Goal: Task Accomplishment & Management: Complete application form

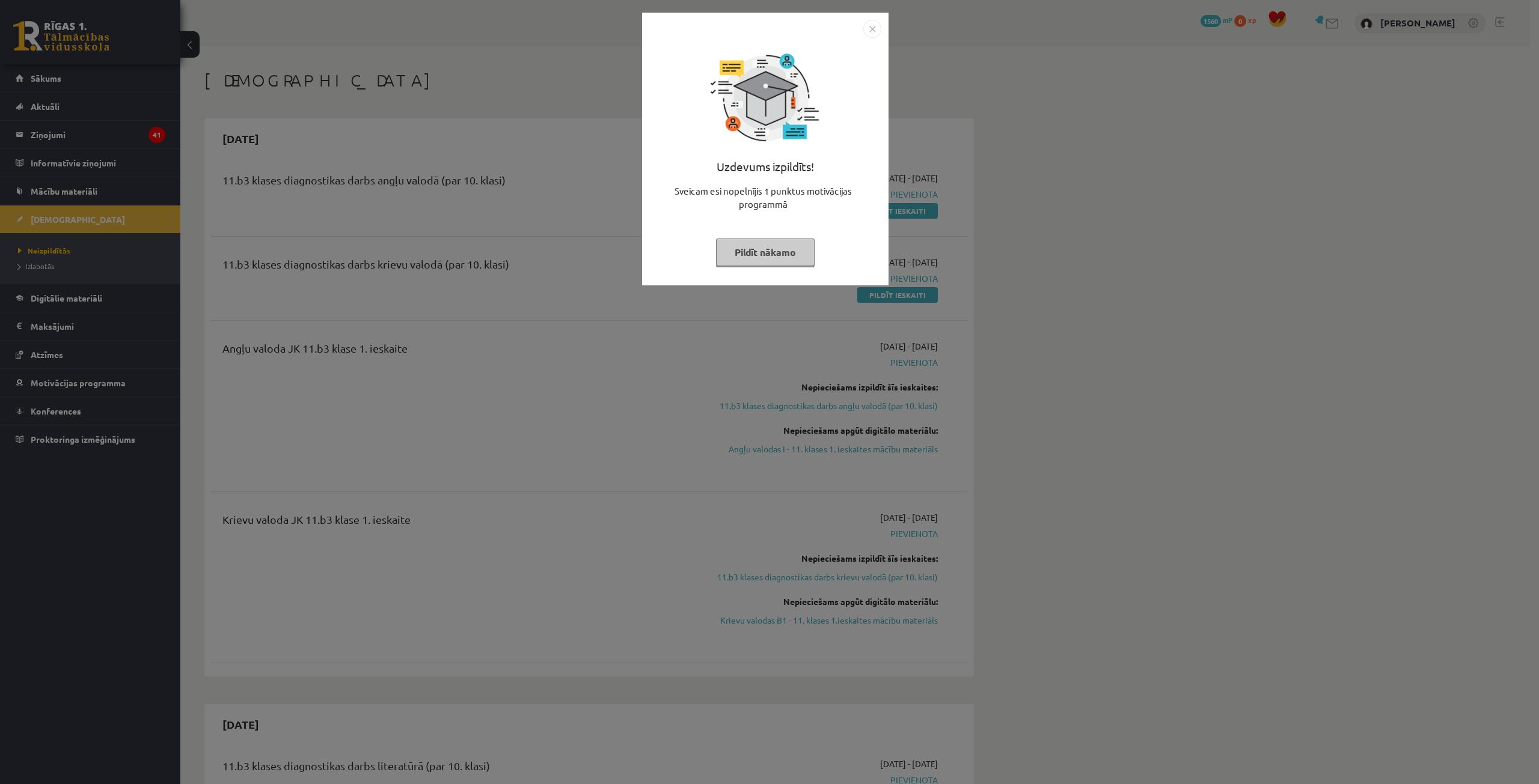
click at [873, 23] on img "Close" at bounding box center [872, 29] width 18 height 18
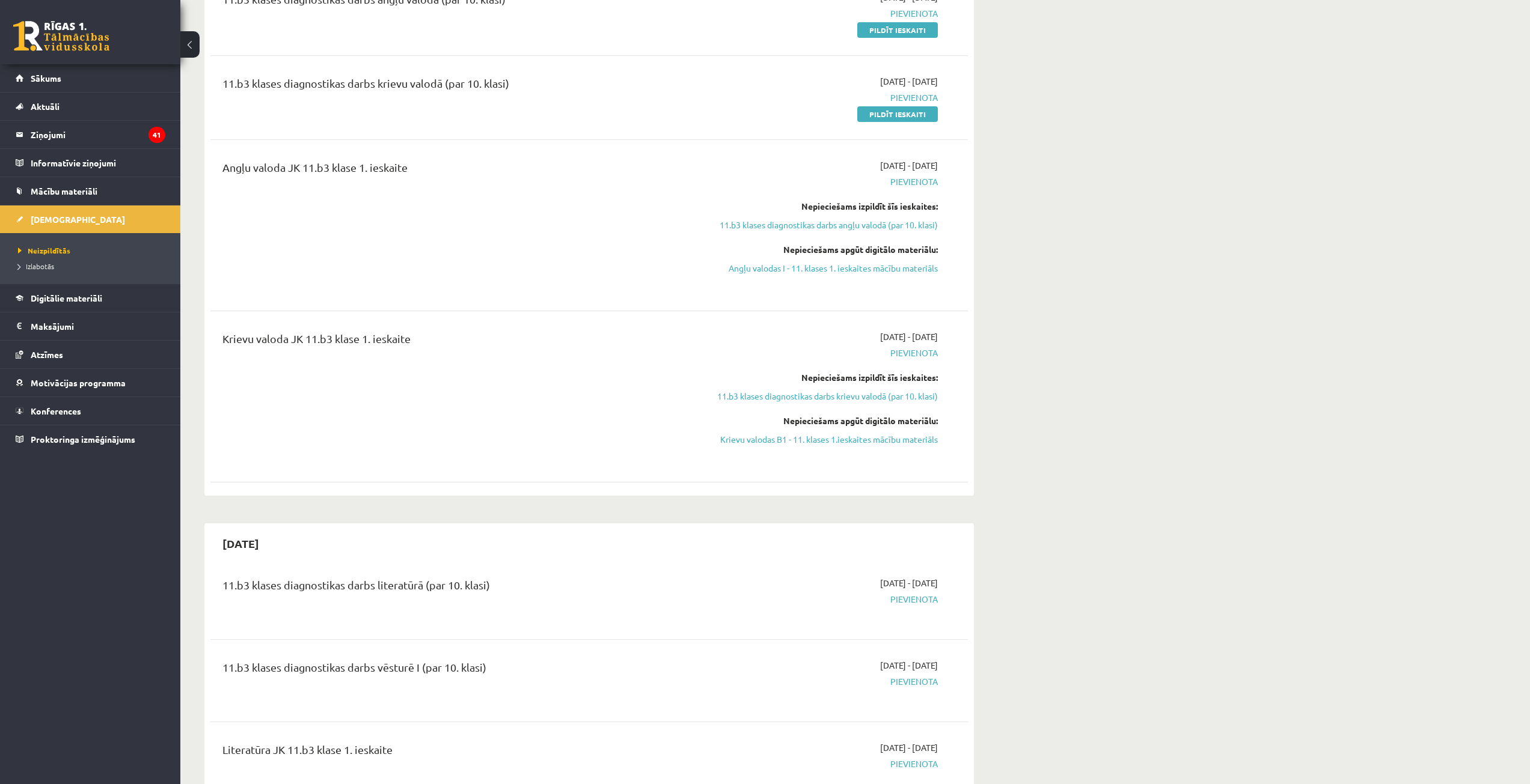
scroll to position [240, 0]
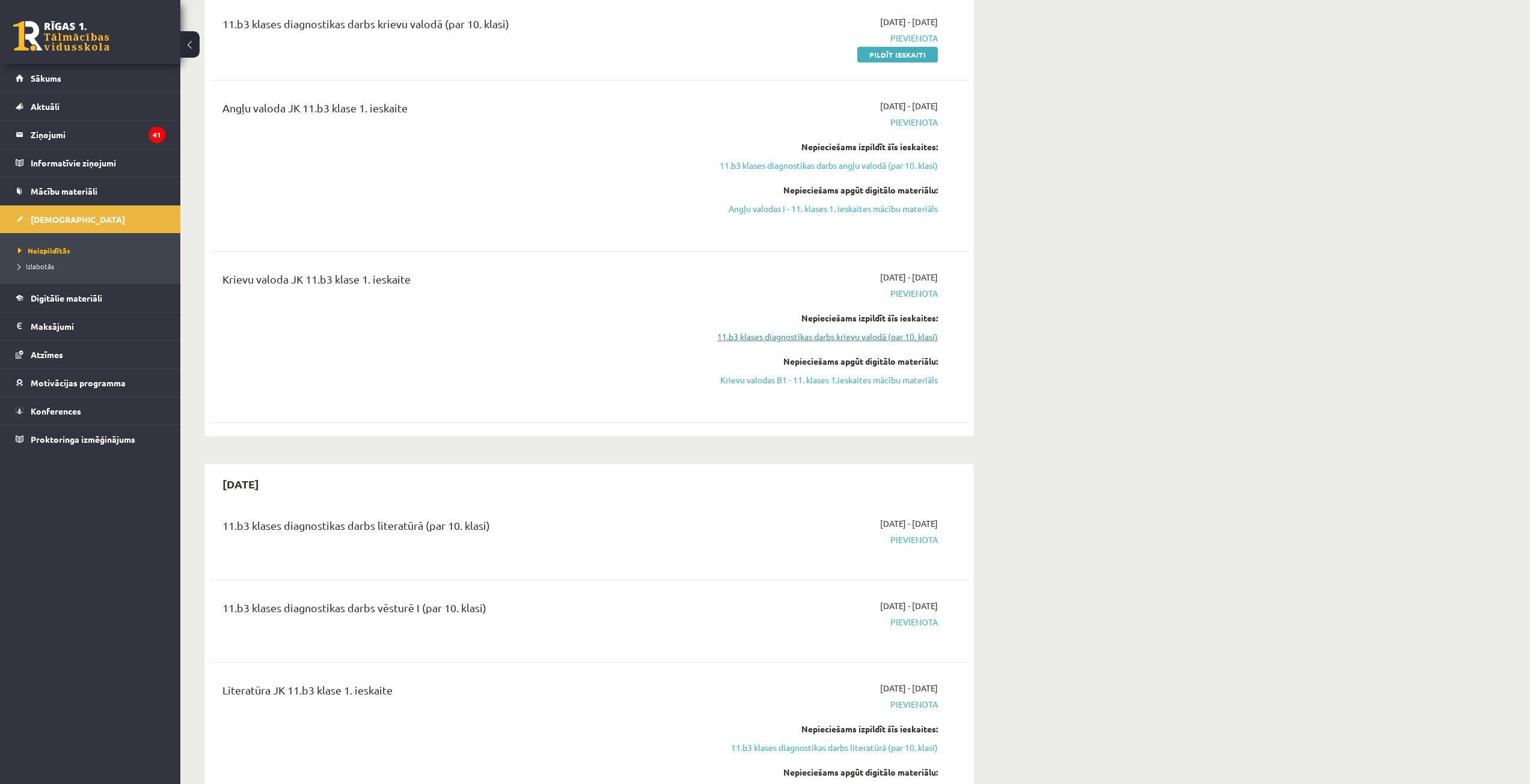
click at [844, 336] on link "11.b3 klases diagnostikas darbs krievu valodā (par 10. klasi)" at bounding box center [824, 337] width 226 height 13
click at [803, 376] on link "Krievu valodas B1 - 11. klases 1.ieskaites mācību materiāls" at bounding box center [824, 376] width 226 height 13
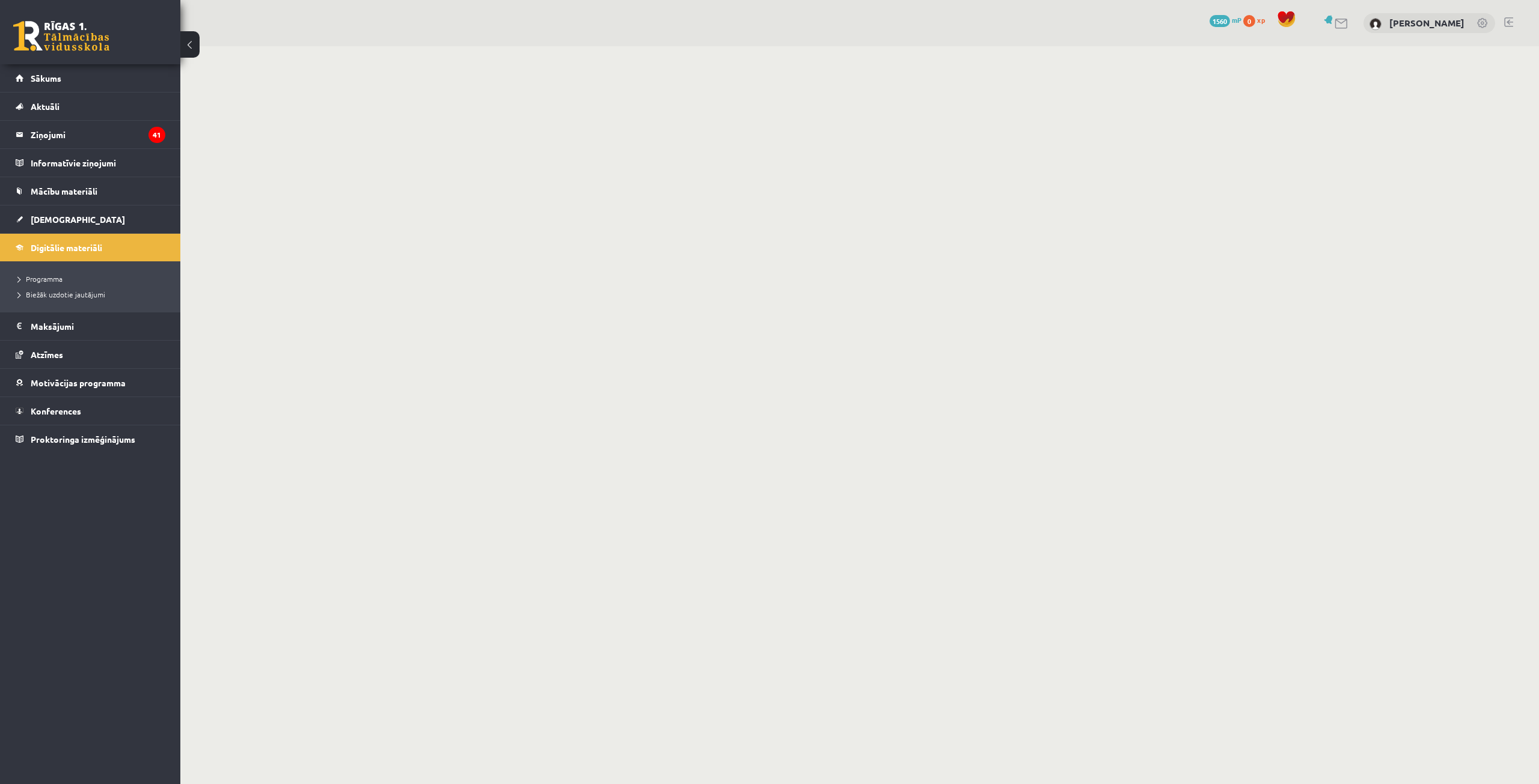
drag, startPoint x: 346, startPoint y: 117, endPoint x: 144, endPoint y: 17, distance: 225.4
click at [335, 104] on body "0 Dāvanas 1560 mP 0 xp Viktorija Vanessa Radivilko Sākums Aktuāli Kā mācīties e…" at bounding box center [770, 392] width 1539 height 784
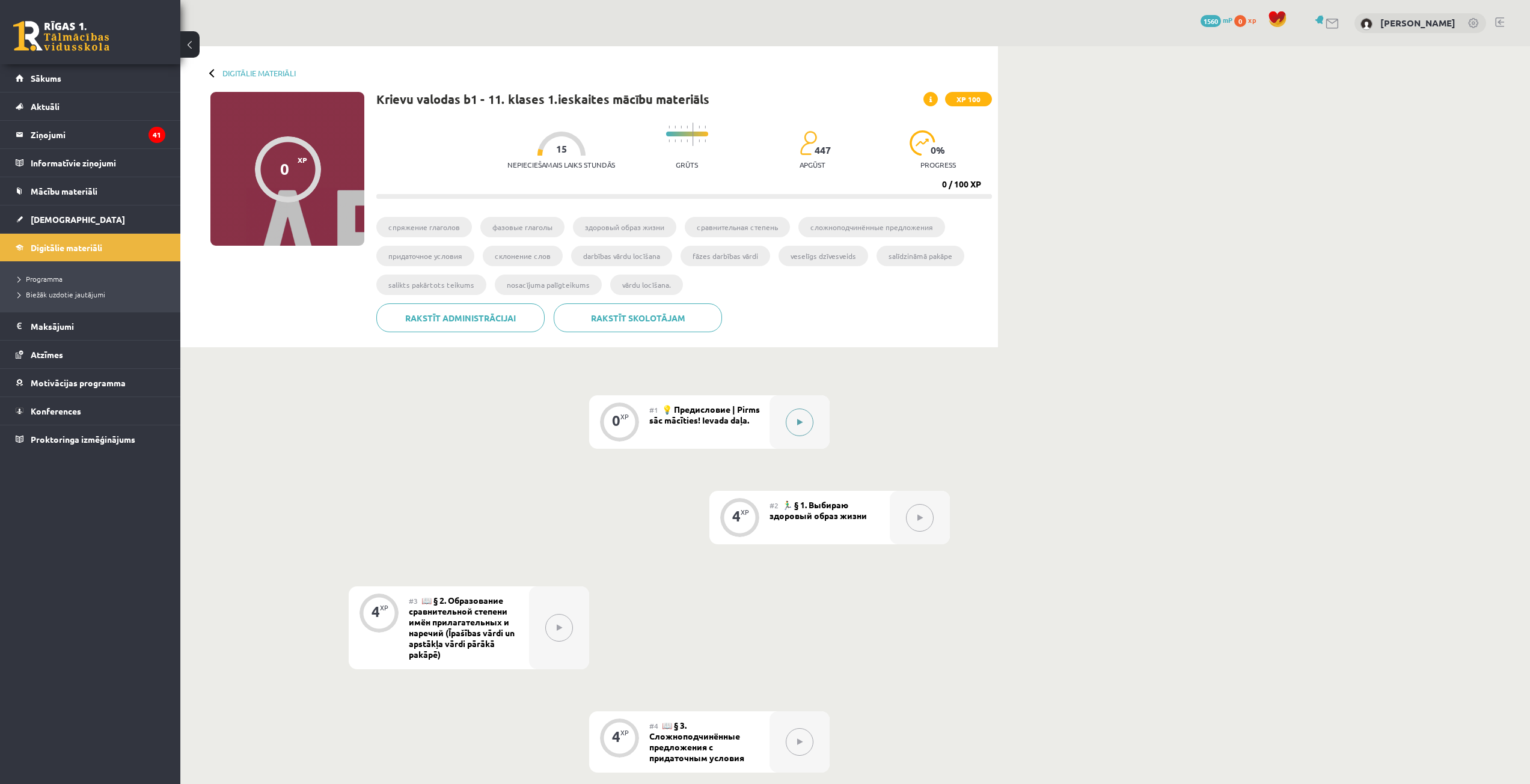
click at [793, 424] on button at bounding box center [799, 422] width 27 height 27
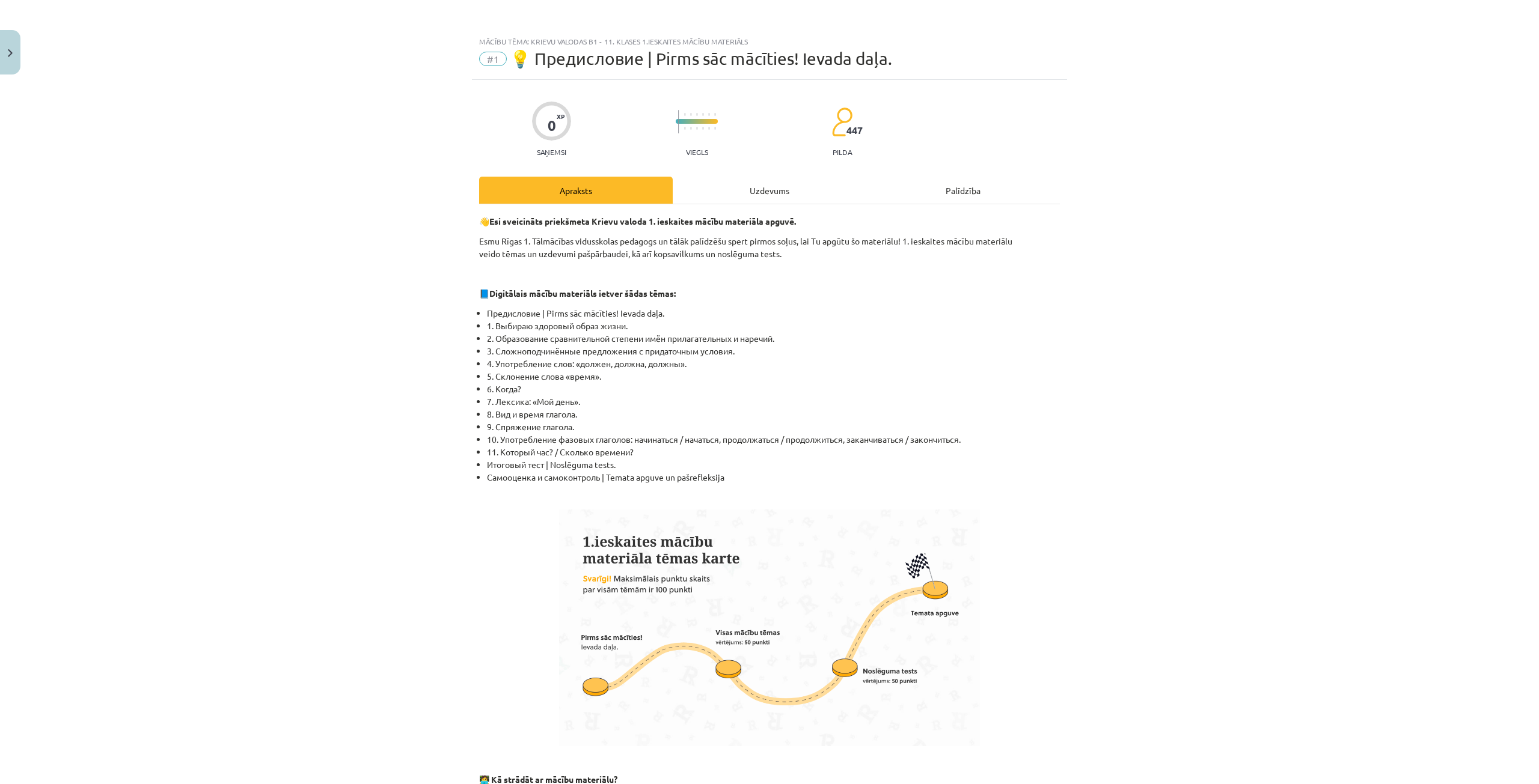
click at [764, 201] on div "Uzdevums" at bounding box center [770, 190] width 194 height 27
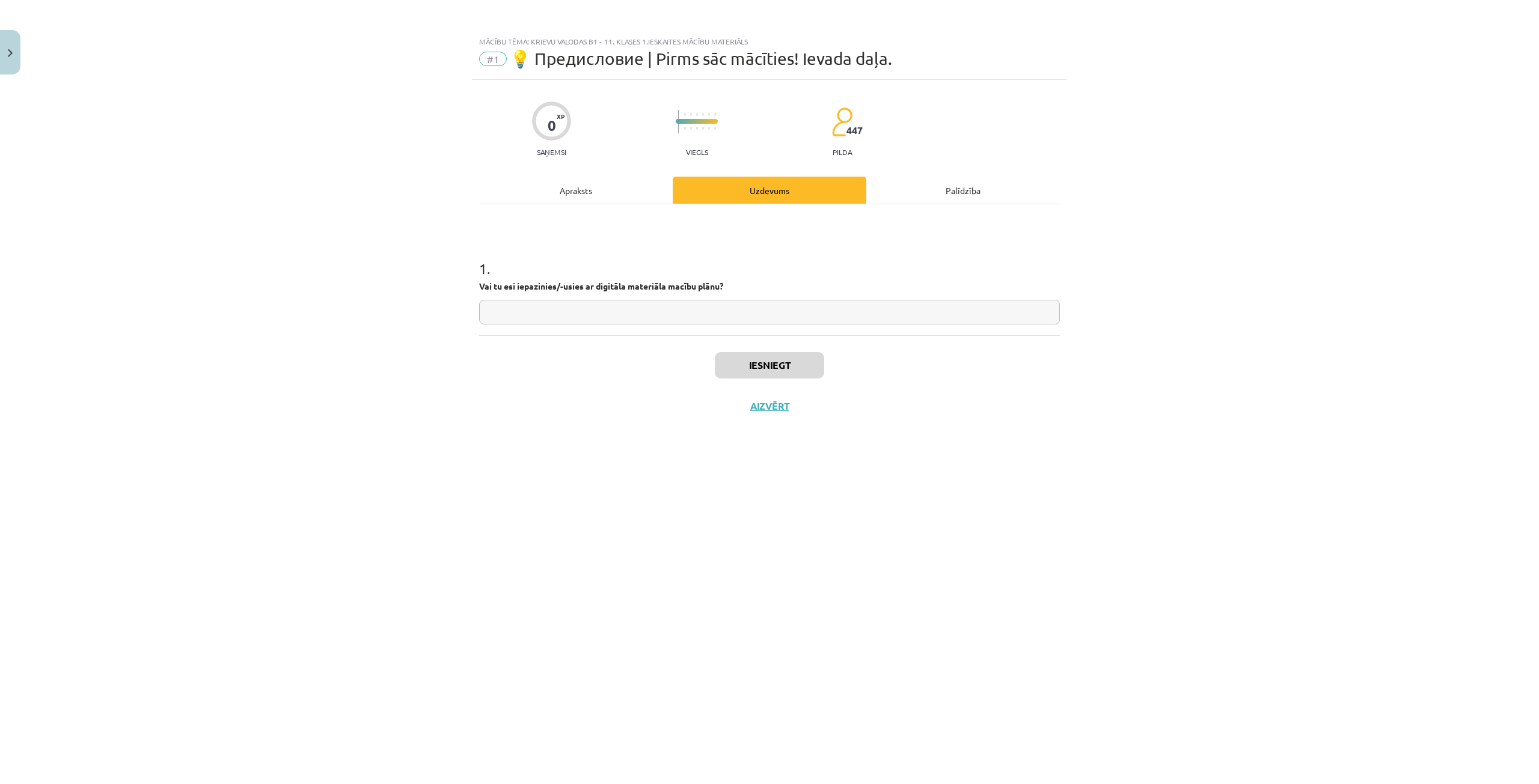
click at [705, 315] on input "text" at bounding box center [770, 312] width 581 height 24
type input "**"
drag, startPoint x: 795, startPoint y: 370, endPoint x: 805, endPoint y: 366, distance: 10.8
click at [795, 369] on button "Iesniegt" at bounding box center [769, 366] width 109 height 27
click at [743, 418] on button "Nākamā nodarbība" at bounding box center [770, 414] width 118 height 27
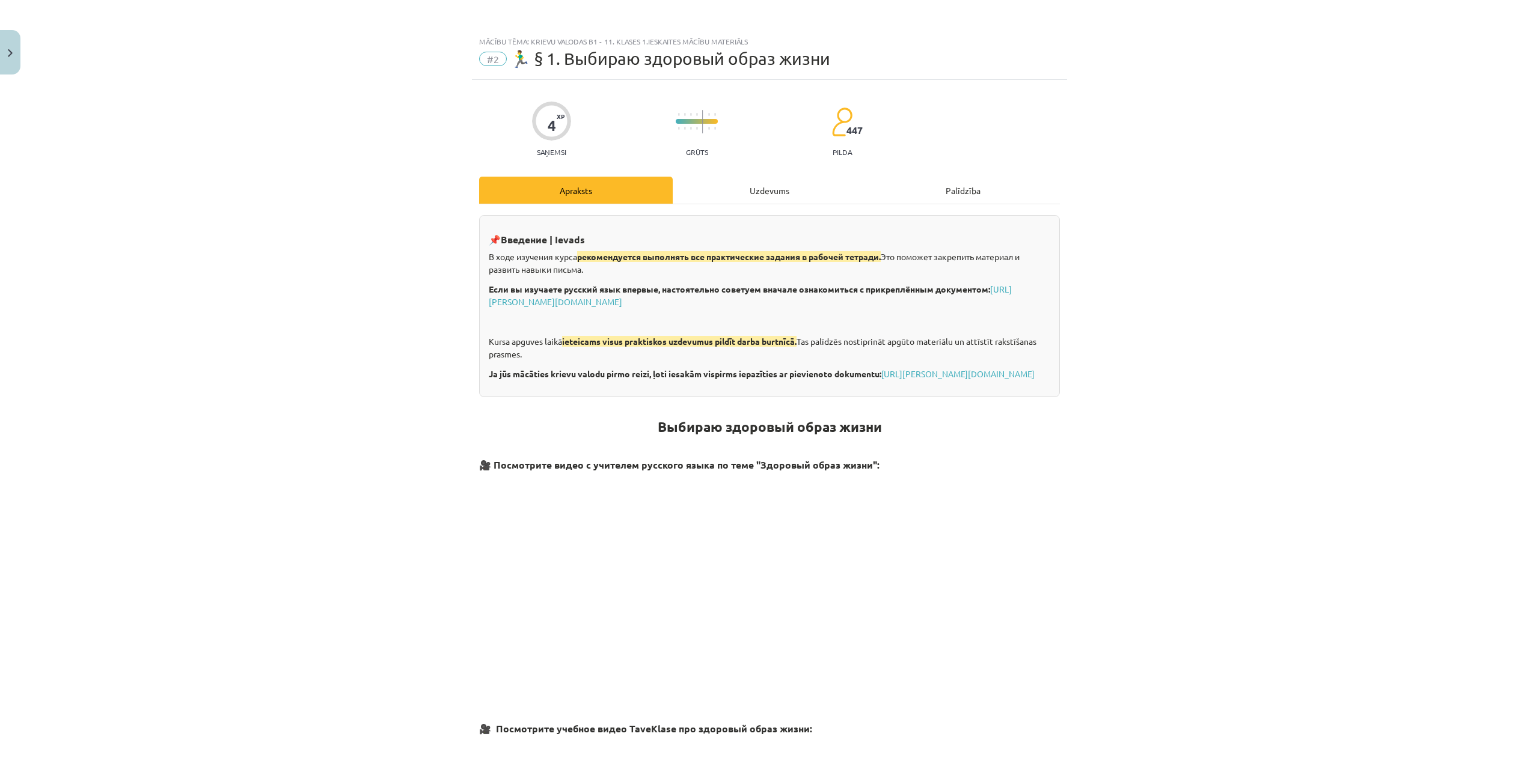
click at [752, 203] on div "Uzdevums" at bounding box center [770, 190] width 194 height 27
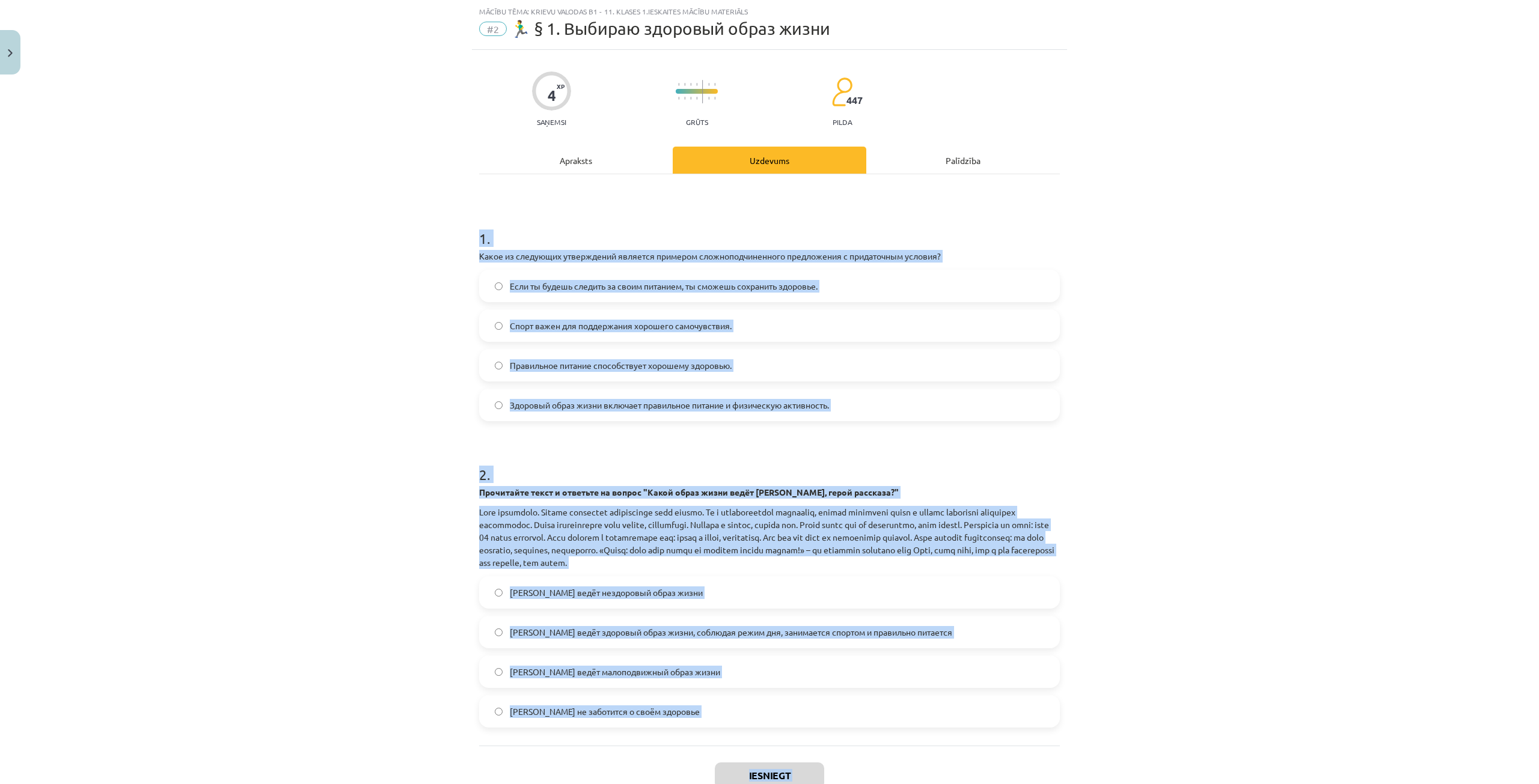
scroll to position [113, 0]
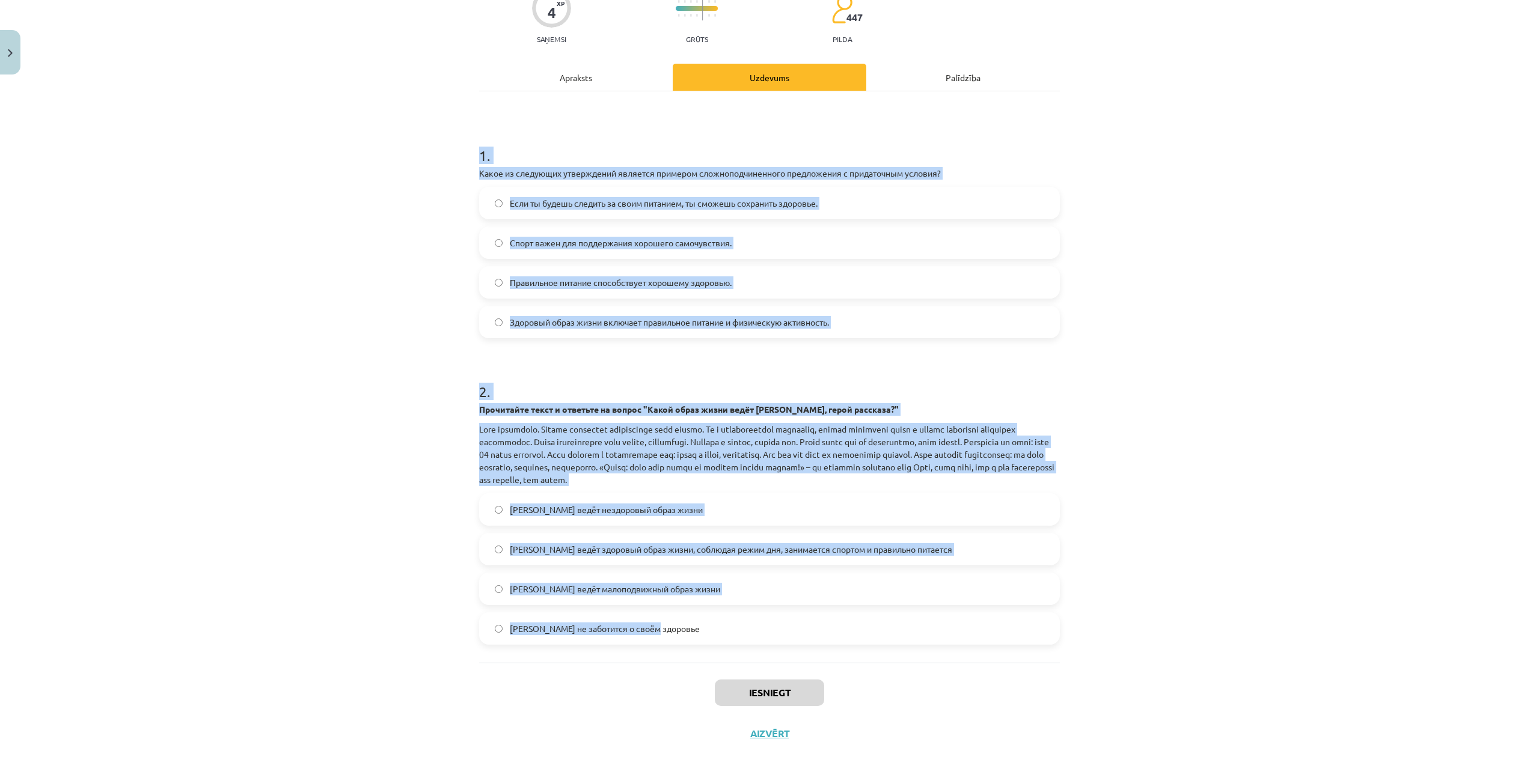
drag, startPoint x: 534, startPoint y: 236, endPoint x: 1076, endPoint y: 635, distance: 673.0
click at [1076, 635] on div "Mācību tēma: Krievu valodas b1 - 11. klases 1.ieskaites mācību materiāls #2 🏃‍♂…" at bounding box center [770, 392] width 1539 height 784
copy form "1 . Какое из следующих утверждений является примером сложноподчиненного предлож…"
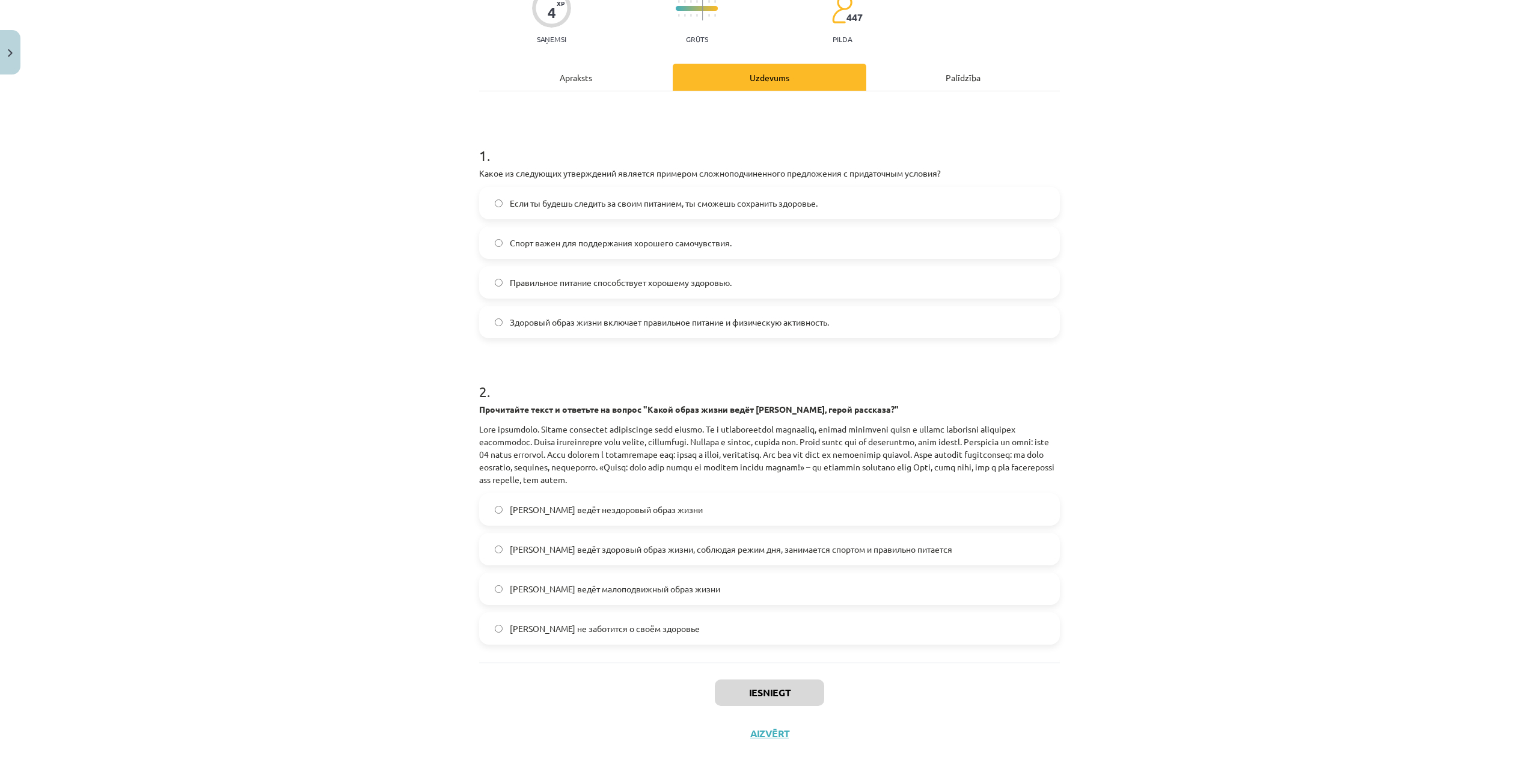
click at [526, 82] on div "Apraksts" at bounding box center [576, 77] width 194 height 27
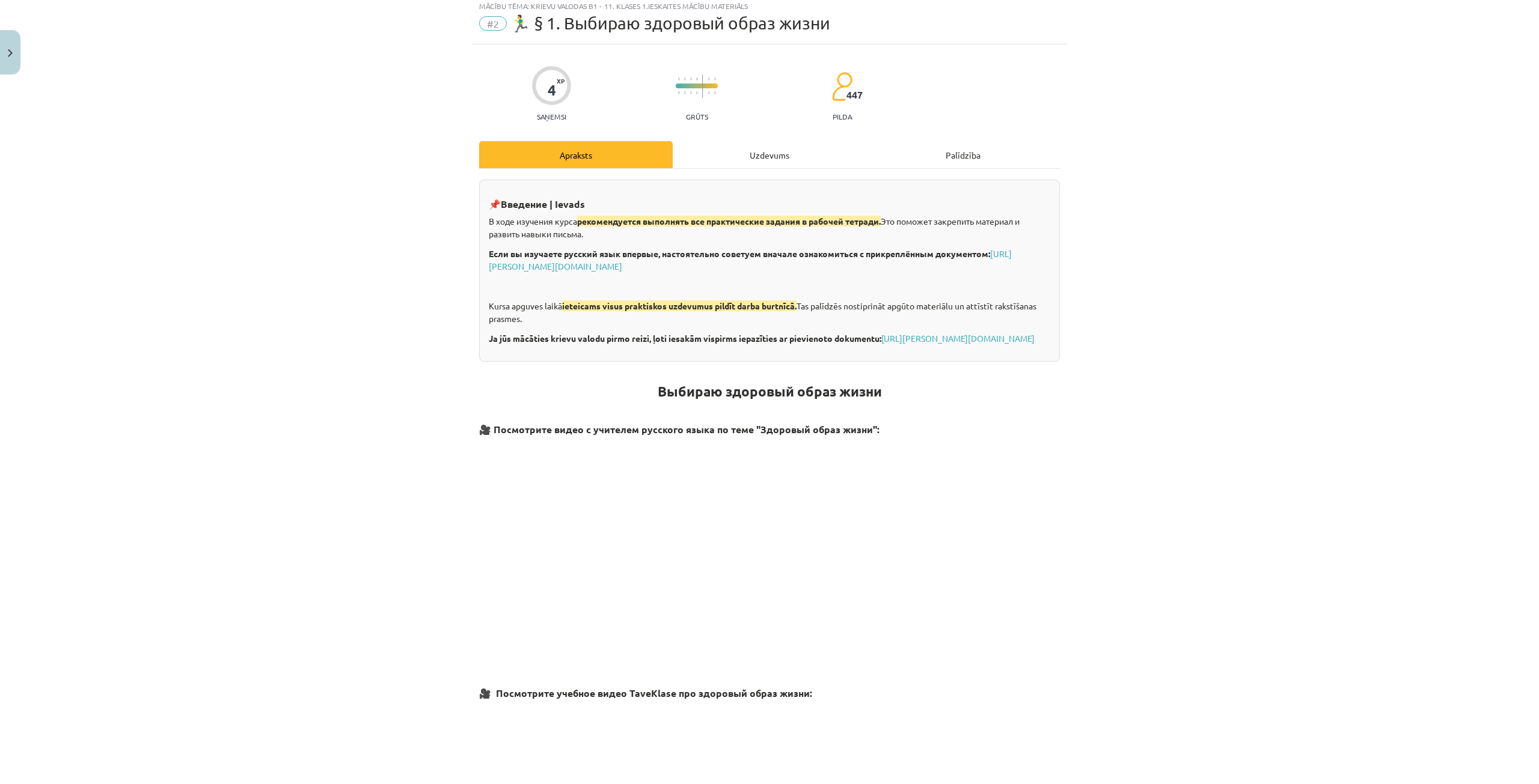
scroll to position [30, 0]
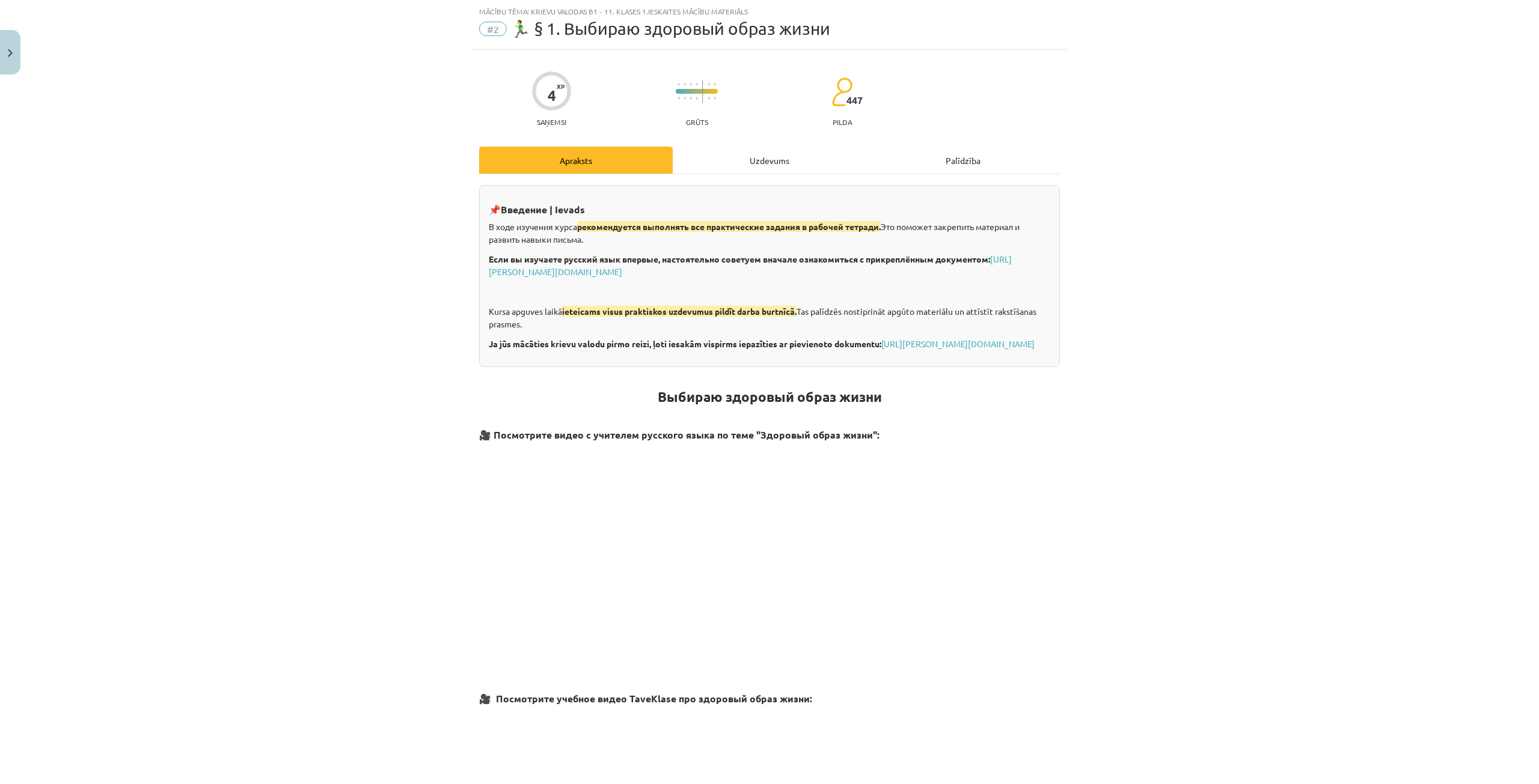
click at [794, 153] on div "Uzdevums" at bounding box center [770, 160] width 194 height 27
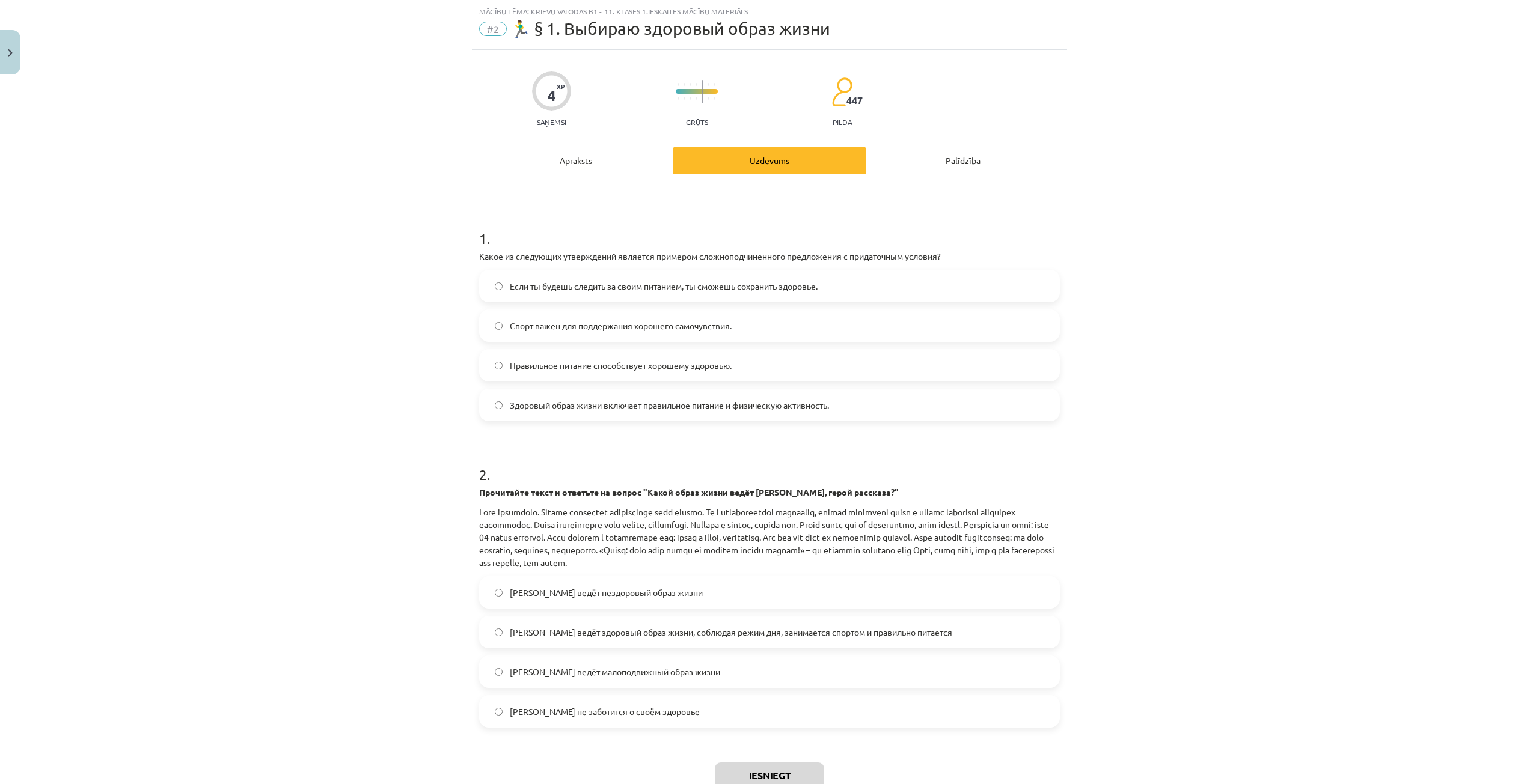
click at [574, 283] on span "Если ты будешь следить за своим питанием, ты сможешь сохранить здоровье." at bounding box center [663, 286] width 308 height 13
drag, startPoint x: 585, startPoint y: 635, endPoint x: 582, endPoint y: 627, distance: 8.5
click at [583, 632] on span "Олег ведёт здоровый образ жизни, соблюдая режим дня, занимается спортом и прави…" at bounding box center [731, 632] width 442 height 13
click at [626, 636] on span "Олег ведёт здоровый образ жизни, соблюдая режим дня, занимается спортом и прави…" at bounding box center [731, 632] width 442 height 13
click at [767, 774] on button "Iesniegt" at bounding box center [769, 776] width 109 height 27
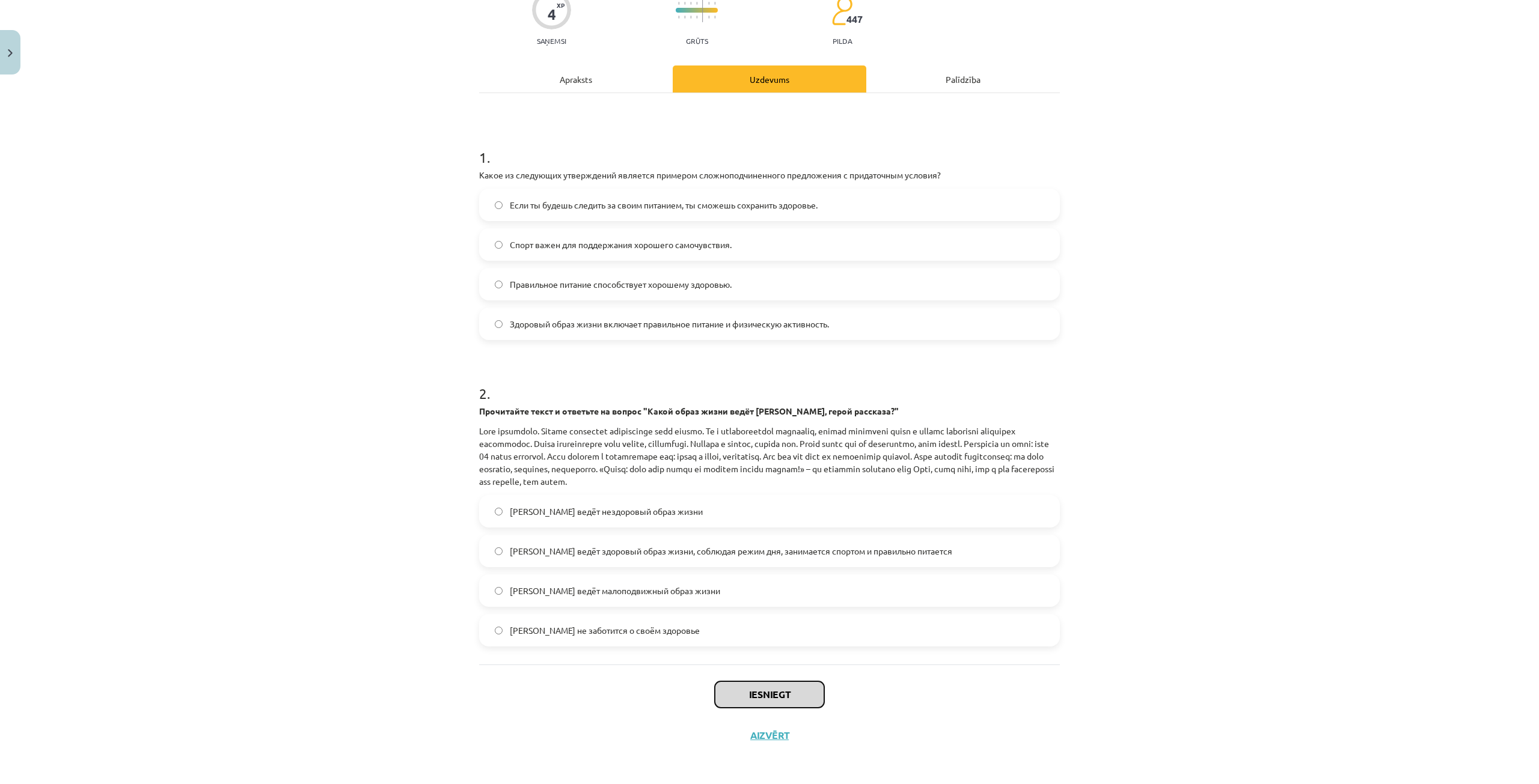
scroll to position [113, 0]
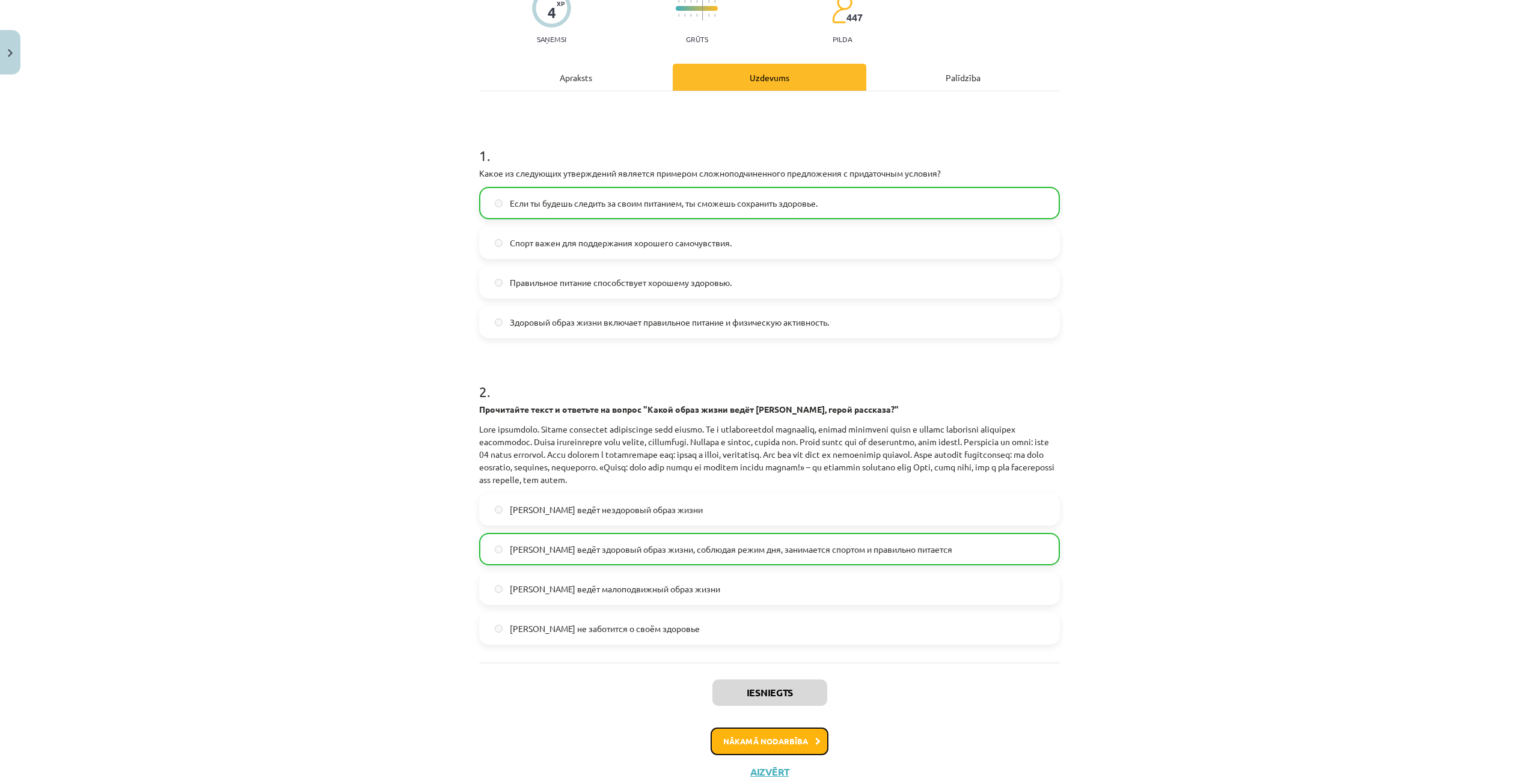
click at [793, 752] on button "Nākamā nodarbība" at bounding box center [770, 741] width 118 height 27
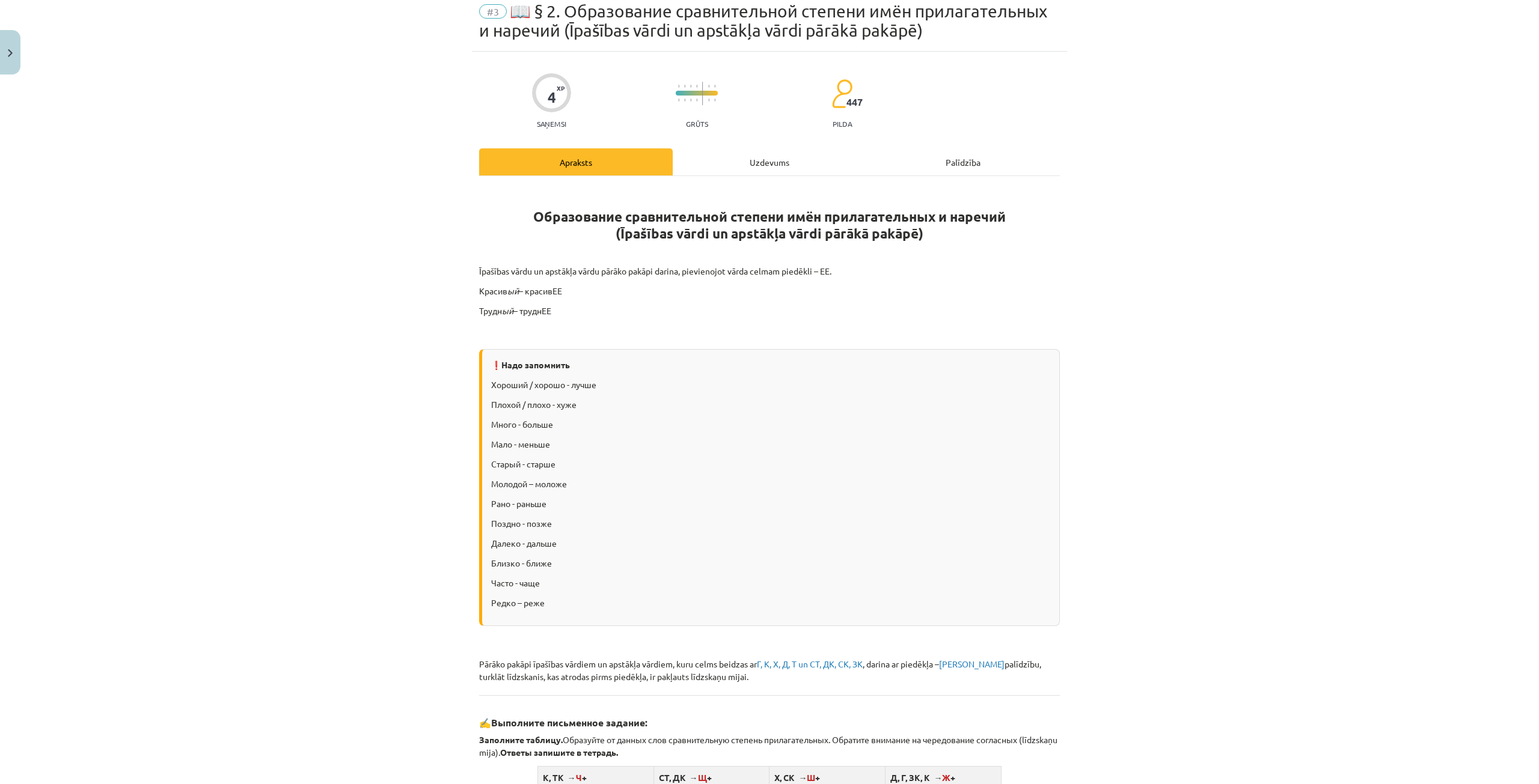
scroll to position [30, 0]
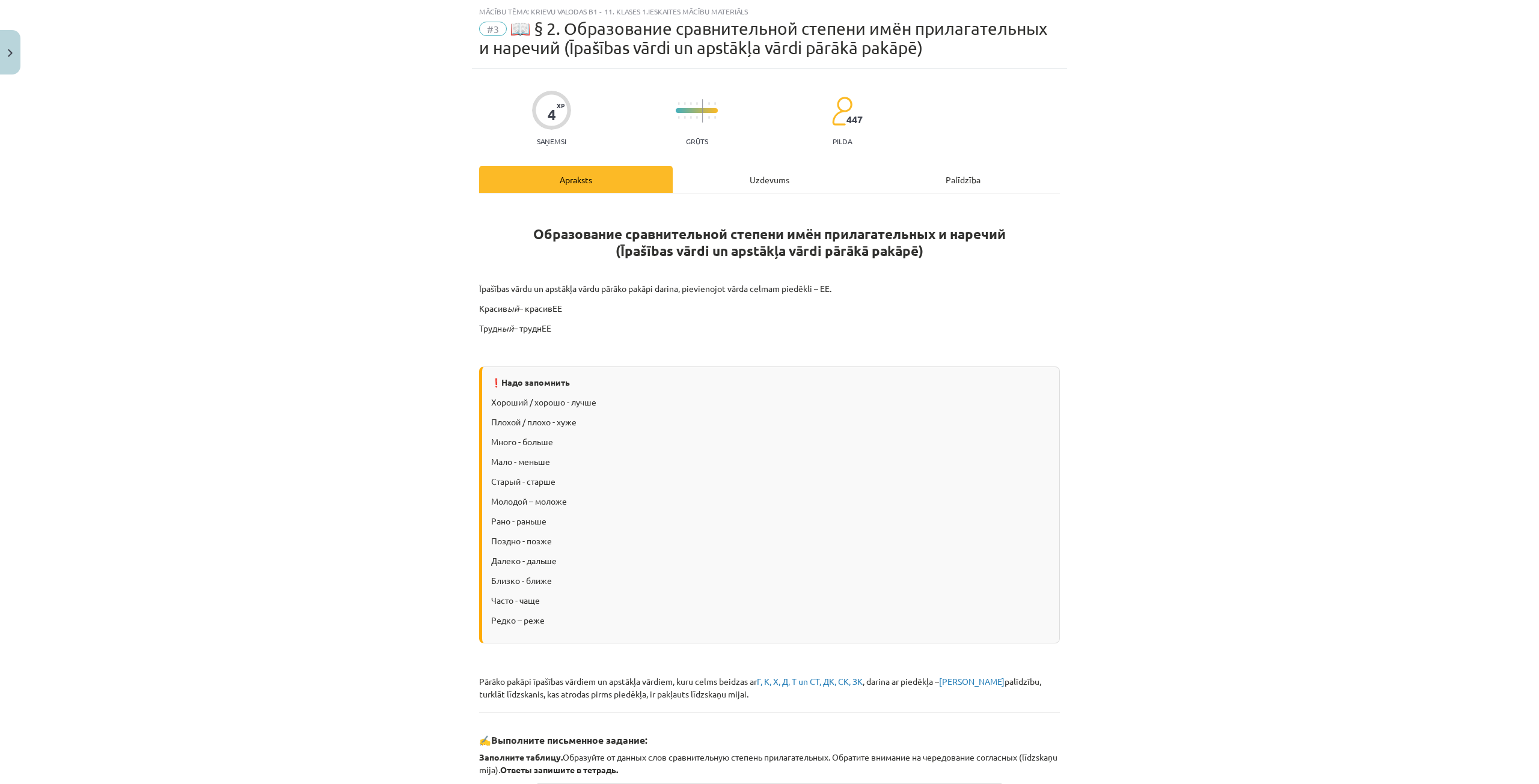
click at [759, 182] on div "Uzdevums" at bounding box center [770, 179] width 194 height 27
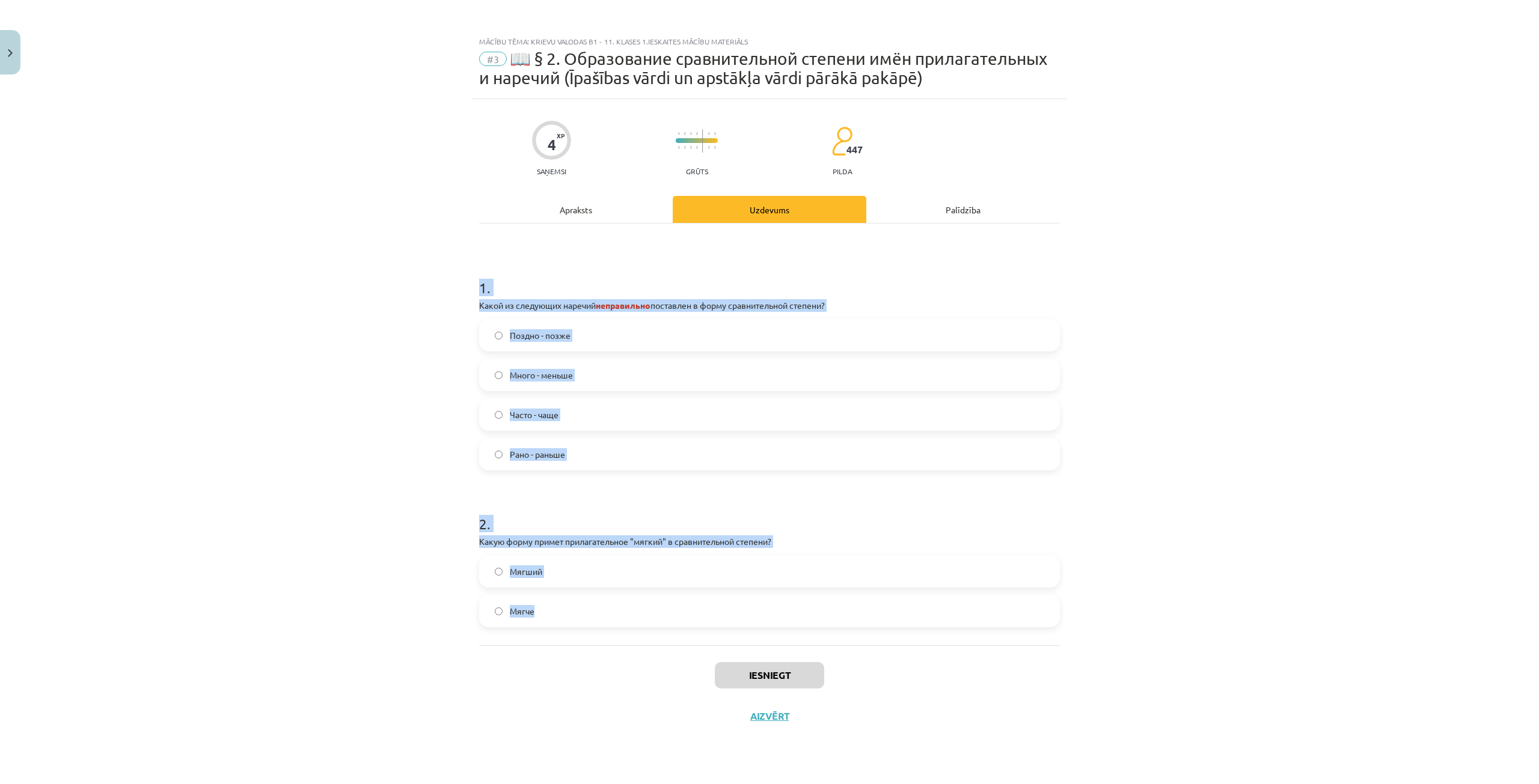
drag, startPoint x: 476, startPoint y: 283, endPoint x: 959, endPoint y: 593, distance: 573.9
click at [959, 593] on div "4 XP Saņemsi Grūts 447 pilda Apraksts Uzdevums Palīdzība 1 . Какой из следующих…" at bounding box center [770, 426] width 595 height 655
copy form "1 . Какой из следующих наречий неправильно поставлен в форму сравнительной степ…"
click at [571, 242] on div "1 . Какой из следующих наречий неправильно поставлен в форму сравнительной степ…" at bounding box center [770, 434] width 581 height 422
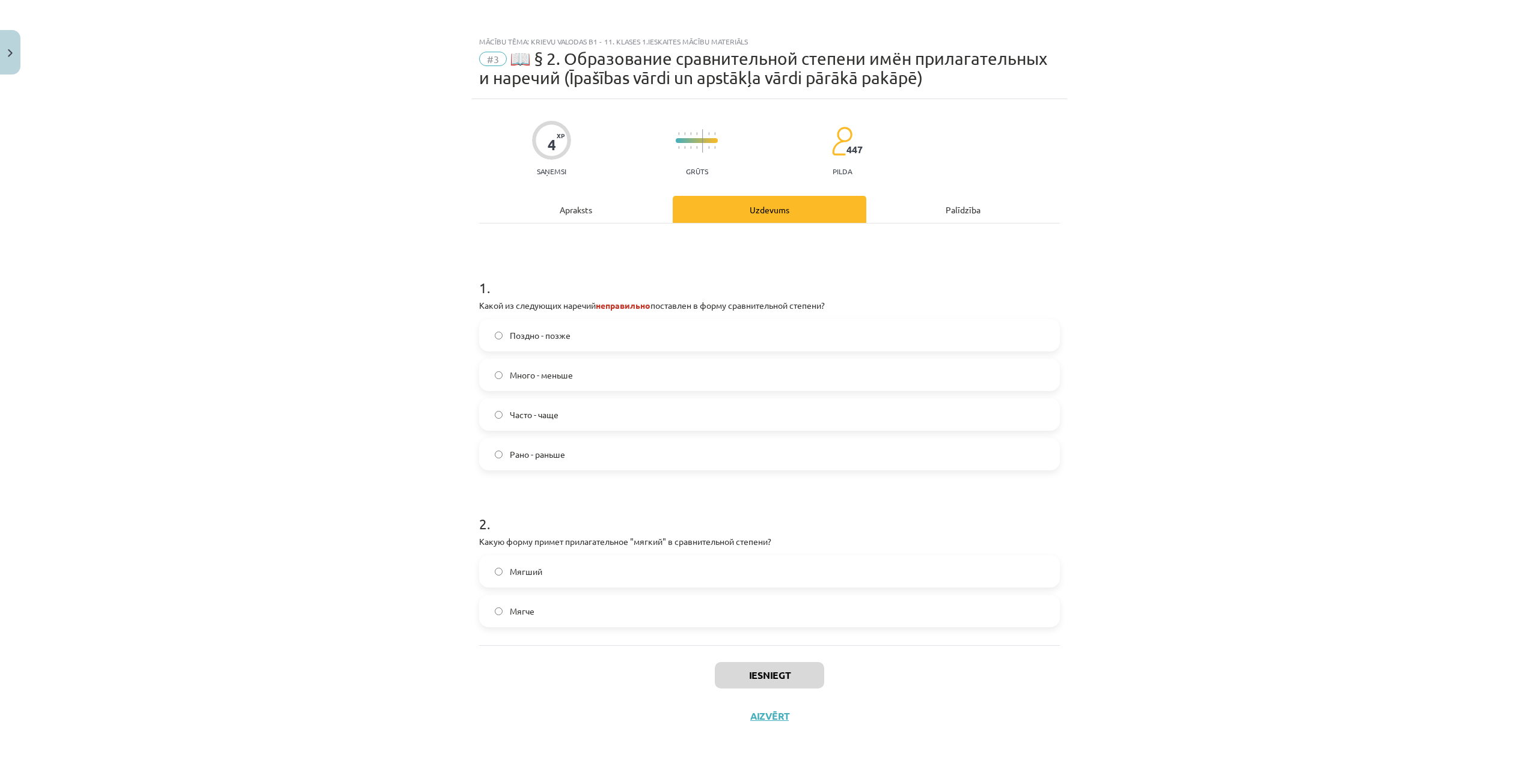
click at [581, 378] on label "Много - меньше" at bounding box center [769, 375] width 578 height 30
click at [566, 610] on label "Мягче" at bounding box center [769, 611] width 578 height 30
click at [795, 679] on button "Iesniegt" at bounding box center [769, 676] width 109 height 27
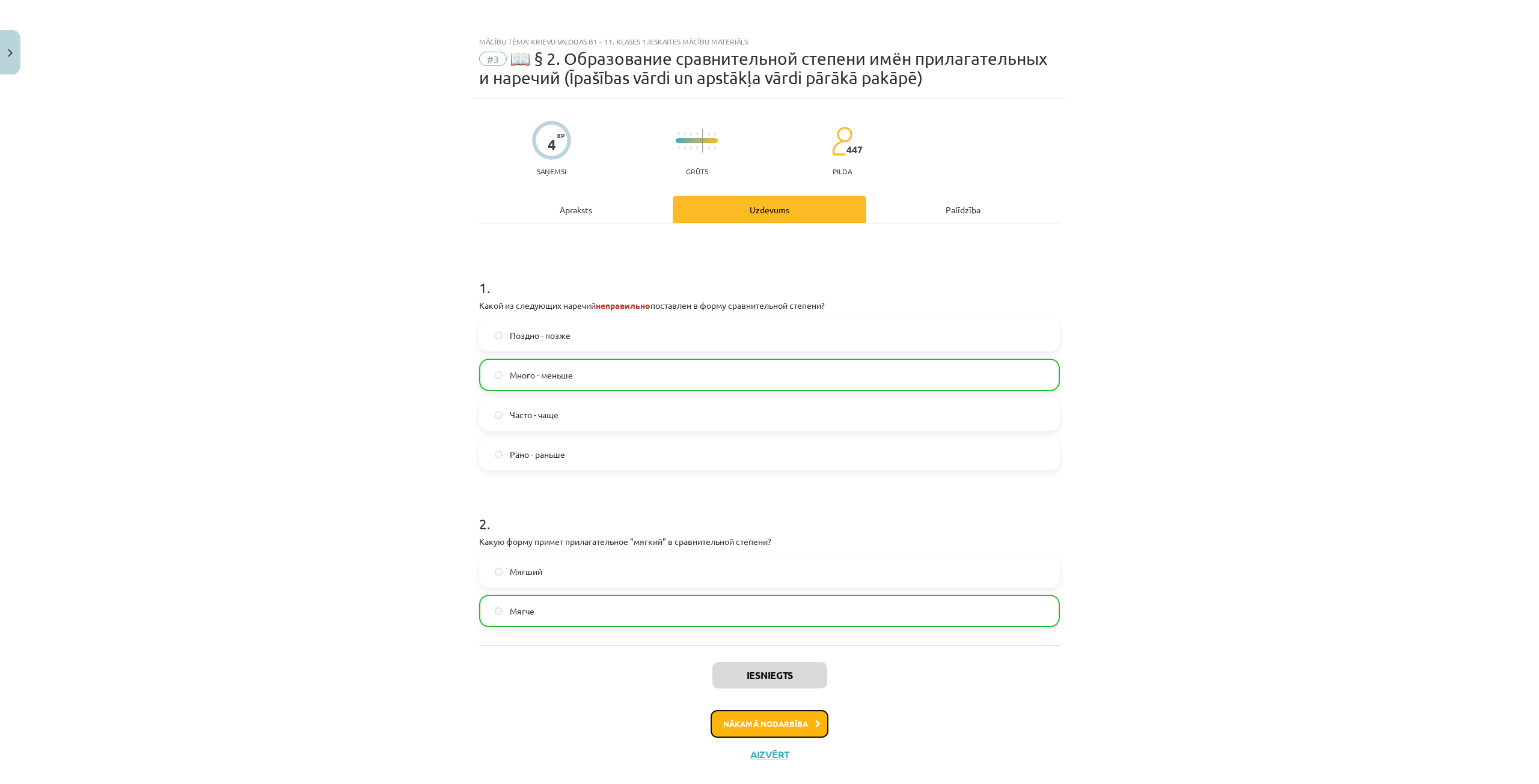
click at [755, 716] on button "Nākamā nodarbība" at bounding box center [770, 724] width 118 height 27
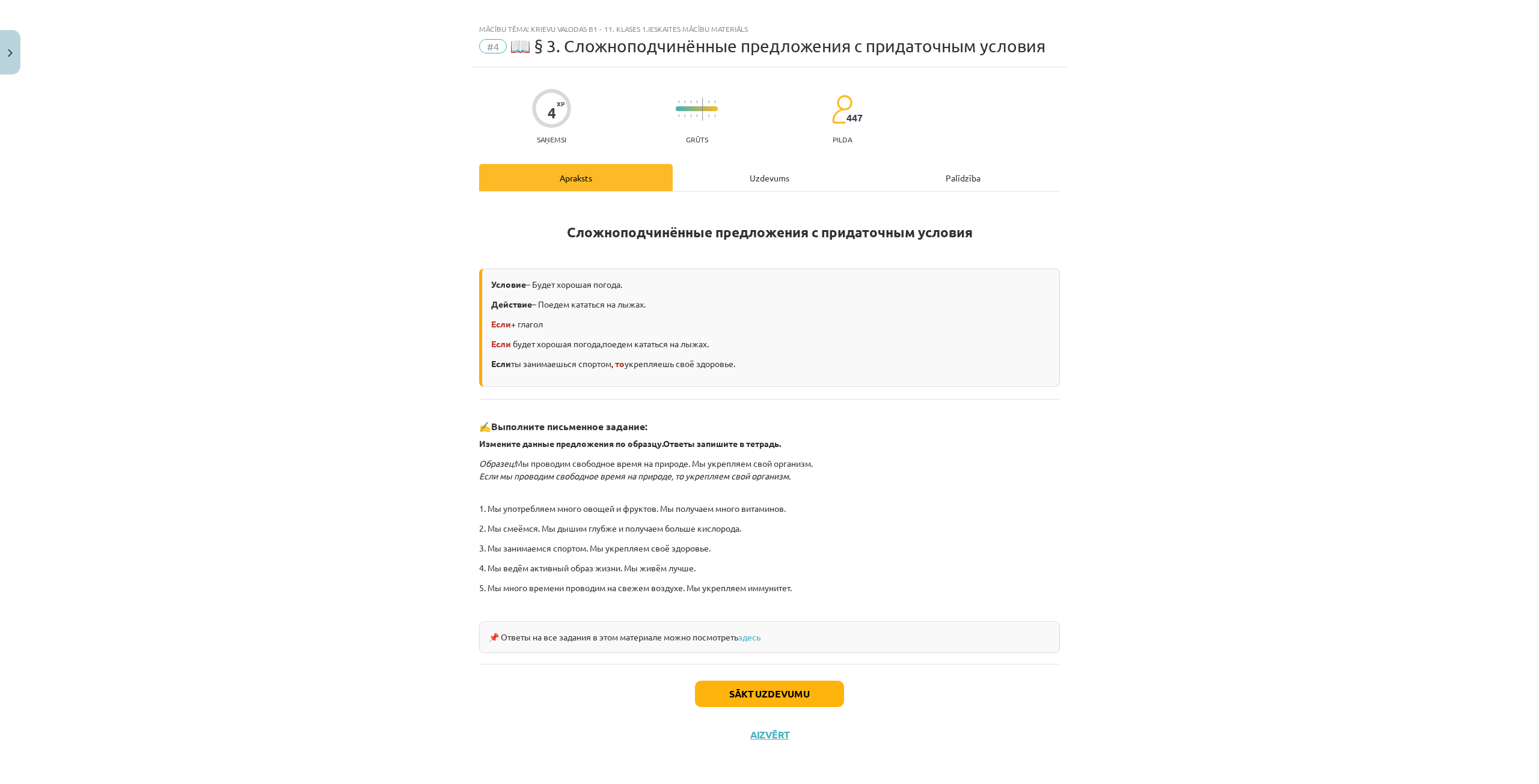
click at [776, 178] on div "Uzdevums" at bounding box center [770, 177] width 194 height 27
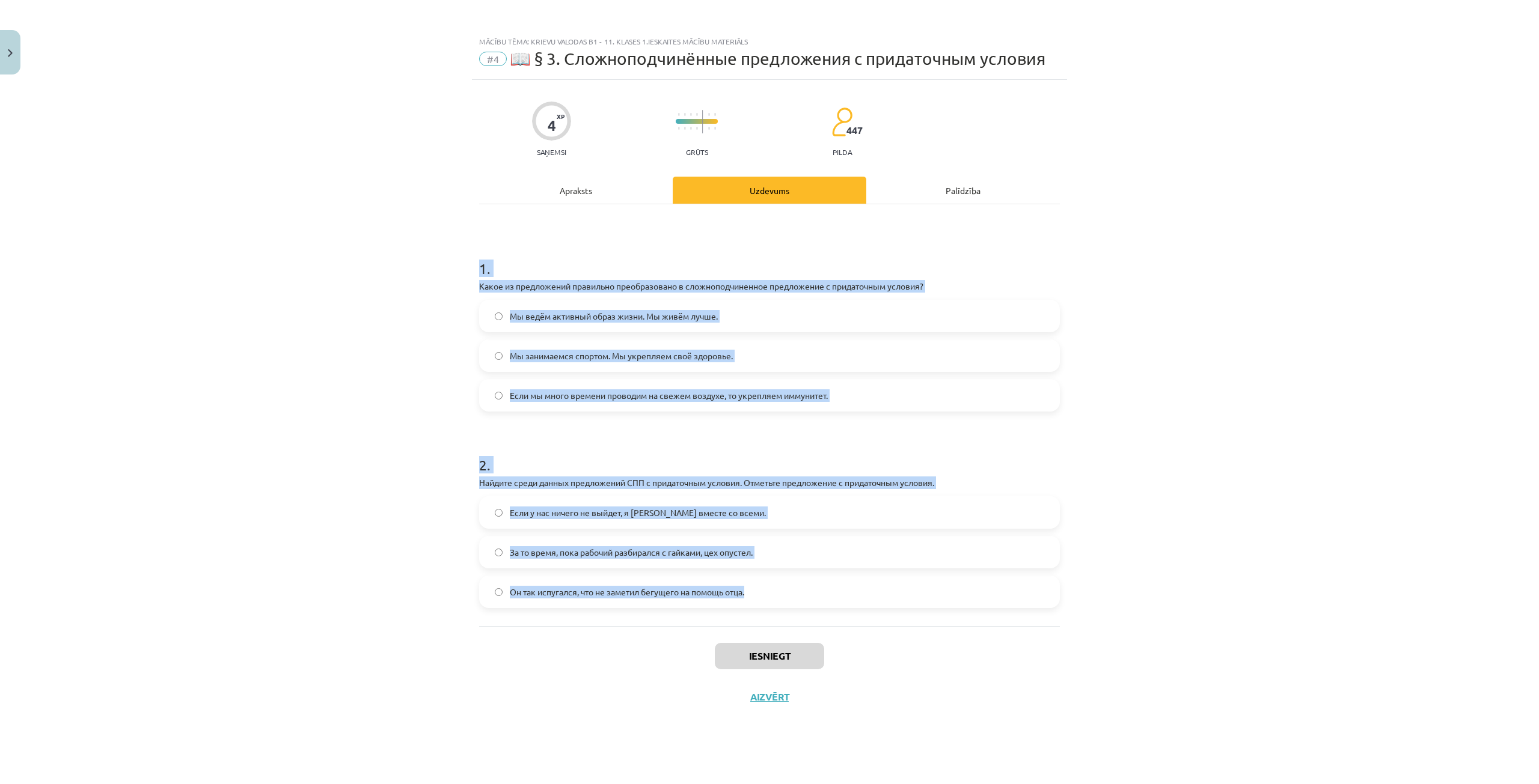
drag, startPoint x: 477, startPoint y: 266, endPoint x: 880, endPoint y: 600, distance: 523.4
click at [880, 600] on div "4 XP Saņemsi Grūts 447 pilda Apraksts Uzdevums Palīdzība 1 . Какое из предложен…" at bounding box center [770, 417] width 595 height 674
copy form "1 . Какое из предложений правильно преобразовано в сложноподчиненное предложени…"
click at [401, 383] on div "Mācību tēma: Krievu valodas b1 - 11. klases 1.ieskaites mācību materiāls #4 📖 §…" at bounding box center [770, 392] width 1539 height 784
click at [752, 517] on label "Если у нас ничего не выйдет, я уеду вместе со всеми." at bounding box center [769, 513] width 578 height 30
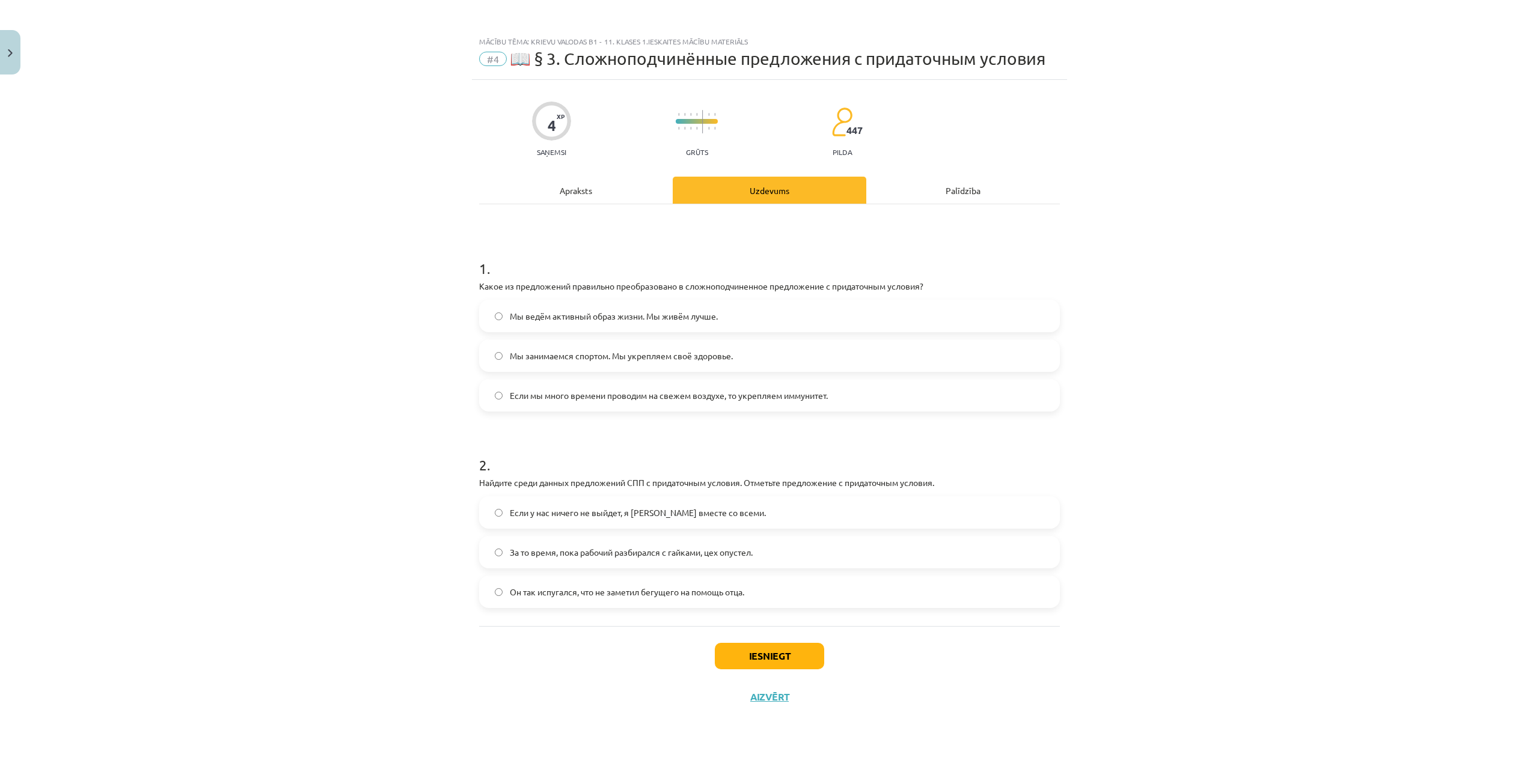
click at [609, 394] on span "Если мы много времени проводим на свежем воздухе, то укрепляем иммунитет." at bounding box center [669, 395] width 318 height 13
click at [775, 660] on button "Iesniegt" at bounding box center [769, 656] width 109 height 27
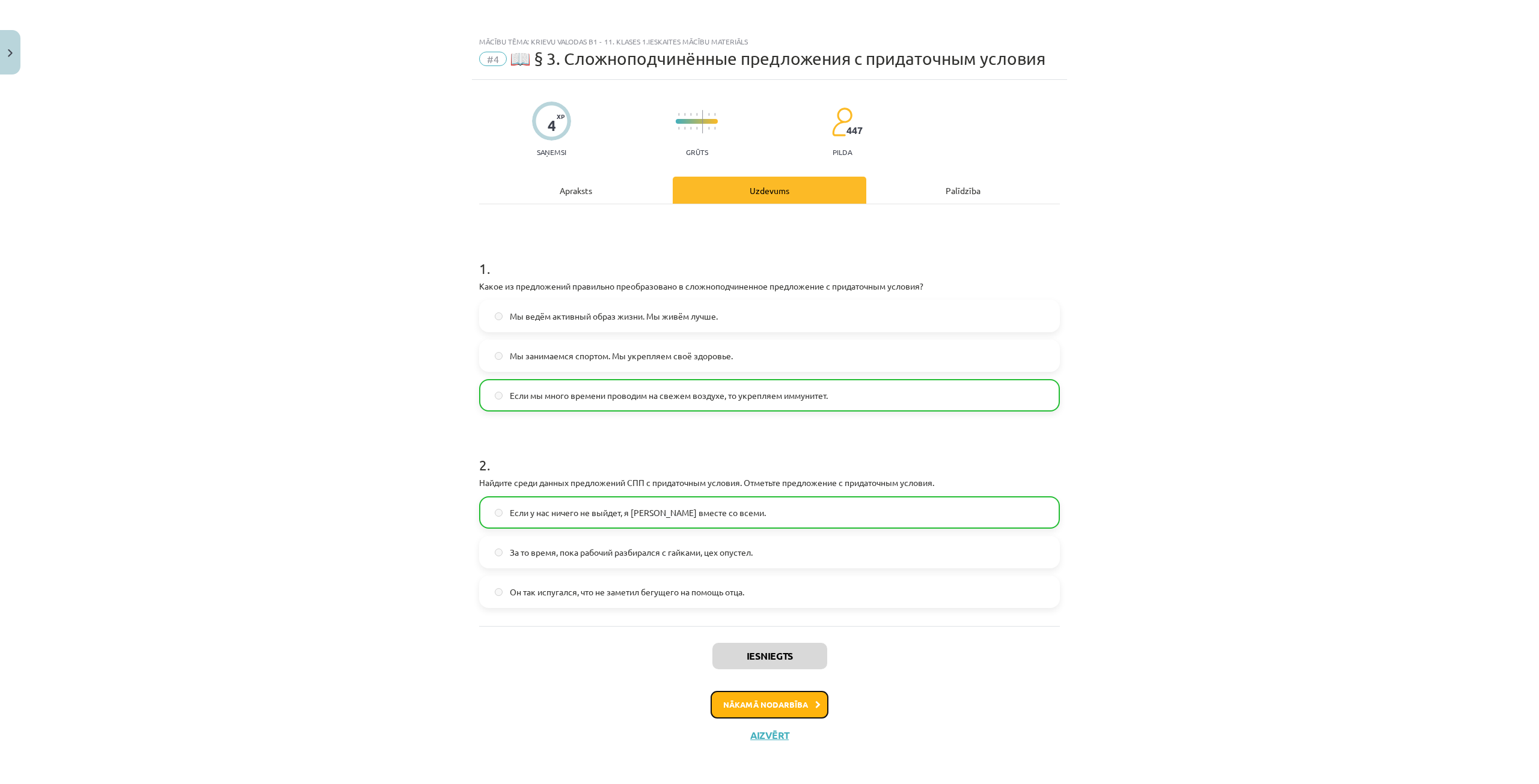
click at [804, 702] on button "Nākamā nodarbība" at bounding box center [770, 705] width 118 height 27
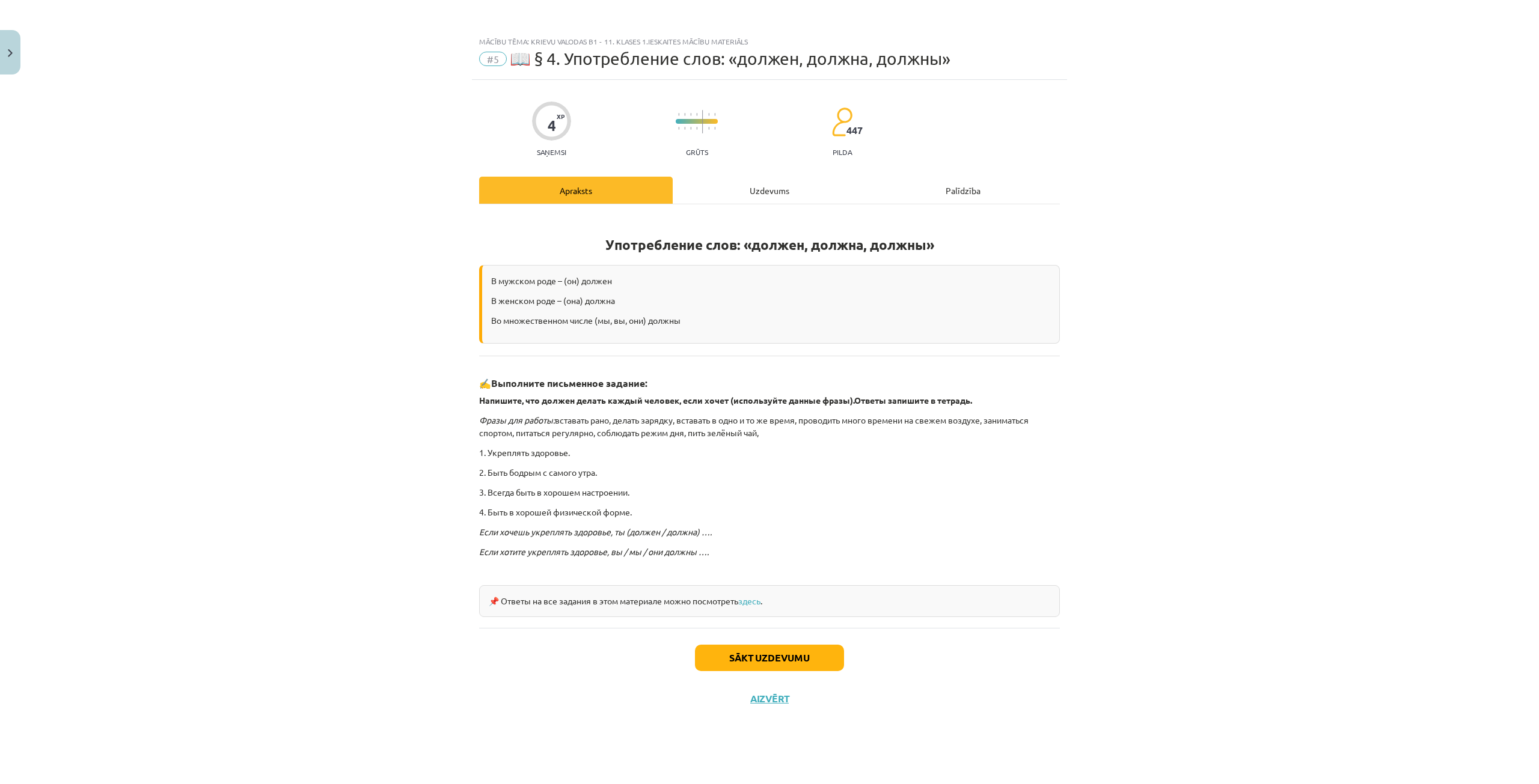
click at [746, 202] on div "Uzdevums" at bounding box center [770, 190] width 194 height 27
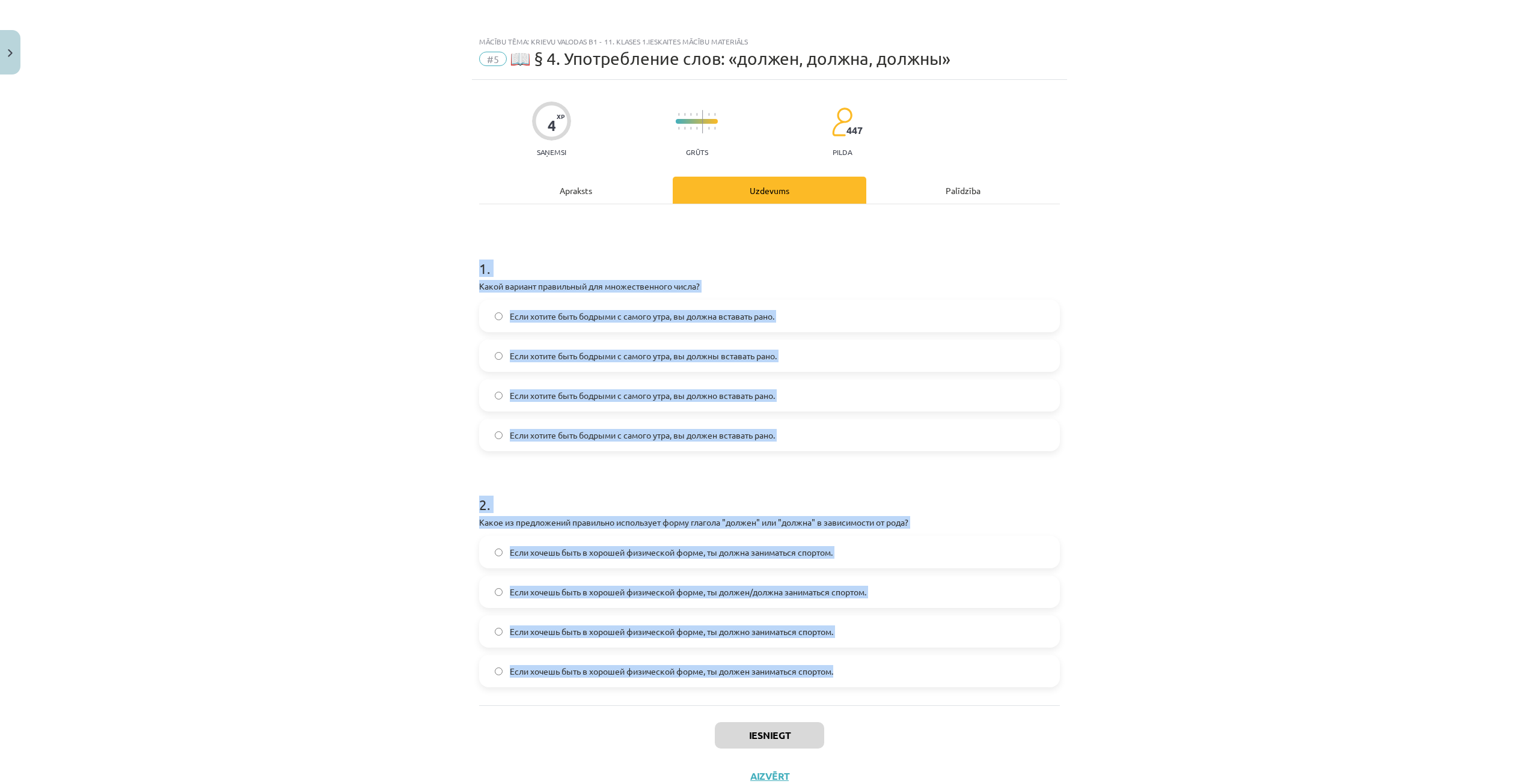
drag, startPoint x: 470, startPoint y: 266, endPoint x: 980, endPoint y: 659, distance: 643.9
click at [980, 659] on div "Mācību tēma: Krievu valodas b1 - 11. klases 1.ieskaites mācību materiāls #5 📖 §…" at bounding box center [770, 392] width 1539 height 784
copy form "1 . Какой вариант правильный для множественного числа? Если хотите быть бодрыми…"
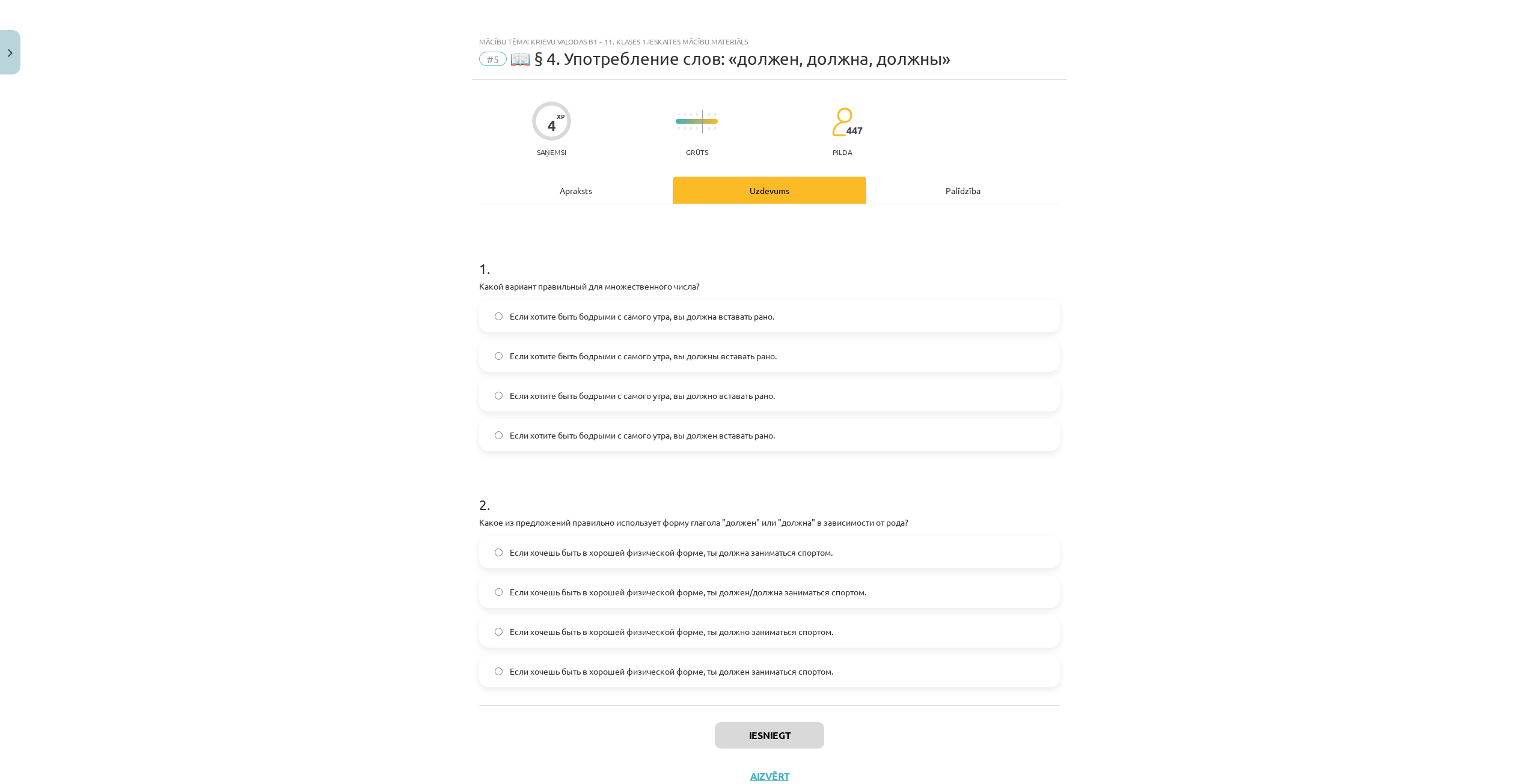
click at [440, 188] on div "Mācību tēma: Krievu valodas b1 - 11. klases 1.ieskaites mācību materiāls #5 📖 §…" at bounding box center [770, 392] width 1539 height 784
click at [700, 358] on span "Если хотите быть бодрыми с самого утра, вы должны вставать рано." at bounding box center [643, 356] width 267 height 13
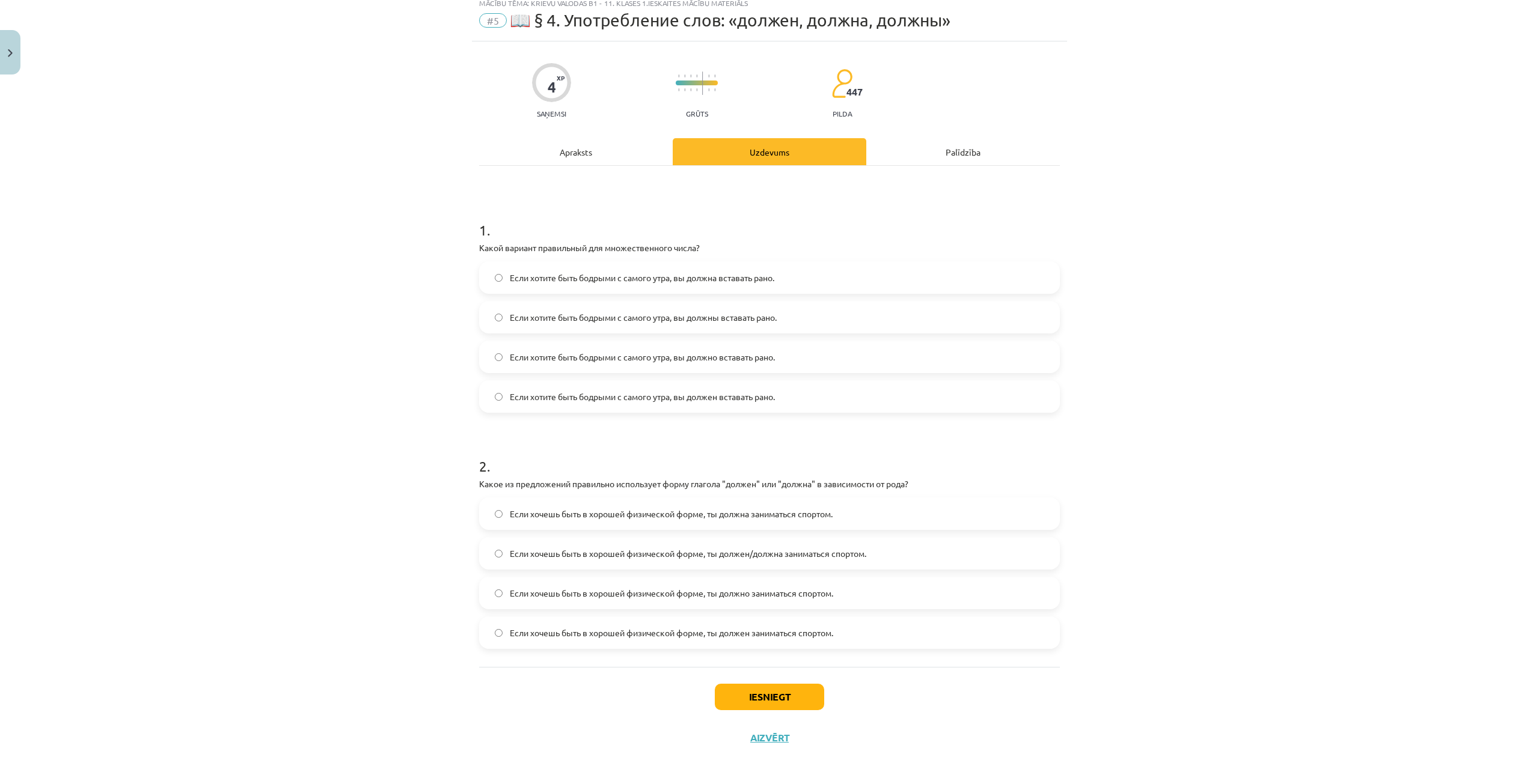
scroll to position [43, 0]
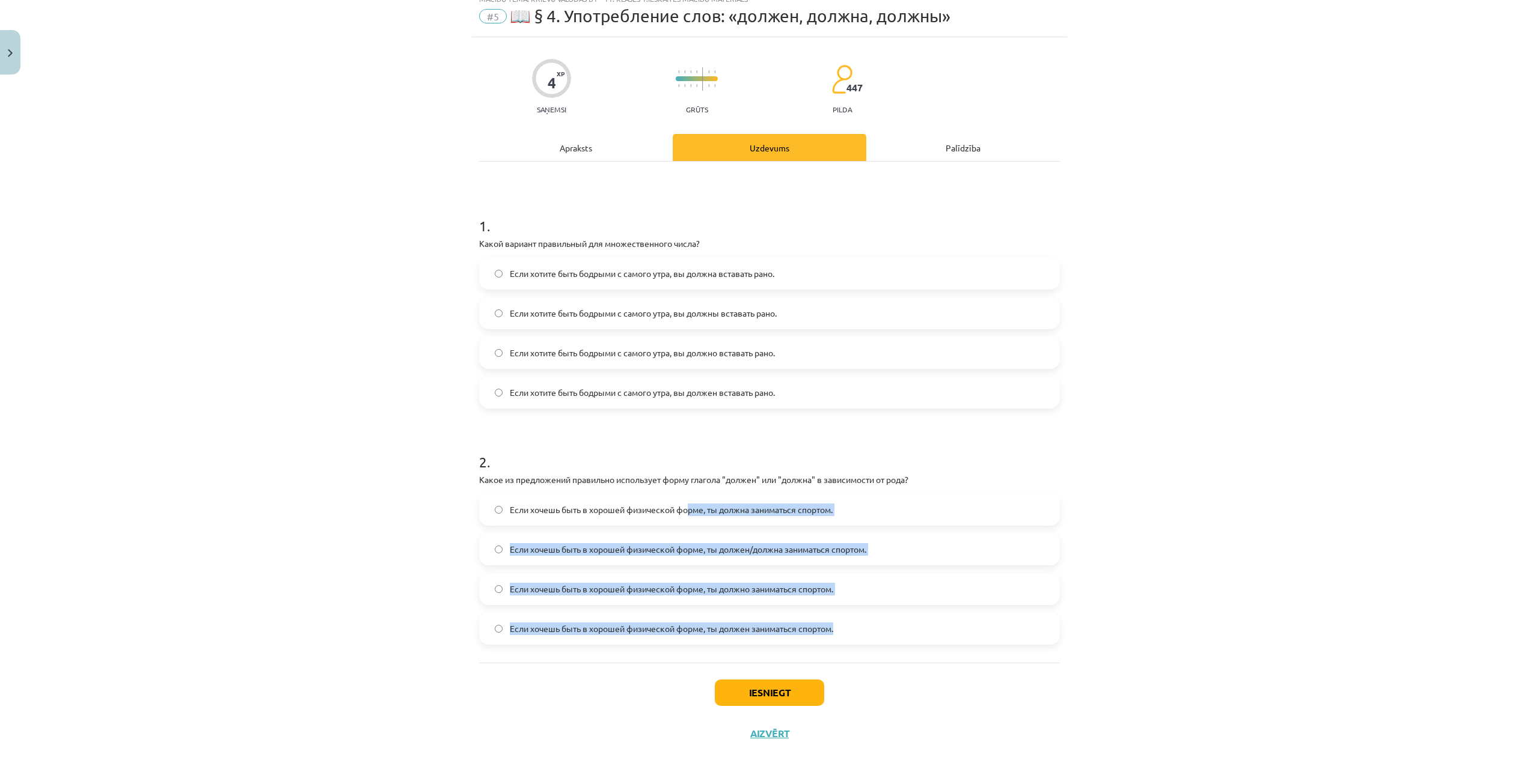
drag, startPoint x: 808, startPoint y: 563, endPoint x: 1260, endPoint y: 716, distance: 477.2
click at [1140, 688] on div "Mācību tēma: Krievu valodas b1 - 11. klases 1.ieskaites mācību materiāls #5 📖 §…" at bounding box center [770, 392] width 1539 height 784
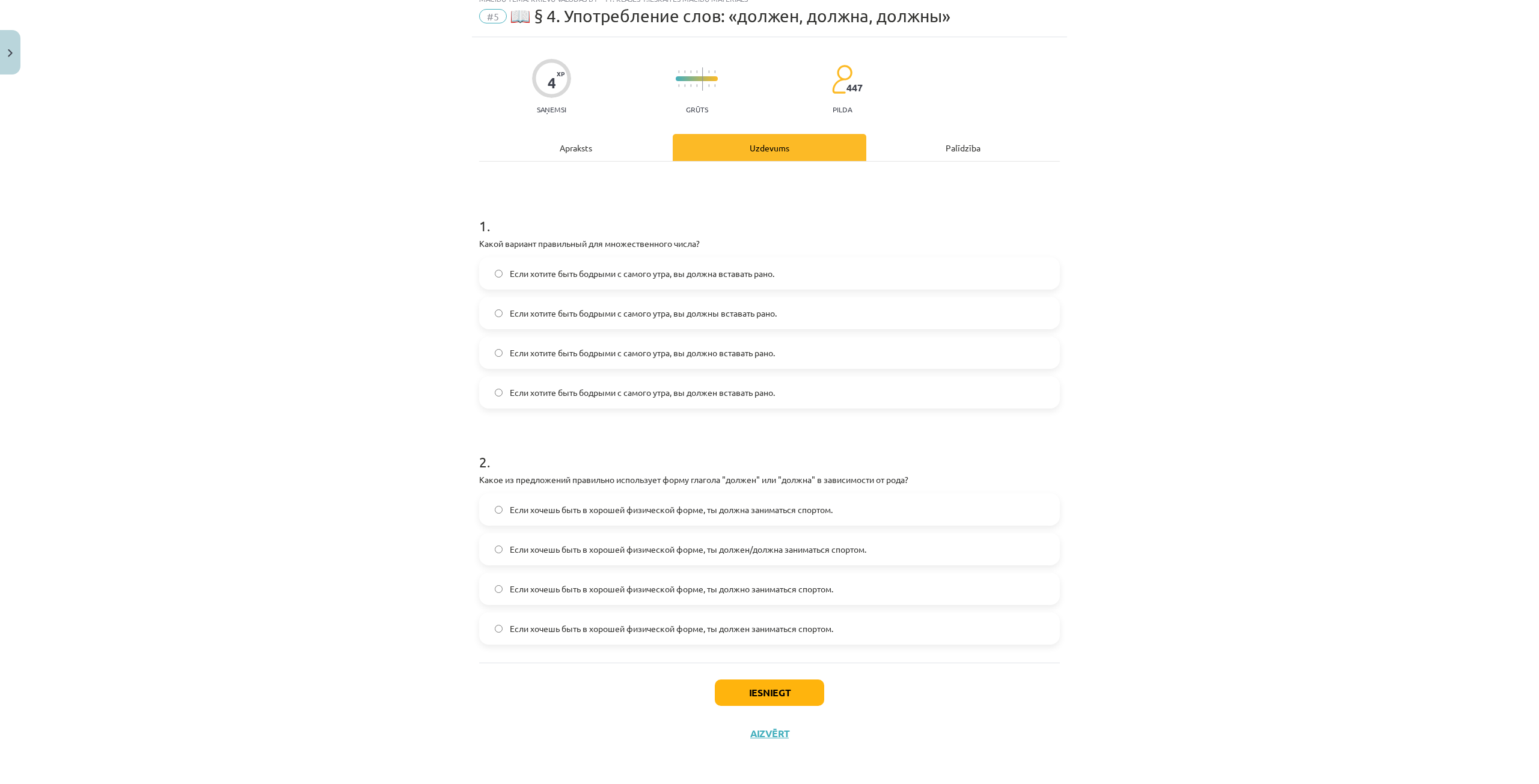
click at [265, 255] on div "Mācību tēma: Krievu valodas b1 - 11. klases 1.ieskaites mācību materiāls #5 📖 §…" at bounding box center [770, 392] width 1539 height 784
click at [609, 498] on label "Если хочешь быть в хорошей физической форме, ты должна заниматься спортом." at bounding box center [769, 510] width 578 height 30
click at [801, 692] on button "Iesniegt" at bounding box center [769, 693] width 109 height 27
click at [623, 549] on span "Если хочешь быть в хорошей физической форме, ты должен/должна заниматься спорто…" at bounding box center [688, 549] width 356 height 13
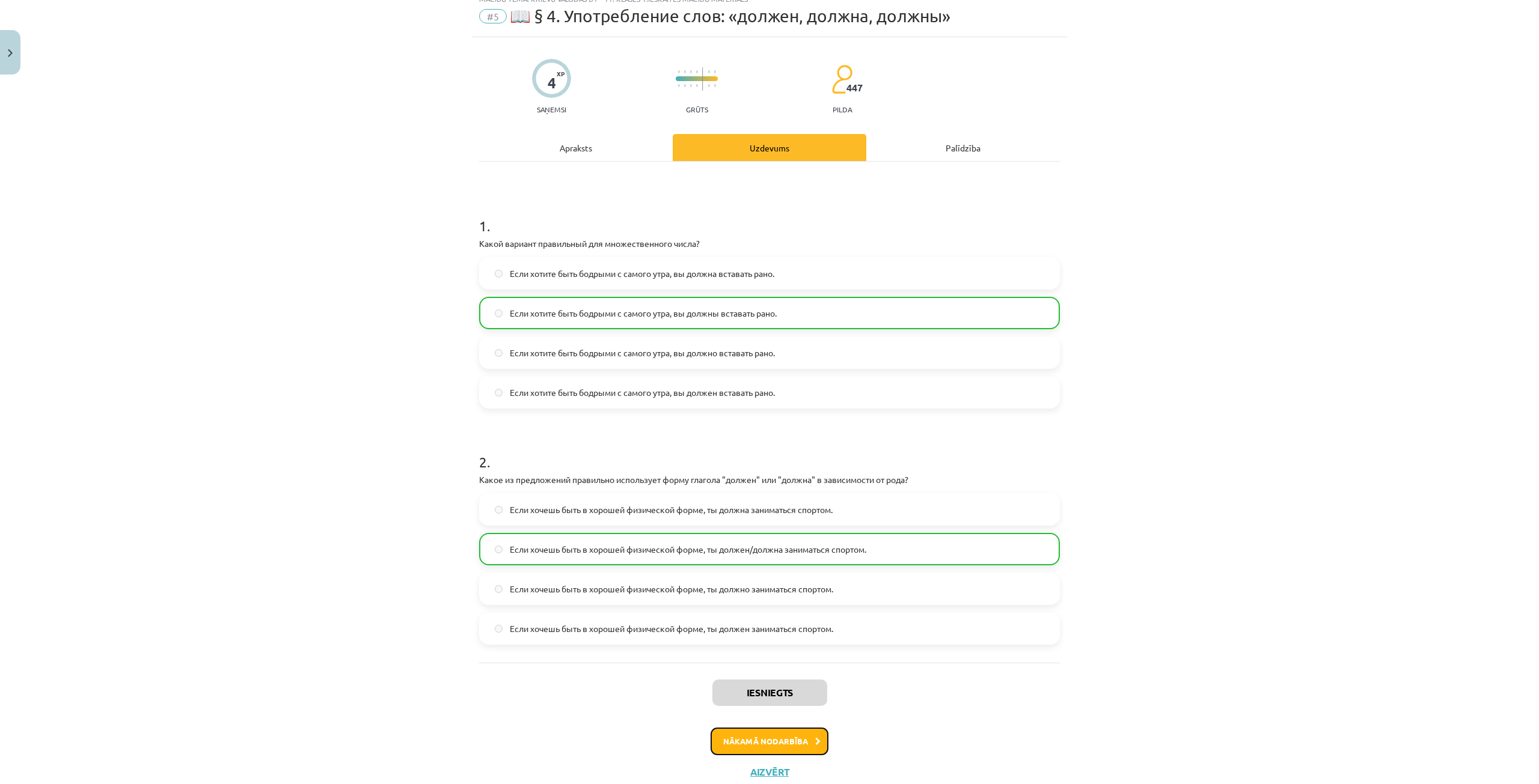
click at [783, 747] on button "Nākamā nodarbība" at bounding box center [770, 741] width 118 height 27
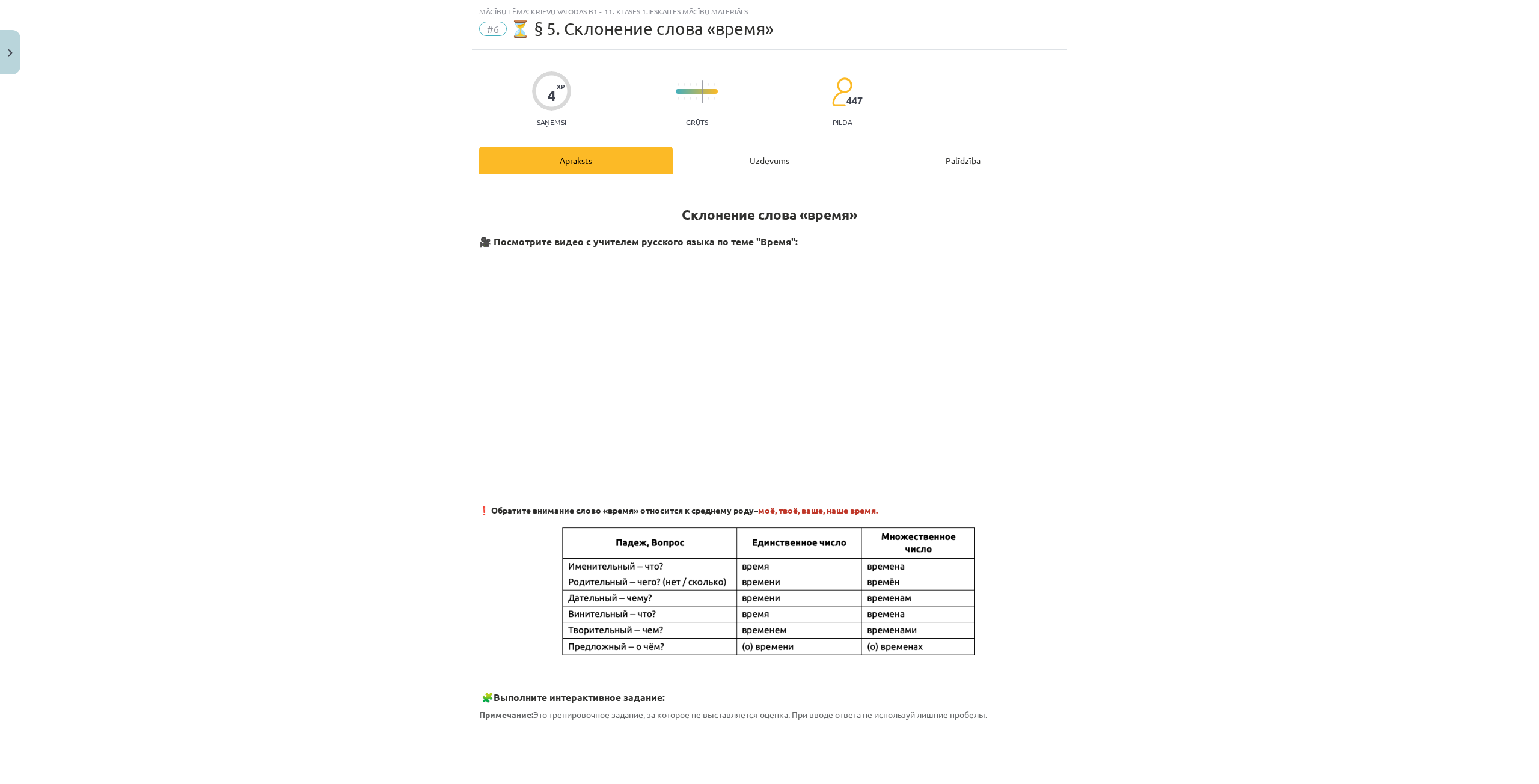
click at [749, 171] on div "Uzdevums" at bounding box center [770, 160] width 194 height 27
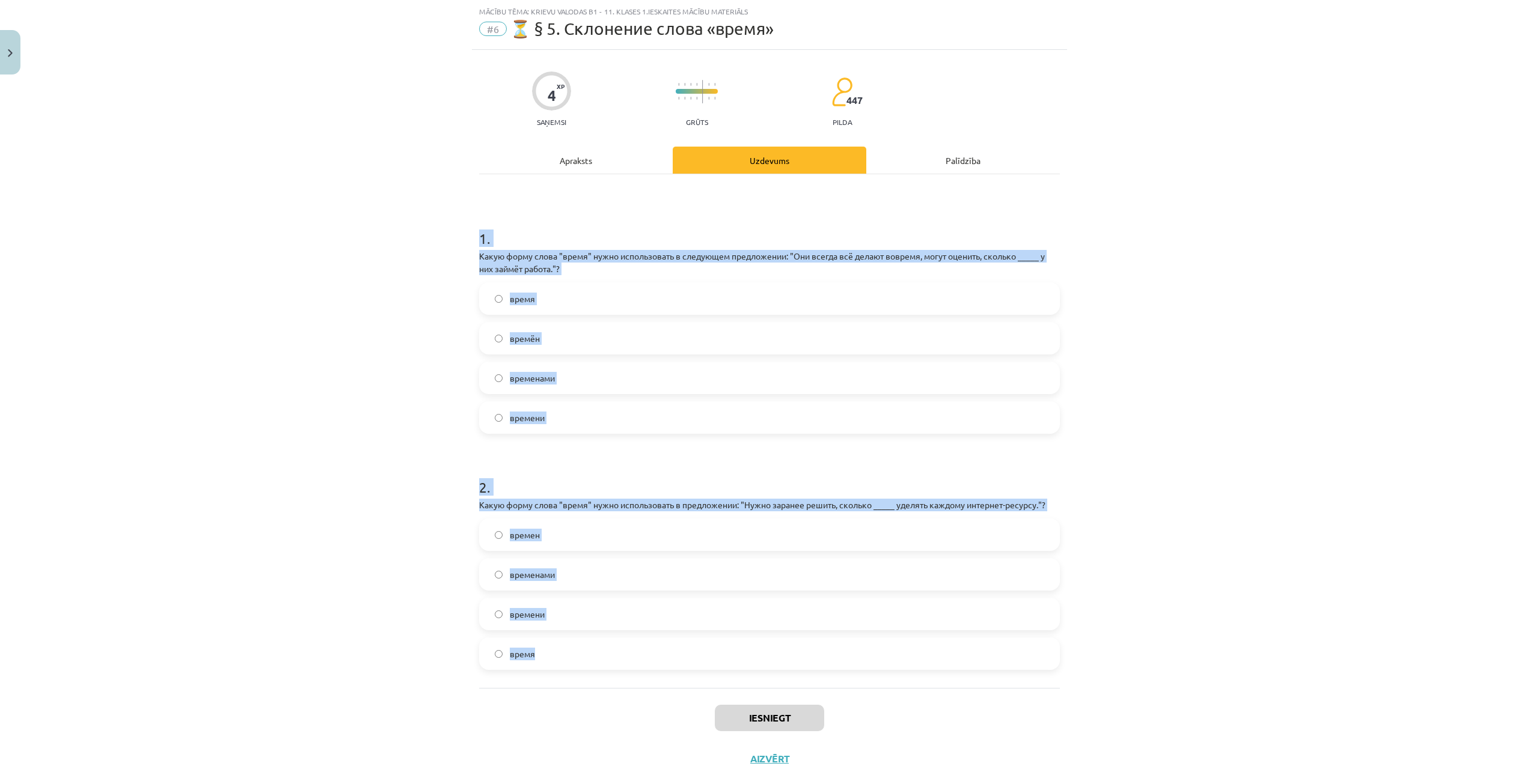
drag, startPoint x: 461, startPoint y: 231, endPoint x: 1018, endPoint y: 645, distance: 694.0
click at [1018, 645] on div "Mācību tēma: Krievu valodas b1 - 11. klases 1.ieskaites mācību materiāls #6 ⏳ §…" at bounding box center [770, 392] width 1539 height 784
copy form "1 . Какую форму слова "время" нужно использовать в следующем предложении: "Они …"
drag, startPoint x: 346, startPoint y: 297, endPoint x: 426, endPoint y: 339, distance: 90.4
click at [346, 297] on div "Mācību tēma: Krievu valodas b1 - 11. klases 1.ieskaites mācību materiāls #6 ⏳ §…" at bounding box center [770, 392] width 1539 height 784
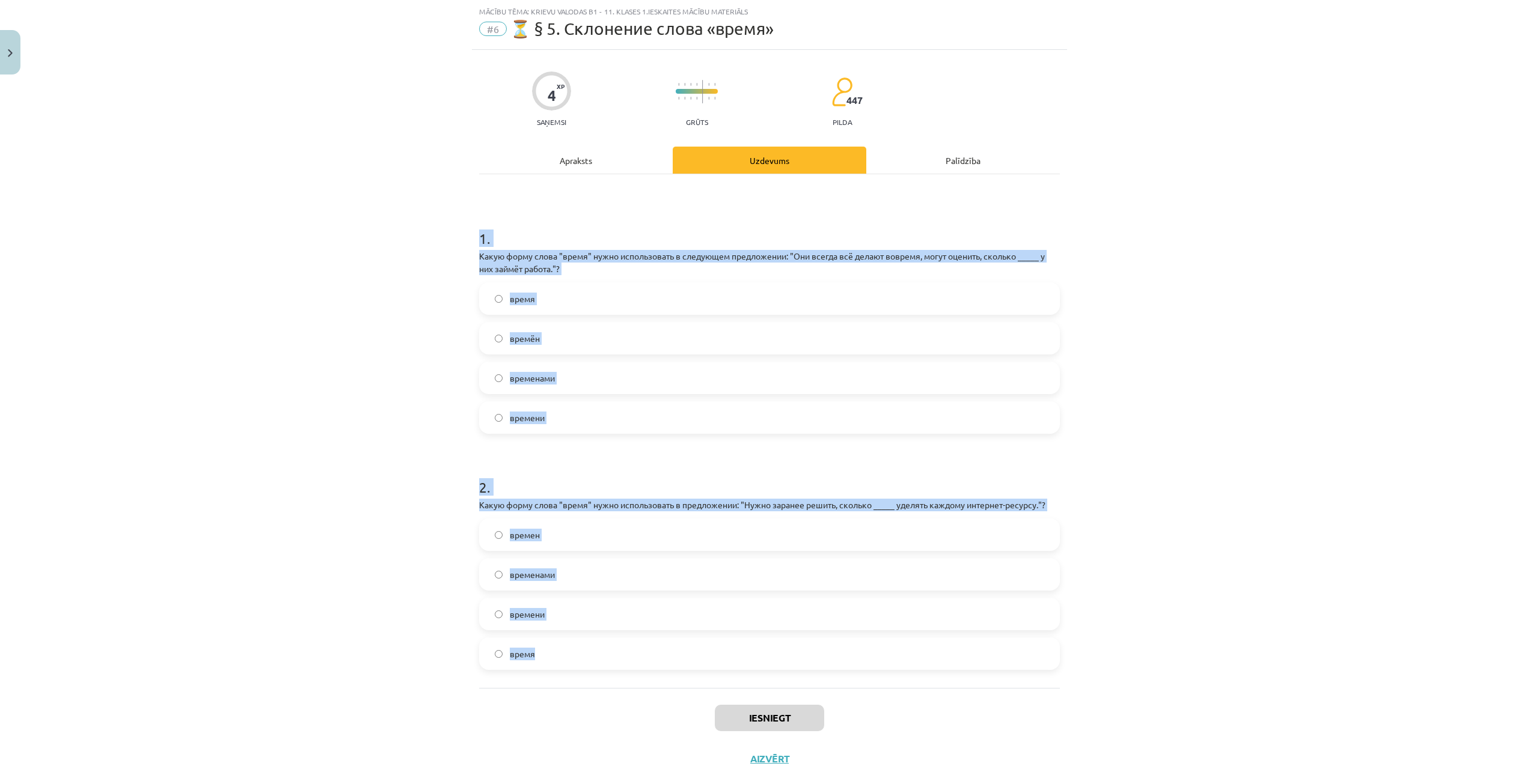
click at [643, 426] on label "времени" at bounding box center [769, 418] width 578 height 30
click at [583, 461] on h1 "2 ." at bounding box center [770, 476] width 581 height 37
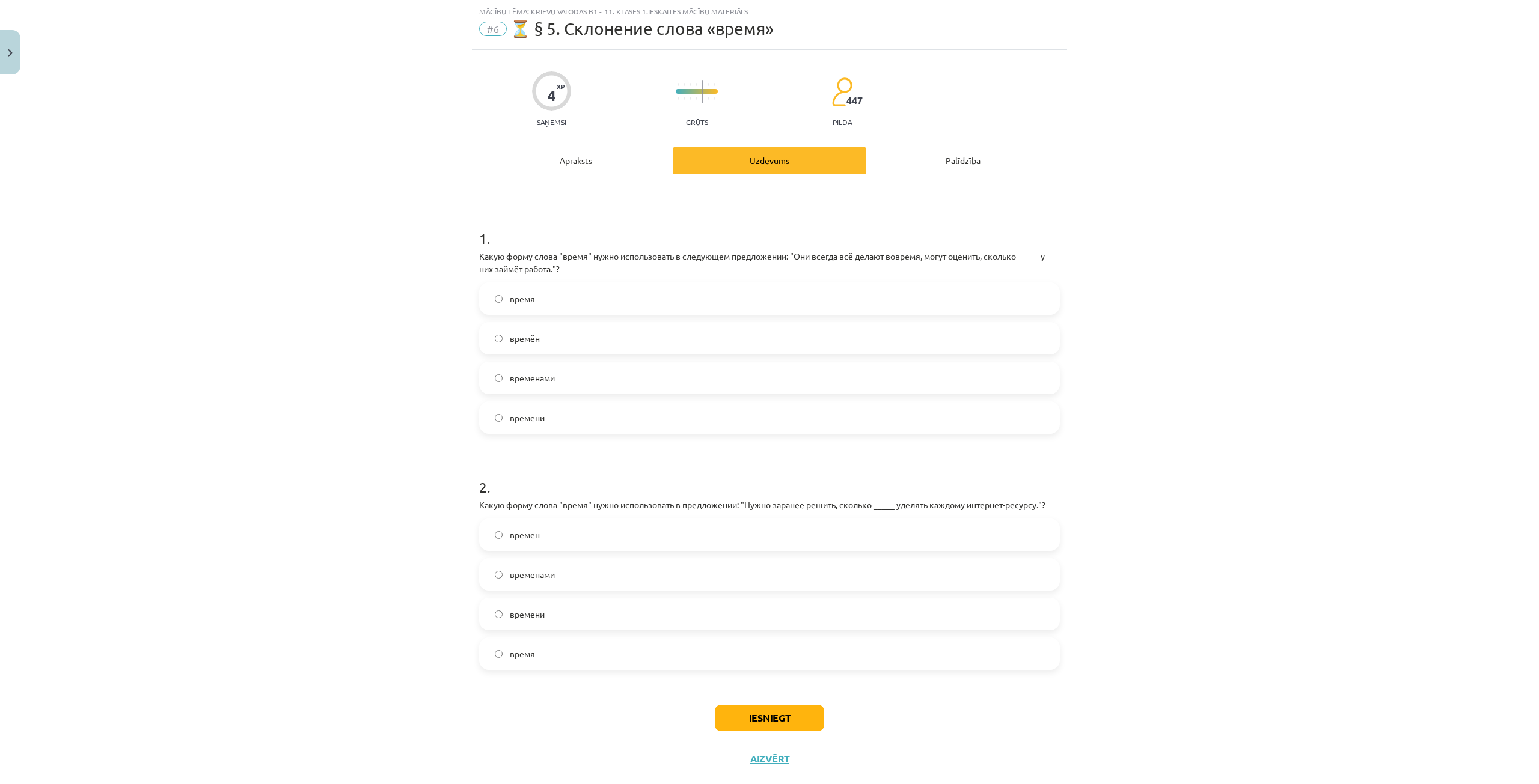
click at [519, 623] on label "времени" at bounding box center [769, 614] width 578 height 30
click at [794, 716] on button "Iesniegt" at bounding box center [769, 718] width 109 height 27
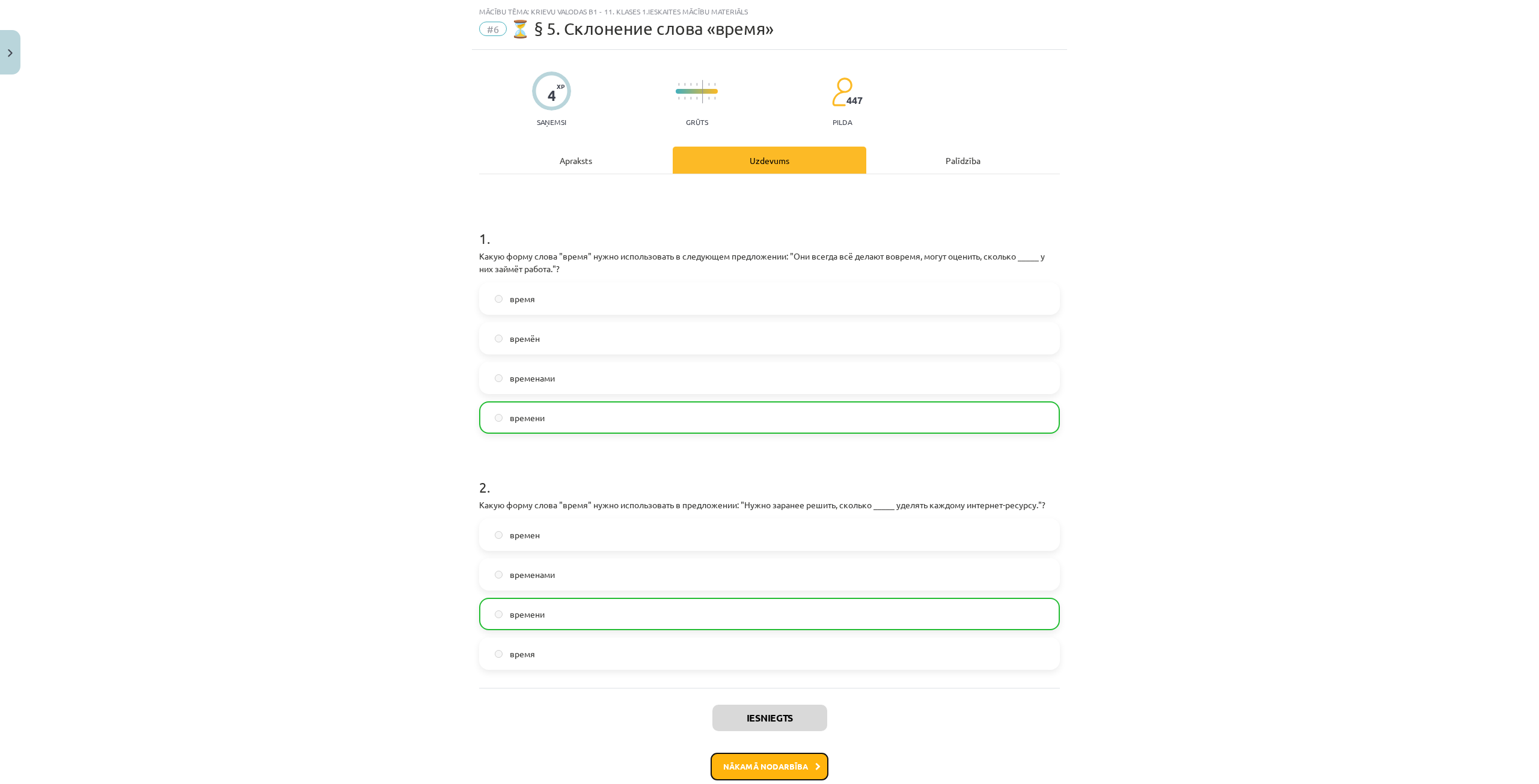
click at [766, 774] on button "Nākamā nodarbība" at bounding box center [770, 766] width 118 height 27
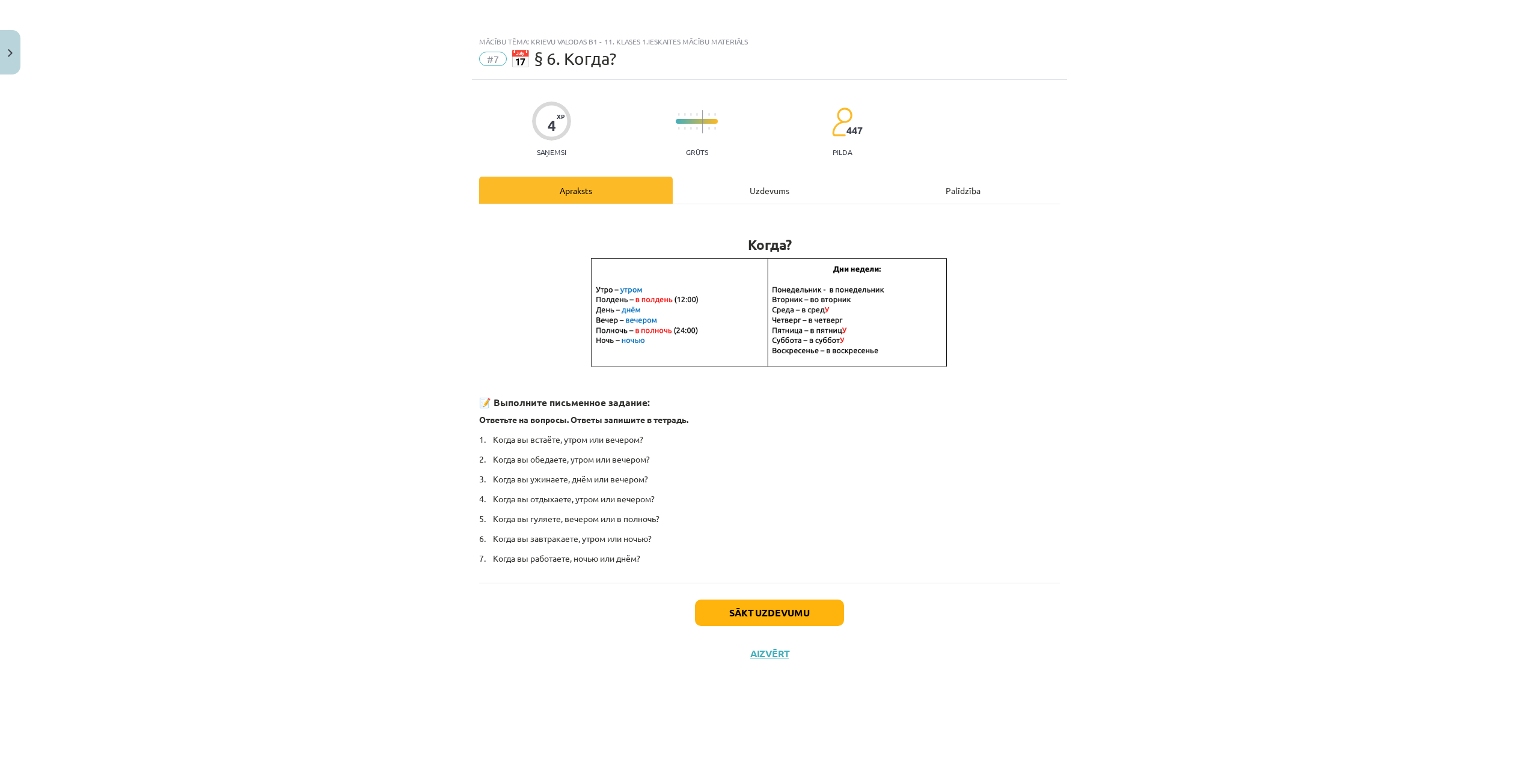
click at [765, 184] on div "Uzdevums" at bounding box center [770, 190] width 194 height 27
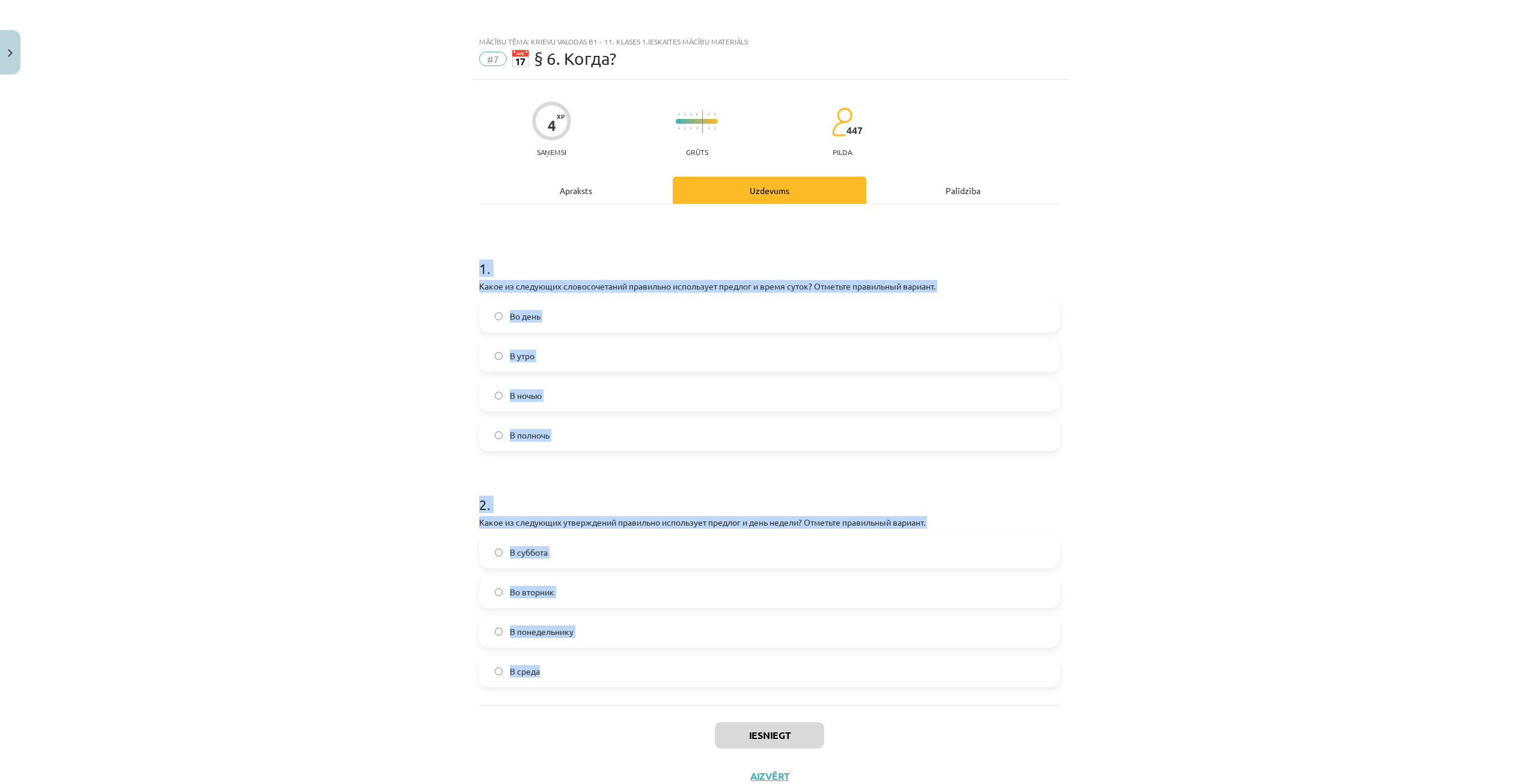
drag, startPoint x: 454, startPoint y: 254, endPoint x: 1013, endPoint y: 654, distance: 687.4
click at [1013, 654] on div "Mācību tēma: Krievu valodas b1 - 11. klases 1.ieskaites mācību materiāls #7 📅 §…" at bounding box center [770, 392] width 1539 height 784
click at [444, 245] on div "Mācību tēma: Krievu valodas b1 - 11. klases 1.ieskaites mācību materiāls #7 📅 §…" at bounding box center [770, 392] width 1539 height 784
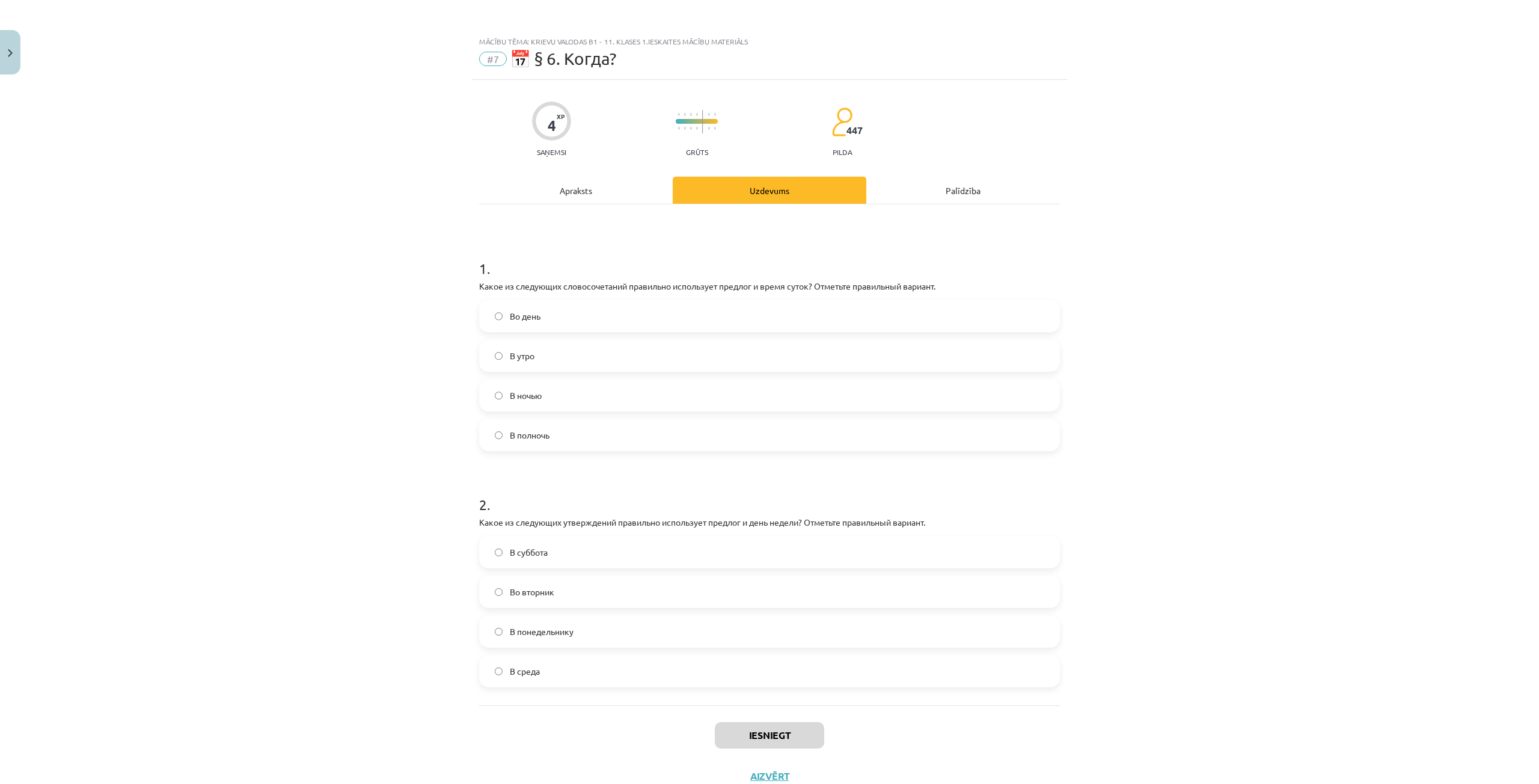
click at [560, 438] on label "В полночь" at bounding box center [769, 435] width 578 height 30
click at [575, 593] on label "Во вторник" at bounding box center [769, 592] width 578 height 30
click at [738, 725] on button "Iesniegt" at bounding box center [769, 736] width 109 height 27
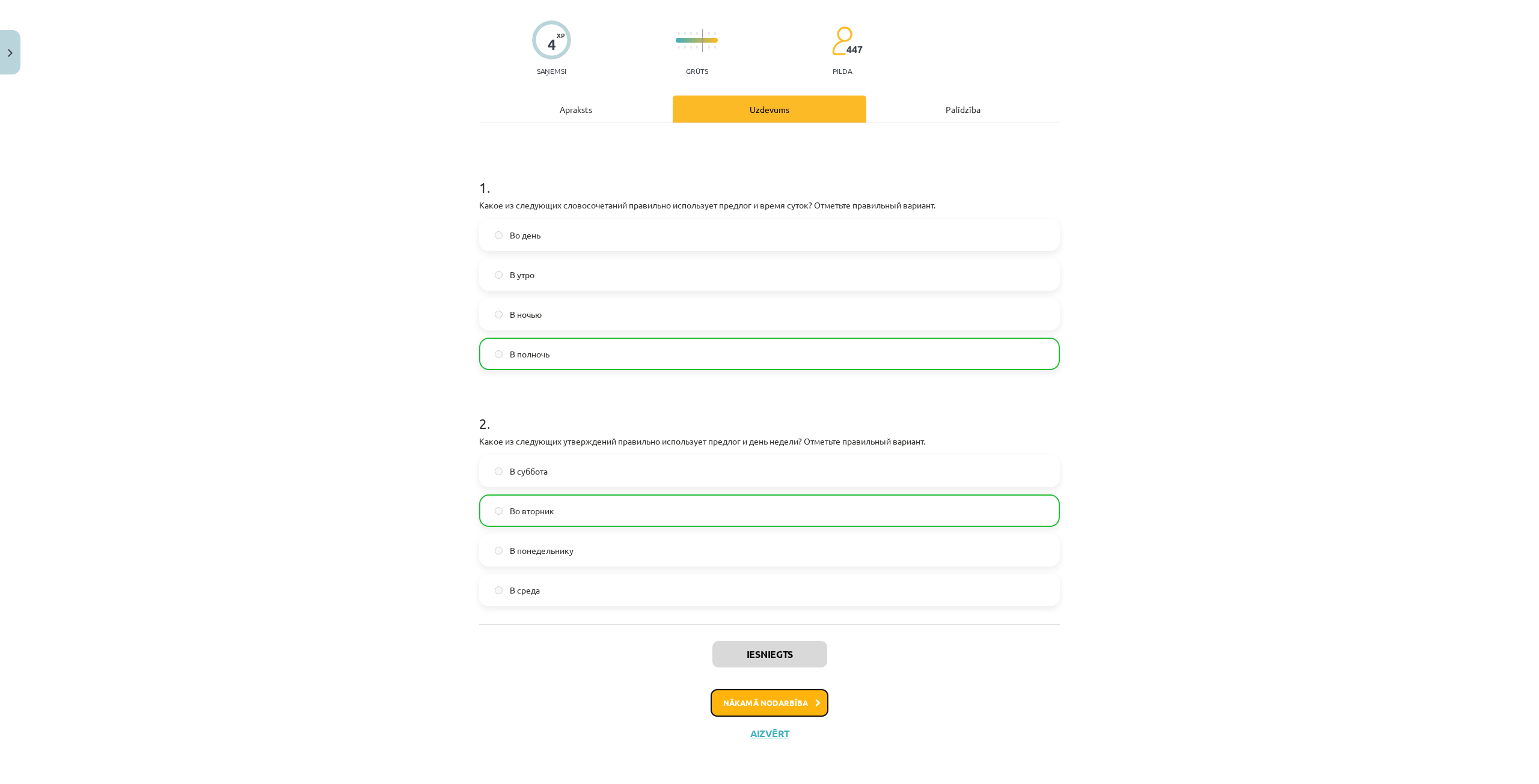
click at [759, 695] on button "Nākamā nodarbība" at bounding box center [770, 702] width 118 height 27
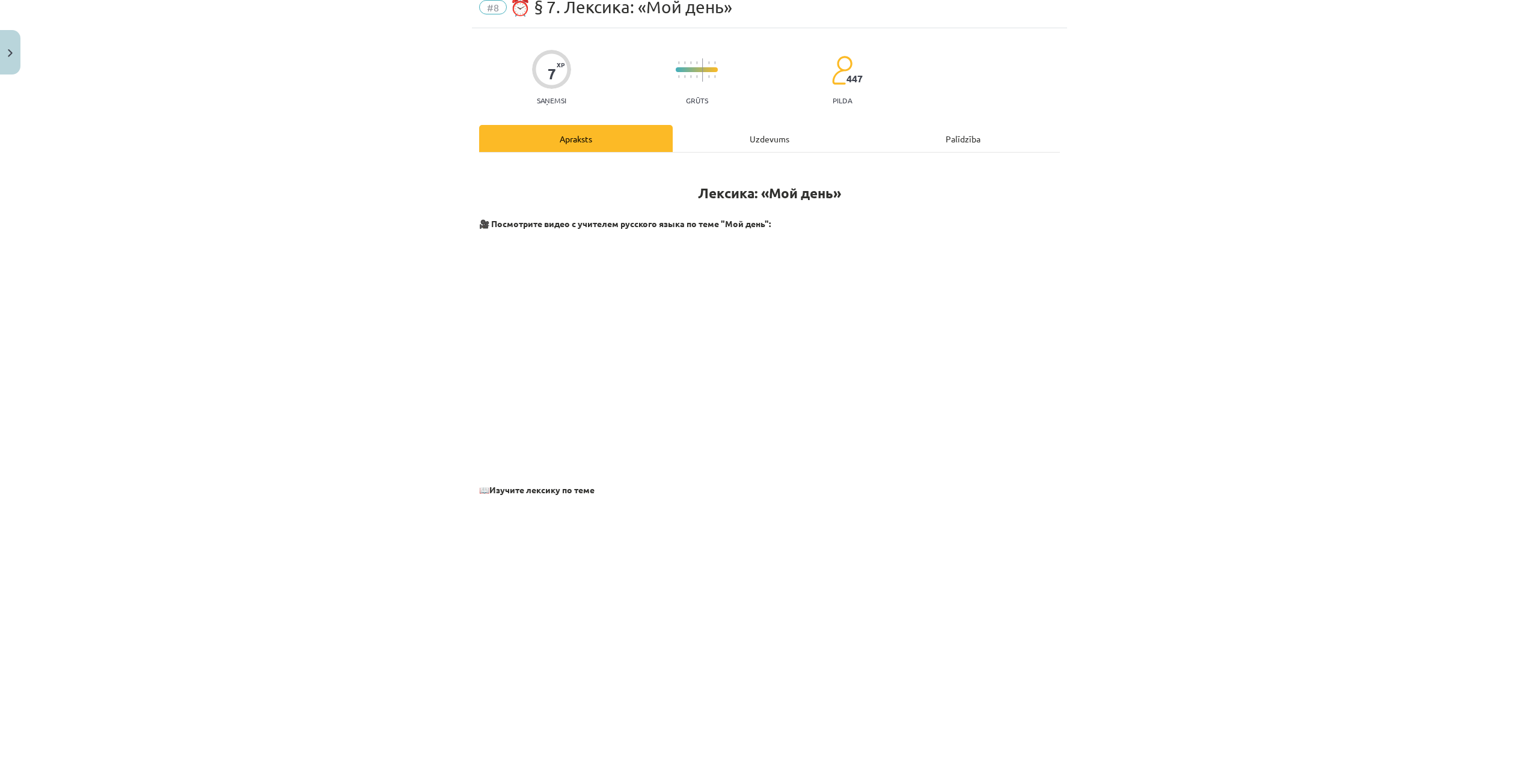
scroll to position [30, 0]
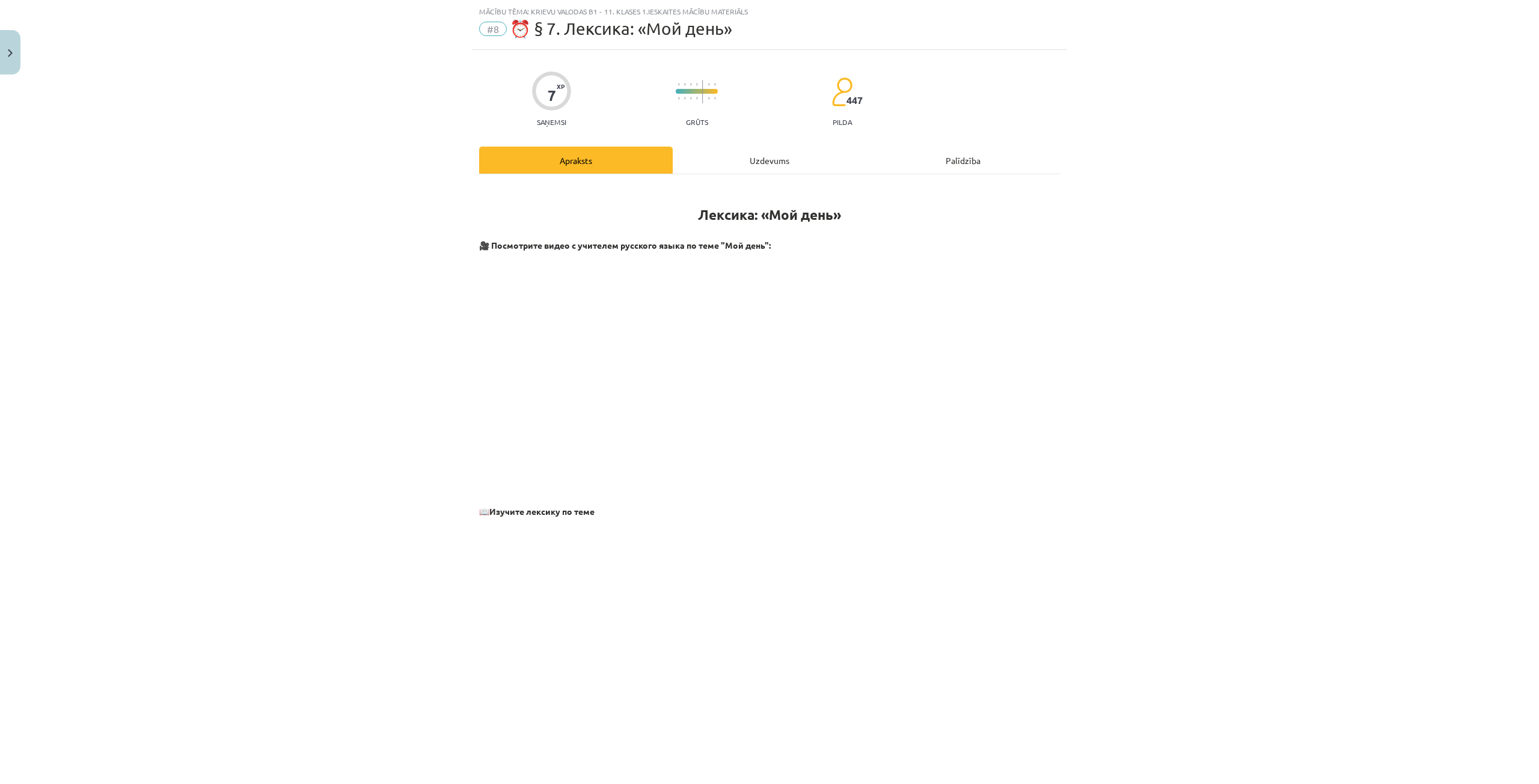
click at [746, 160] on div "Uzdevums" at bounding box center [770, 160] width 194 height 27
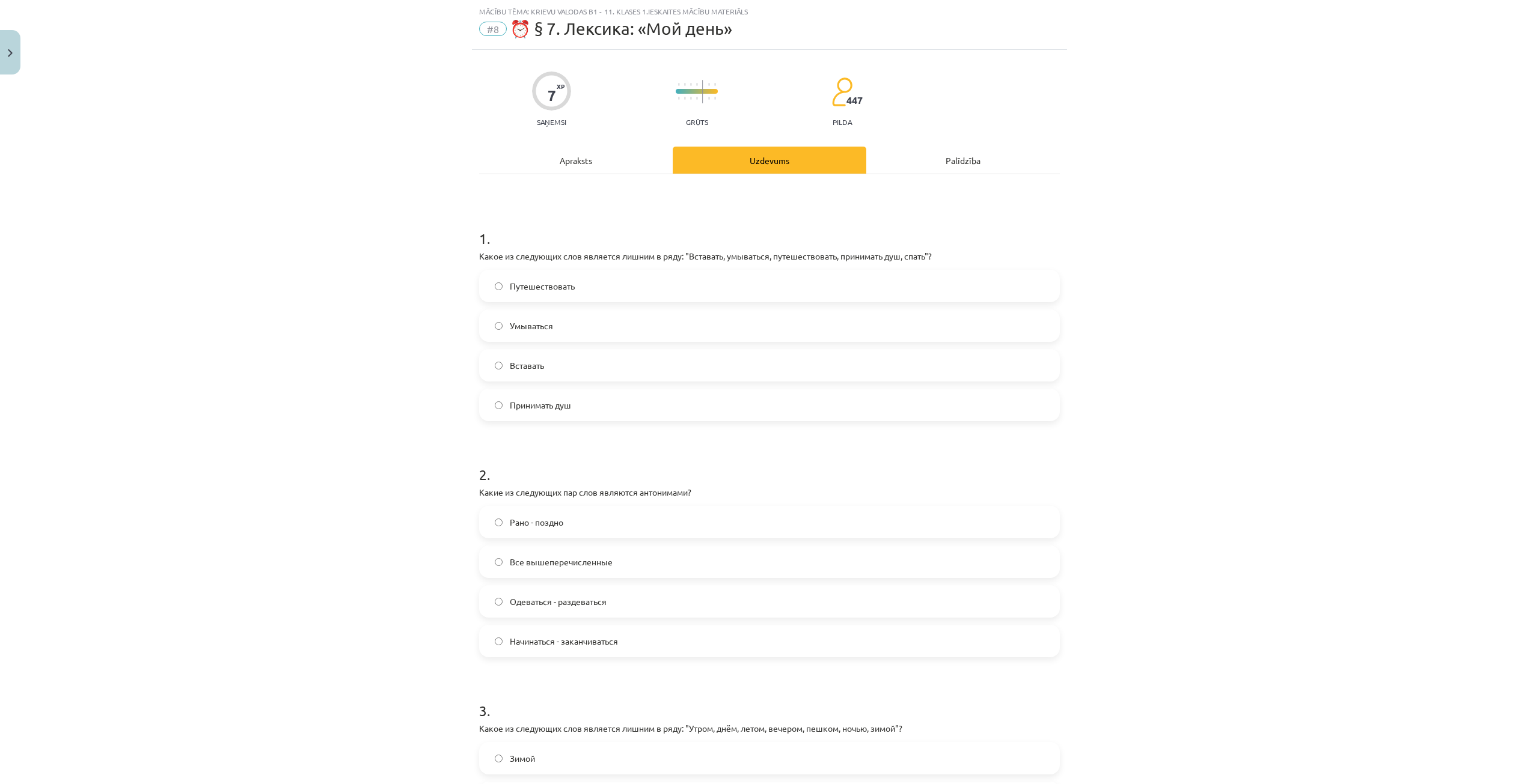
click at [568, 289] on span "Путешествовать" at bounding box center [542, 286] width 65 height 13
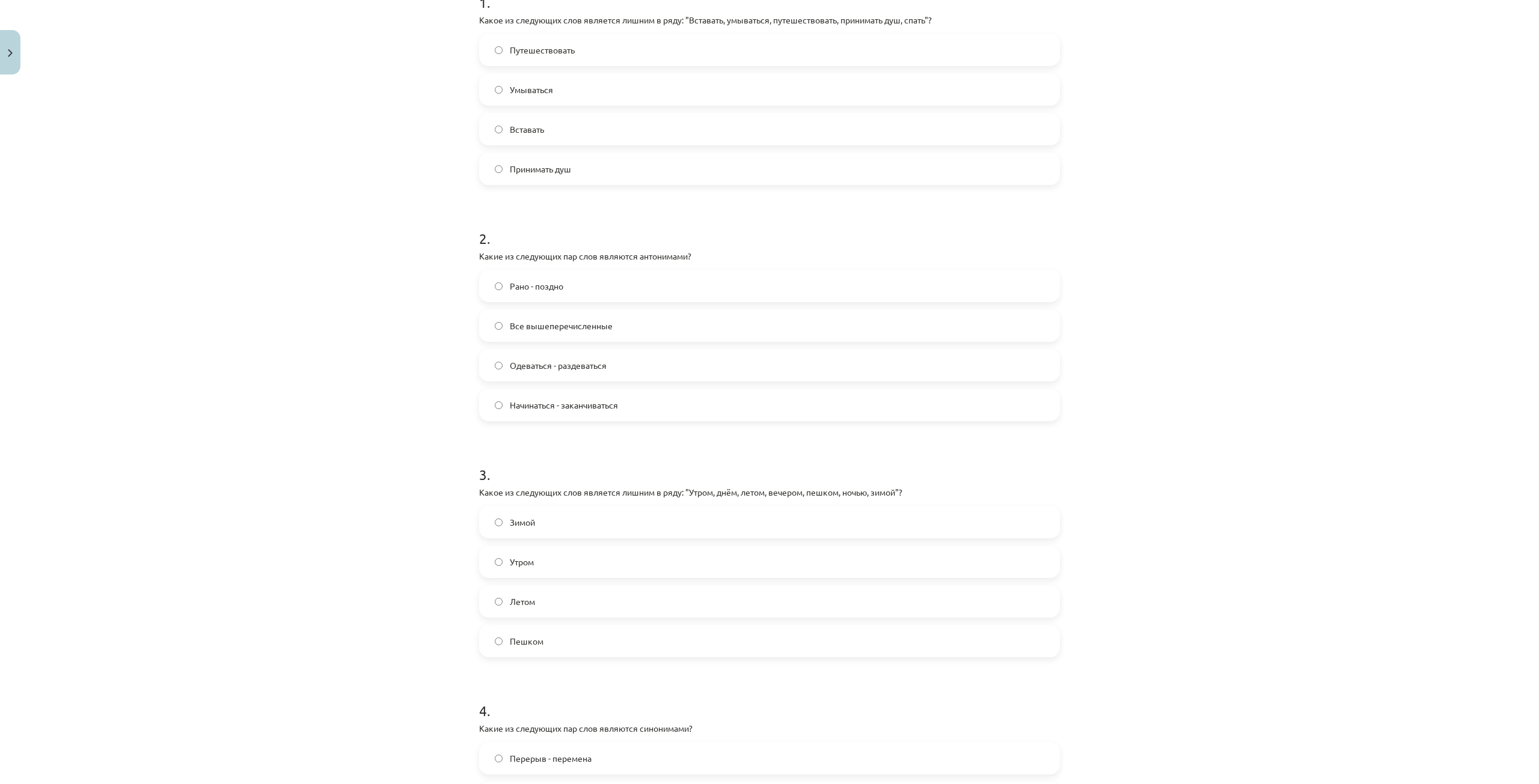
scroll to position [271, 0]
click at [559, 324] on span "Все вышеперечисленные" at bounding box center [561, 321] width 103 height 13
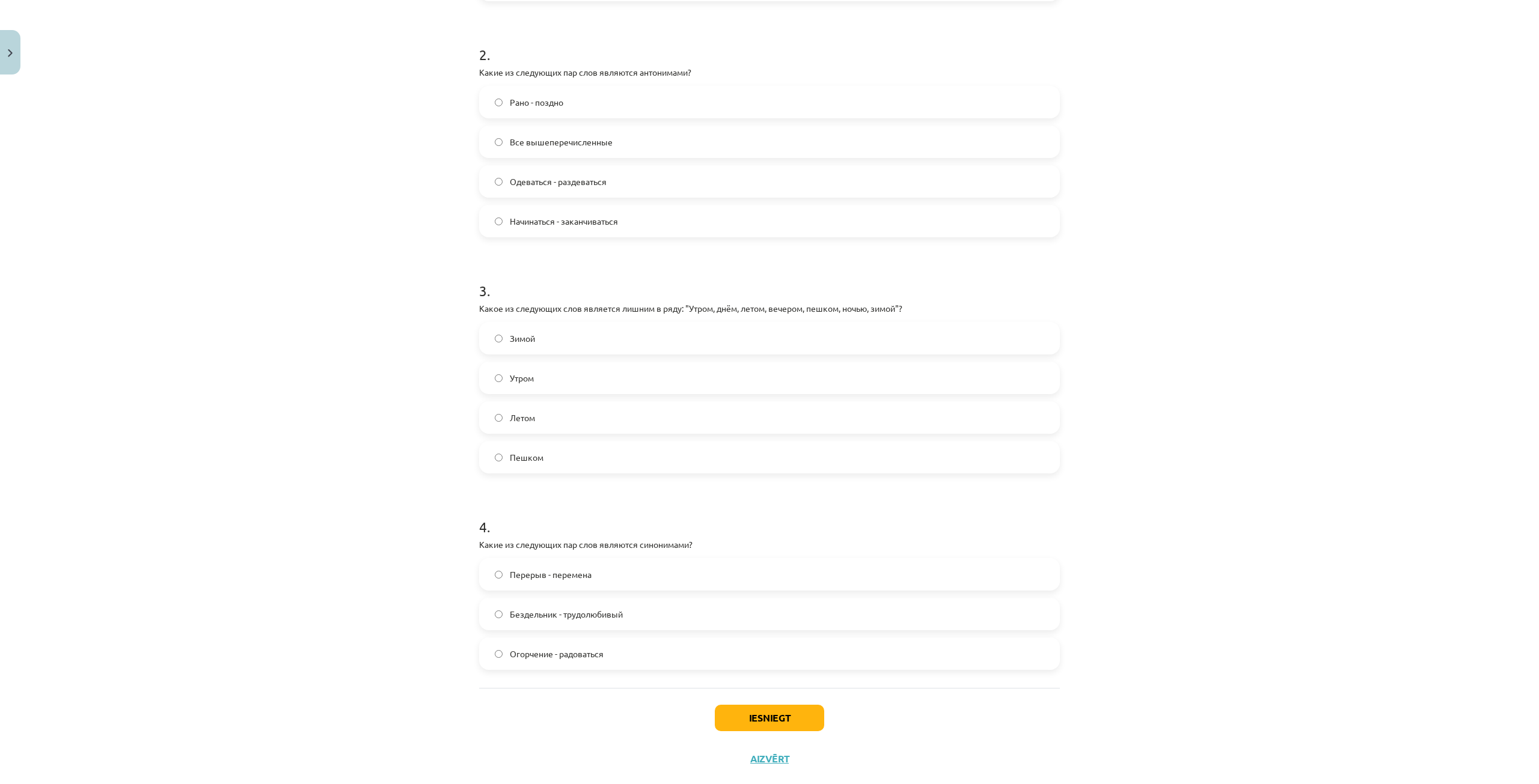
scroll to position [451, 0]
click at [644, 454] on label "Пешком" at bounding box center [769, 457] width 578 height 30
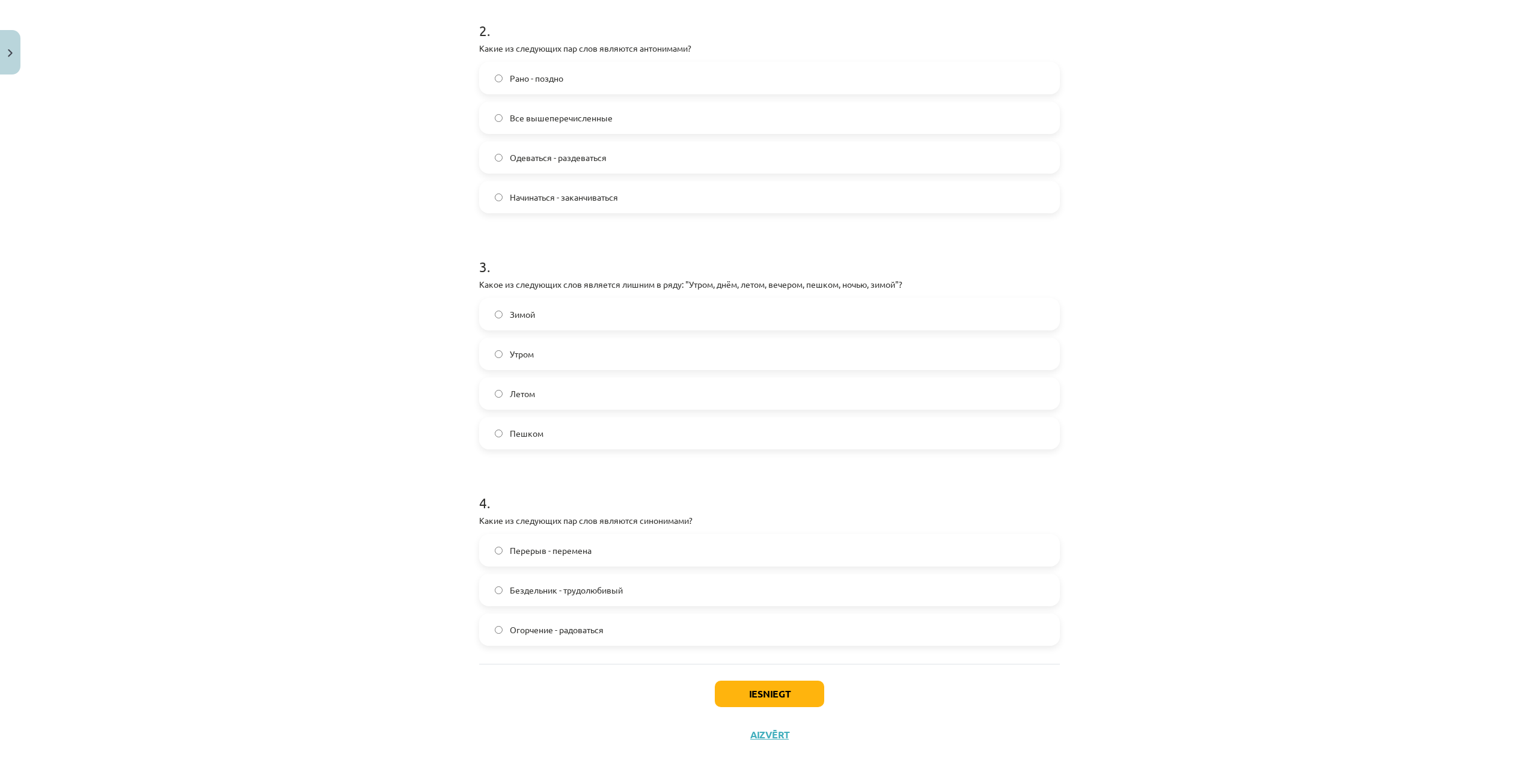
scroll to position [475, 0]
click at [577, 533] on div "Перерыв - перемена" at bounding box center [770, 550] width 581 height 33
click at [583, 541] on label "Перерыв - перемена" at bounding box center [769, 549] width 578 height 30
click at [765, 679] on div "Iesniegt Aizvērt" at bounding box center [770, 705] width 581 height 84
click at [771, 694] on button "Iesniegt" at bounding box center [769, 693] width 109 height 27
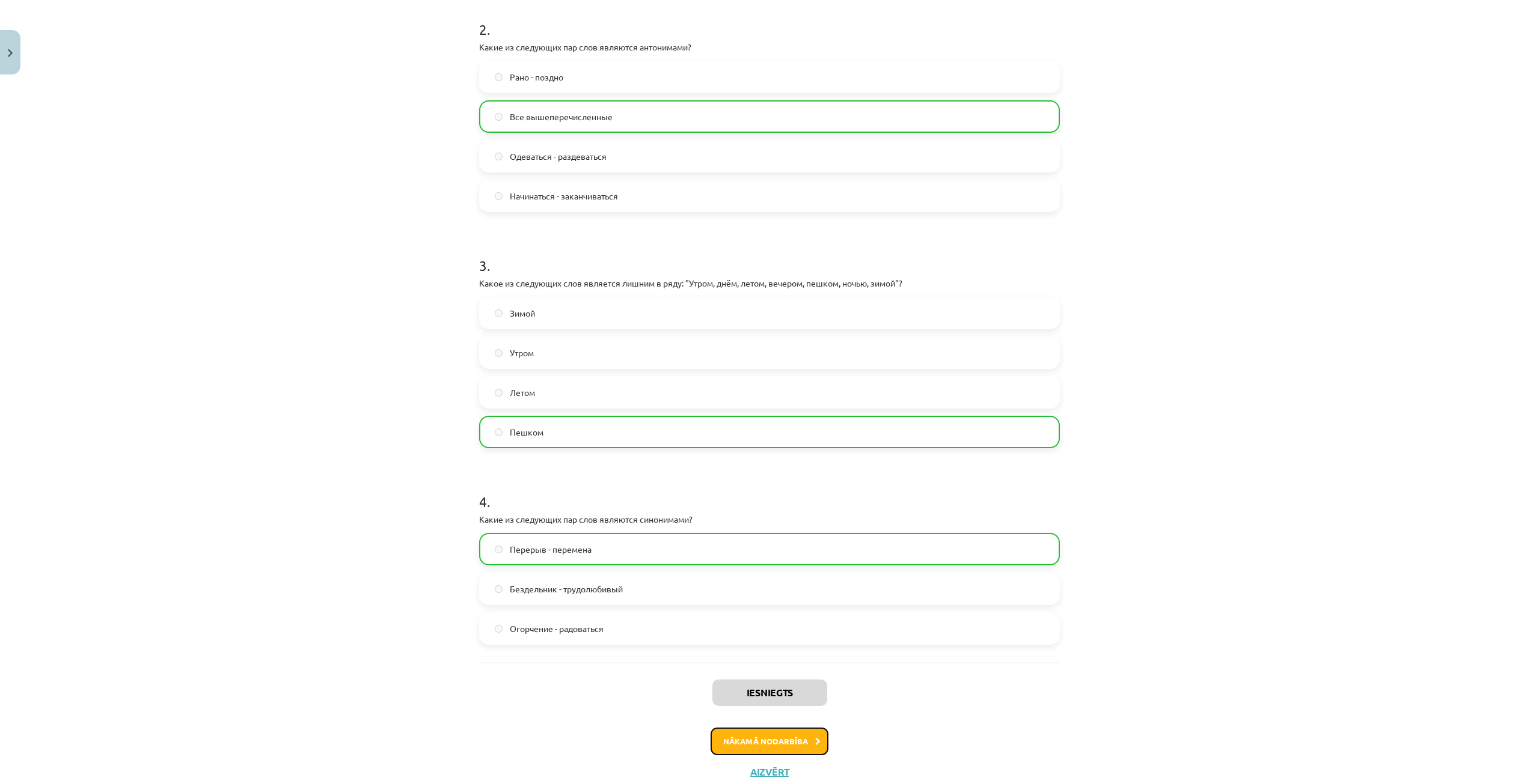
drag, startPoint x: 807, startPoint y: 749, endPoint x: 799, endPoint y: 738, distance: 13.6
click at [805, 749] on button "Nākamā nodarbība" at bounding box center [770, 741] width 118 height 27
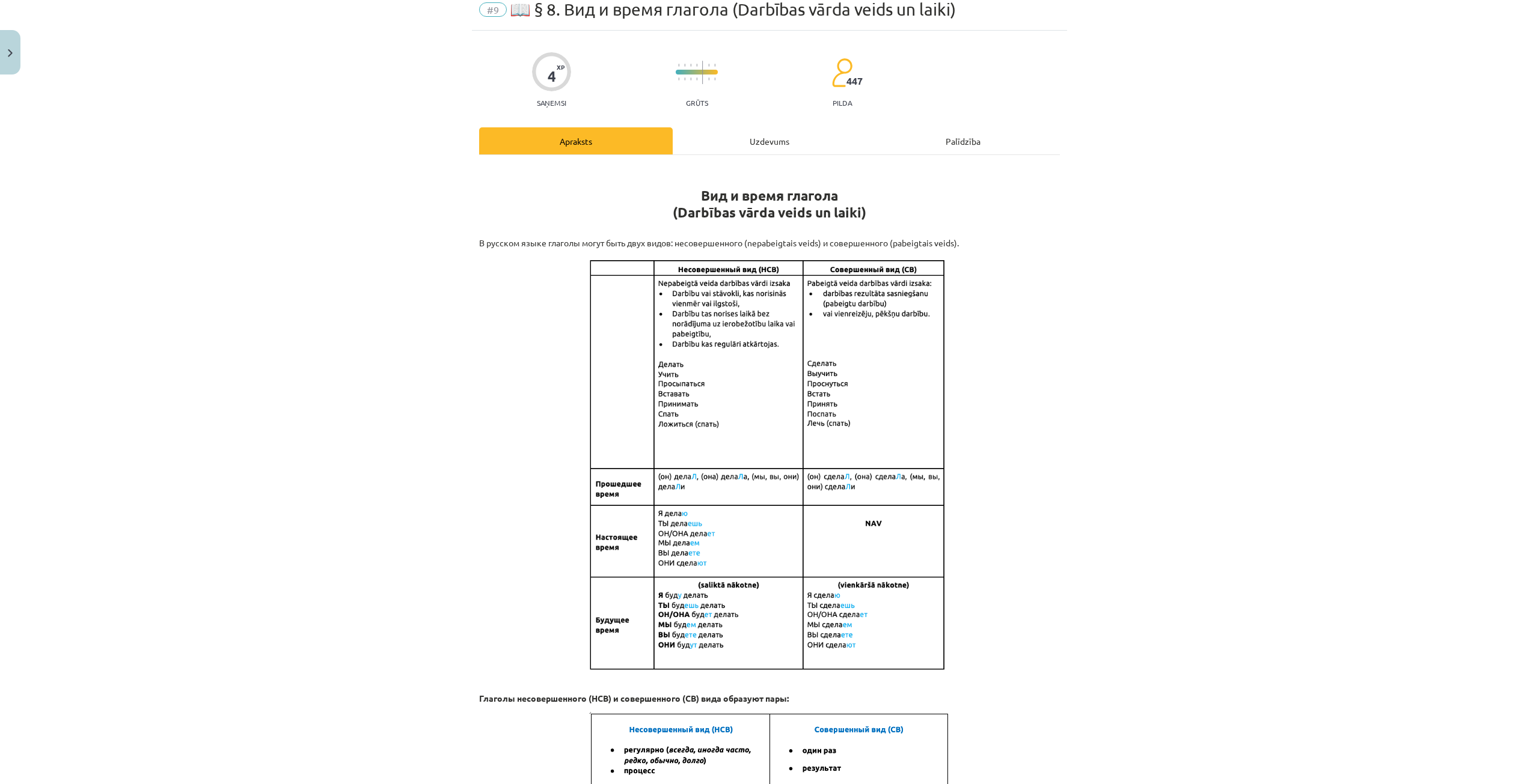
scroll to position [30, 0]
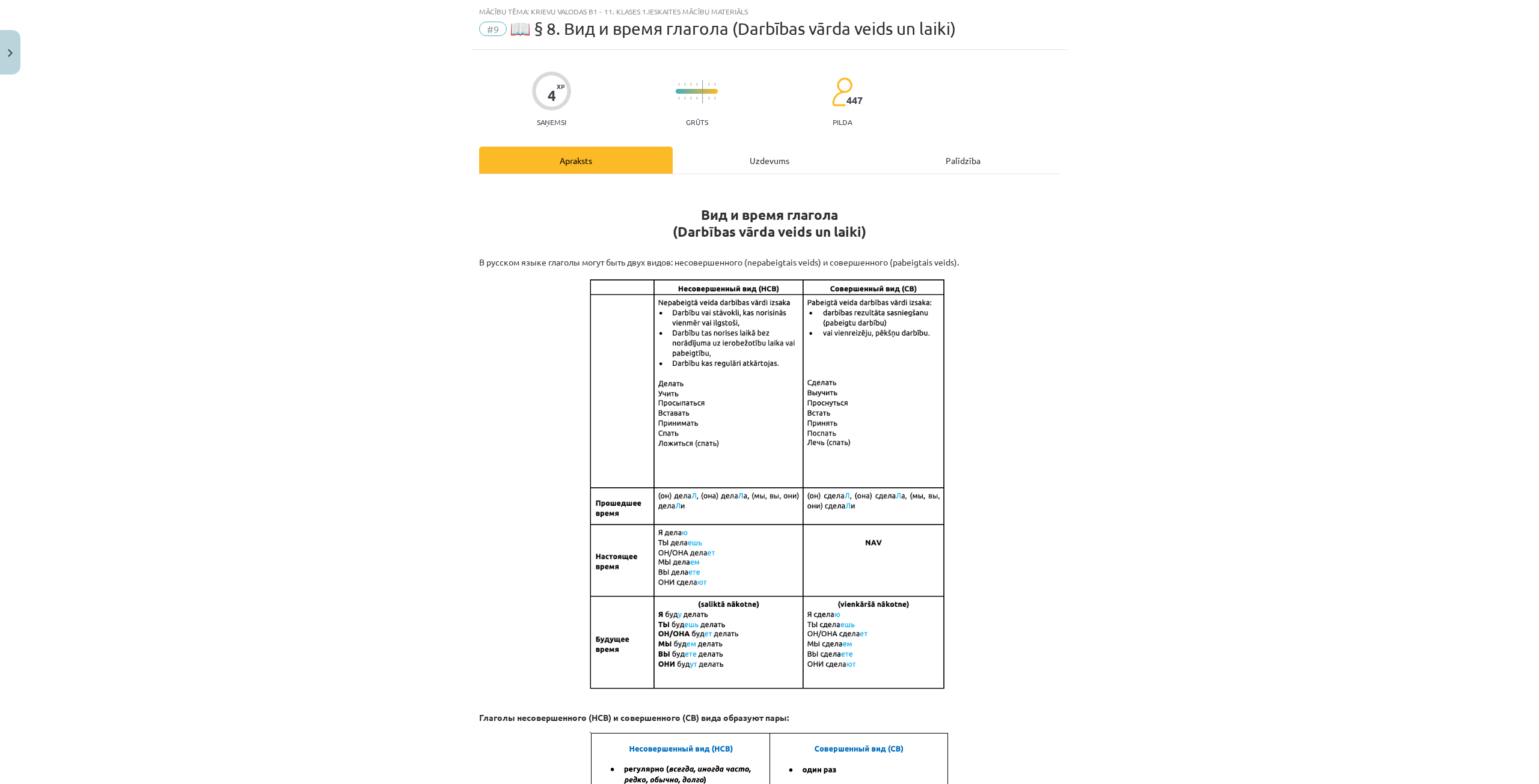
click at [719, 149] on div "4 XP Saņemsi Grūts 447 pilda Apraksts Uzdevums Palīdzība Вид и время глагола (D…" at bounding box center [770, 641] width 595 height 1182
click at [736, 157] on div "Uzdevums" at bounding box center [770, 160] width 194 height 27
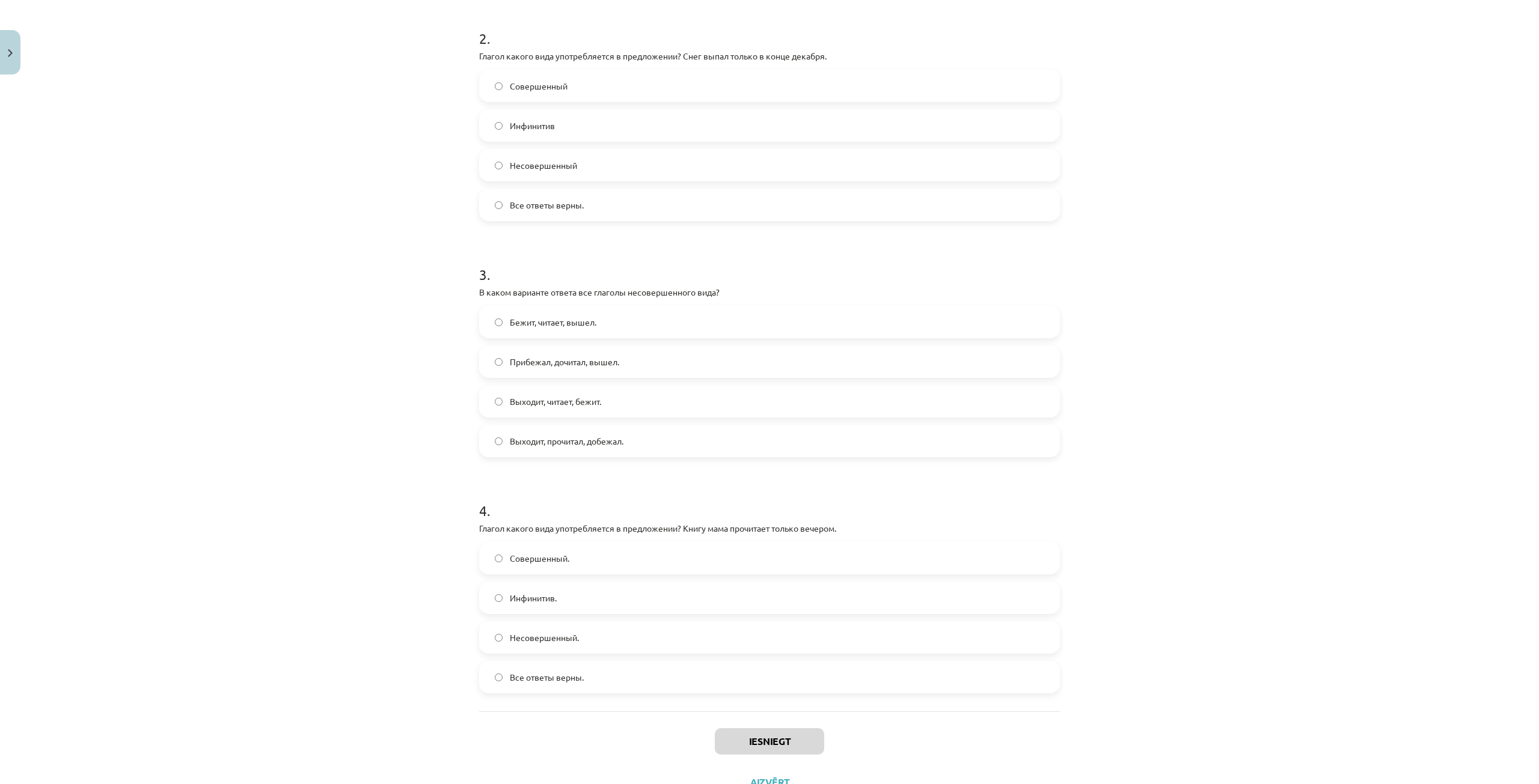
scroll to position [515, 0]
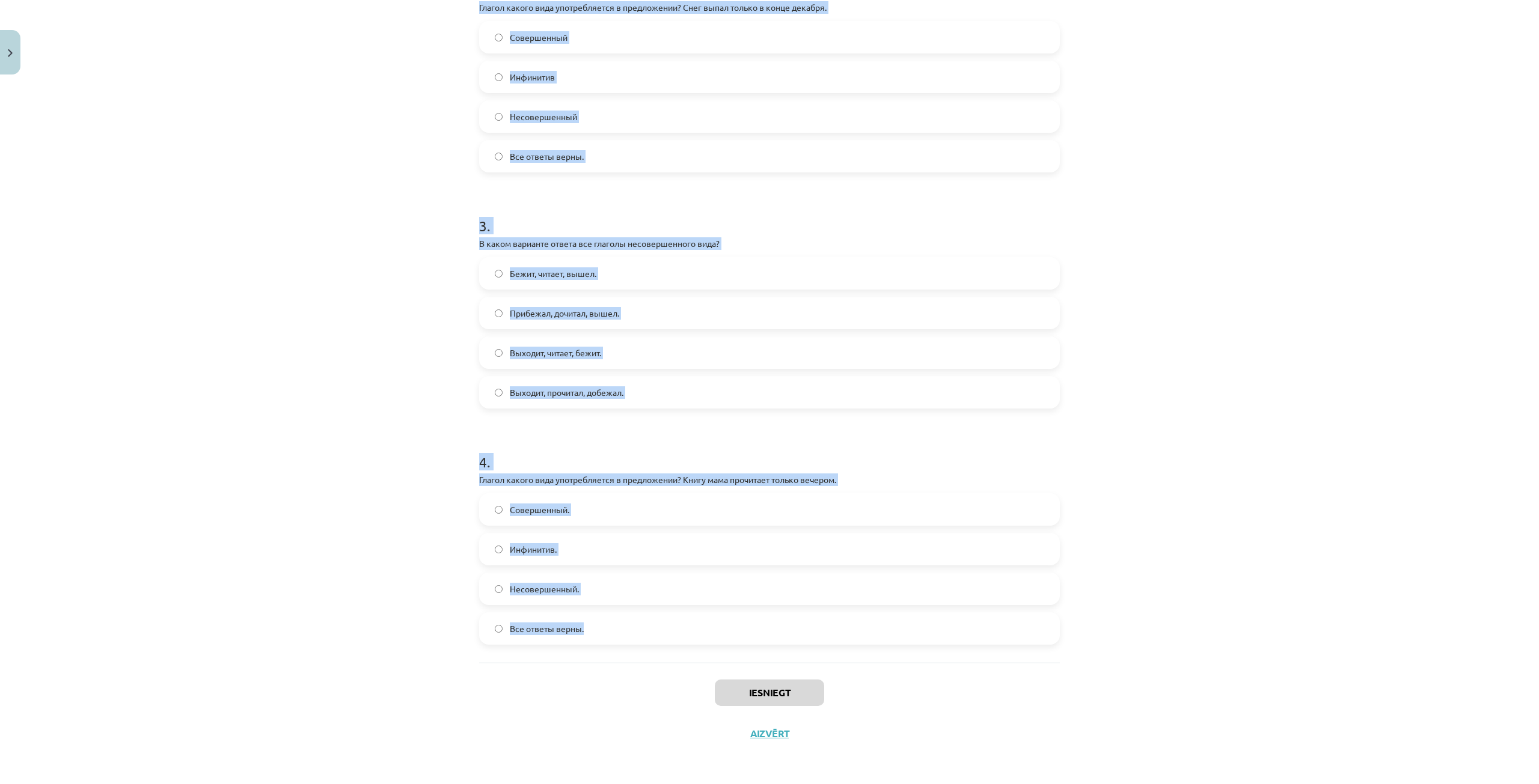
drag, startPoint x: 473, startPoint y: 236, endPoint x: 692, endPoint y: 602, distance: 426.5
click at [689, 622] on div "4 XP Saņemsi Grūts 447 pilda Apraksts Uzdevums Palīdzība 1 . В каком варианте о…" at bounding box center [770, 159] width 595 height 1189
copy form "1 . В каком варианте ответа все глаголы совершенного вида? Прыгает, обнял, поёт…"
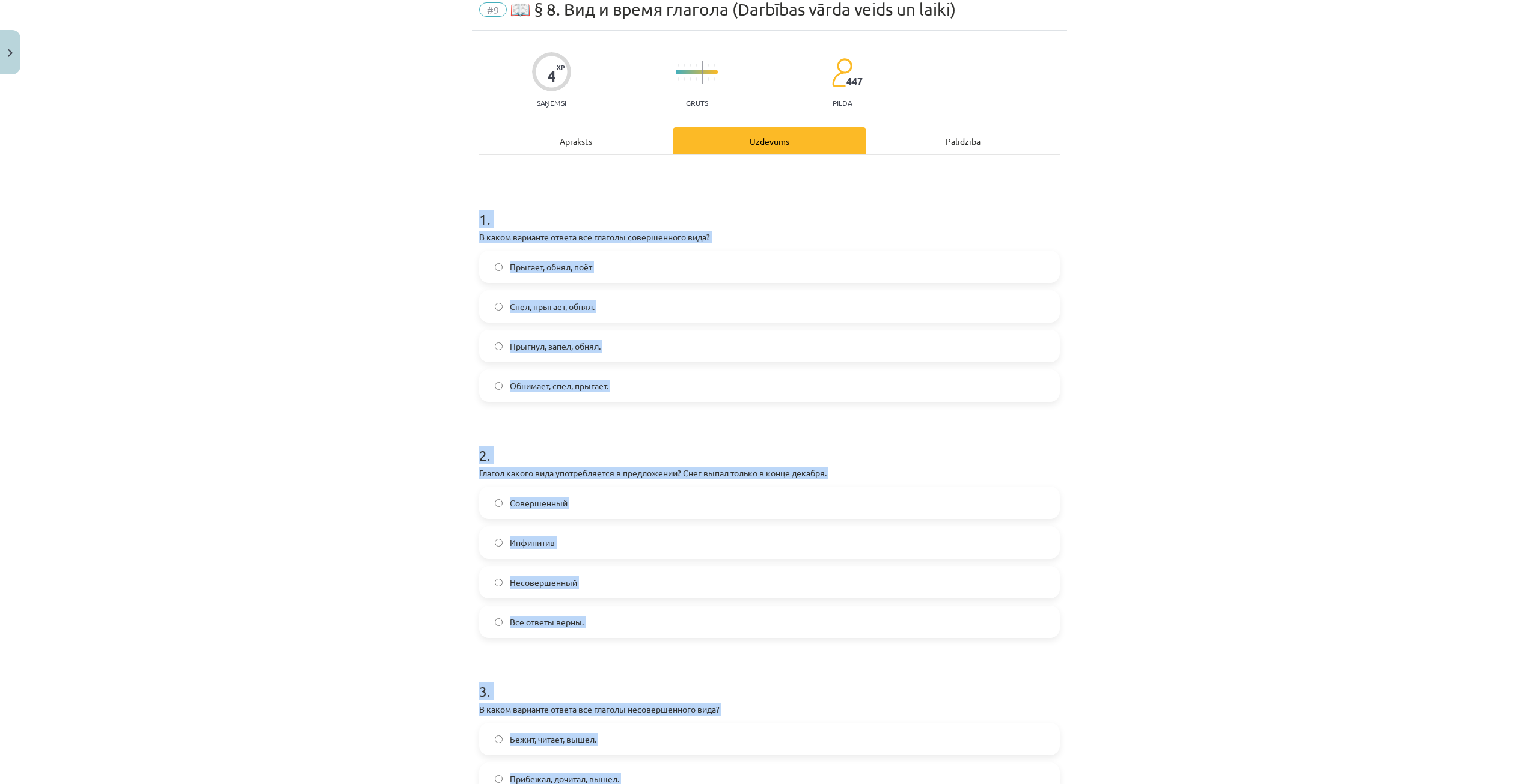
scroll to position [0, 0]
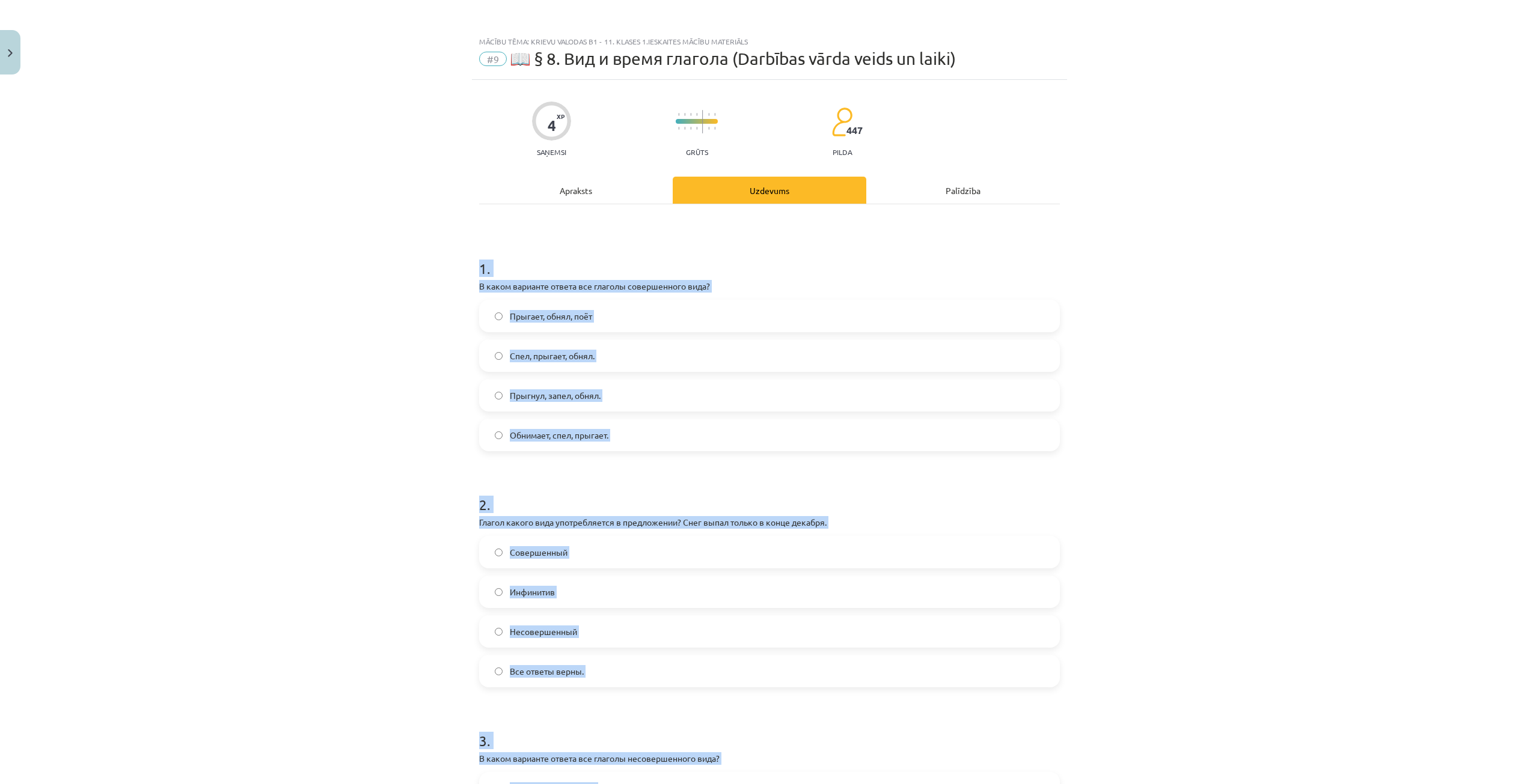
click at [357, 255] on div "Mācību tēma: Krievu valodas b1 - 11. klases 1.ieskaites mācību materiāls #9 📖 §…" at bounding box center [770, 392] width 1539 height 784
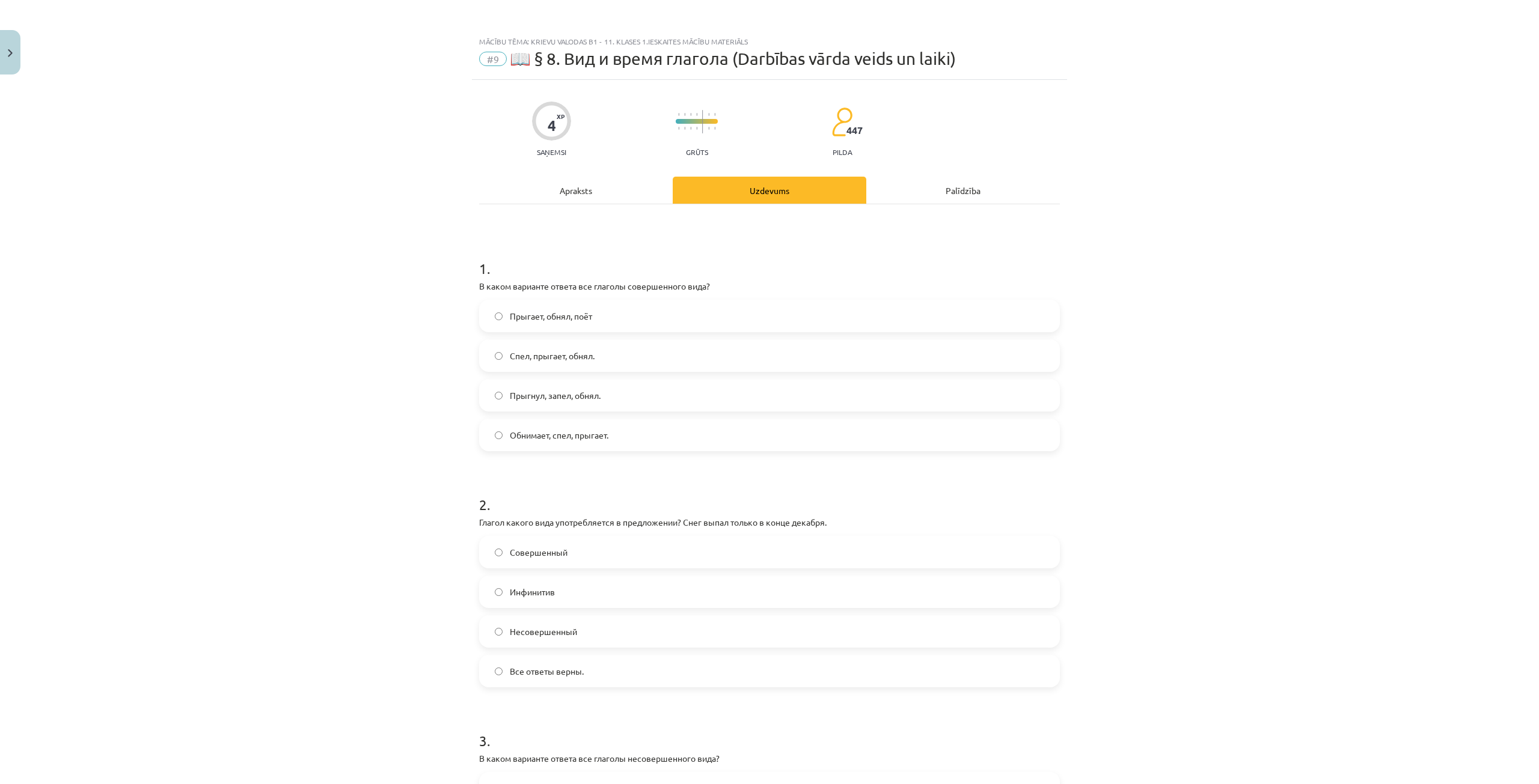
click at [604, 391] on label "Прыгнул, запел, обнял." at bounding box center [769, 395] width 578 height 30
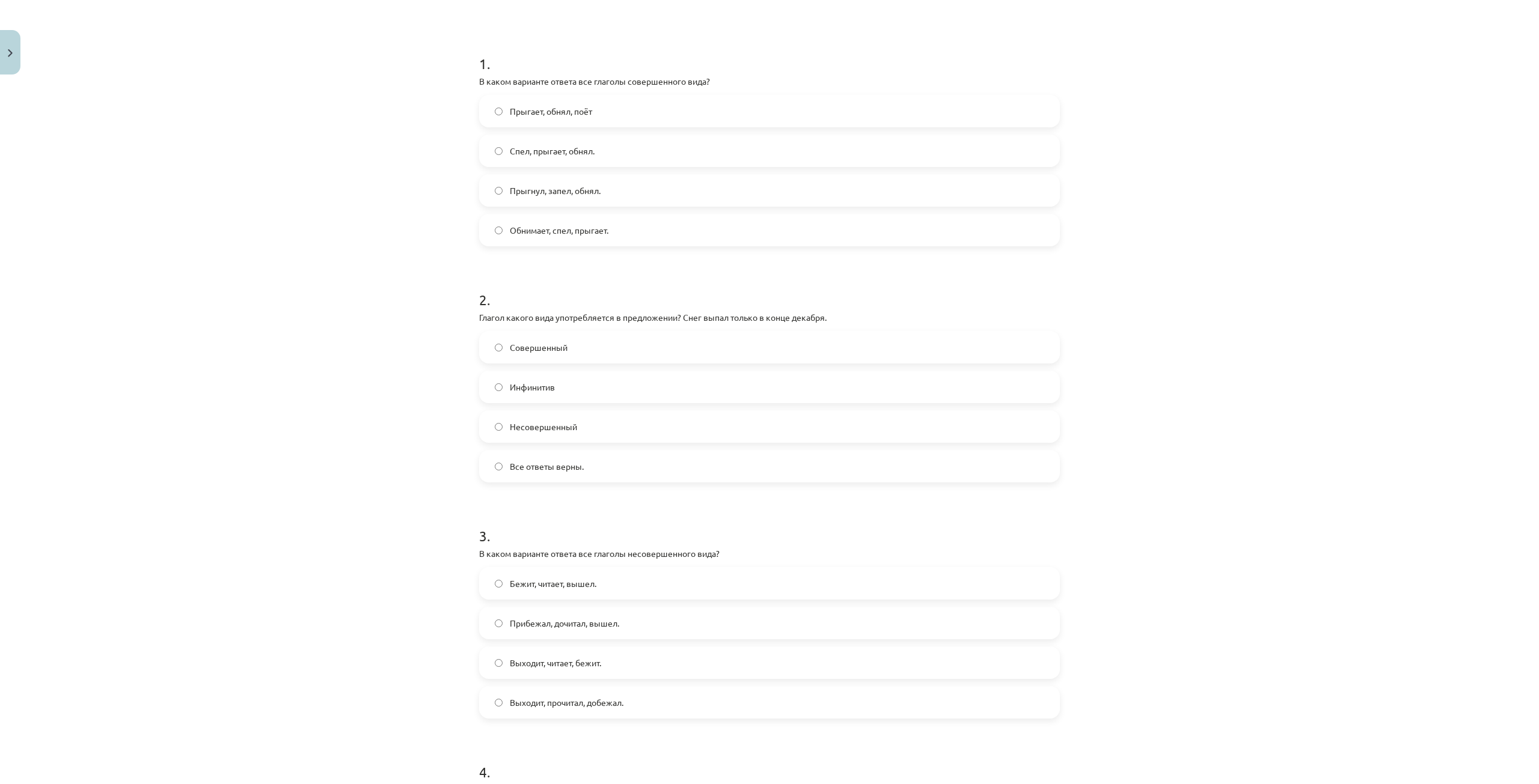
scroll to position [240, 0]
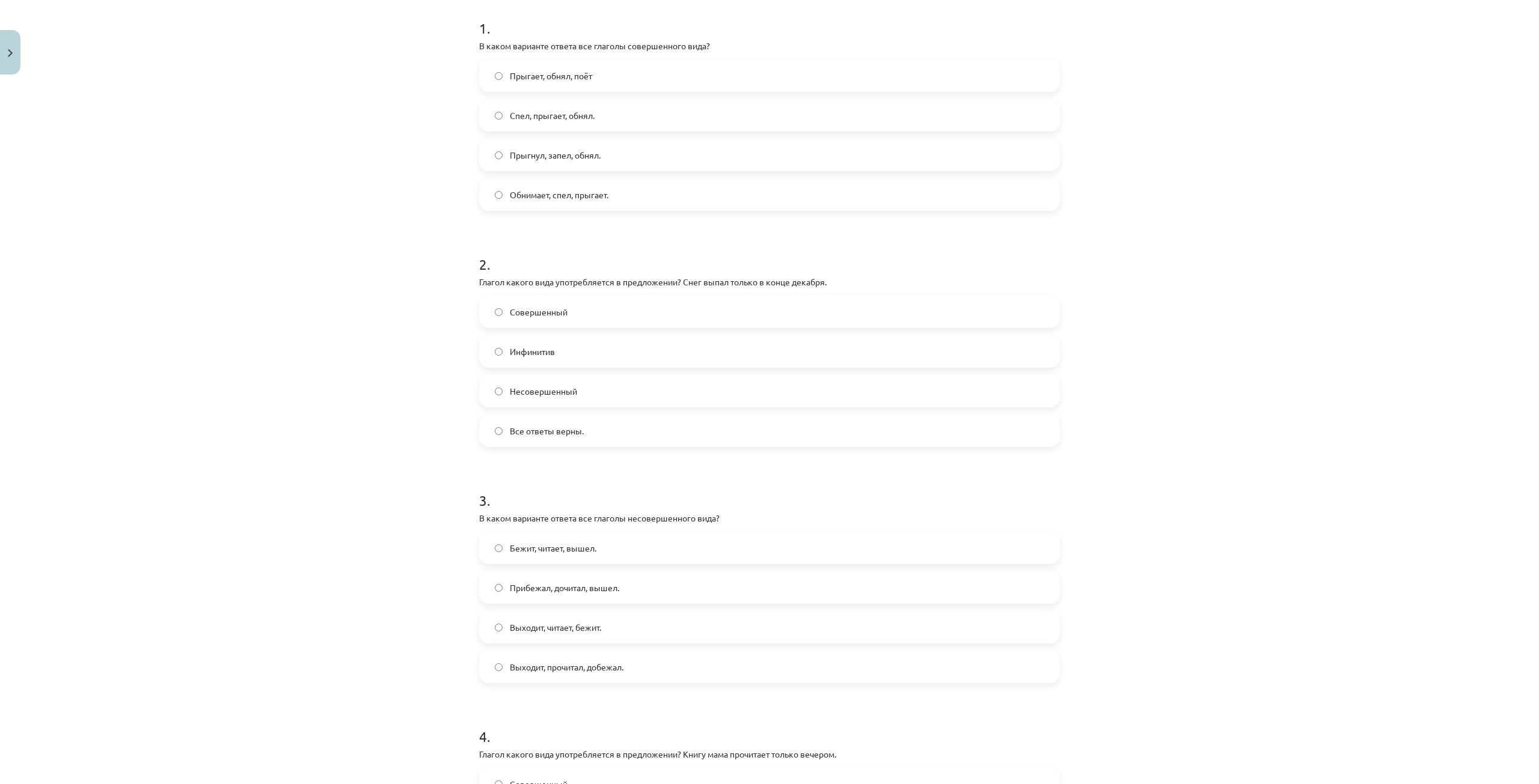
click at [544, 296] on div "Совершенный" at bounding box center [770, 312] width 581 height 33
click at [549, 311] on span "Совершенный" at bounding box center [539, 312] width 58 height 13
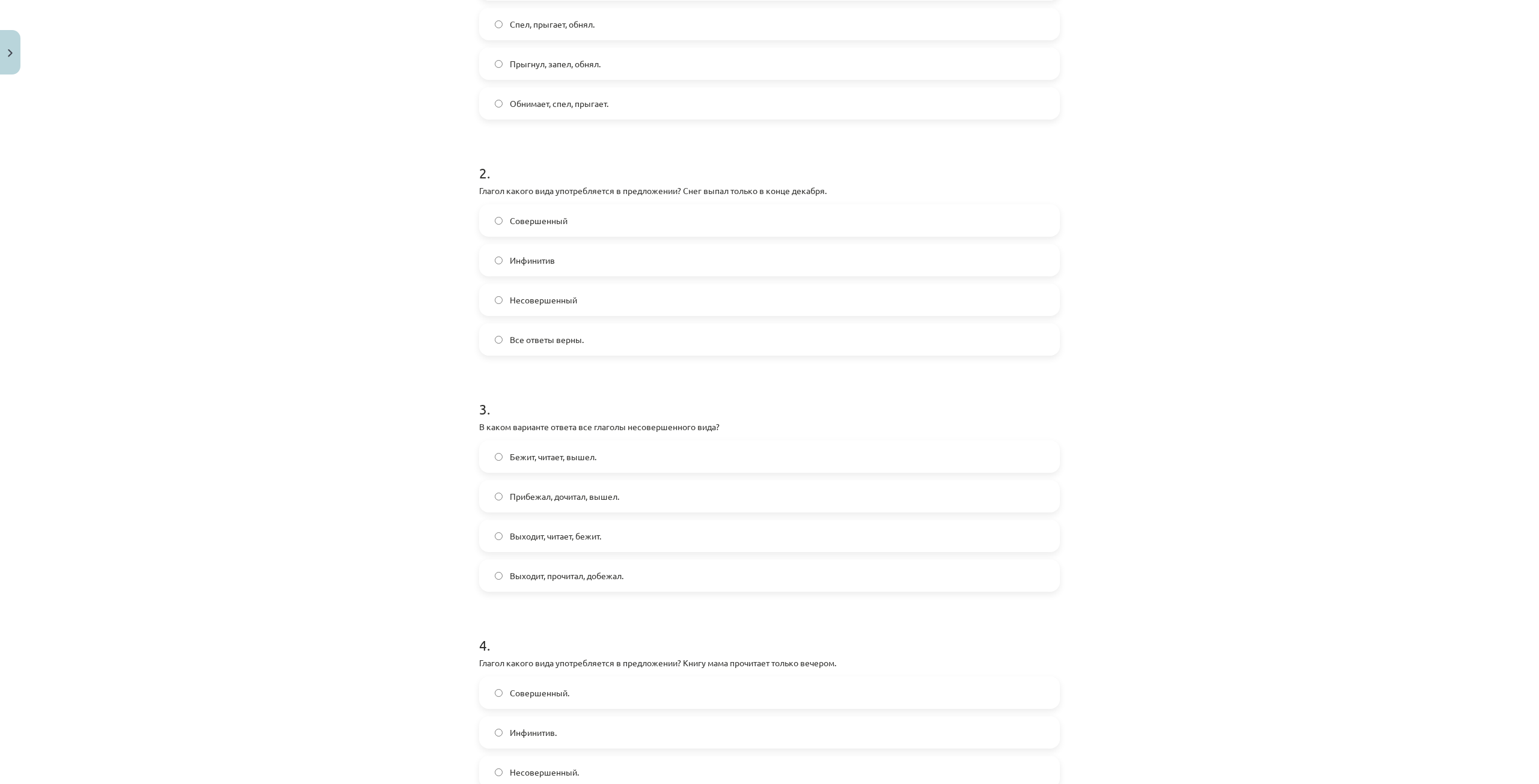
scroll to position [360, 0]
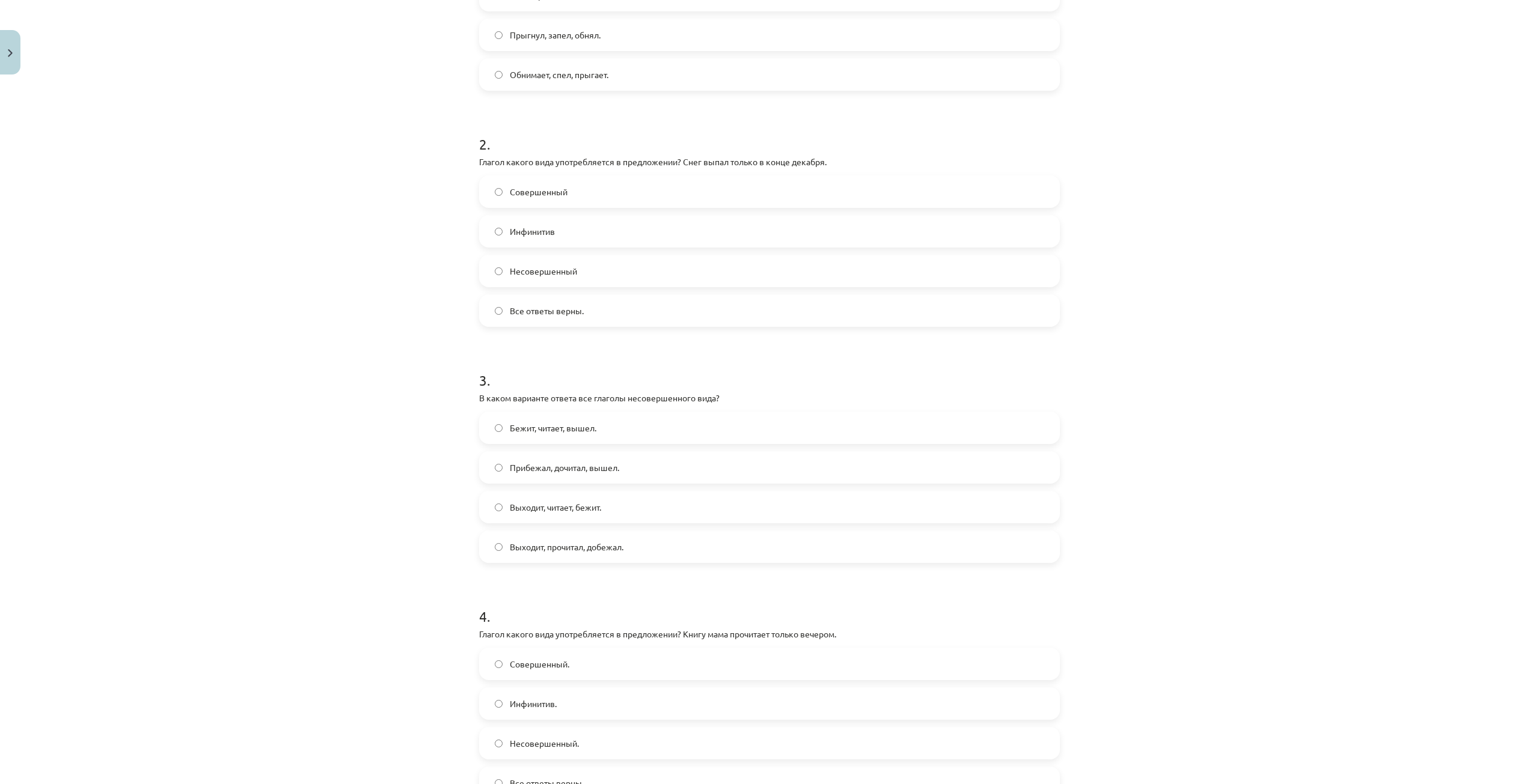
click at [581, 504] on span "Выходит, читает, бежит." at bounding box center [555, 507] width 91 height 13
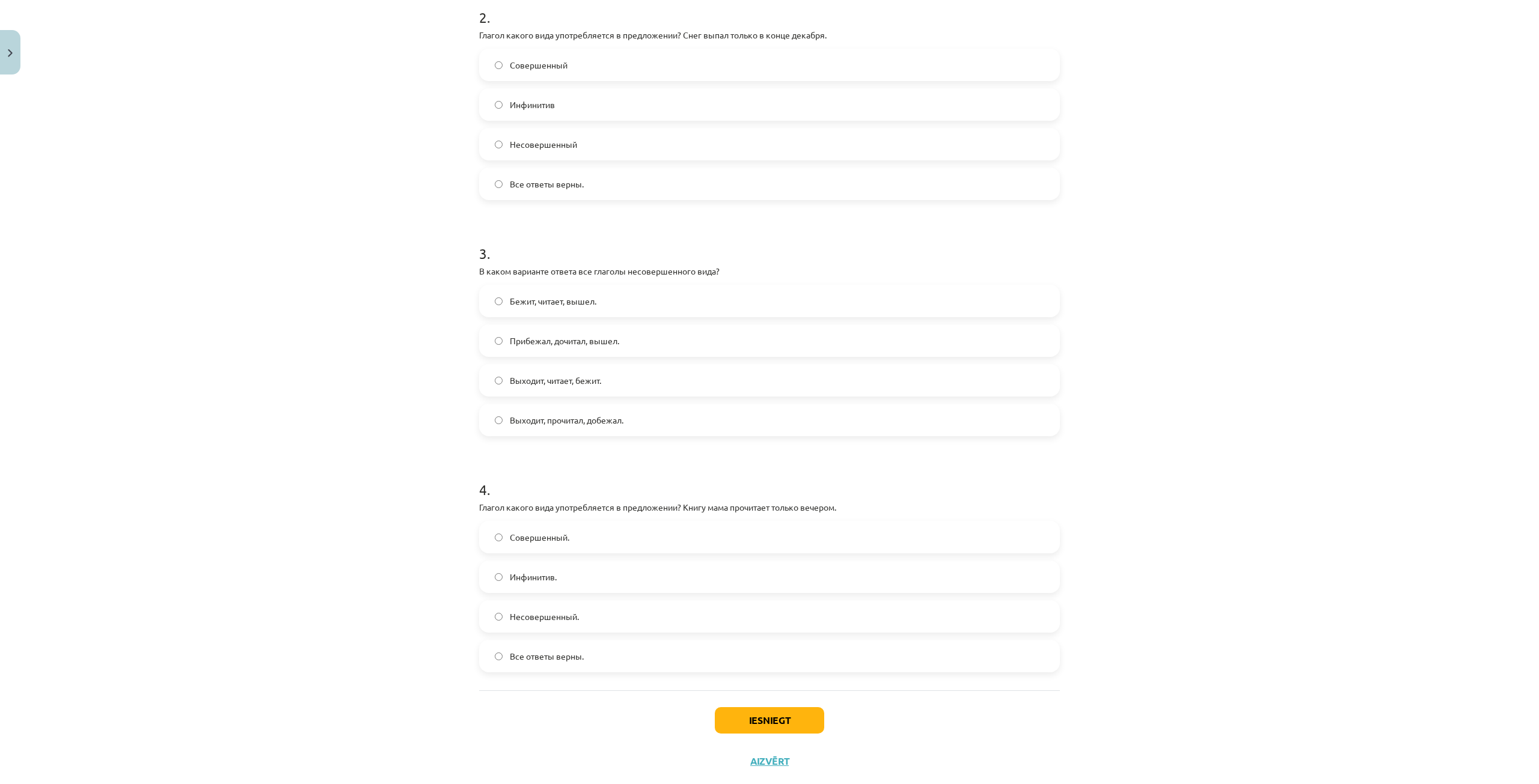
scroll to position [515, 0]
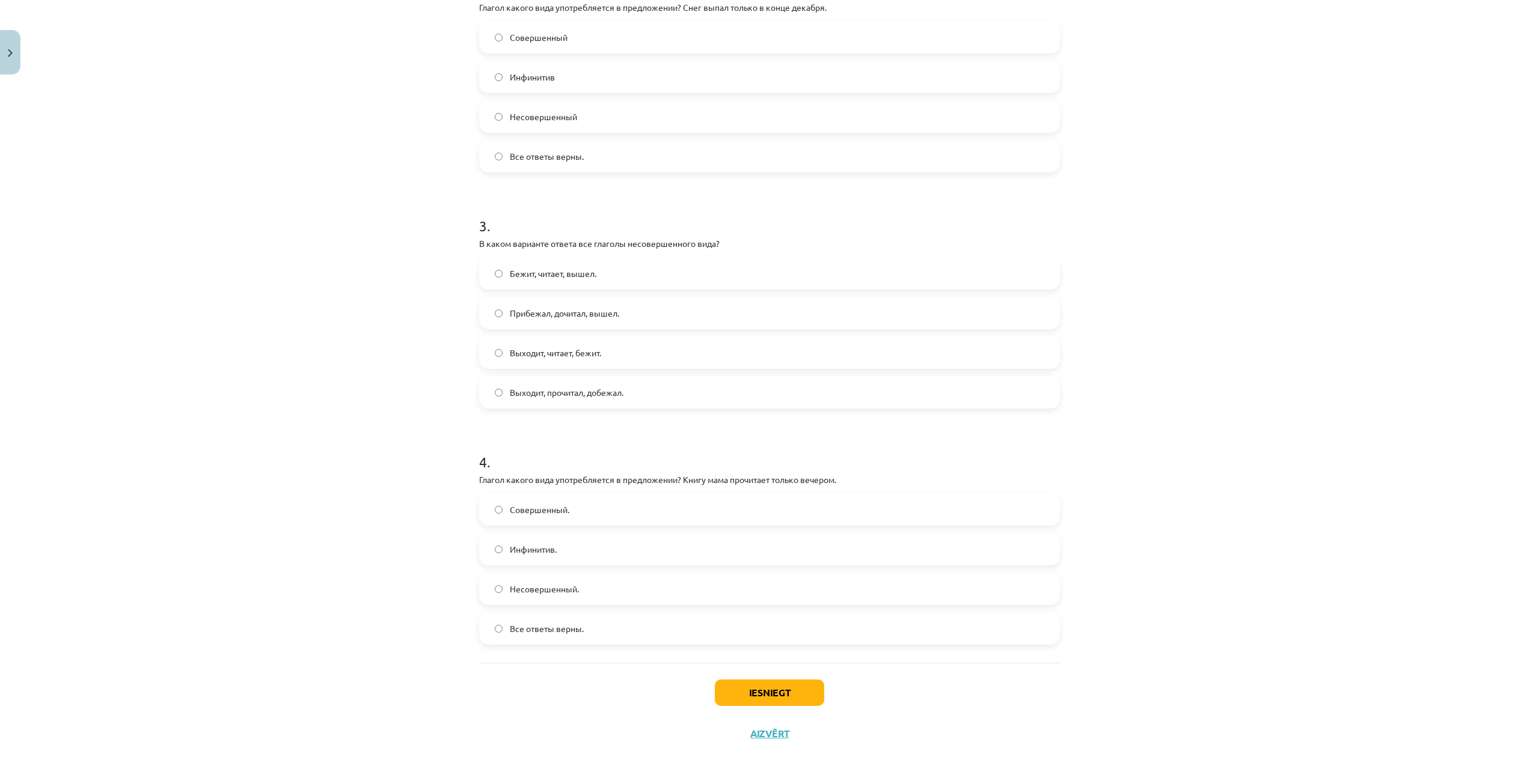
click at [588, 505] on label "Совершенный." at bounding box center [769, 510] width 578 height 30
click at [781, 699] on button "Iesniegt" at bounding box center [769, 693] width 109 height 27
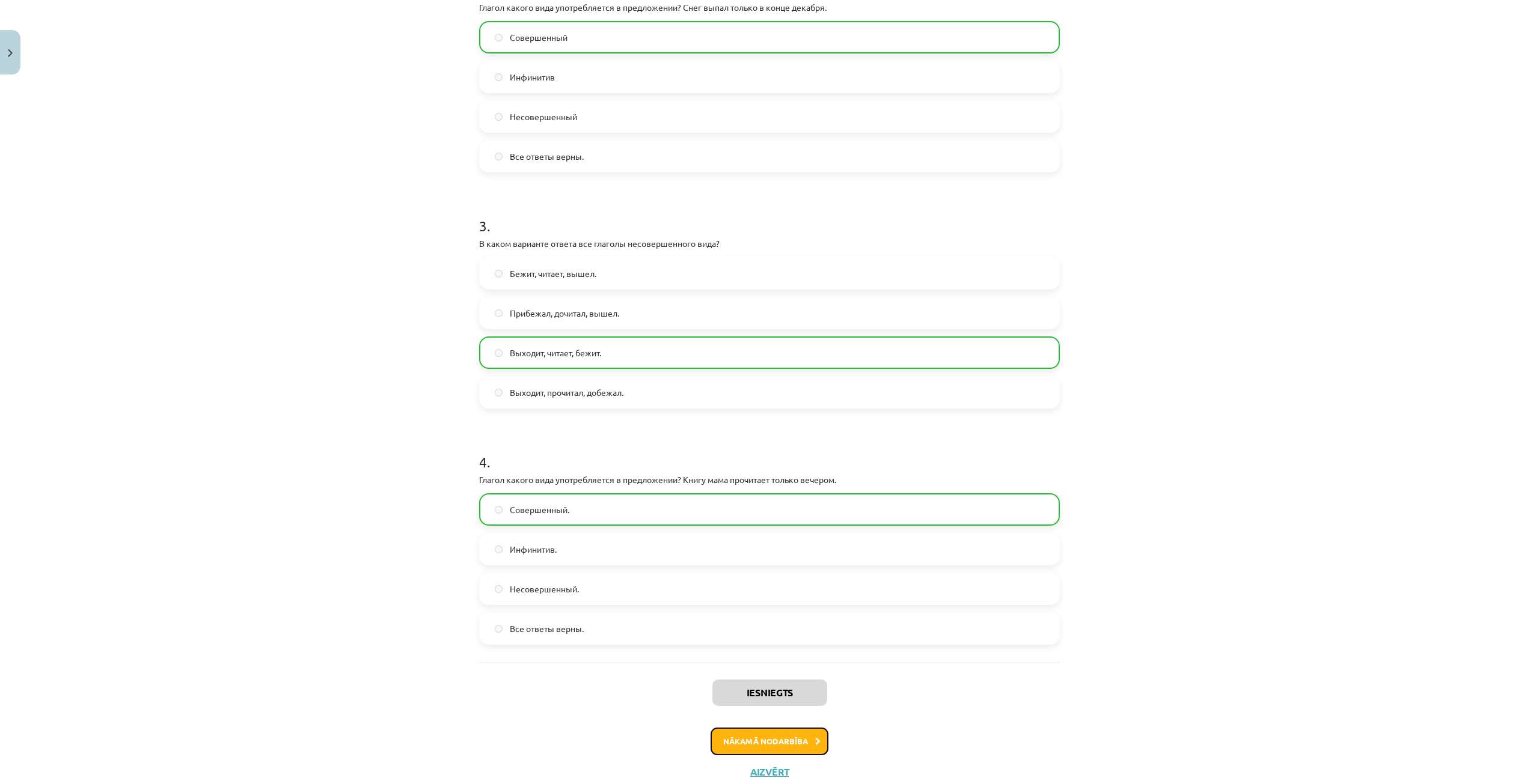
click at [776, 730] on button "Nākamā nodarbība" at bounding box center [770, 741] width 118 height 27
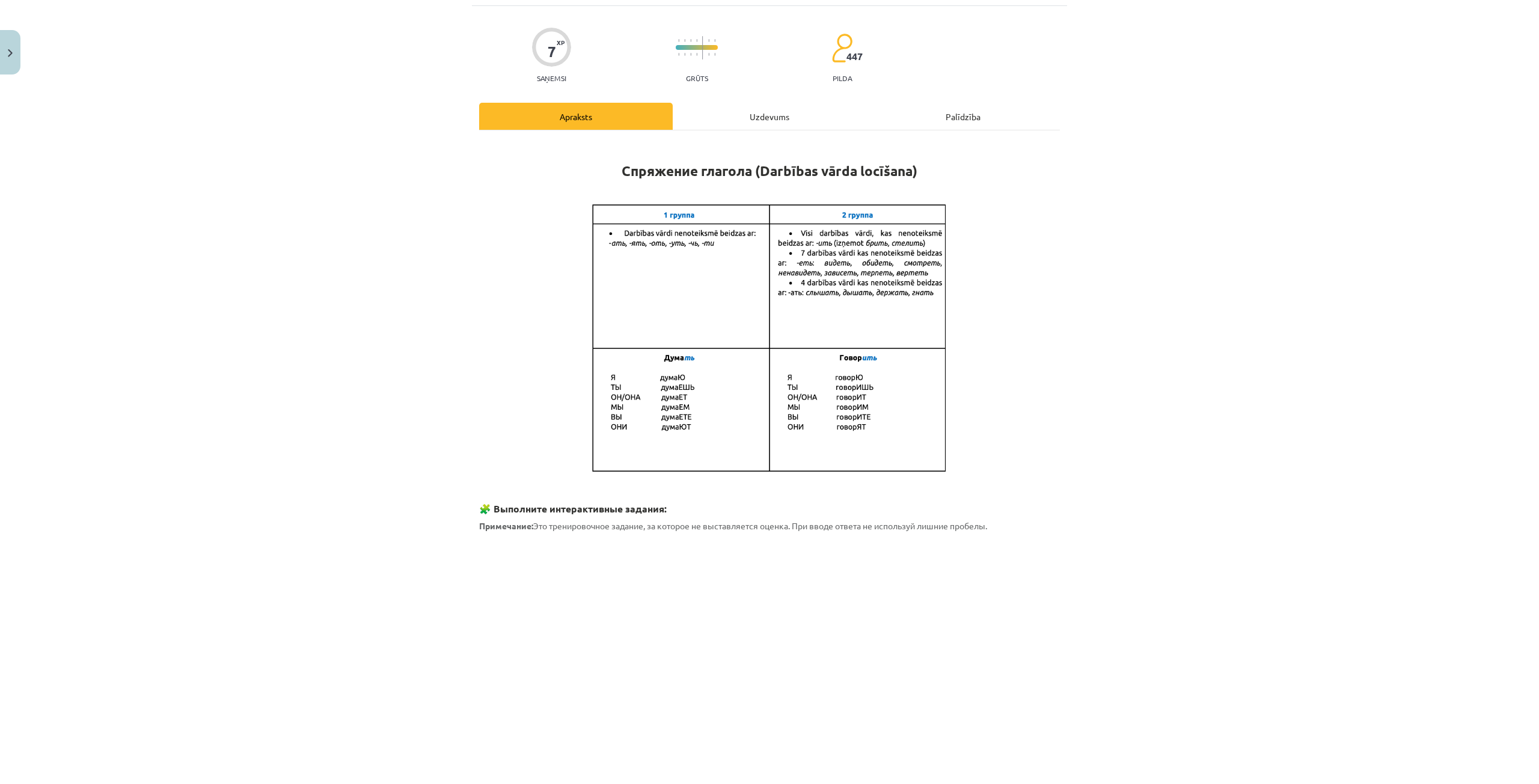
scroll to position [30, 0]
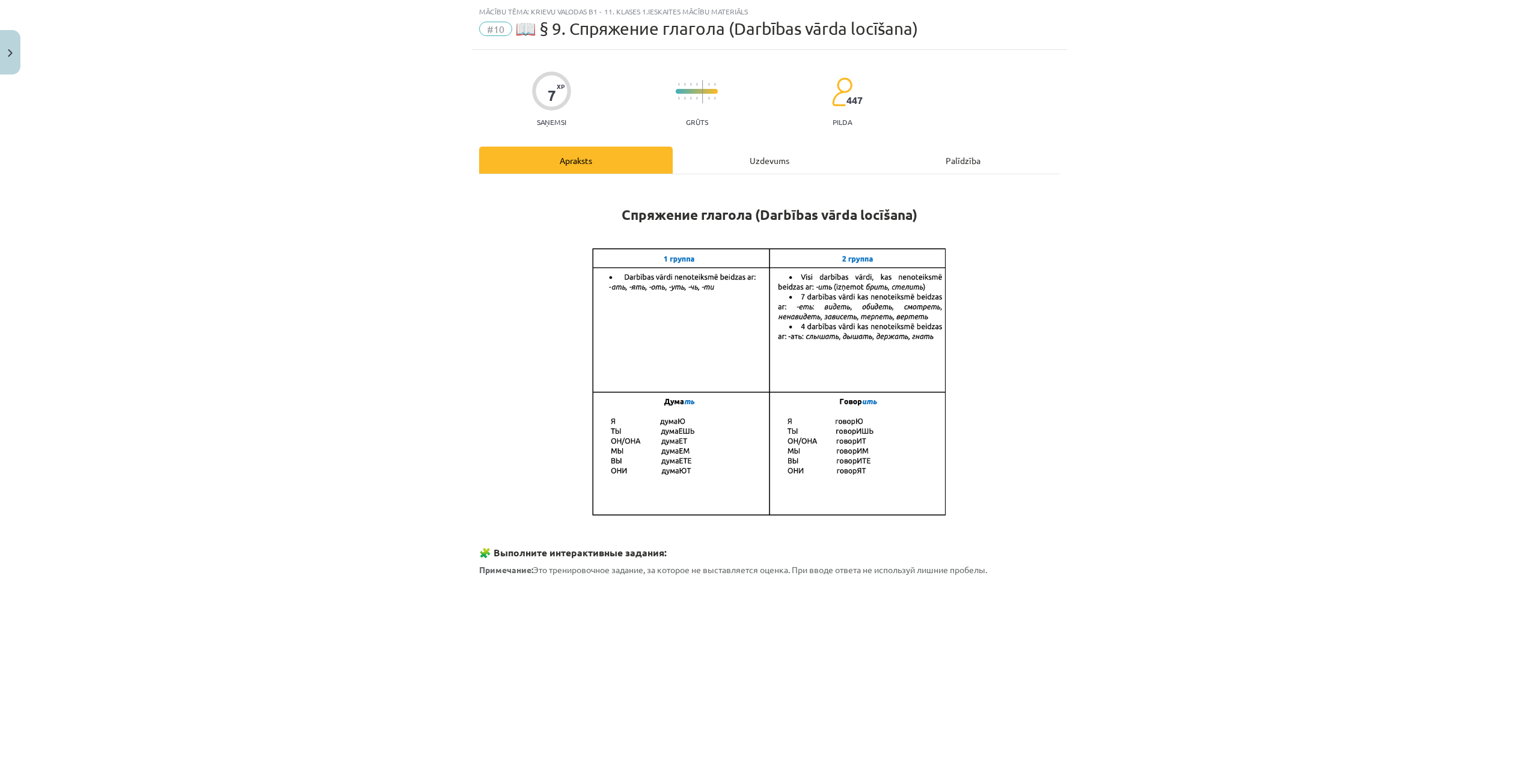
click at [757, 158] on div "Uzdevums" at bounding box center [770, 160] width 194 height 27
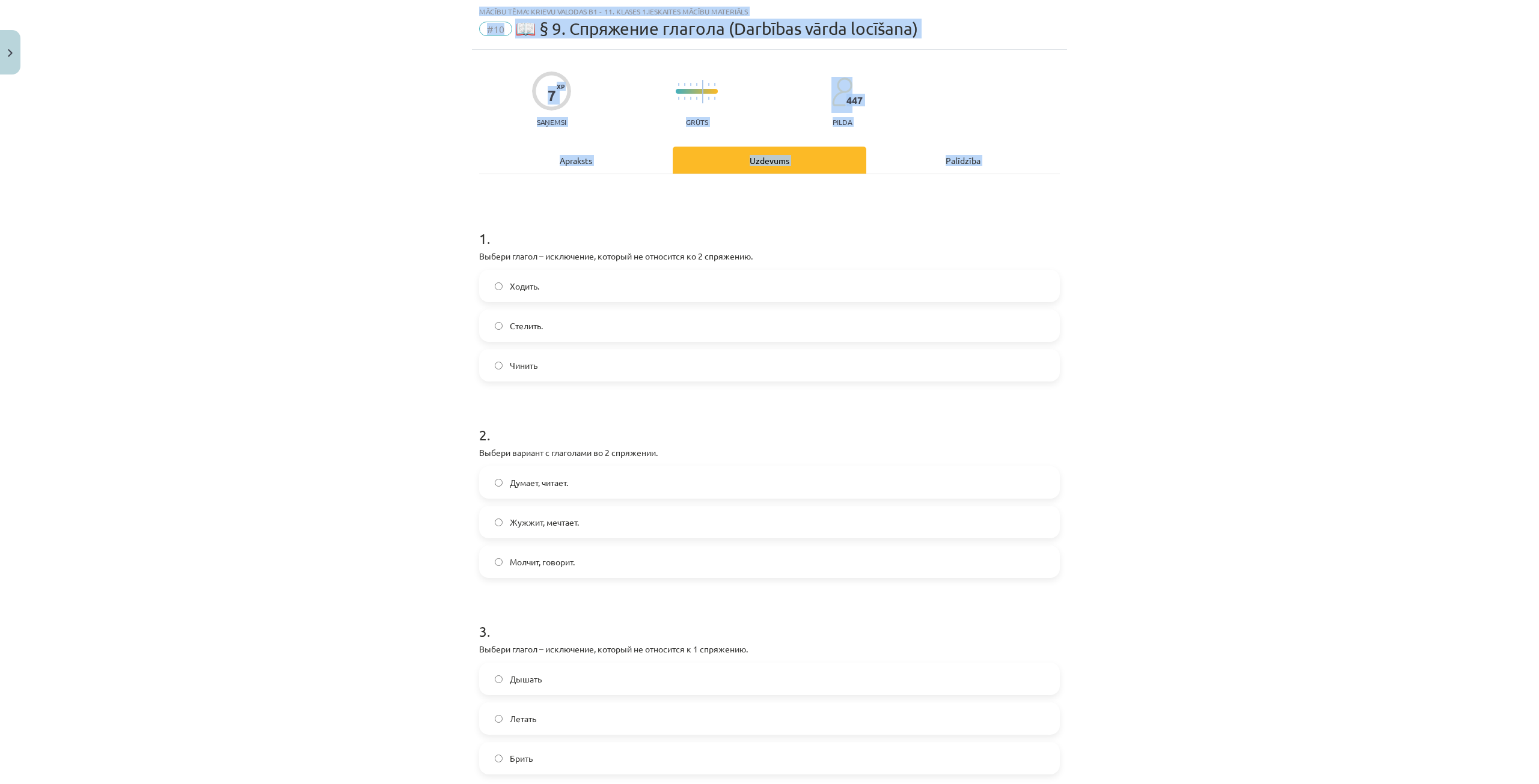
scroll to position [356, 0]
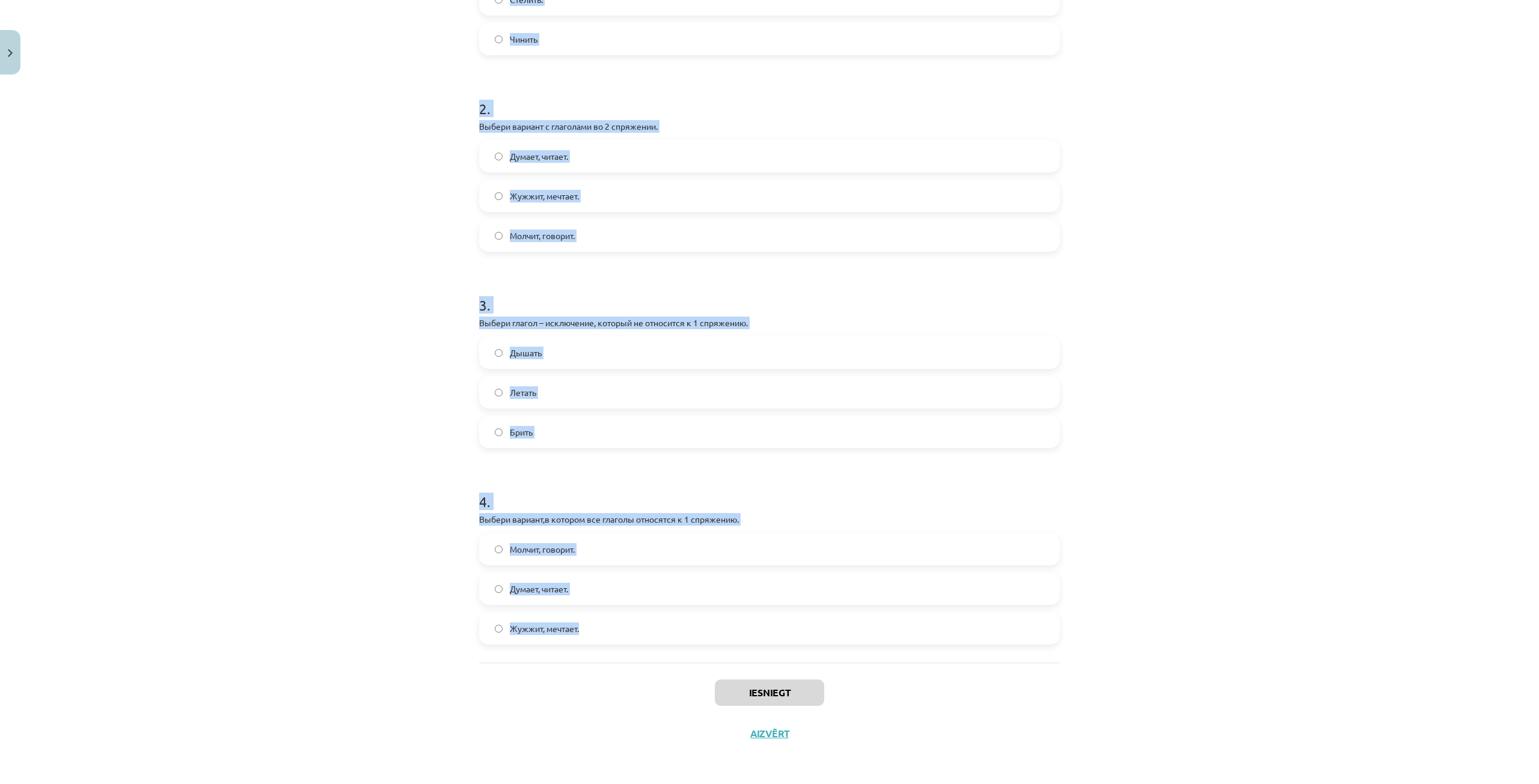
drag, startPoint x: 476, startPoint y: 232, endPoint x: 889, endPoint y: 632, distance: 575.0
click at [889, 632] on form "1 . Выбери глагол – исключение, который не относится ко 2 спряжению. Ходить. Ст…" at bounding box center [770, 263] width 581 height 762
copy form "1 . Выбери глагол – исключение, который не относится ко 2 спряжению. Ходить. Ст…"
click at [237, 295] on div "Mācību tēma: Krievu valodas b1 - 11. klases 1.ieskaites mācību materiāls #10 📖 …" at bounding box center [770, 392] width 1539 height 784
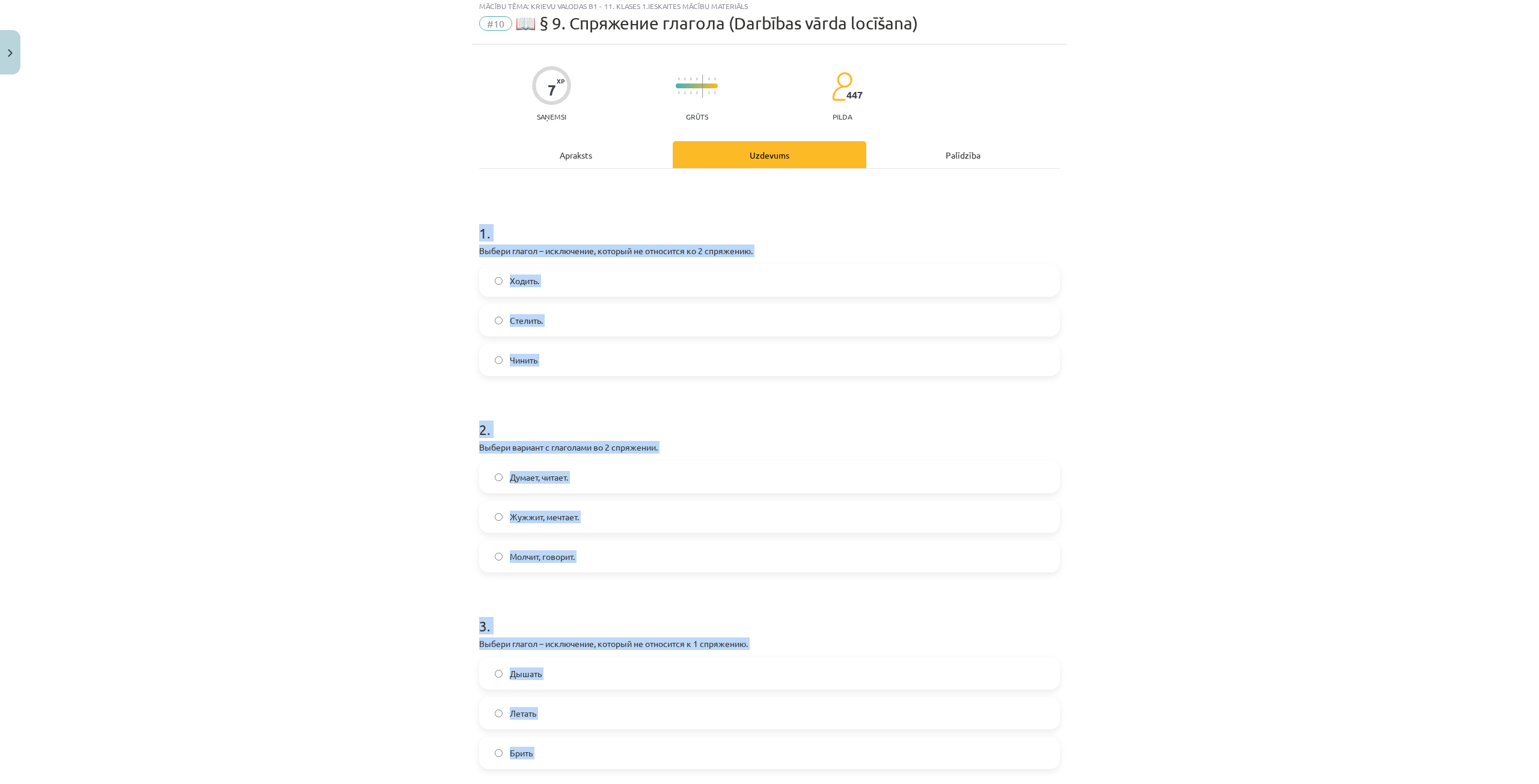
scroll to position [0, 0]
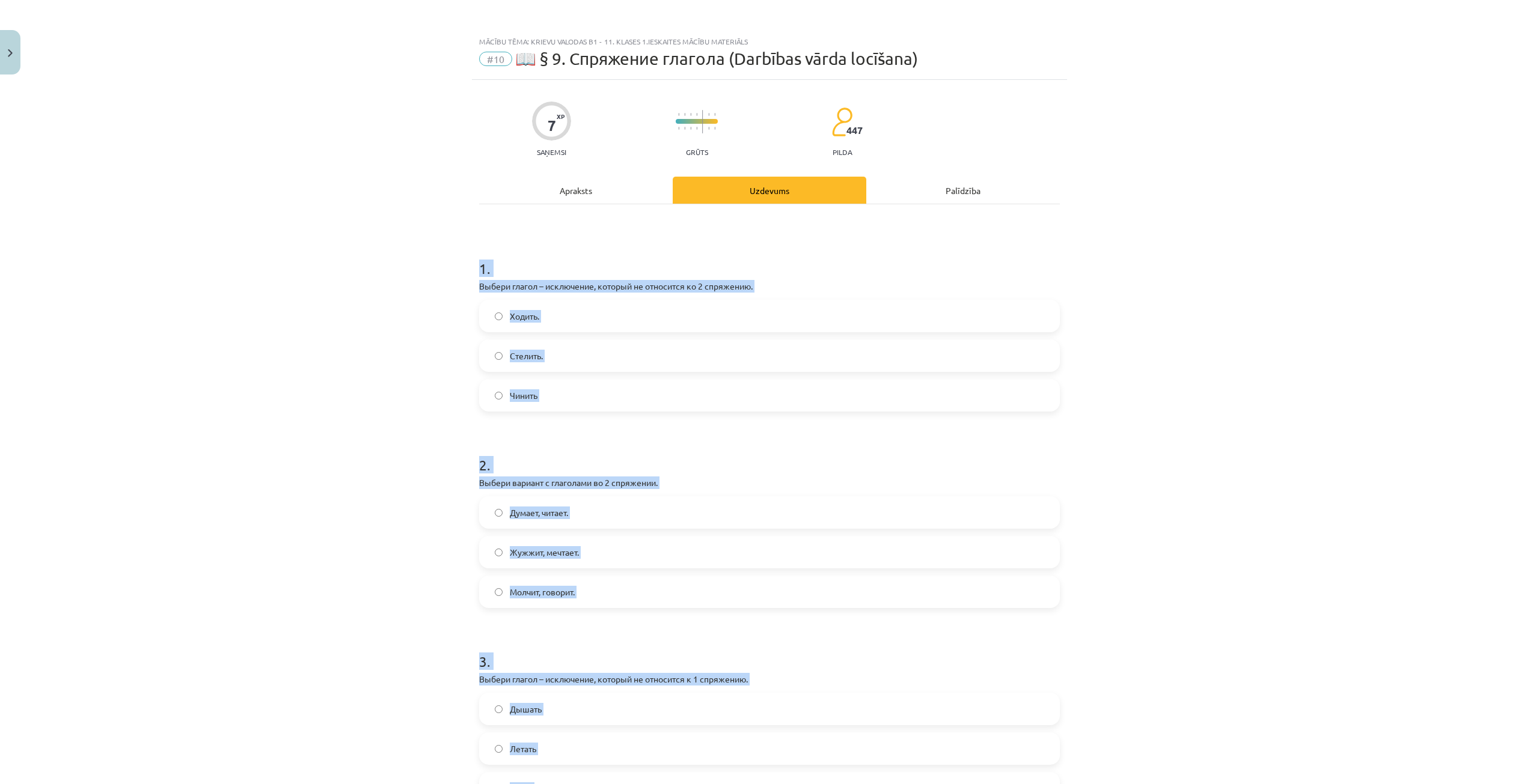
click at [629, 323] on label "Ходить." at bounding box center [769, 316] width 578 height 30
click at [654, 317] on label "Ходить." at bounding box center [769, 316] width 578 height 30
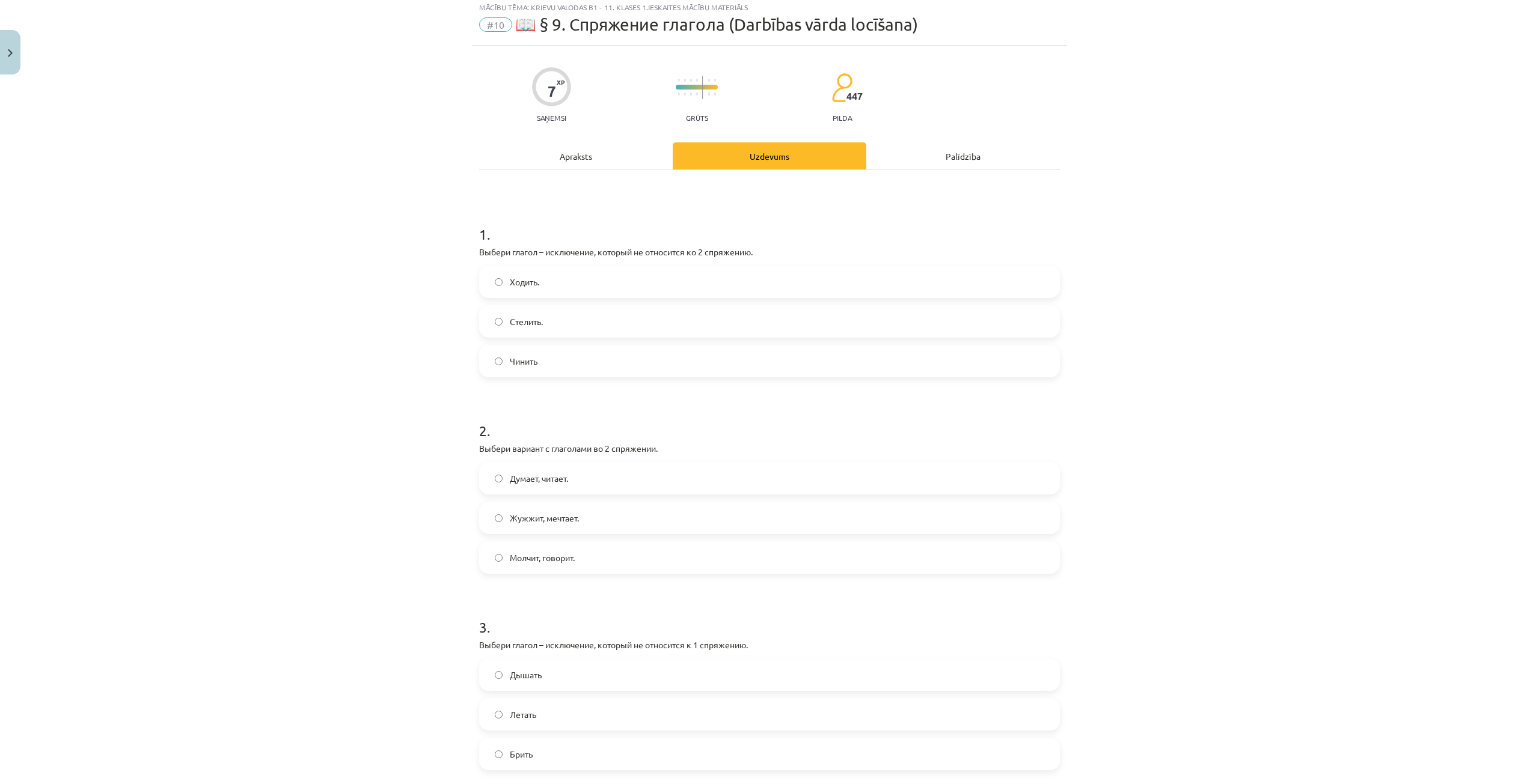
scroll to position [180, 0]
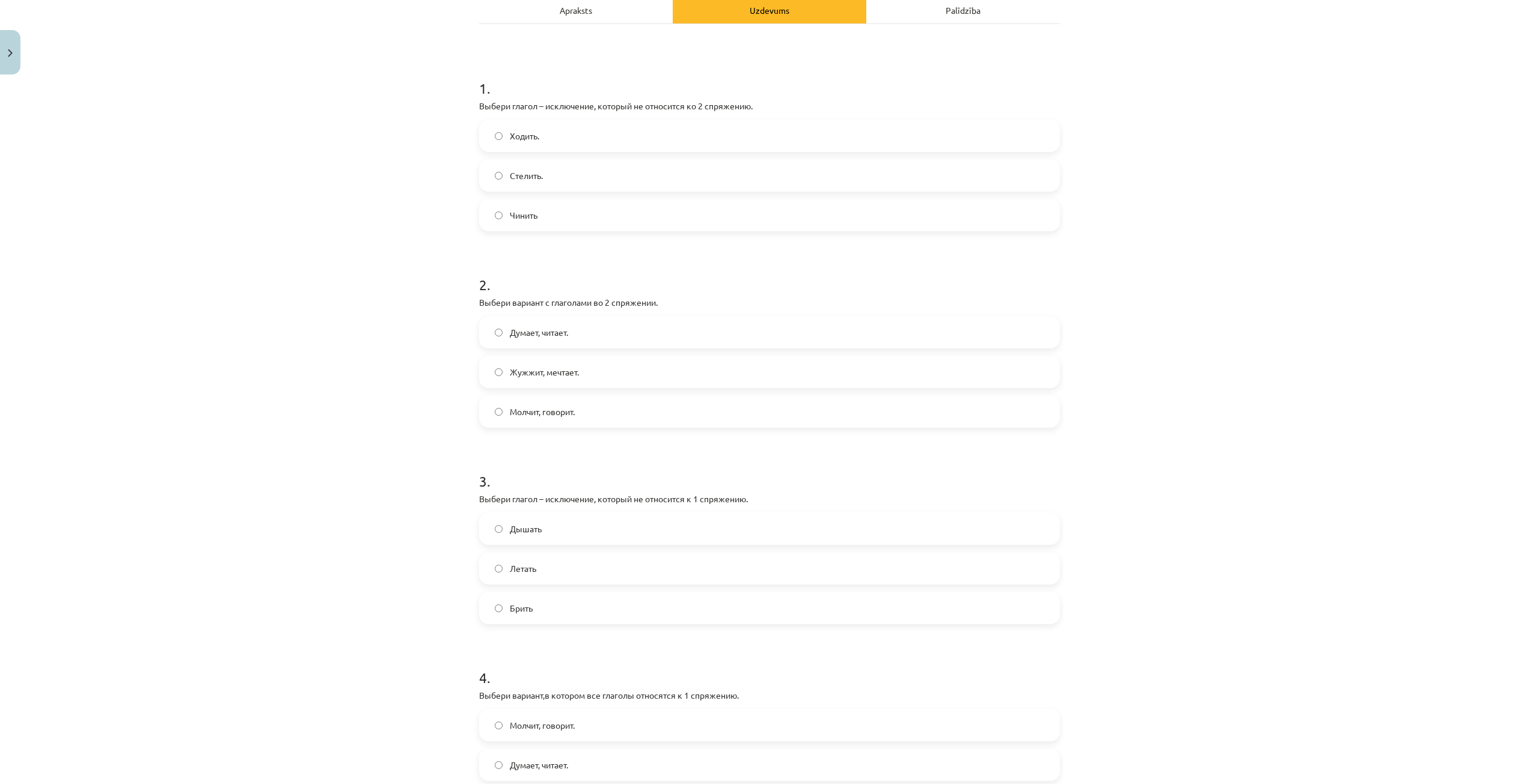
click at [572, 409] on span "Молчит, говорит." at bounding box center [542, 412] width 65 height 13
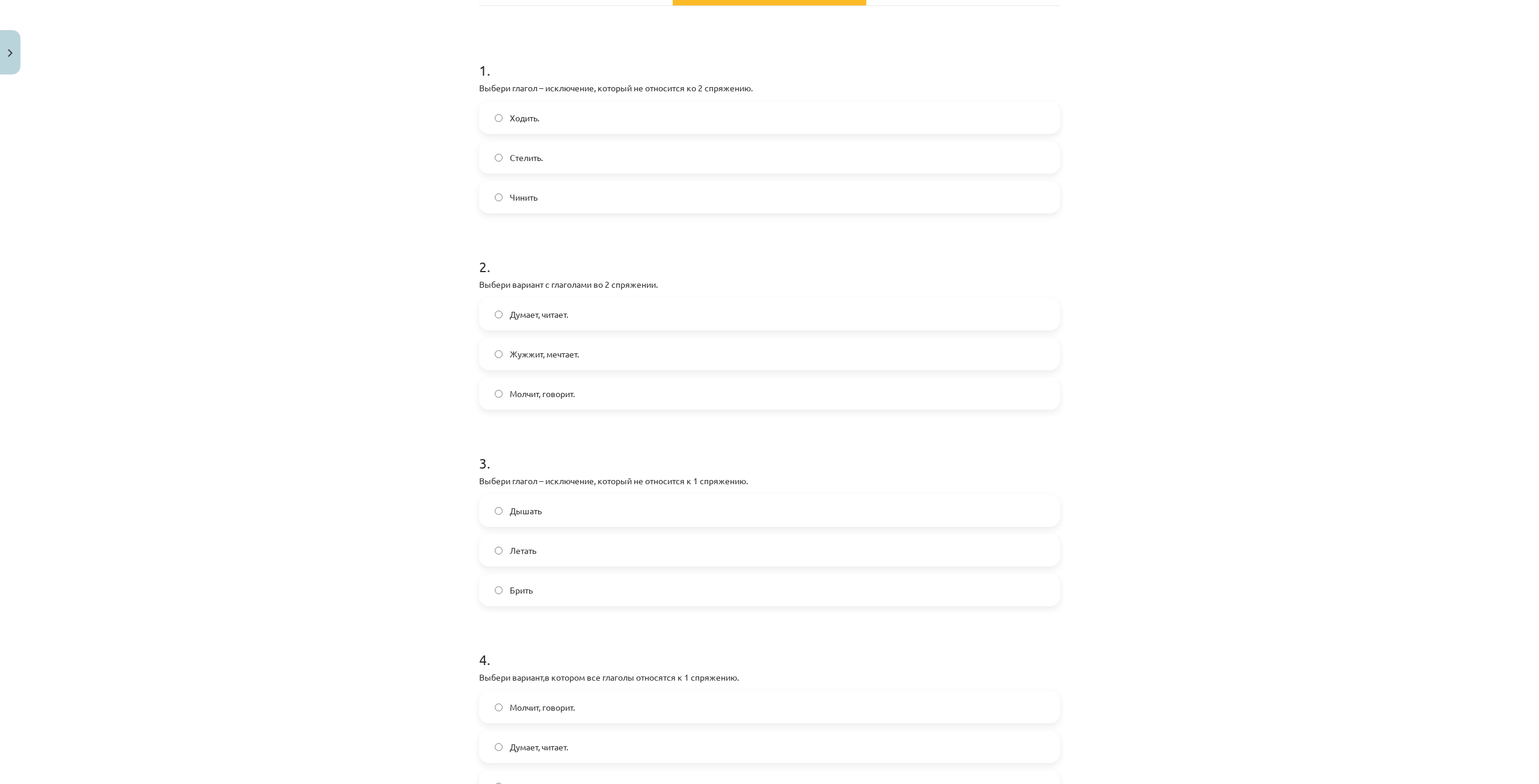
scroll to position [356, 0]
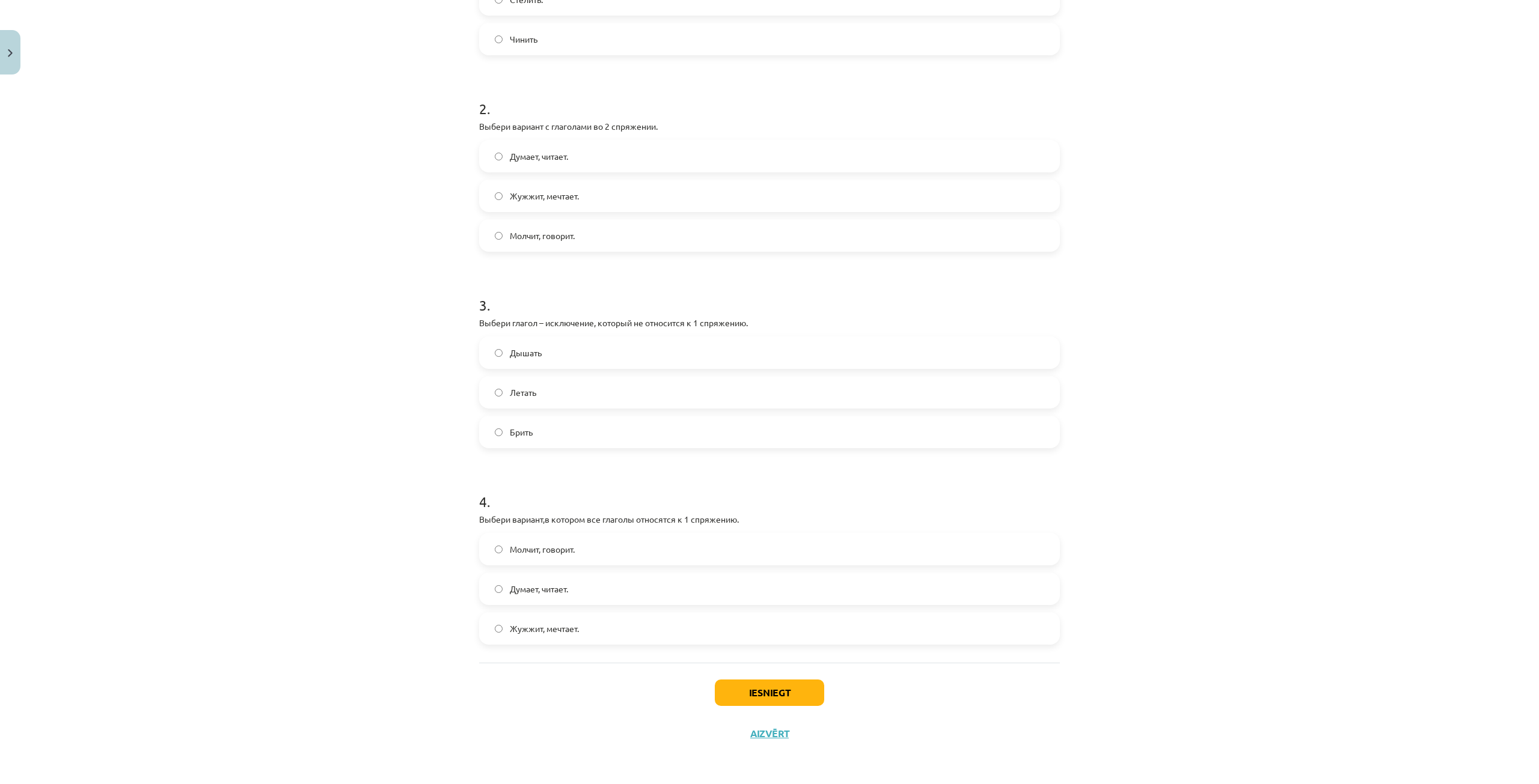
drag, startPoint x: 504, startPoint y: 429, endPoint x: 485, endPoint y: 400, distance: 34.7
click at [502, 427] on label "Брить" at bounding box center [769, 432] width 578 height 30
click at [580, 587] on label "Думает, читает." at bounding box center [769, 589] width 578 height 30
click at [750, 682] on button "Iesniegt" at bounding box center [769, 693] width 109 height 27
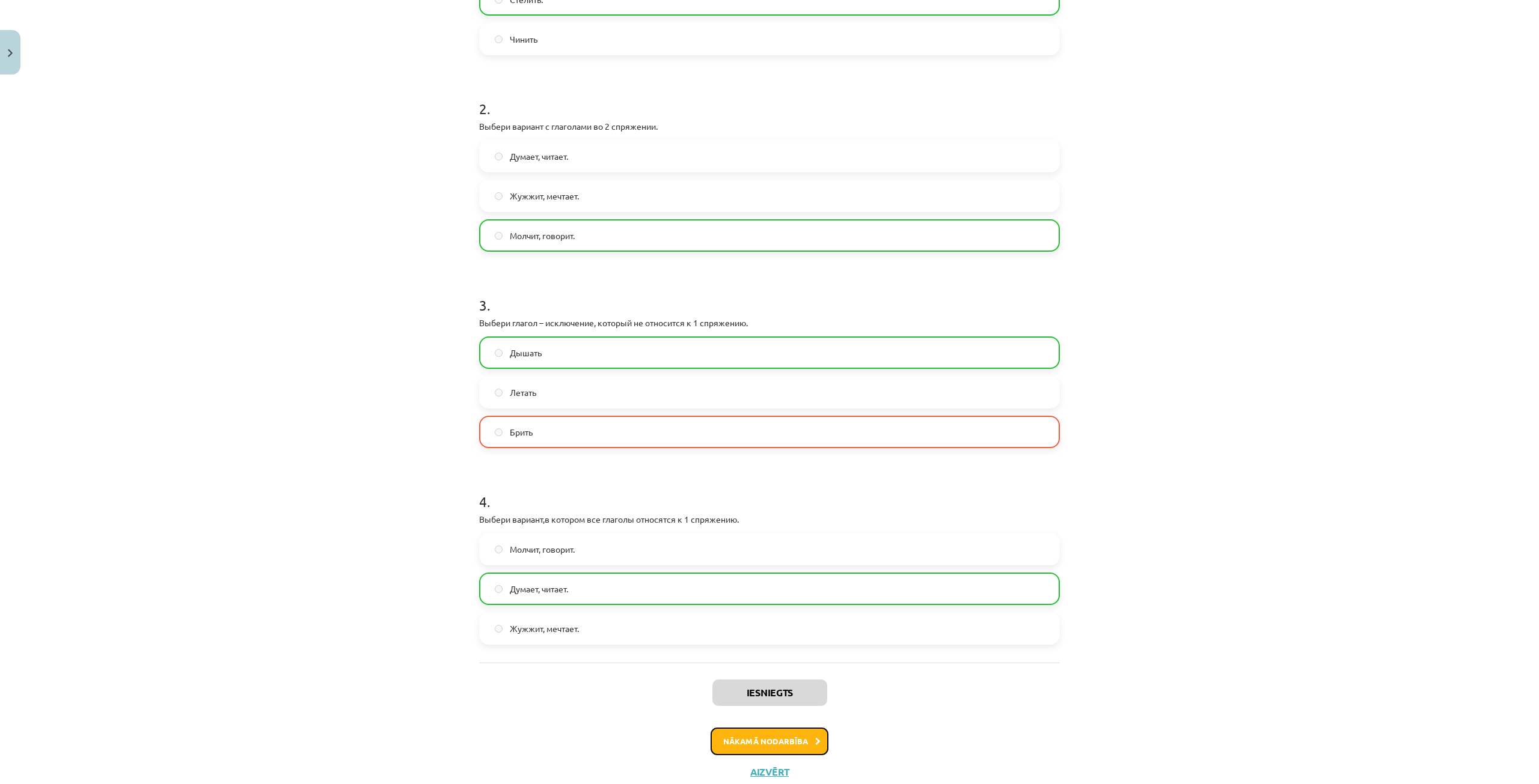
click at [807, 737] on button "Nākamā nodarbība" at bounding box center [770, 741] width 118 height 27
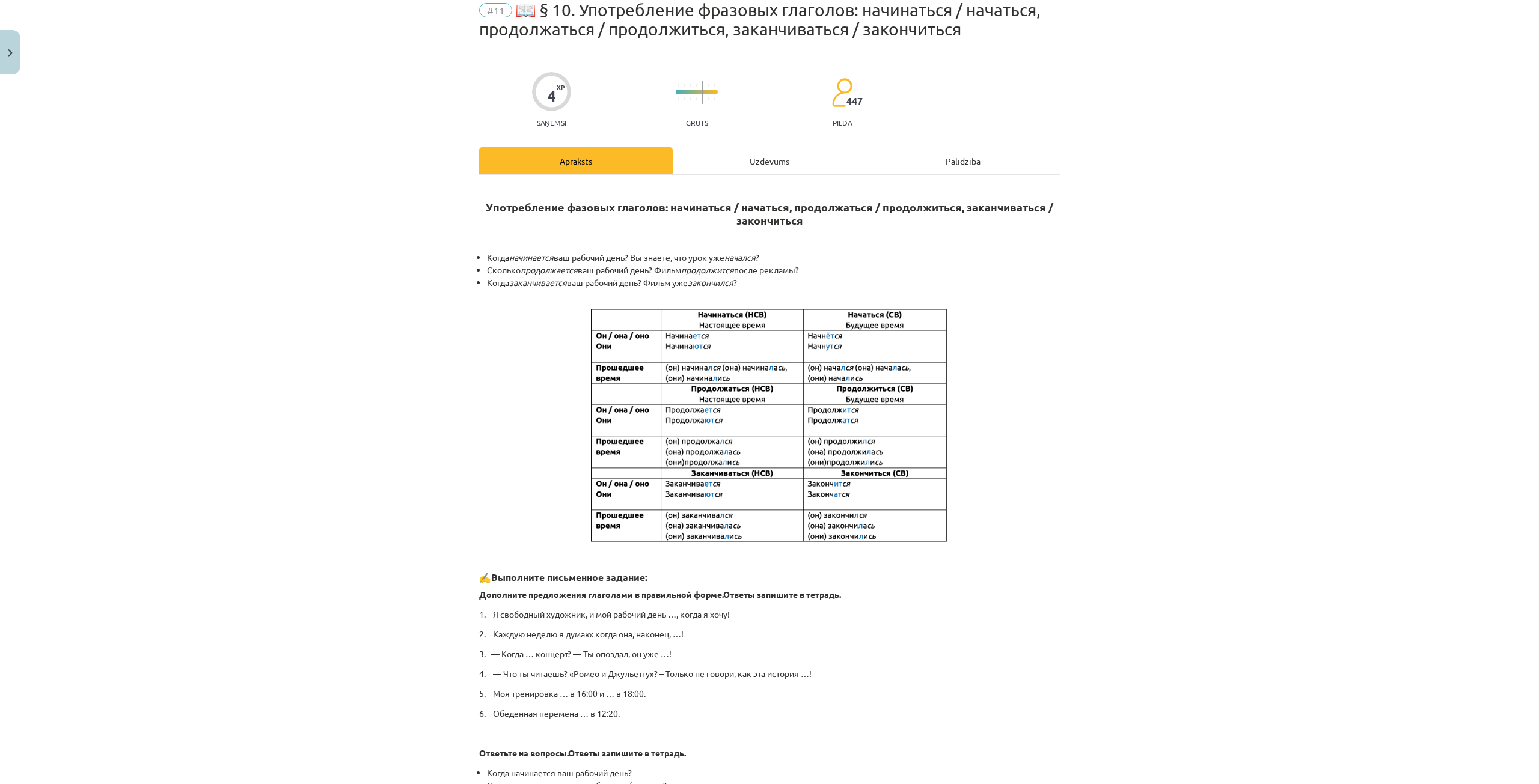
scroll to position [30, 0]
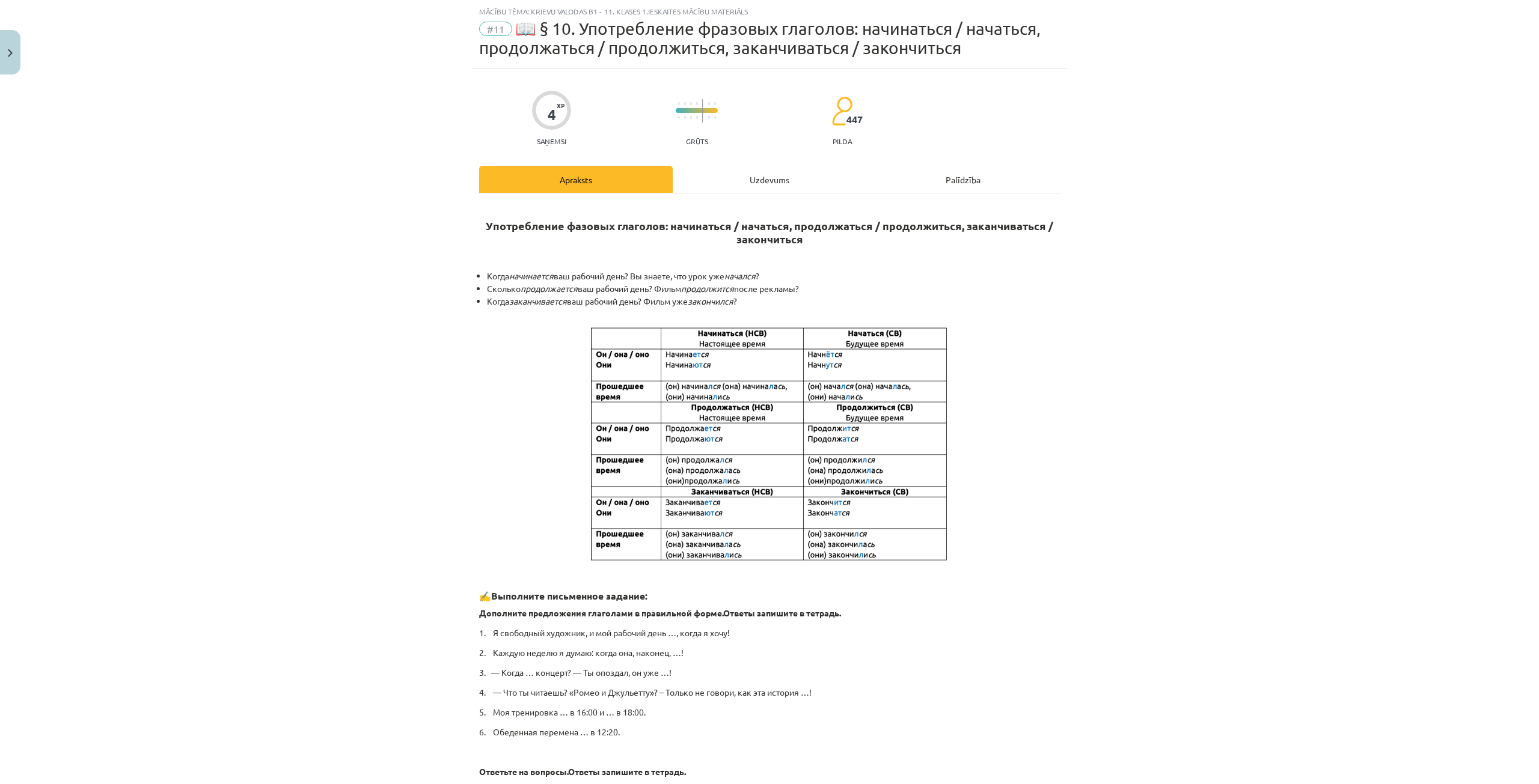
click at [752, 174] on div "Uzdevums" at bounding box center [770, 179] width 194 height 27
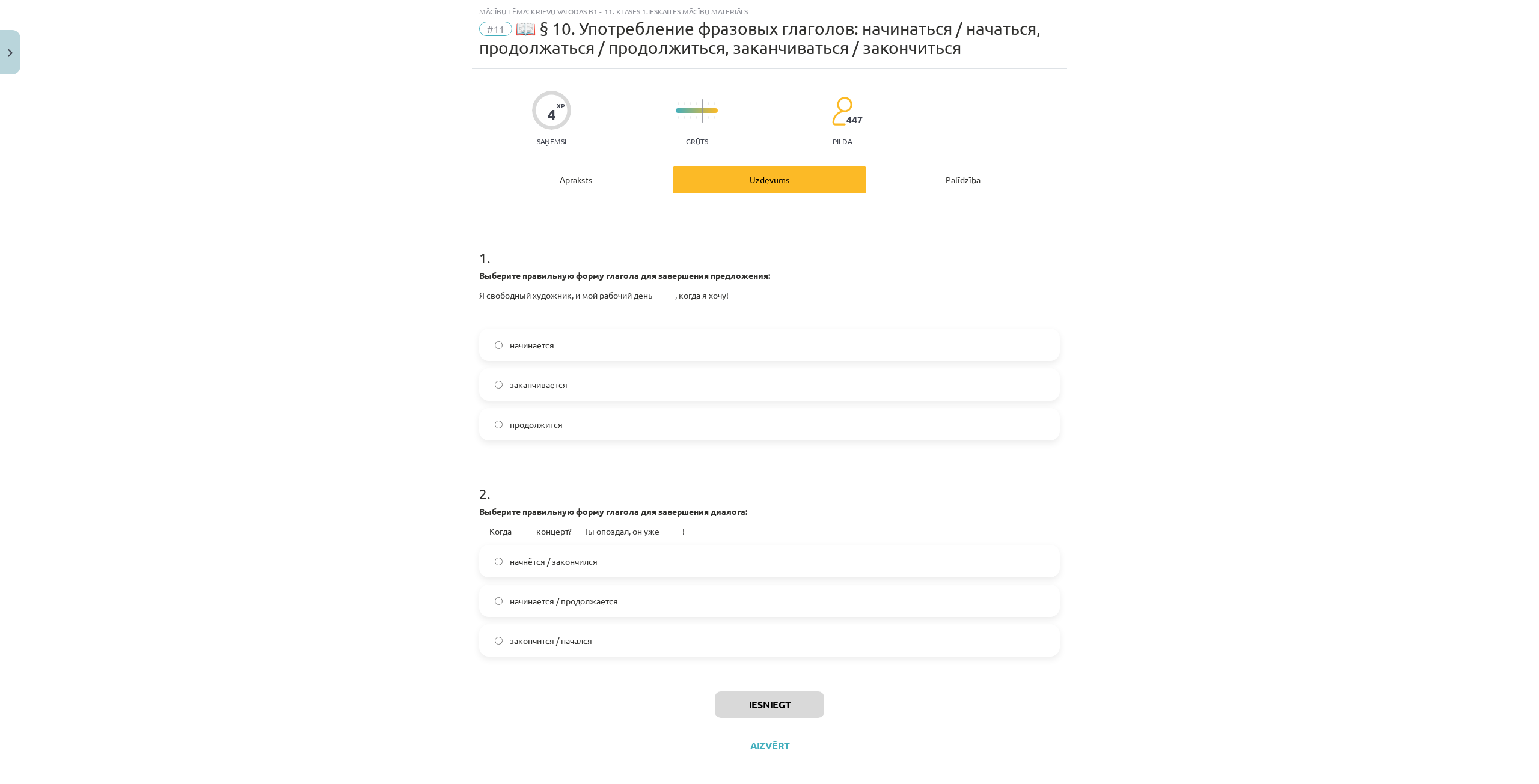
drag, startPoint x: 466, startPoint y: 248, endPoint x: 439, endPoint y: 257, distance: 28.5
click at [439, 257] on div "Mācību tēma: Krievu valodas b1 - 11. klases 1.ieskaites mācību materiāls #11 📖 …" at bounding box center [770, 392] width 1539 height 784
click at [411, 257] on div "Mācību tēma: Krievu valodas b1 - 11. klases 1.ieskaites mācību materiāls #11 📖 …" at bounding box center [770, 392] width 1539 height 784
click at [562, 353] on label "начинается" at bounding box center [769, 345] width 578 height 30
click at [594, 561] on span "начнётся / закончился" at bounding box center [554, 561] width 88 height 13
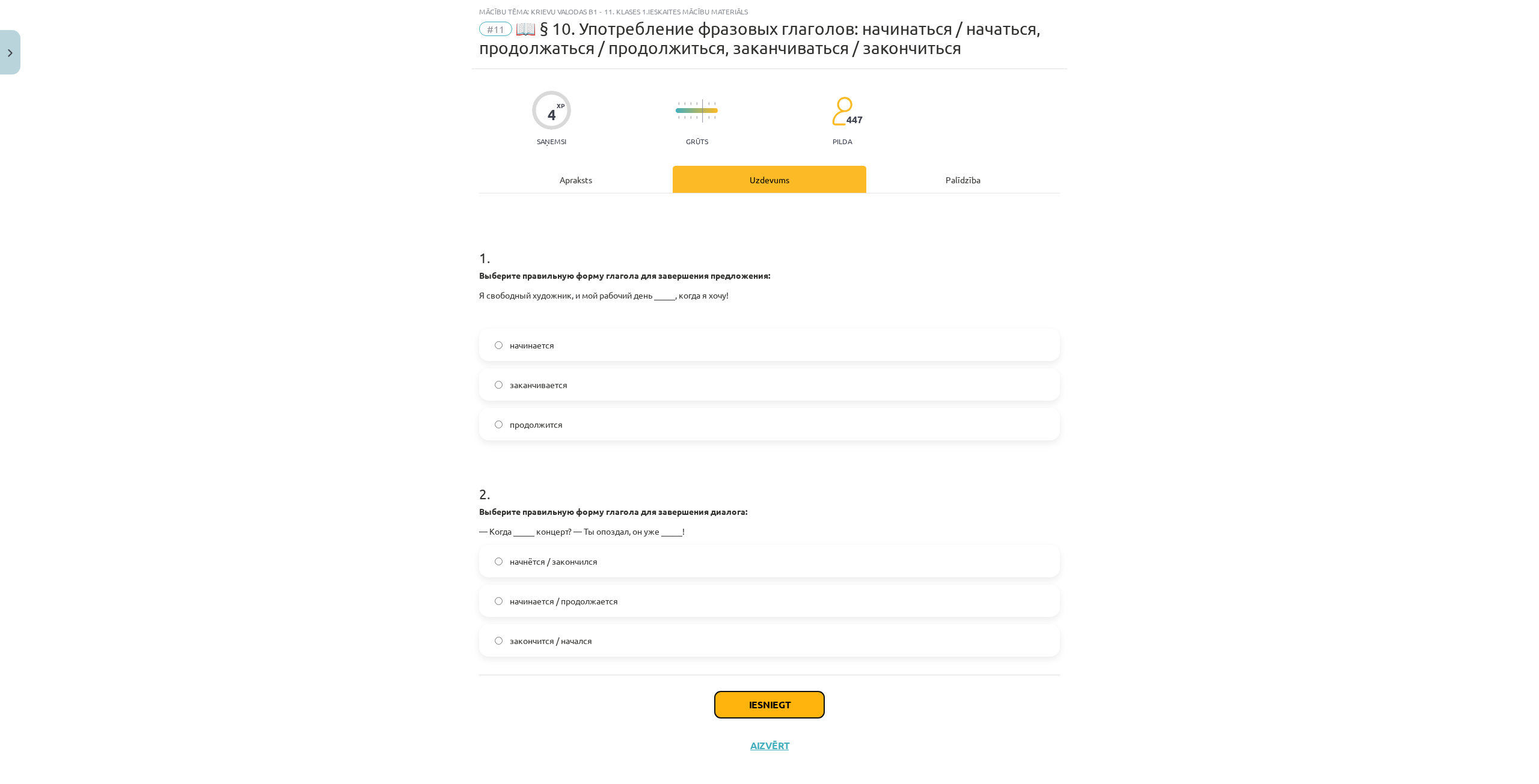
click at [759, 707] on button "Iesniegt" at bounding box center [769, 705] width 109 height 27
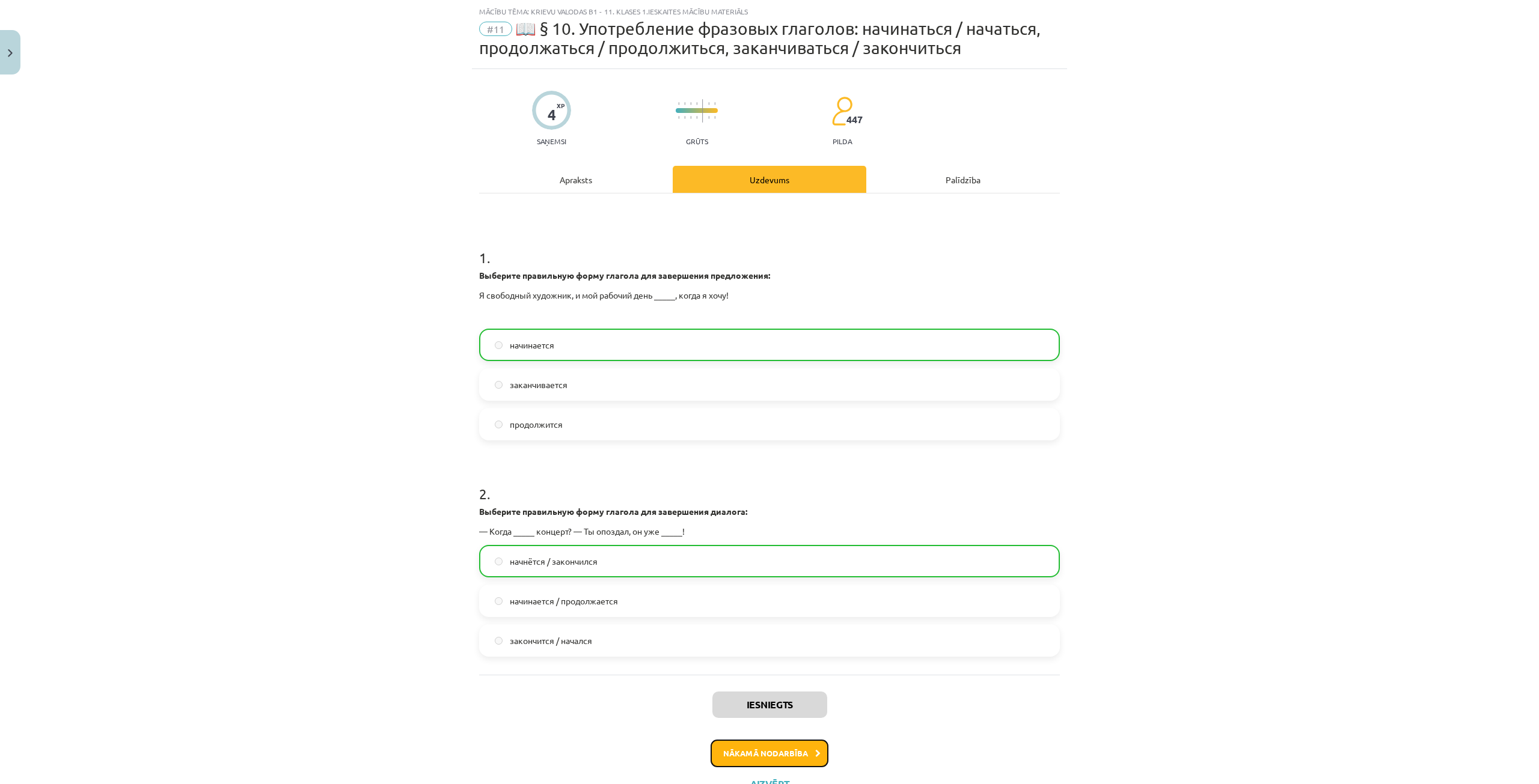
click at [762, 757] on button "Nākamā nodarbība" at bounding box center [770, 753] width 118 height 27
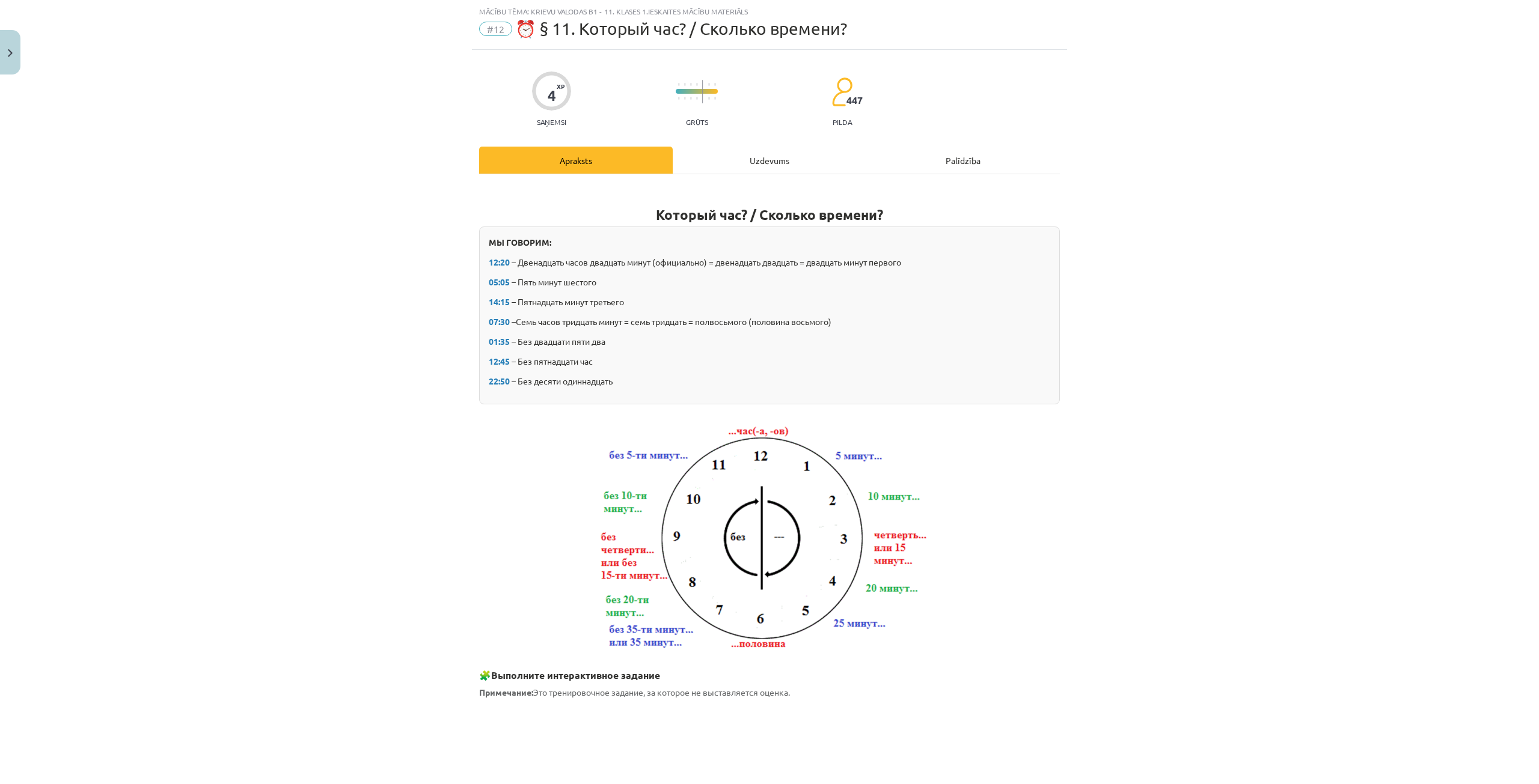
click at [746, 150] on div "Uzdevums" at bounding box center [770, 160] width 194 height 27
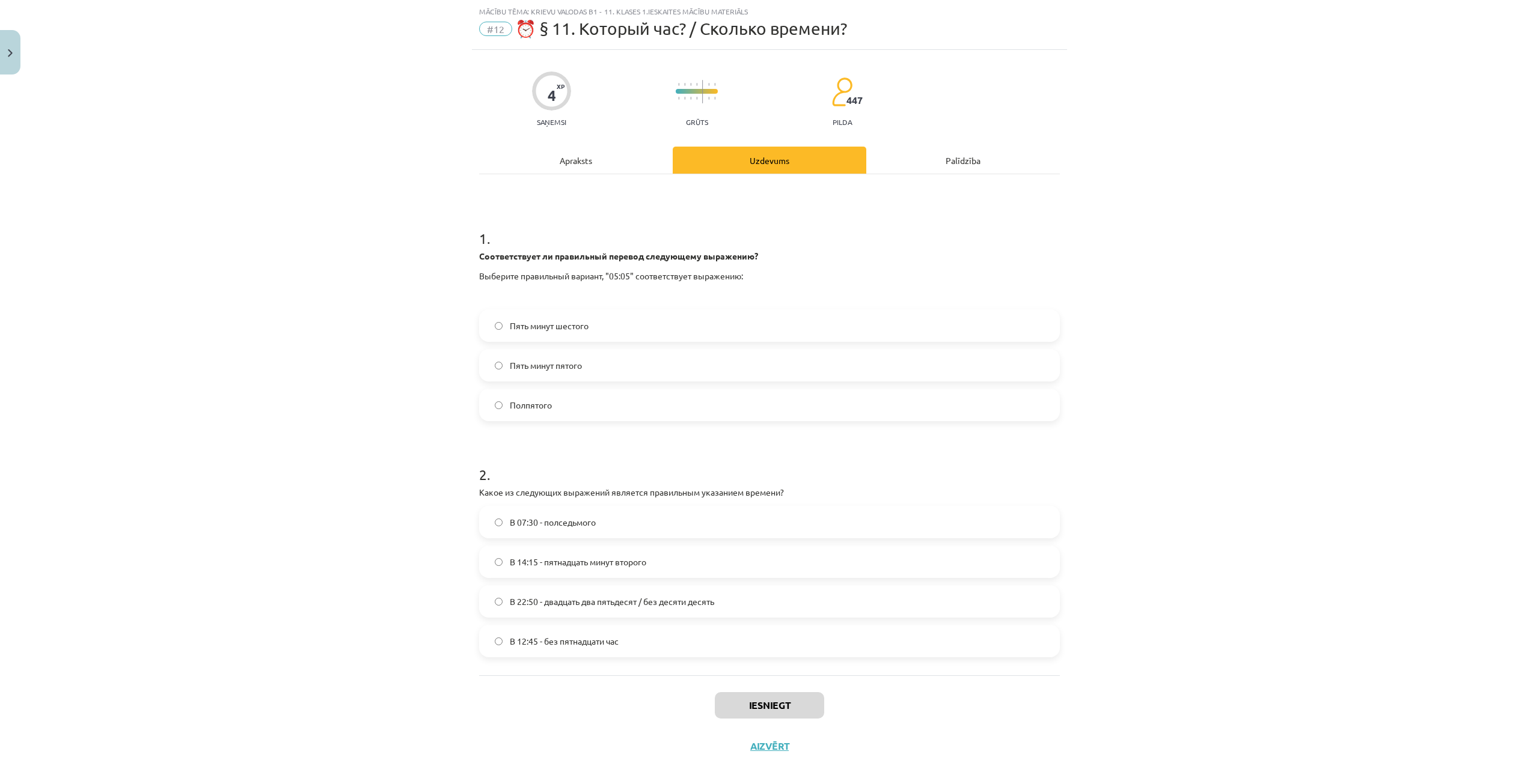
click at [588, 361] on label "Пять минут пятого" at bounding box center [769, 365] width 578 height 30
click at [622, 600] on span "В 22:50 - двадцать два пятьдесят / без десяти десять" at bounding box center [611, 602] width 204 height 13
click at [657, 638] on label "В 12:45 - без пятнадцати час" at bounding box center [769, 641] width 578 height 30
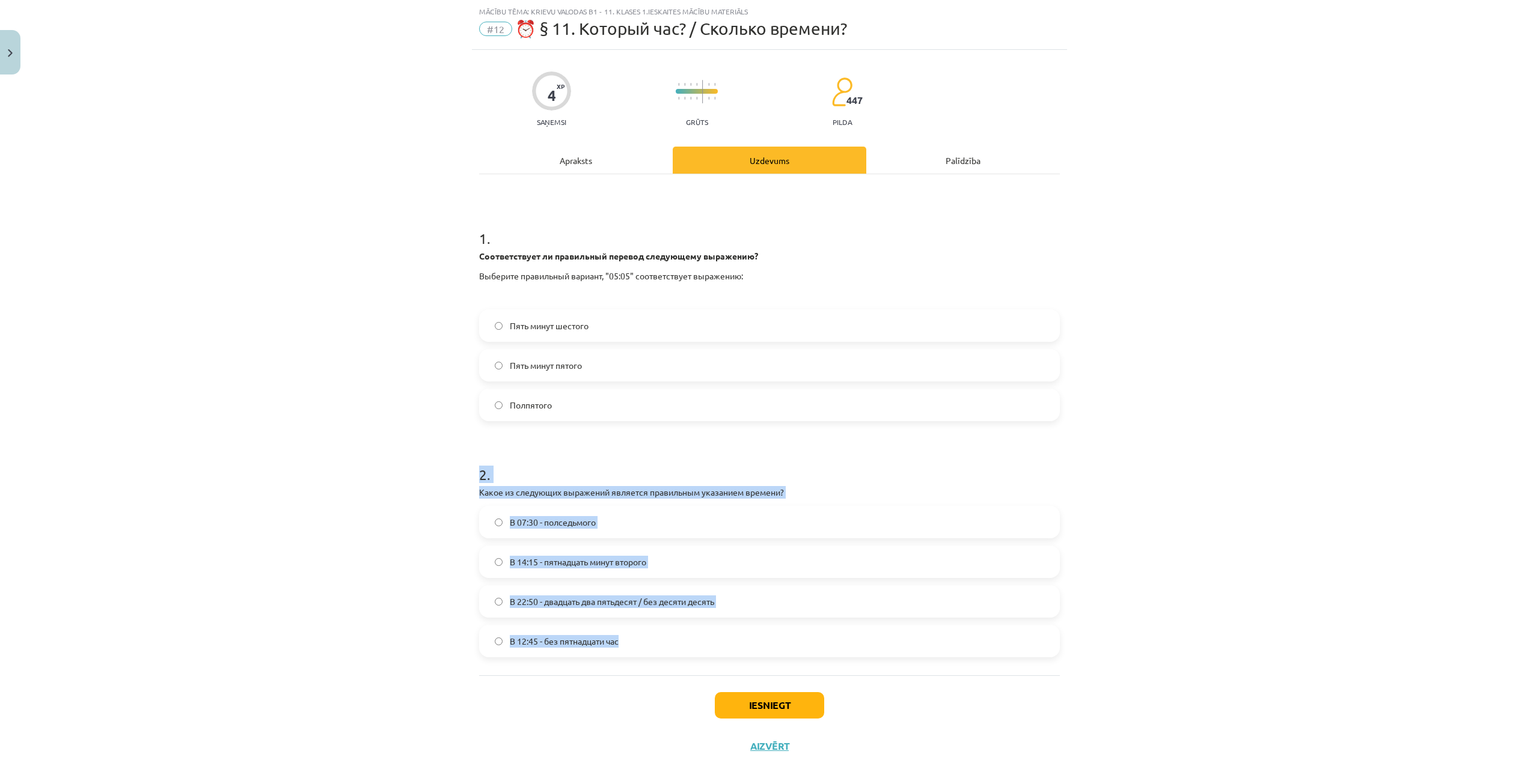
drag, startPoint x: 470, startPoint y: 473, endPoint x: 689, endPoint y: 639, distance: 274.8
click at [689, 639] on div "4 XP Saņemsi Grūts 447 pilda Apraksts Uzdevums Palīdzība 1 . Соответствует ли п…" at bounding box center [770, 408] width 595 height 717
copy div "2 . Какое из следующих выражений является правильным указанием времени? В 07:30…"
click at [335, 587] on div "Mācību tēma: Krievu valodas b1 - 11. klases 1.ieskaites mācību materiāls #12 ⏰ …" at bounding box center [770, 392] width 1539 height 784
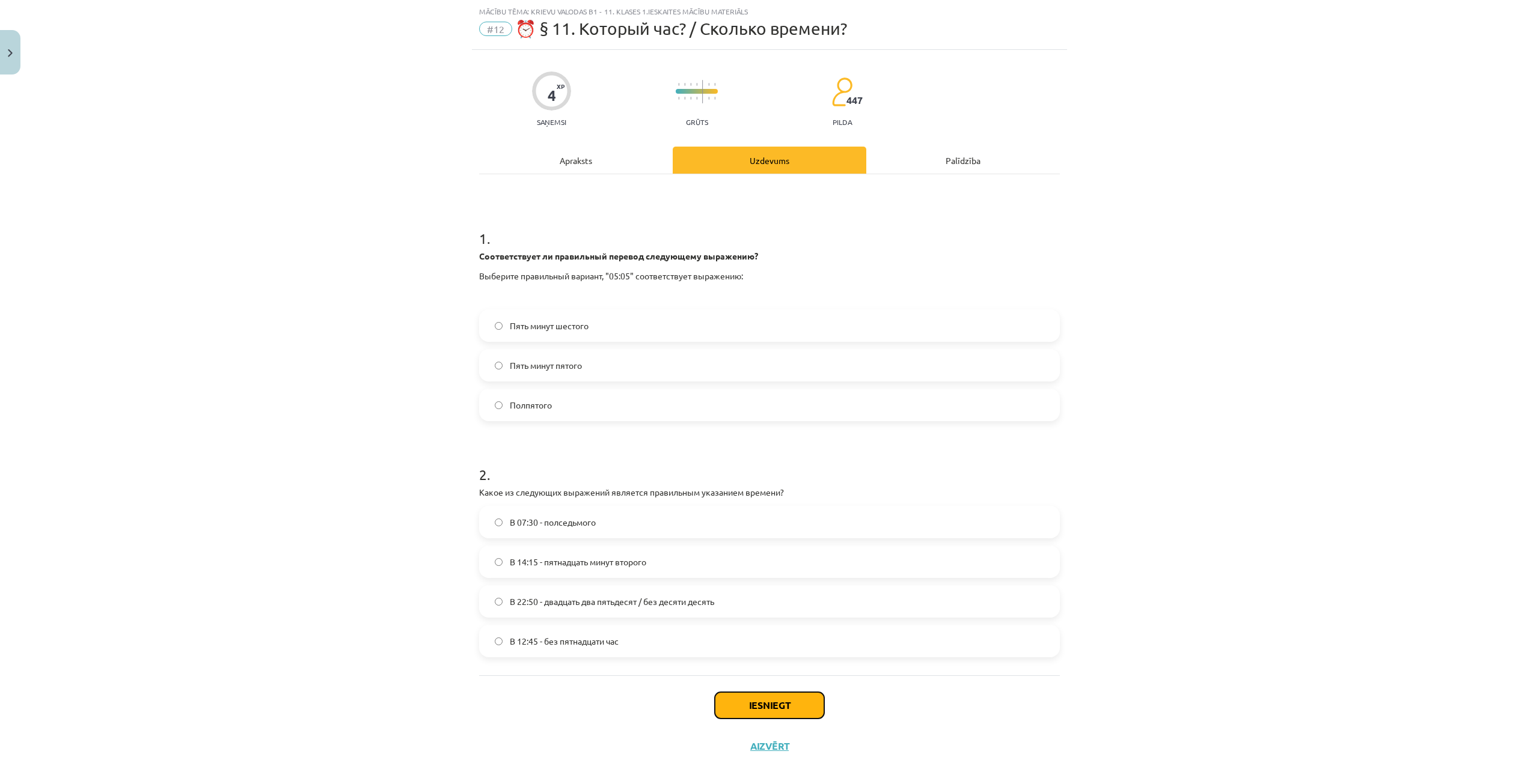
click at [739, 711] on button "Iesniegt" at bounding box center [769, 705] width 109 height 27
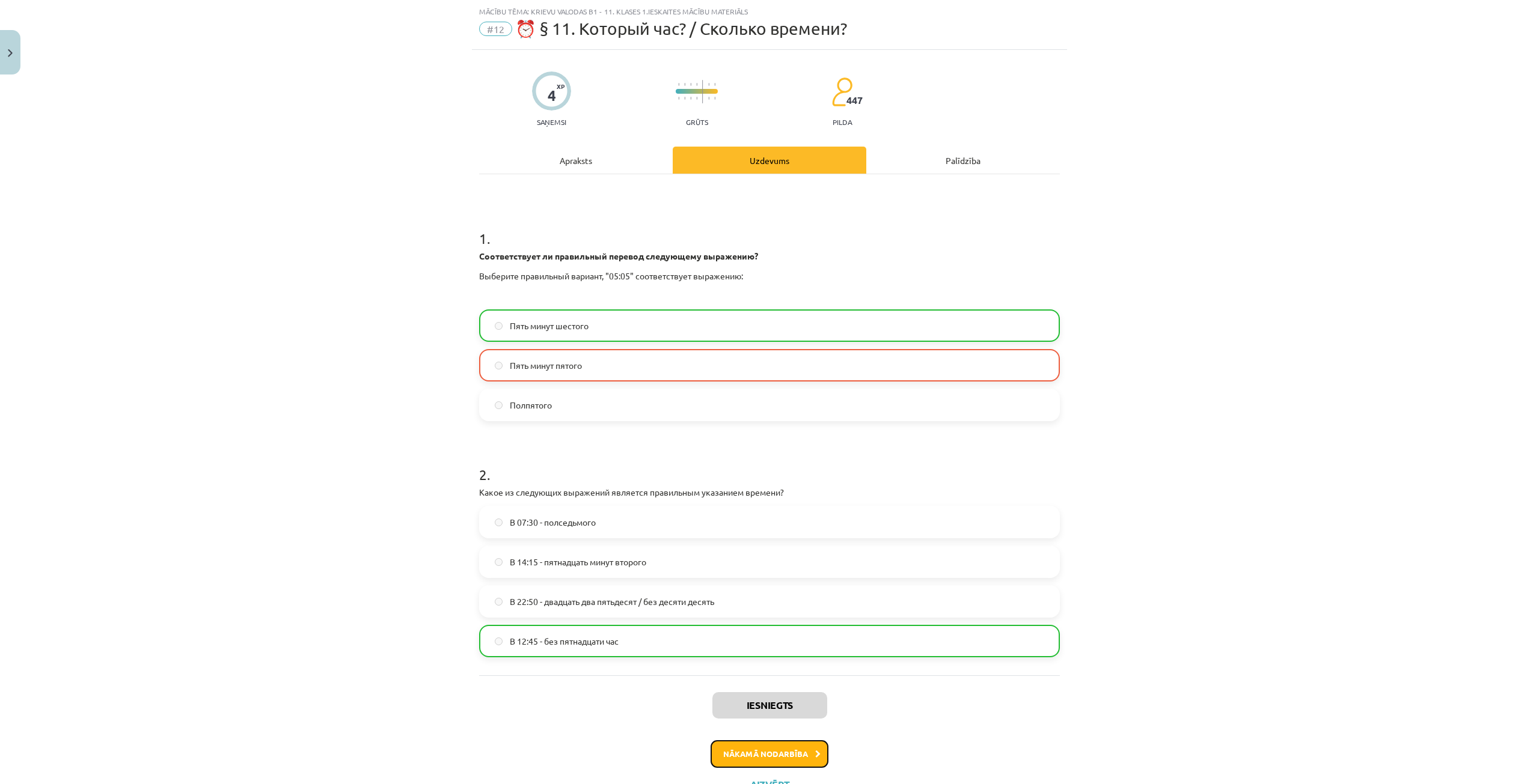
click at [785, 752] on button "Nākamā nodarbība" at bounding box center [770, 754] width 118 height 27
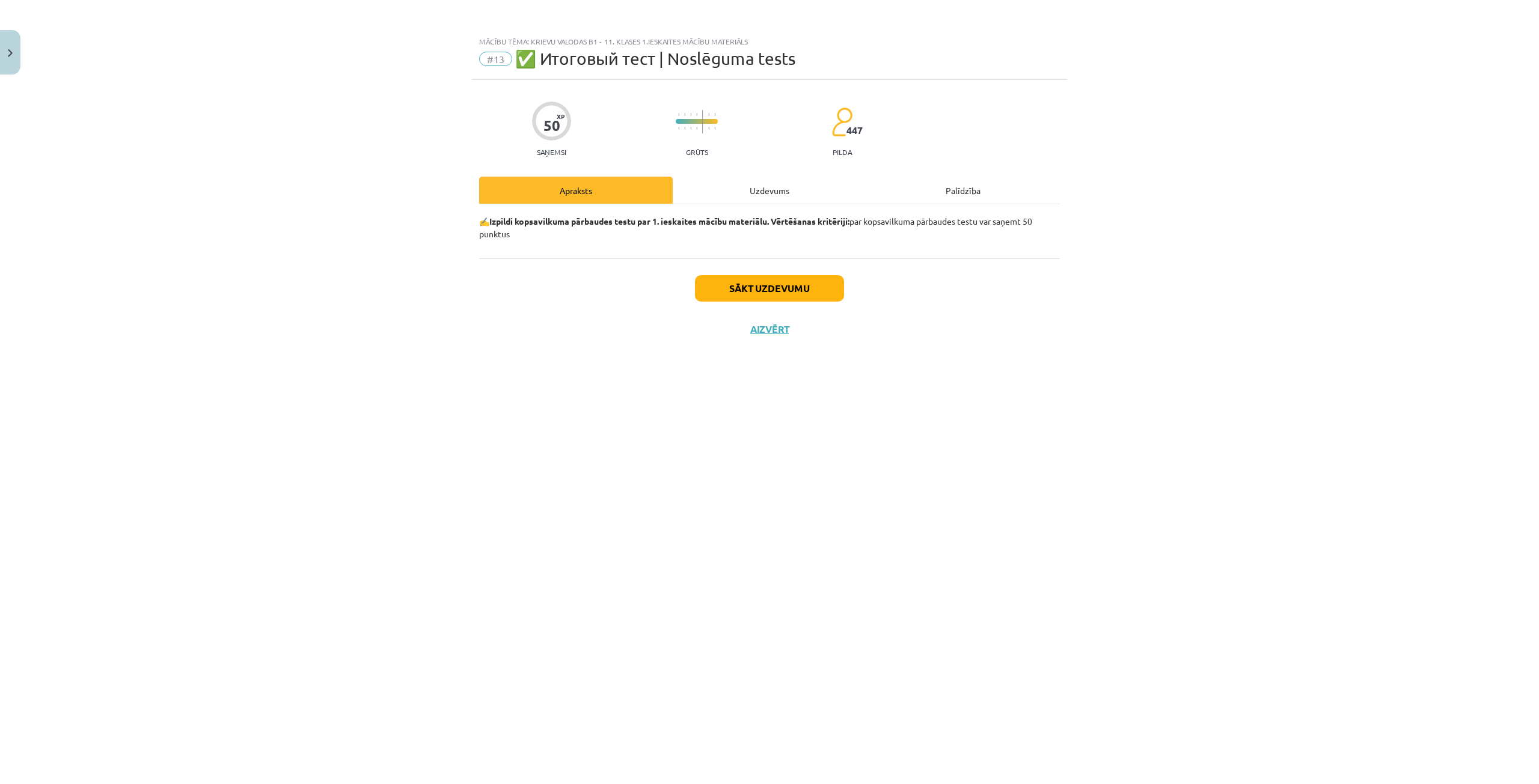
click at [775, 182] on div "Uzdevums" at bounding box center [770, 190] width 194 height 27
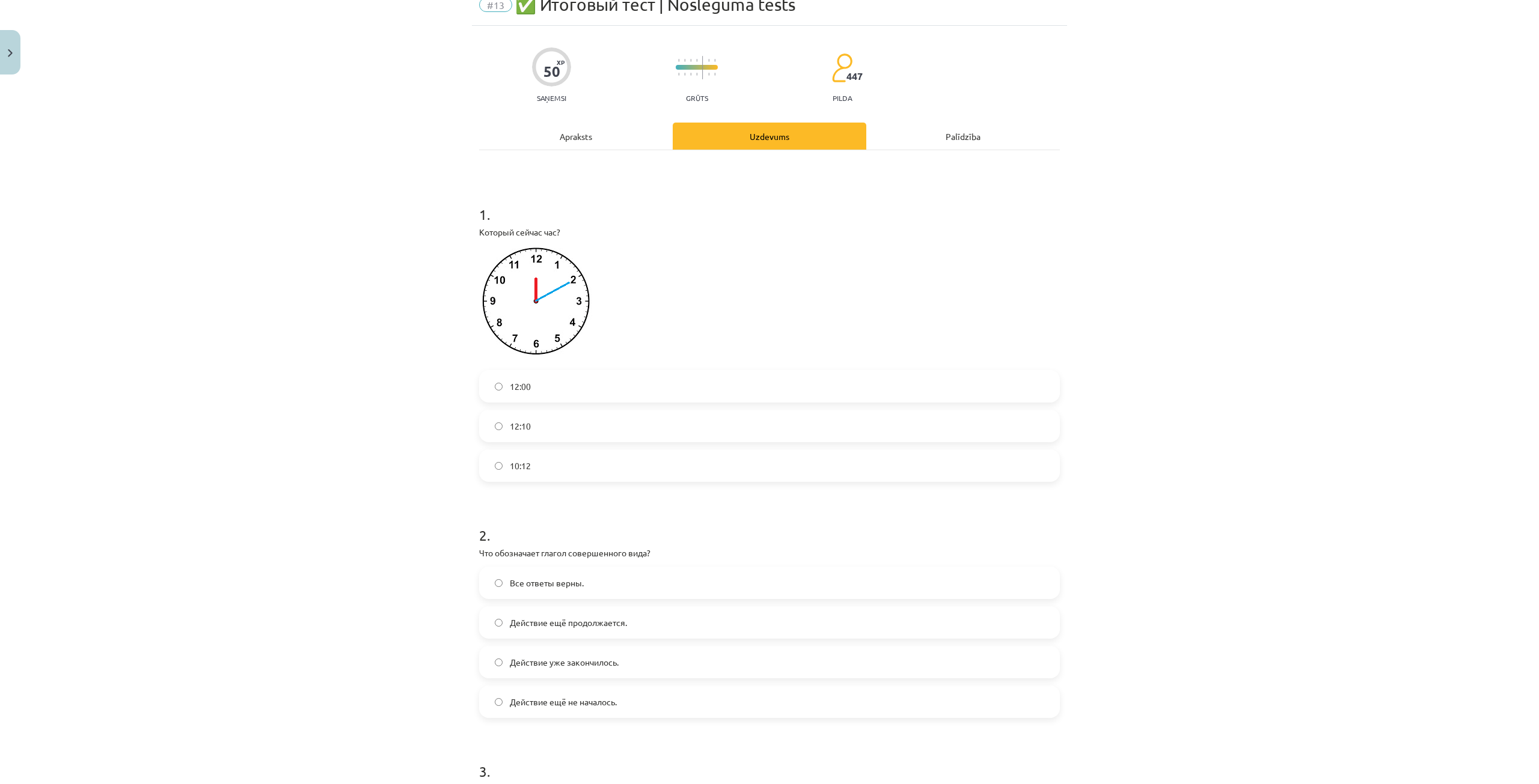
scroll to position [60, 0]
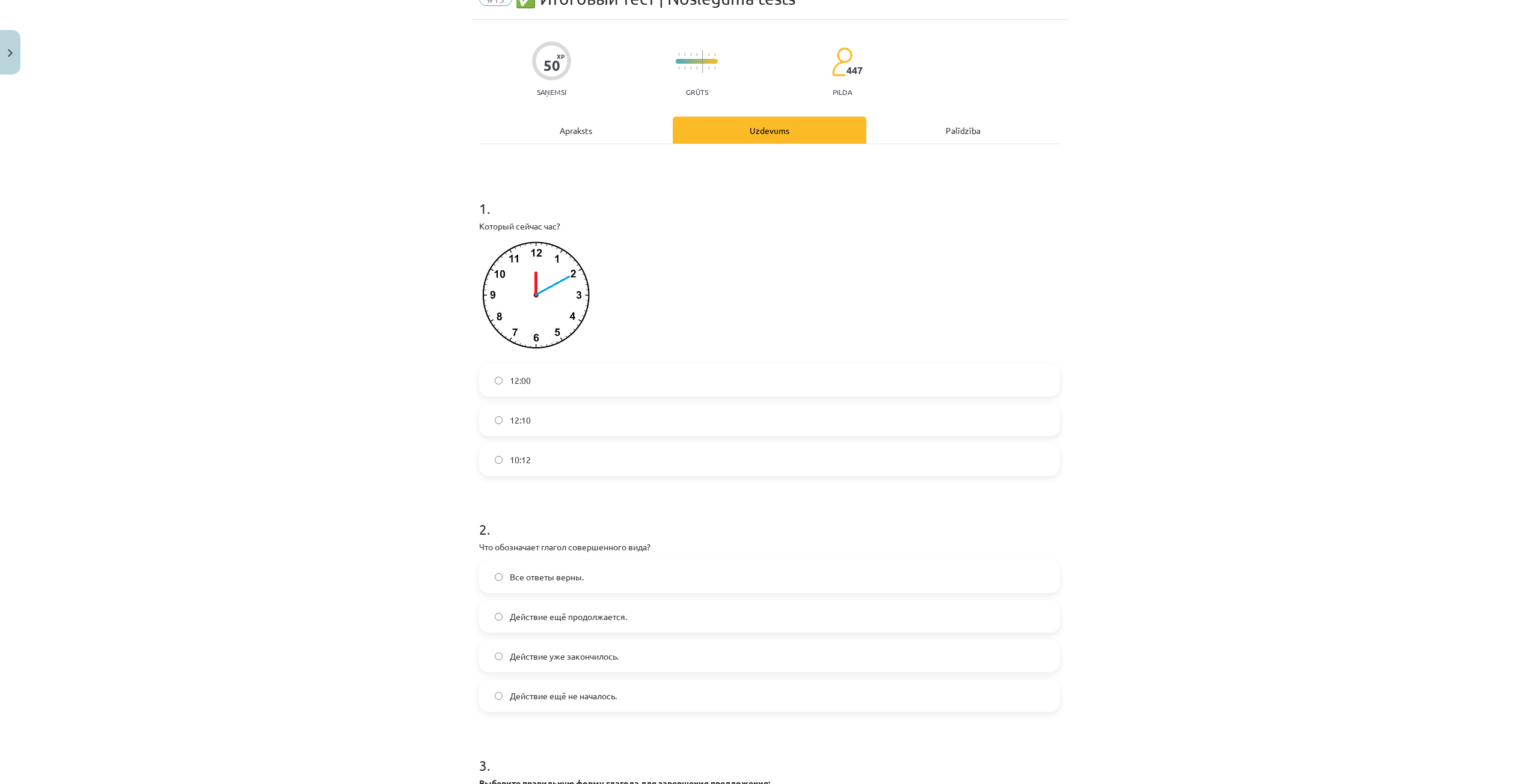
click at [575, 421] on label "12:10" at bounding box center [769, 420] width 578 height 30
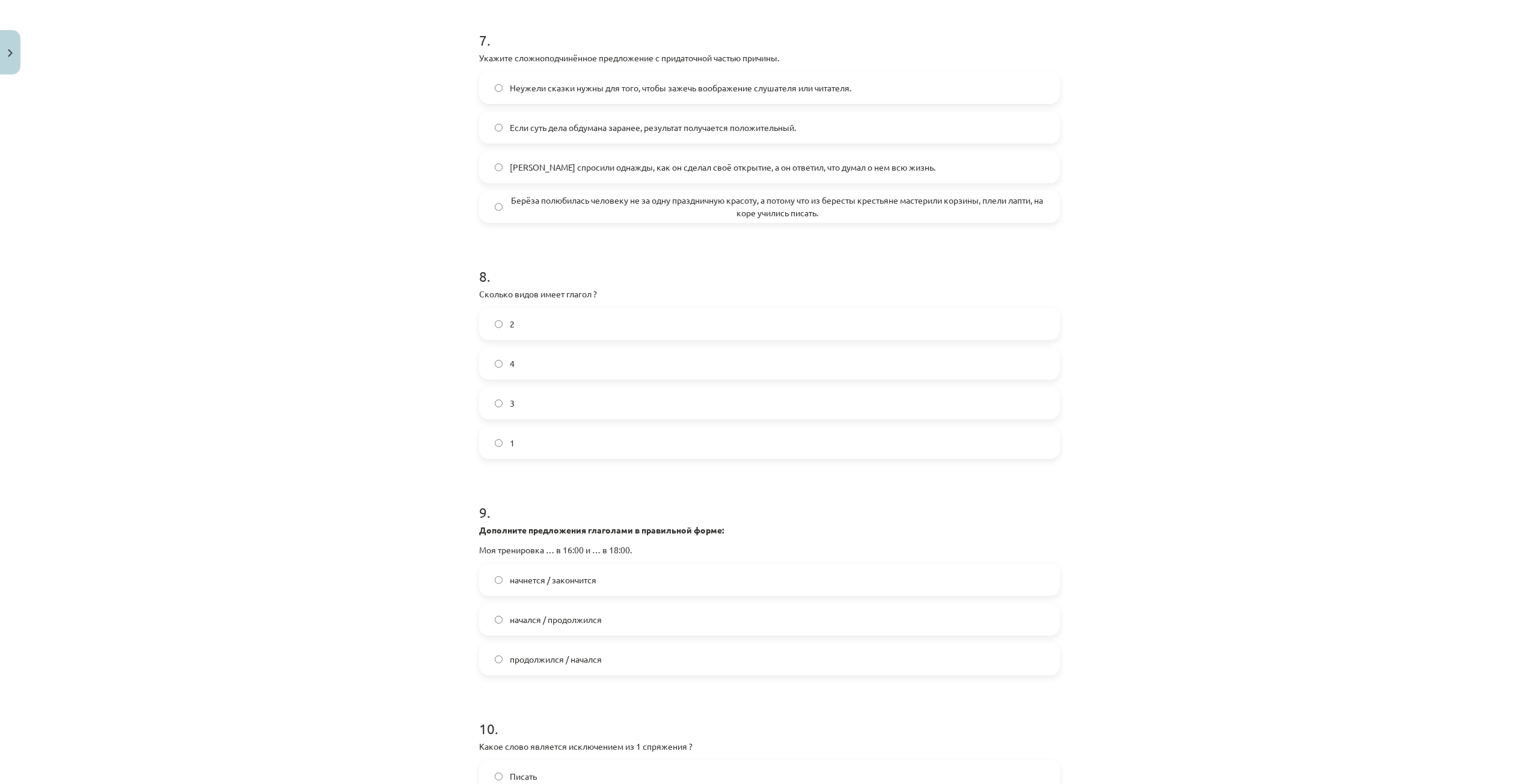
scroll to position [1930, 0]
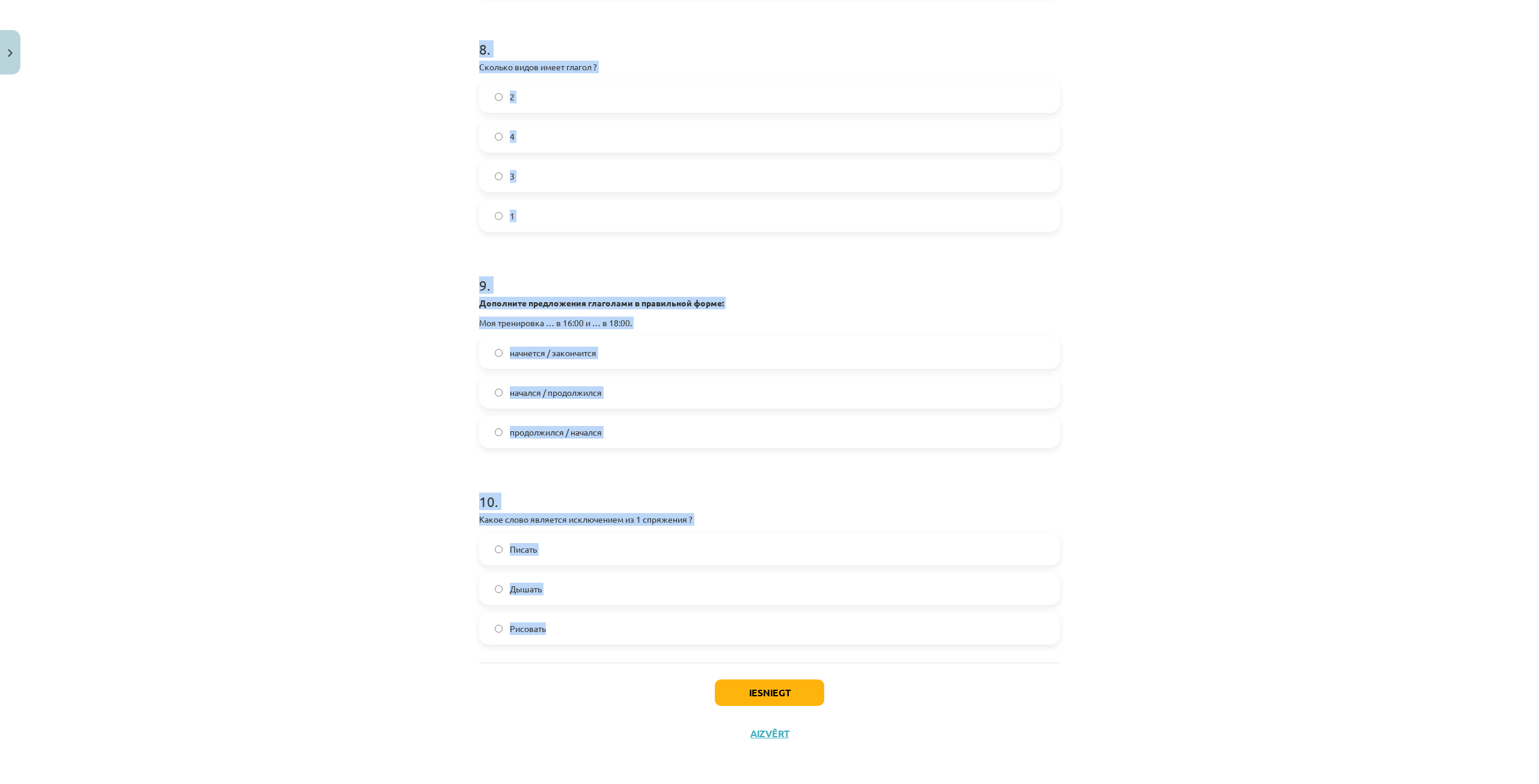
drag, startPoint x: 470, startPoint y: 286, endPoint x: 833, endPoint y: 645, distance: 510.5
copy form "2 . Что обозначает глагол совершенного вида? Все ответы верны. Действие ещё про…"
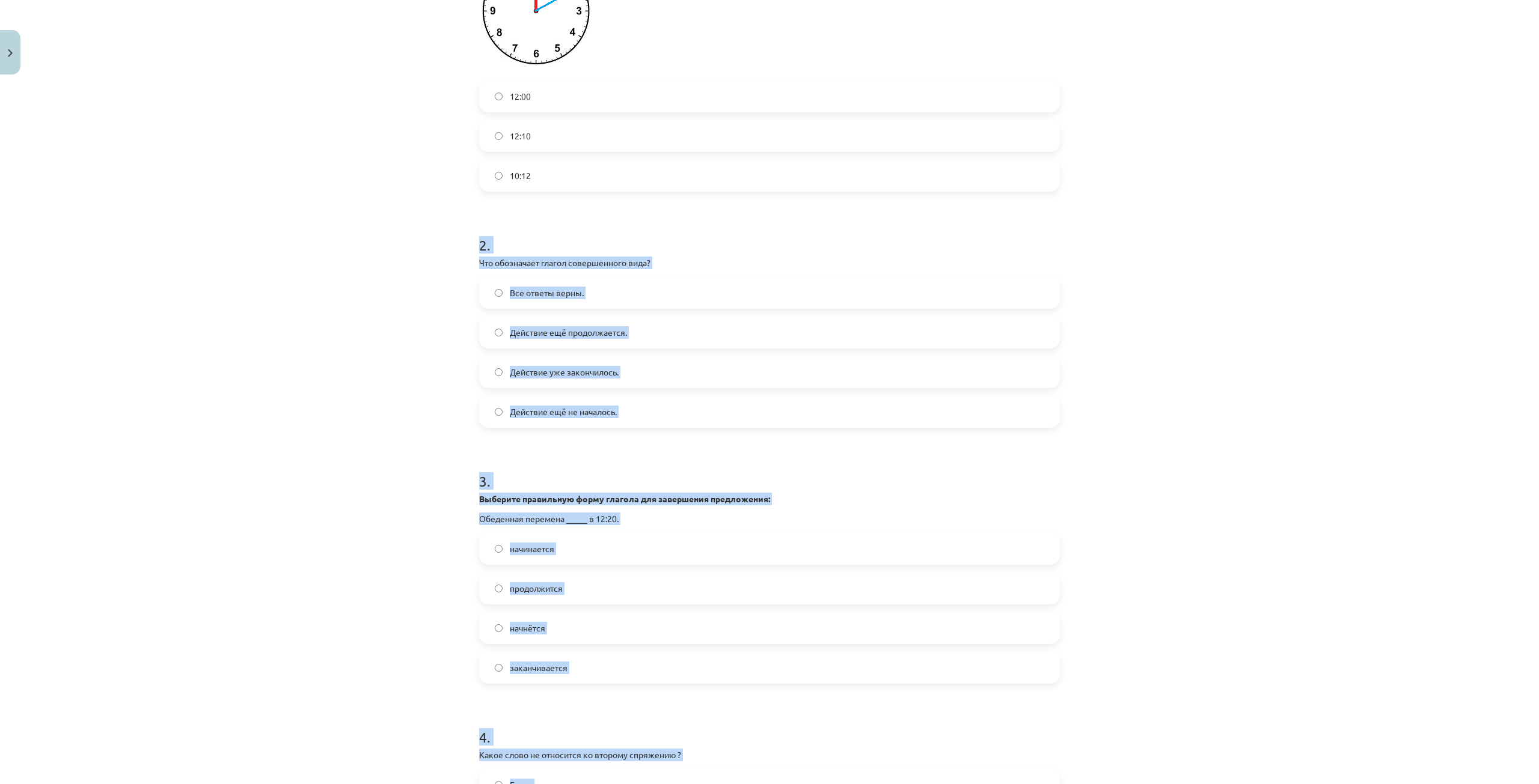
scroll to position [308, 0]
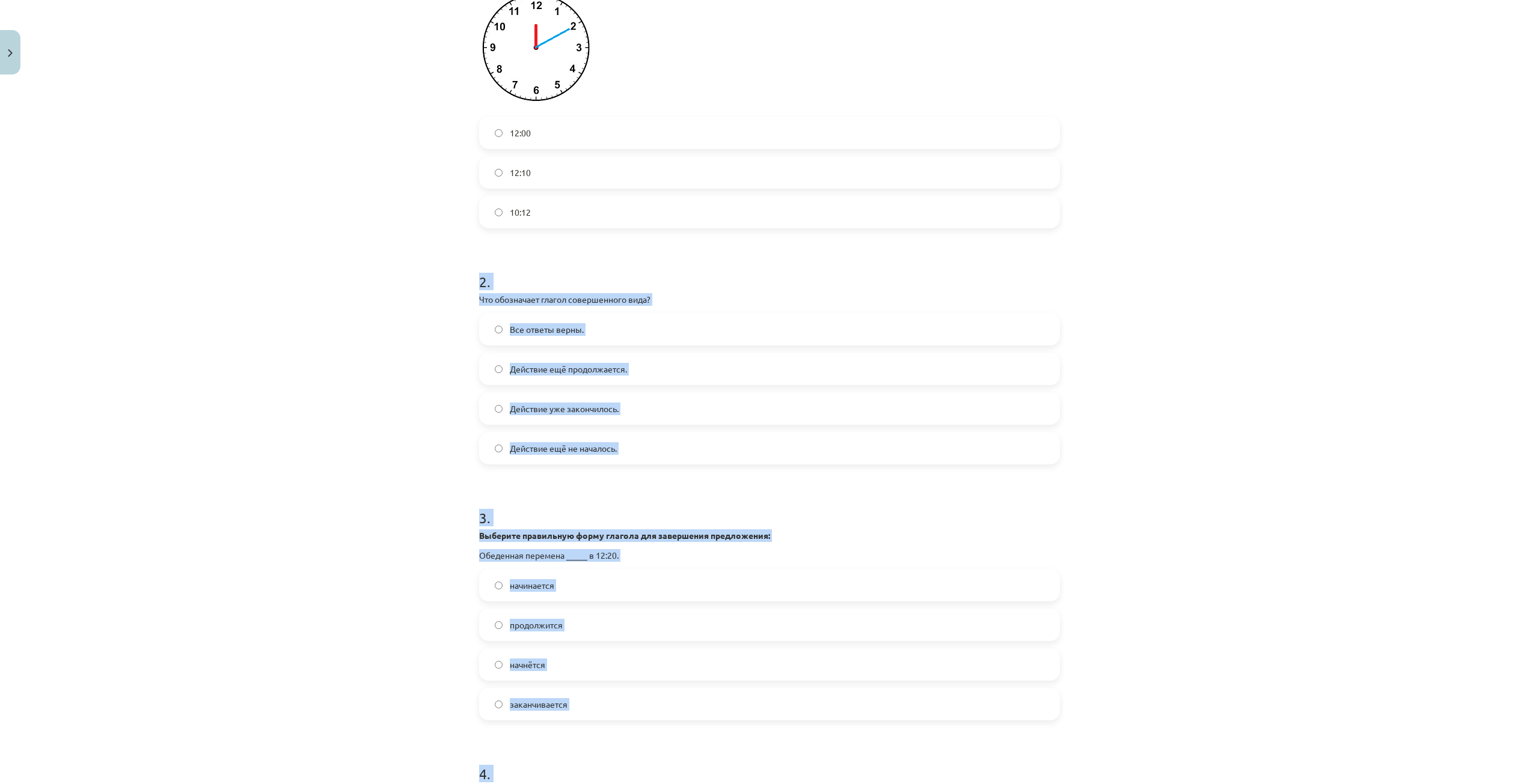
click at [367, 370] on div "Mācību tēma: Krievu valodas b1 - 11. klases 1.ieskaites mācību materiāls #13 ✅ …" at bounding box center [770, 392] width 1539 height 784
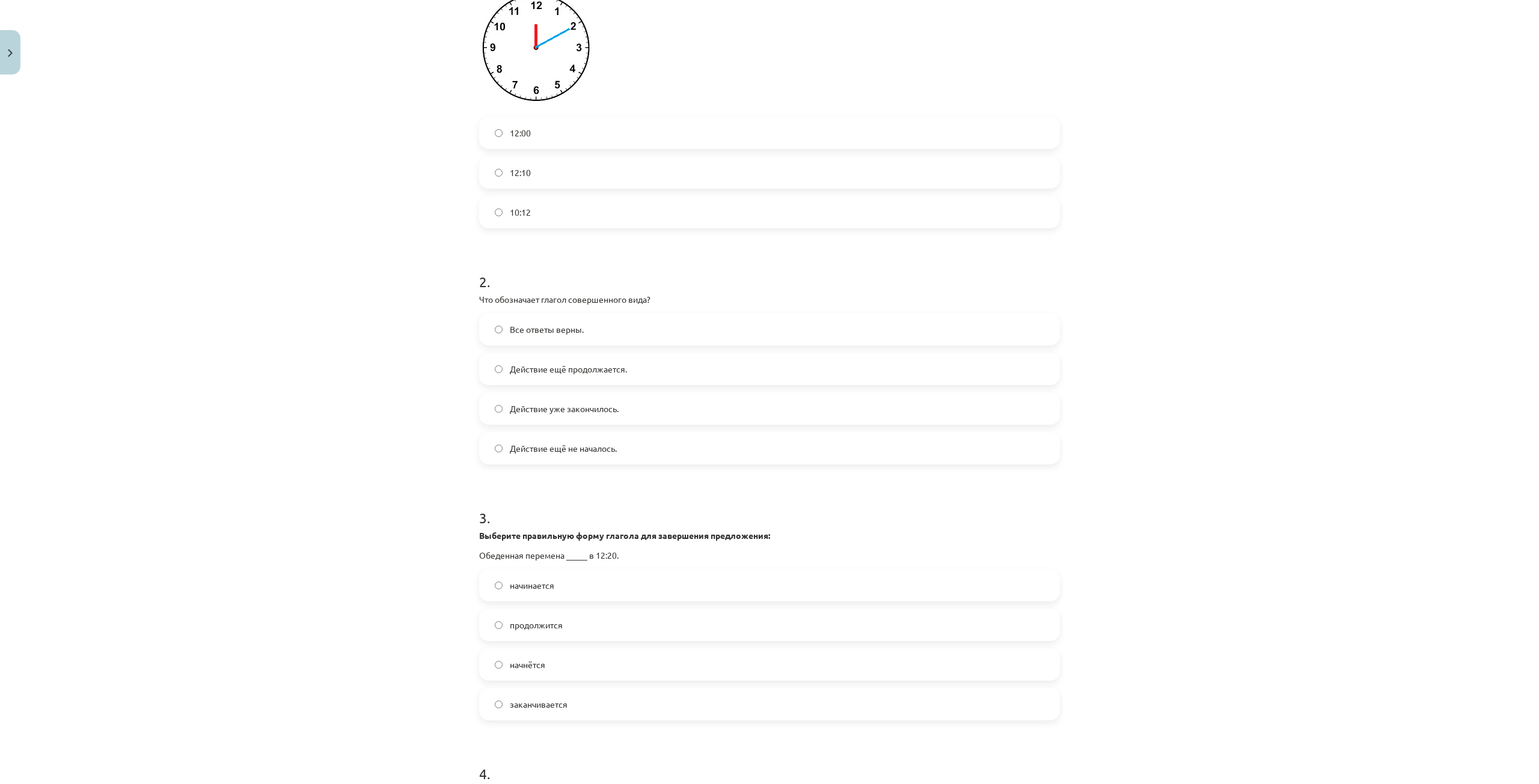
click at [626, 406] on label "Действие уже закончилось." at bounding box center [769, 409] width 578 height 30
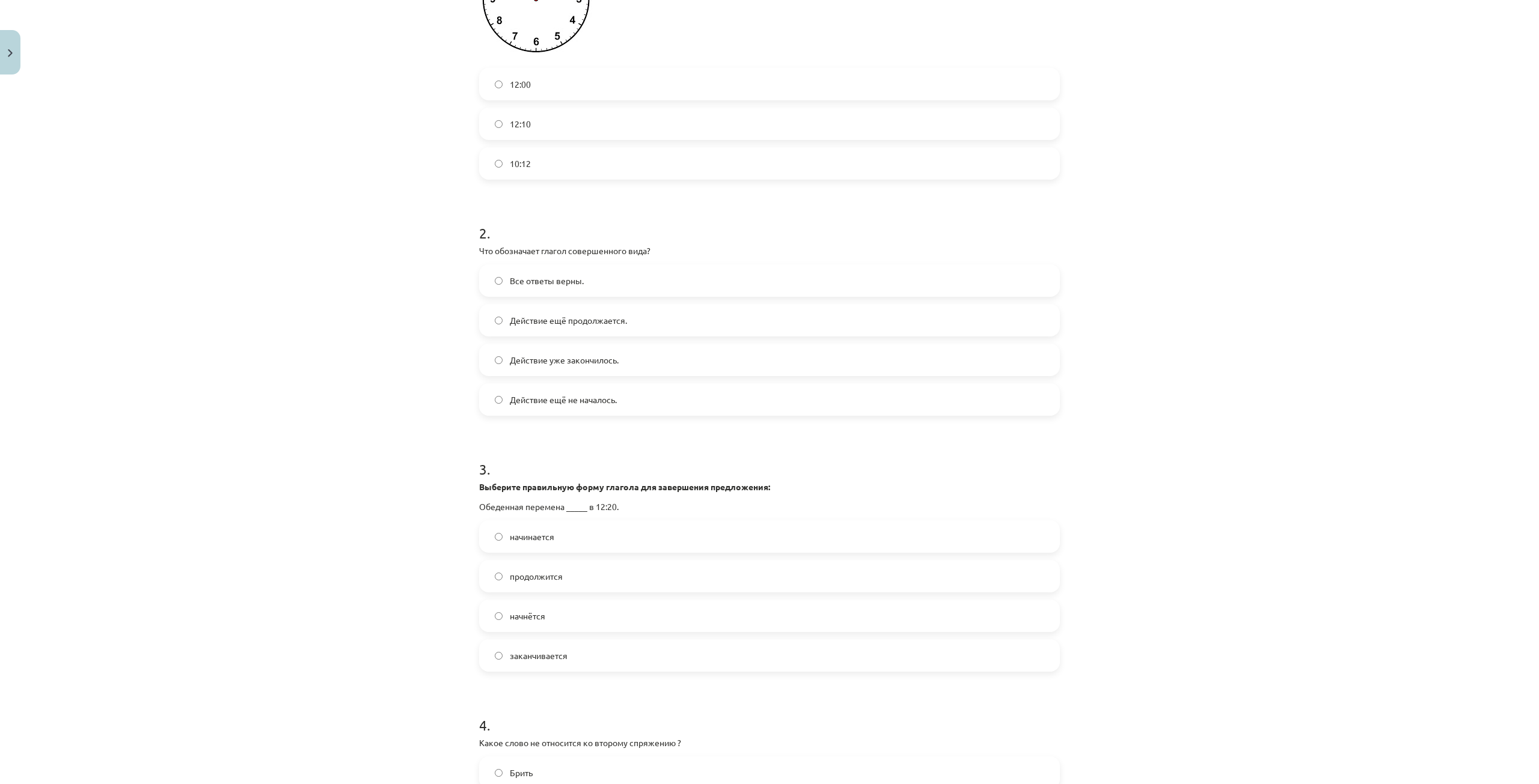
scroll to position [548, 0]
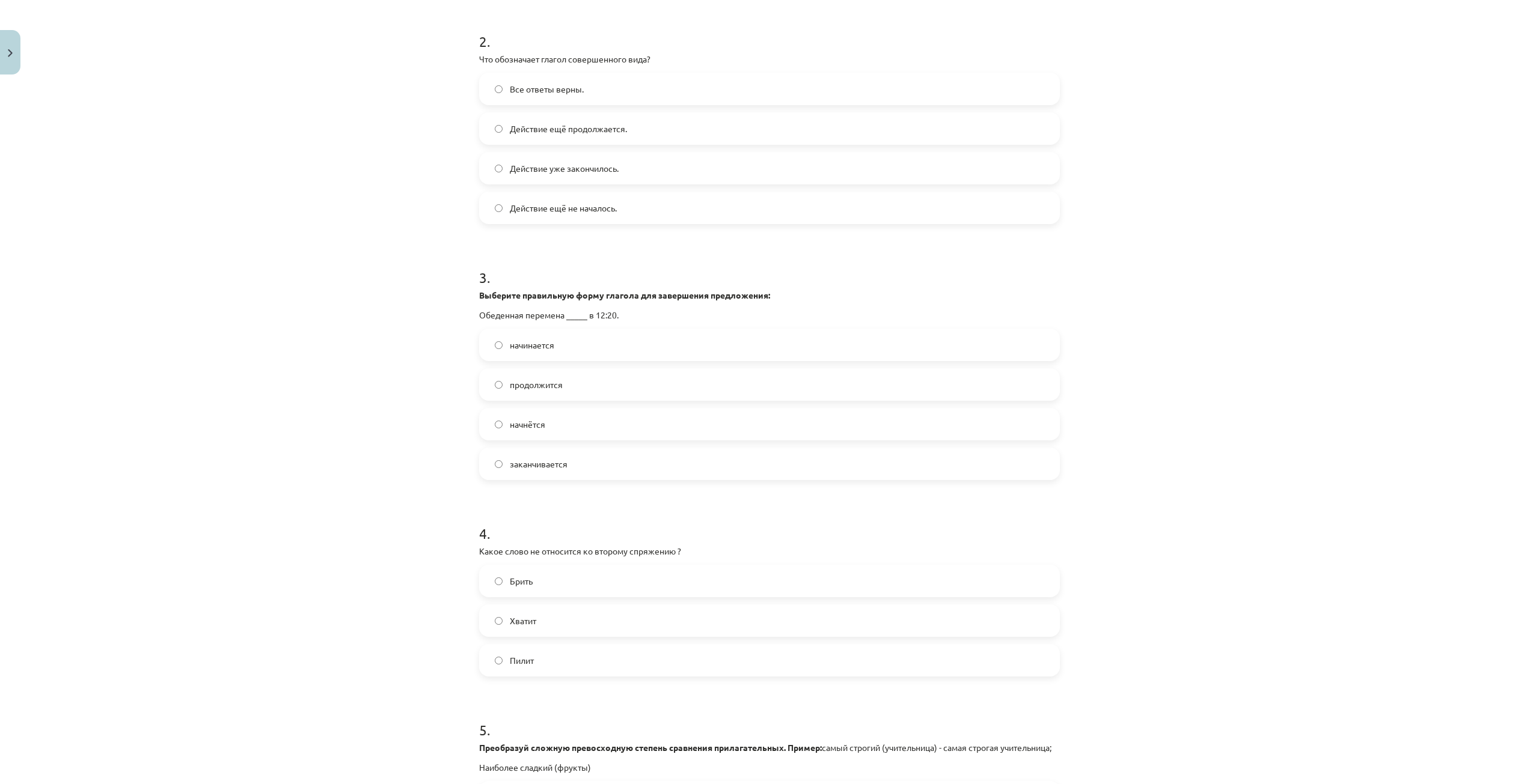
click at [568, 426] on label "начнётся" at bounding box center [769, 424] width 578 height 30
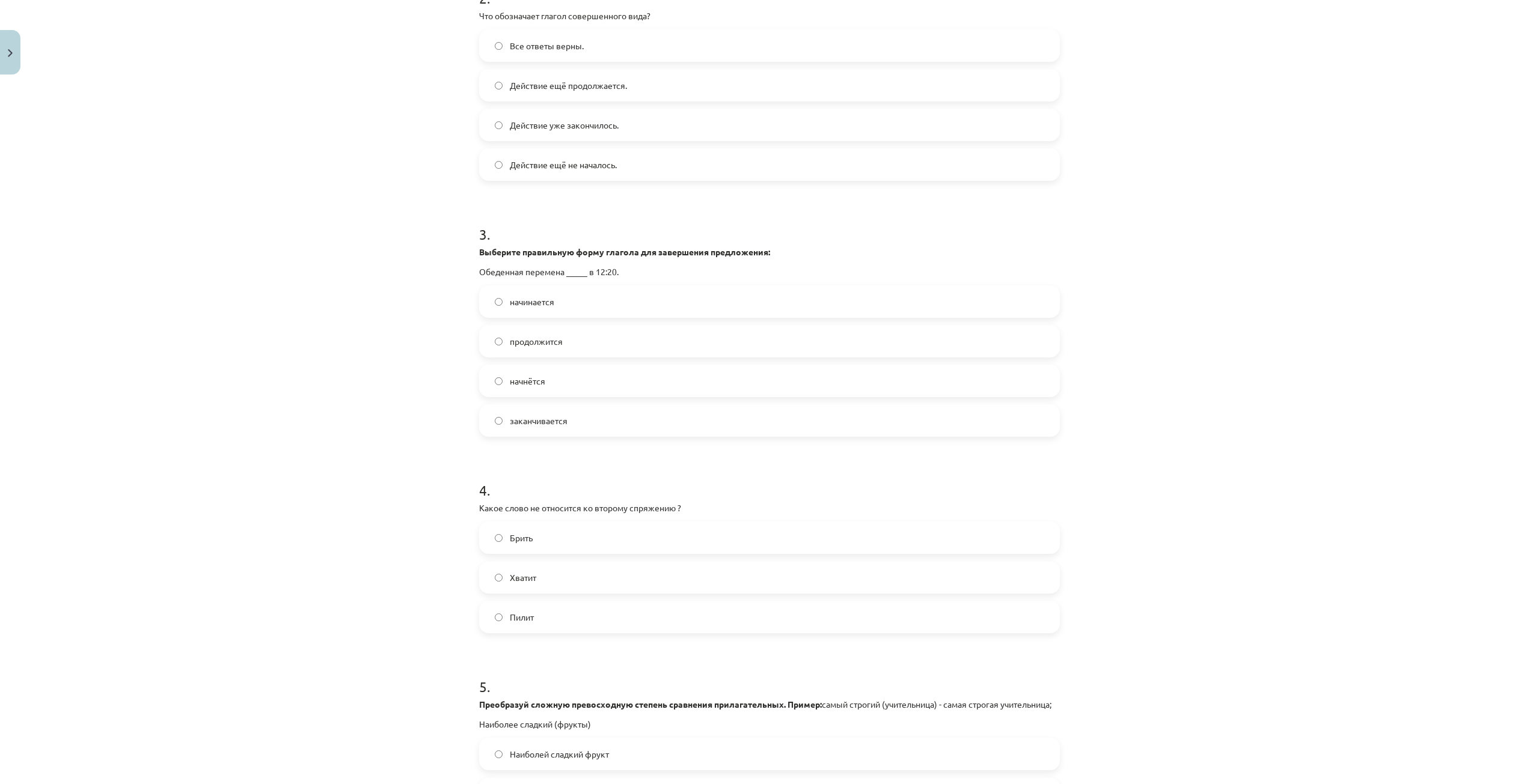
scroll to position [788, 0]
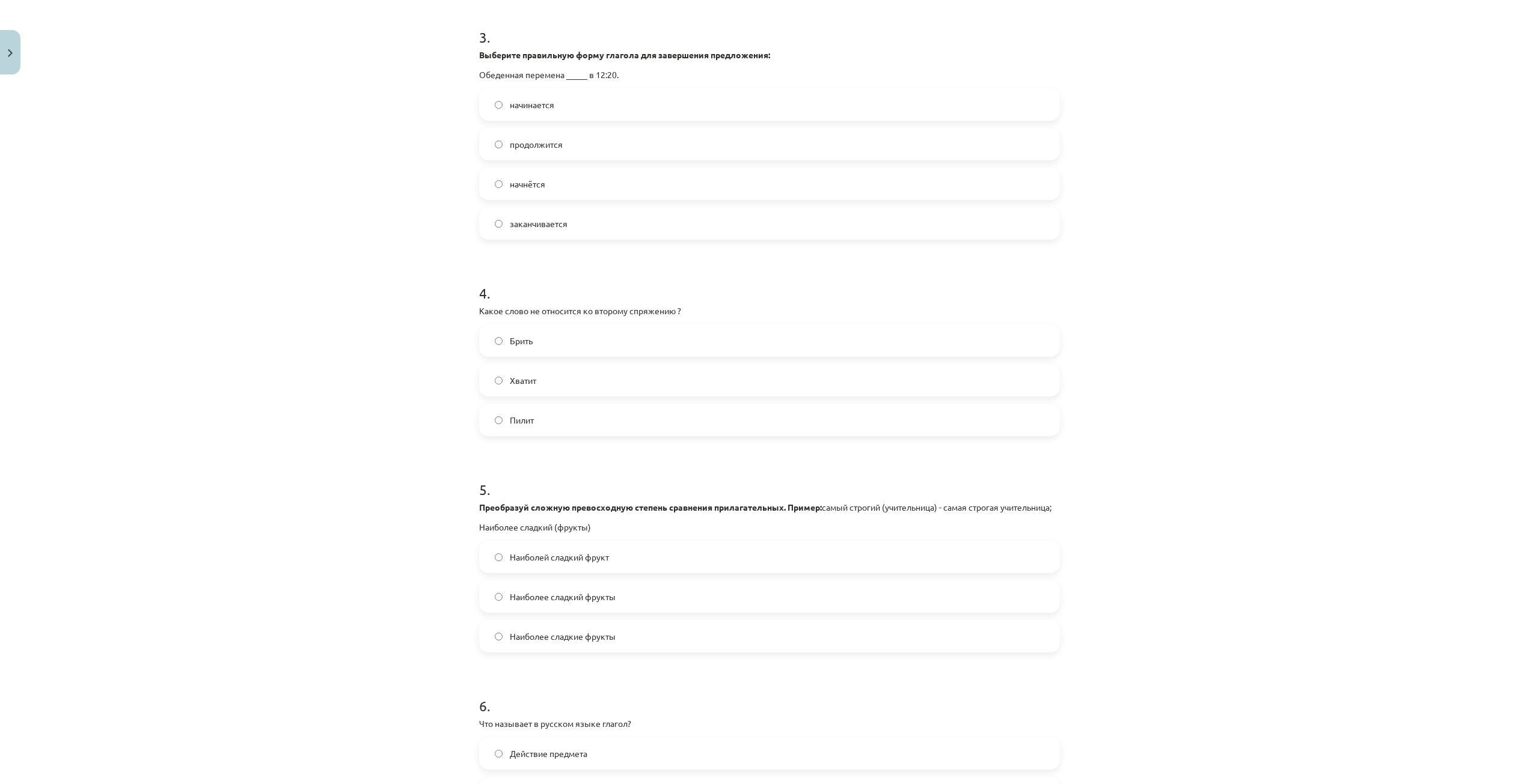
click at [548, 375] on label "Хватит" at bounding box center [769, 381] width 578 height 30
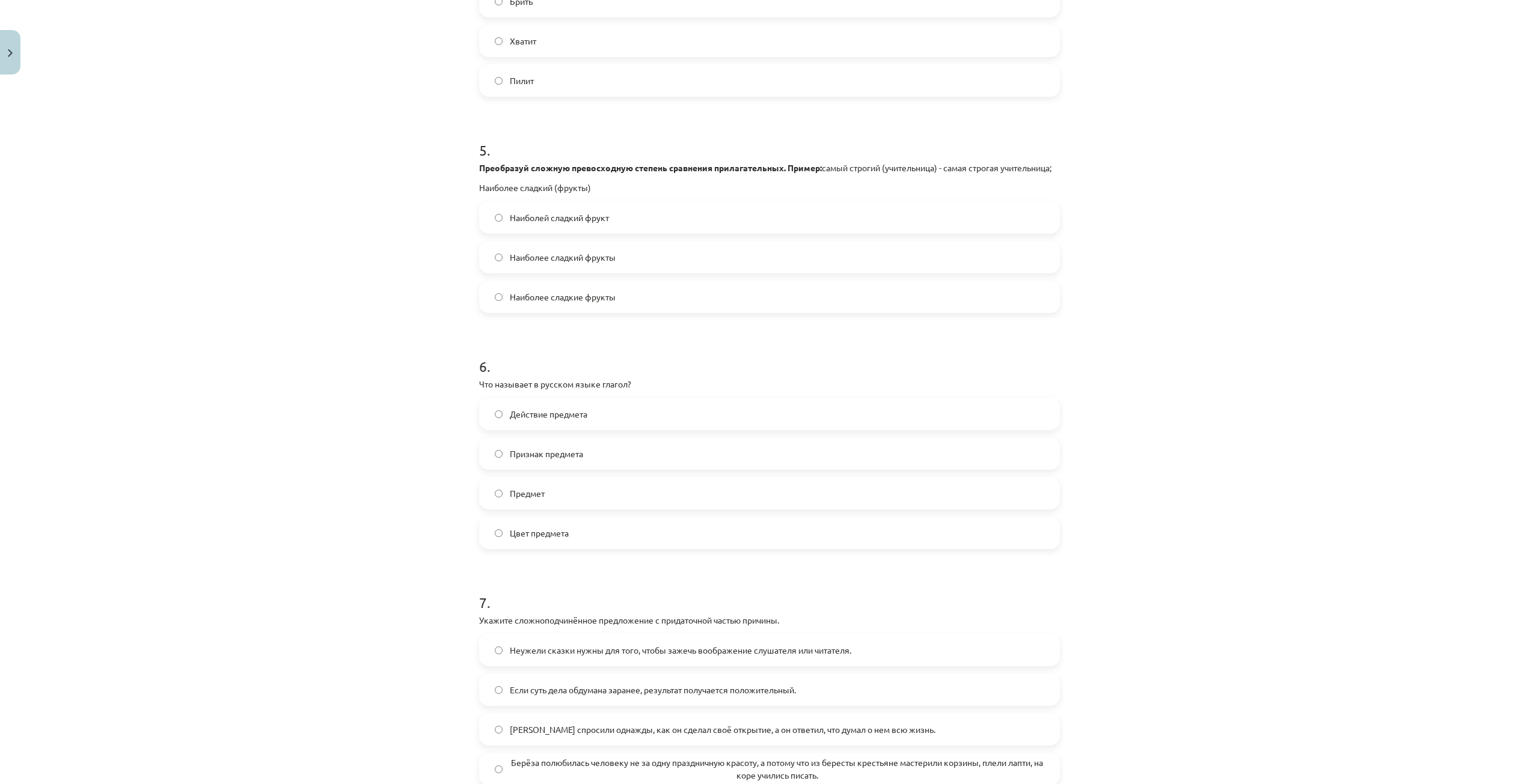
scroll to position [1149, 0]
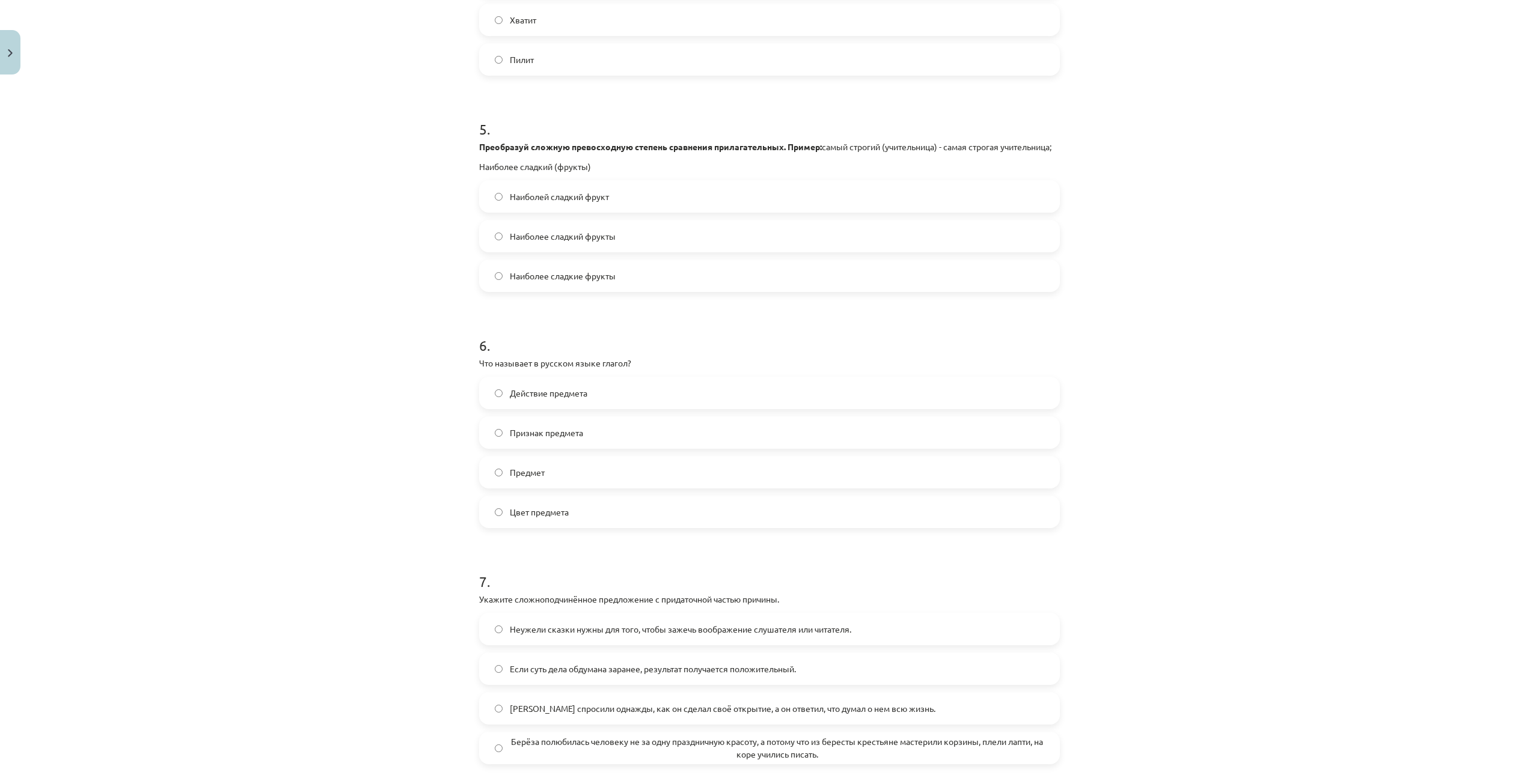
click at [612, 283] on span "Наиболее сладкие фрукты" at bounding box center [562, 276] width 106 height 13
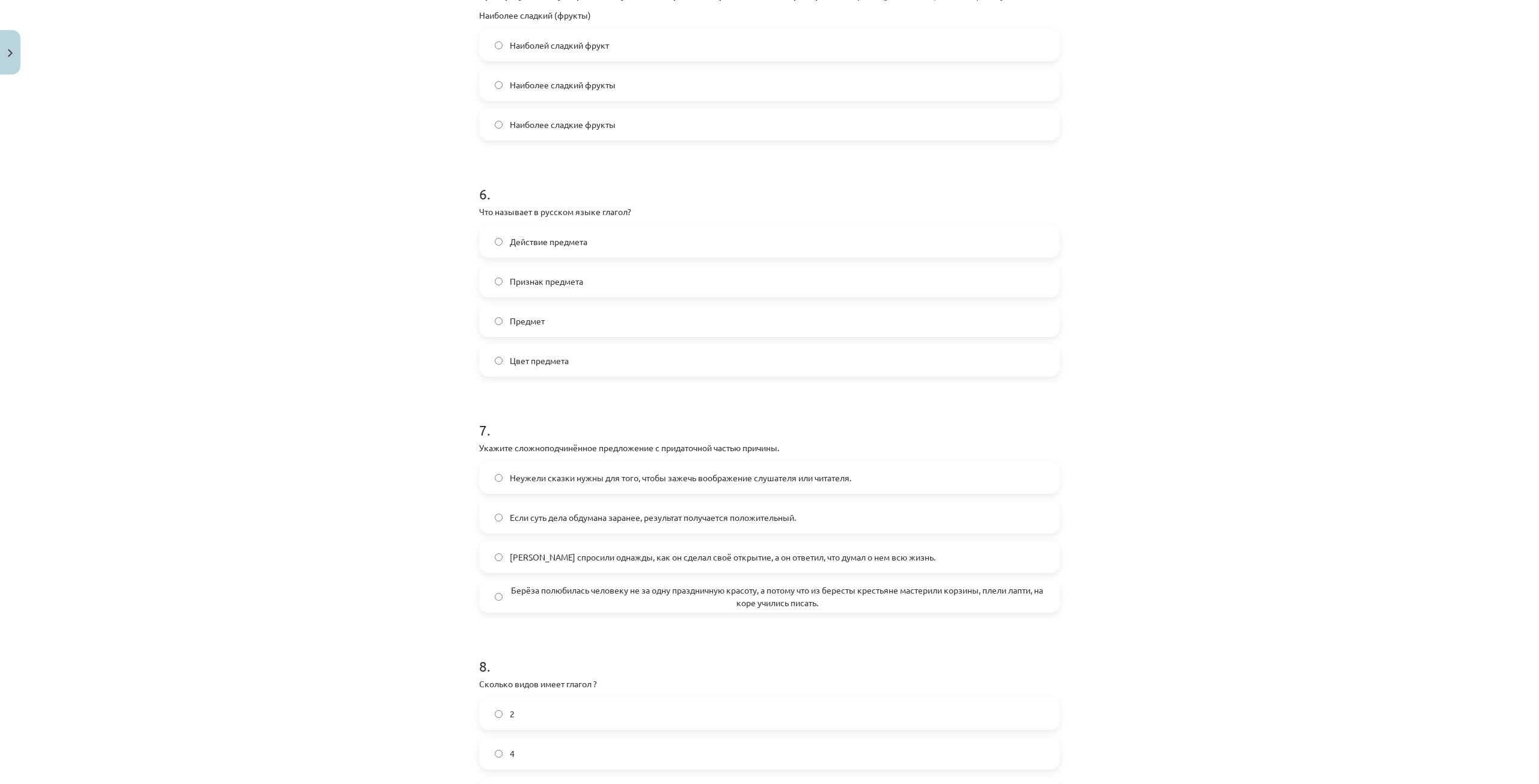
scroll to position [1329, 0]
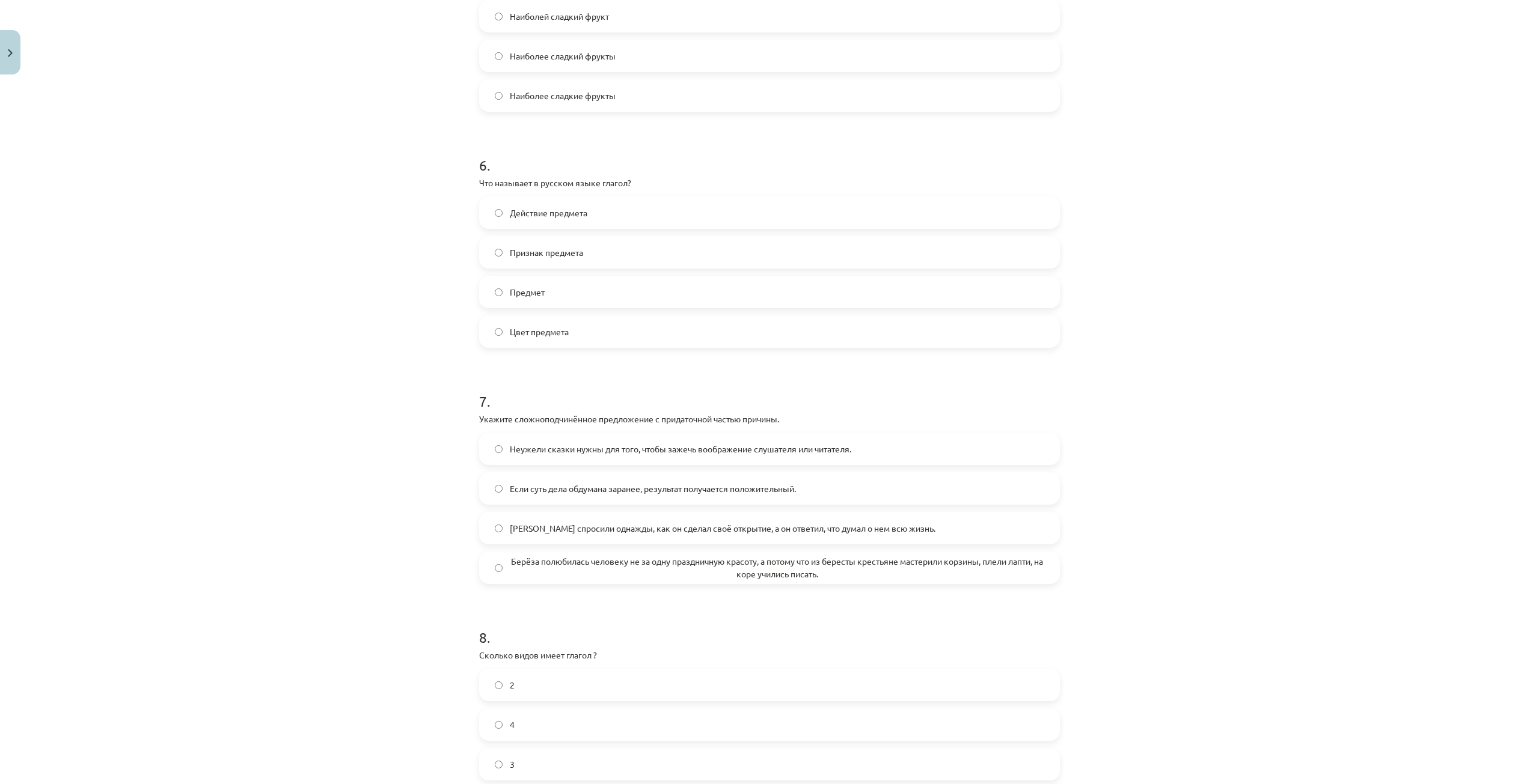
click at [551, 220] on span "Действие предмета" at bounding box center [548, 213] width 78 height 13
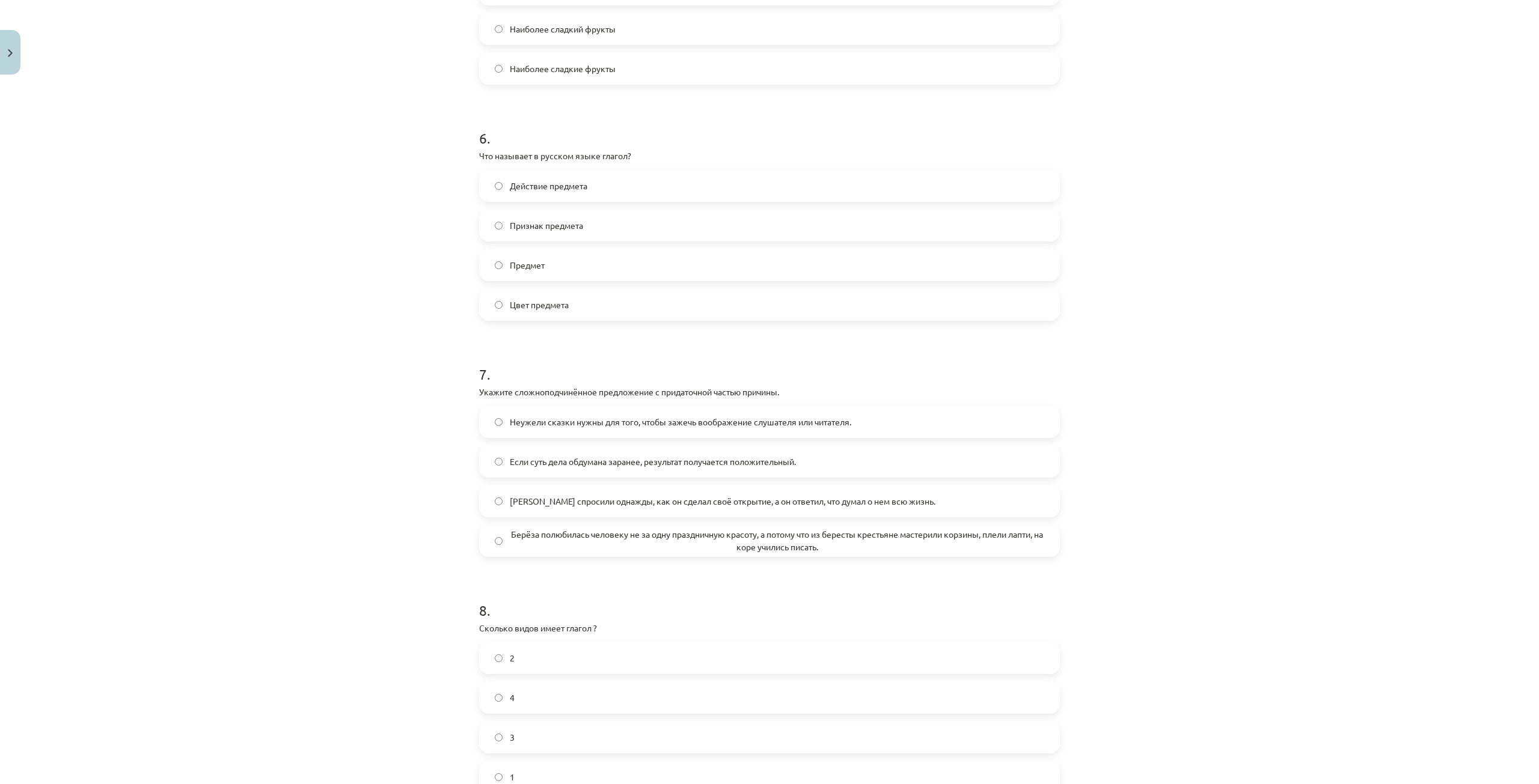
scroll to position [1449, 0]
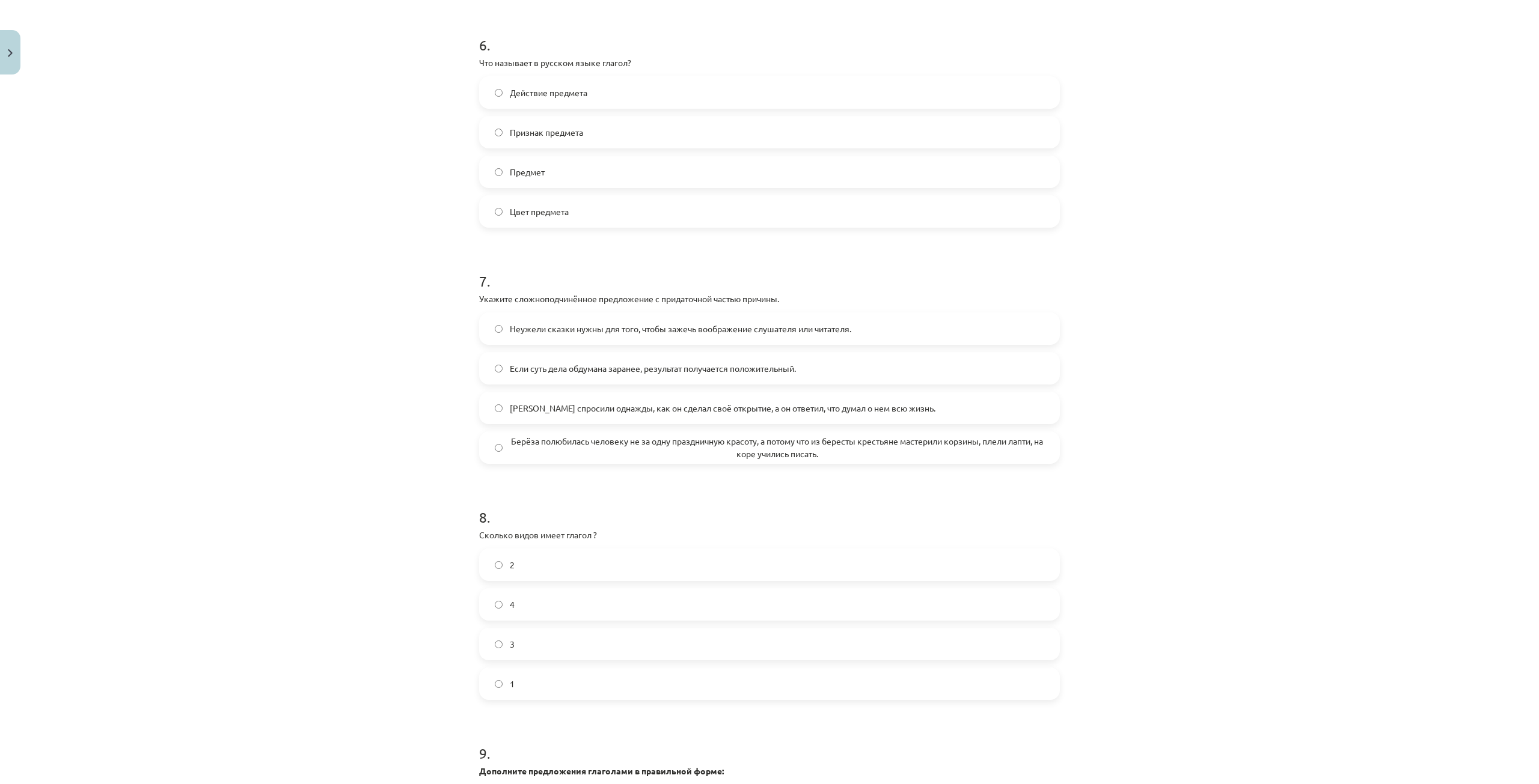
click at [591, 443] on div "Неужели сказки нужны для того, чтобы зажечь воображение слушателя или читателя.…" at bounding box center [770, 388] width 581 height 151
click at [600, 454] on span "Берёза полюбилась человеку не за одну праздничную красоту, а потому что из бере…" at bounding box center [777, 448] width 534 height 25
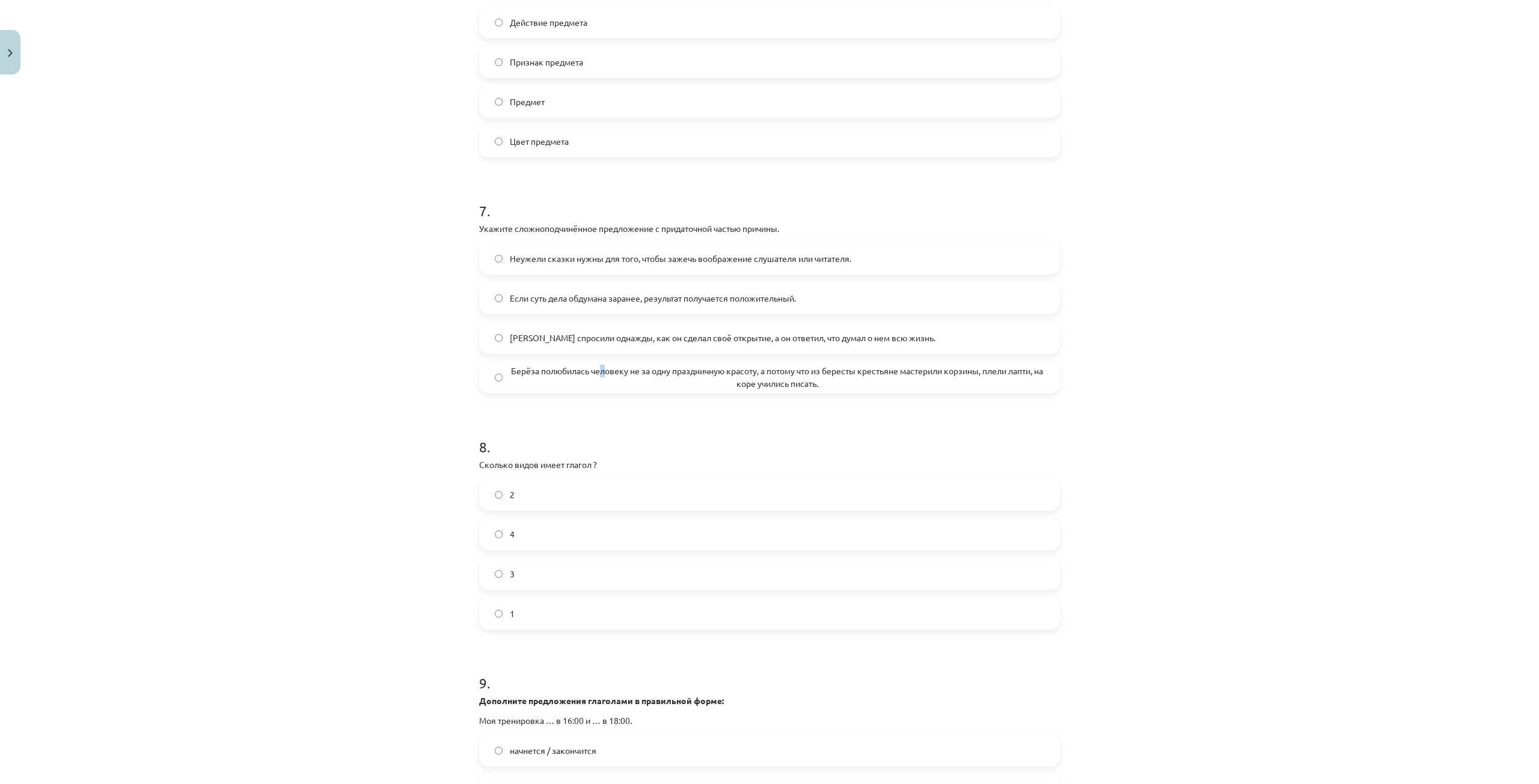
scroll to position [1690, 0]
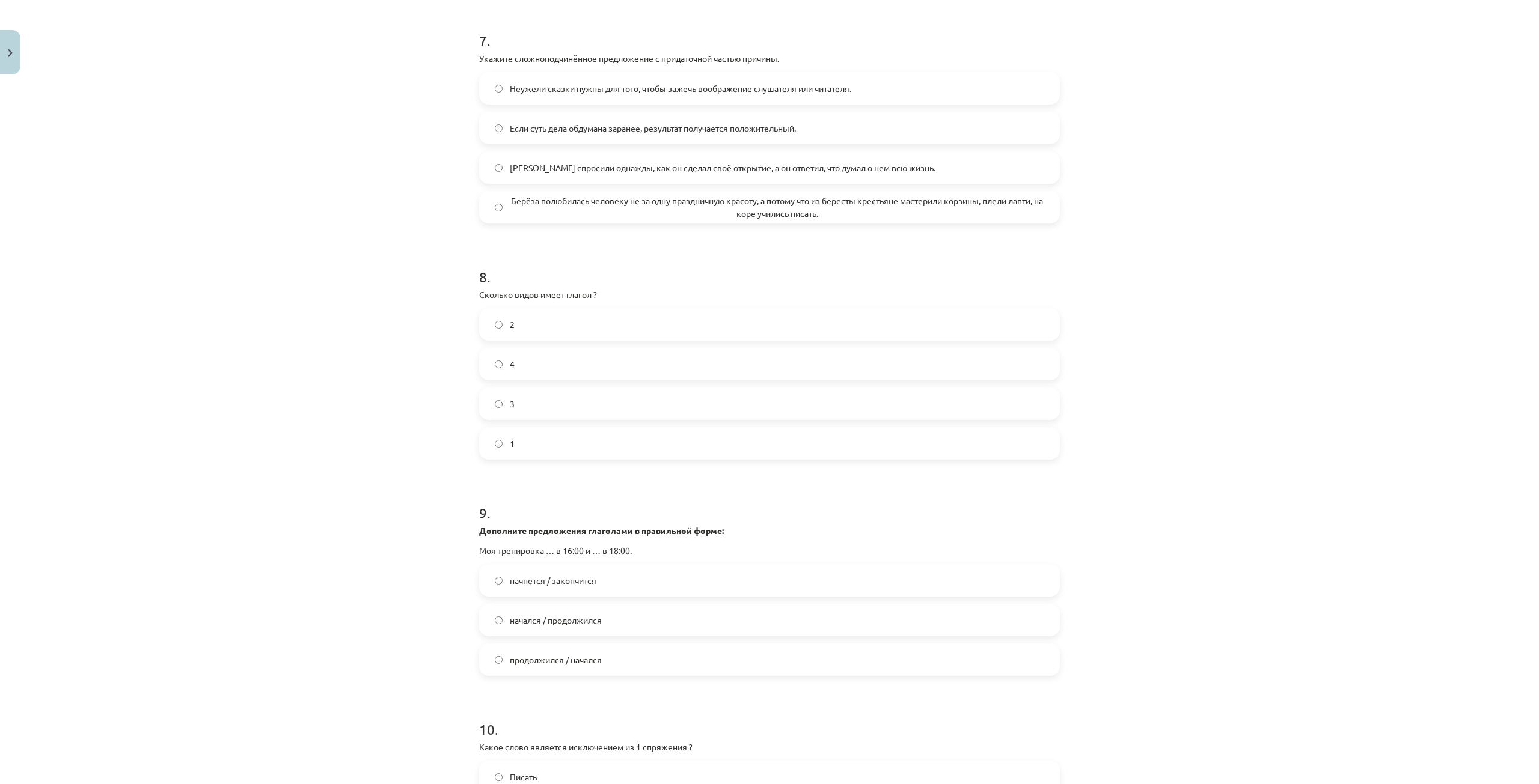
click at [515, 217] on span "Берёза полюбилась человеку не за одну праздничную красоту, а потому что из бере…" at bounding box center [777, 208] width 534 height 25
click at [525, 337] on label "2" at bounding box center [769, 324] width 578 height 30
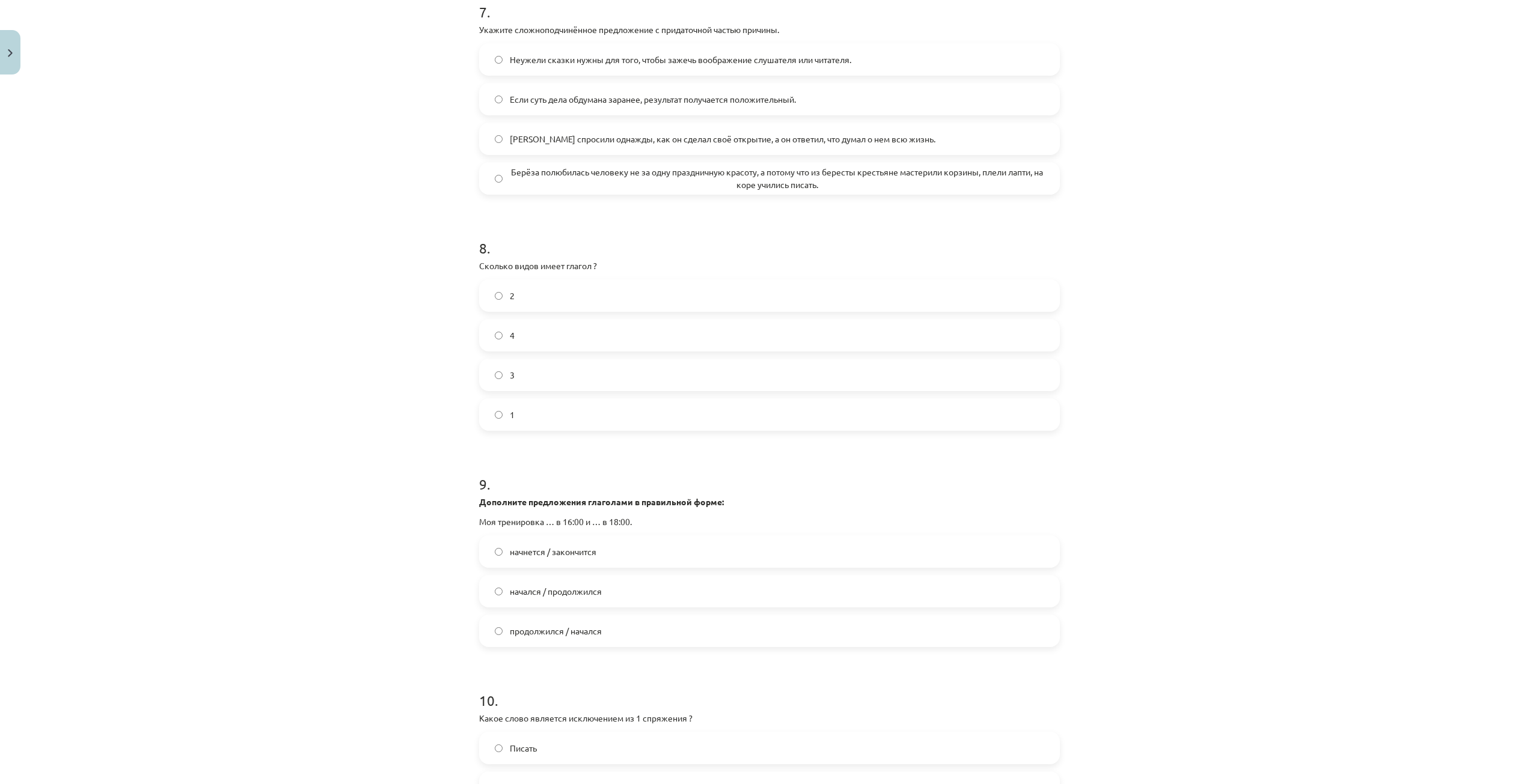
scroll to position [1930, 0]
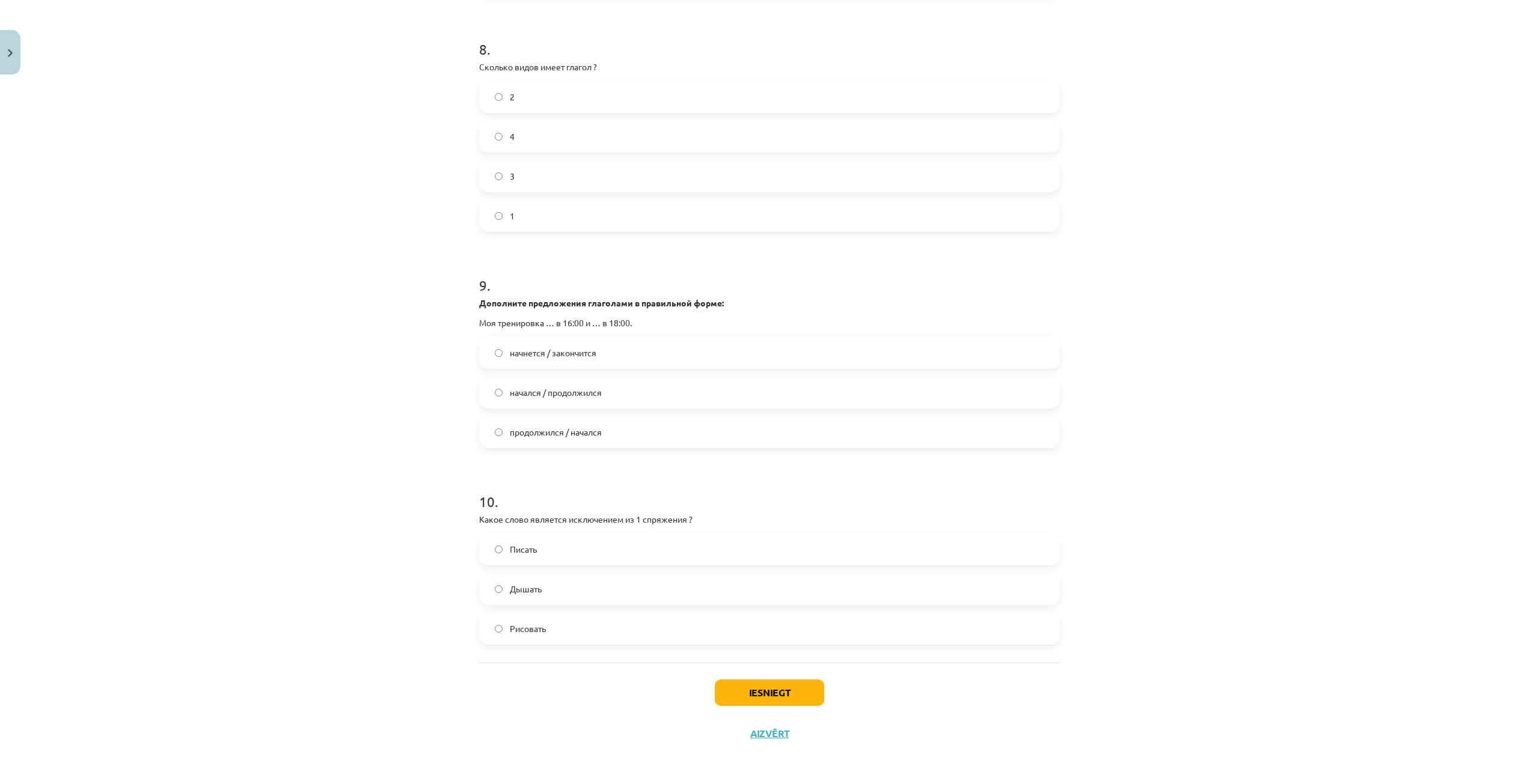
click at [565, 355] on span "начнется / закончится" at bounding box center [553, 352] width 87 height 13
click at [603, 592] on label "Дышать" at bounding box center [769, 589] width 578 height 30
click at [750, 695] on button "Iesniegt" at bounding box center [769, 693] width 109 height 27
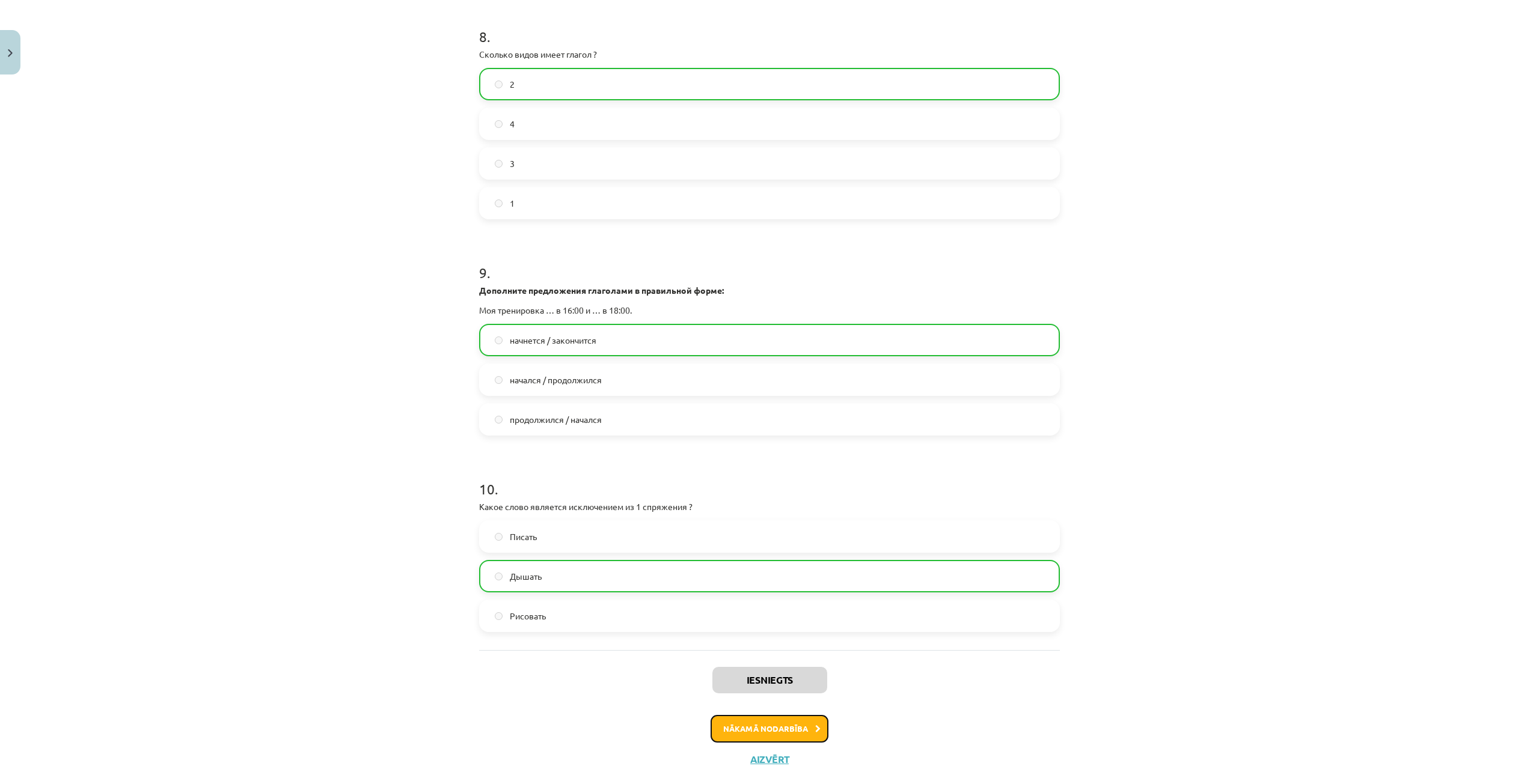
click at [784, 734] on button "Nākamā nodarbība" at bounding box center [770, 728] width 118 height 27
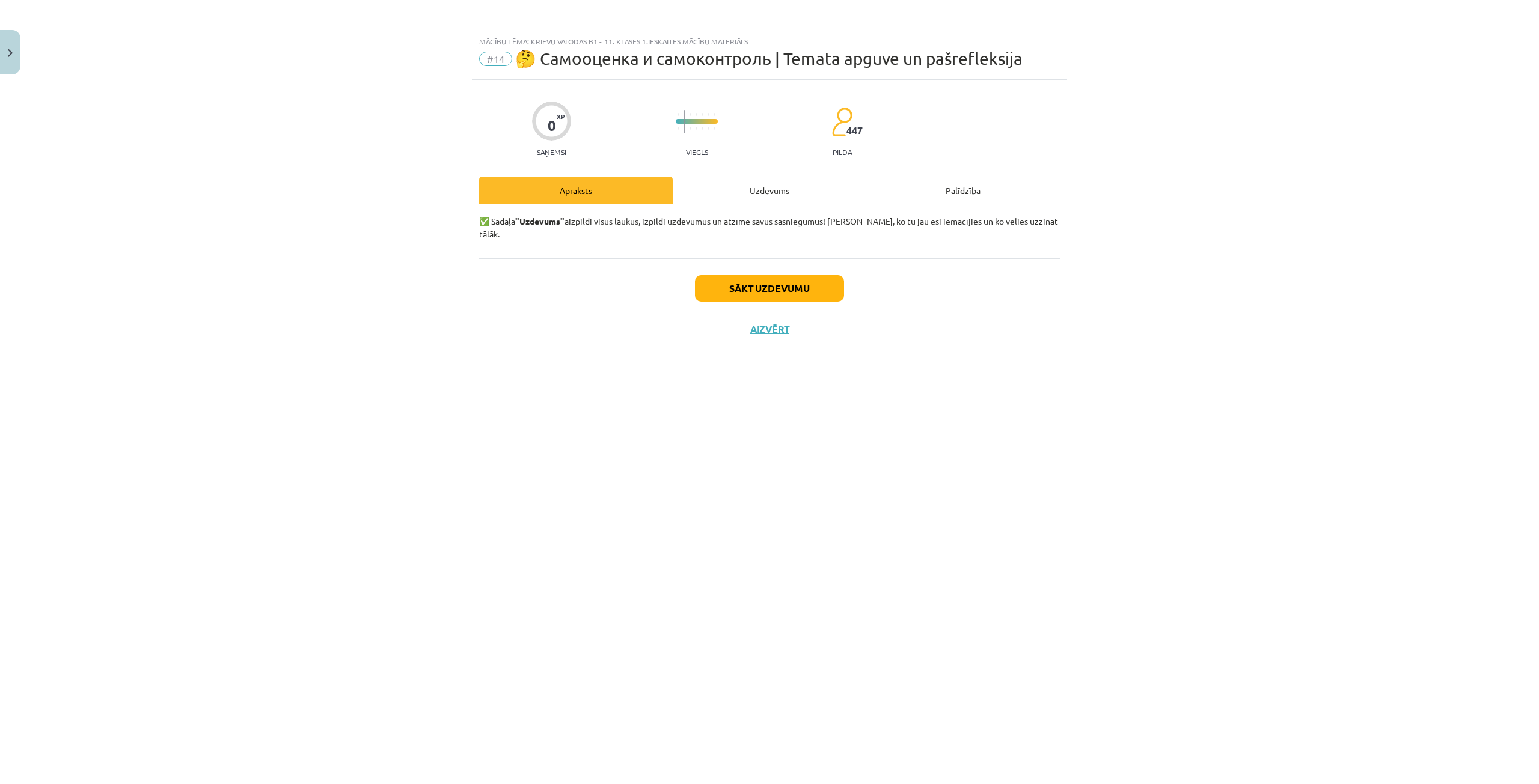
scroll to position [0, 0]
click at [772, 196] on div "Uzdevums" at bounding box center [770, 190] width 194 height 27
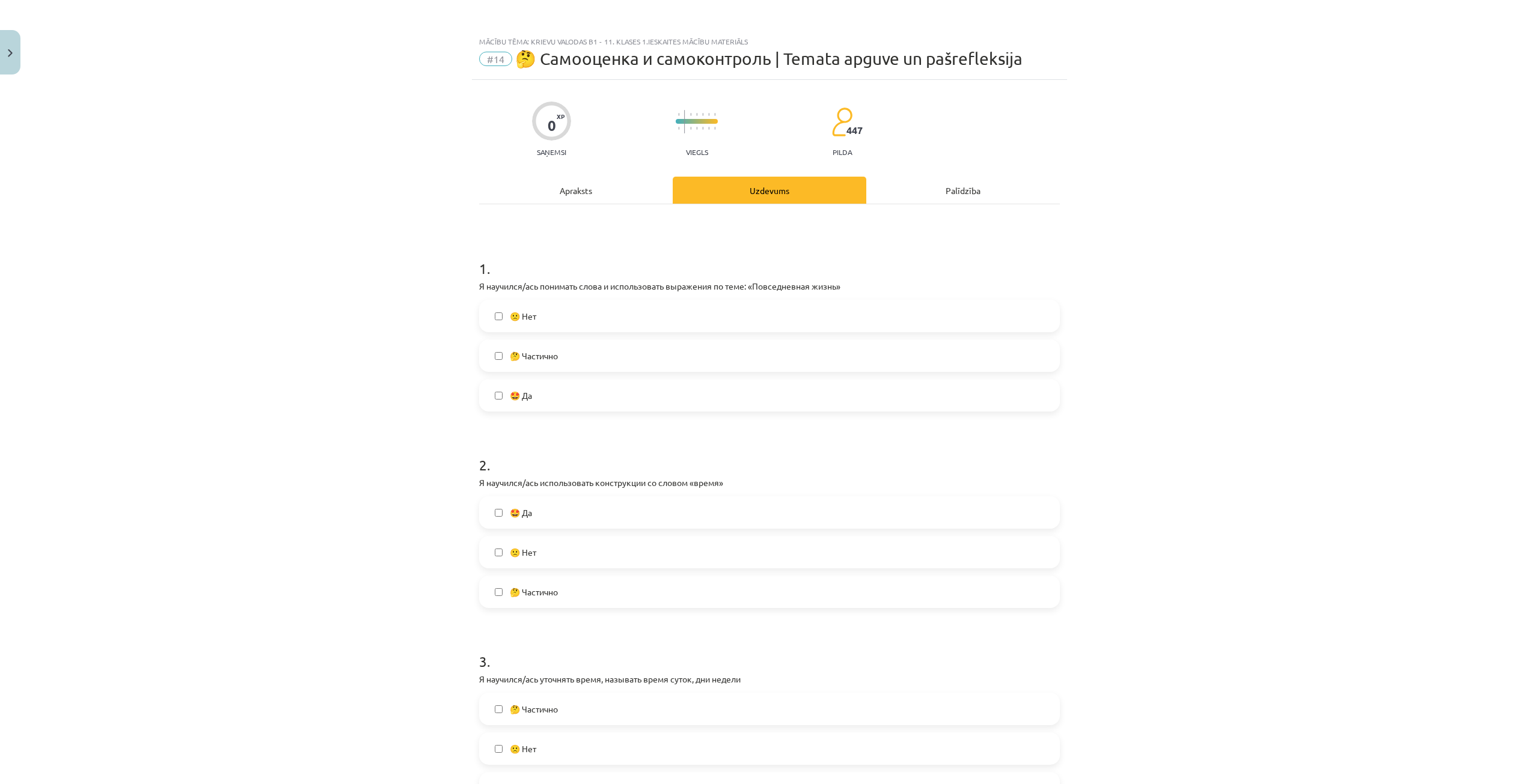
click at [571, 388] on label "🤩 Да" at bounding box center [769, 395] width 578 height 30
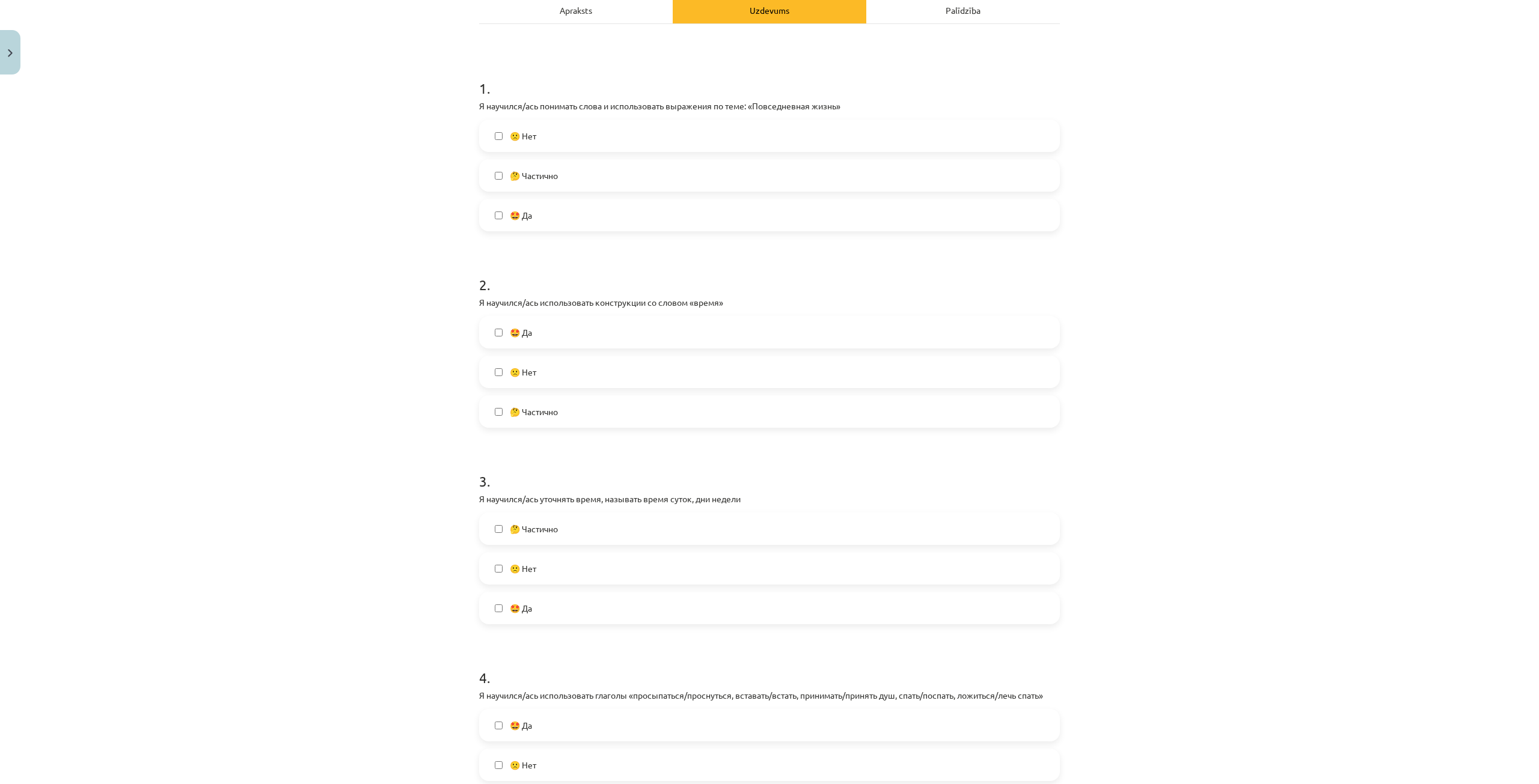
click at [568, 340] on label "🤩 Да" at bounding box center [769, 332] width 578 height 30
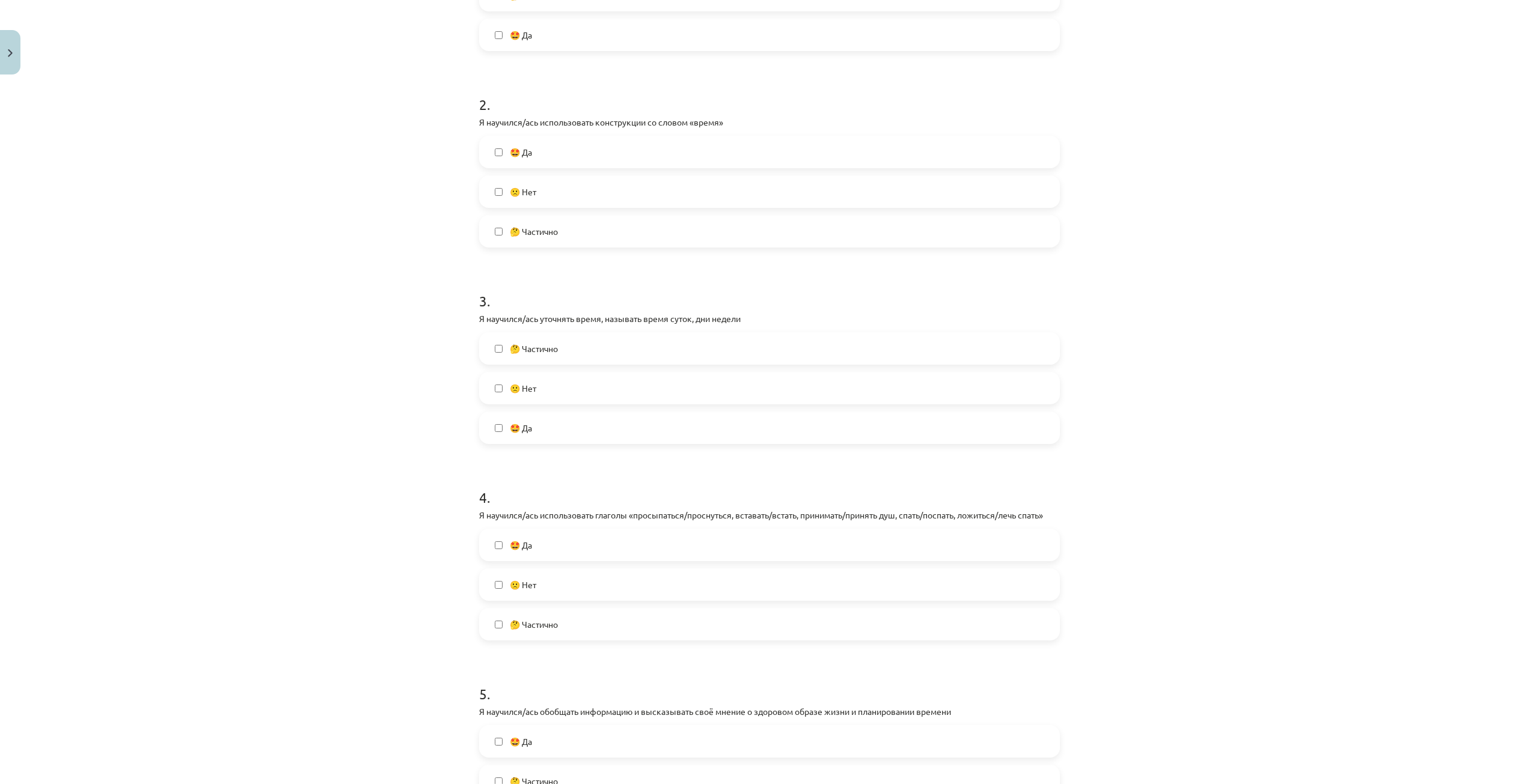
click at [553, 436] on label "🤩 Да" at bounding box center [769, 428] width 578 height 30
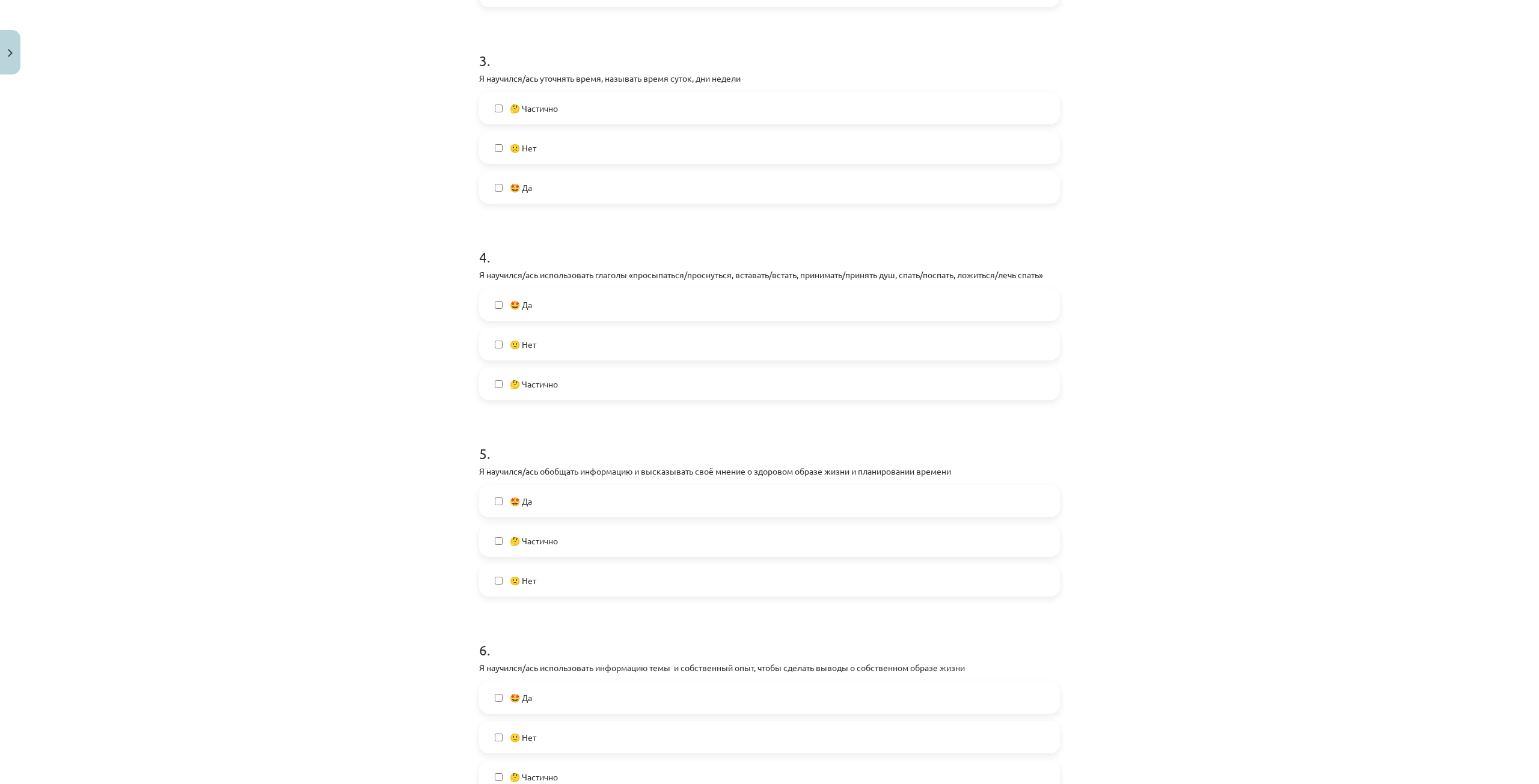
click at [562, 306] on label "🤩 Да" at bounding box center [769, 305] width 578 height 30
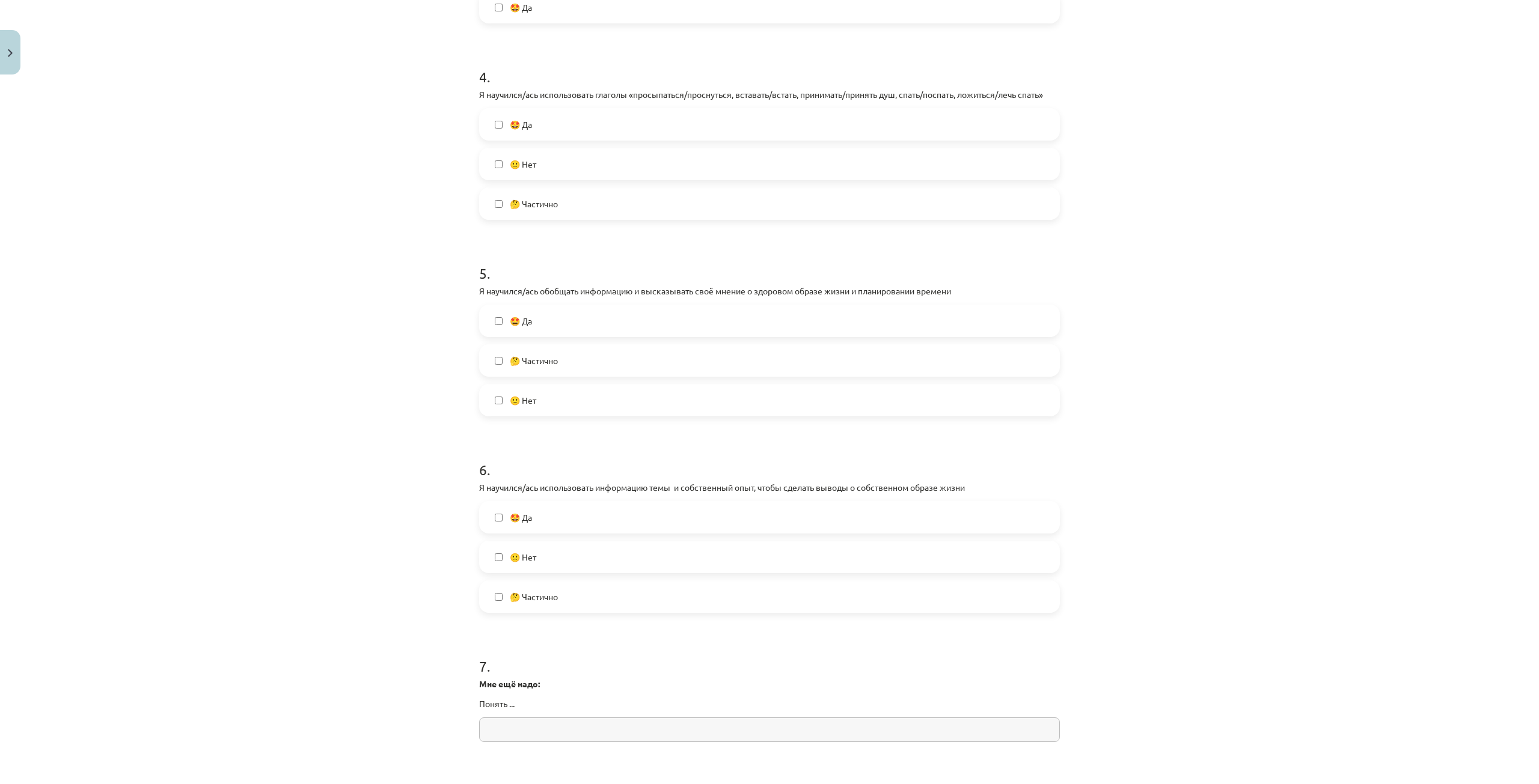
click at [566, 317] on label "🤩 Да" at bounding box center [769, 320] width 578 height 30
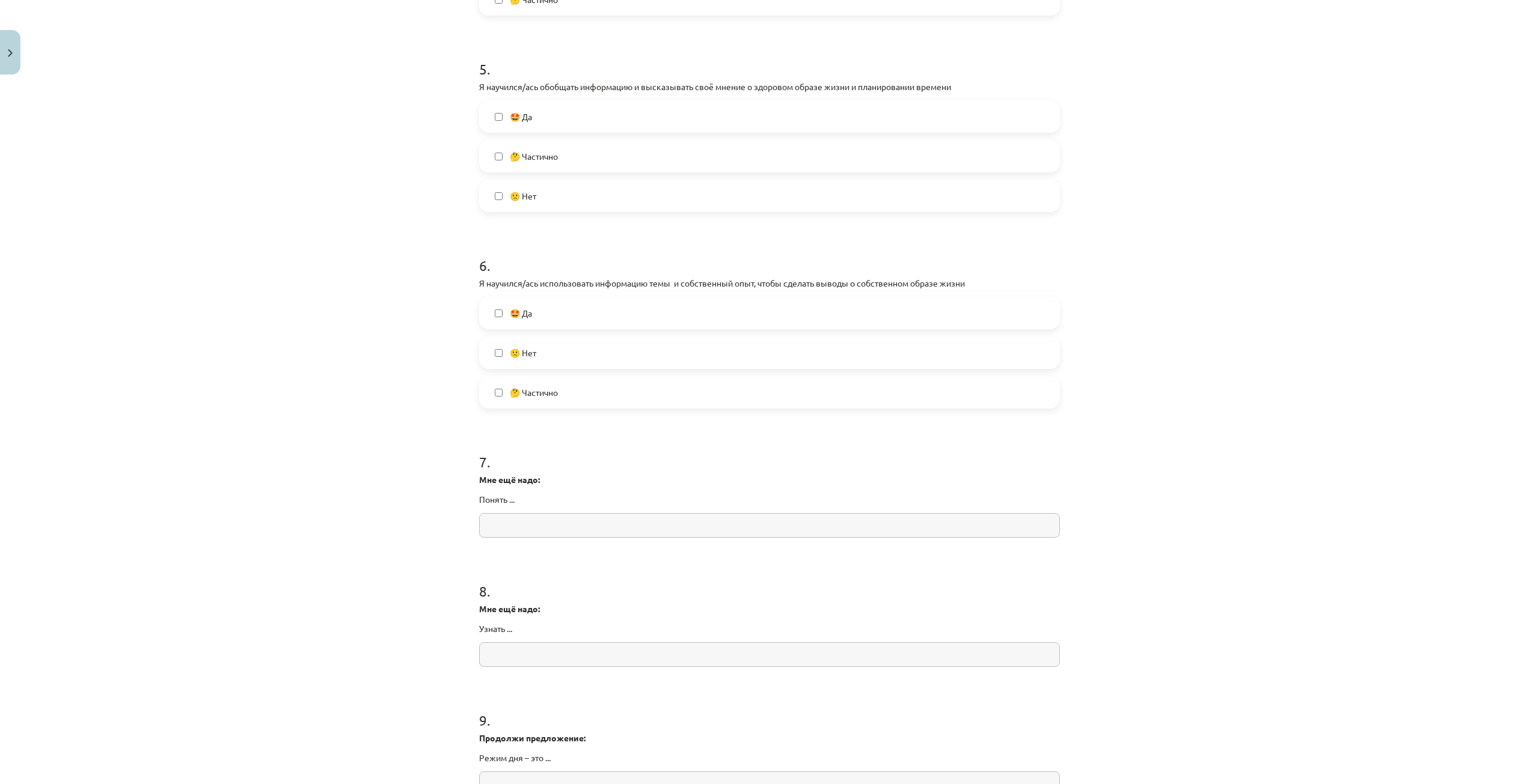
scroll to position [1021, 0]
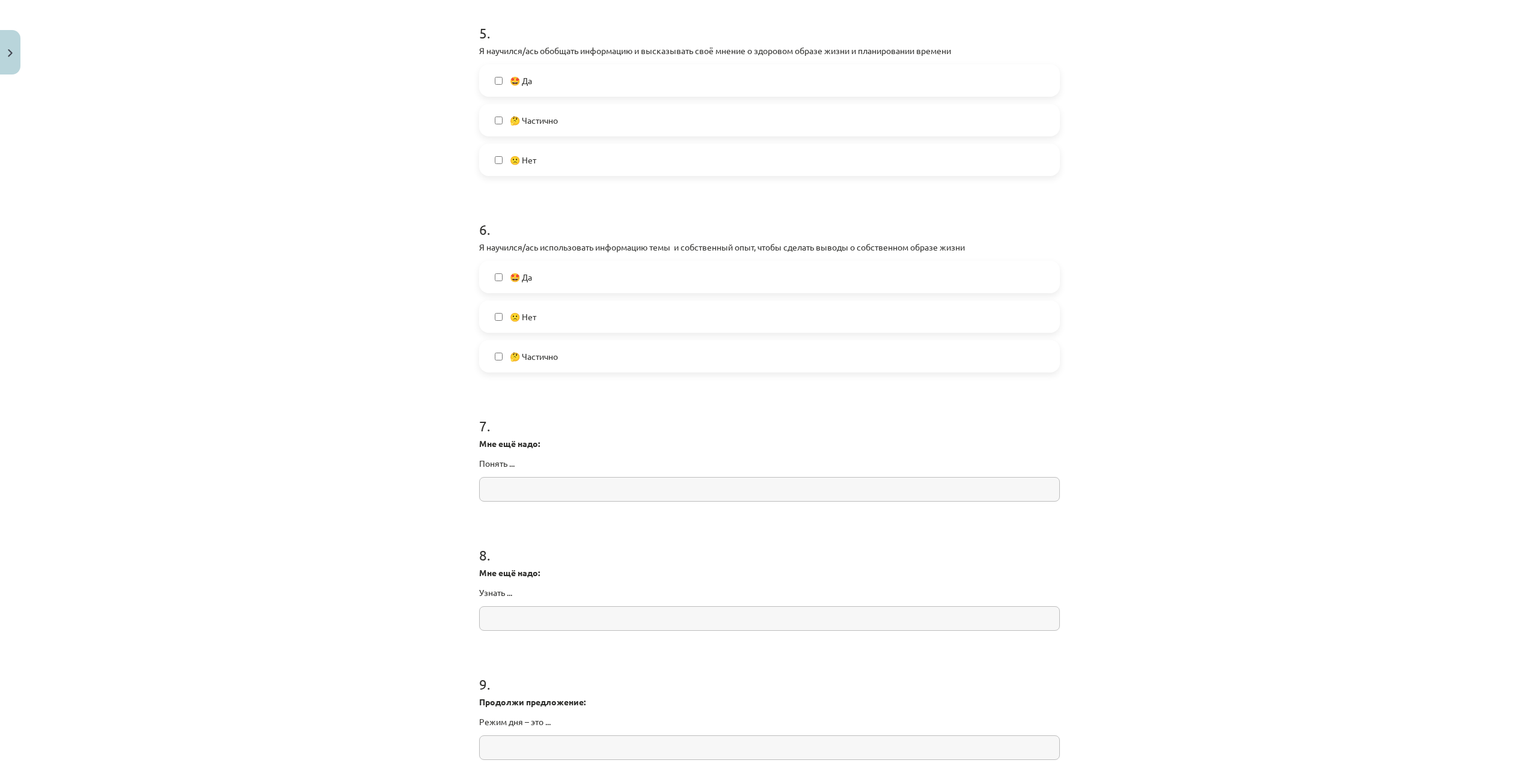
click at [552, 271] on label "🤩 Да" at bounding box center [769, 277] width 578 height 30
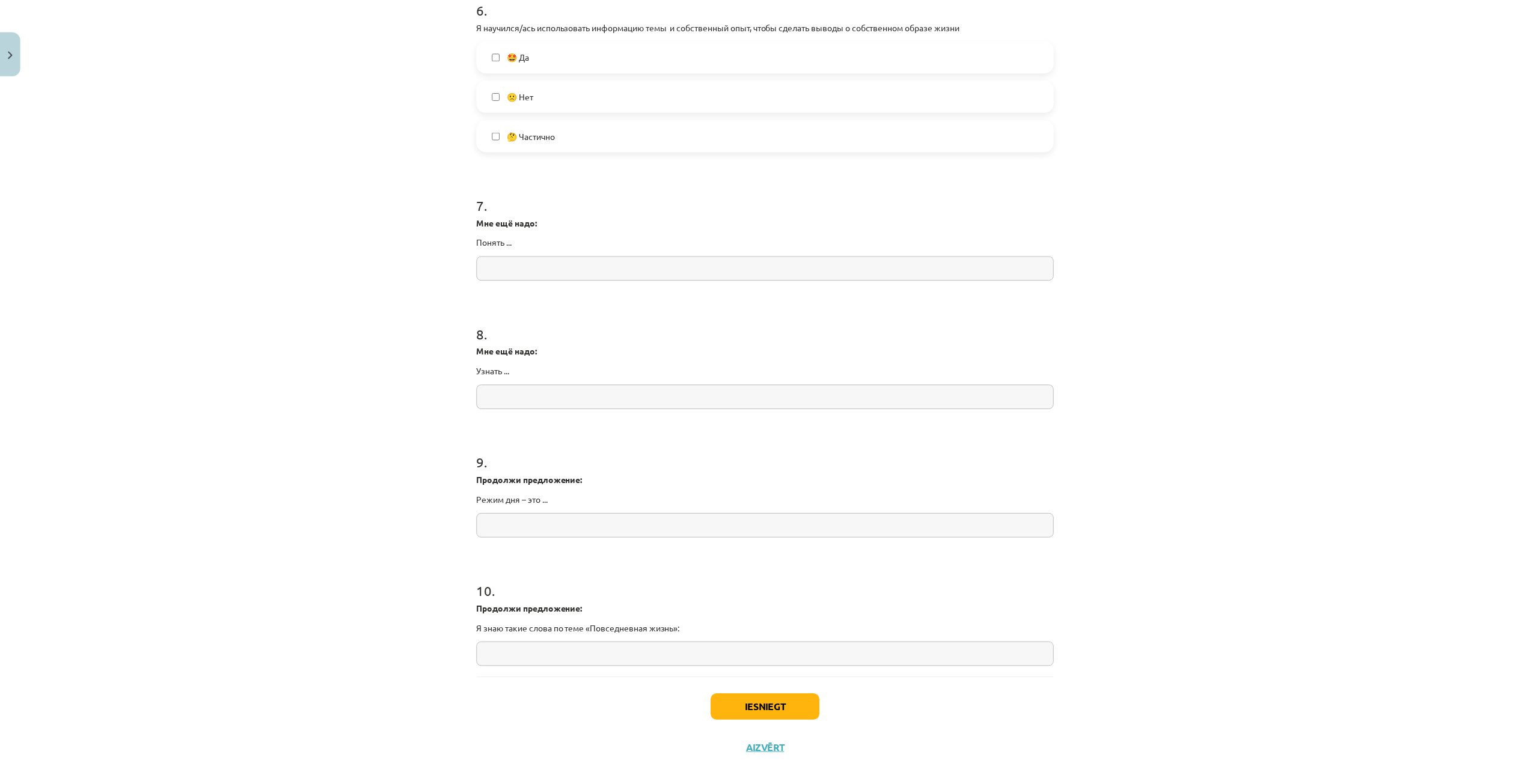
scroll to position [1259, 0]
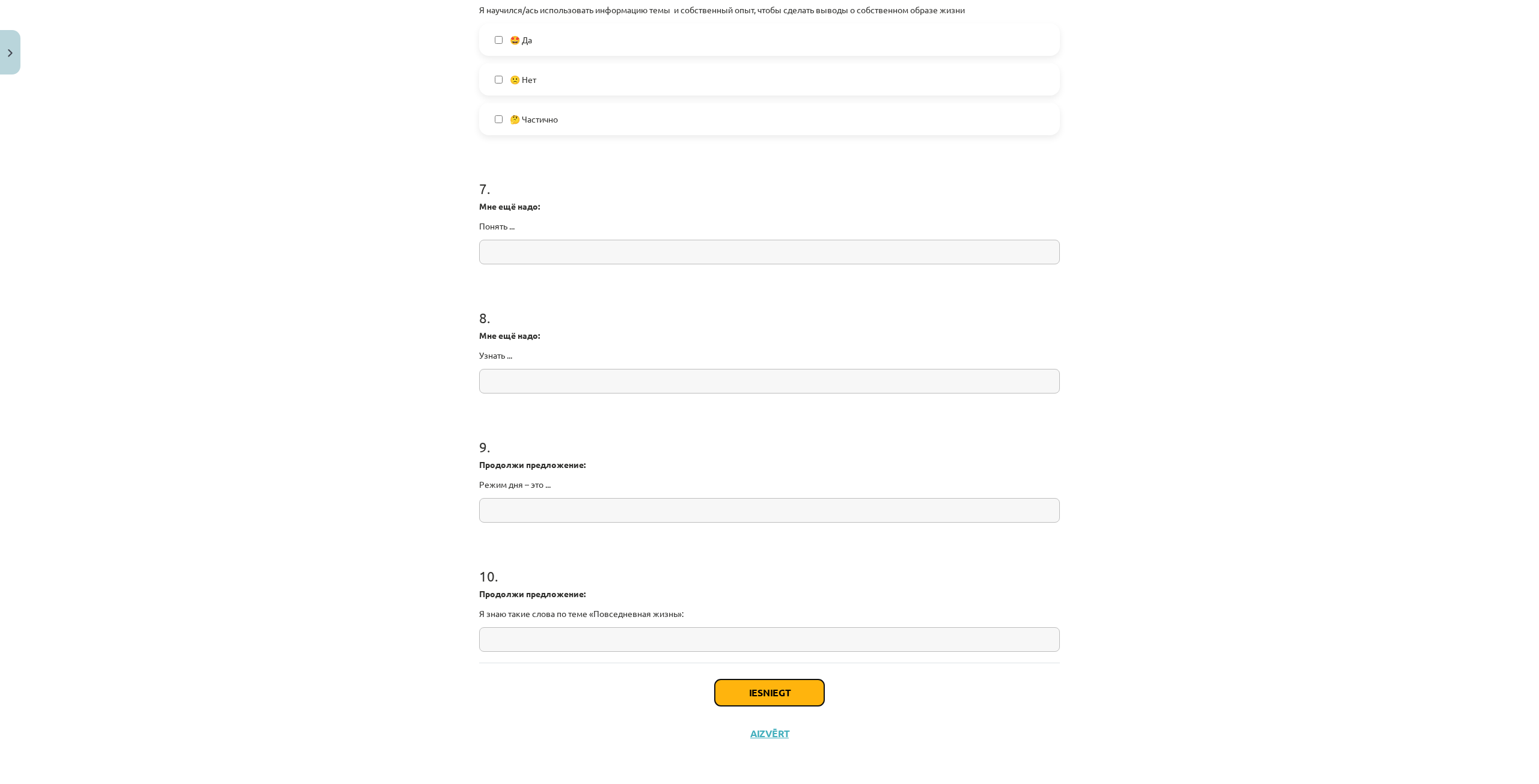
click at [787, 685] on button "Iesniegt" at bounding box center [769, 693] width 109 height 27
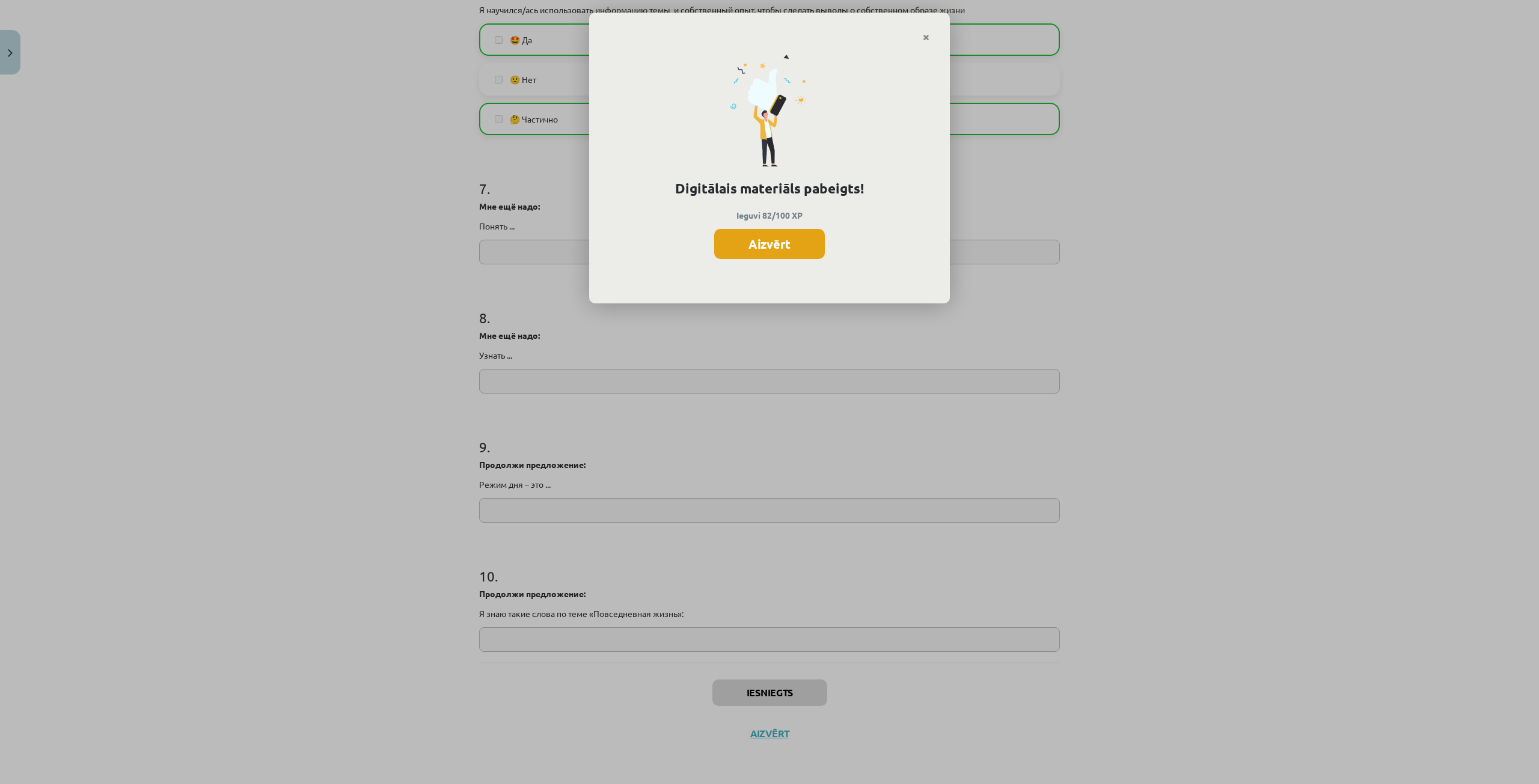
click at [769, 253] on button "Aizvērt" at bounding box center [770, 244] width 111 height 30
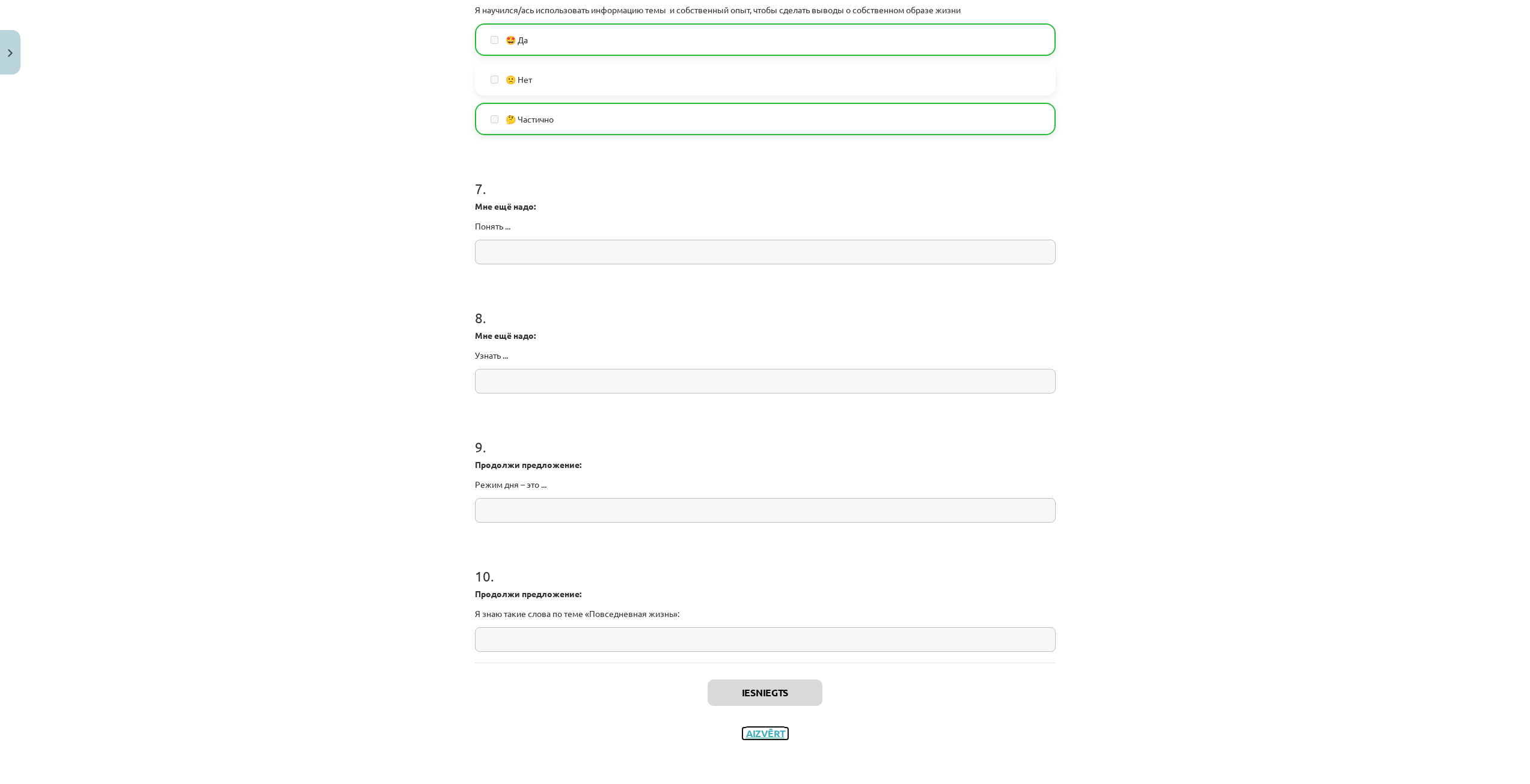
click at [780, 739] on button "Aizvērt" at bounding box center [766, 734] width 46 height 12
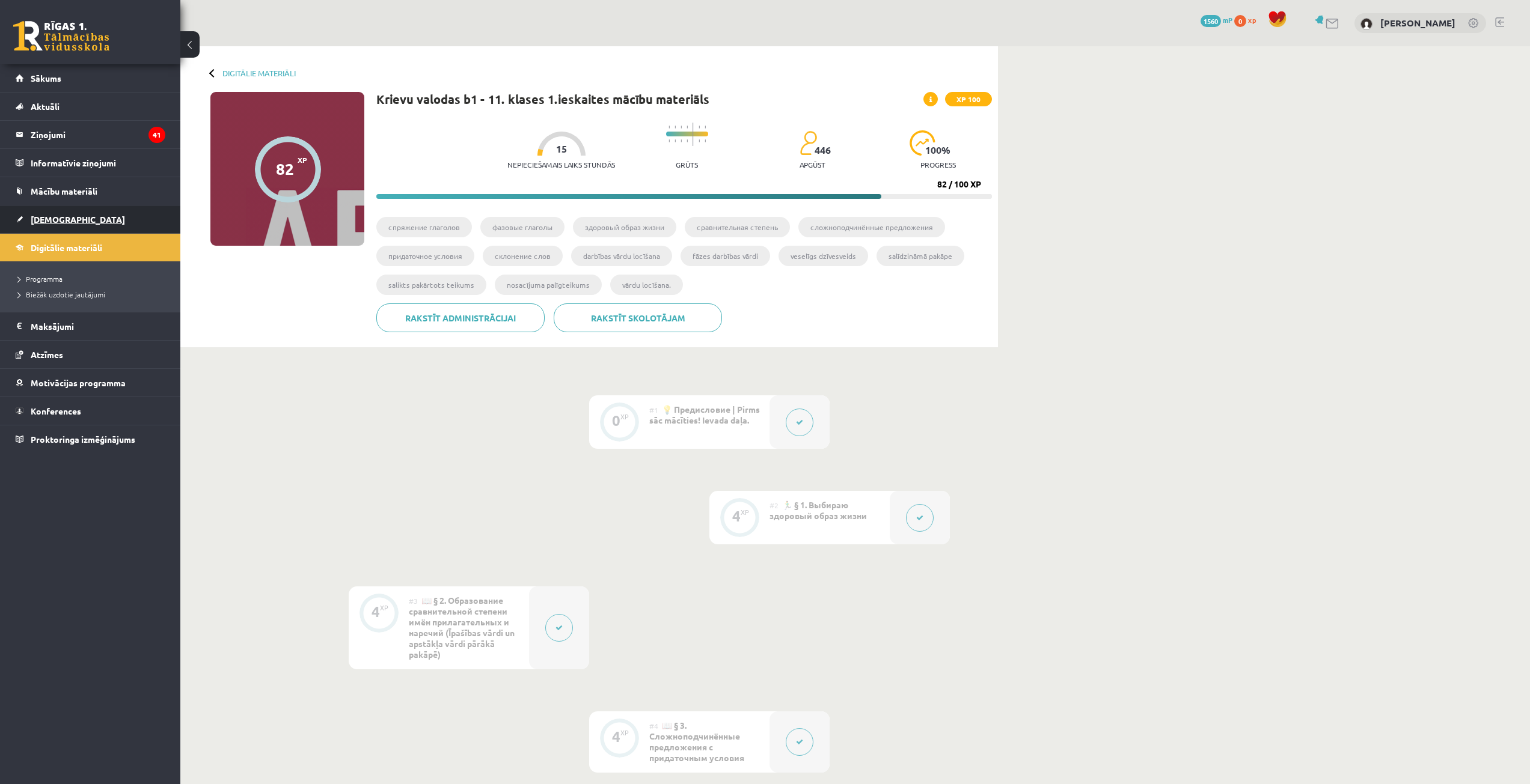
click at [53, 226] on link "[DEMOGRAPHIC_DATA]" at bounding box center [91, 219] width 150 height 27
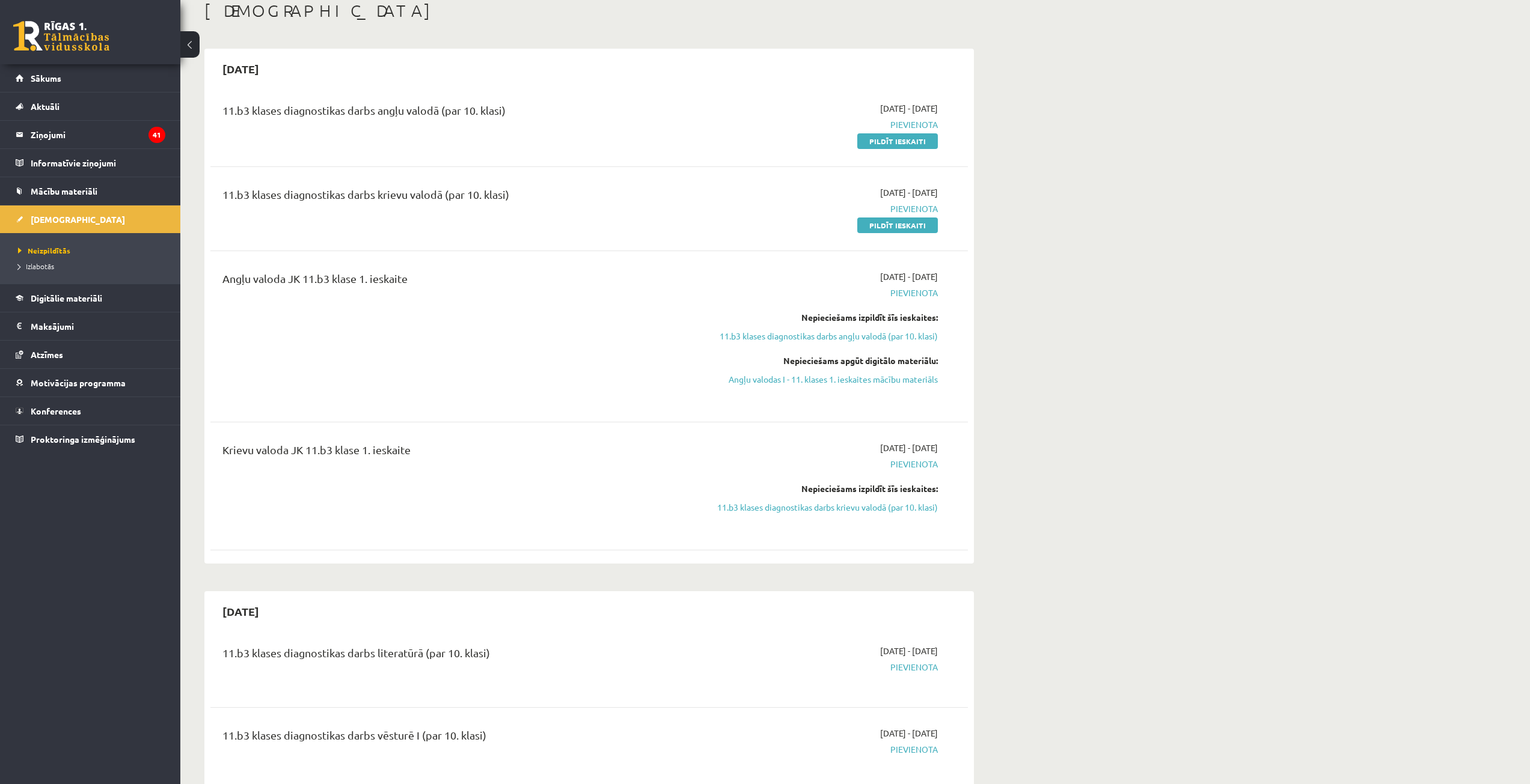
scroll to position [120, 0]
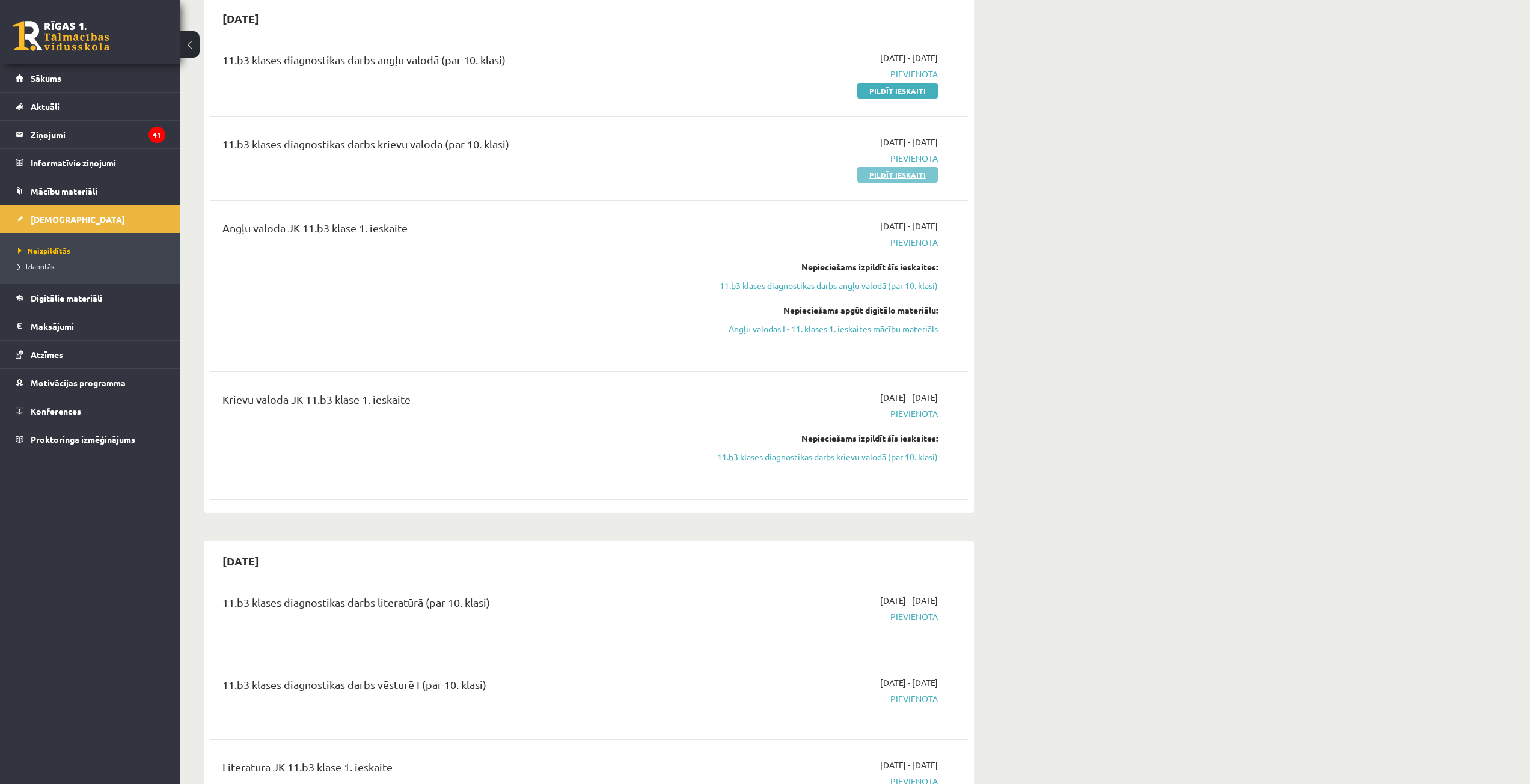
click at [886, 173] on link "Pildīt ieskaiti" at bounding box center [897, 174] width 81 height 16
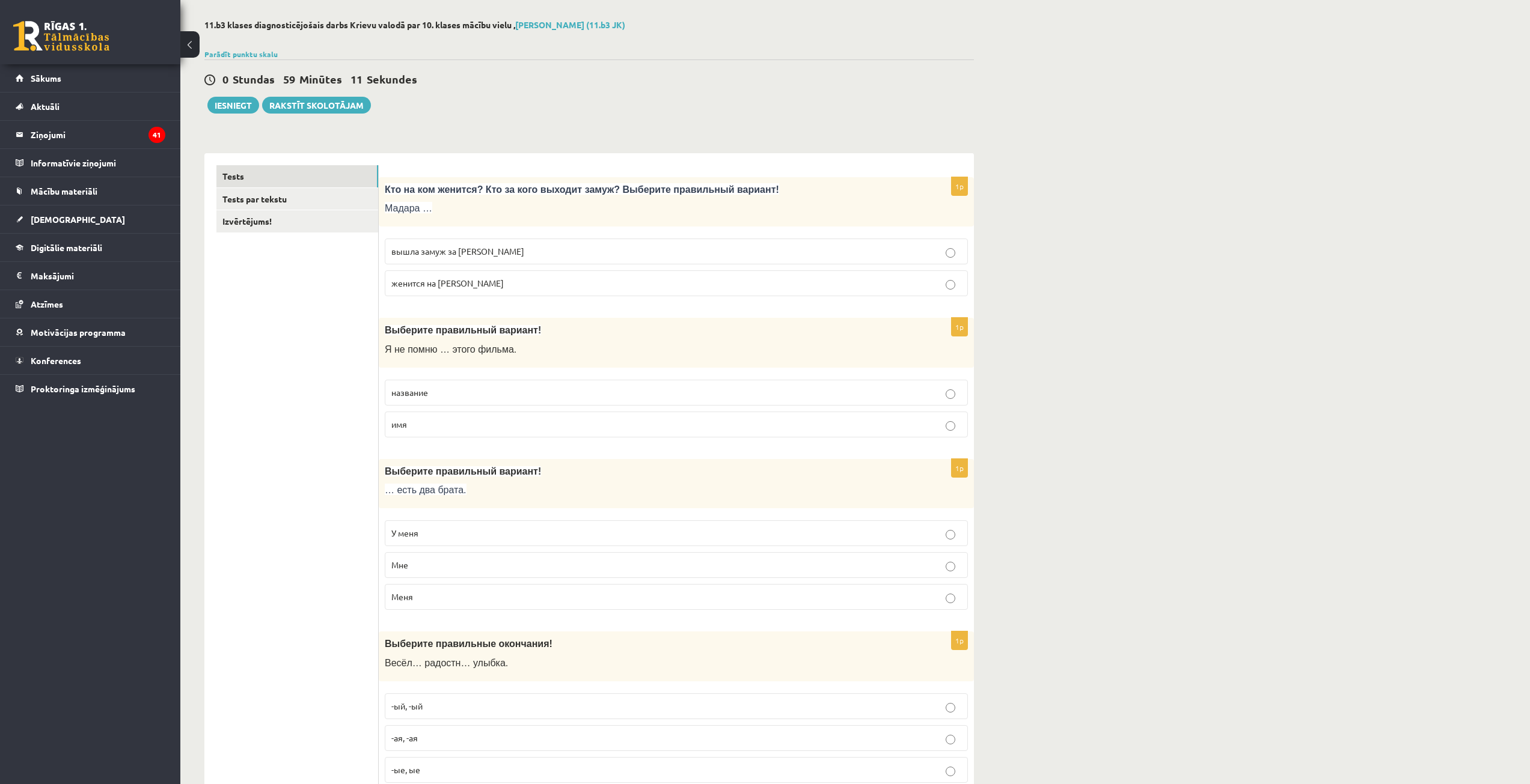
scroll to position [60, 0]
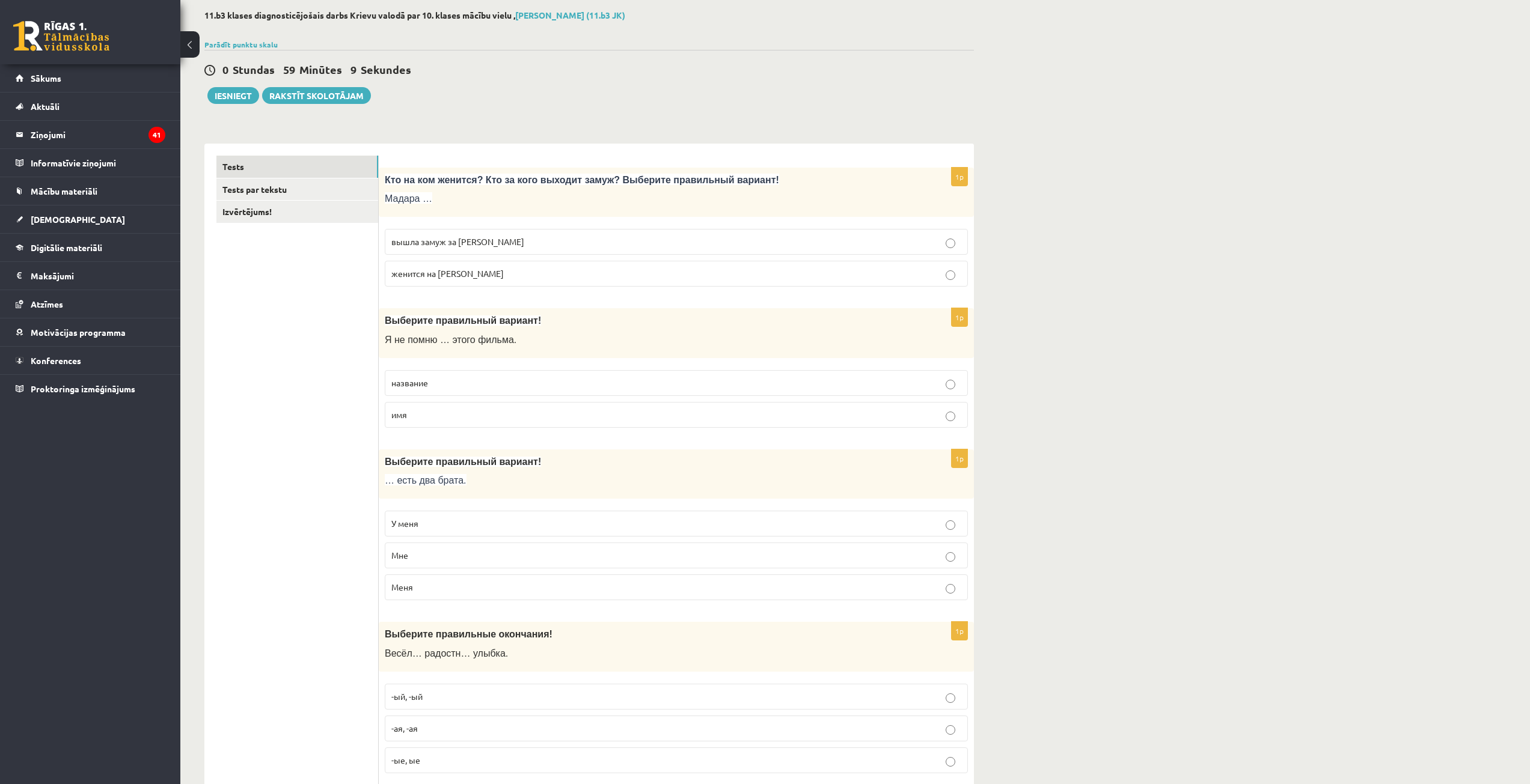
click at [497, 243] on p "вышла замуж за Марка" at bounding box center [676, 242] width 570 height 13
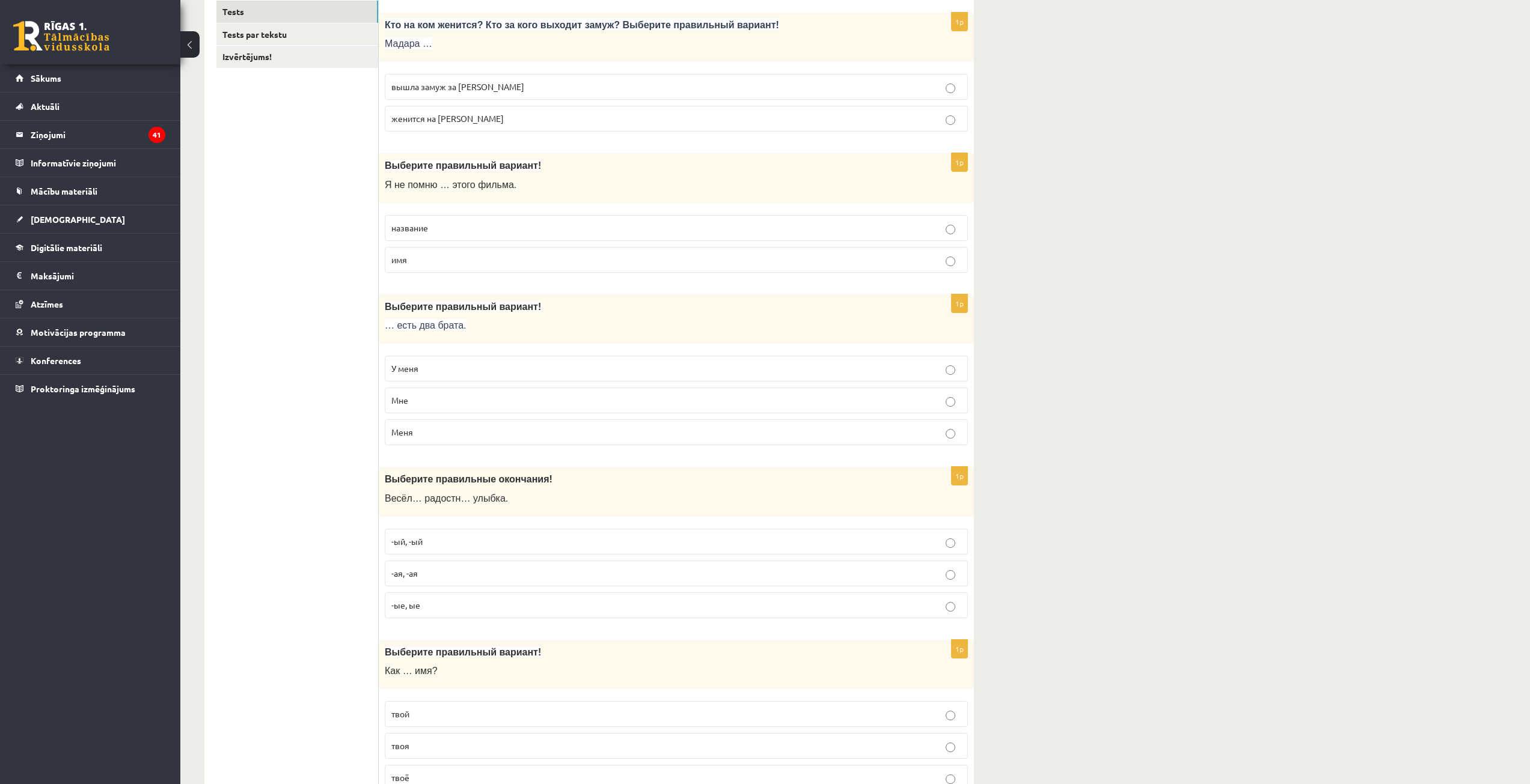
scroll to position [240, 0]
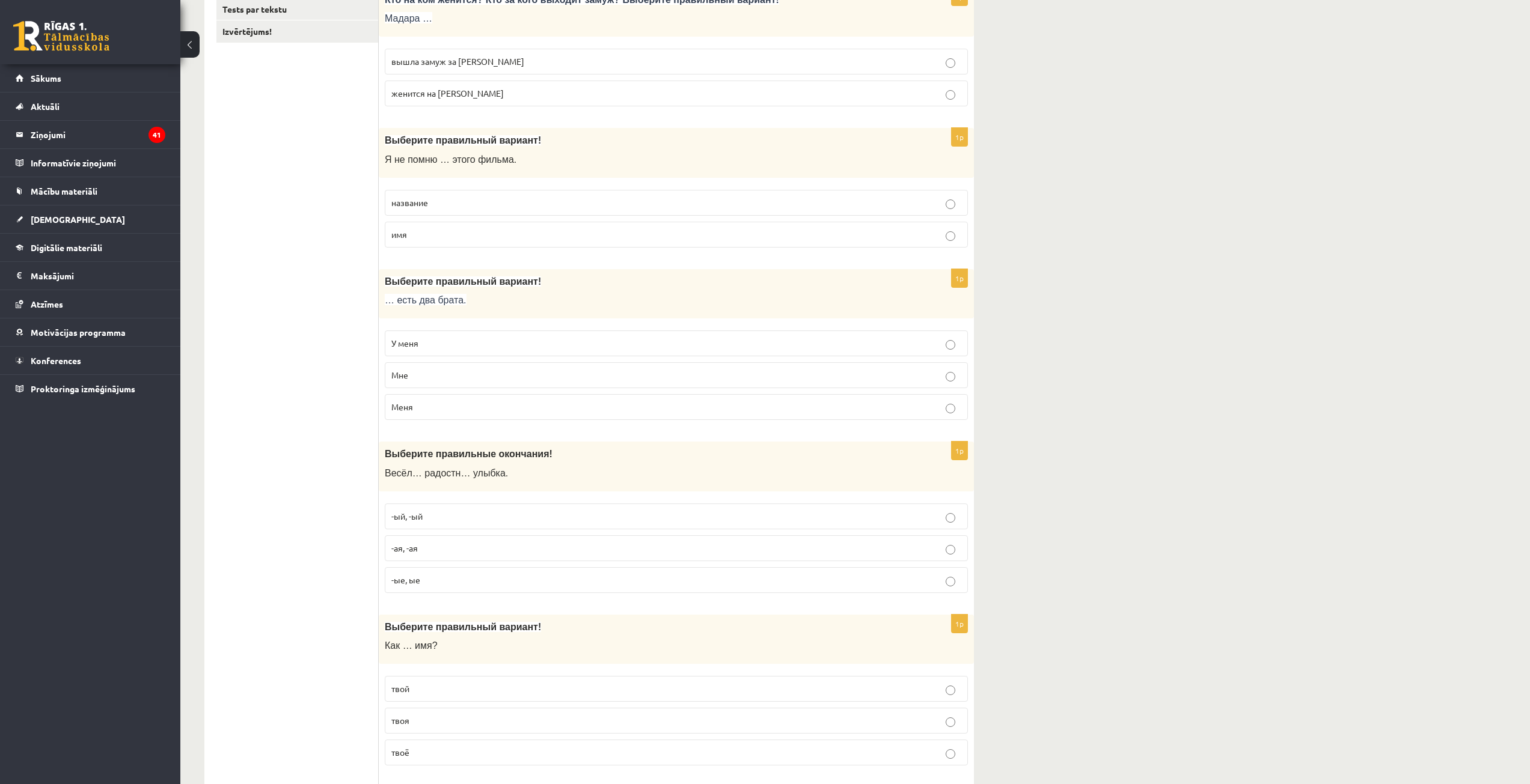
click at [427, 200] on span "название" at bounding box center [409, 202] width 36 height 11
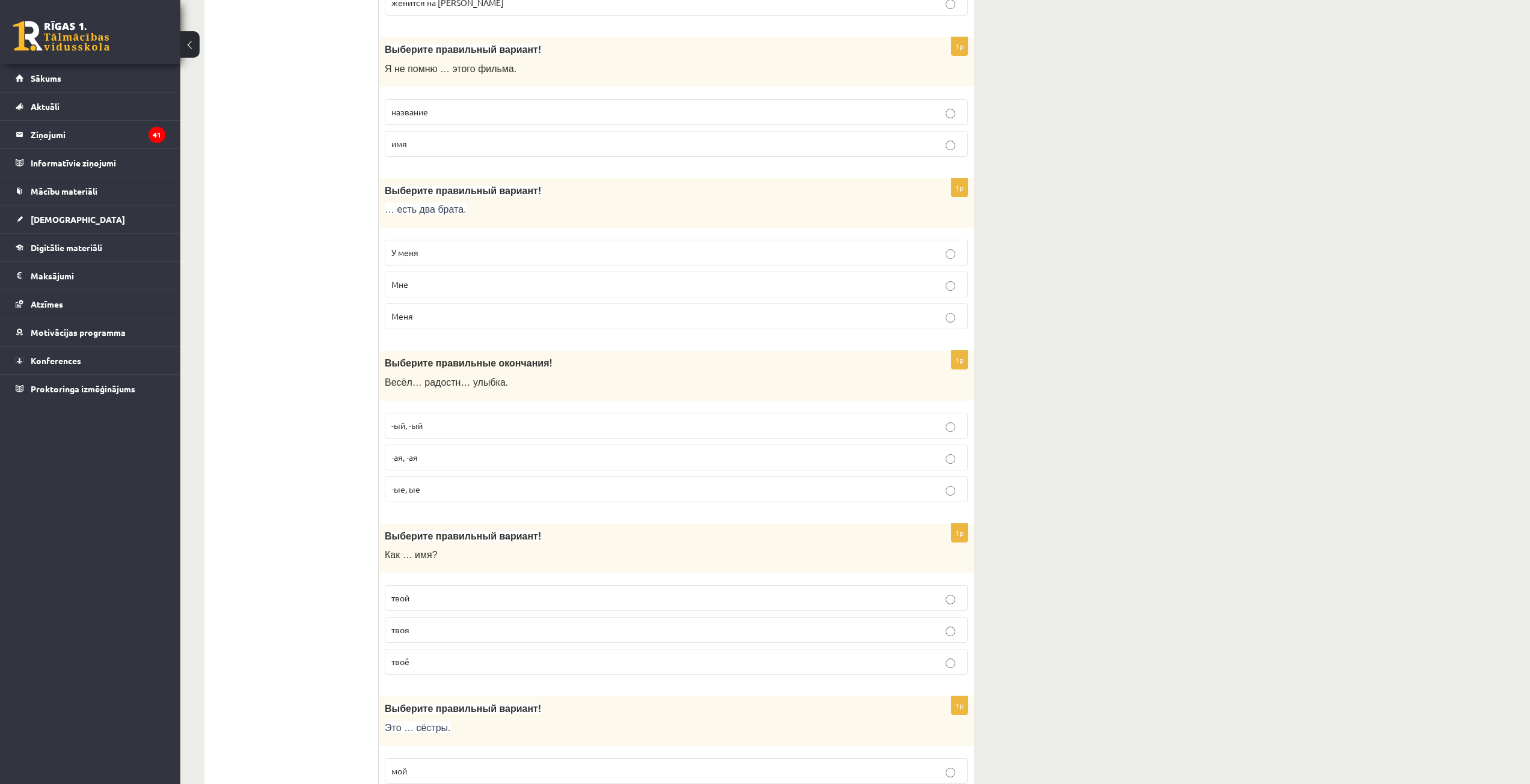
scroll to position [360, 0]
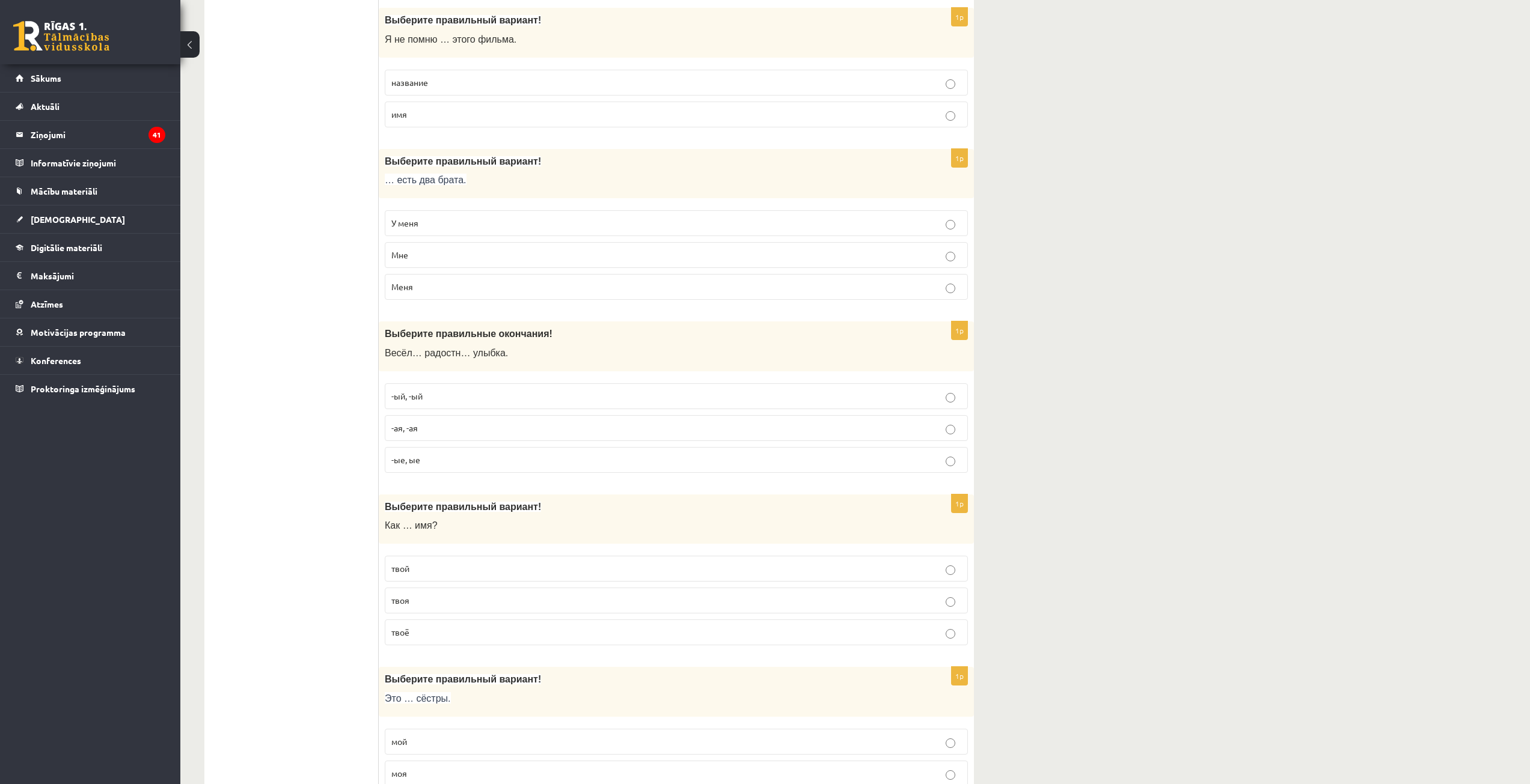
click at [433, 223] on p "У меня" at bounding box center [676, 223] width 570 height 13
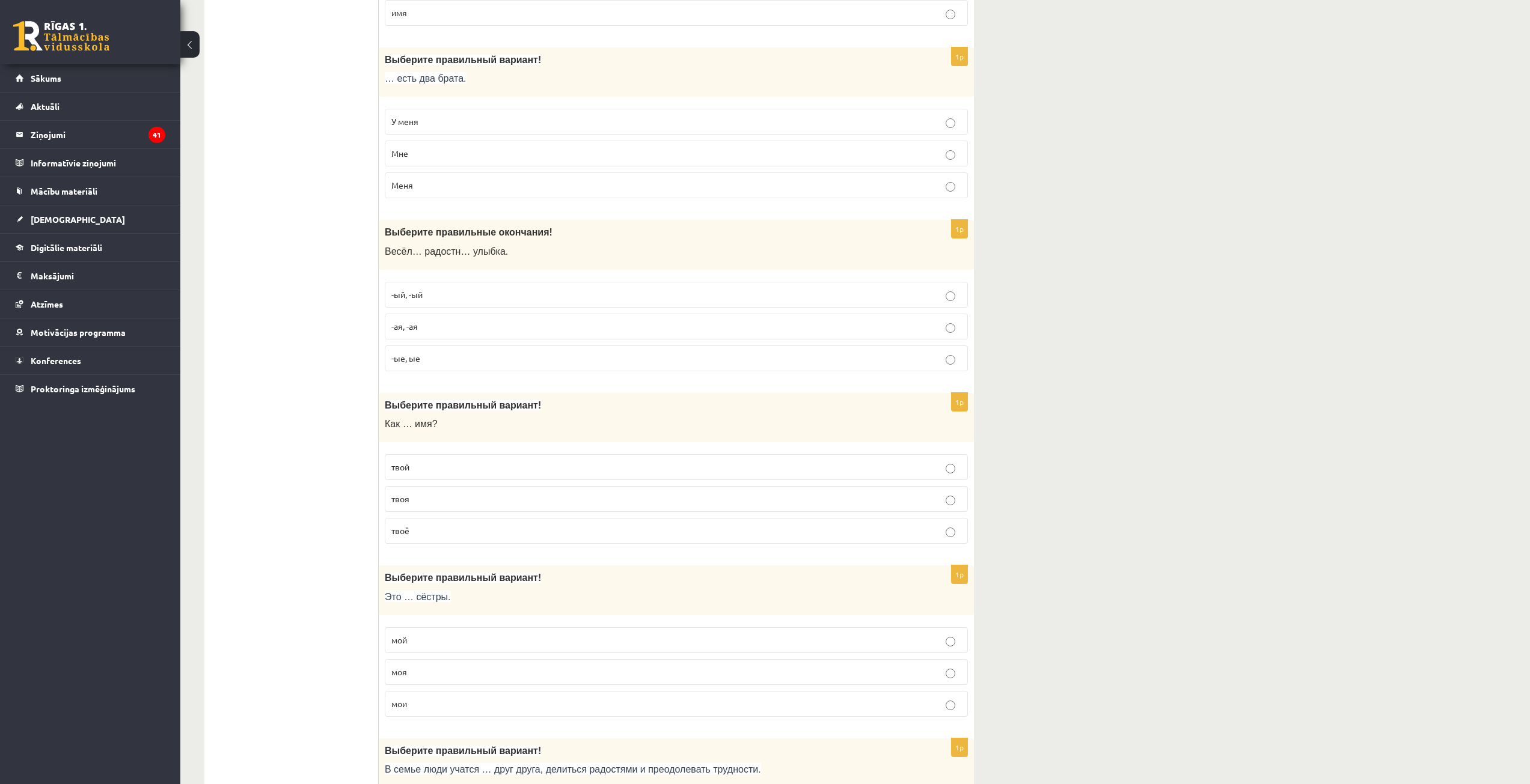
scroll to position [481, 0]
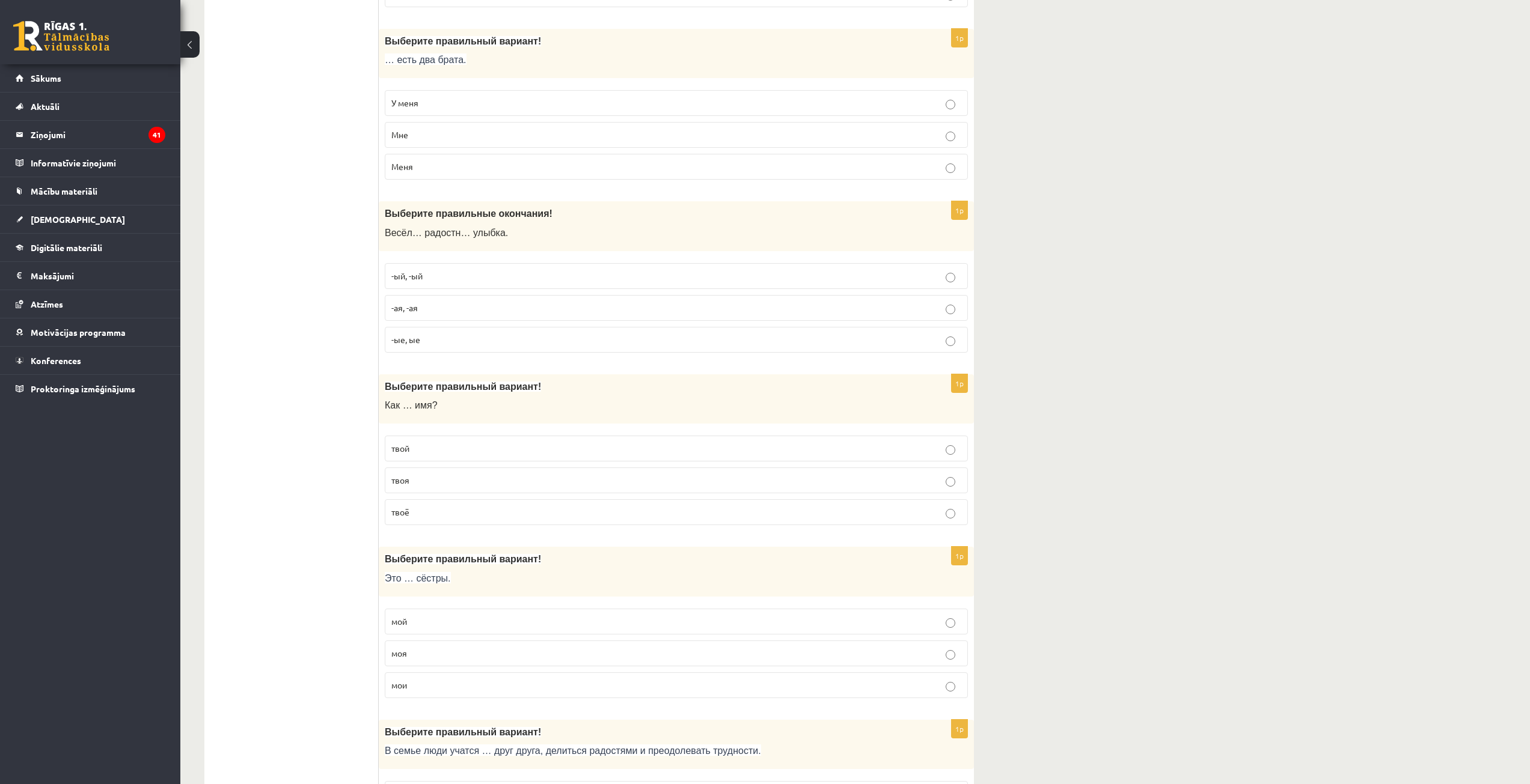
click at [429, 277] on p "-ый, -ый" at bounding box center [676, 276] width 570 height 13
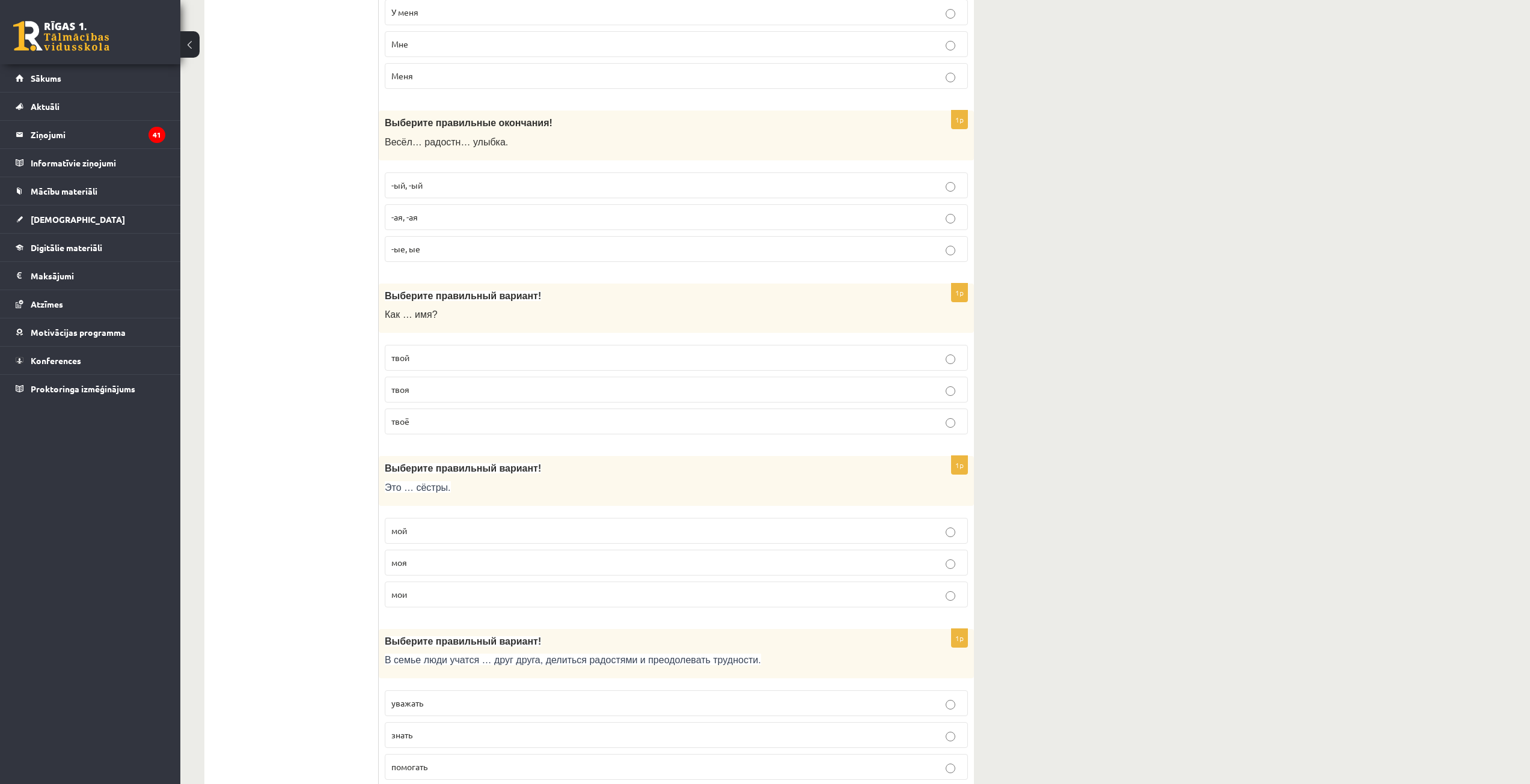
scroll to position [601, 0]
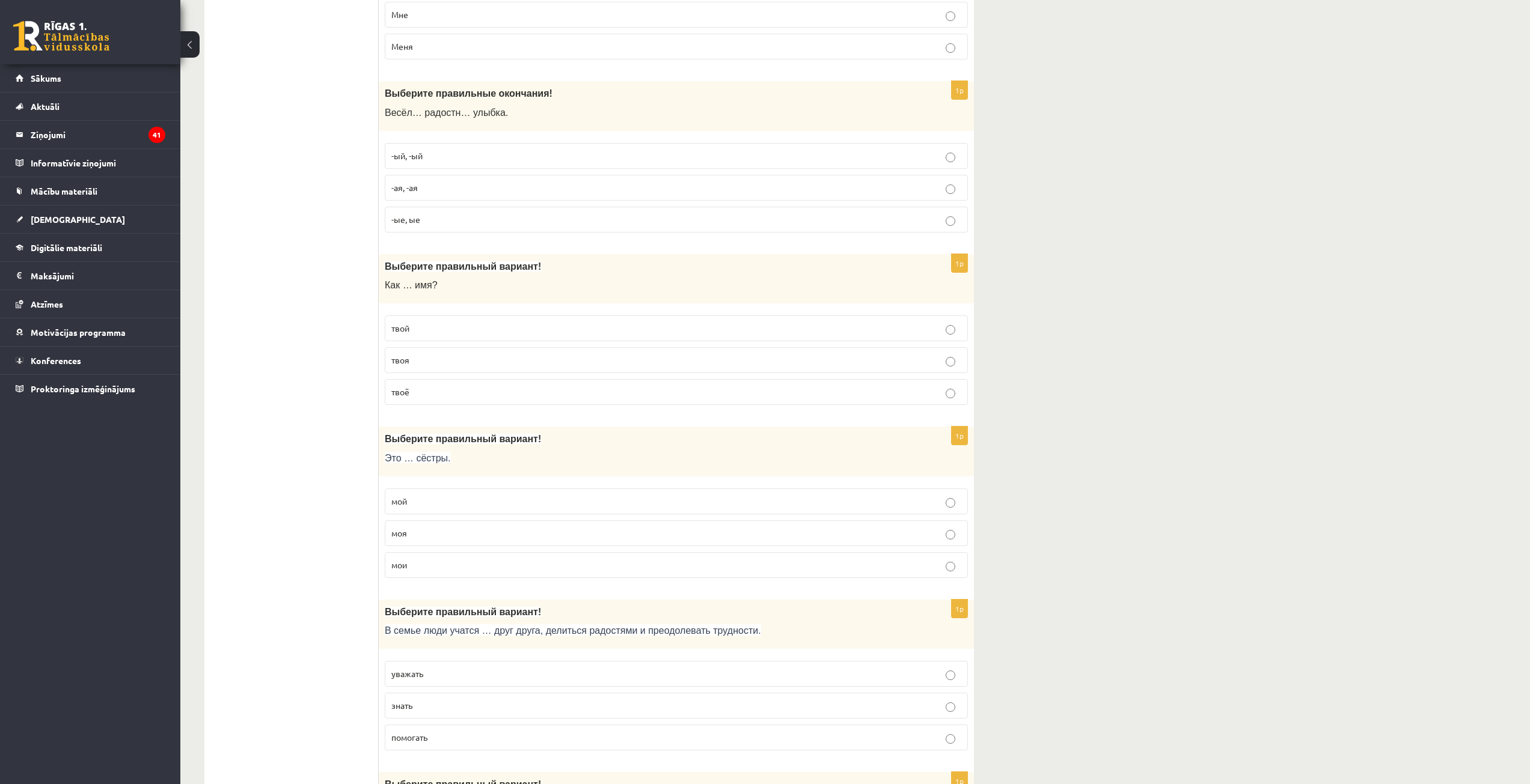
click at [453, 181] on label "-ая, -ая" at bounding box center [677, 188] width 583 height 26
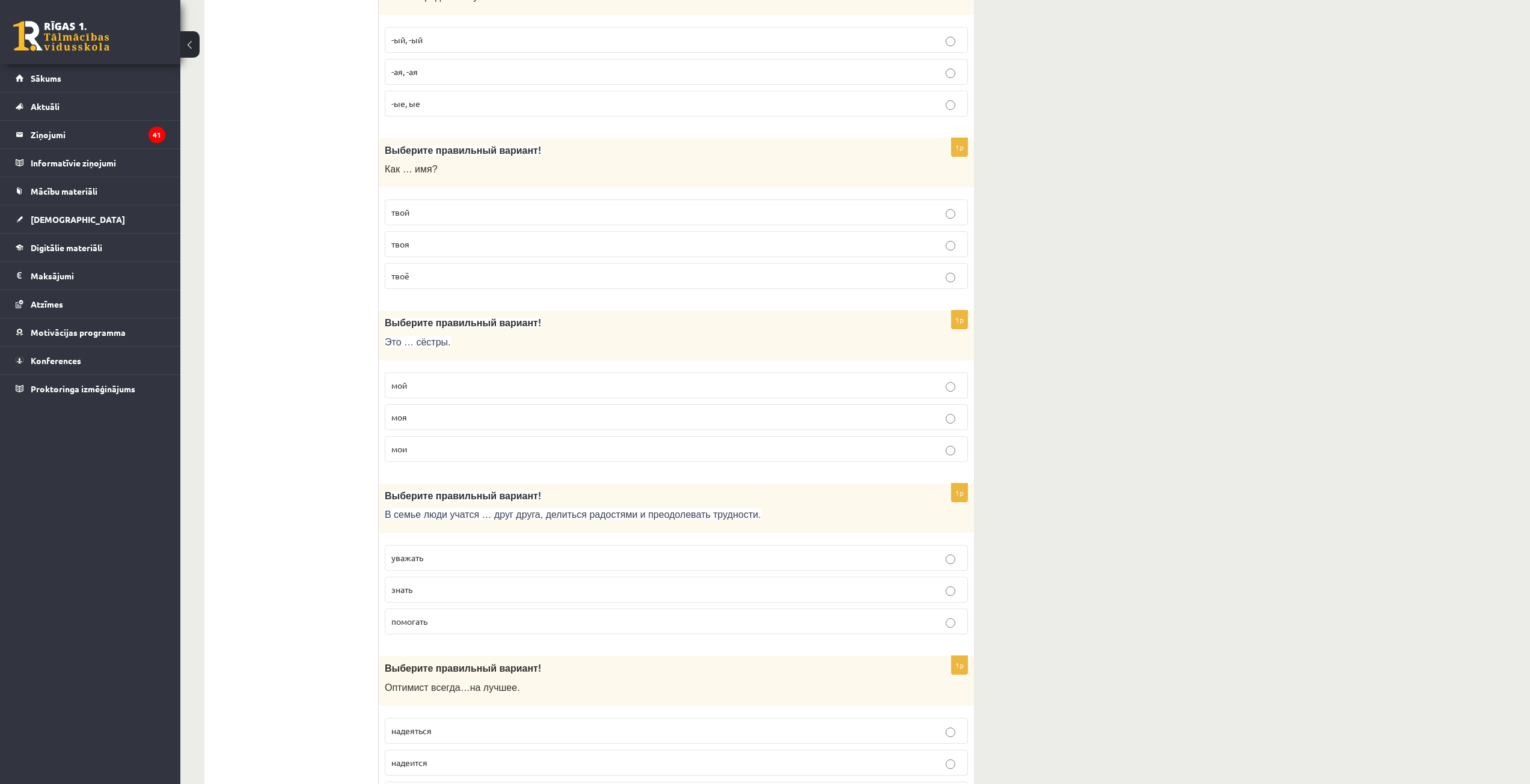
scroll to position [721, 0]
click at [450, 269] on p "твоё" at bounding box center [676, 271] width 570 height 13
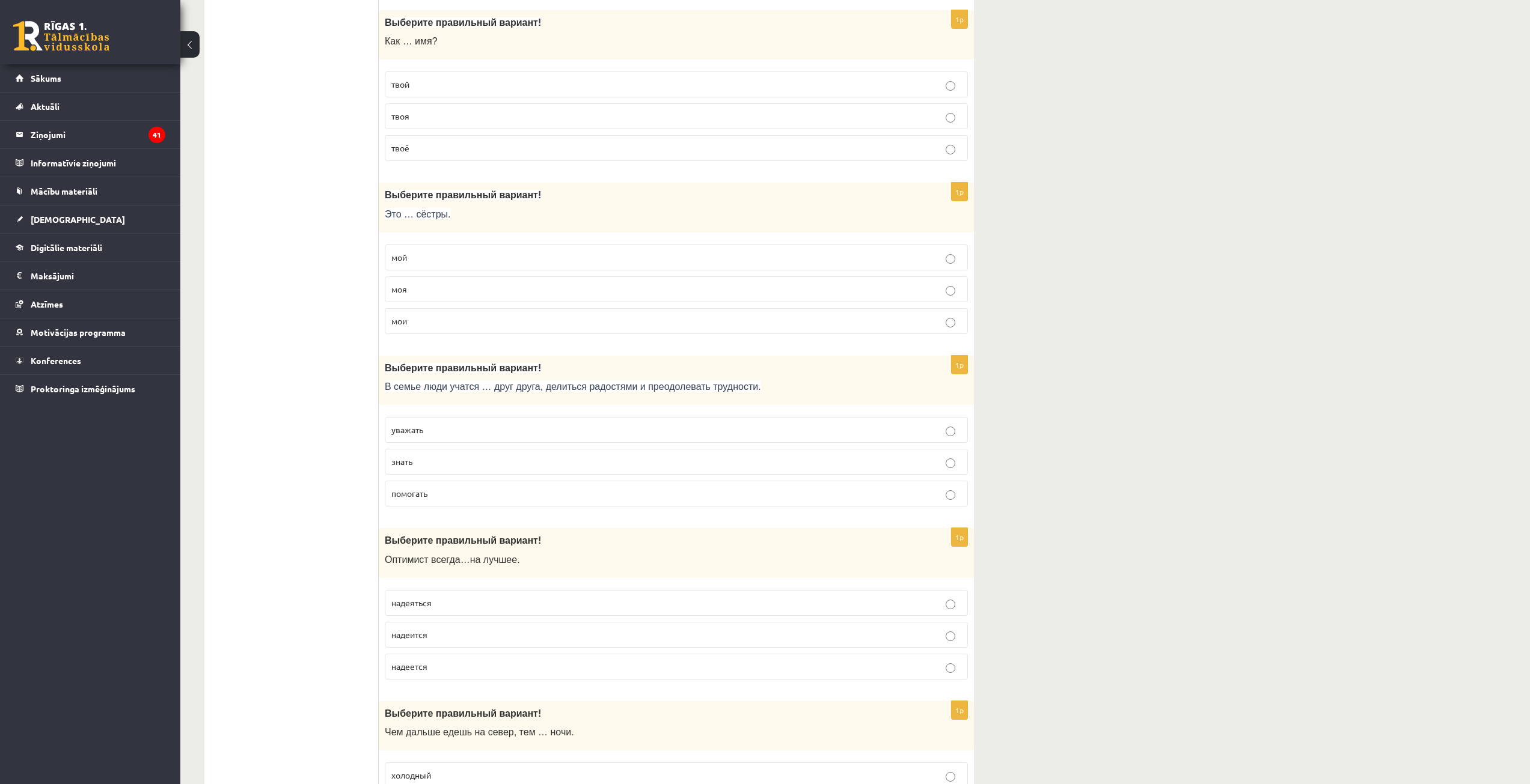
scroll to position [901, 0]
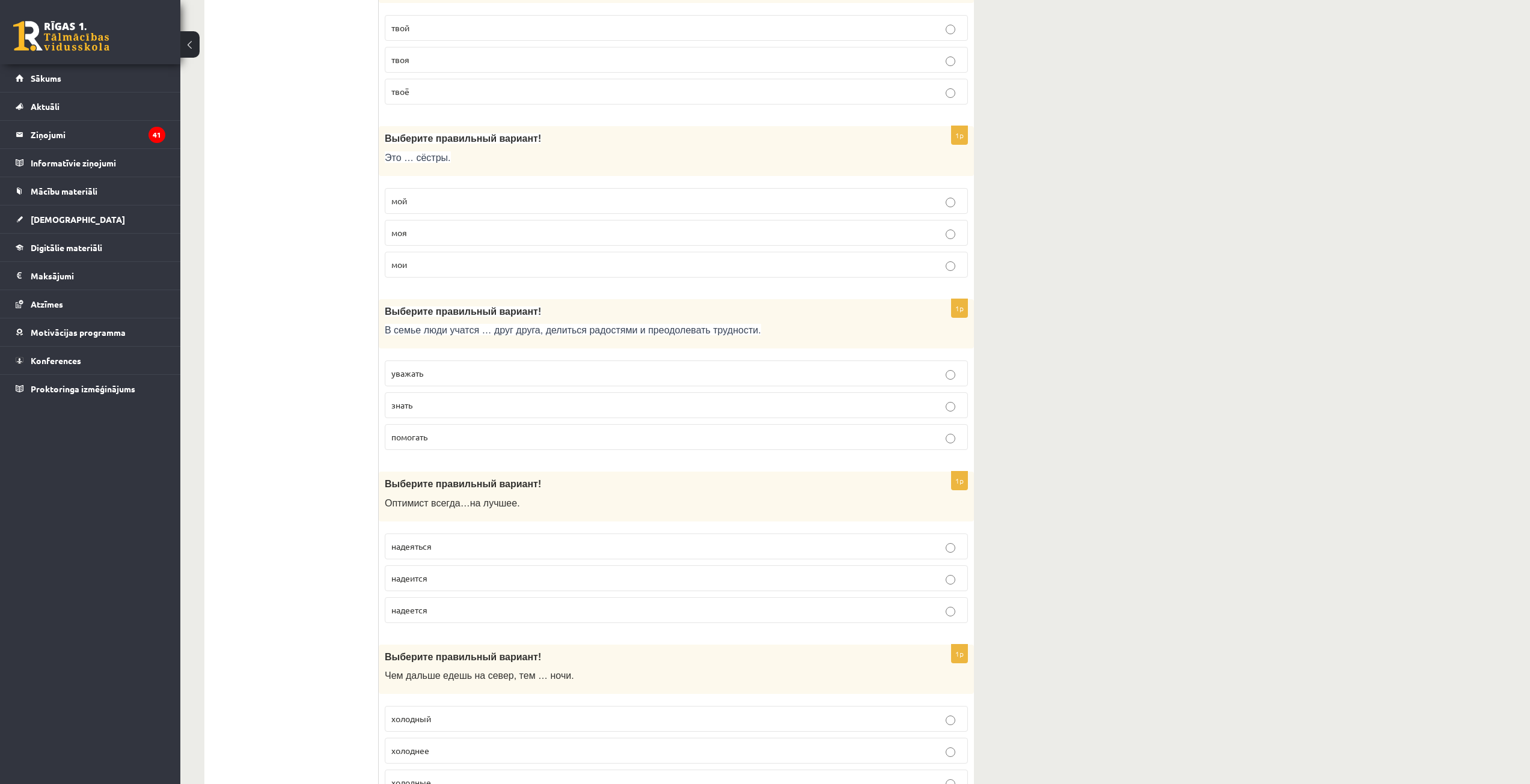
click at [430, 264] on p "мои" at bounding box center [676, 264] width 570 height 13
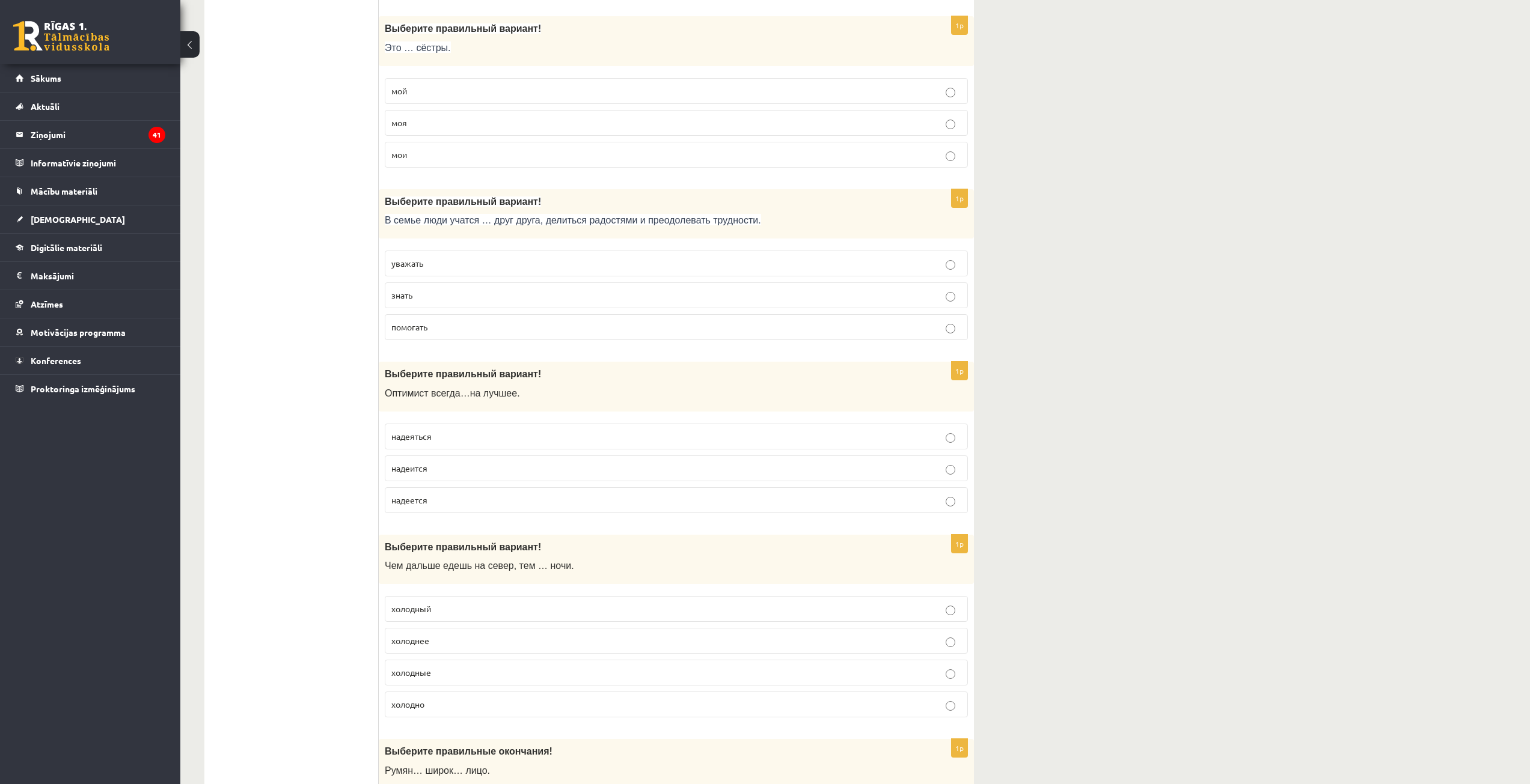
scroll to position [1021, 0]
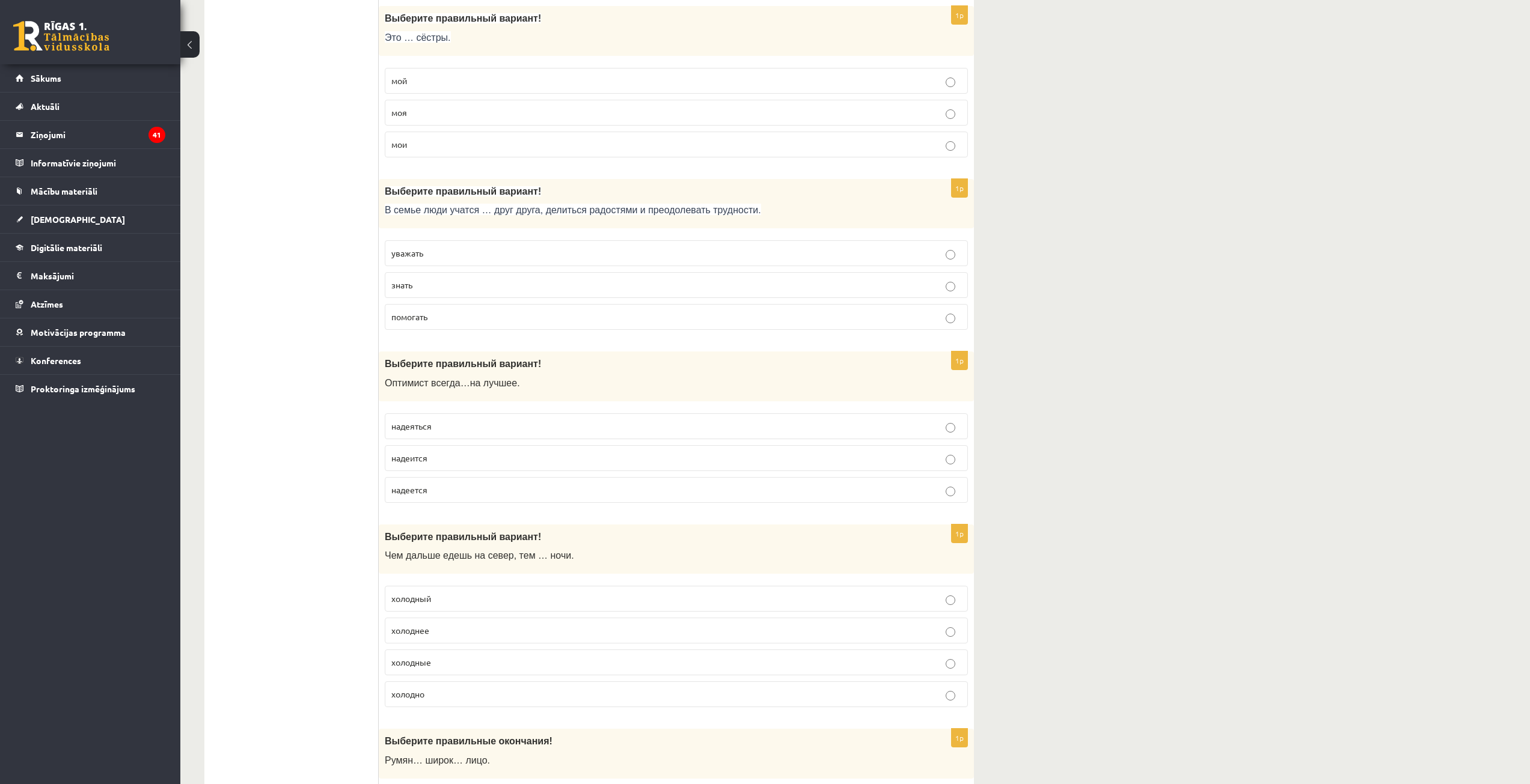
click at [443, 251] on p "уважать" at bounding box center [676, 253] width 570 height 13
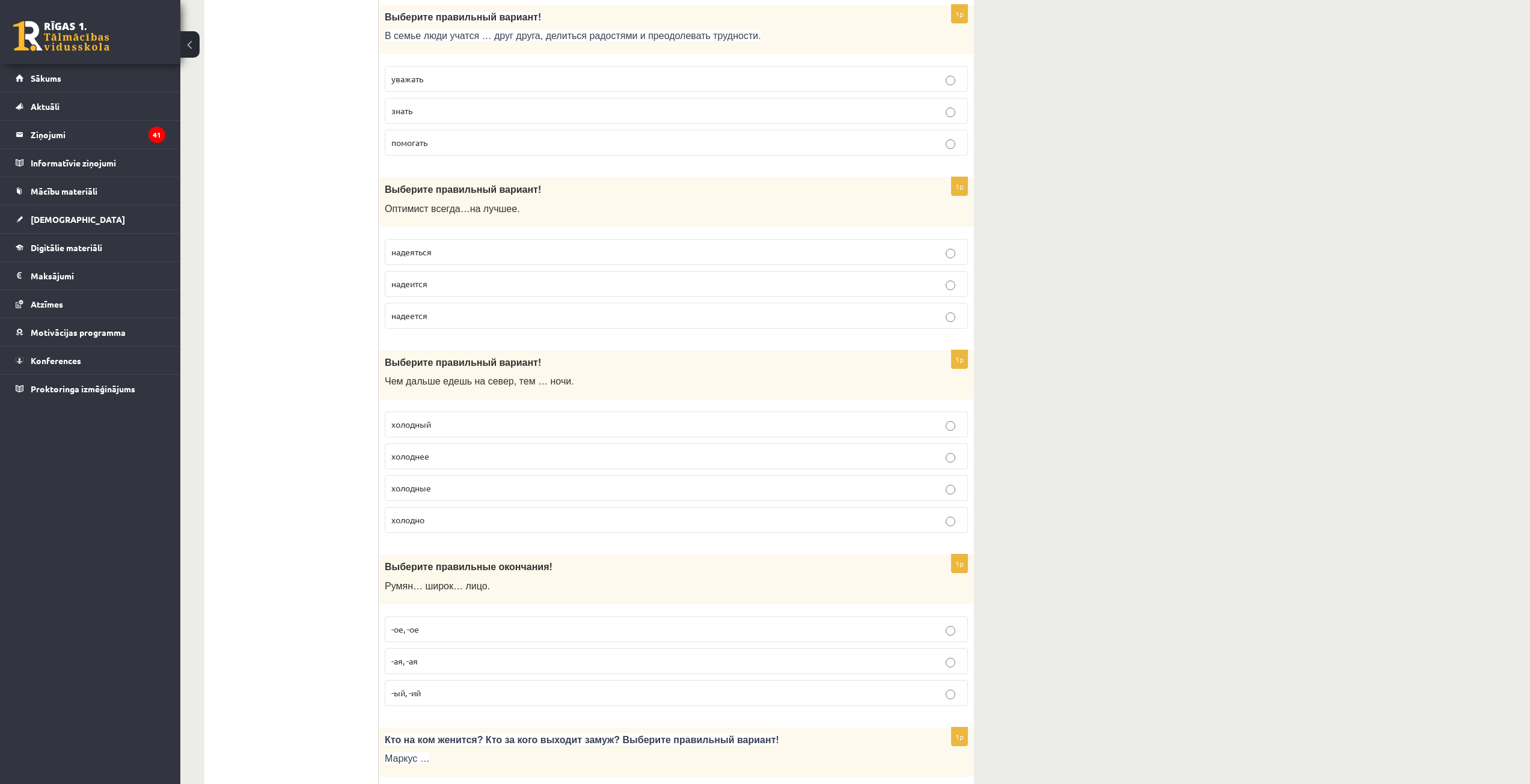
scroll to position [1202, 0]
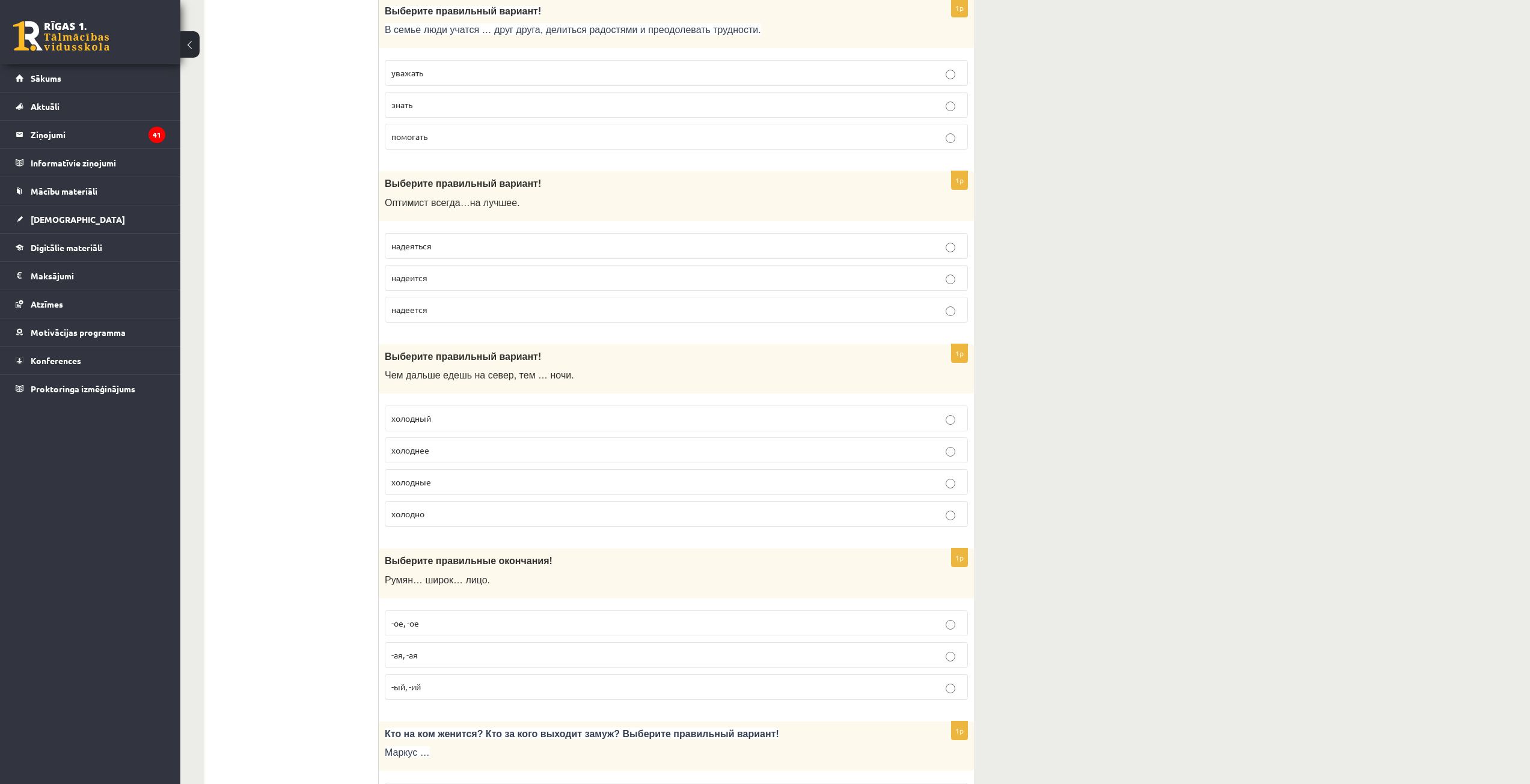
click at [442, 309] on p "надеется" at bounding box center [676, 309] width 570 height 13
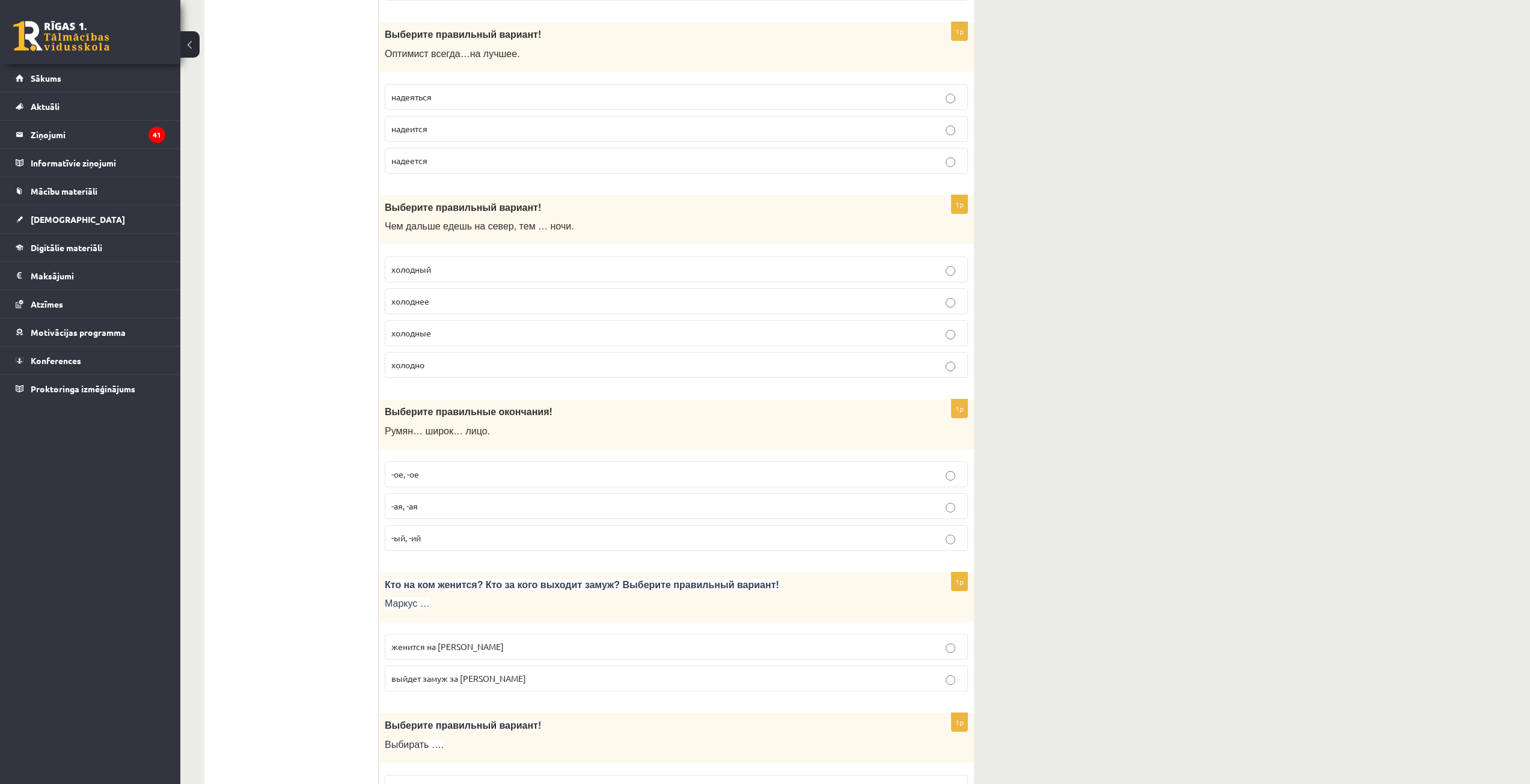
scroll to position [1382, 0]
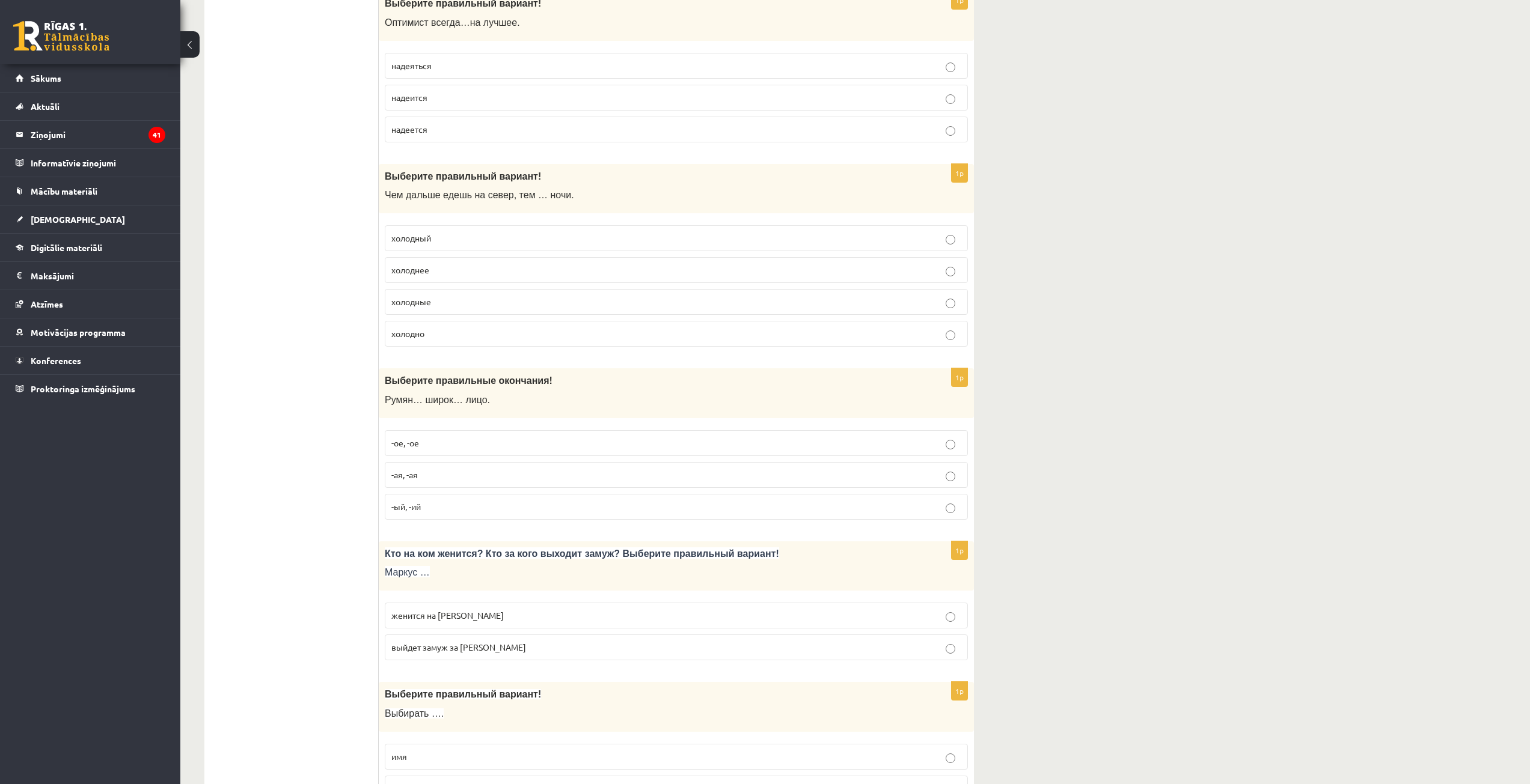
click at [467, 274] on p "холоднее" at bounding box center [676, 270] width 570 height 13
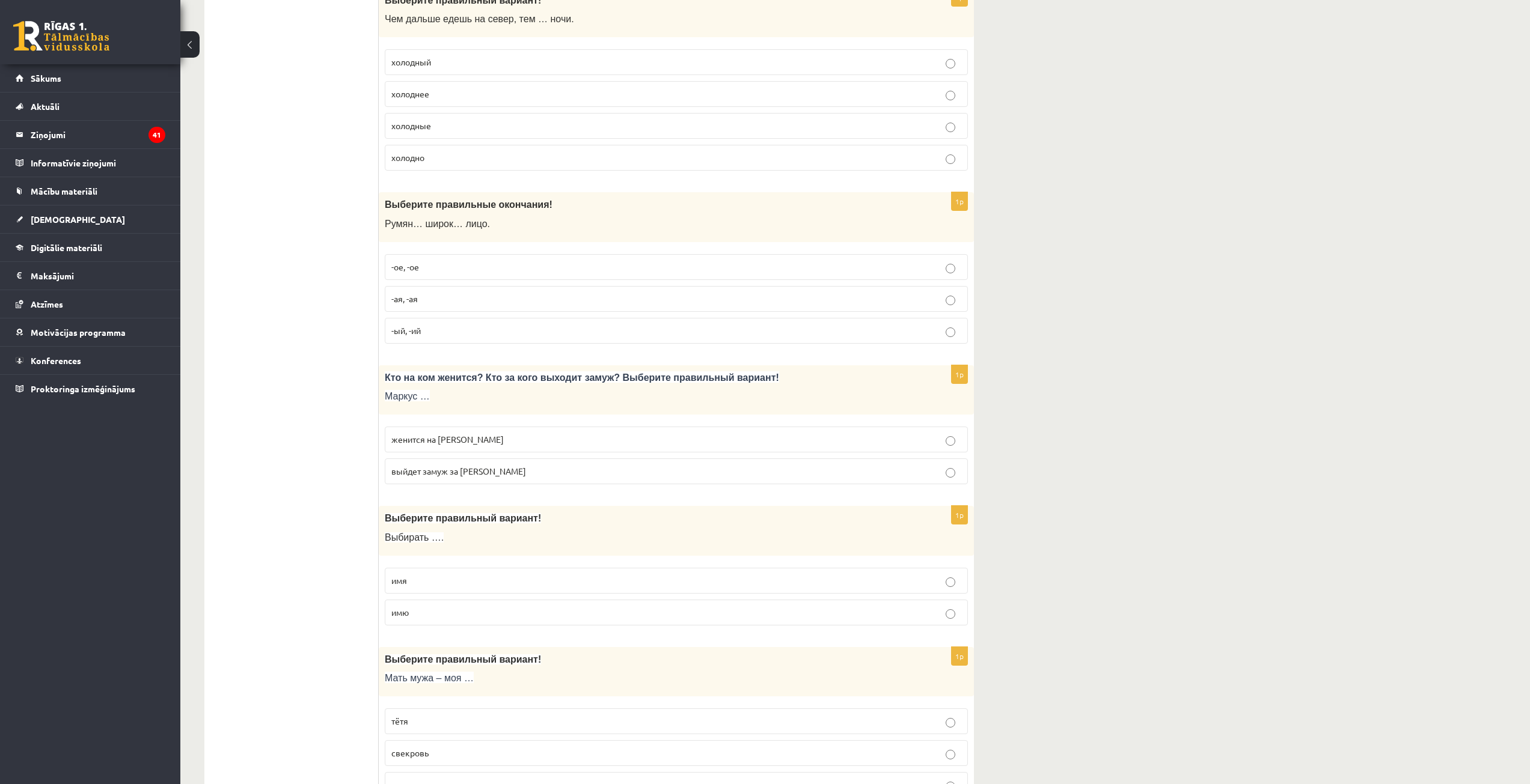
scroll to position [1563, 0]
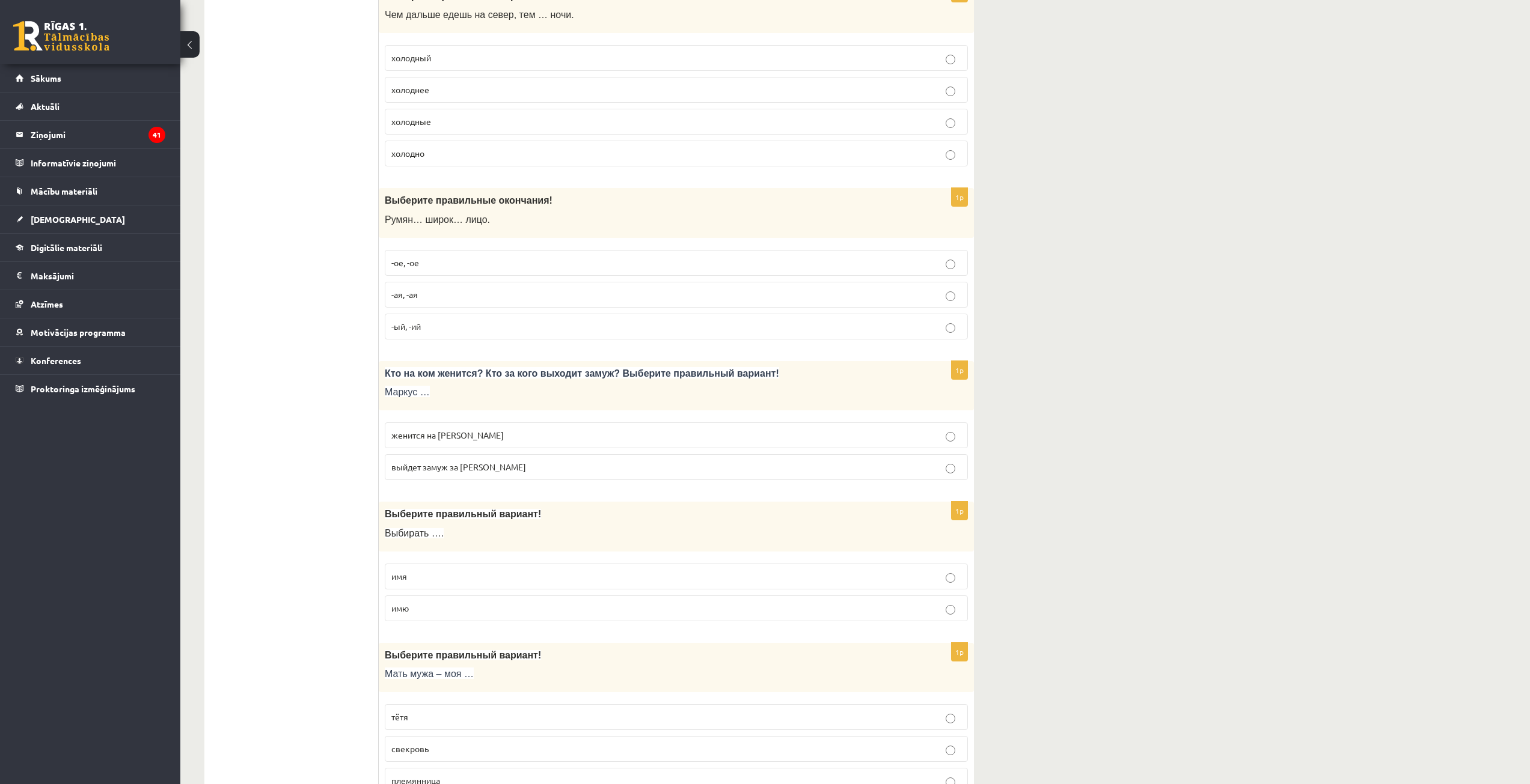
click at [456, 263] on p "-ое, -ое" at bounding box center [676, 263] width 570 height 13
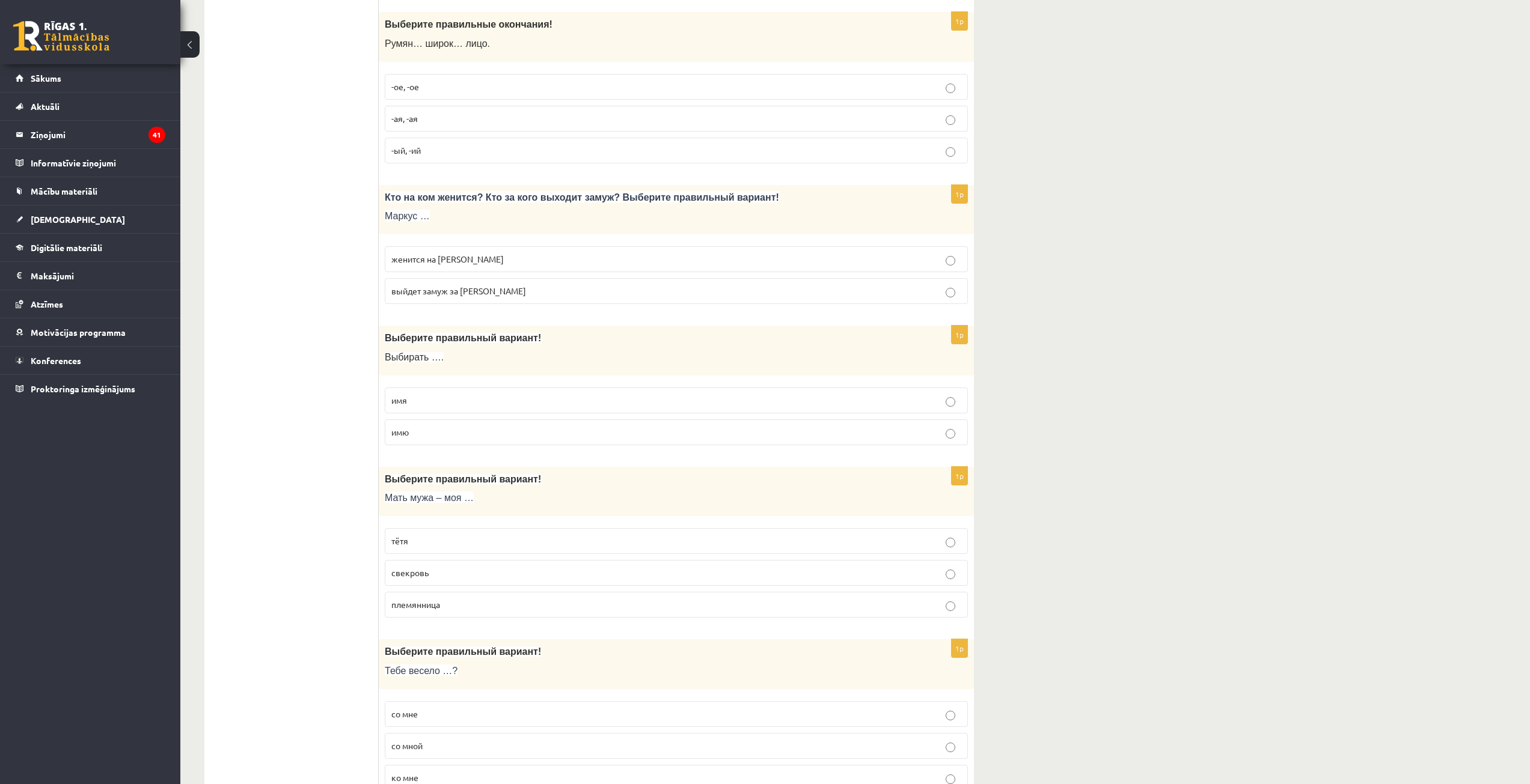
scroll to position [1743, 0]
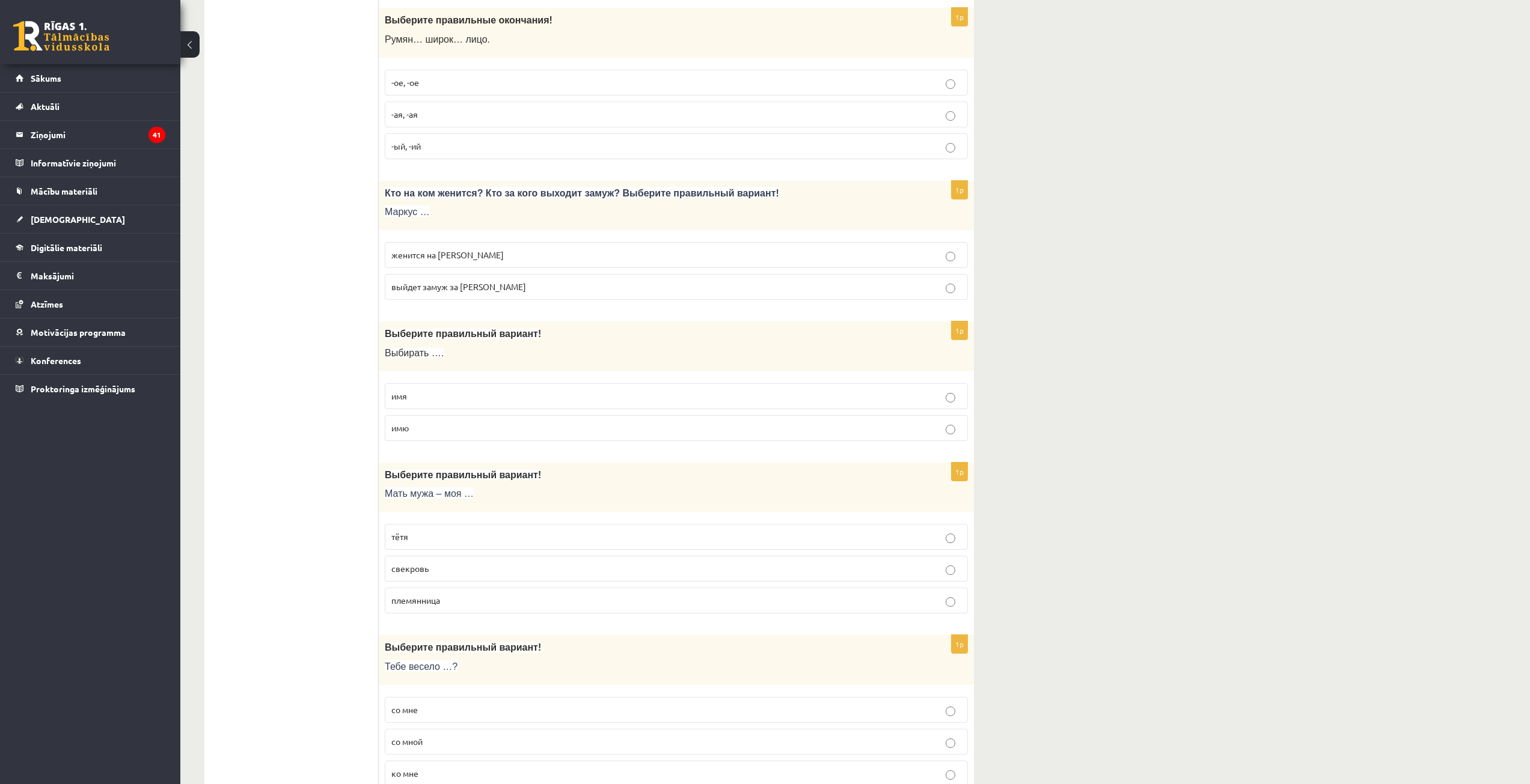
click at [433, 257] on span "женится на Агнии" at bounding box center [447, 254] width 113 height 11
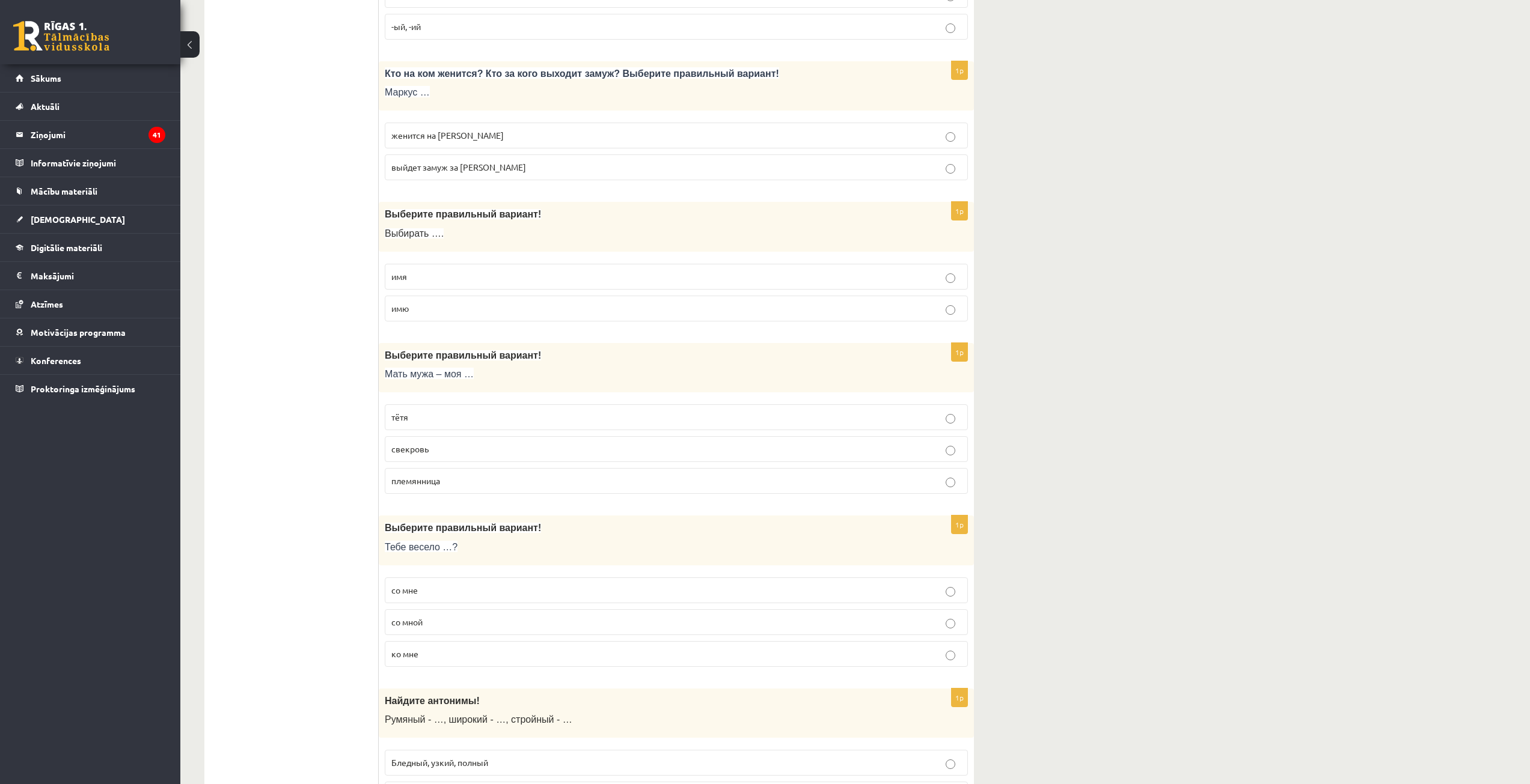
scroll to position [1863, 0]
click at [414, 277] on p "имя" at bounding box center [676, 276] width 570 height 13
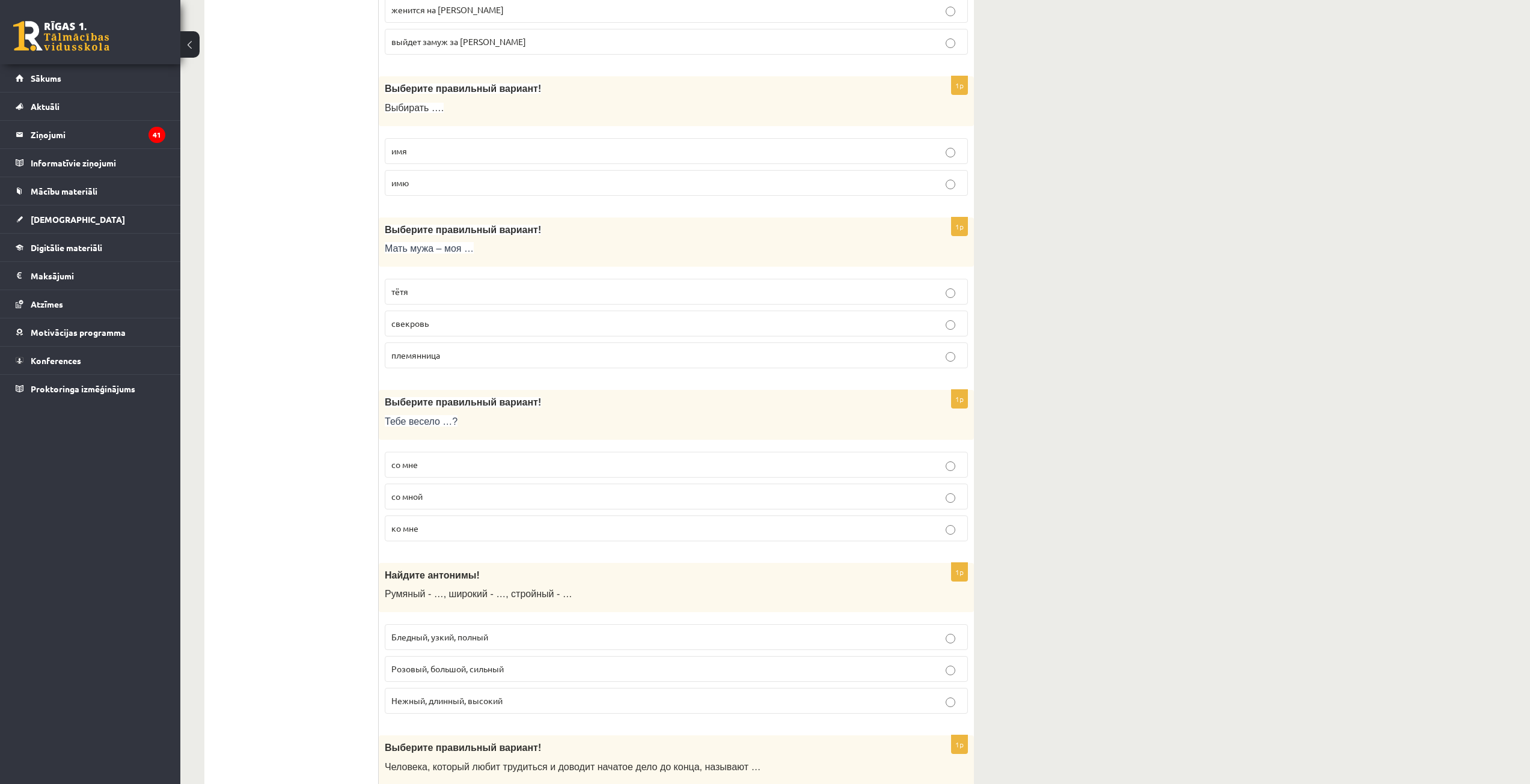
scroll to position [2043, 0]
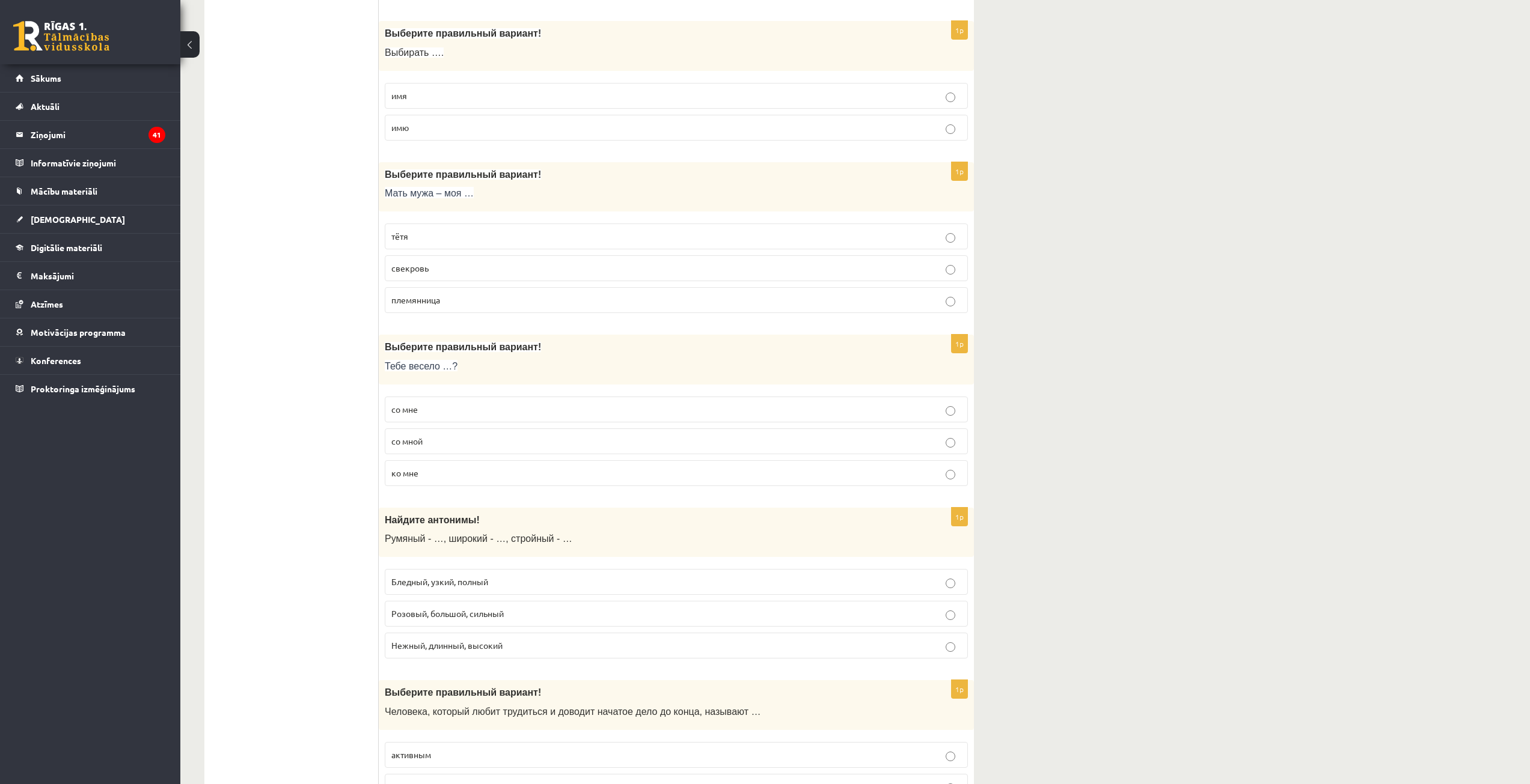
click at [436, 267] on p "свекровь" at bounding box center [676, 268] width 570 height 13
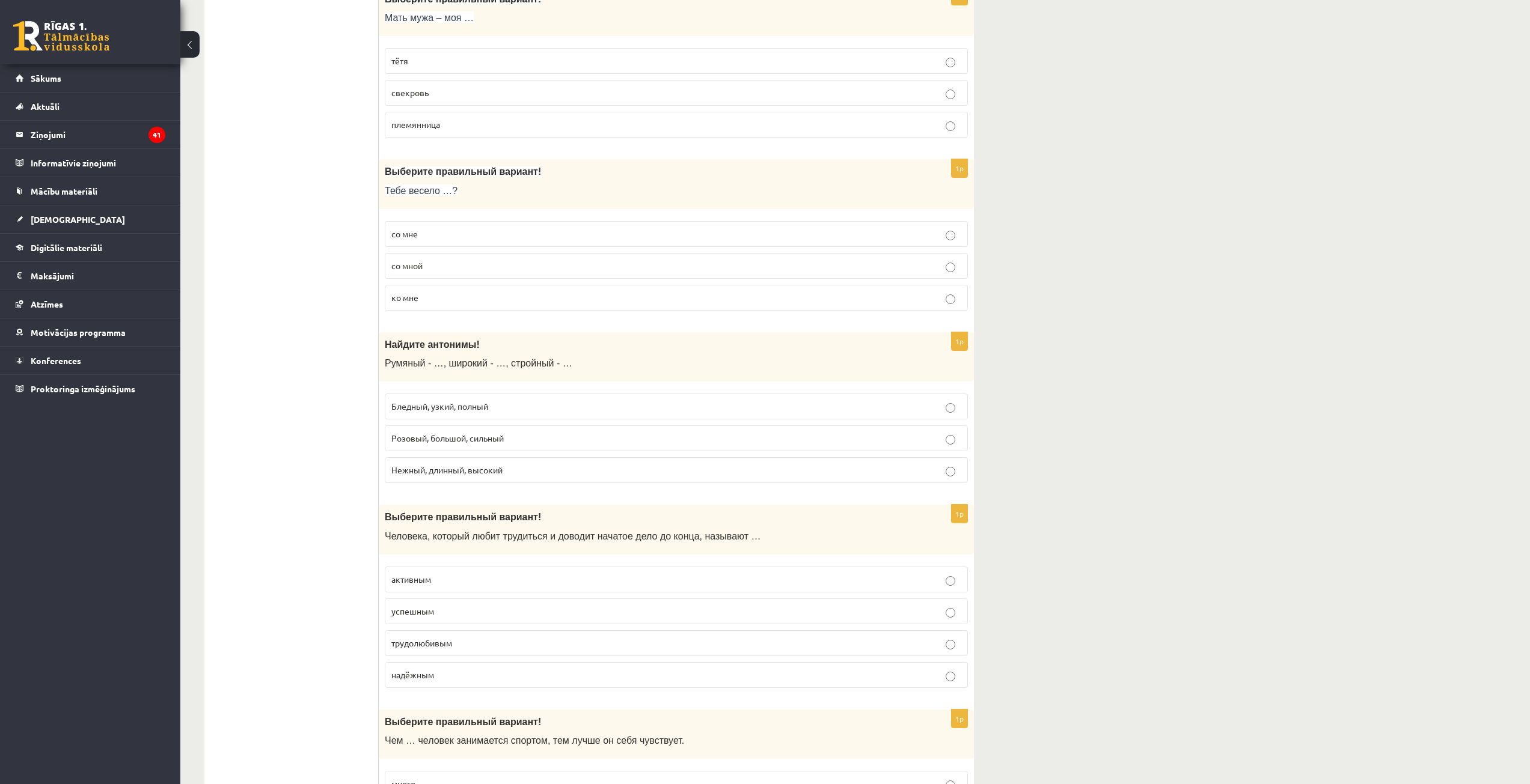
scroll to position [2224, 0]
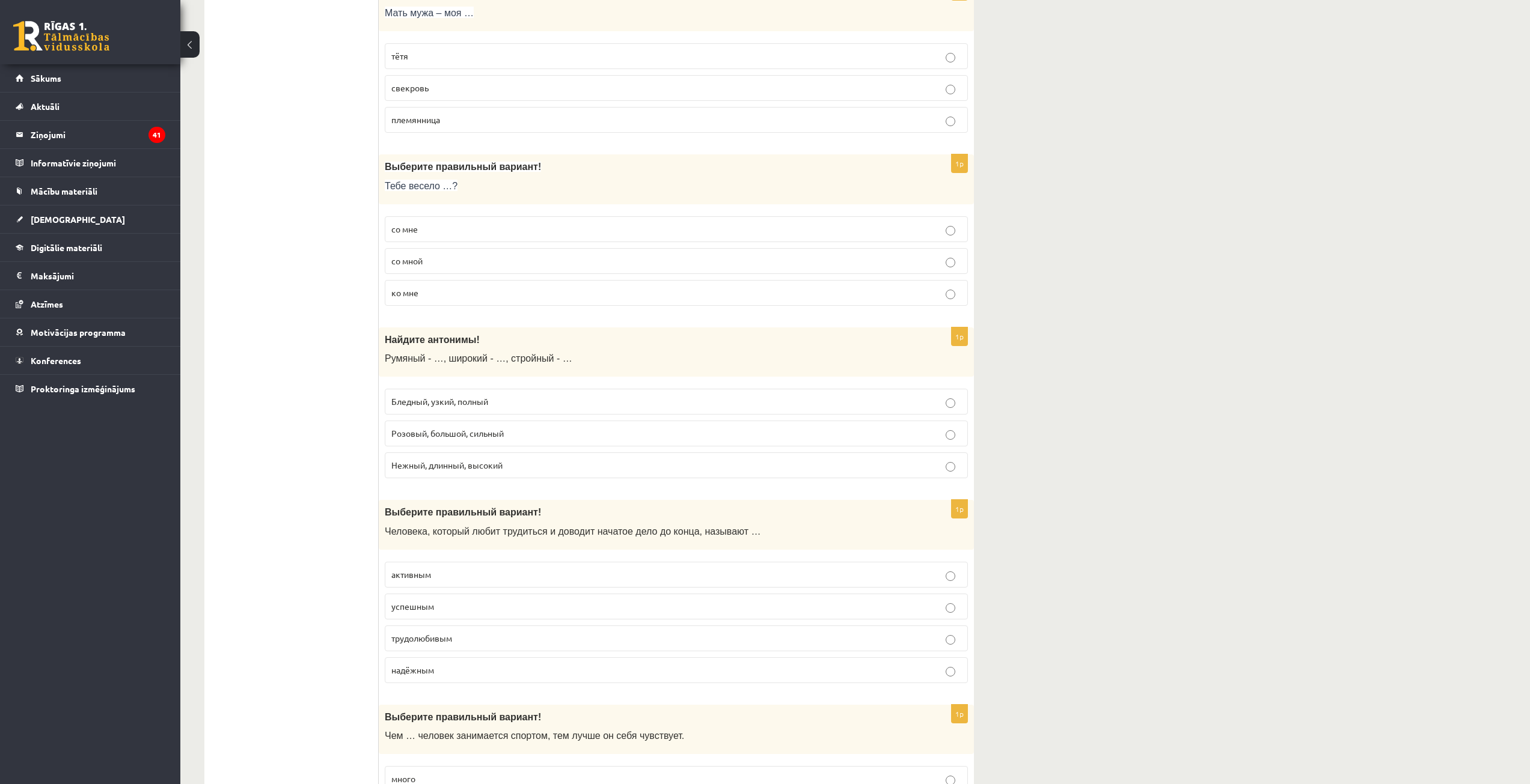
click at [442, 264] on p "со мной" at bounding box center [676, 261] width 570 height 13
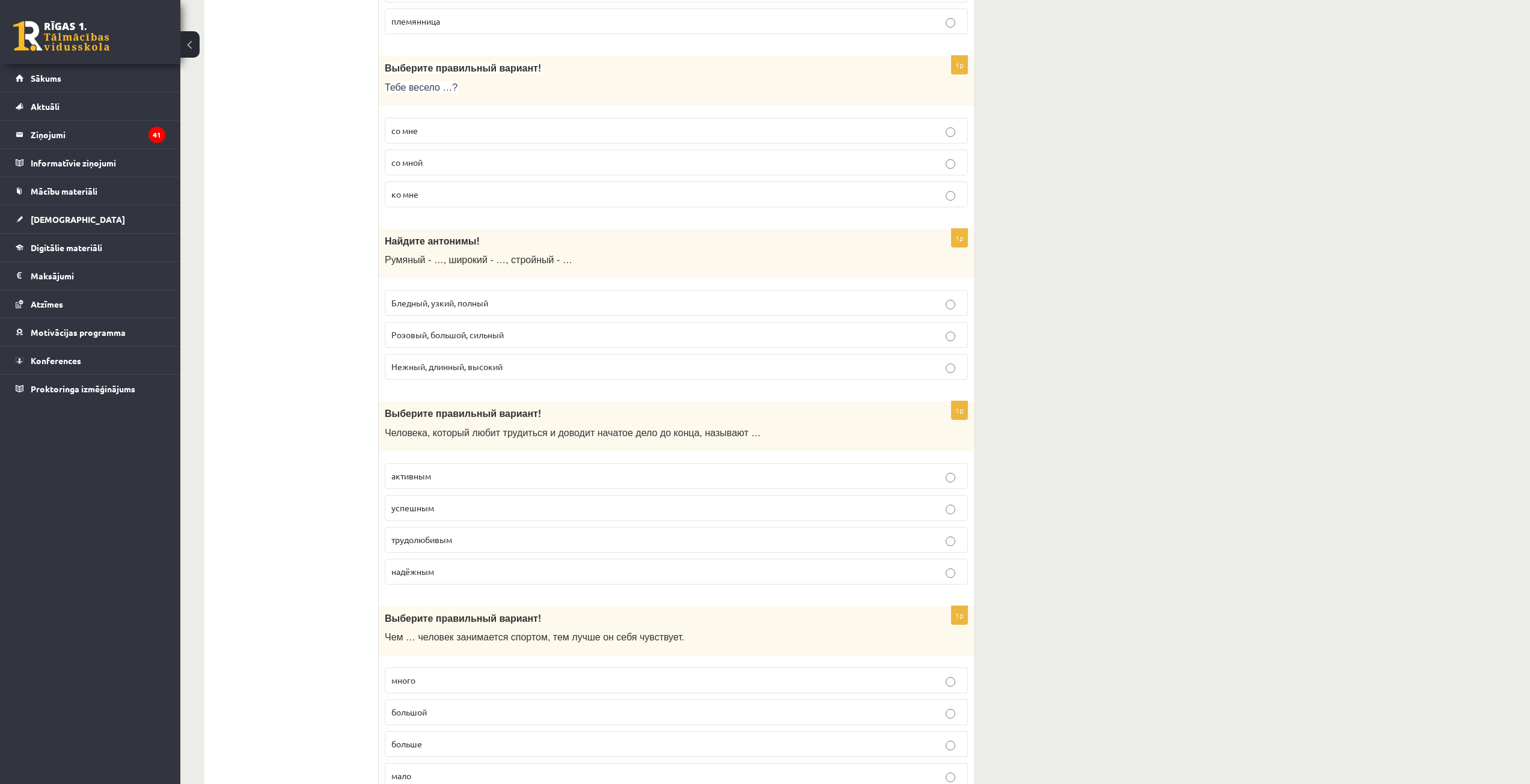
scroll to position [2404, 0]
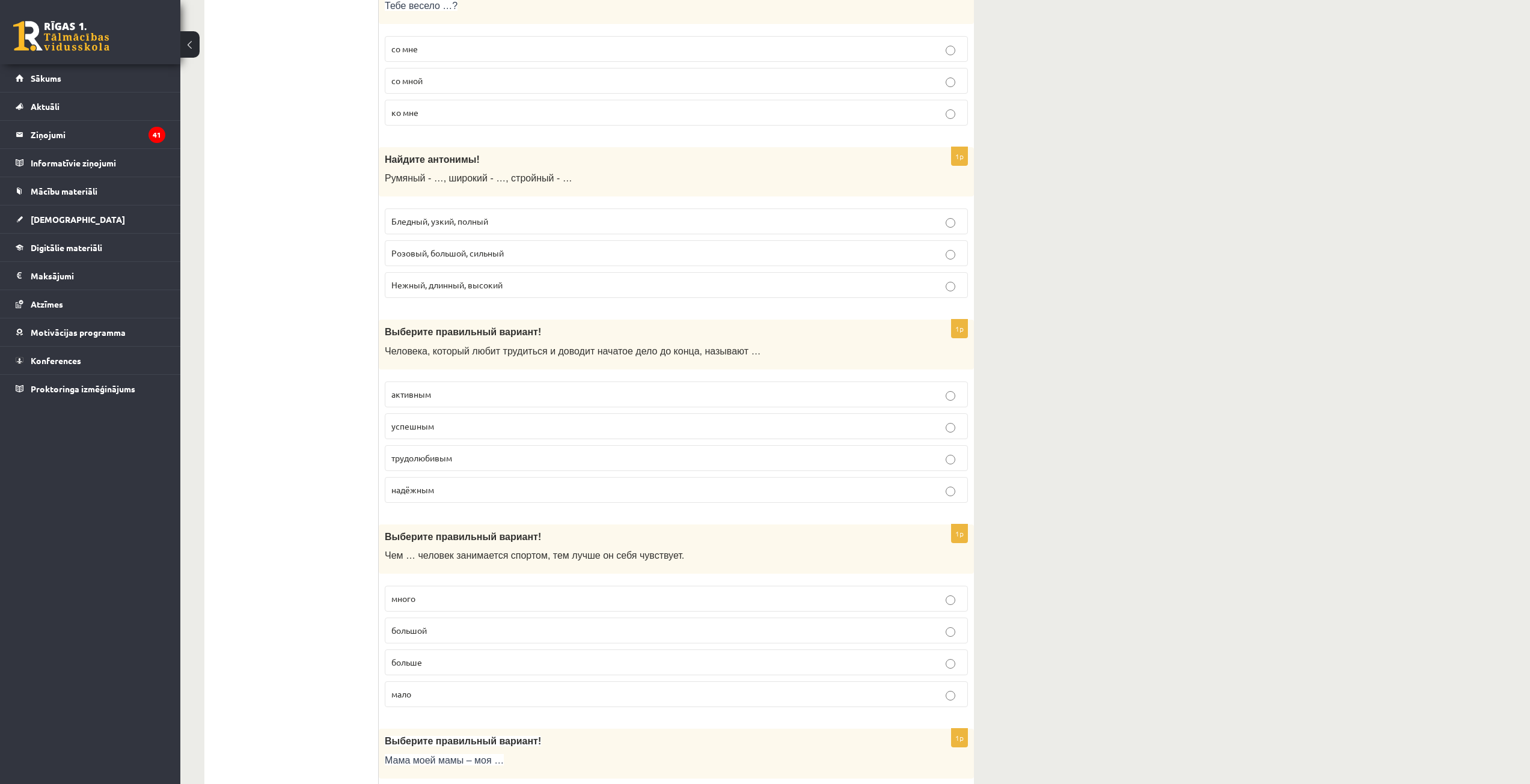
click at [528, 226] on p "Бледный, узкий, полный" at bounding box center [676, 221] width 570 height 13
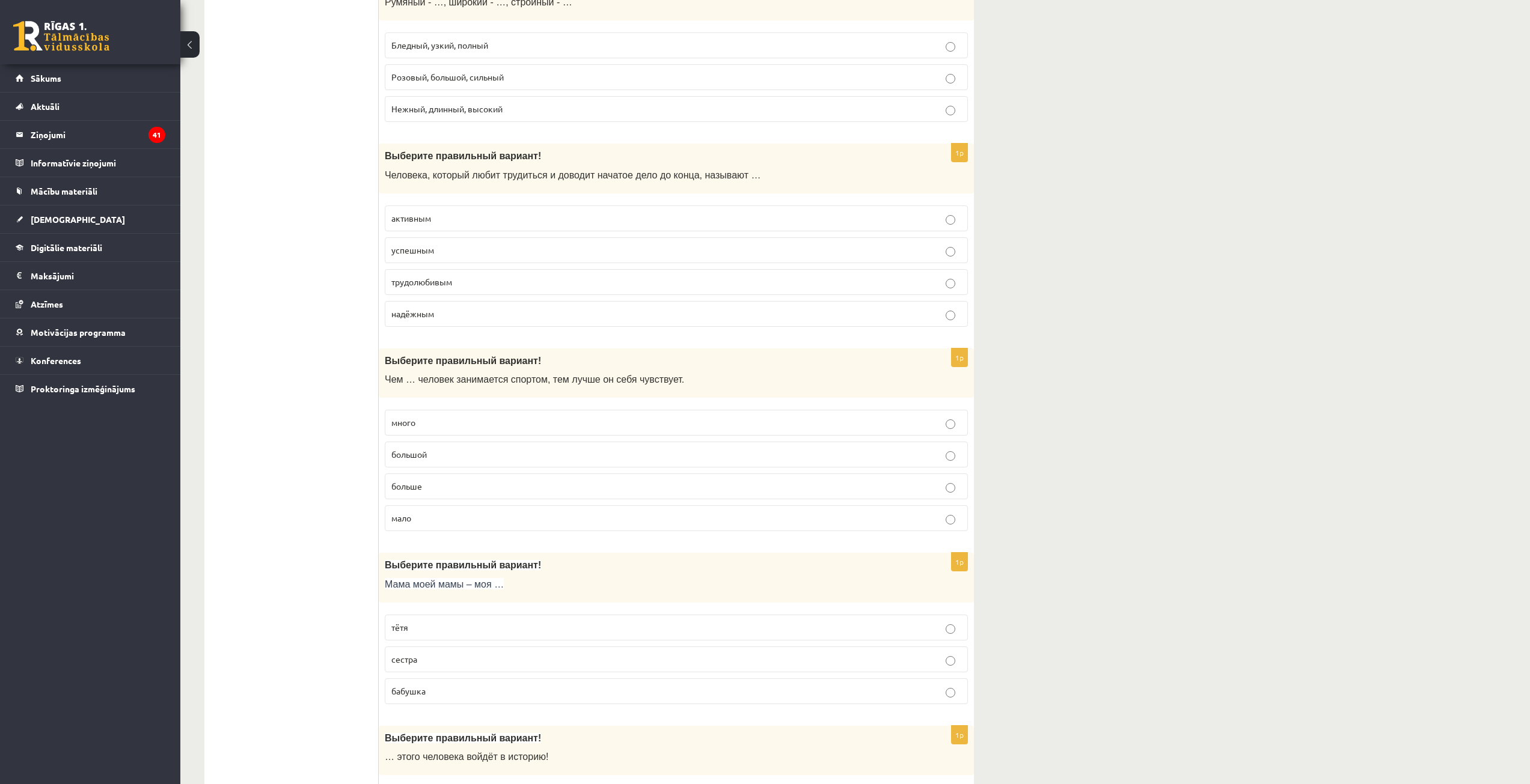
scroll to position [2584, 0]
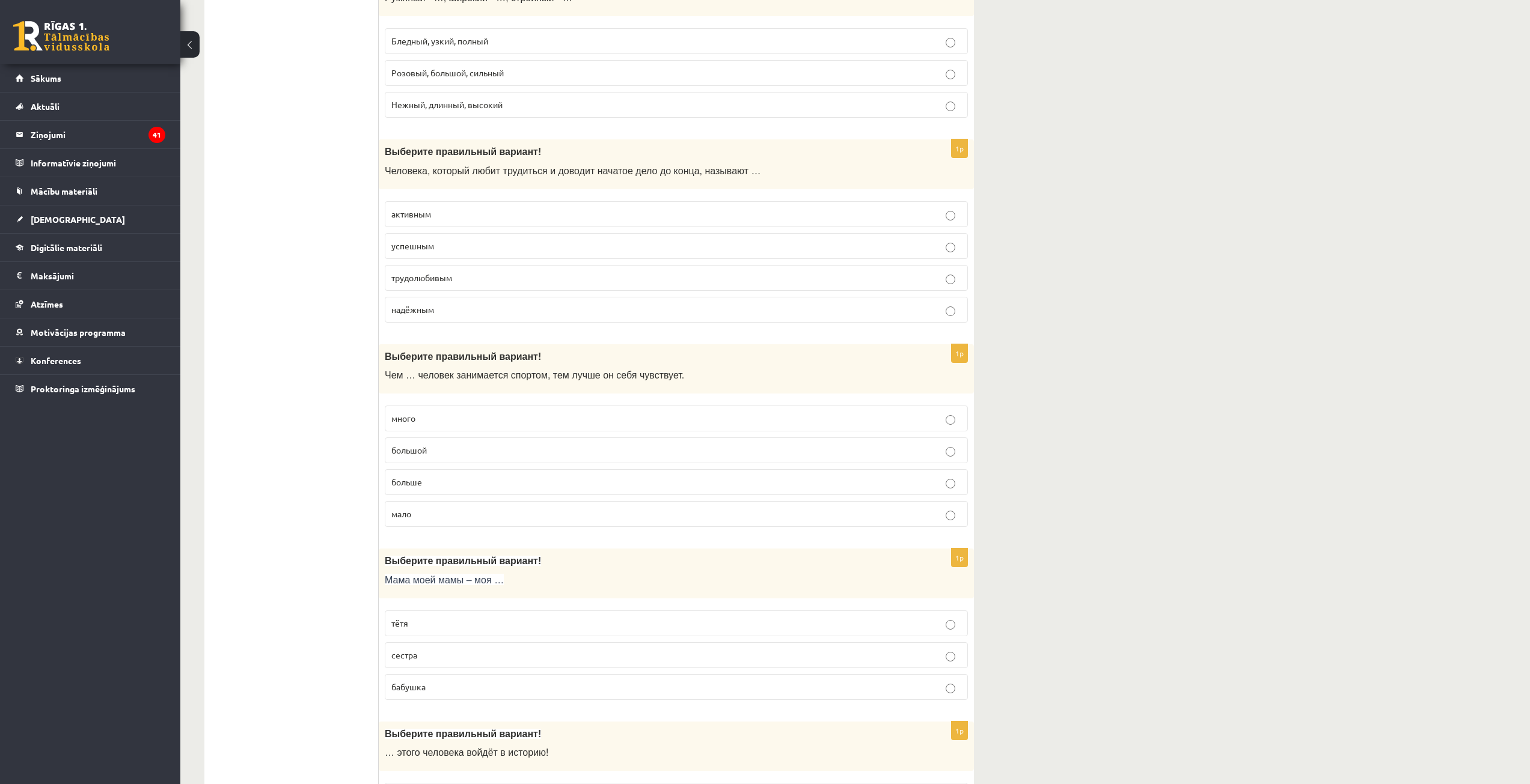
click at [483, 274] on p "трудолюбивым" at bounding box center [676, 277] width 570 height 13
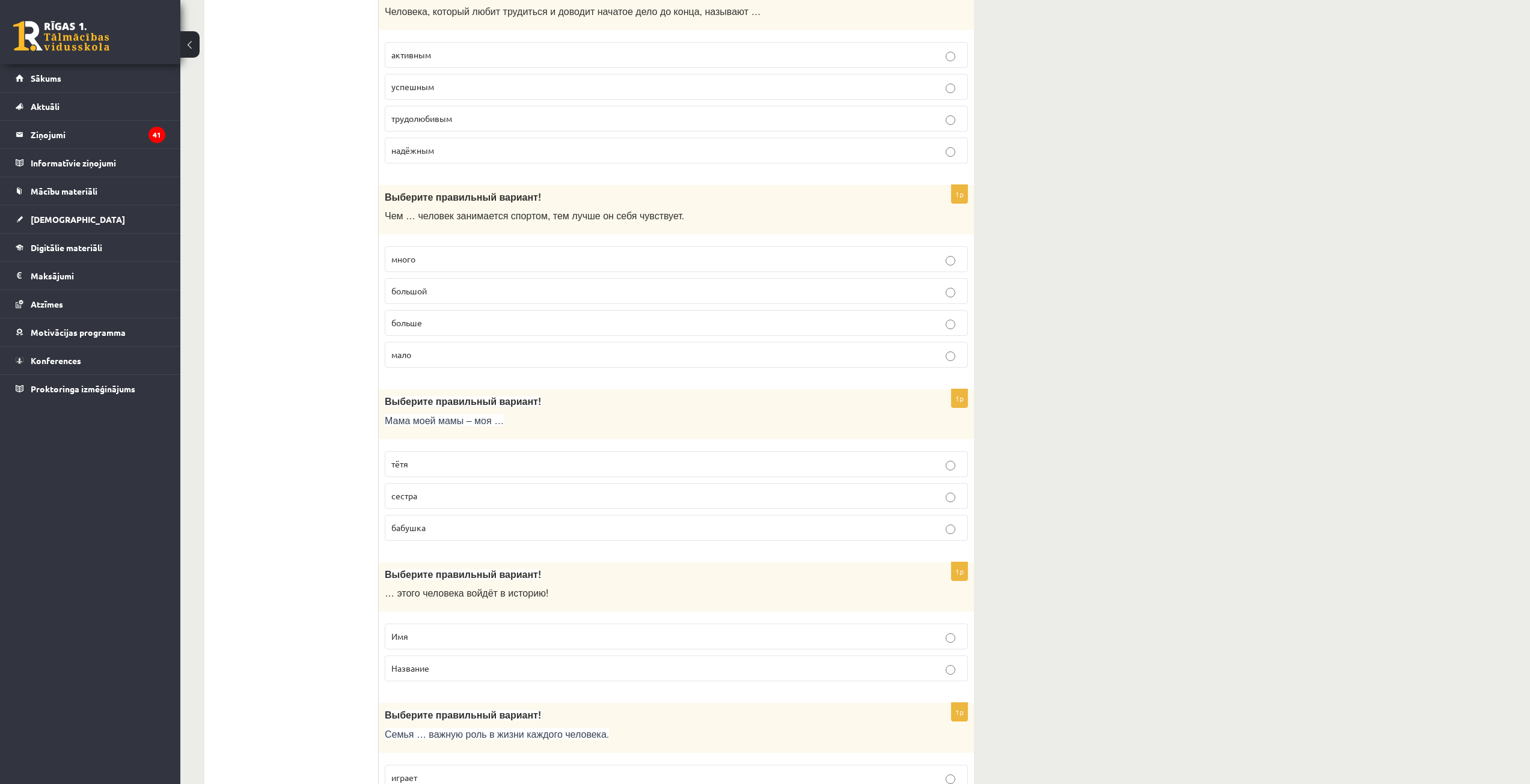
scroll to position [2764, 0]
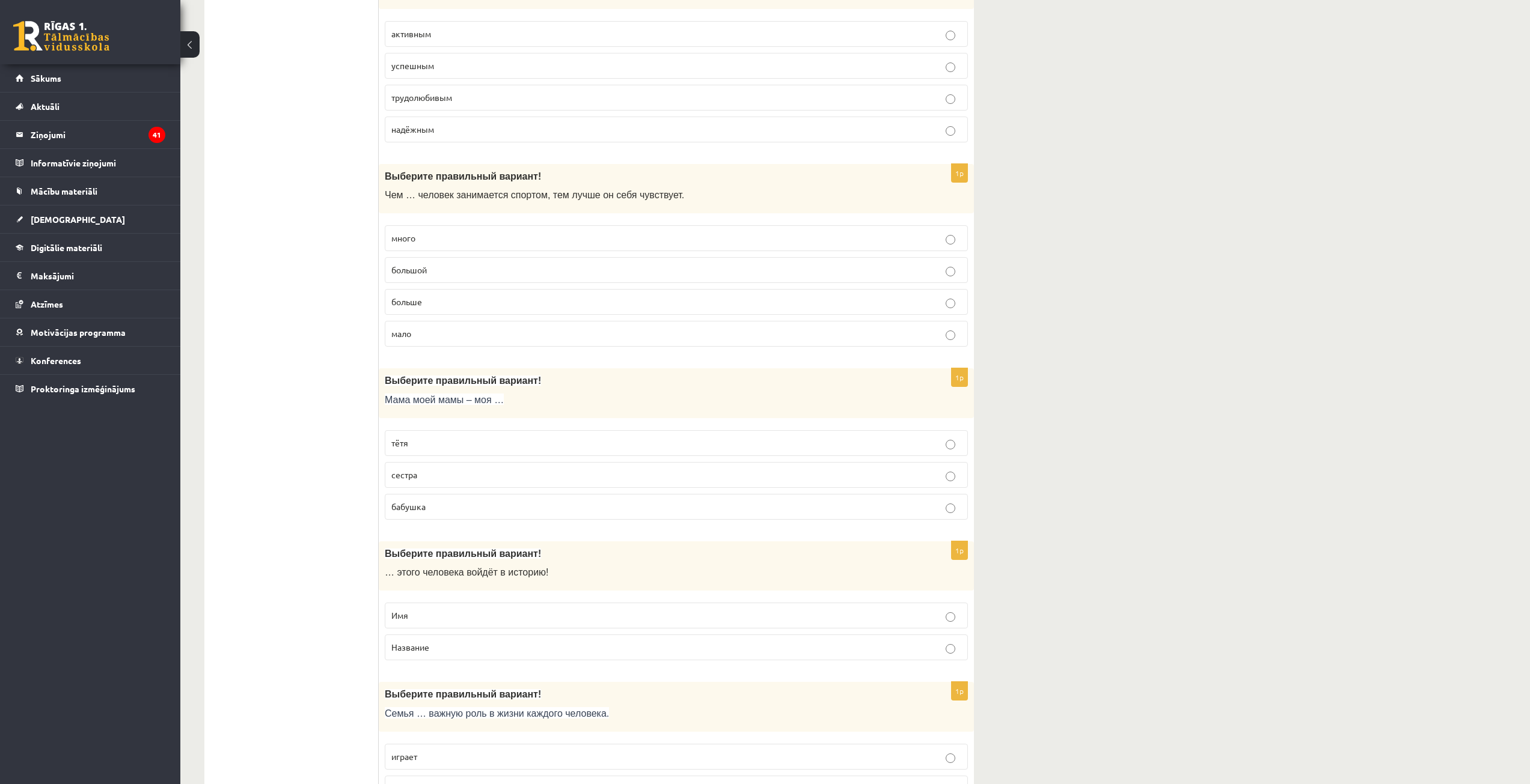
click at [436, 298] on p "больше" at bounding box center [676, 302] width 570 height 13
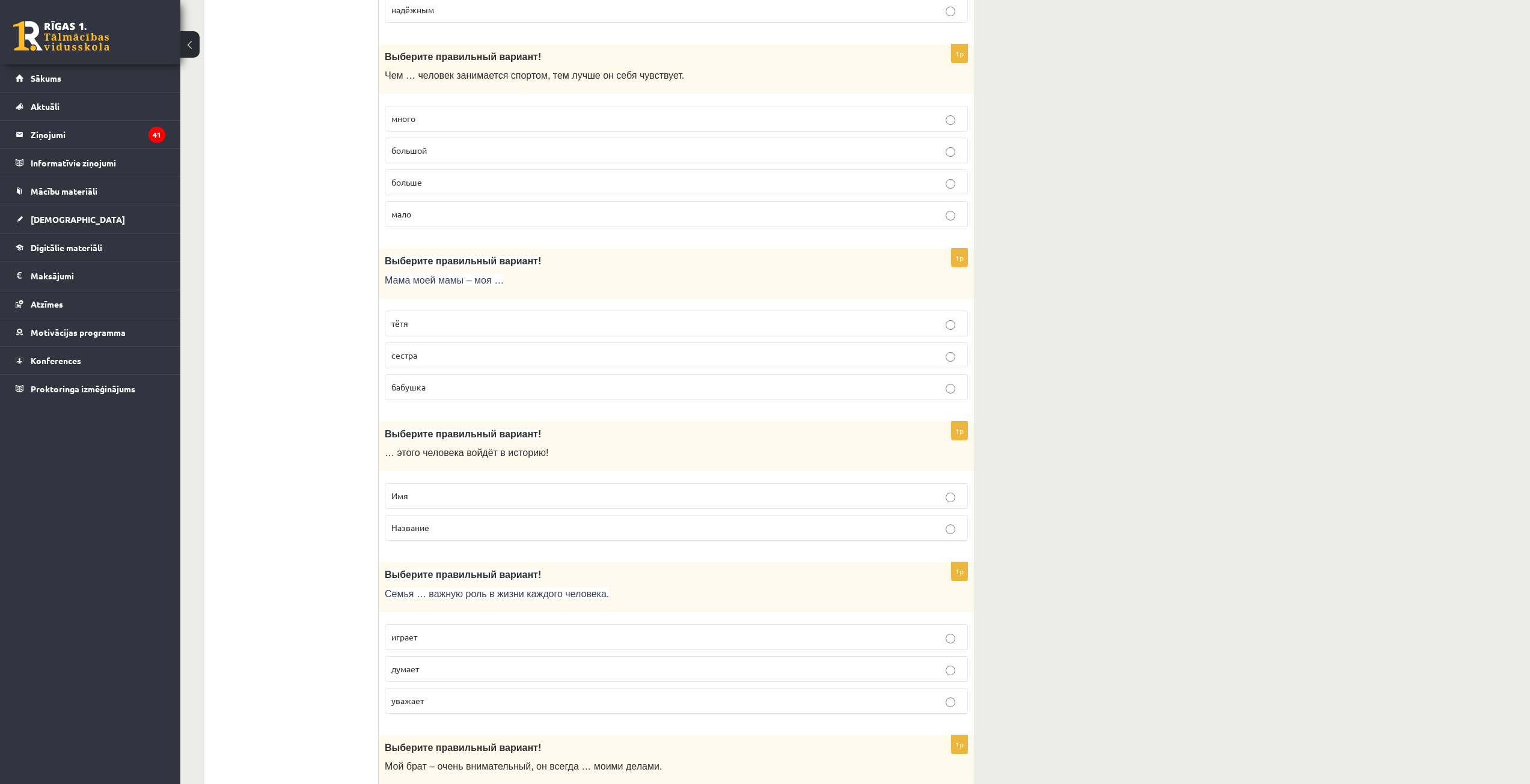
scroll to position [2945, 0]
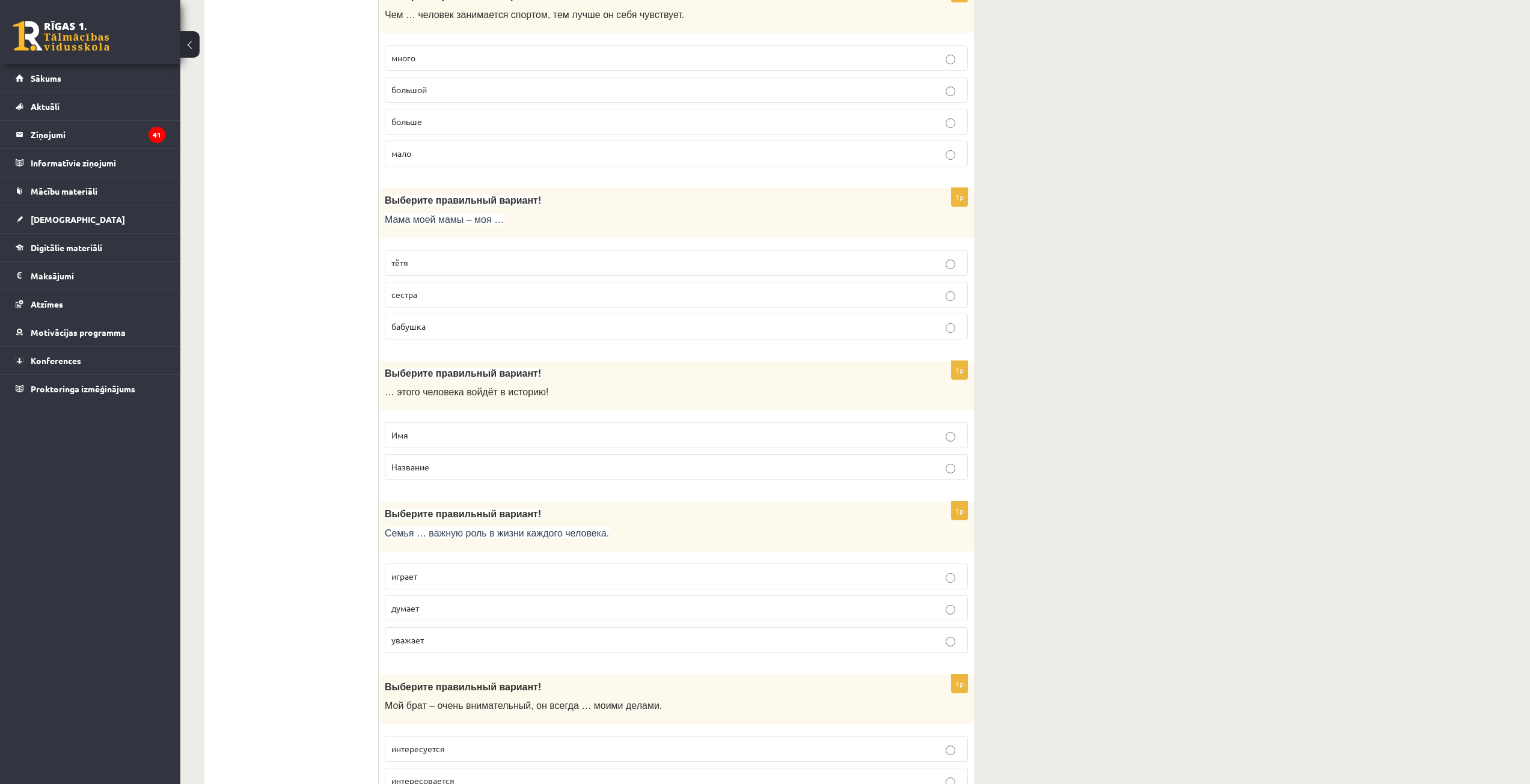
click at [426, 325] on p "бабушка" at bounding box center [676, 326] width 570 height 13
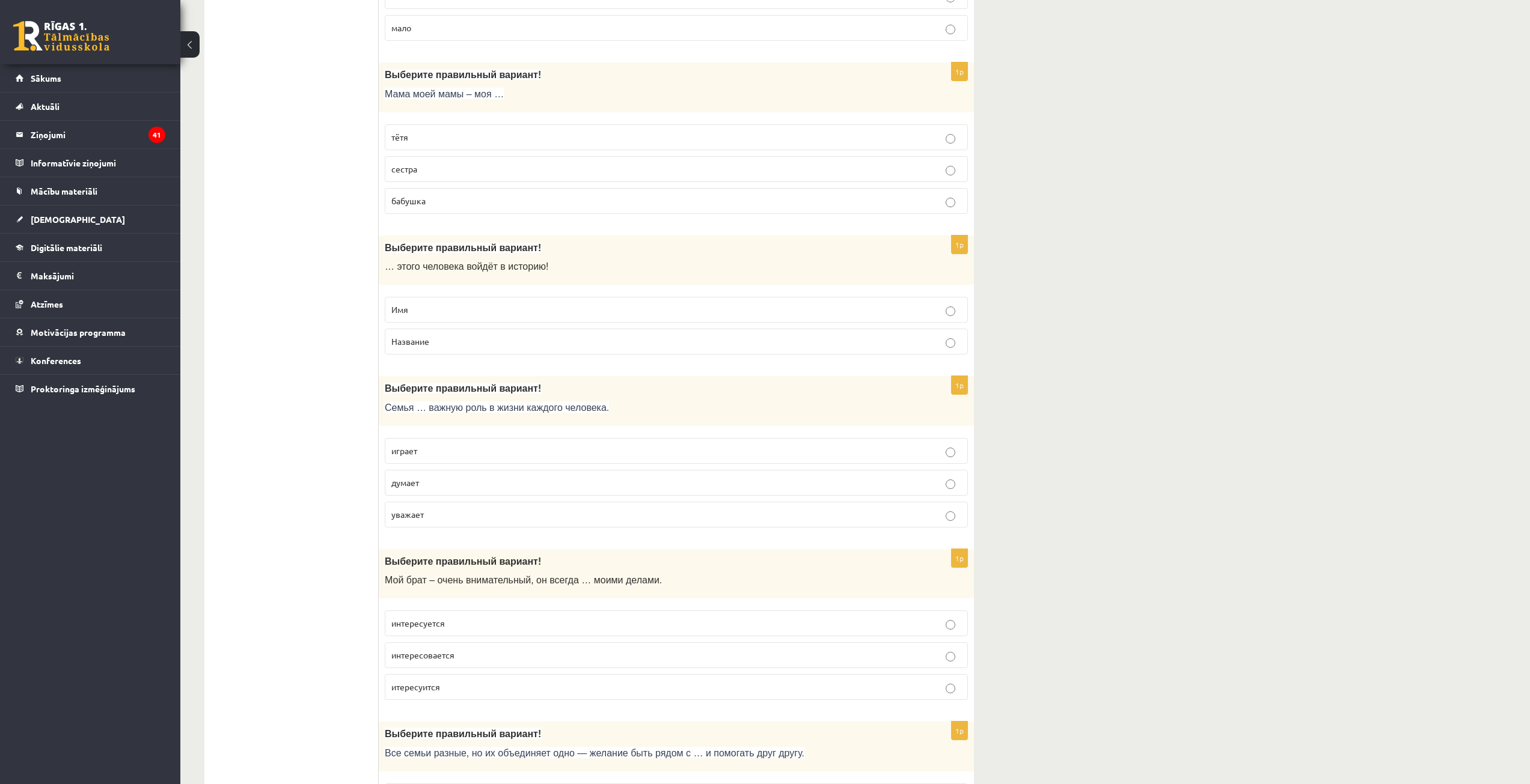
scroll to position [3125, 0]
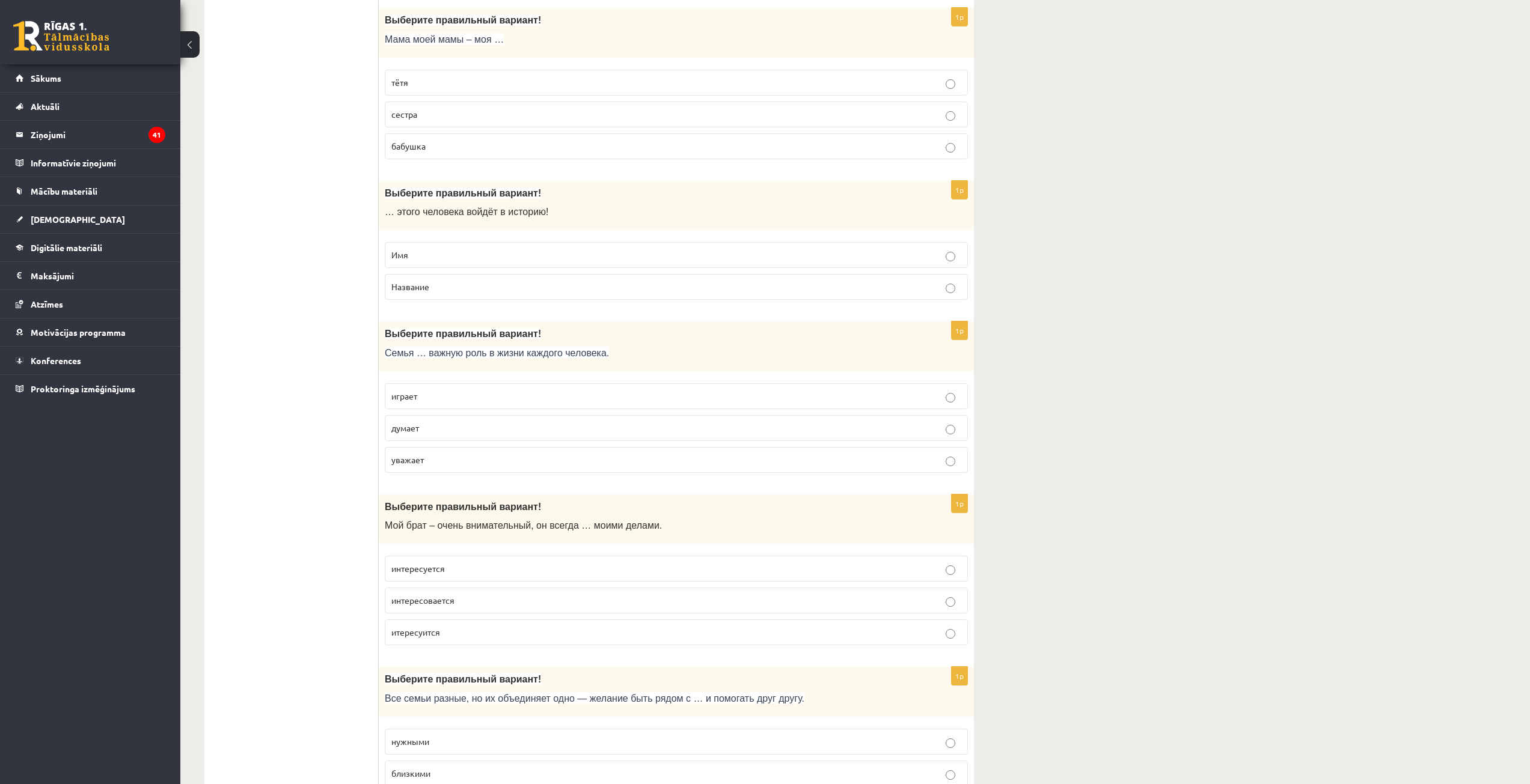
click at [433, 255] on p "Имя" at bounding box center [676, 254] width 570 height 13
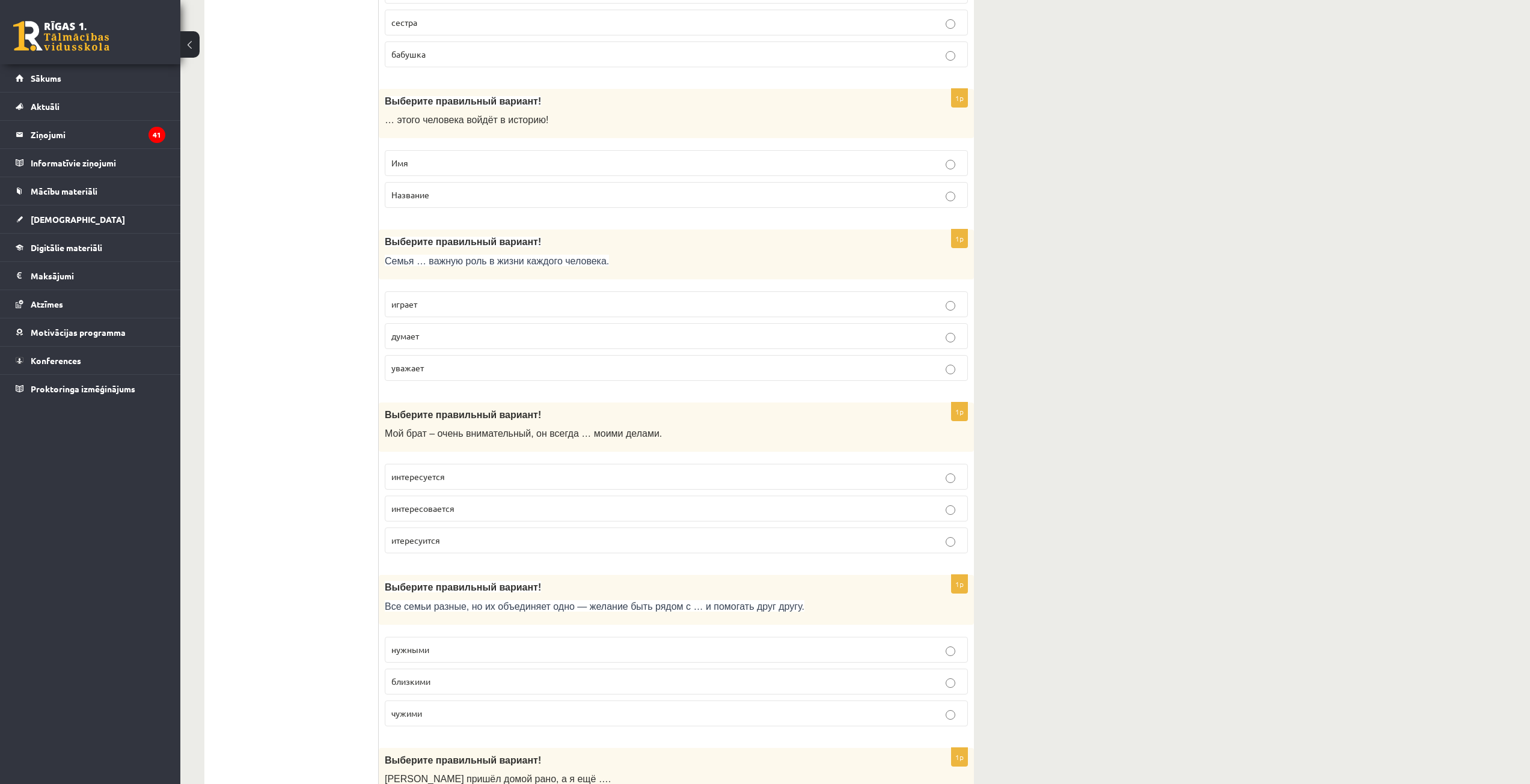
scroll to position [3245, 0]
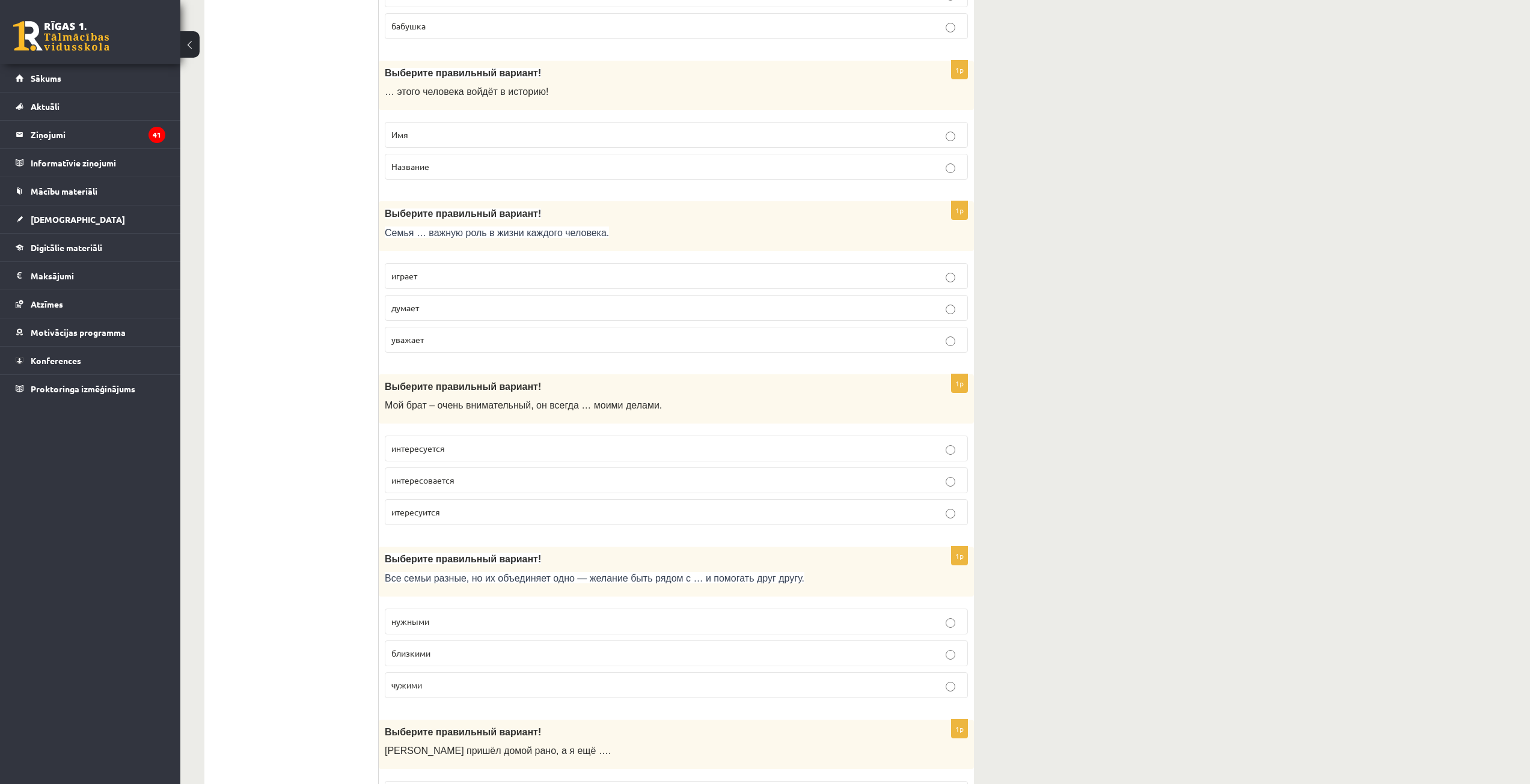
click at [453, 268] on label "играет" at bounding box center [677, 276] width 583 height 26
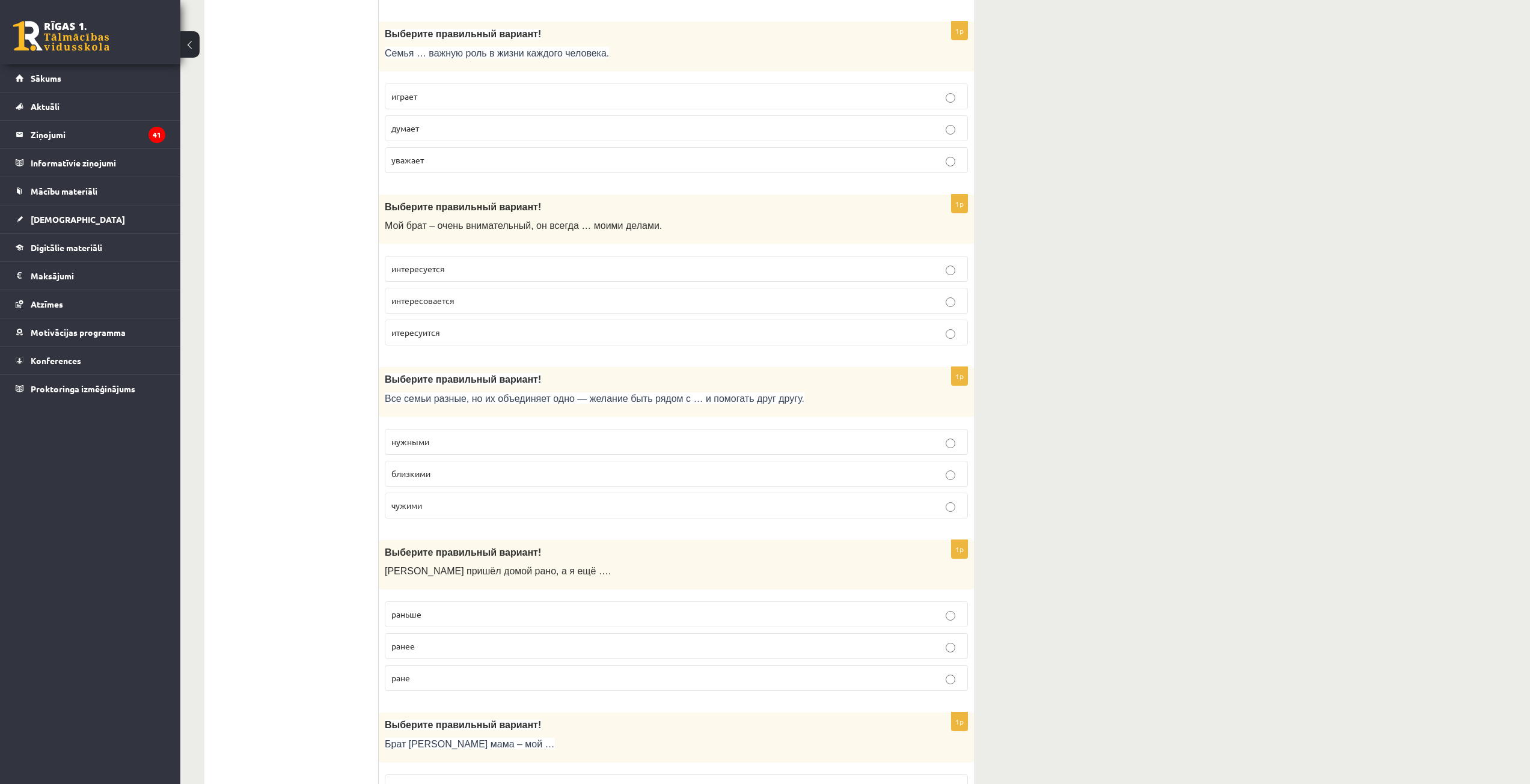
scroll to position [3425, 0]
click at [444, 268] on span "интересуется" at bounding box center [418, 268] width 53 height 11
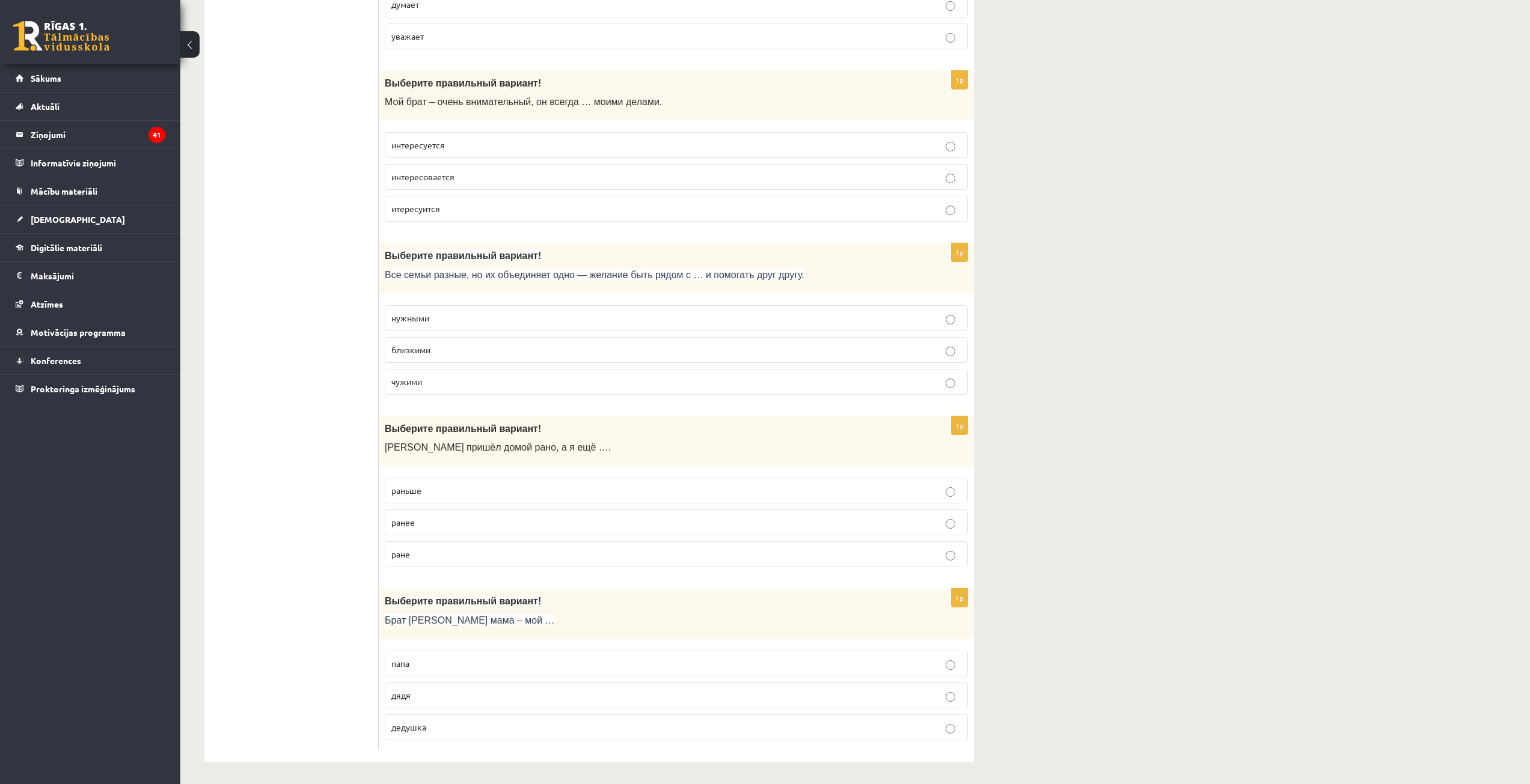
scroll to position [3551, 0]
click at [463, 348] on p "близкими" at bounding box center [676, 348] width 570 height 13
click at [467, 487] on p "раньше" at bounding box center [676, 489] width 570 height 13
click at [404, 691] on span "дядя" at bounding box center [401, 694] width 19 height 11
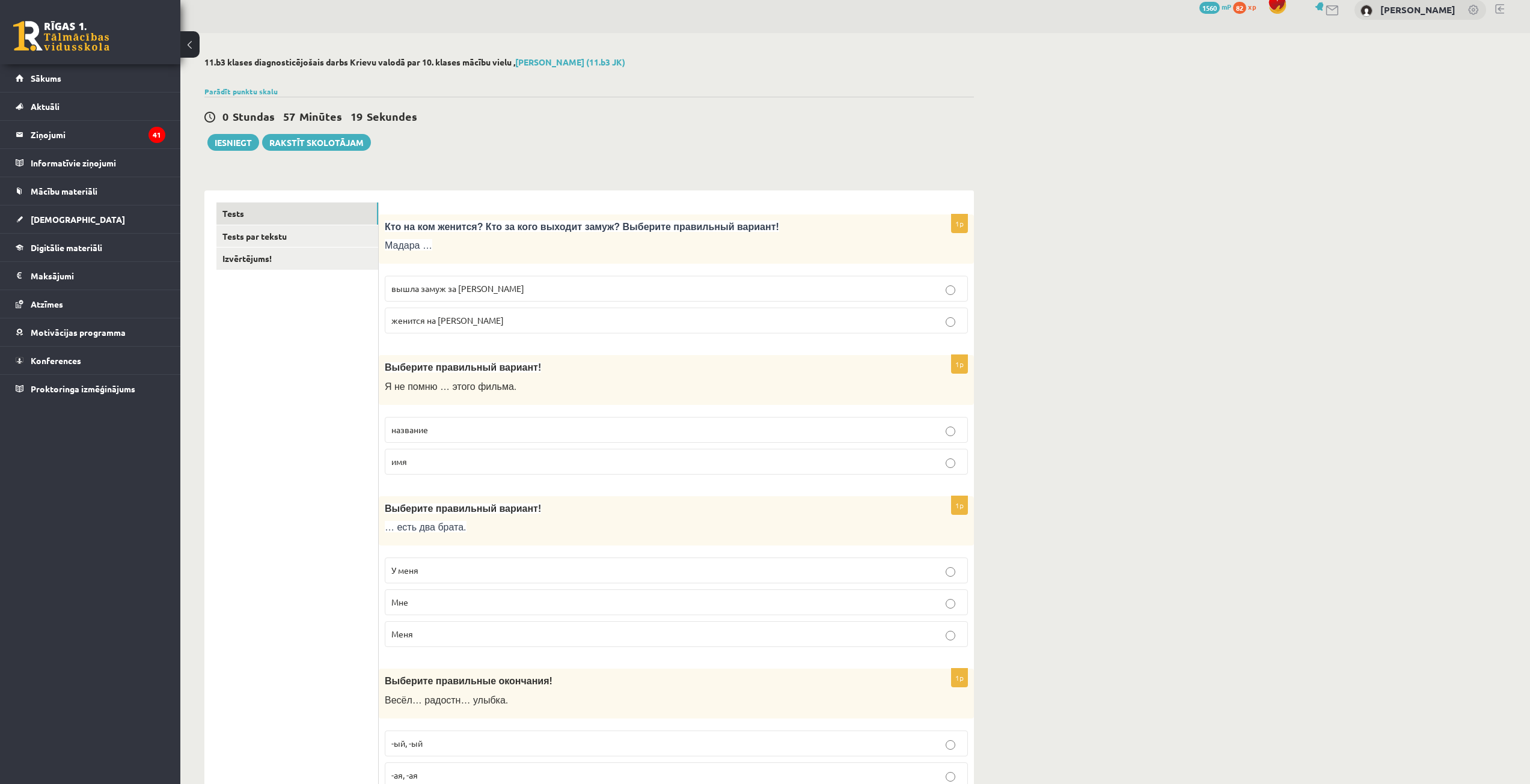
scroll to position [0, 0]
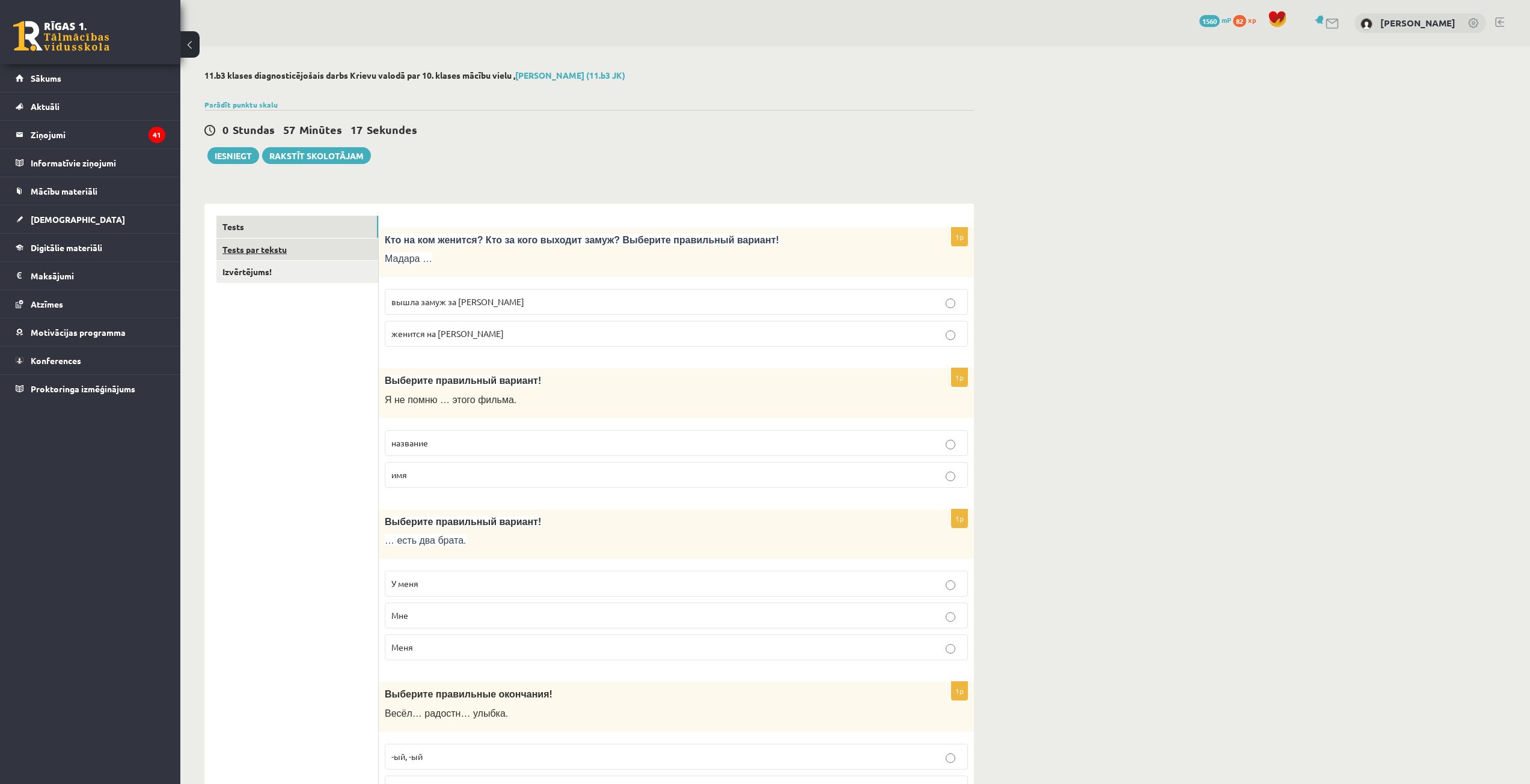
click at [325, 248] on link "Tests par tekstu" at bounding box center [298, 250] width 162 height 22
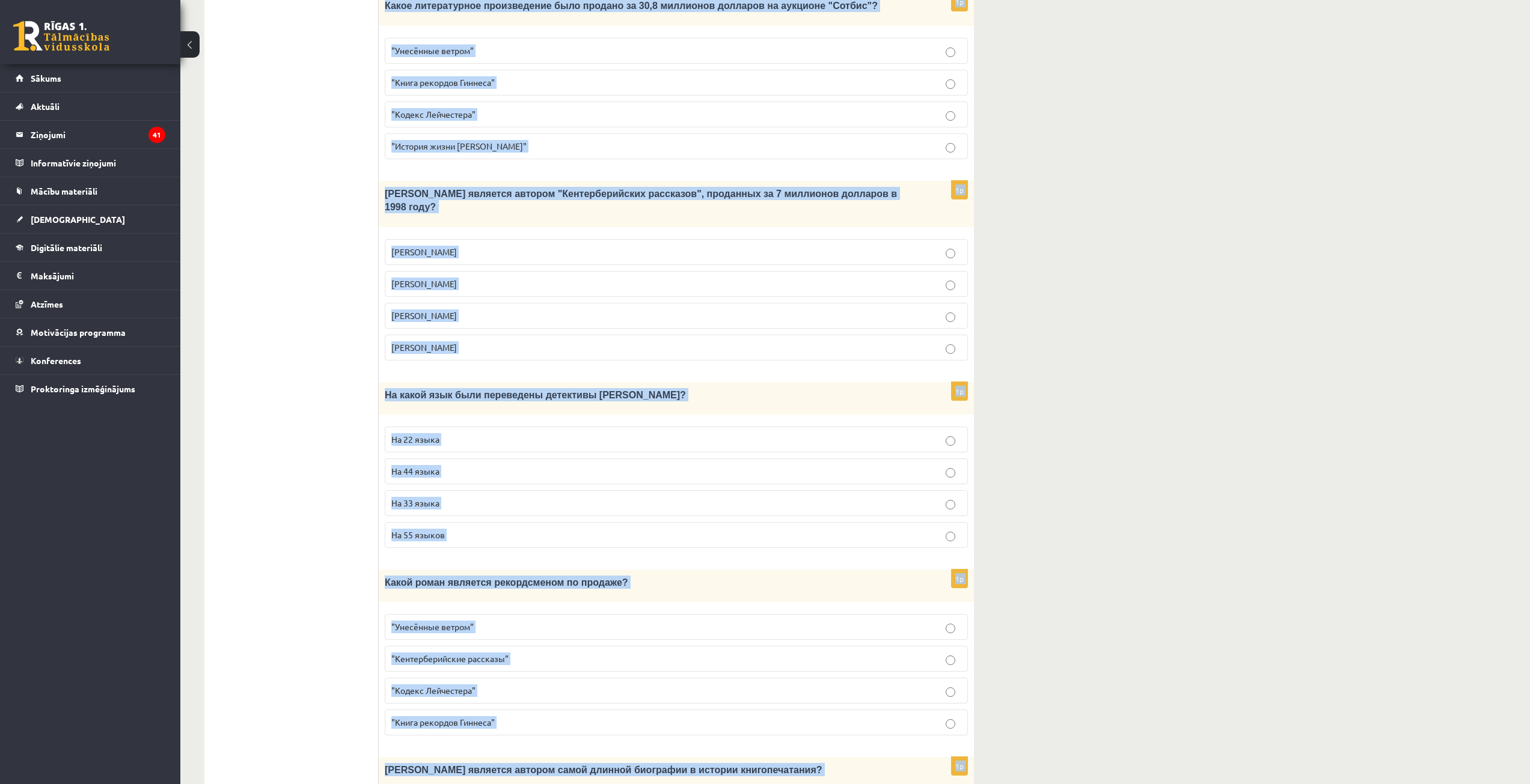
scroll to position [818, 0]
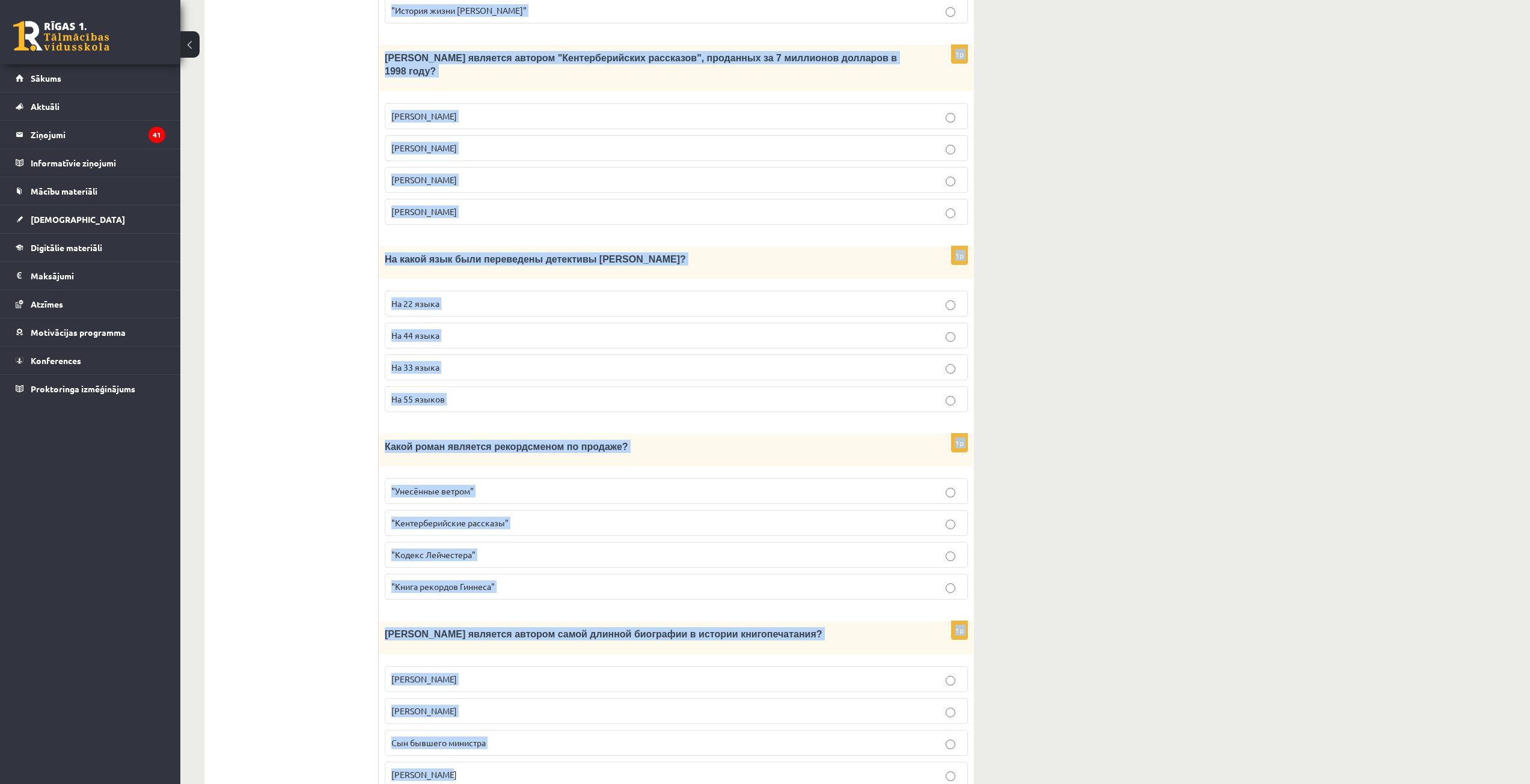
drag, startPoint x: 407, startPoint y: 103, endPoint x: 720, endPoint y: 654, distance: 633.7
copy form "Прочитайте текст «Интересные факты о книгах», выберите правильный вариант! Инте…"
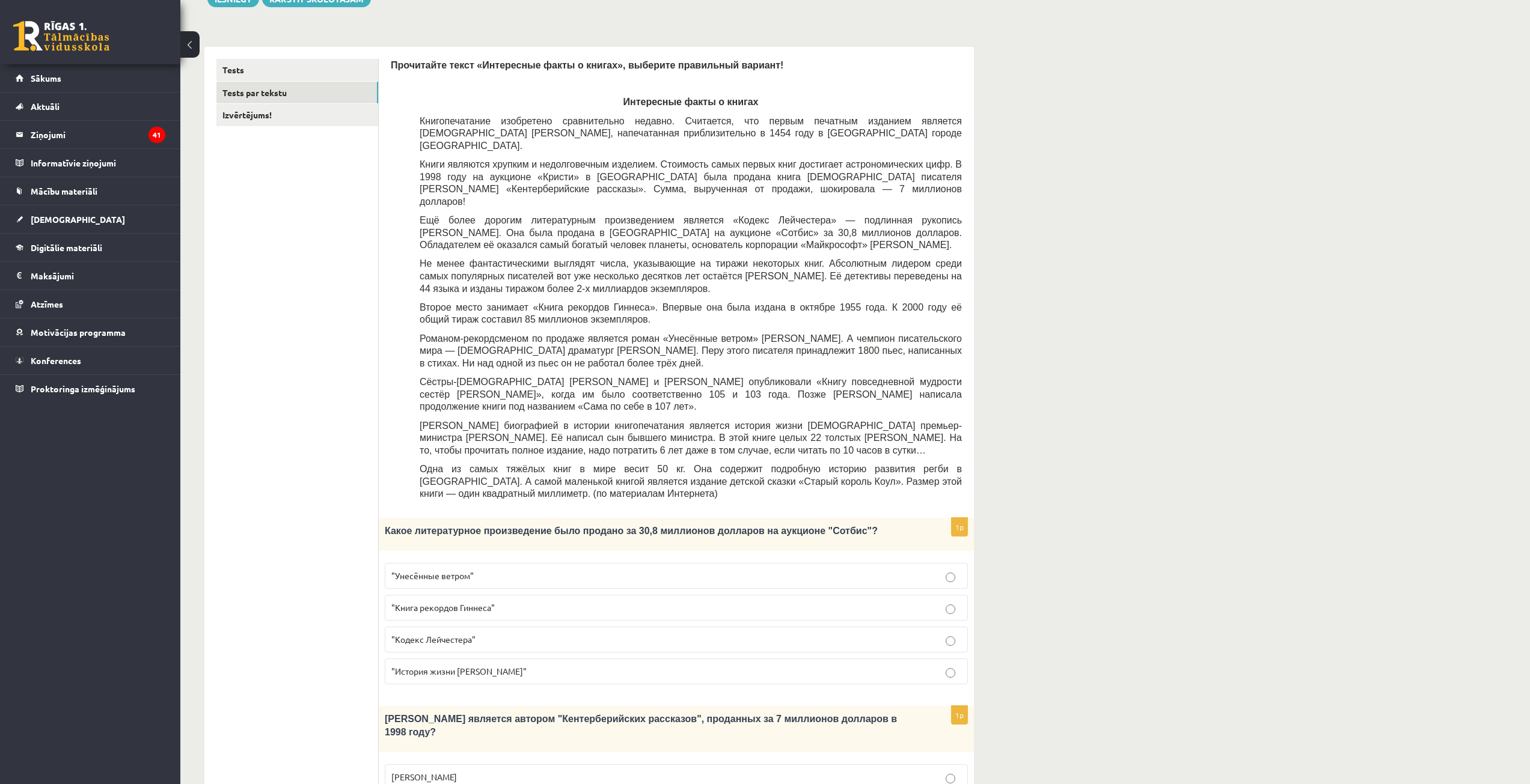
drag, startPoint x: 261, startPoint y: 355, endPoint x: 281, endPoint y: 365, distance: 22.4
click at [262, 355] on ul "Tests Tests par tekstu Izvērtējums!" at bounding box center [298, 758] width 162 height 1400
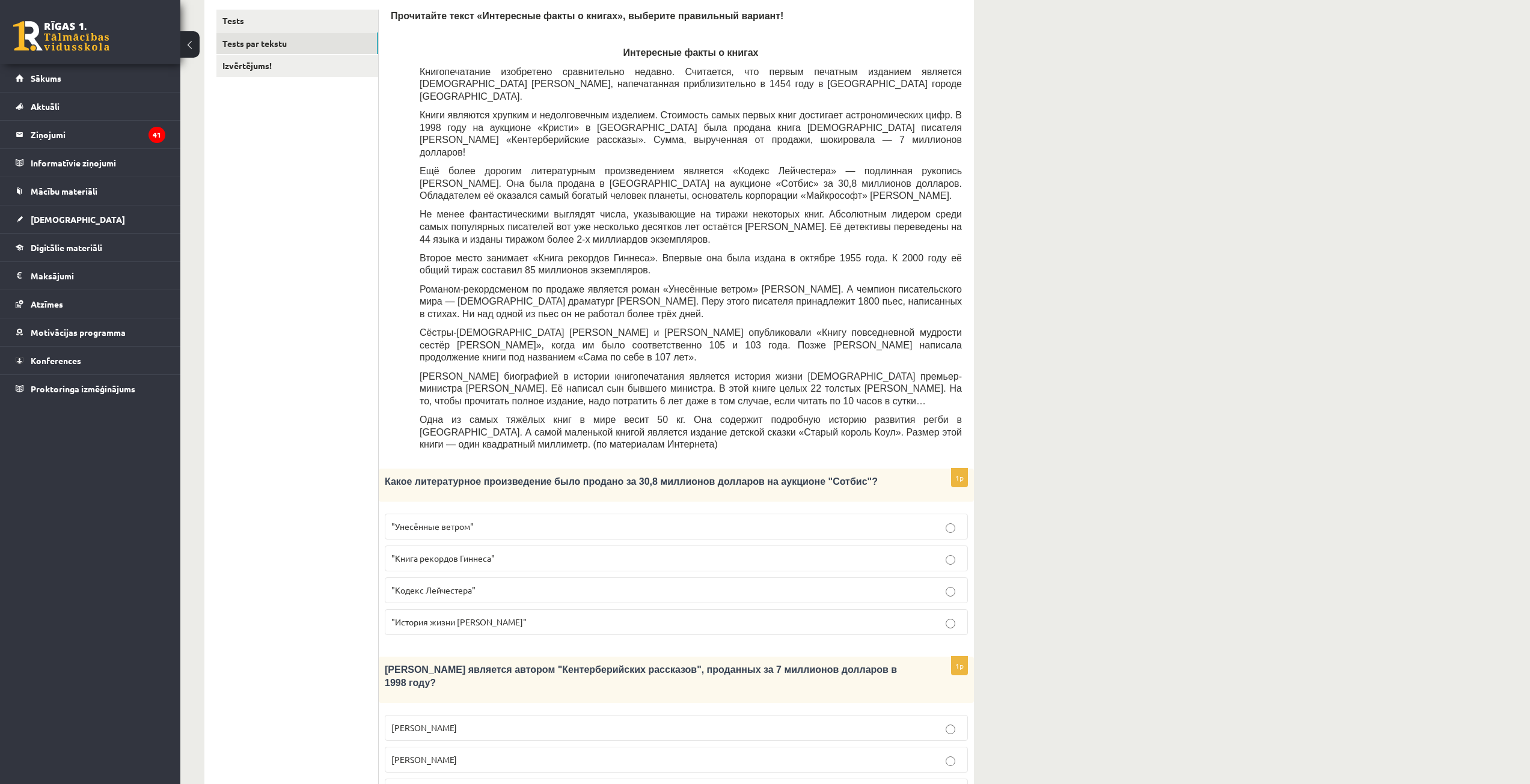
scroll to position [458, 0]
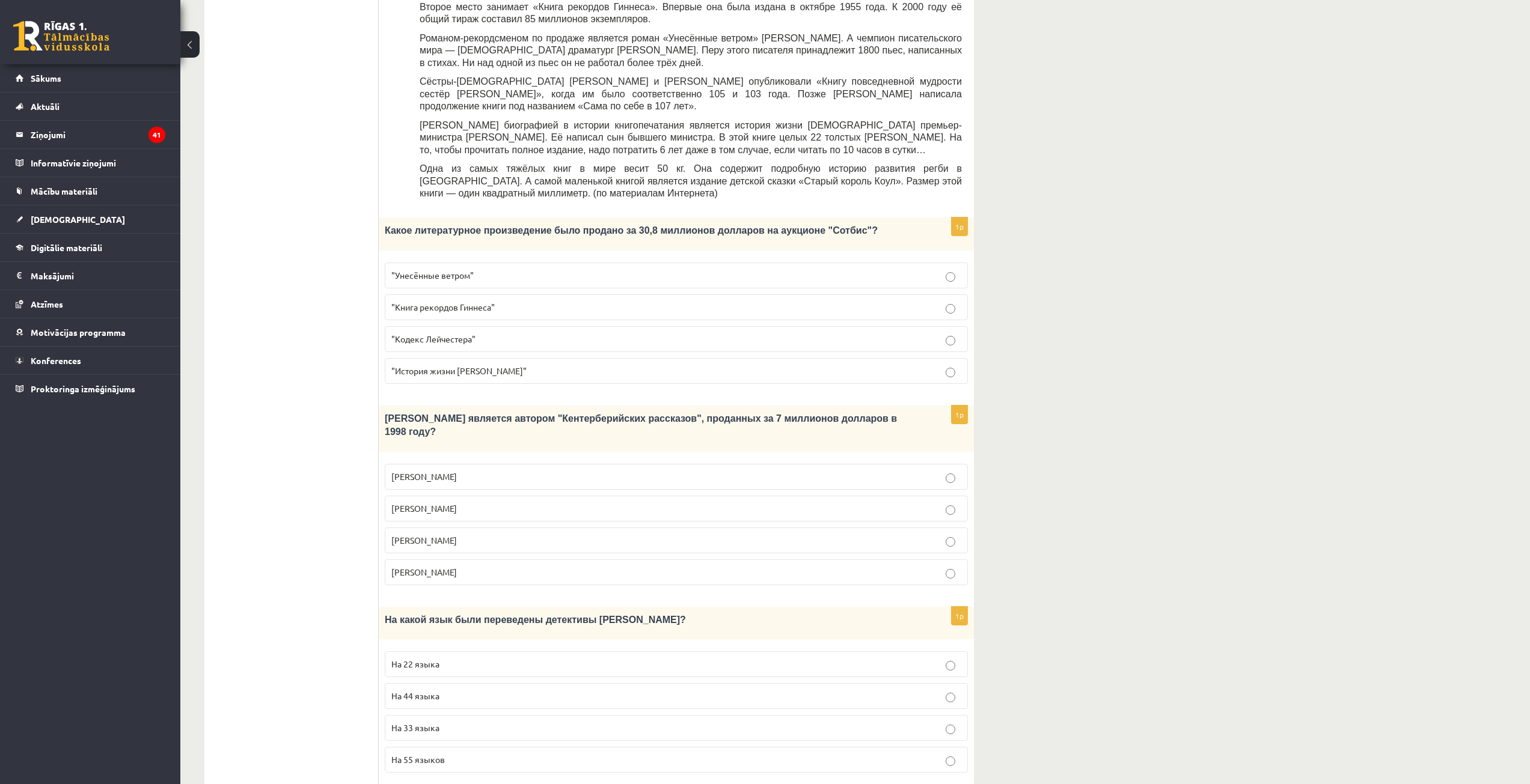
click at [475, 334] on span ""Кодекс Лейчестера"" at bounding box center [433, 339] width 84 height 11
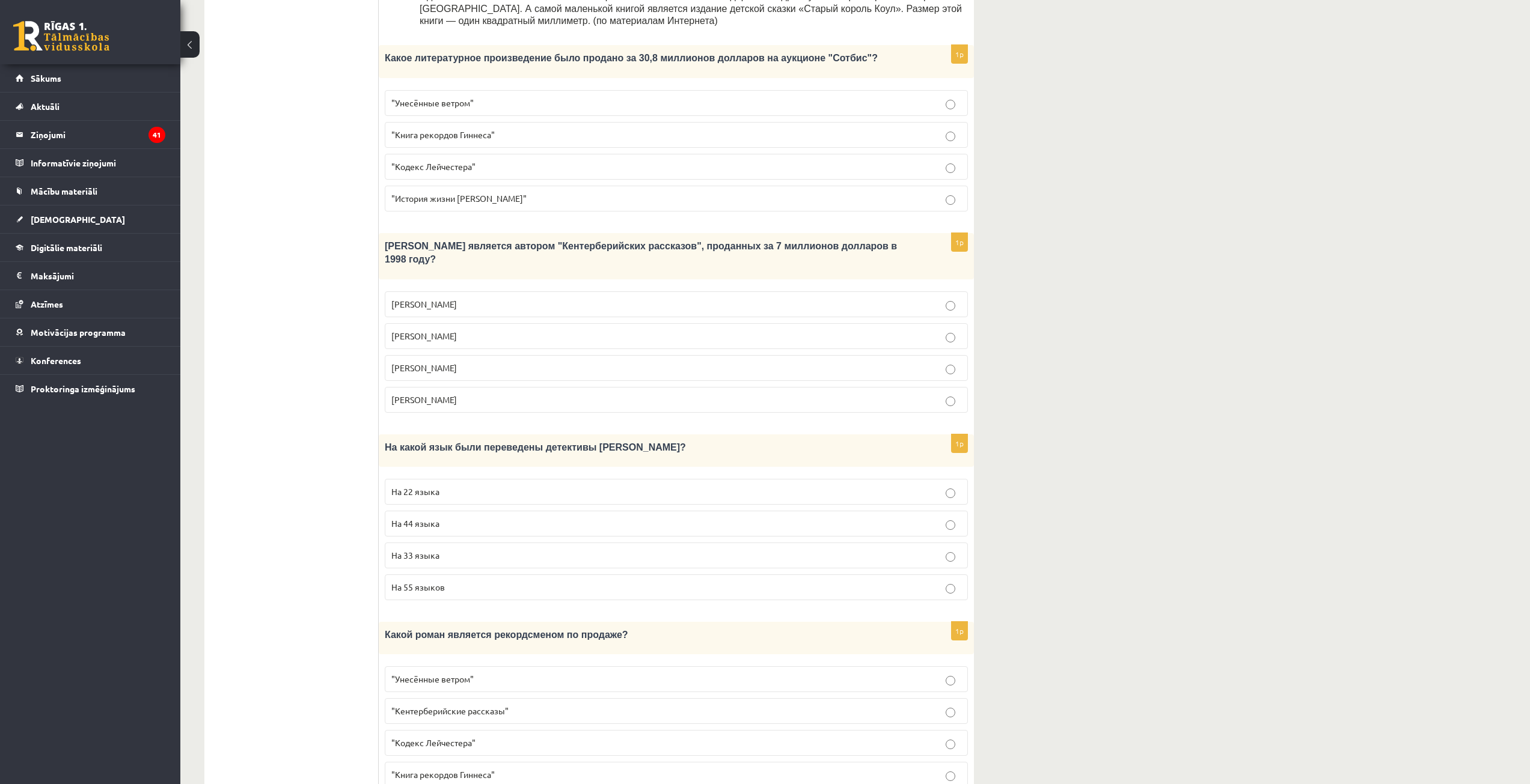
scroll to position [698, 0]
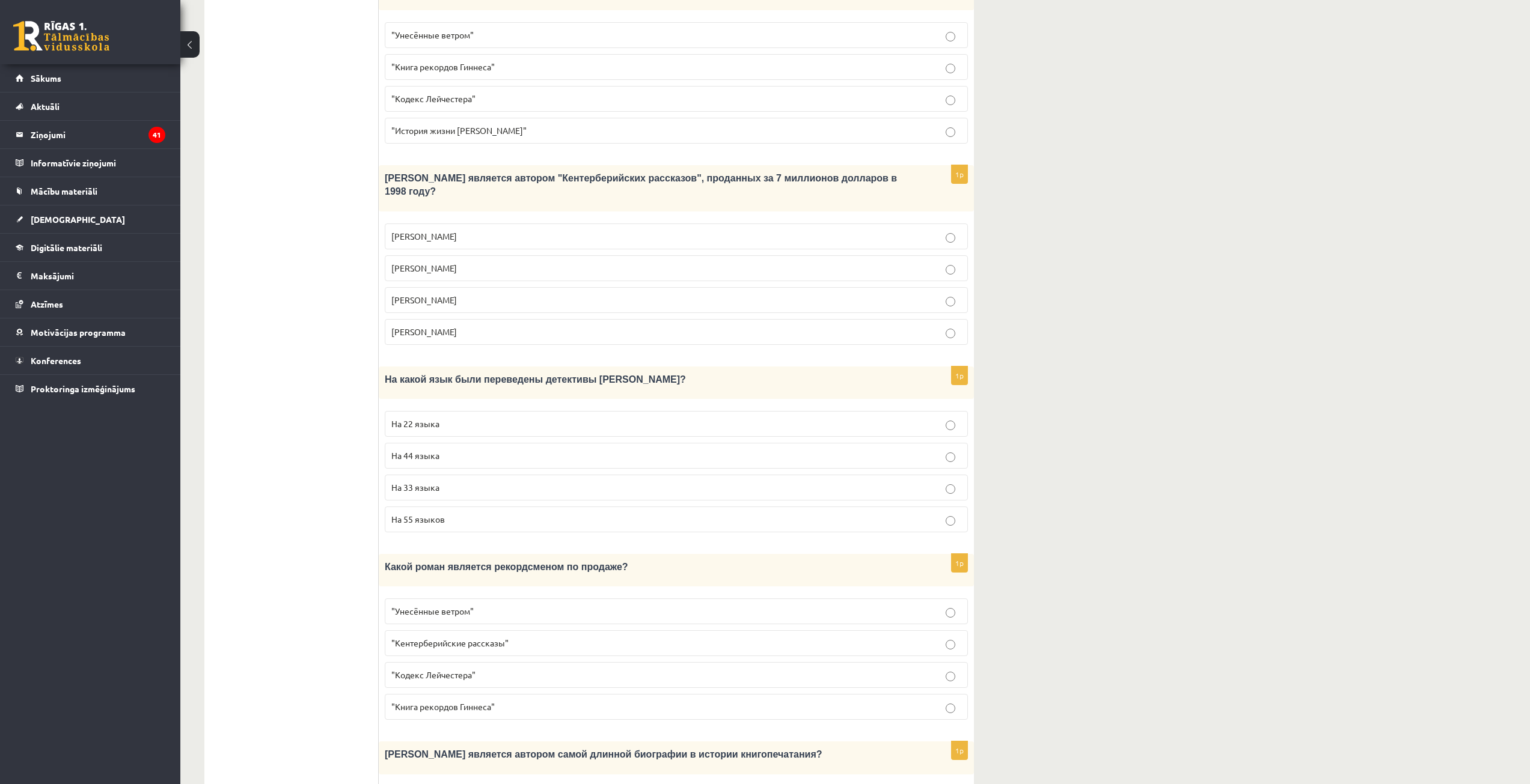
click at [467, 294] on p "Джефри Чосер" at bounding box center [676, 300] width 570 height 13
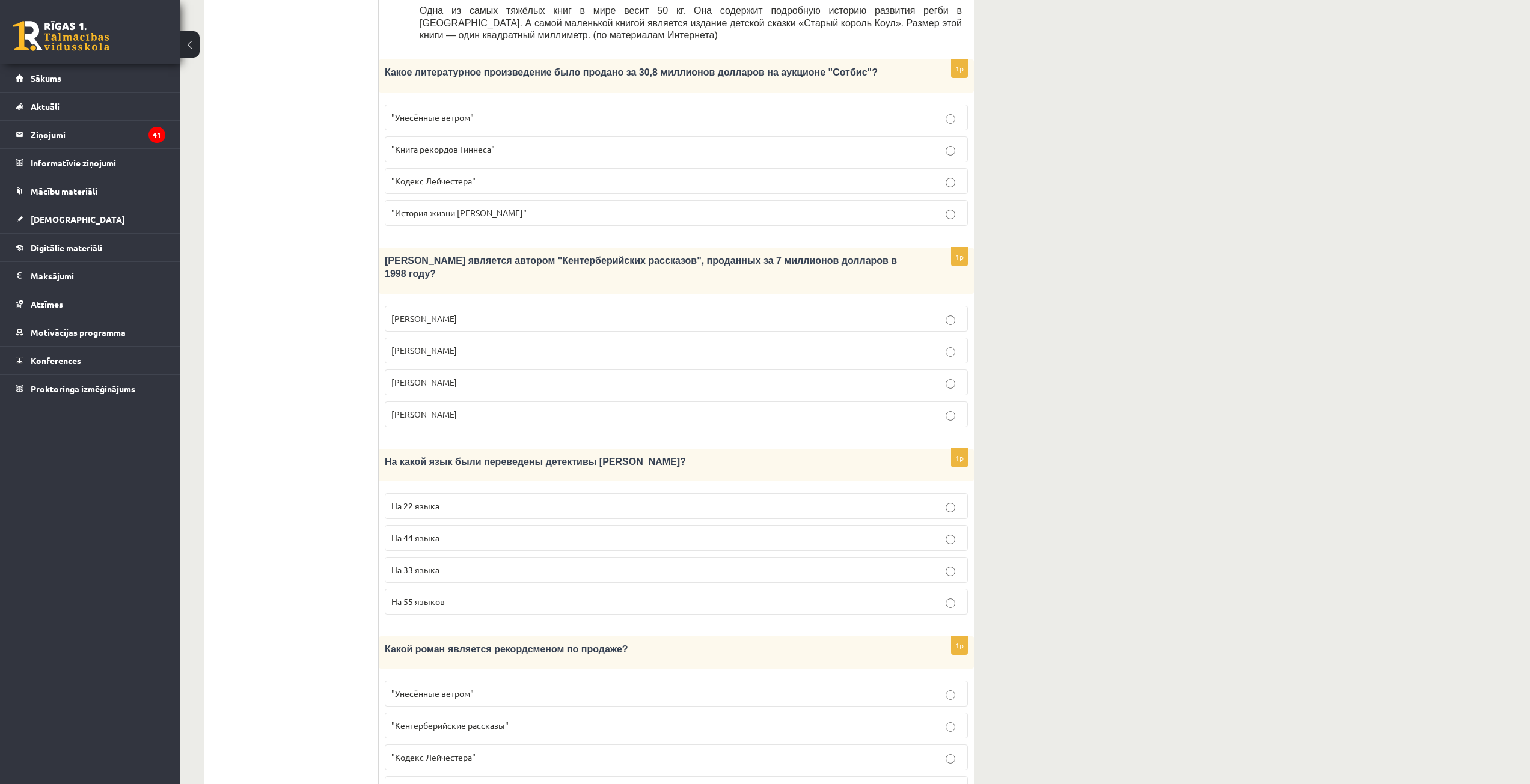
scroll to position [638, 0]
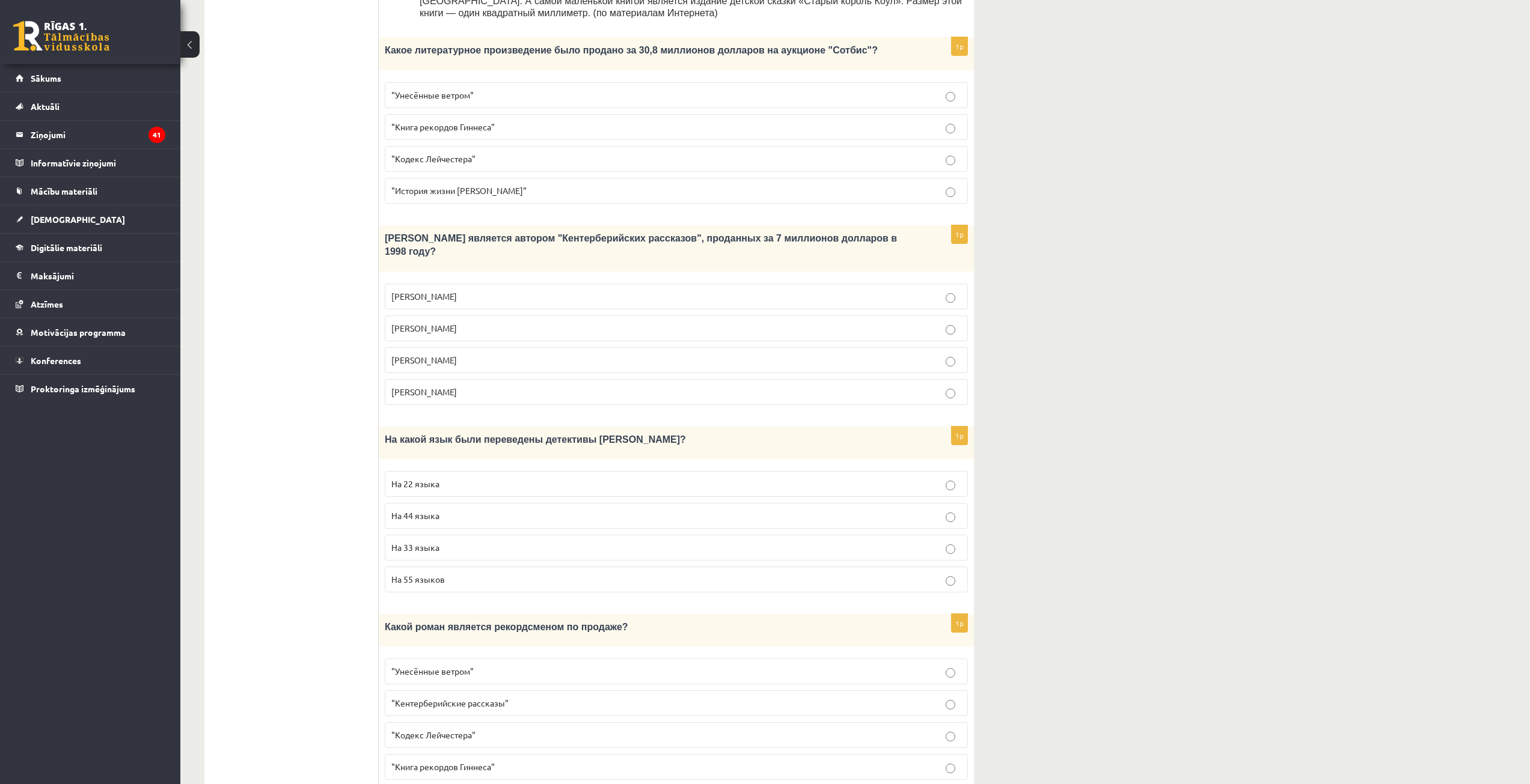
click at [464, 510] on p "На 44 языка" at bounding box center [676, 515] width 570 height 13
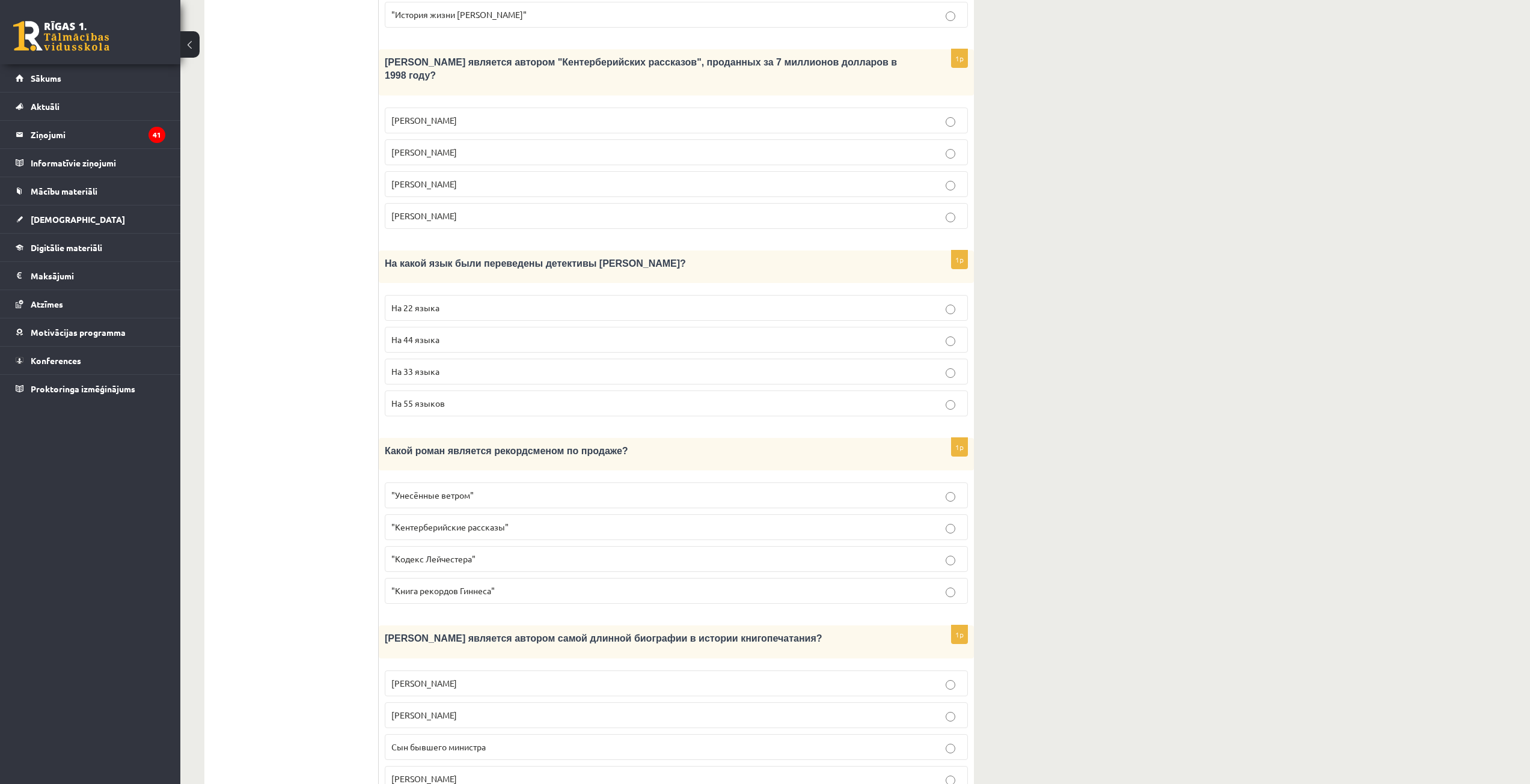
scroll to position [818, 0]
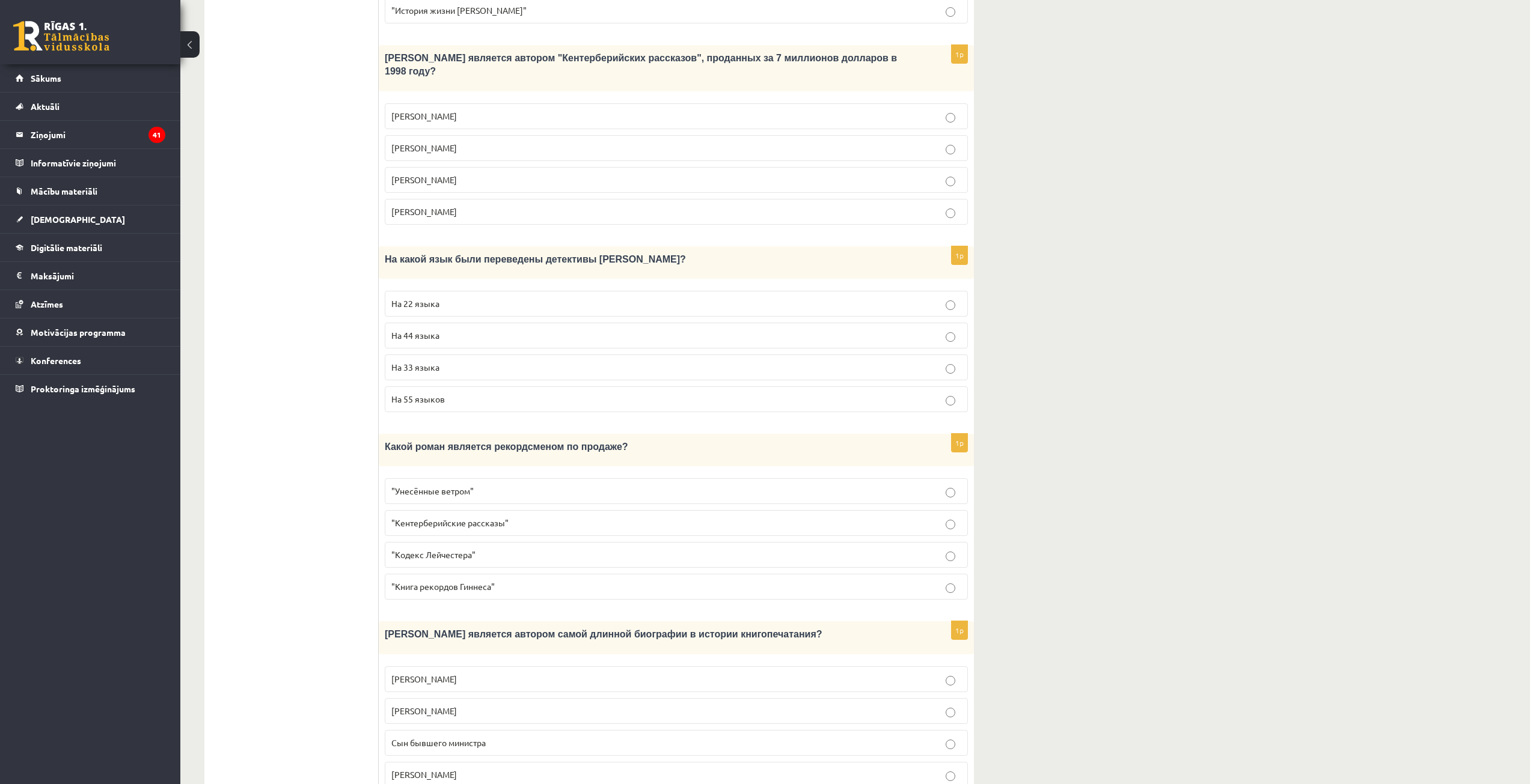
click at [440, 486] on span ""Унесённые ветром"" at bounding box center [432, 491] width 82 height 11
click at [439, 737] on span "Сын бывшего министра" at bounding box center [438, 742] width 94 height 11
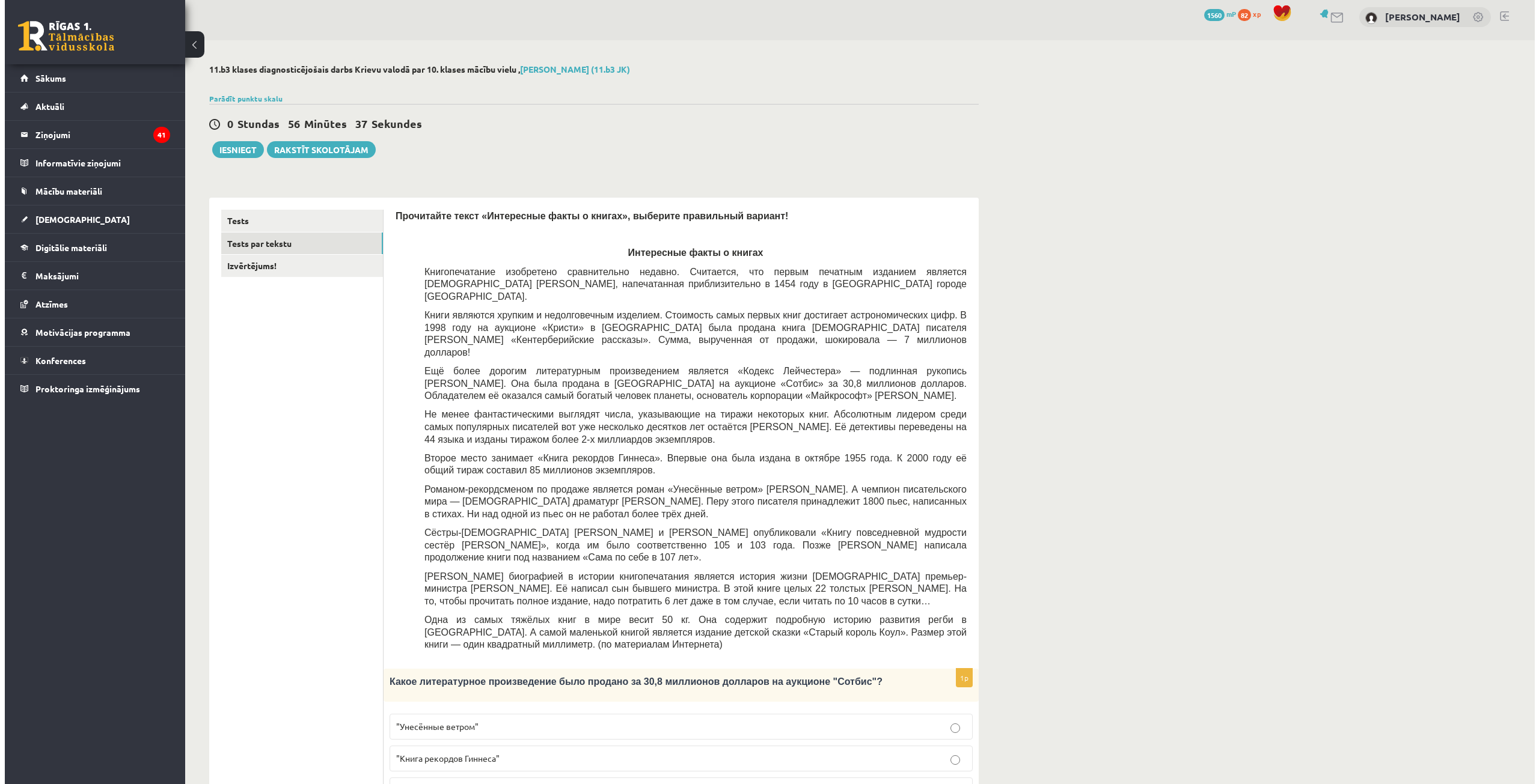
scroll to position [0, 0]
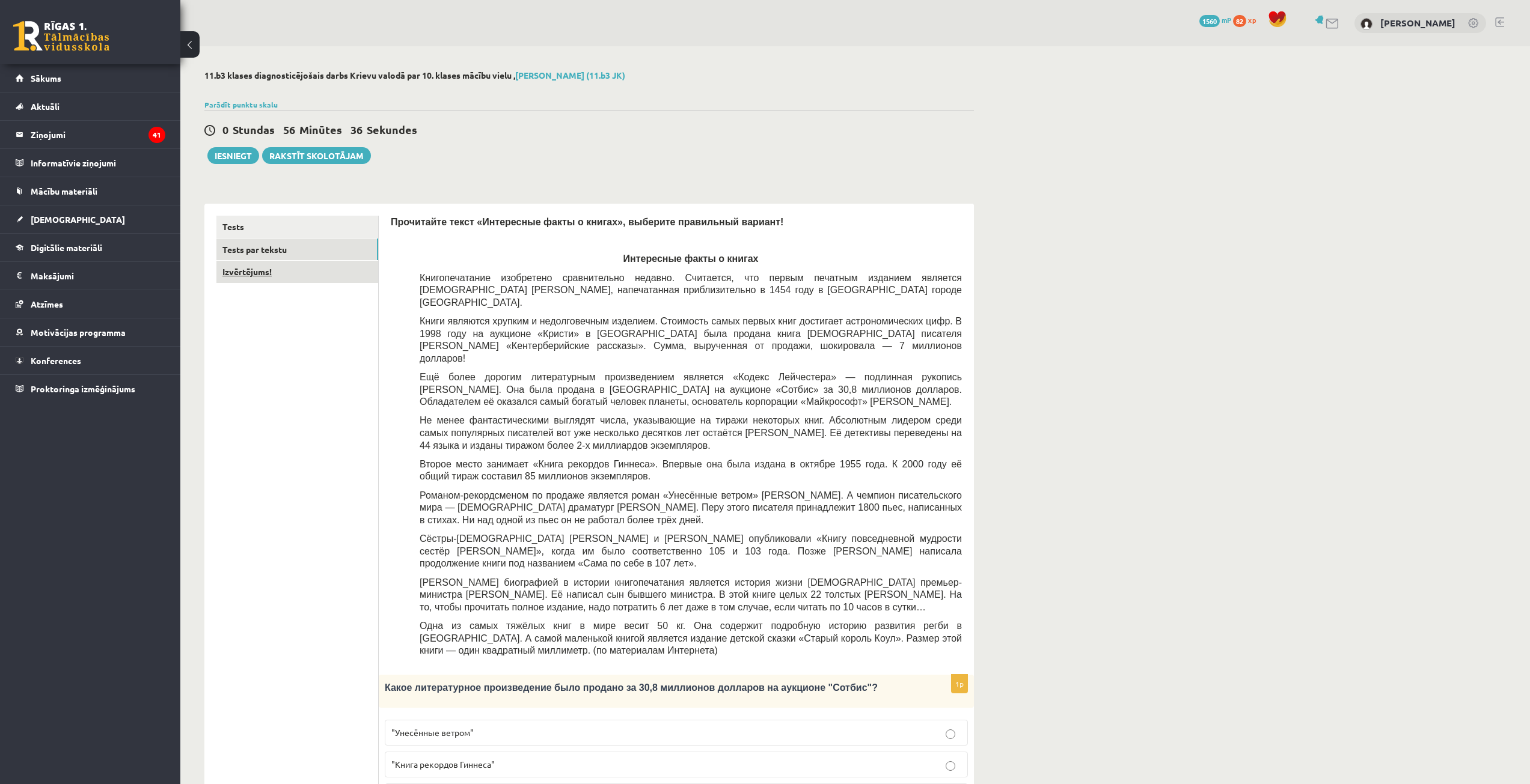
click at [289, 266] on link "Izvērtējums!" at bounding box center [298, 272] width 162 height 22
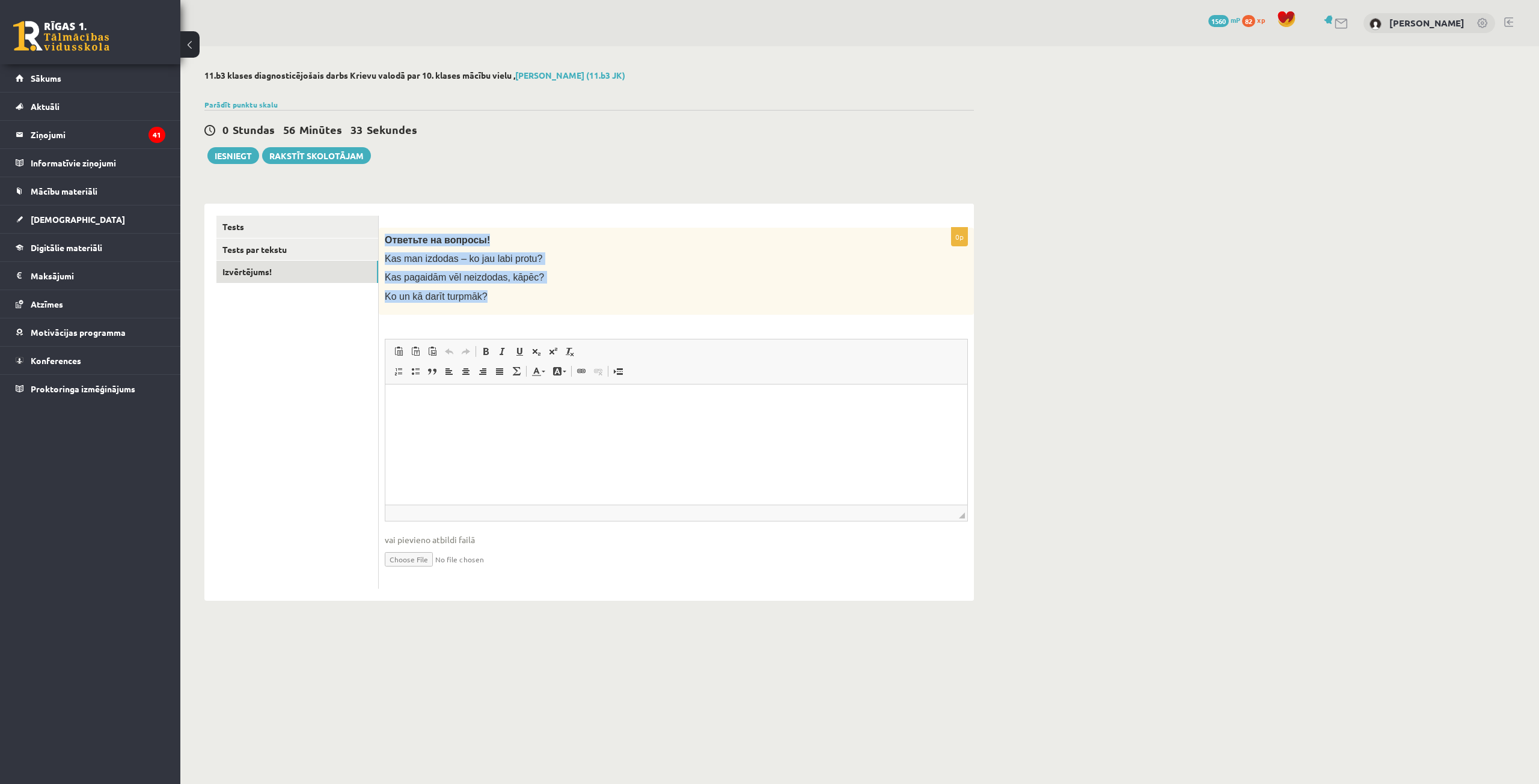
drag, startPoint x: 387, startPoint y: 238, endPoint x: 579, endPoint y: 286, distance: 197.9
click at [579, 286] on div "Ответьте на вопросы! Kas man izdodas – ko jau labi protu? Kas pagaidām vēl neiz…" at bounding box center [676, 271] width 595 height 87
copy div "Ответьте на вопросы! Kas man izdodas – ko jau labi protu? Kas pagaidām vēl neiz…"
click at [446, 421] on html at bounding box center [676, 402] width 582 height 36
click at [233, 151] on button "Iesniegt" at bounding box center [234, 156] width 52 height 17
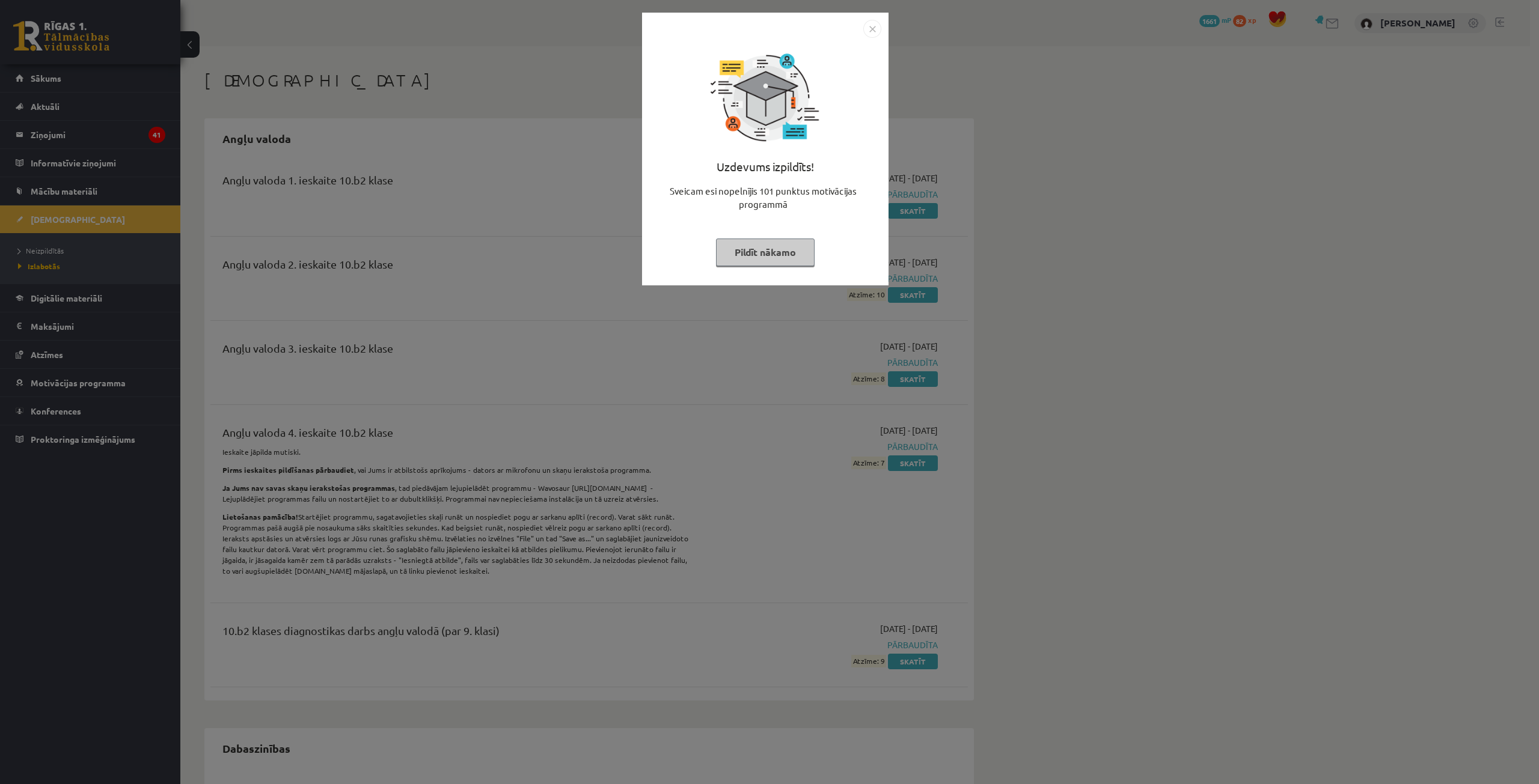
click at [772, 248] on button "Pildīt nākamo" at bounding box center [765, 252] width 99 height 27
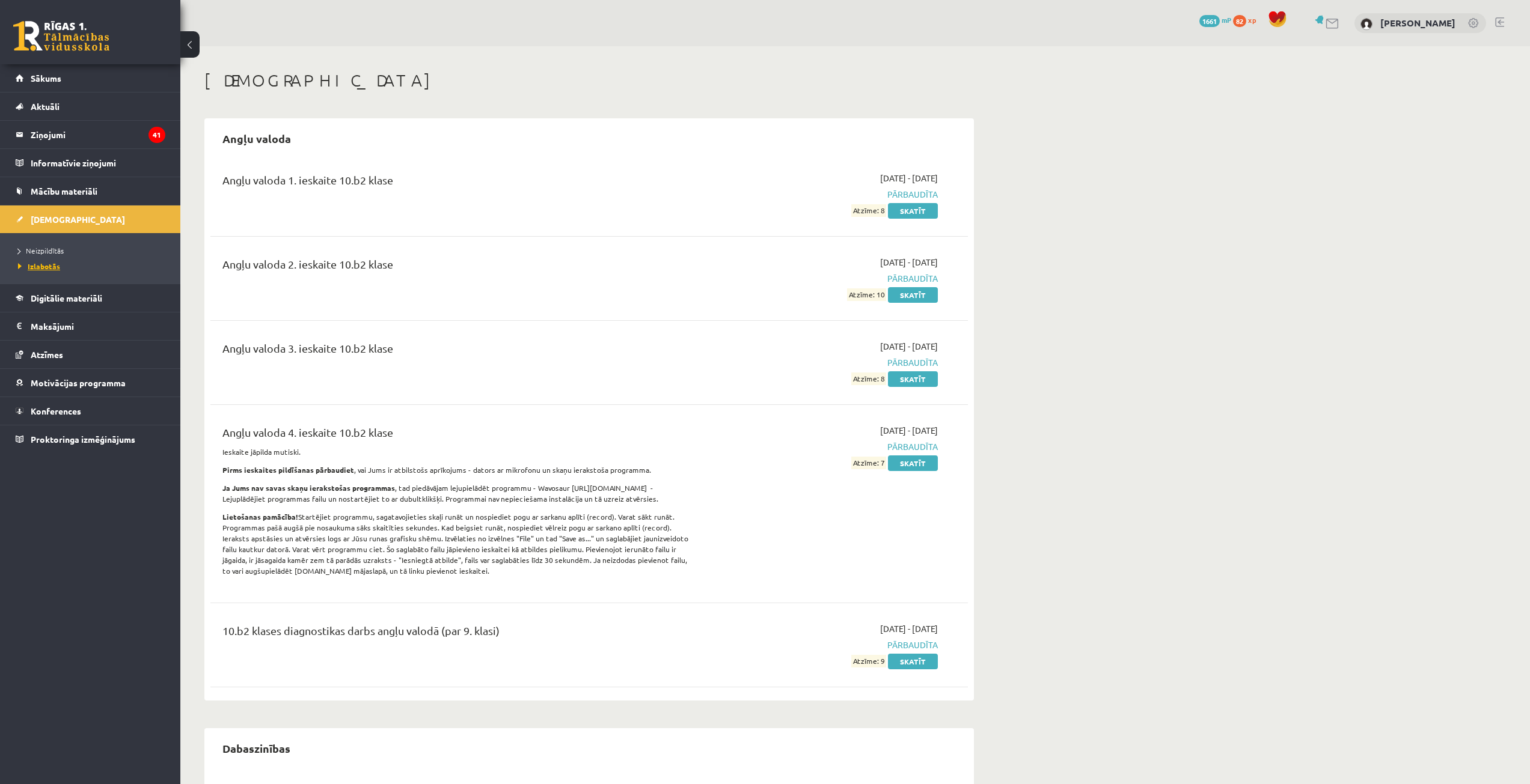
click at [47, 265] on span "Izlabotās" at bounding box center [39, 266] width 42 height 10
click at [51, 251] on span "Neizpildītās" at bounding box center [41, 250] width 46 height 10
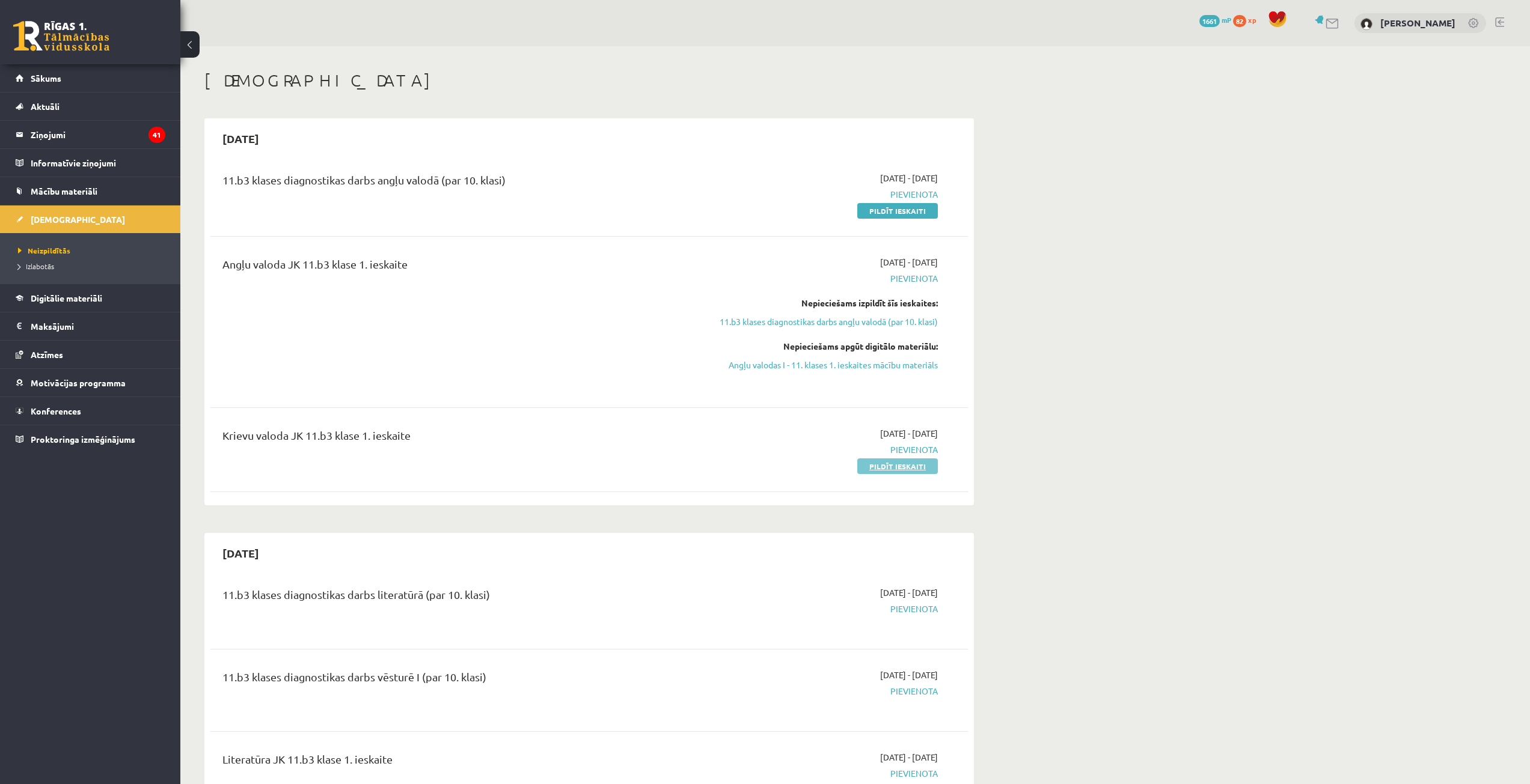
click at [905, 463] on link "Pildīt ieskaiti" at bounding box center [897, 466] width 81 height 16
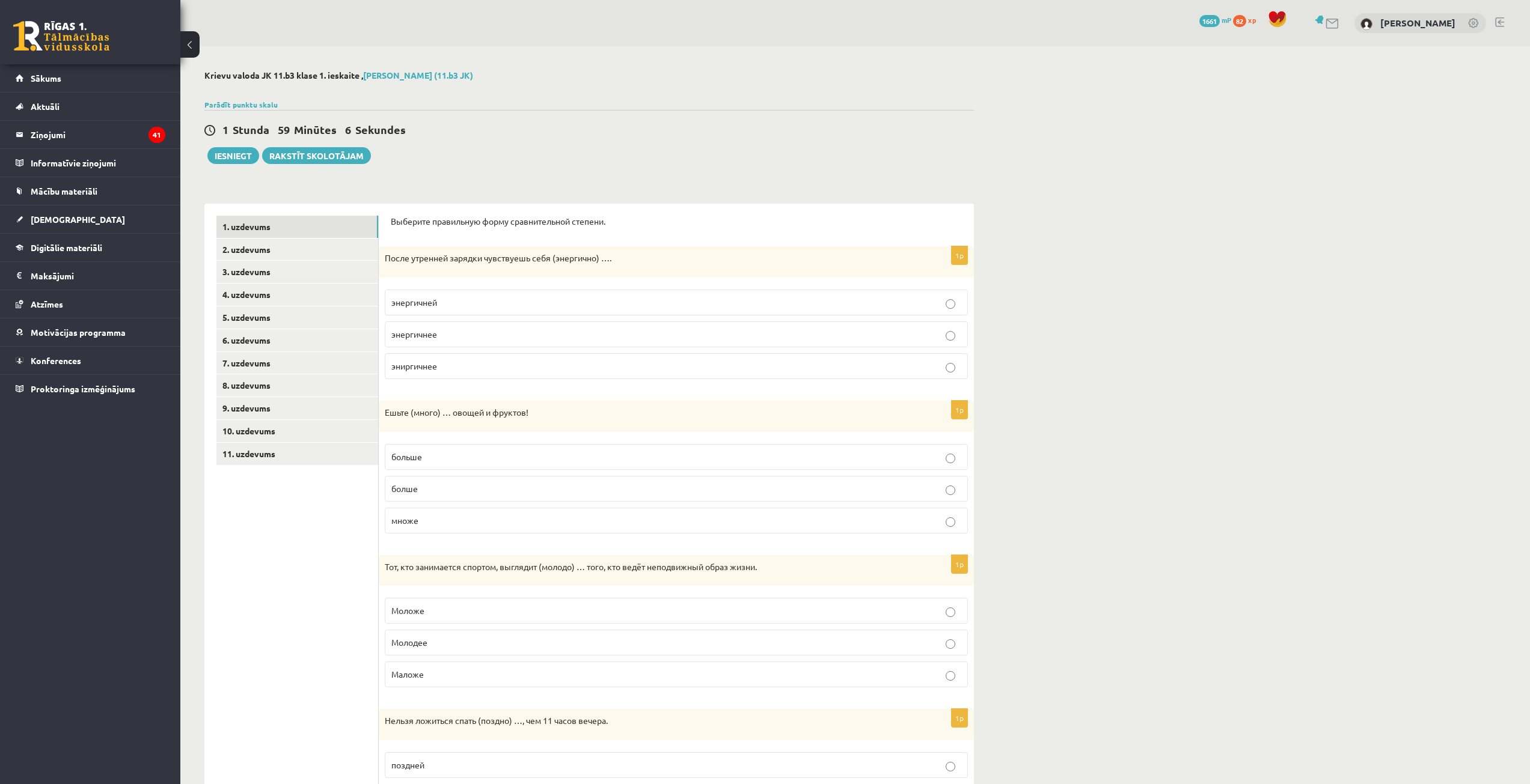
click at [441, 338] on p "энергичнее" at bounding box center [676, 334] width 570 height 13
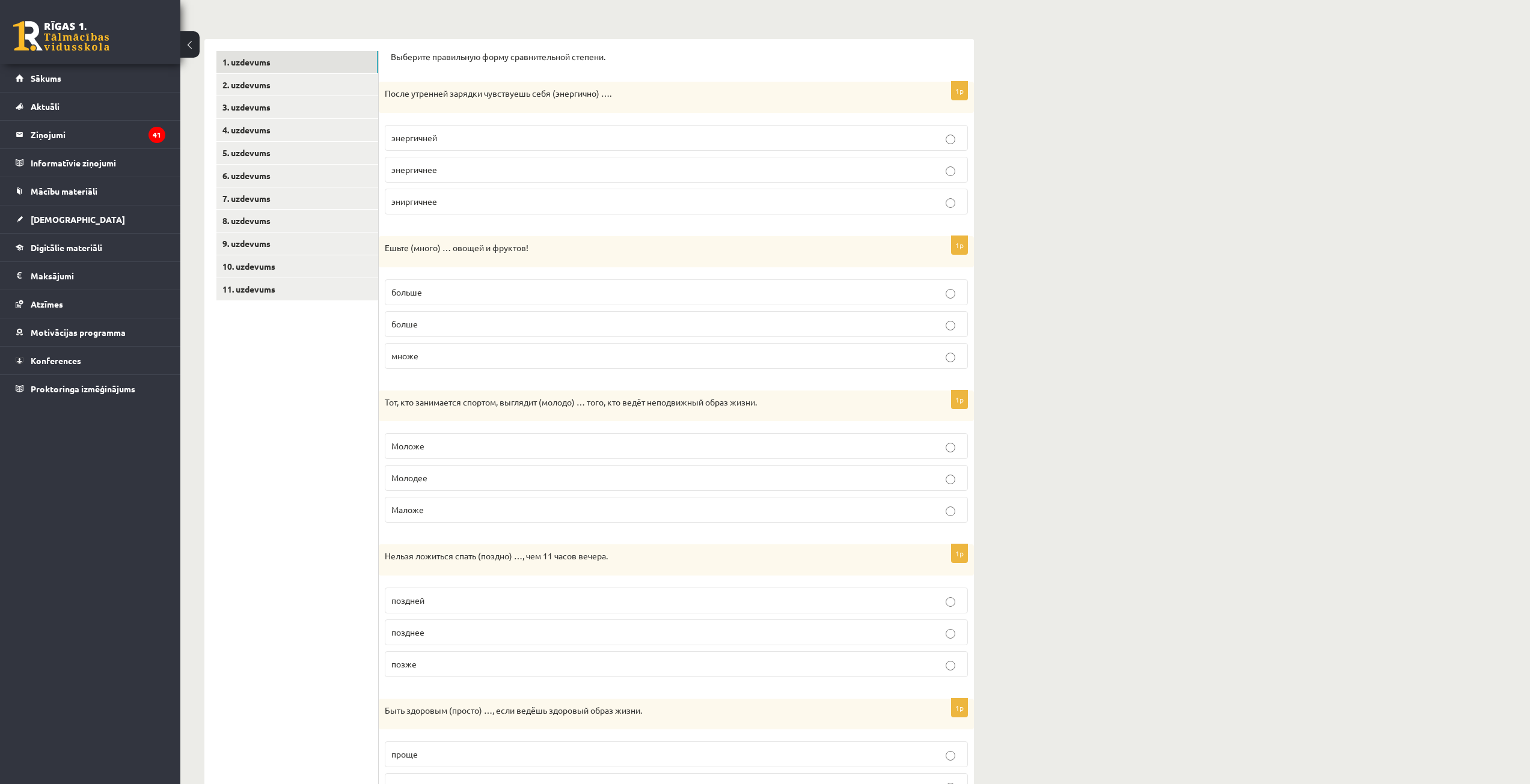
scroll to position [180, 0]
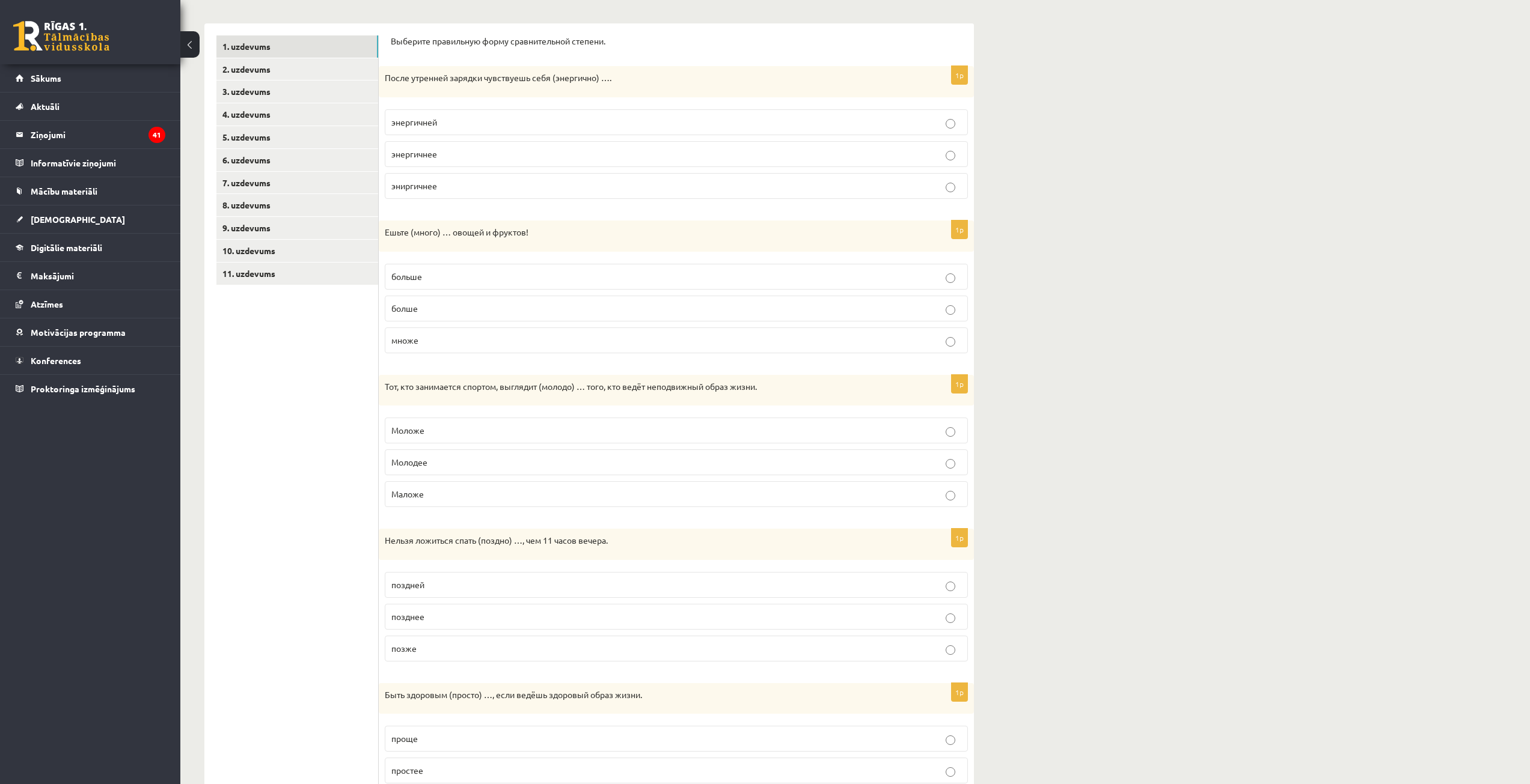
click at [433, 272] on p "больше" at bounding box center [676, 277] width 570 height 13
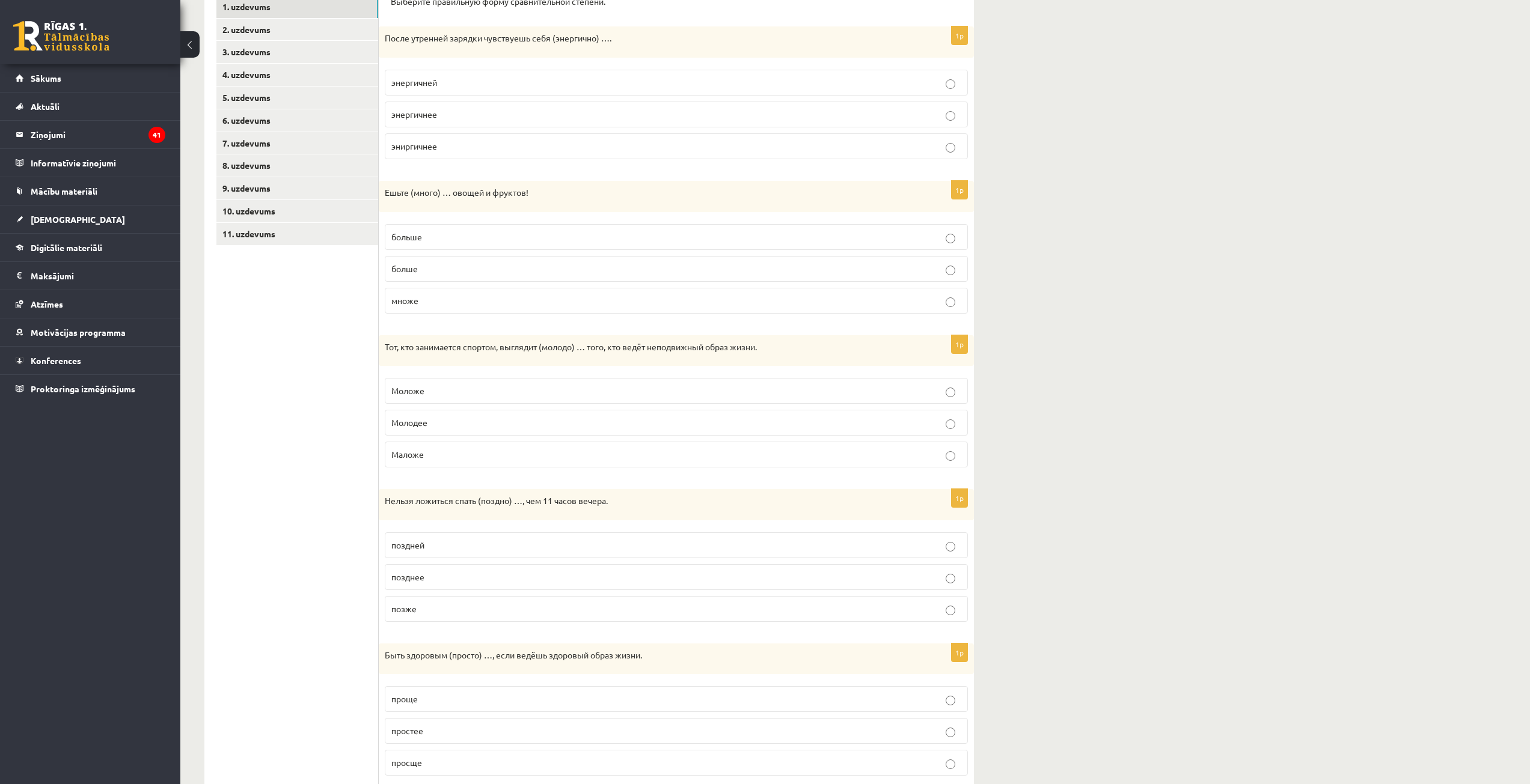
scroll to position [258, 0]
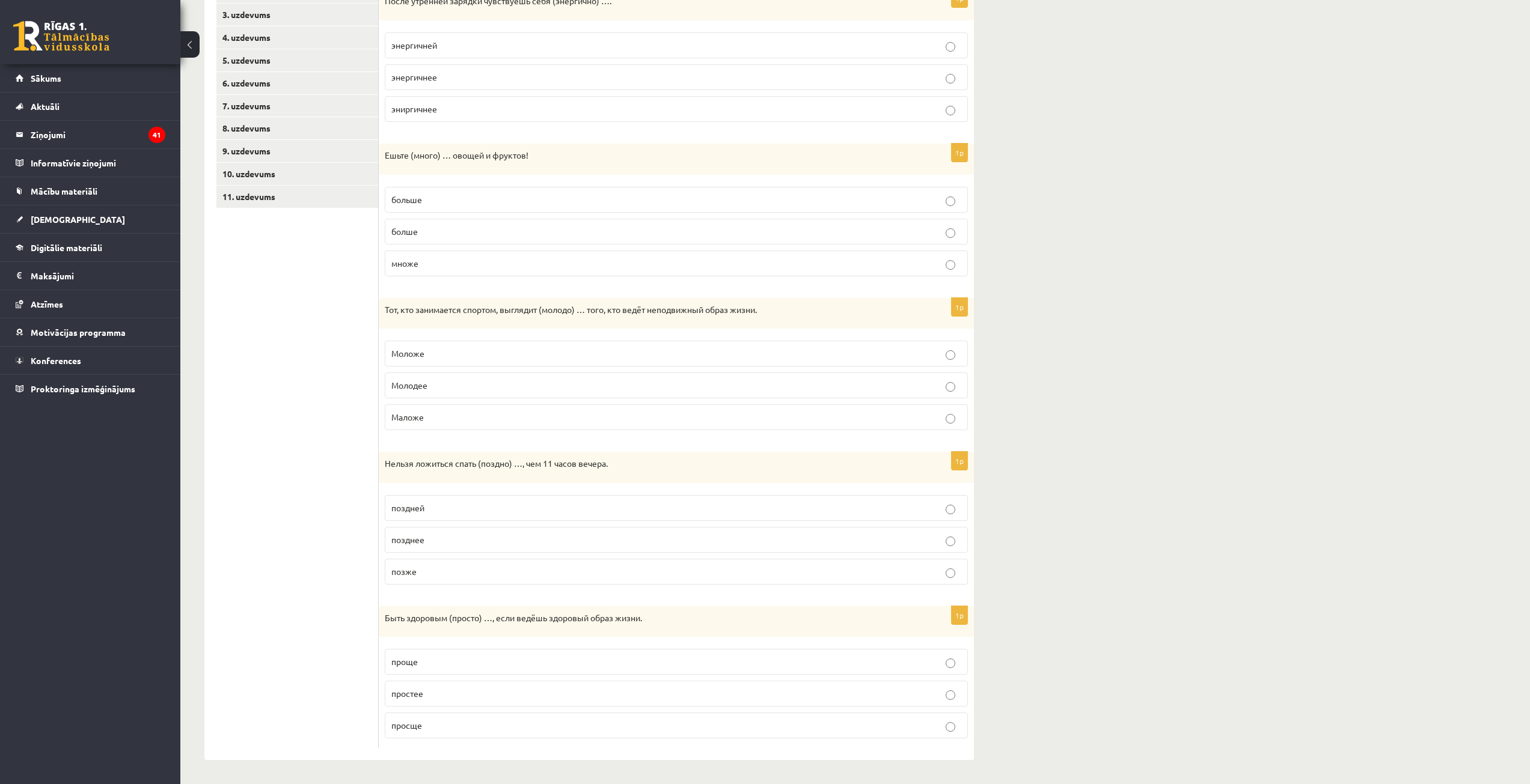
click at [453, 352] on p "Моложе" at bounding box center [676, 353] width 570 height 13
click at [427, 573] on p "позже" at bounding box center [676, 571] width 570 height 13
click at [438, 663] on p "проще" at bounding box center [676, 662] width 570 height 13
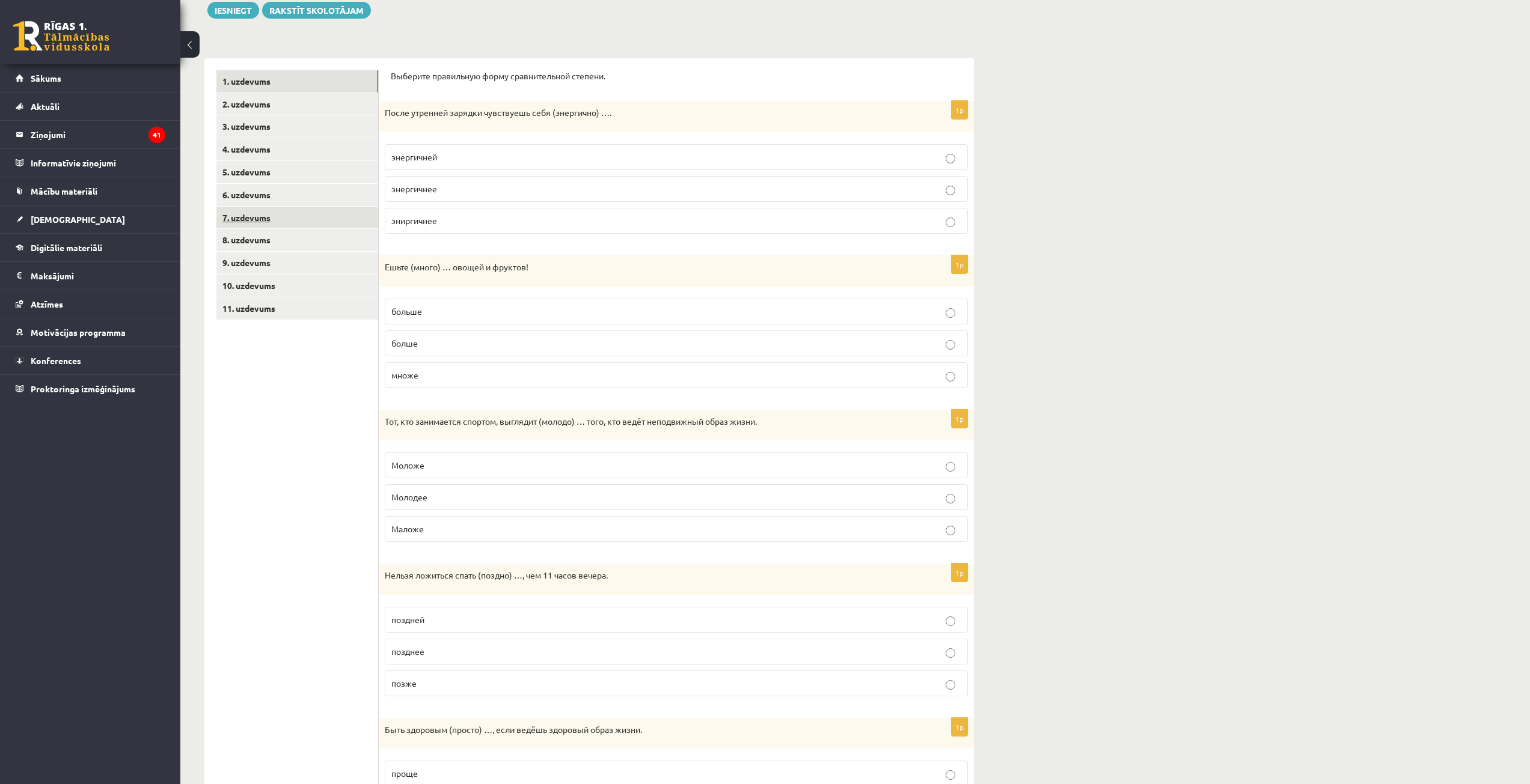
scroll to position [138, 0]
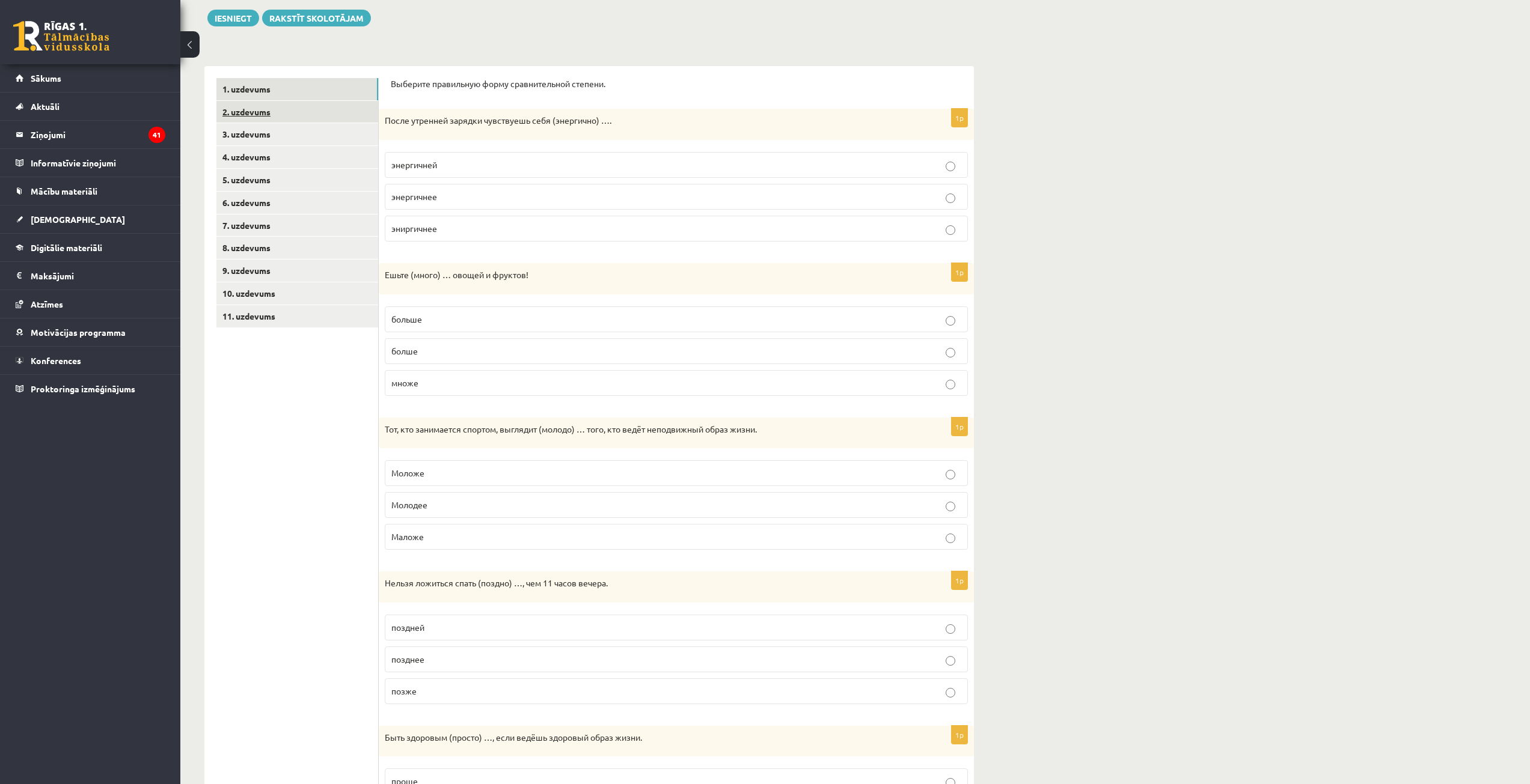
click at [319, 122] on link "2. uzdevums" at bounding box center [298, 112] width 162 height 22
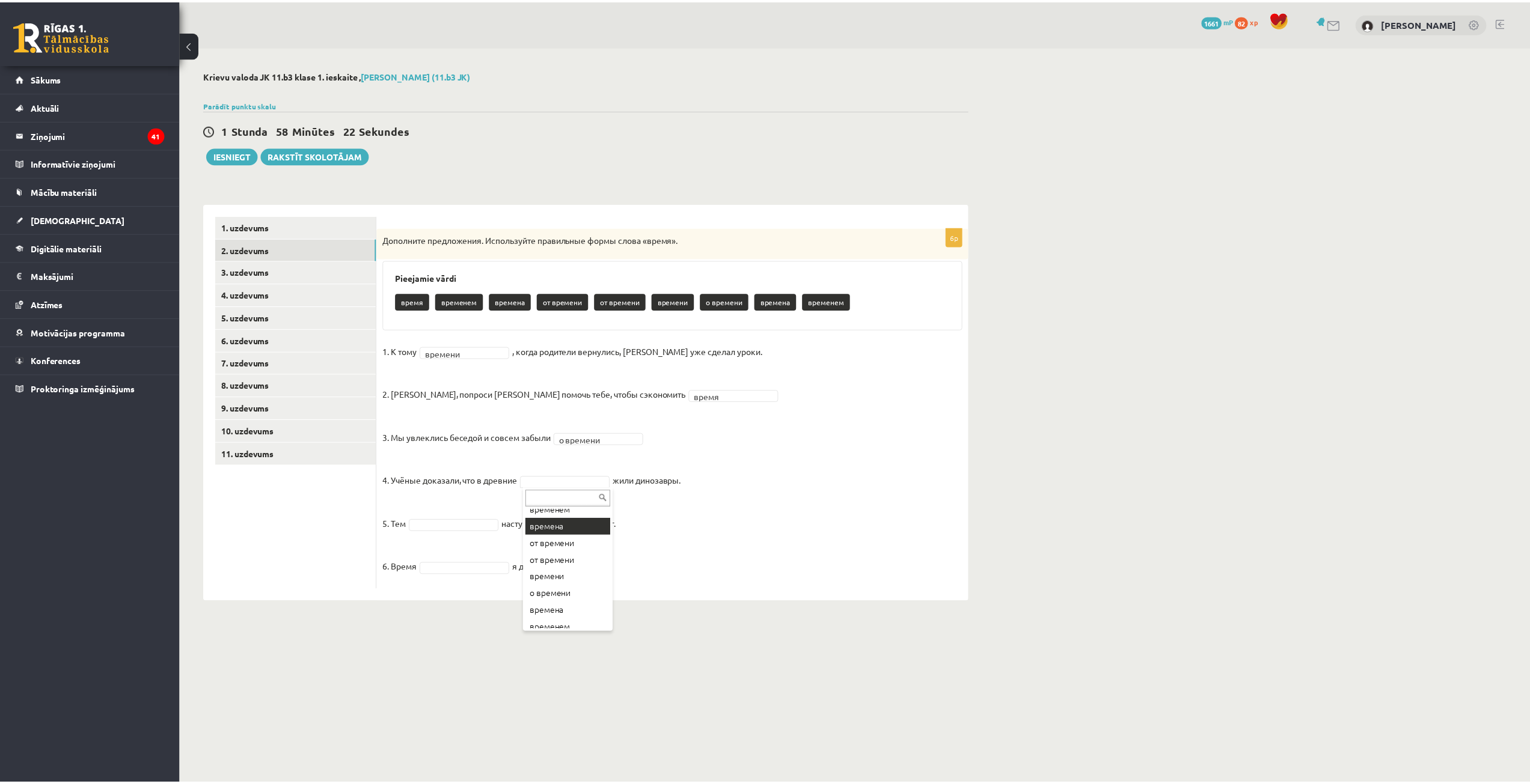
scroll to position [48, 0]
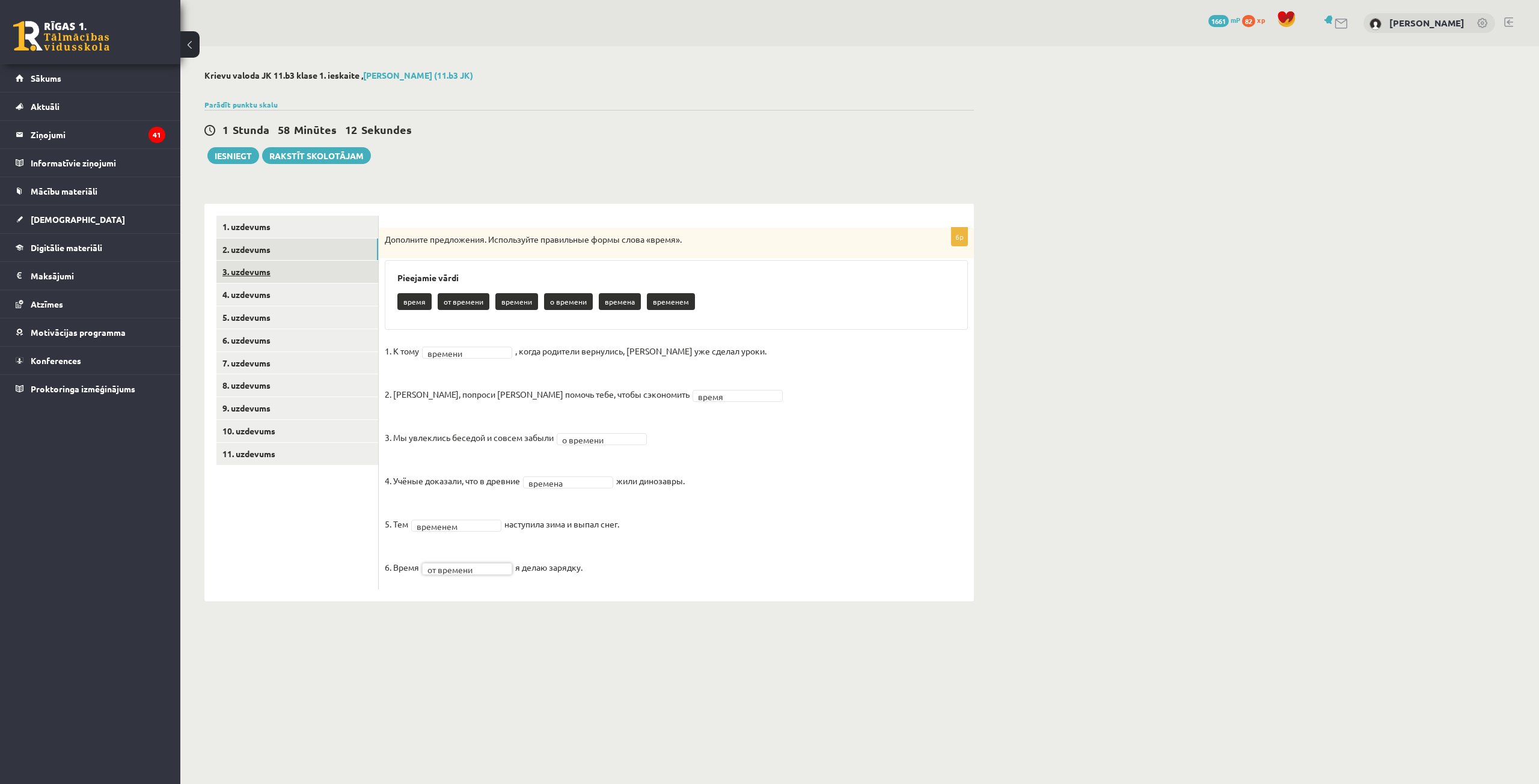
click at [303, 281] on link "3. uzdevums" at bounding box center [298, 272] width 162 height 22
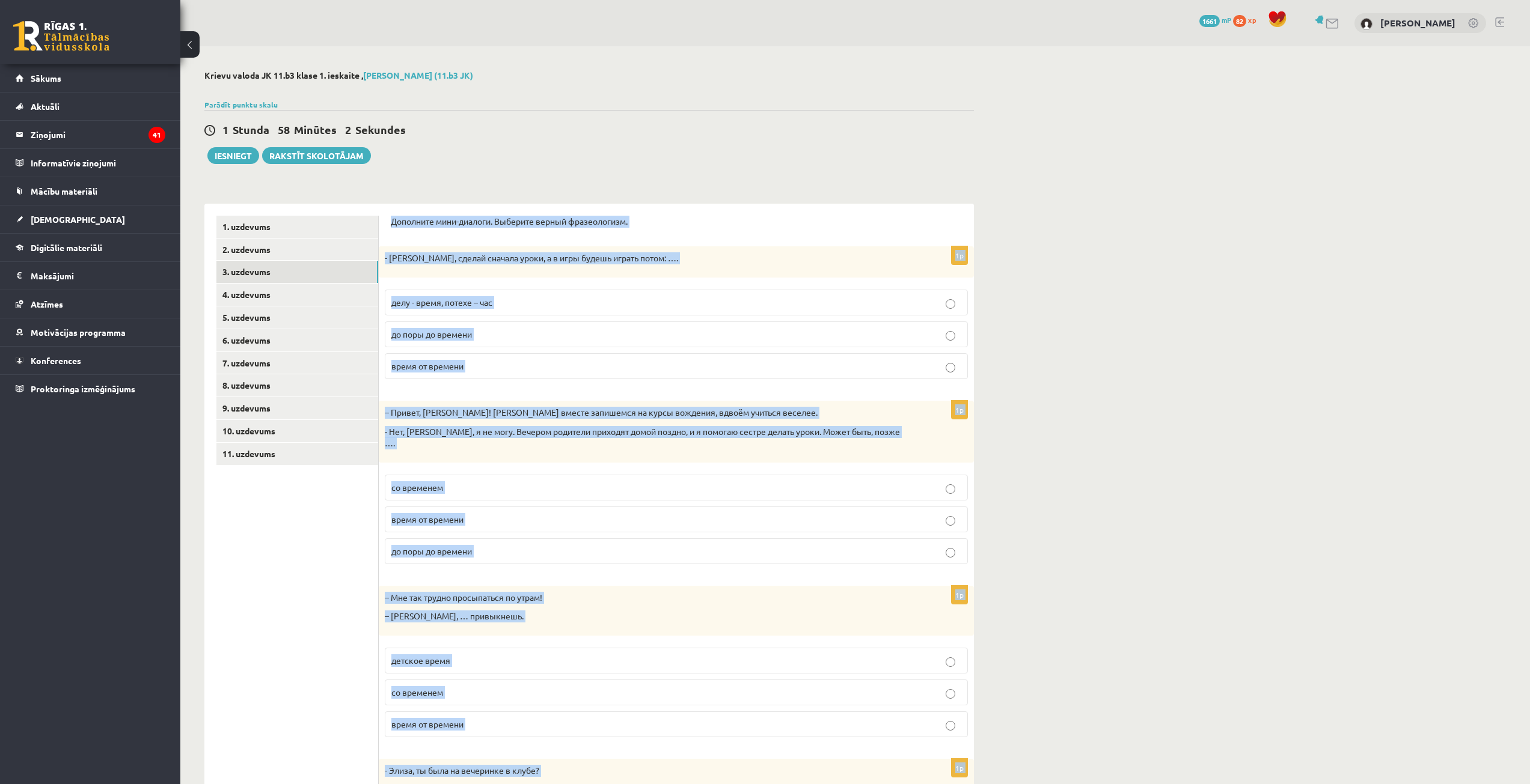
scroll to position [161, 0]
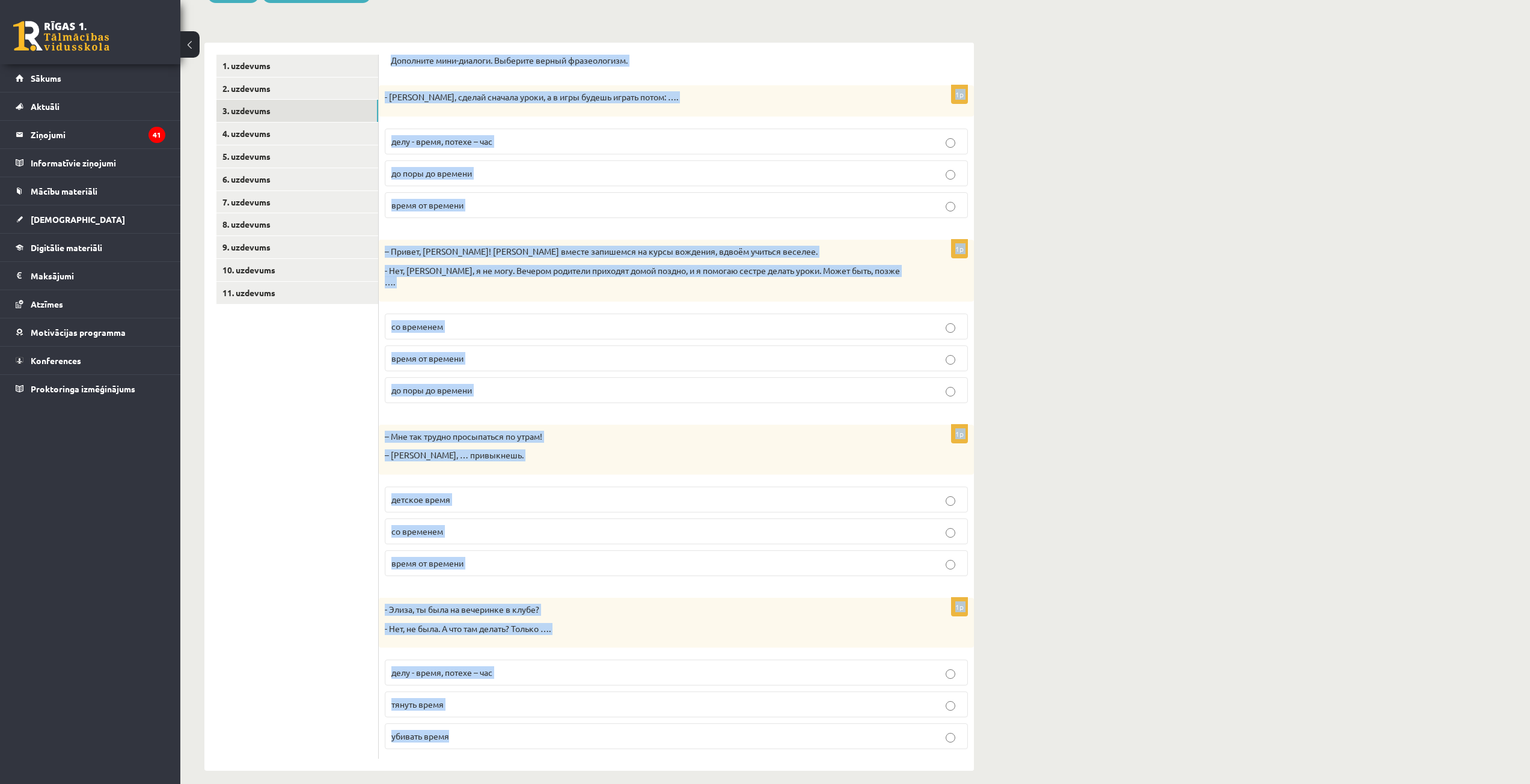
drag, startPoint x: 390, startPoint y: 223, endPoint x: 936, endPoint y: 812, distance: 803.1
click at [936, 623] on html "0 Dāvanas 1661 mP 82 xp [PERSON_NAME] Sākums Aktuāli Kā mācīties [PERSON_NAME] …" at bounding box center [765, 231] width 1530 height 784
copy form "Loremipsu dolo-sitamet. Consecte adipis elitseddoeiu. 2t - Incid, utlabo etdolo…"
click at [712, 43] on div "Дополните мини-диалоги. Выберите верный фразеологизм. 1p - [PERSON_NAME], сдела…" at bounding box center [676, 407] width 595 height 728
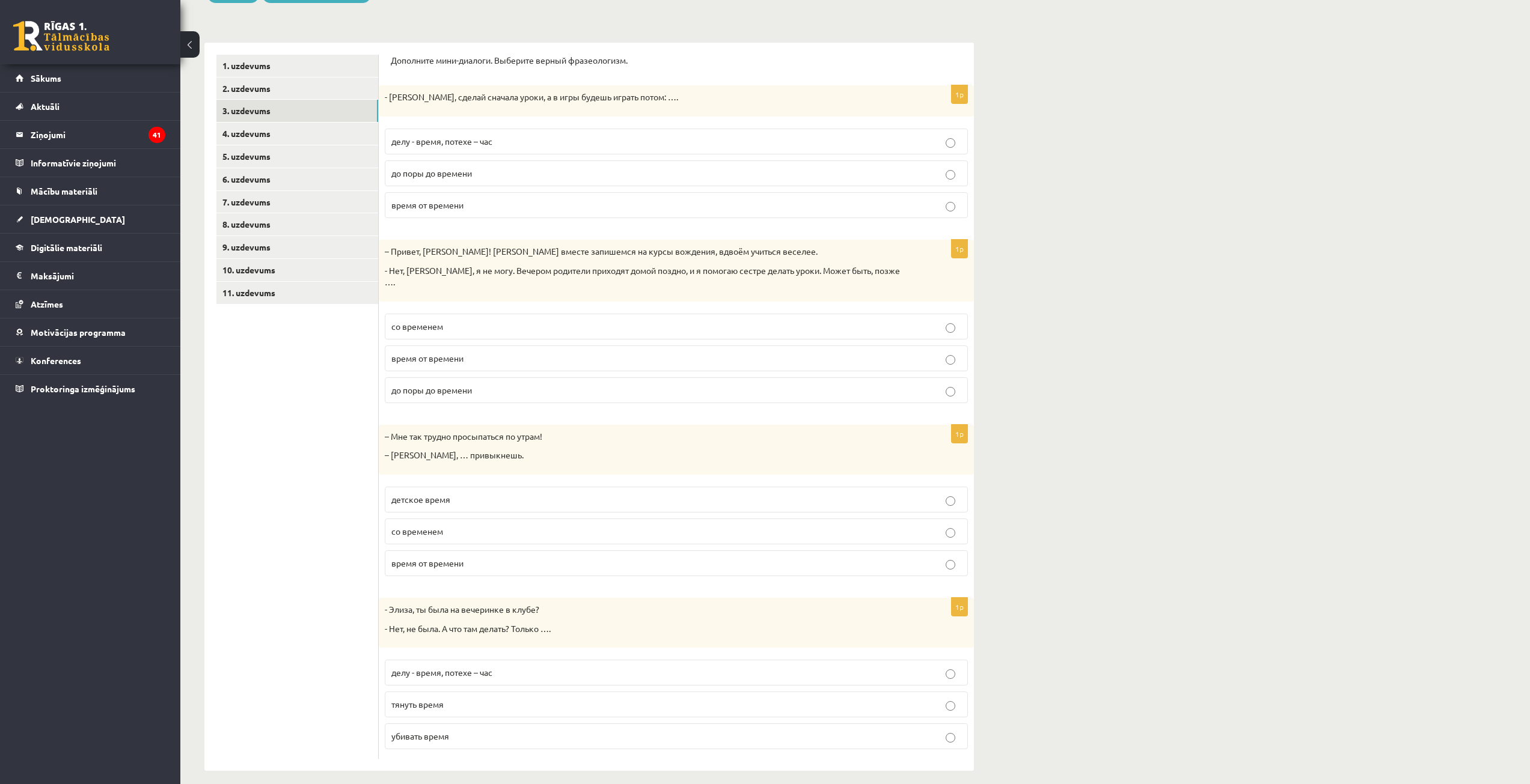
click at [677, 141] on p "делу - время, потехе – час" at bounding box center [676, 141] width 570 height 13
click at [540, 320] on p "со временем" at bounding box center [676, 326] width 570 height 13
click at [476, 525] on p "со временем" at bounding box center [676, 531] width 570 height 13
click at [444, 731] on span "убивать время" at bounding box center [420, 736] width 58 height 11
click at [266, 134] on link "4. uzdevums" at bounding box center [298, 134] width 162 height 22
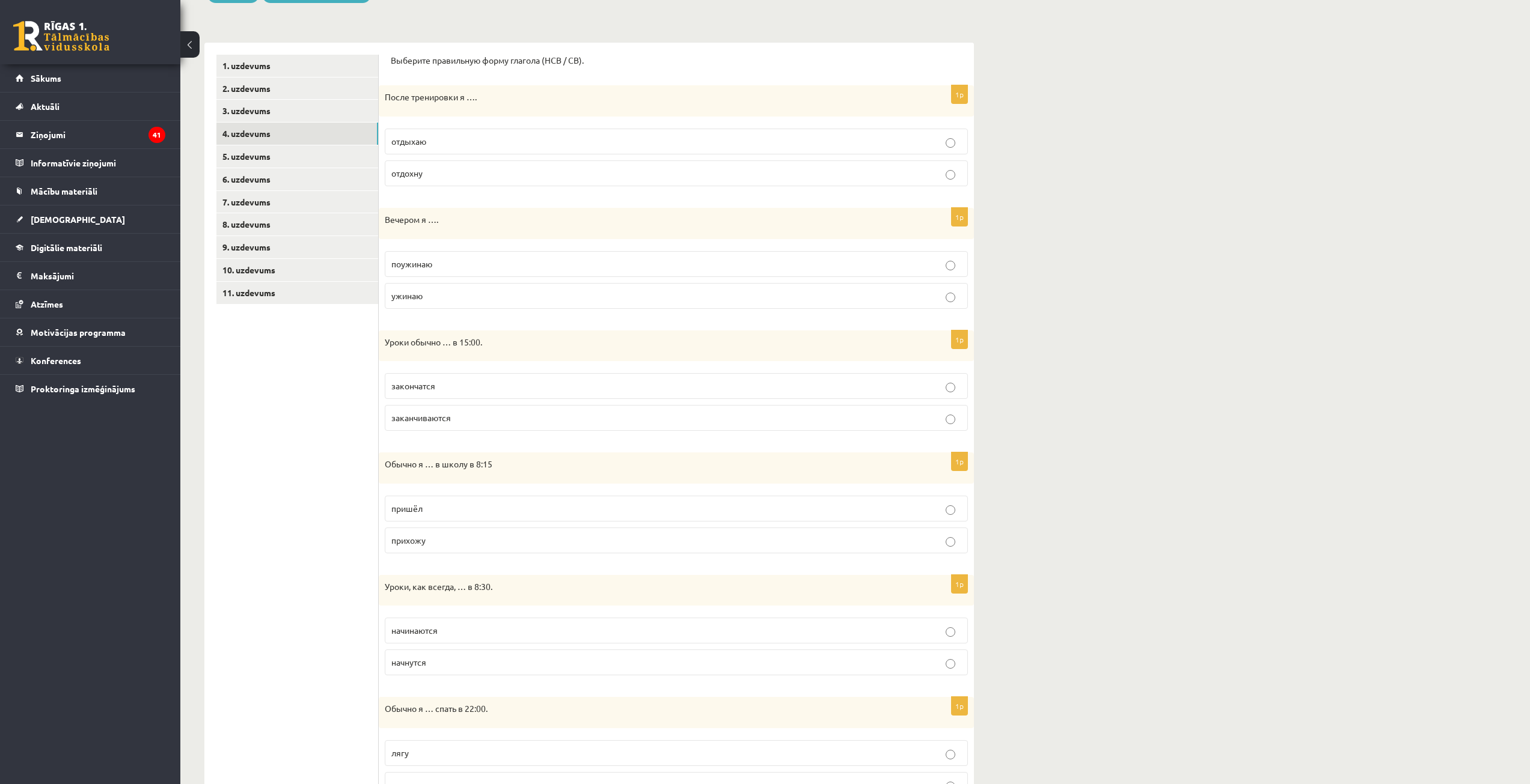
click at [469, 147] on p "отдыхаю" at bounding box center [676, 141] width 570 height 13
click at [429, 299] on p "ужинаю" at bounding box center [676, 296] width 570 height 13
click at [457, 424] on p "заканчиваются" at bounding box center [676, 418] width 570 height 13
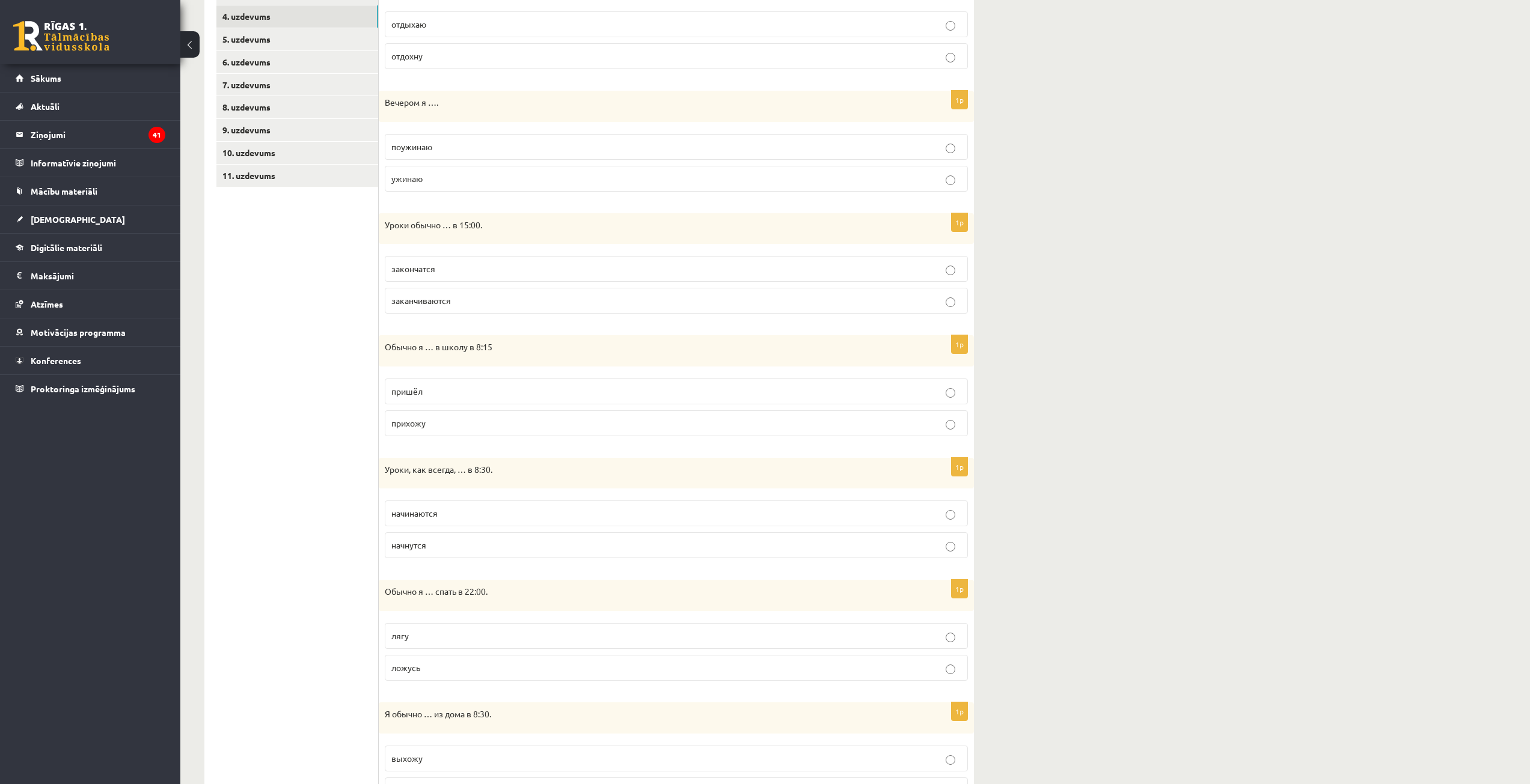
scroll to position [341, 0]
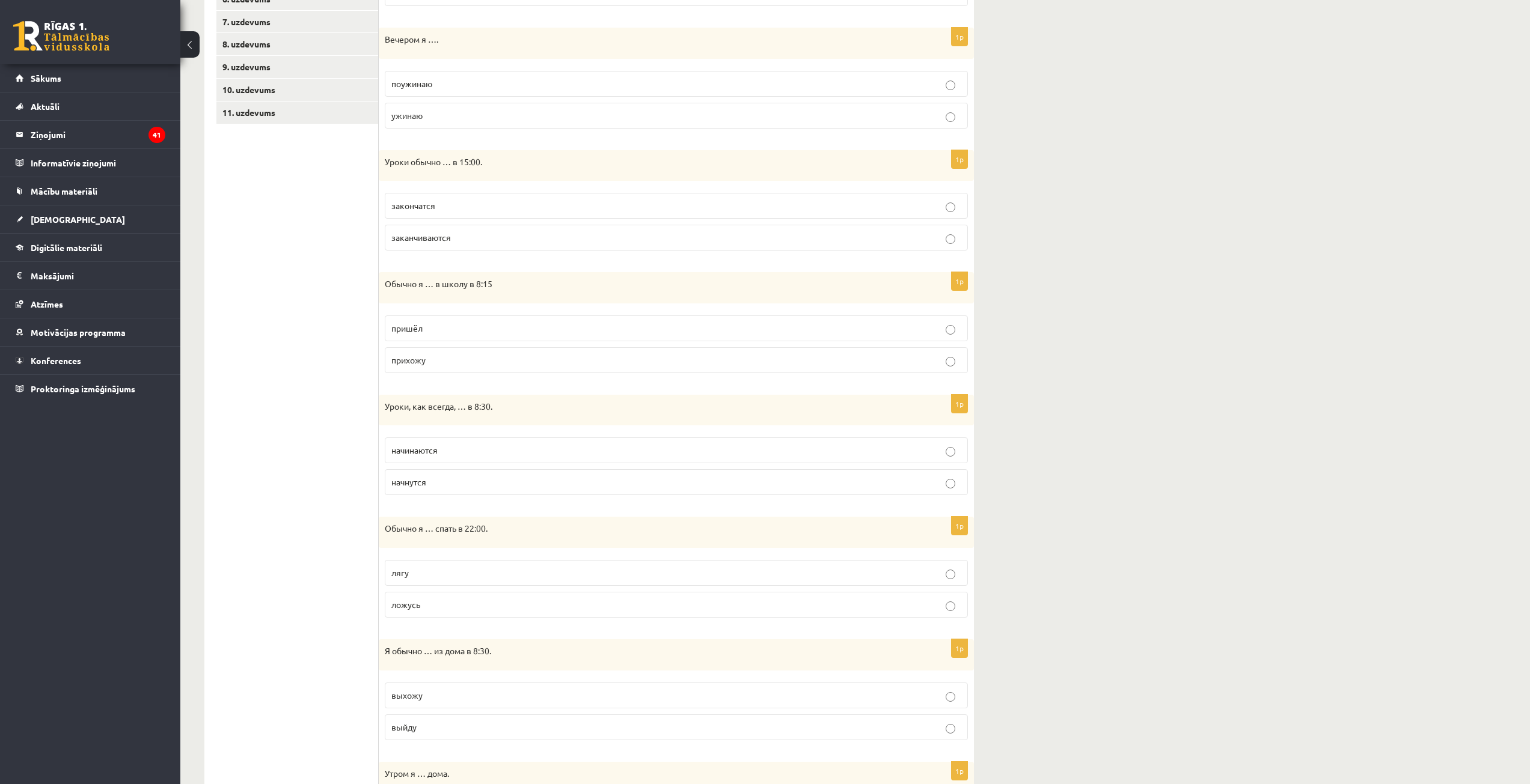
click at [440, 363] on p "прихожу" at bounding box center [676, 360] width 570 height 13
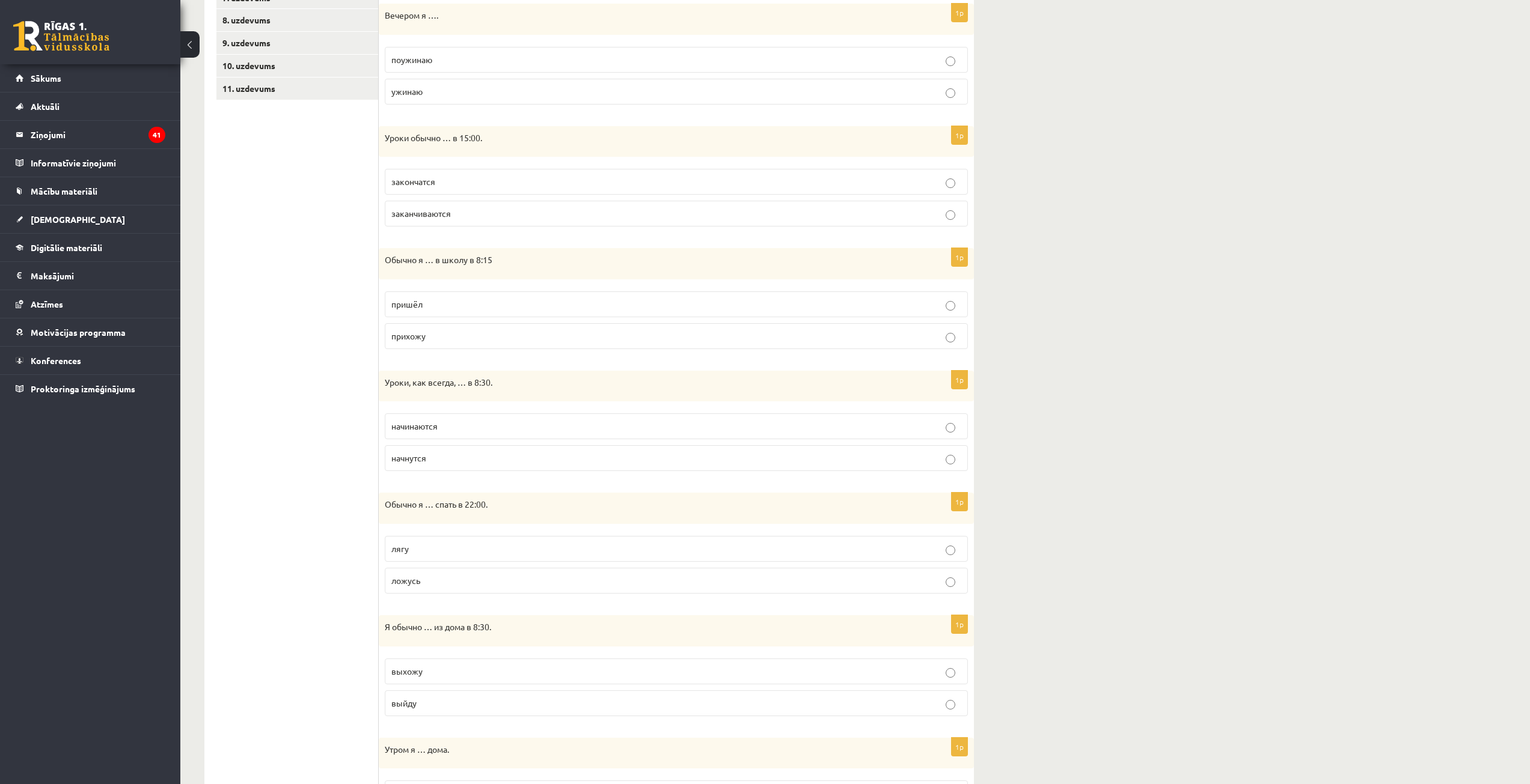
scroll to position [461, 0]
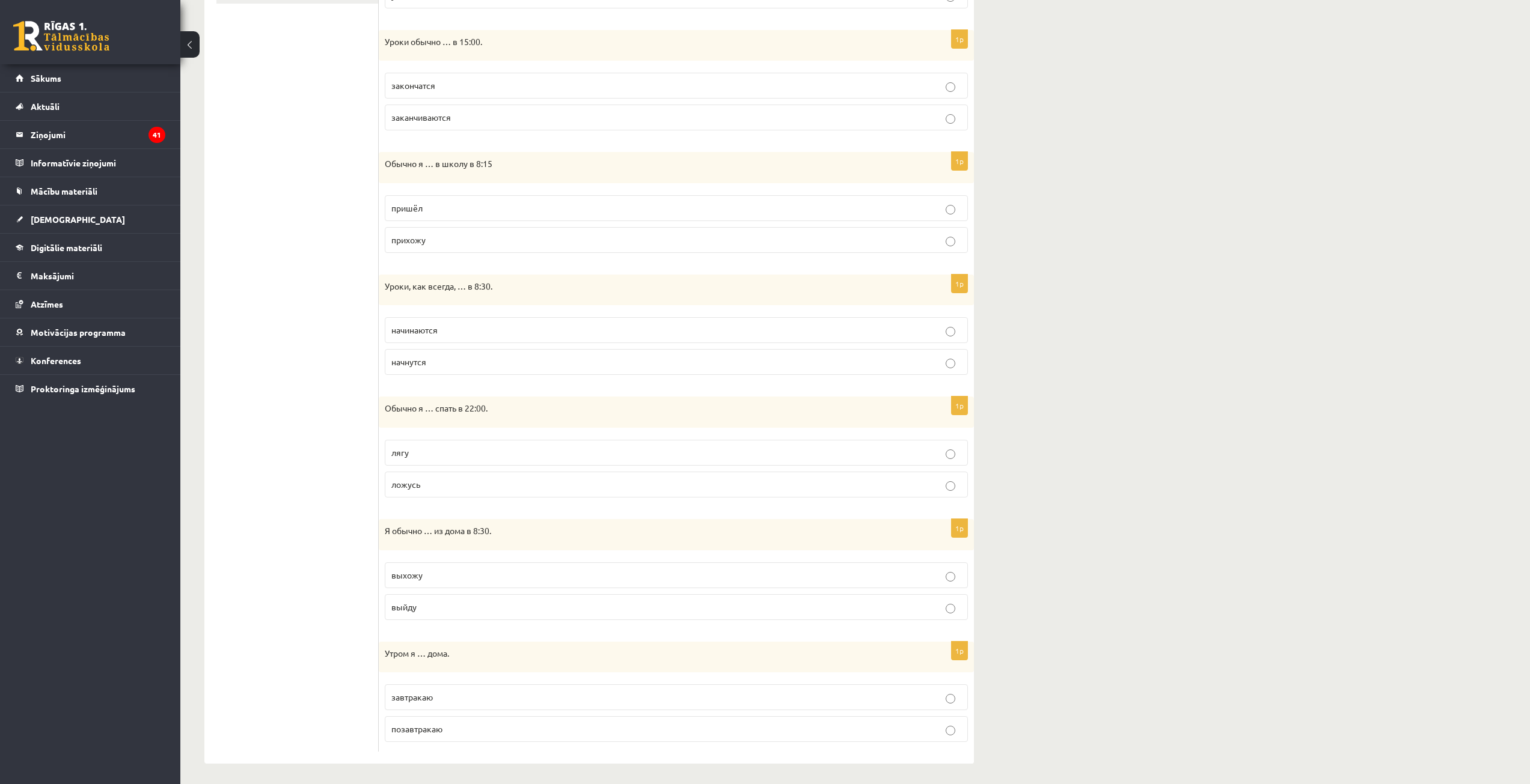
click at [460, 332] on p "начинаются" at bounding box center [676, 330] width 570 height 13
click at [463, 360] on p "начнутся" at bounding box center [676, 362] width 570 height 13
click at [415, 326] on span "начинаются" at bounding box center [414, 330] width 46 height 11
click at [433, 490] on p "ложусь" at bounding box center [676, 484] width 570 height 13
click at [444, 577] on p "выхожу" at bounding box center [676, 575] width 570 height 13
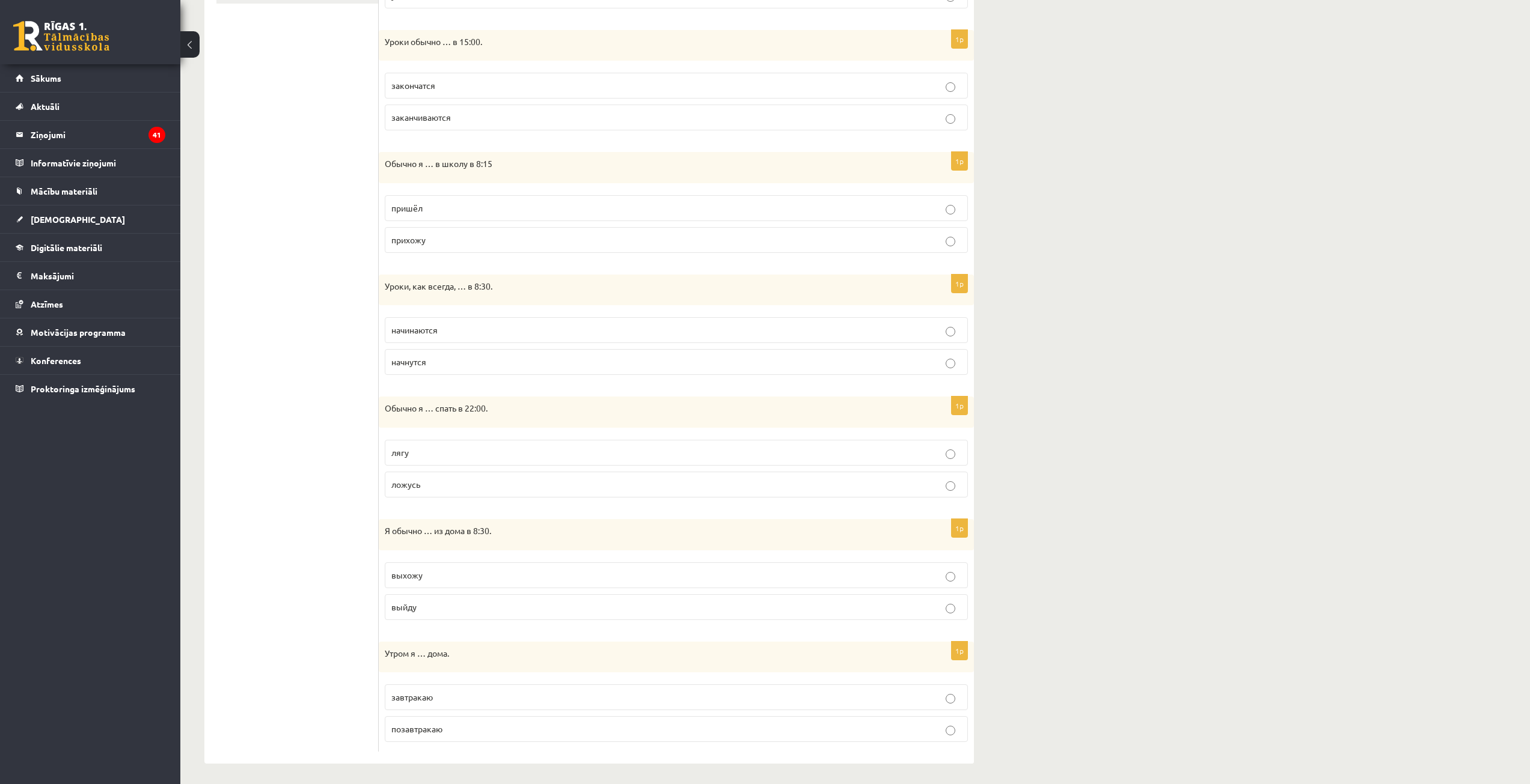
click at [442, 701] on p "завтракаю" at bounding box center [676, 697] width 570 height 13
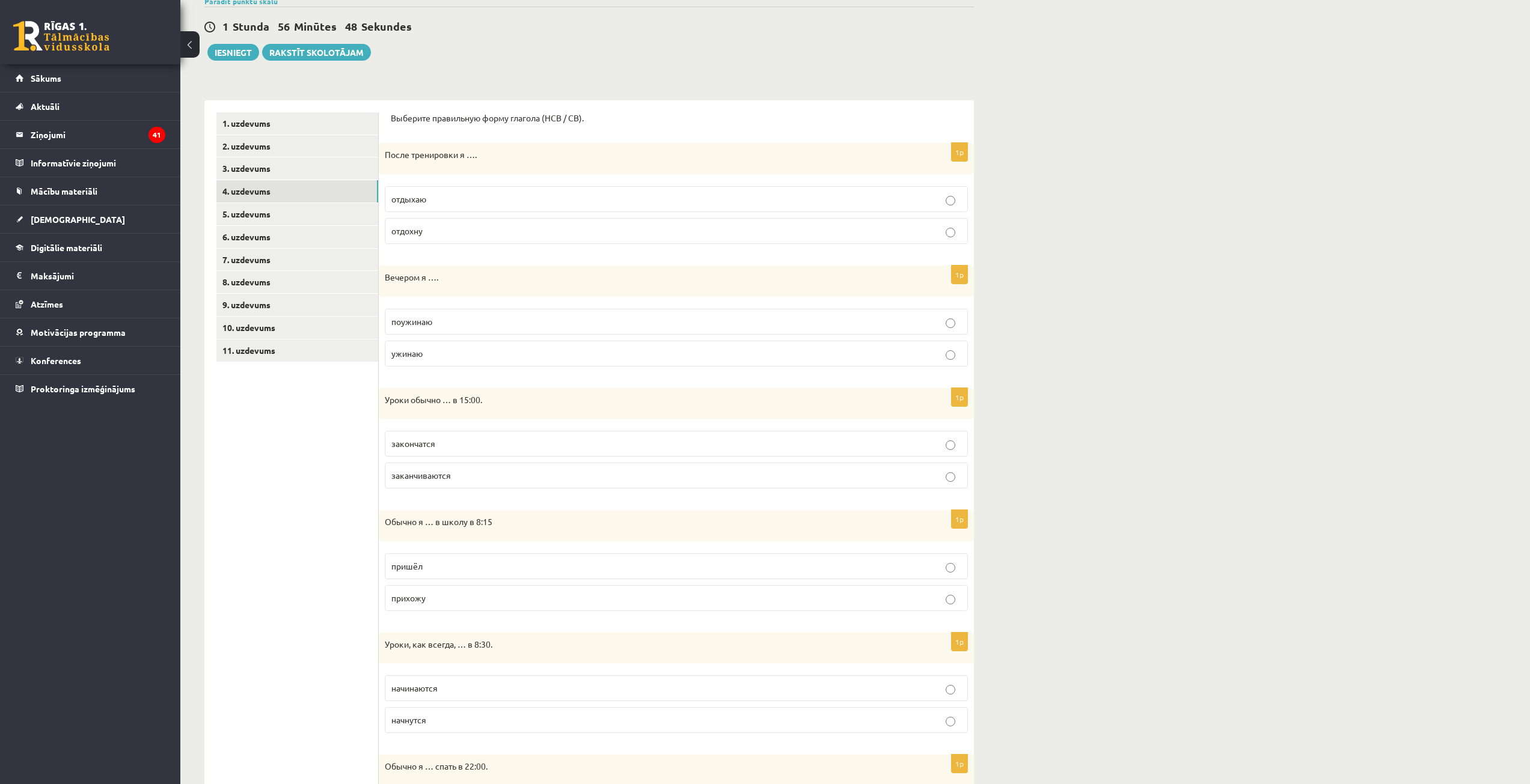
scroll to position [101, 0]
click at [275, 215] on link "5. uzdevums" at bounding box center [298, 217] width 162 height 22
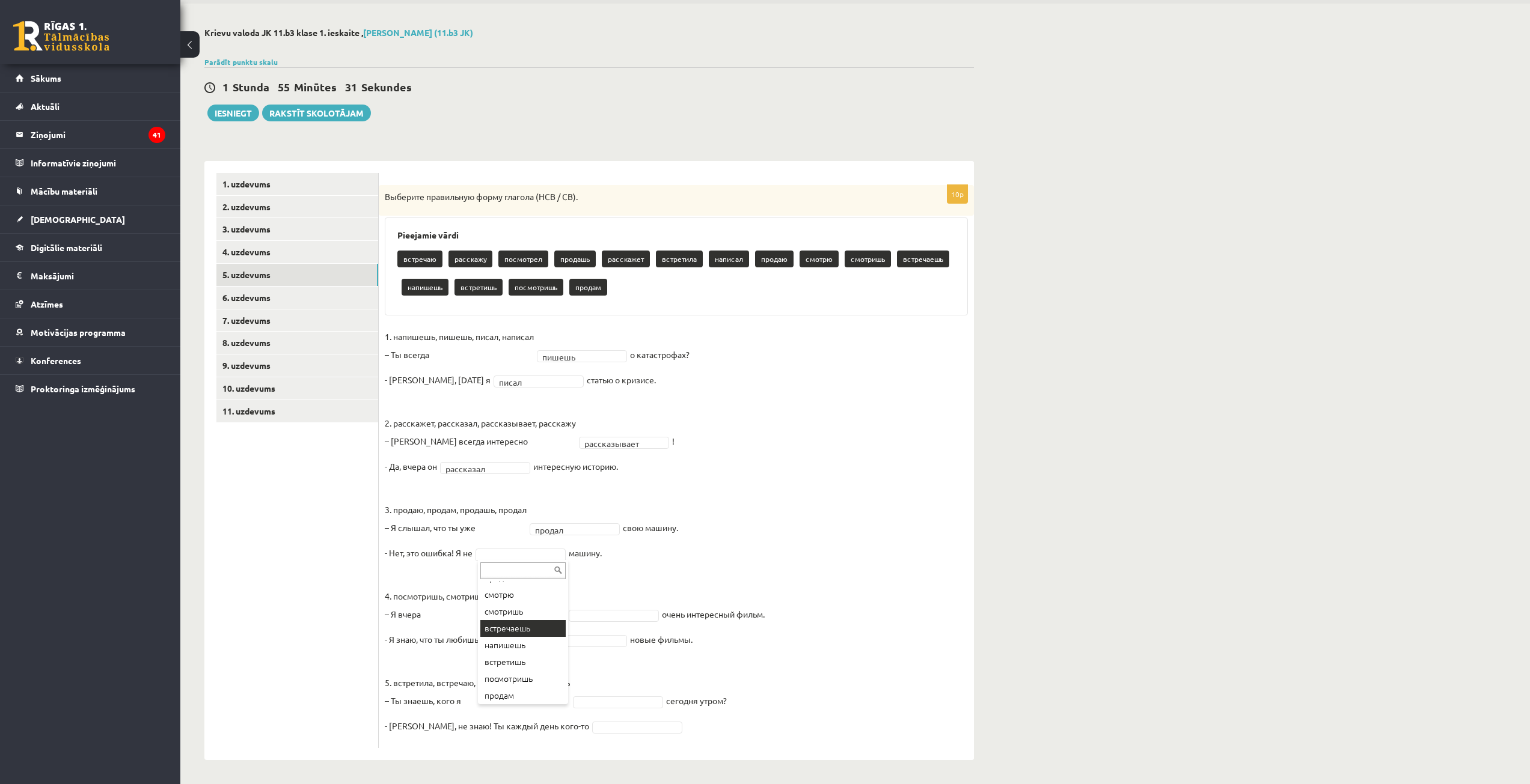
scroll to position [149, 0]
click at [528, 547] on fieldset "**********" at bounding box center [677, 535] width 583 height 415
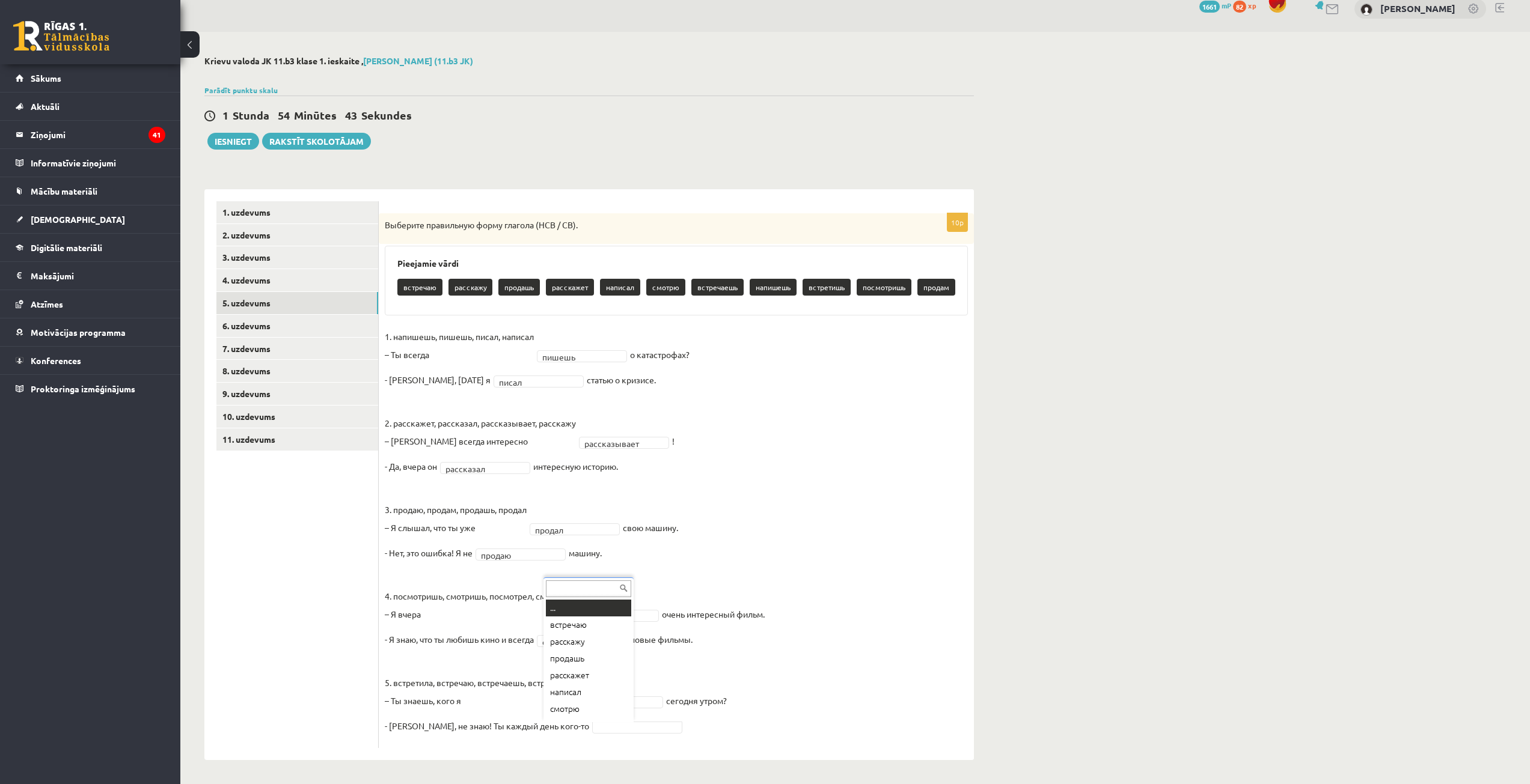
scroll to position [14, 0]
click at [268, 334] on link "6. uzdevums" at bounding box center [298, 326] width 162 height 22
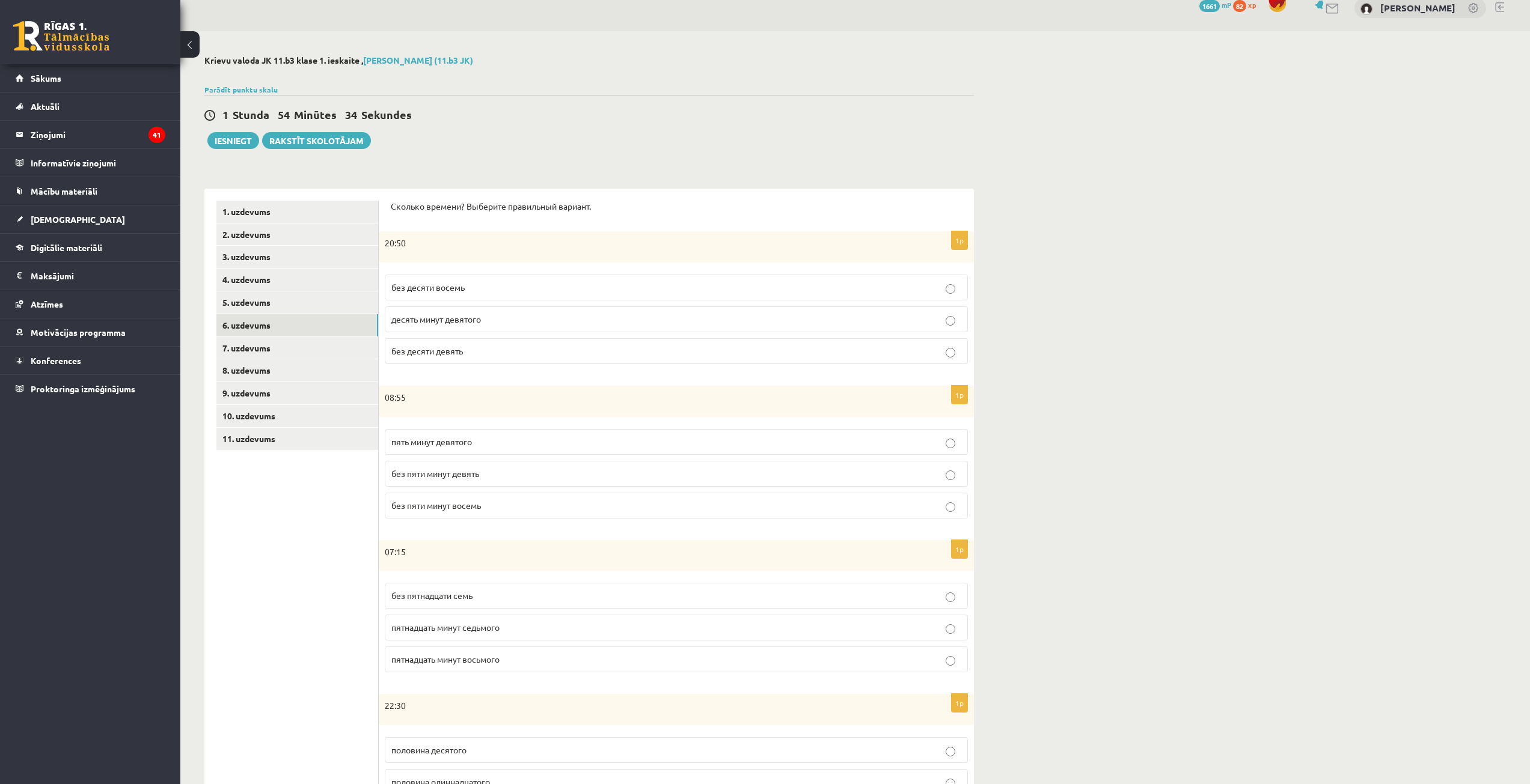
click at [521, 365] on fieldset "без десяти восемь десять минут девятого без десяти девять" at bounding box center [677, 318] width 583 height 99
click at [536, 358] on p "без десяти девять" at bounding box center [676, 351] width 570 height 13
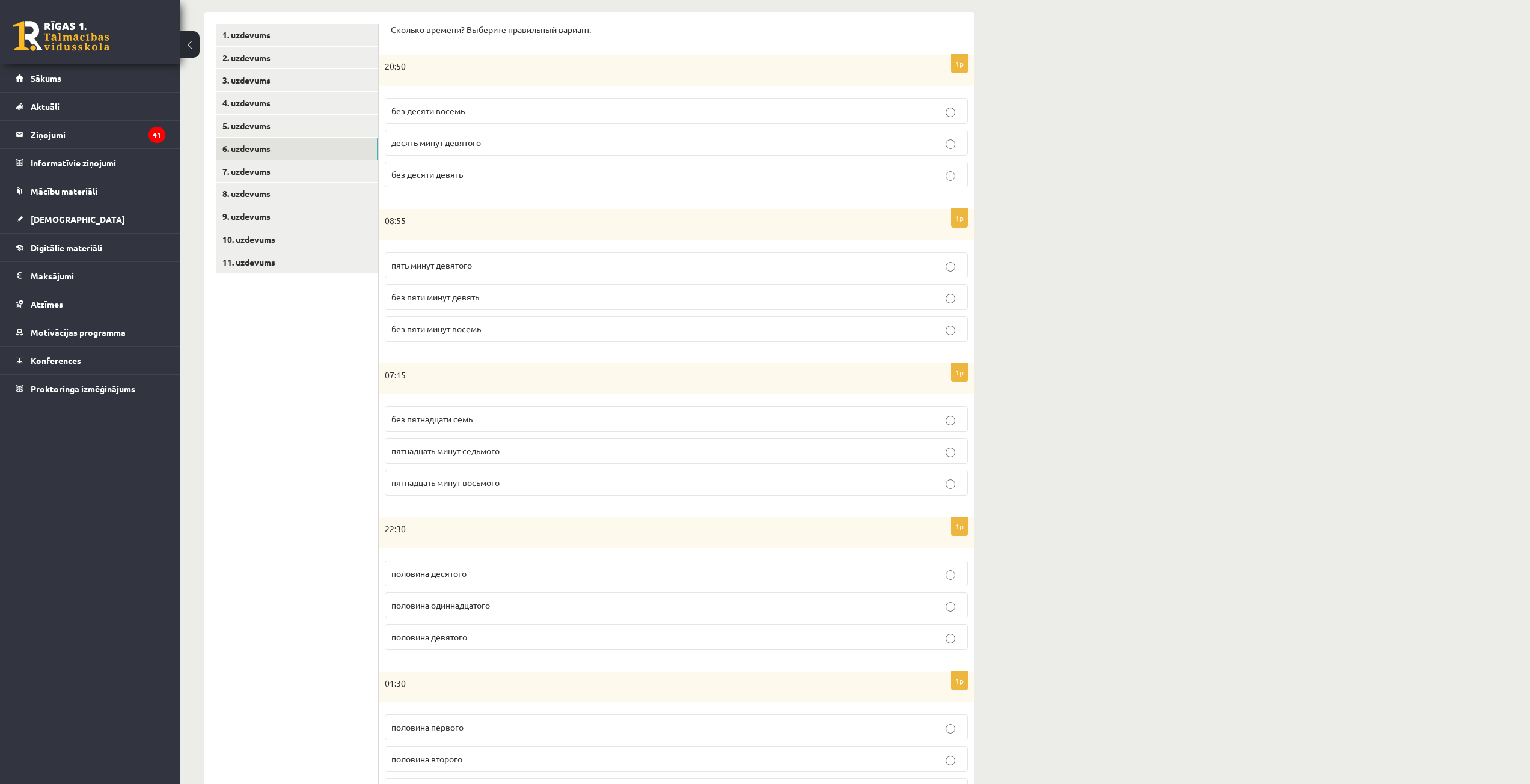
scroll to position [195, 0]
click at [527, 295] on p "без пяти минут девять" at bounding box center [676, 293] width 570 height 13
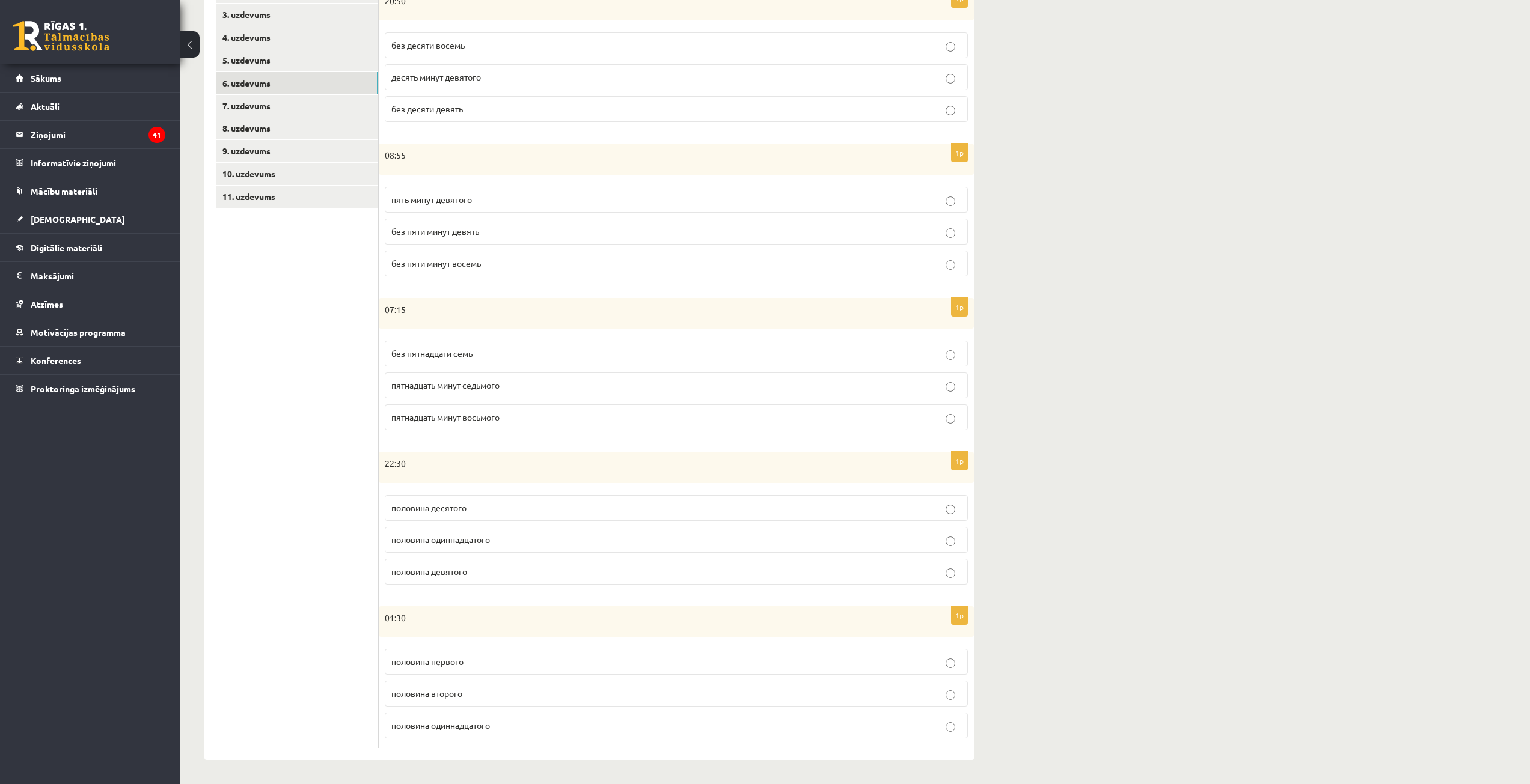
scroll to position [258, 0]
click at [517, 421] on p "пятнадцать минут восьмого" at bounding box center [676, 417] width 570 height 13
click at [508, 536] on p "половина одиннадцатого" at bounding box center [676, 539] width 570 height 13
click at [485, 695] on p "половина второго" at bounding box center [676, 694] width 570 height 13
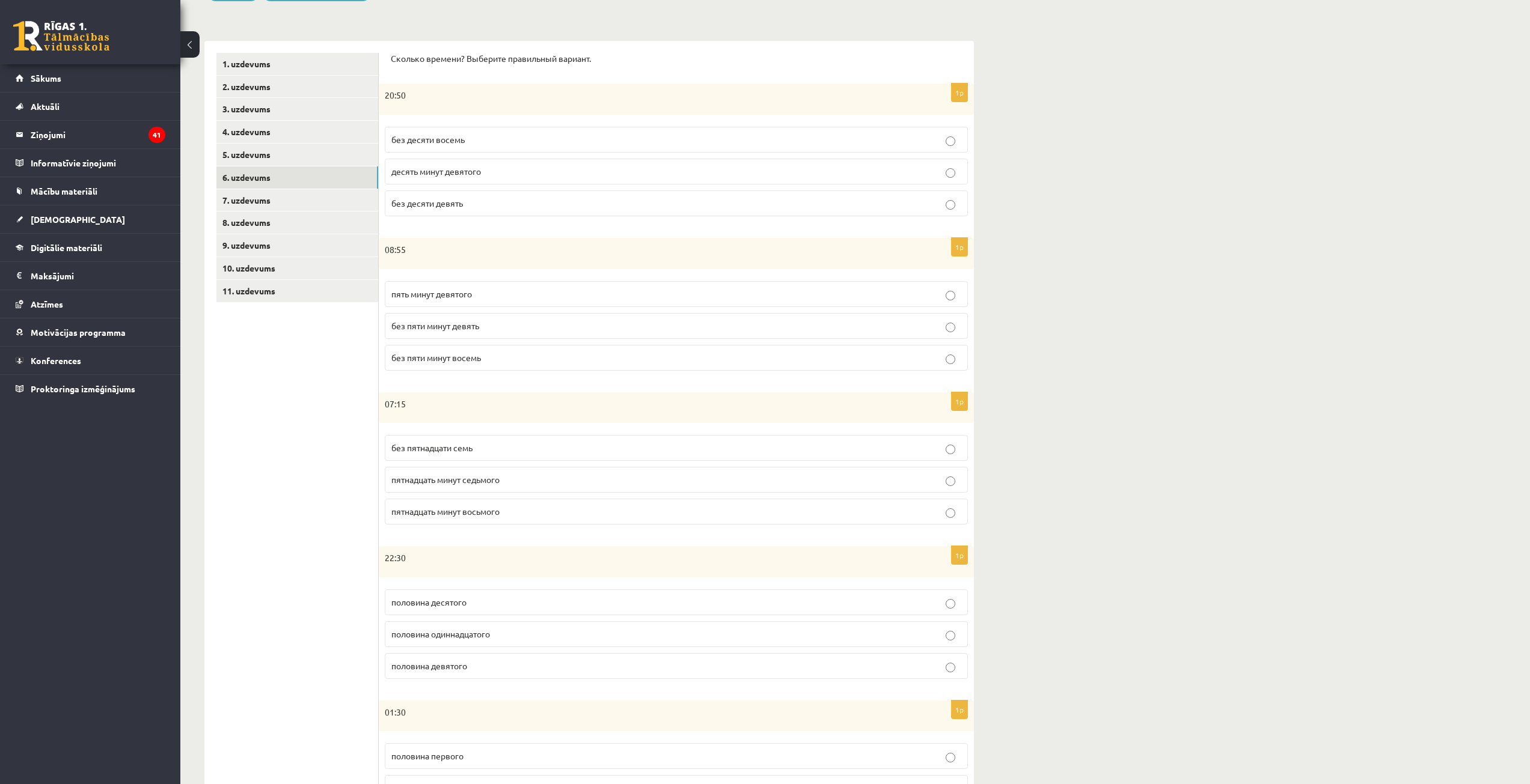
scroll to position [138, 0]
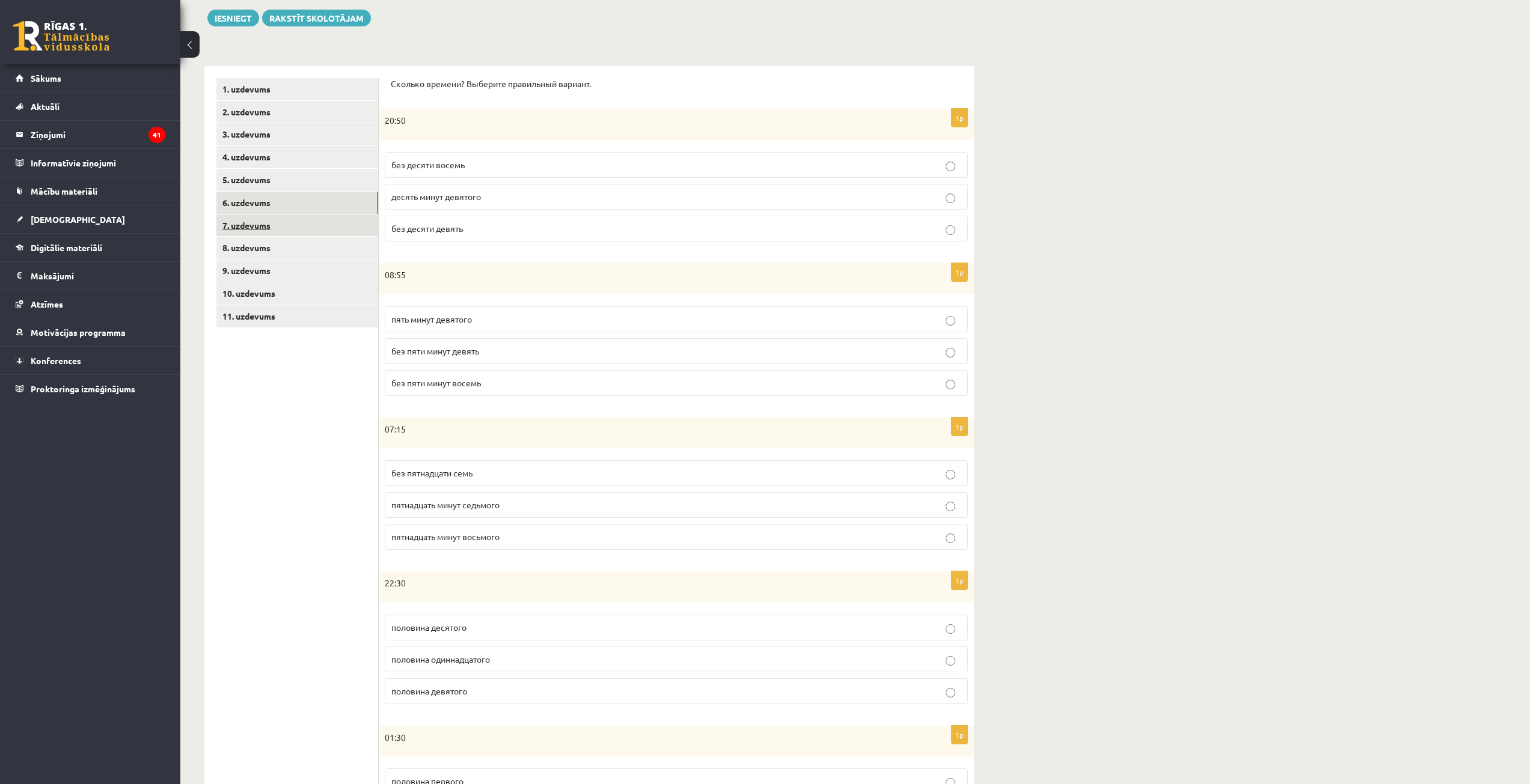
click at [318, 232] on link "7. uzdevums" at bounding box center [298, 225] width 162 height 22
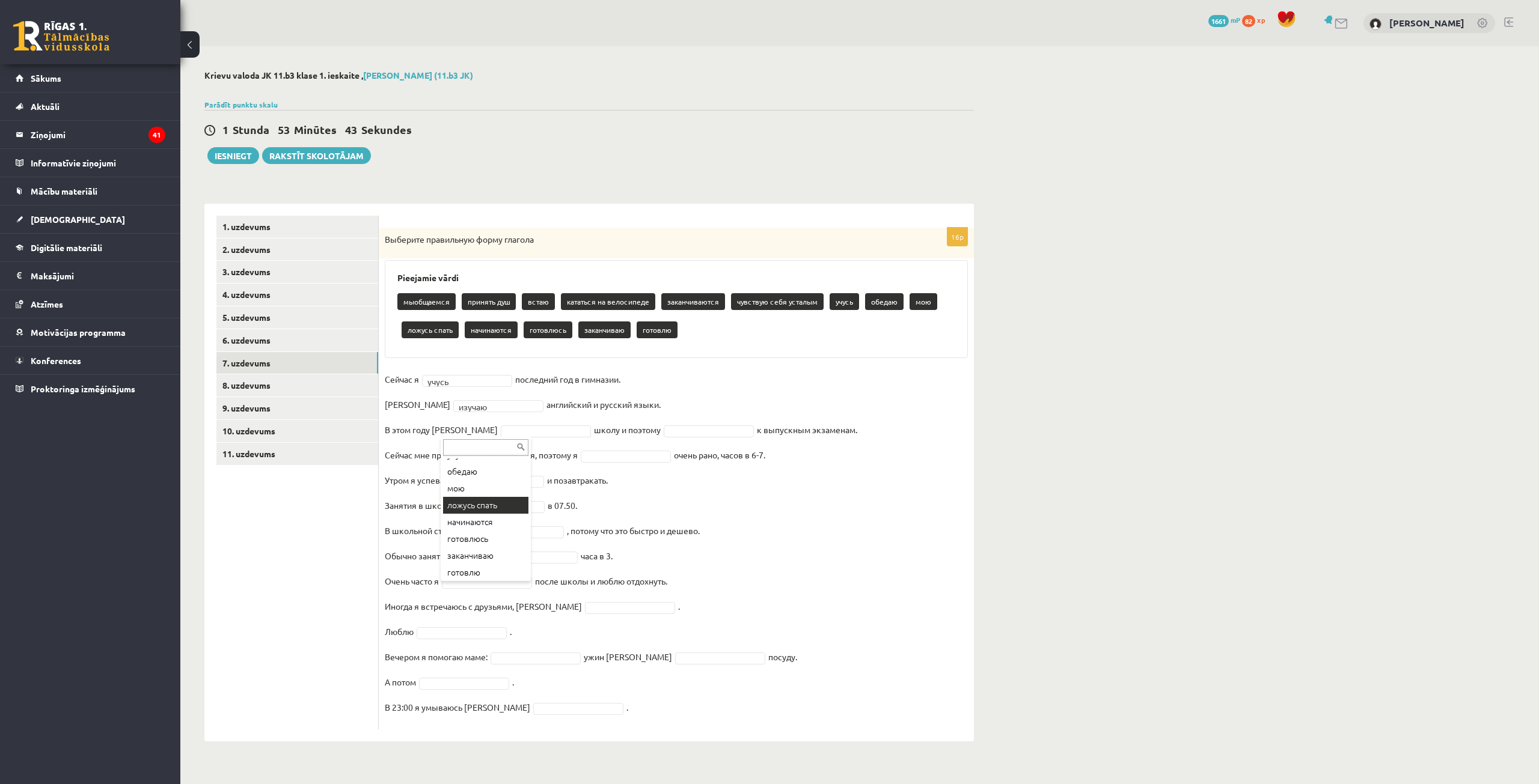
scroll to position [157, 0]
click at [699, 430] on span at bounding box center [709, 429] width 96 height 11
click at [692, 424] on fieldset "**********" at bounding box center [677, 547] width 583 height 353
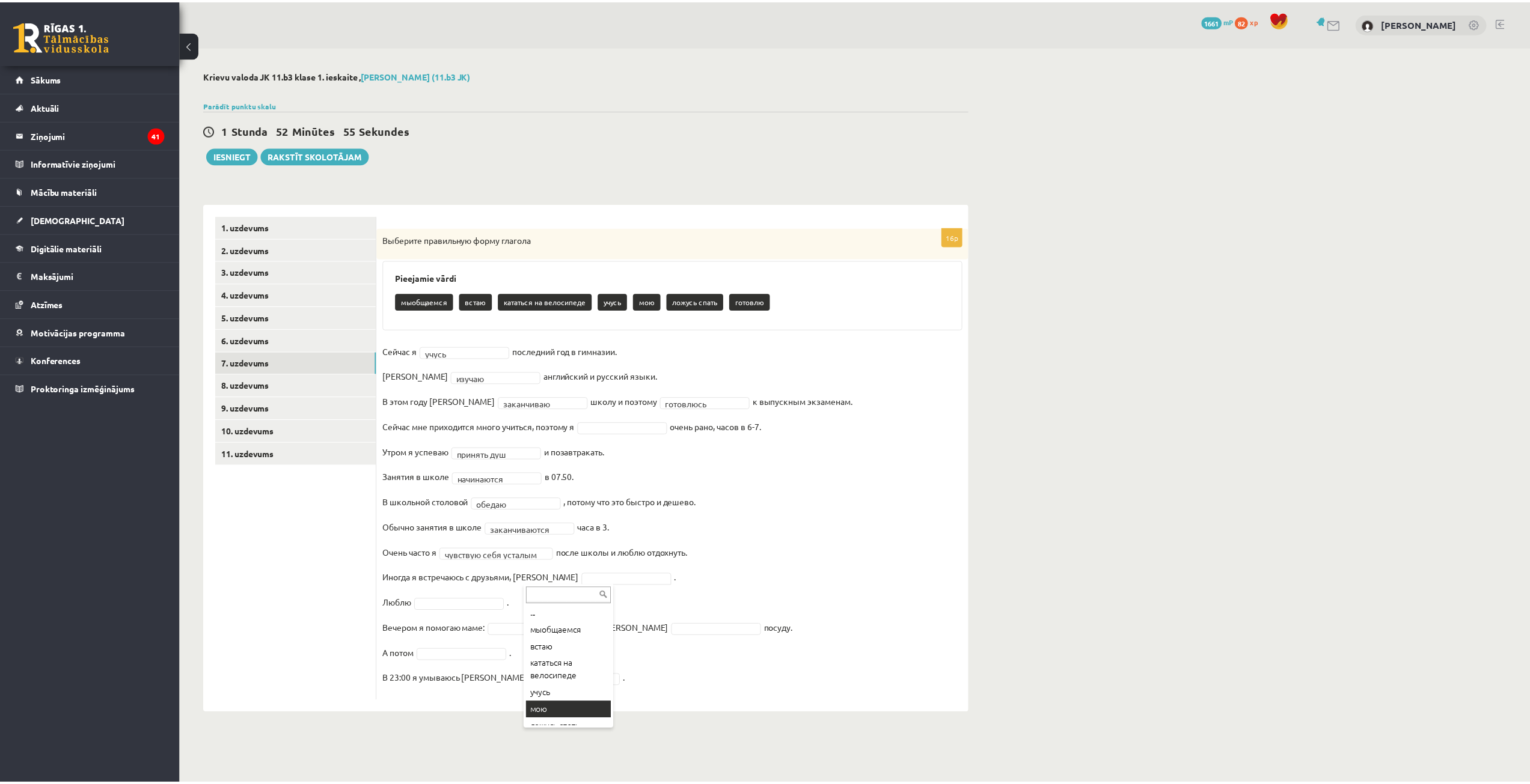
scroll to position [0, 0]
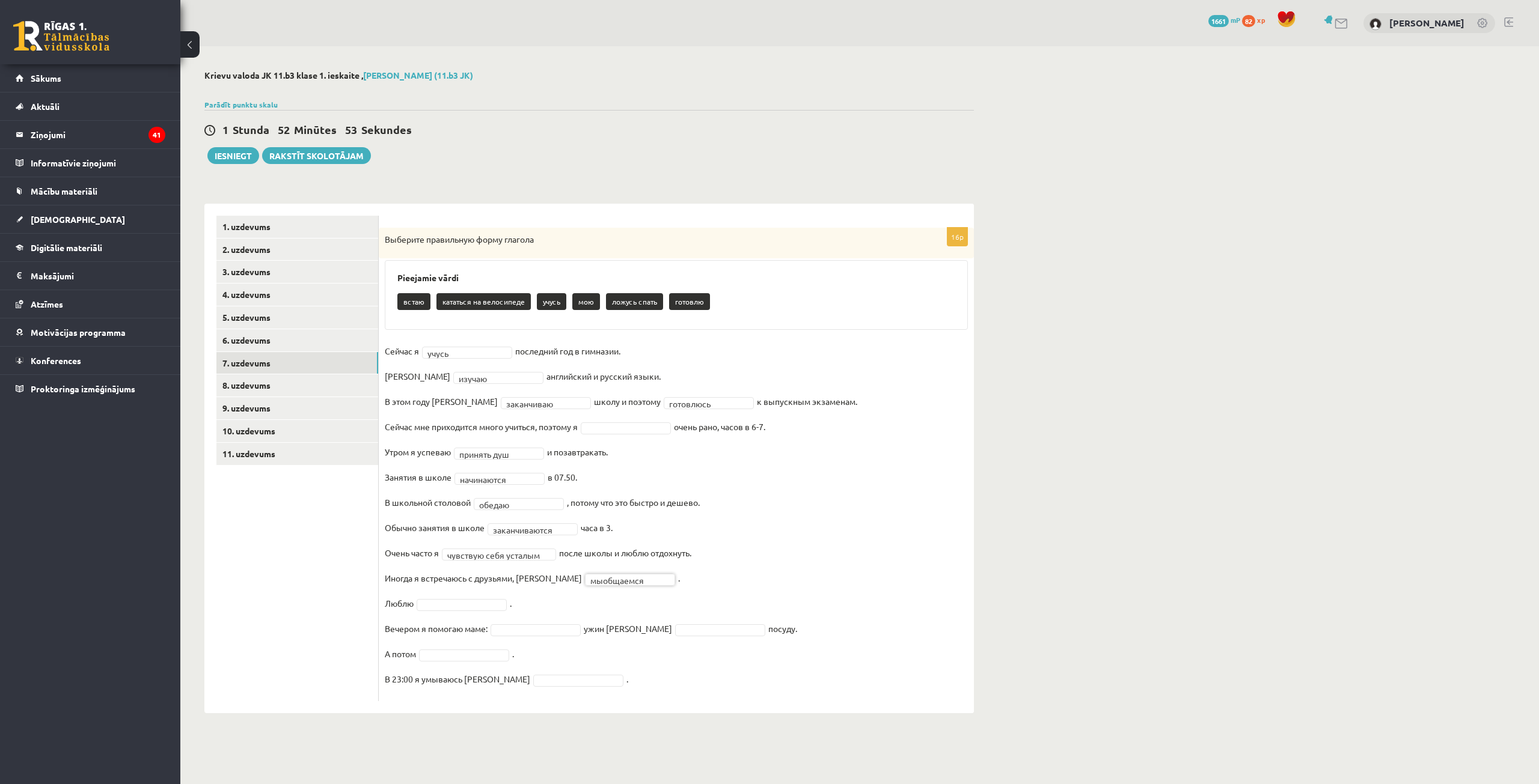
drag, startPoint x: 449, startPoint y: 605, endPoint x: 442, endPoint y: 607, distance: 7.3
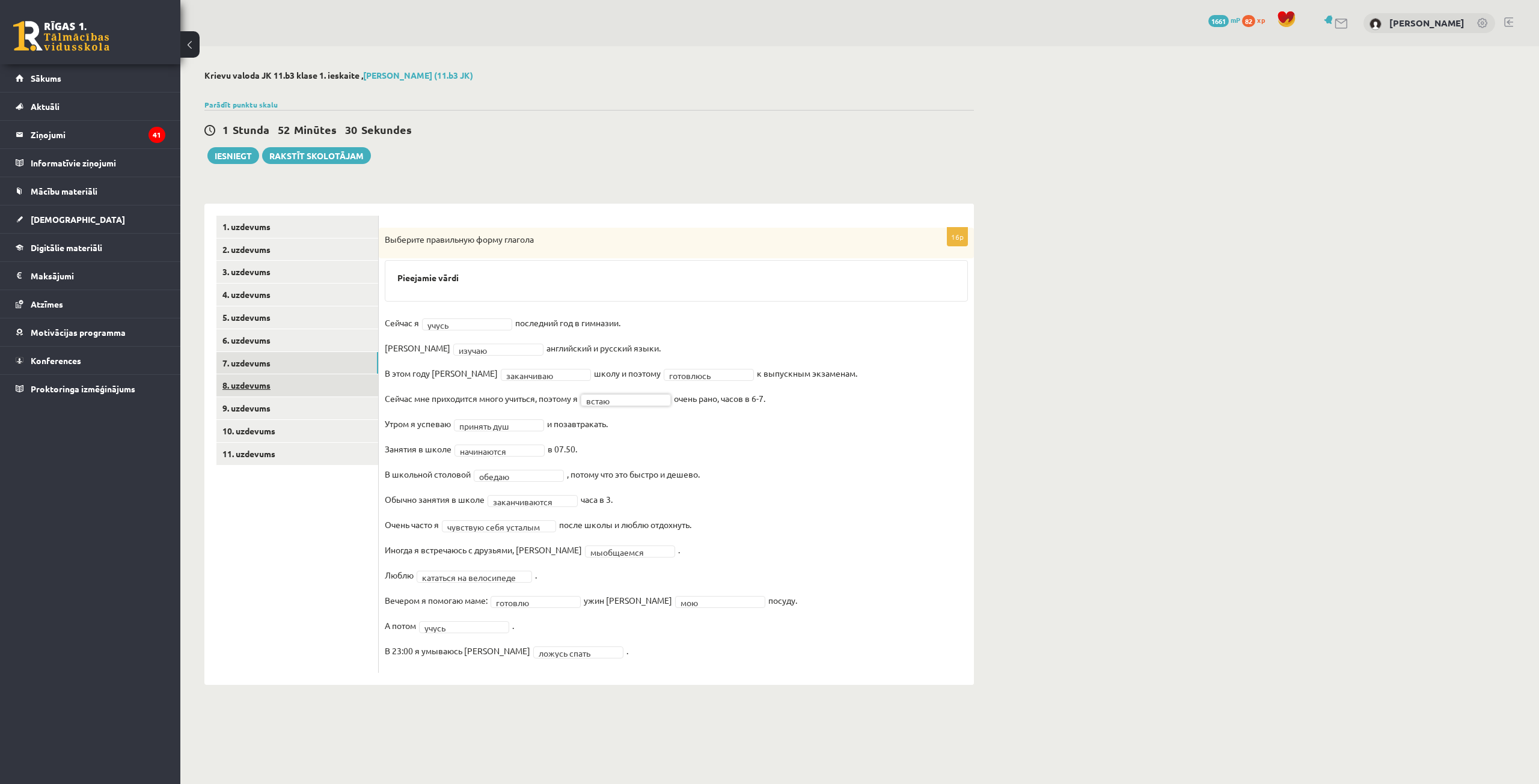
click at [313, 391] on link "8. uzdevums" at bounding box center [298, 386] width 162 height 22
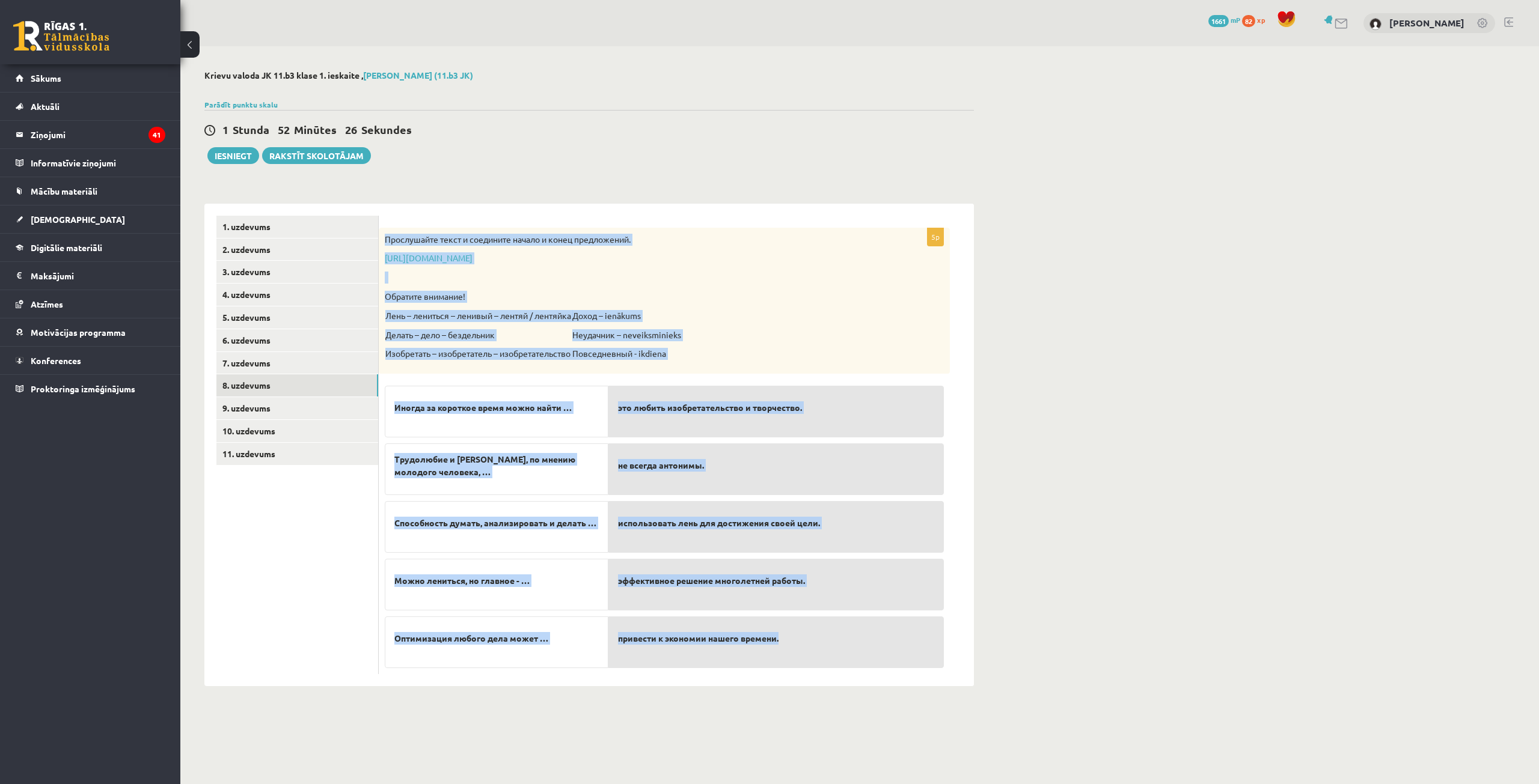
drag, startPoint x: 386, startPoint y: 239, endPoint x: 851, endPoint y: 668, distance: 632.7
click at [851, 668] on div "5p Прослушайте текст и соедините начало и конец предложений. https://www.zvaigz…" at bounding box center [664, 451] width 571 height 447
copy div "Прослушайте текст и соедините начало и конец предложений. https://www.zvaigzne.…"
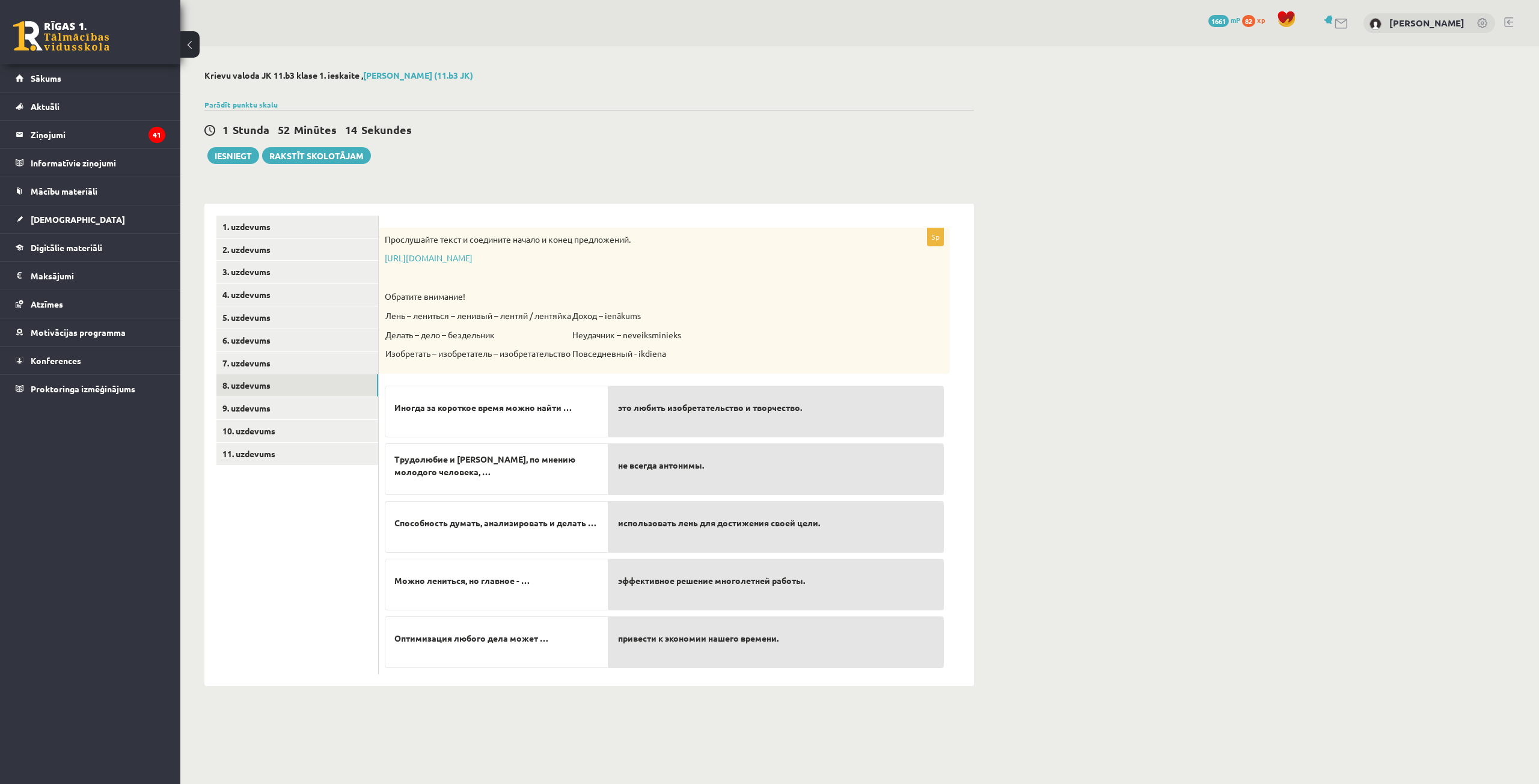
click at [775, 142] on div "1 Stunda 52 Minūtes 14 Sekundes Ieskaite saglabāta! Iesniegt Rakstīt skolotājam" at bounding box center [588, 136] width 770 height 54
click at [301, 411] on link "9. uzdevums" at bounding box center [298, 409] width 162 height 22
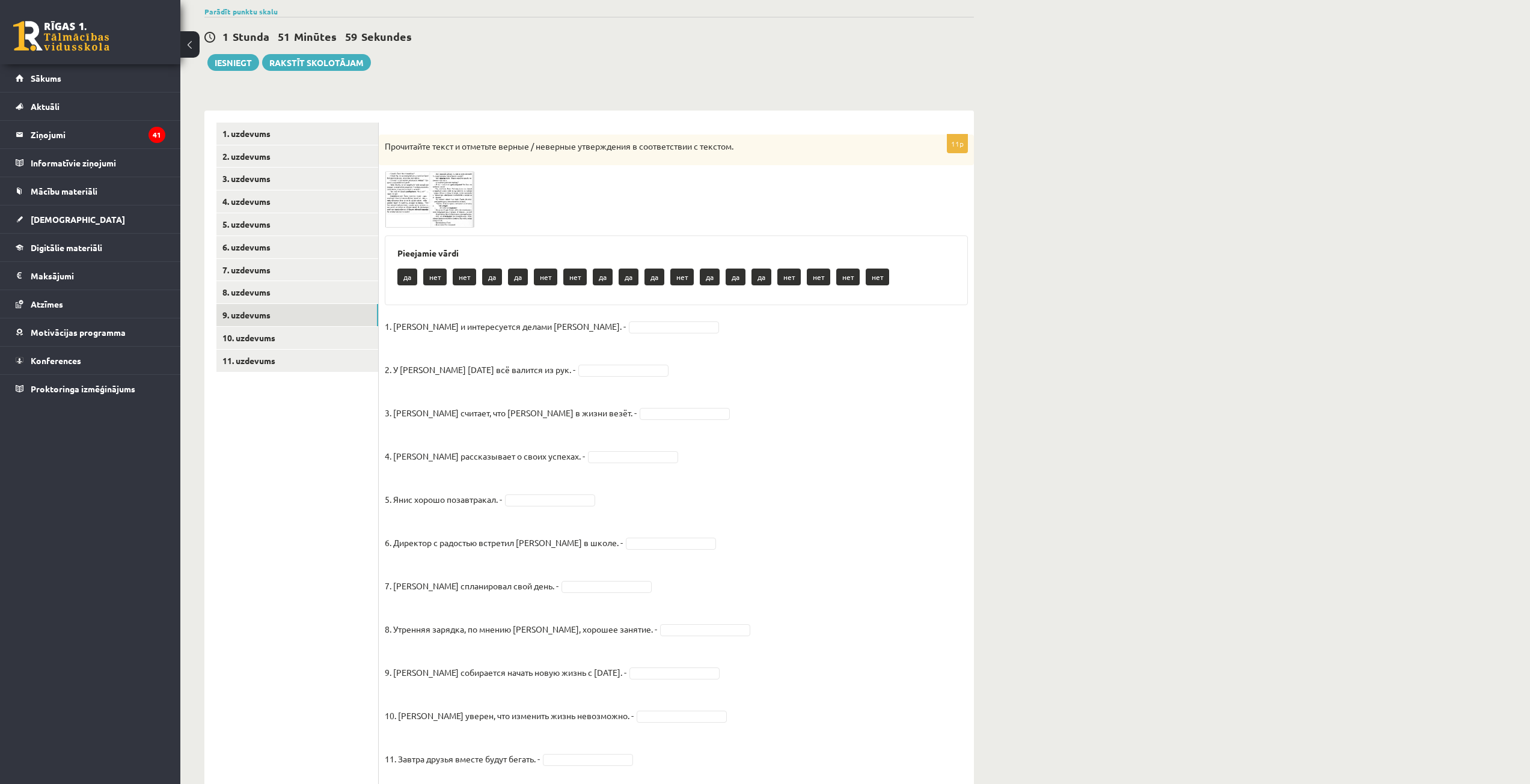
scroll to position [120, 0]
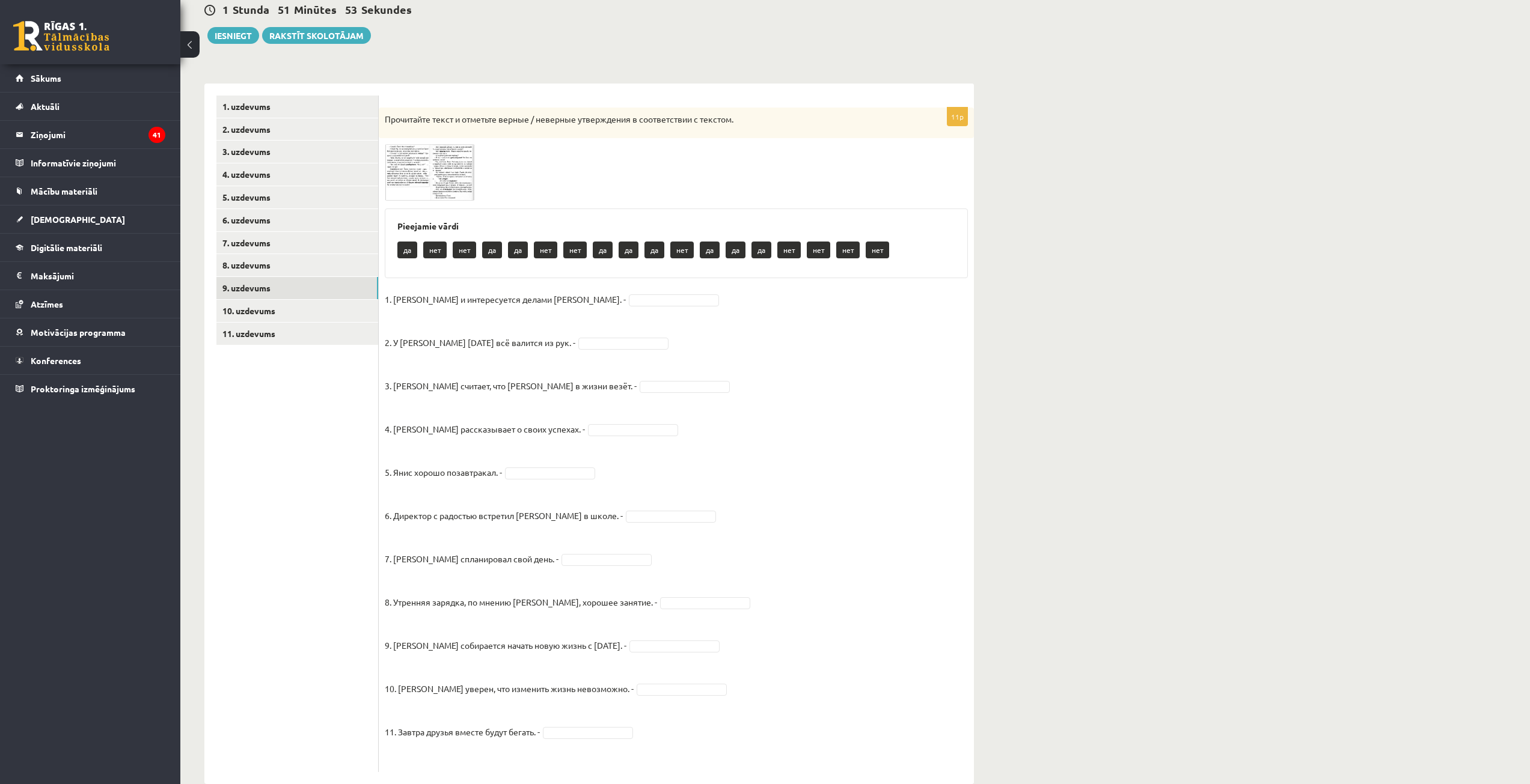
click at [432, 167] on span at bounding box center [430, 173] width 19 height 19
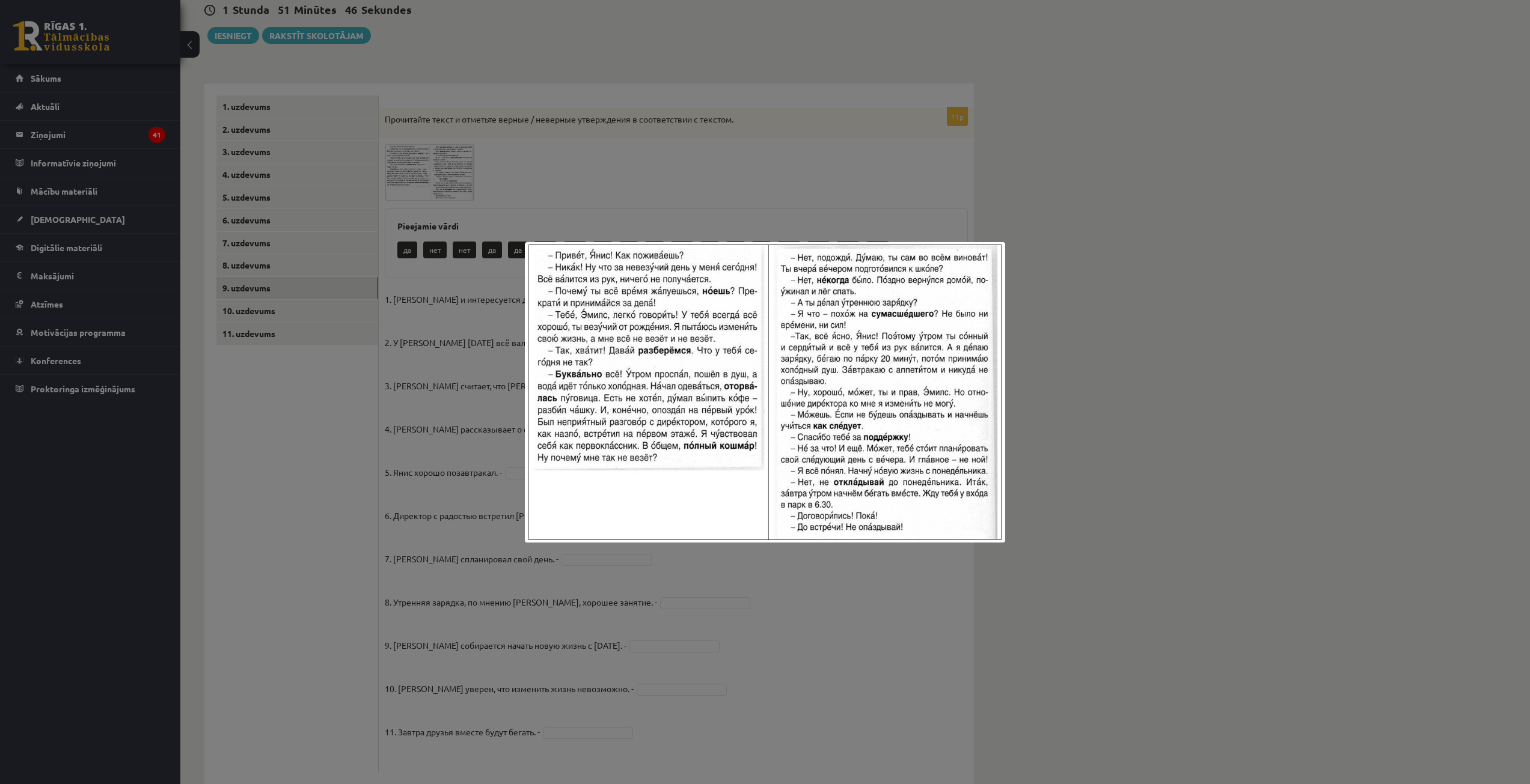
click at [655, 139] on div at bounding box center [765, 392] width 1530 height 784
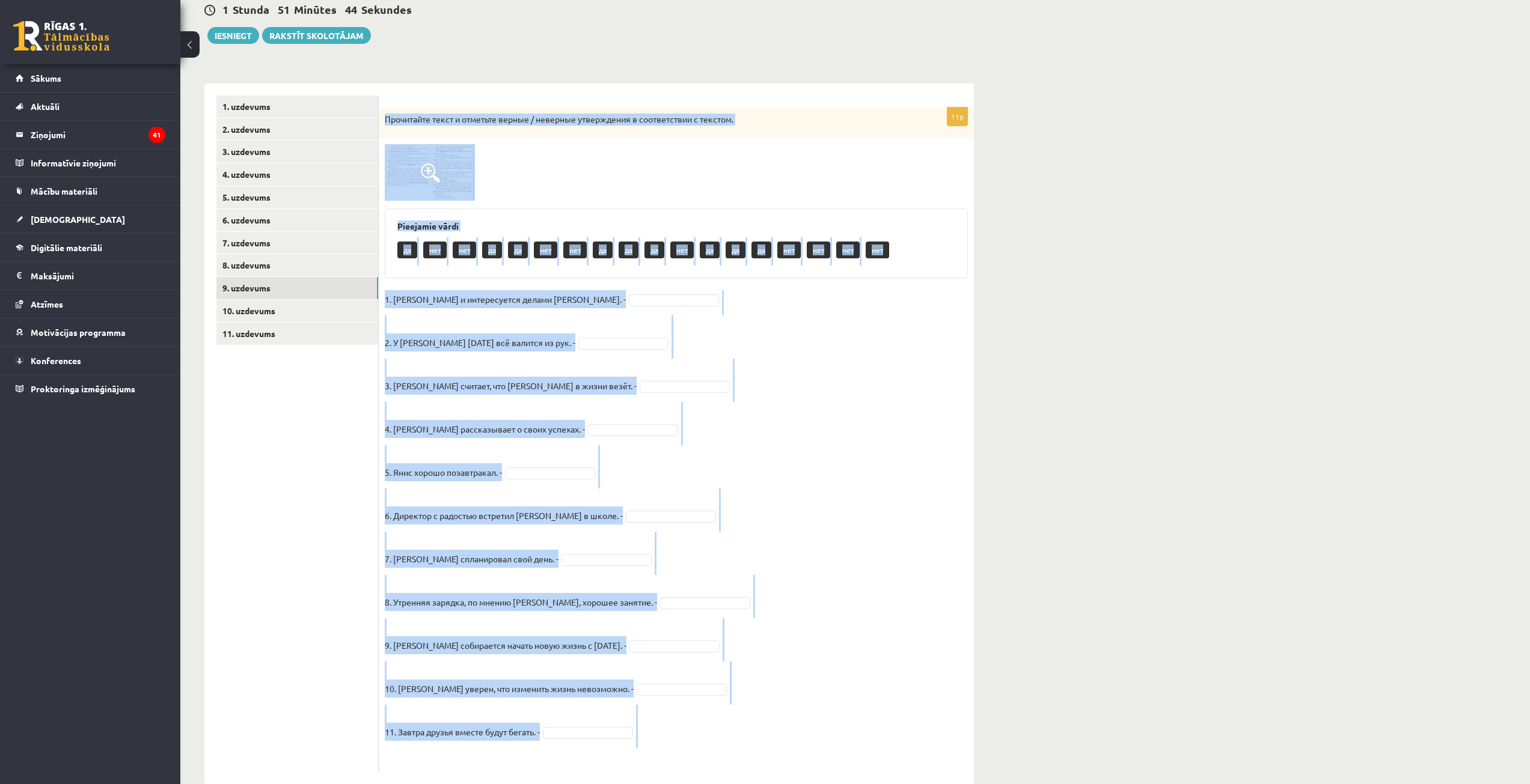
scroll to position [145, 0]
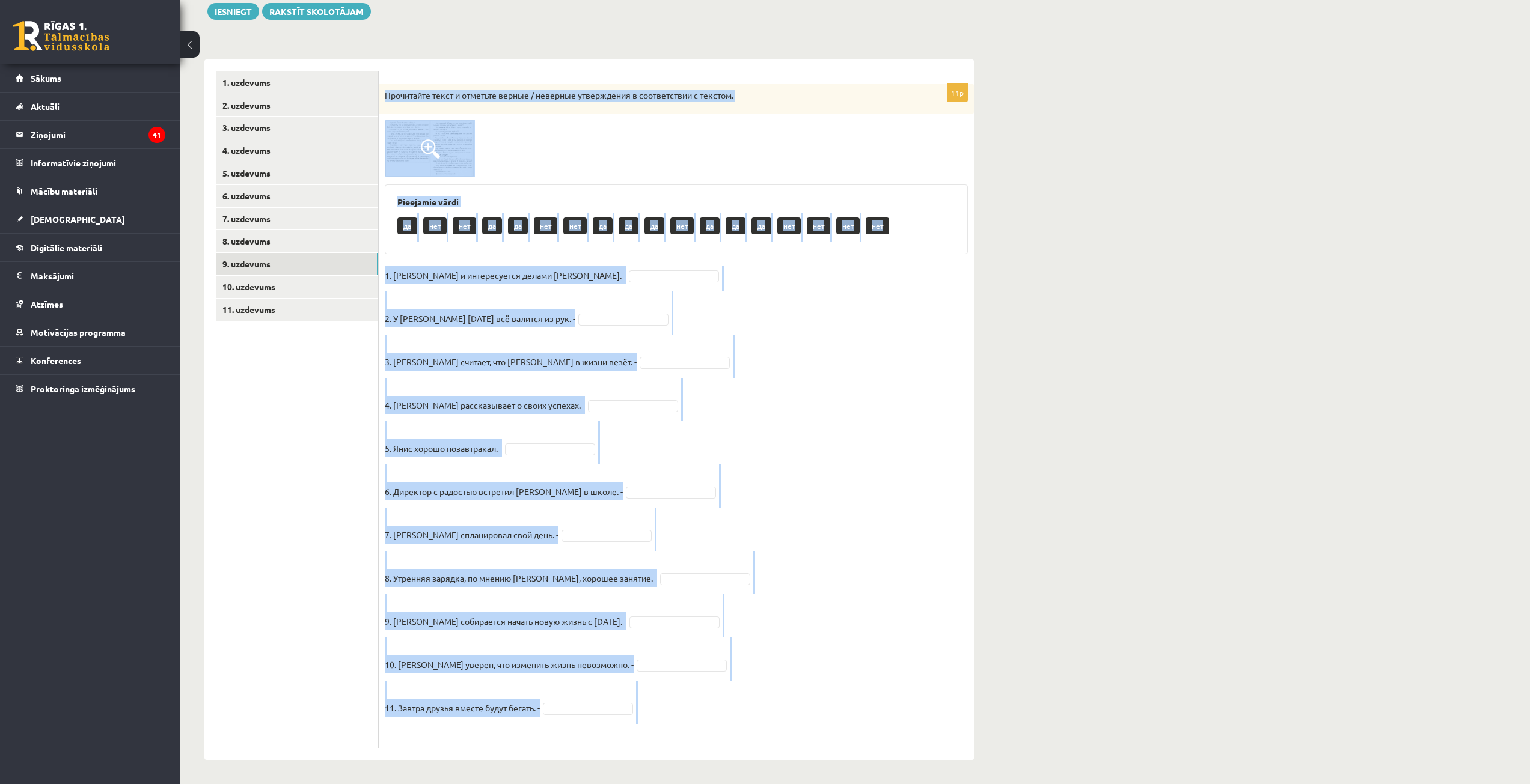
drag, startPoint x: 387, startPoint y: 117, endPoint x: 695, endPoint y: 487, distance: 481.4
click at [888, 640] on html "0 Dāvanas 1661 mP 82 xp Viktorija Vanessa Radivilko Sākums Aktuāli Kā mācīties …" at bounding box center [765, 248] width 1530 height 784
copy div "Прочитайте текст и отметьте верные / неверные утверждения в соответствии с текс…"
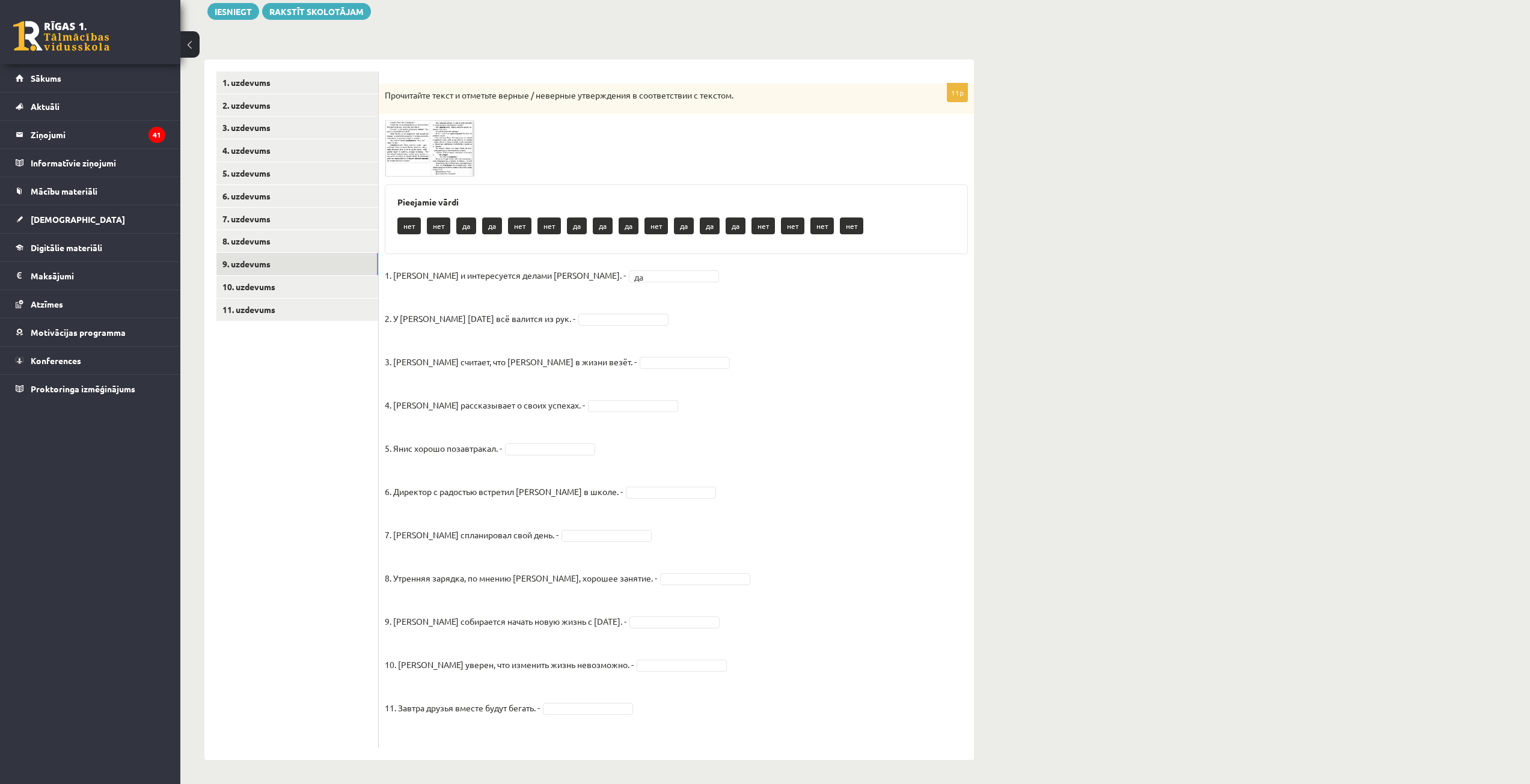
click at [587, 310] on fieldset "1. Эмилс и интересуется делами Яниса. - да ** 2. У Яниса сегодня всё валится из…" at bounding box center [677, 504] width 583 height 476
click at [600, 326] on fieldset "1. Эмилс и интересуется делами Яниса. - да ** 2. У Яниса сегодня всё валится из…" at bounding box center [677, 504] width 583 height 476
click at [535, 440] on fieldset "1. Эмилс и интересуется делами Яниса. - да ** 2. У Яниса сегодня всё валится из…" at bounding box center [677, 504] width 583 height 476
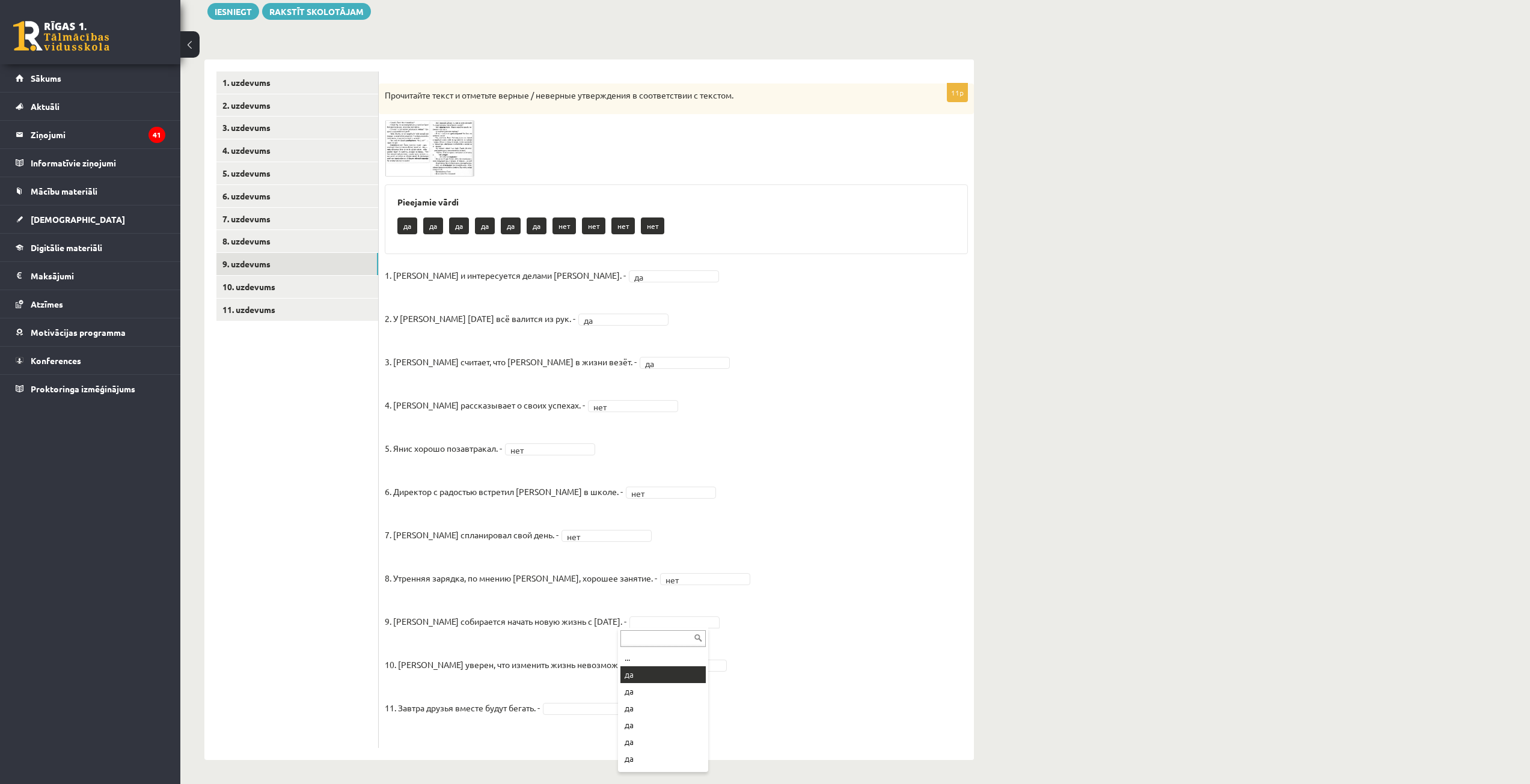
drag, startPoint x: 660, startPoint y: 682, endPoint x: 653, endPoint y: 671, distance: 13.0
click at [641, 675] on fieldset "1. Эмилс и интересуется делами Яниса. - да ** 2. У Яниса сегодня всё валится из…" at bounding box center [677, 504] width 583 height 476
drag, startPoint x: 651, startPoint y: 636, endPoint x: 640, endPoint y: 650, distance: 17.8
click at [342, 288] on link "10. uzdevums" at bounding box center [298, 287] width 162 height 22
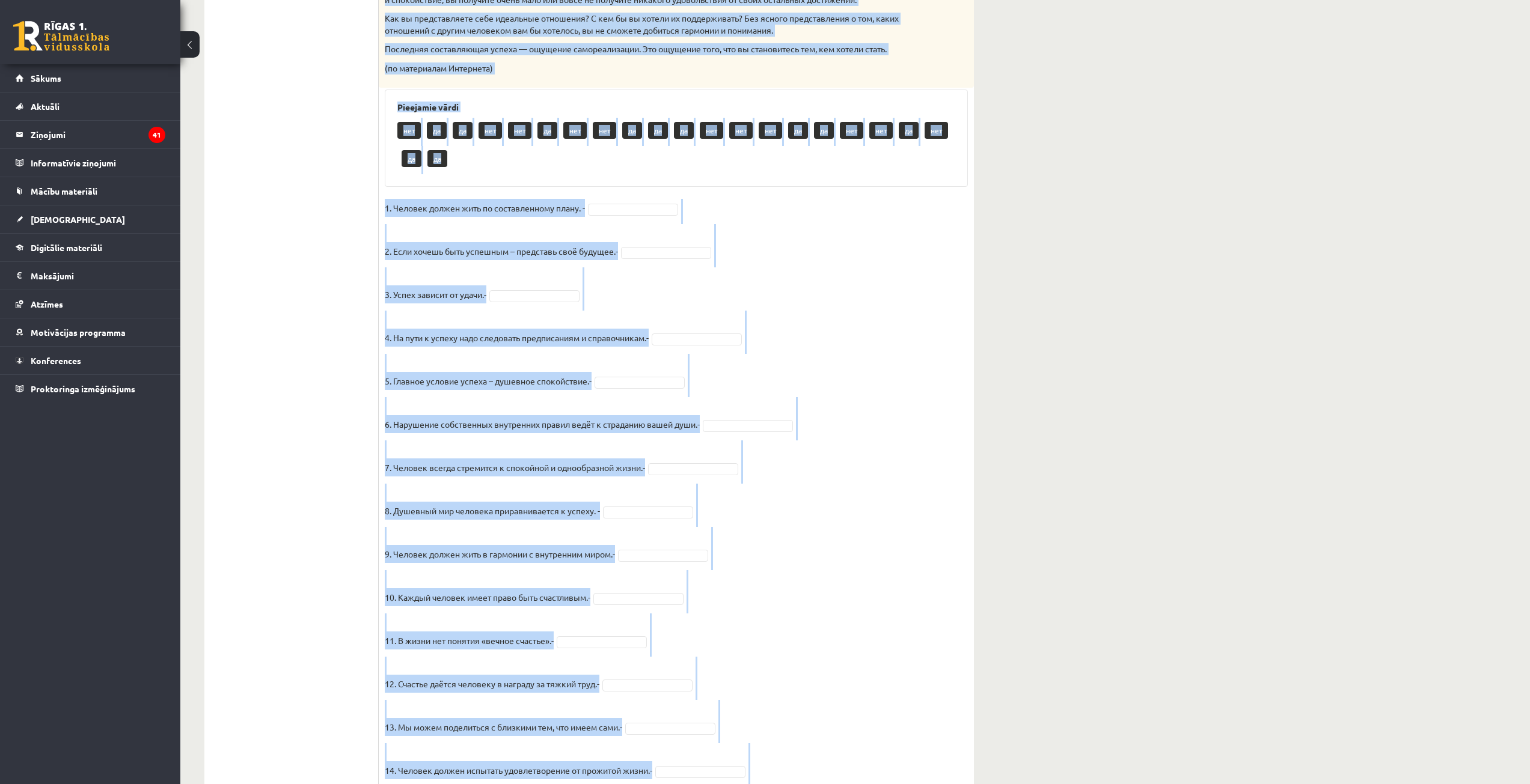
scroll to position [648, 0]
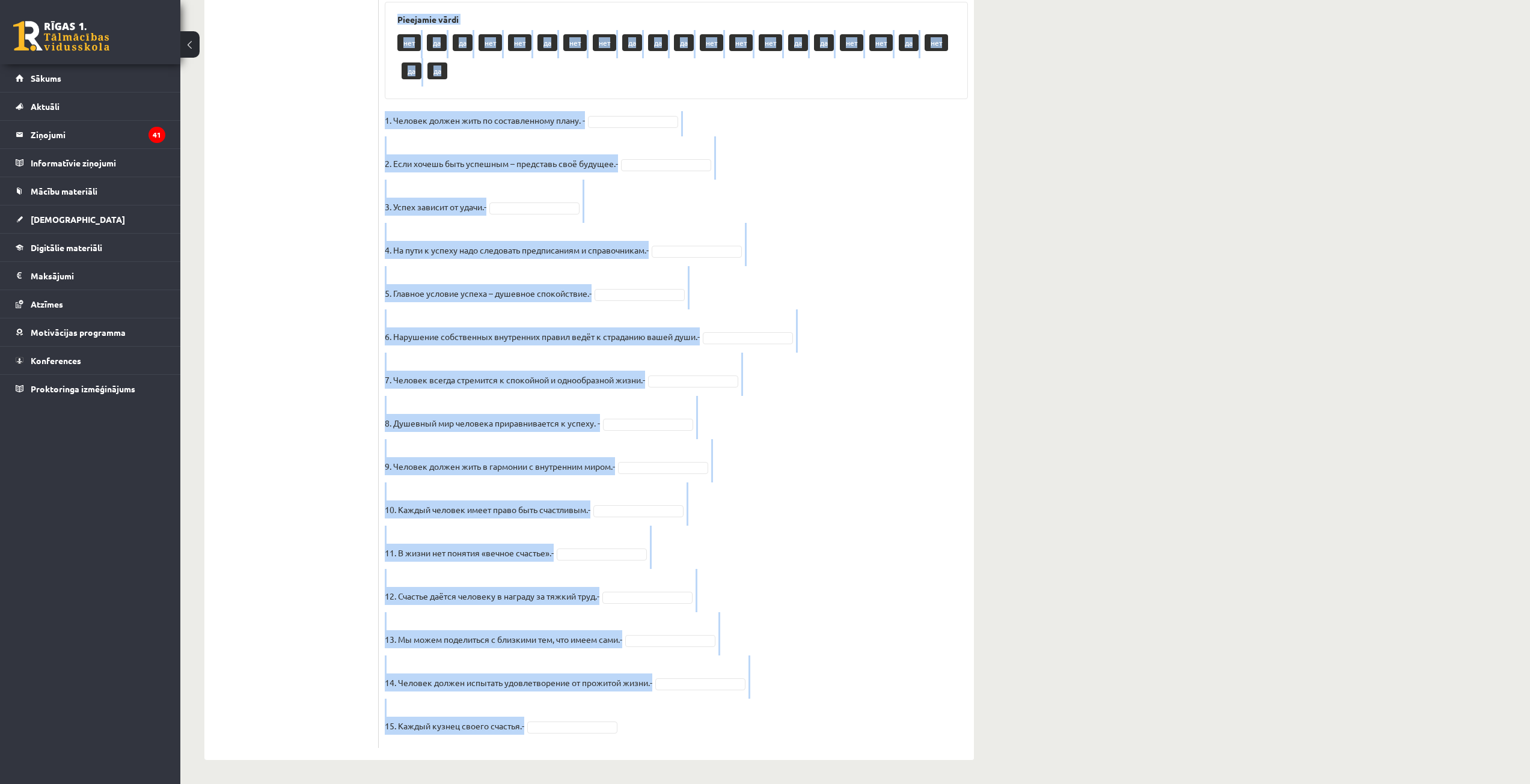
drag, startPoint x: 386, startPoint y: 92, endPoint x: 876, endPoint y: 812, distance: 870.9
copy div "Прочитайте текст и отметьте верные / неверные утверждения в соответствии с текс…"
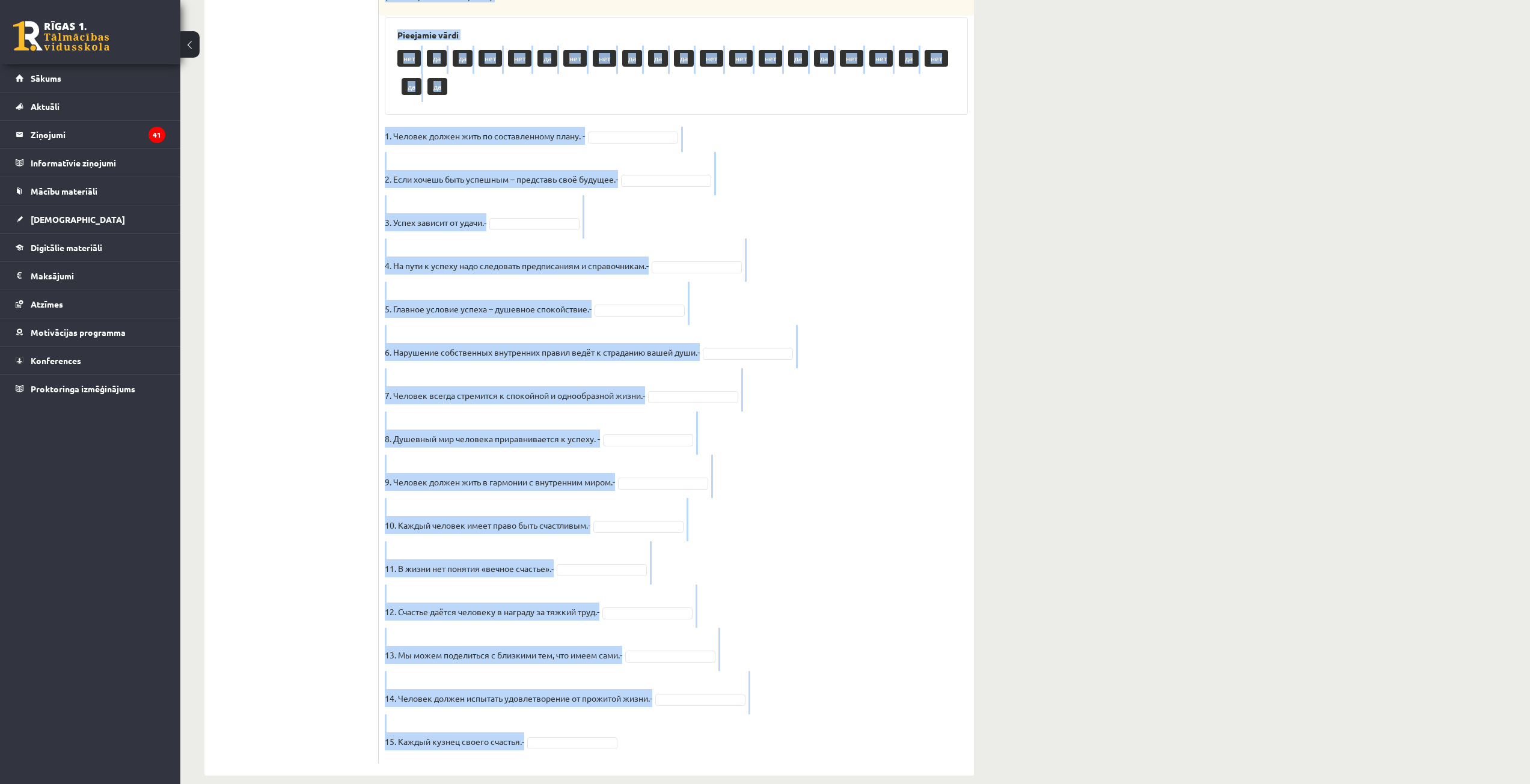
scroll to position [527, 0]
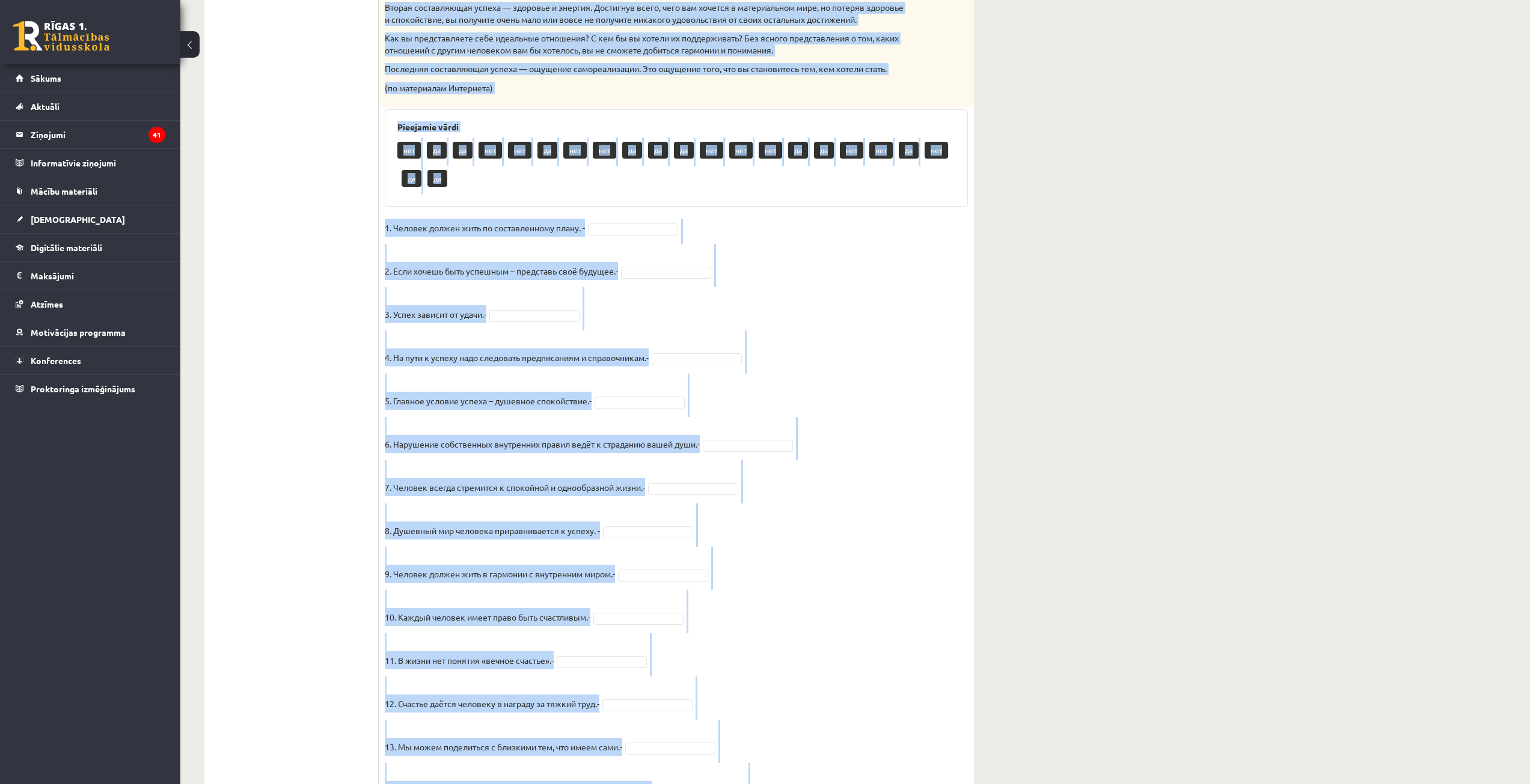
click at [775, 224] on div "15p Прочитайте текст и отметьте верные / неверные утверждения в соответствии с …" at bounding box center [676, 278] width 595 height 1156
click at [705, 122] on div "Pieejamie vārdi нет да да нет нет да нет нет да да да нет нет нет да да нет нет…" at bounding box center [677, 158] width 583 height 98
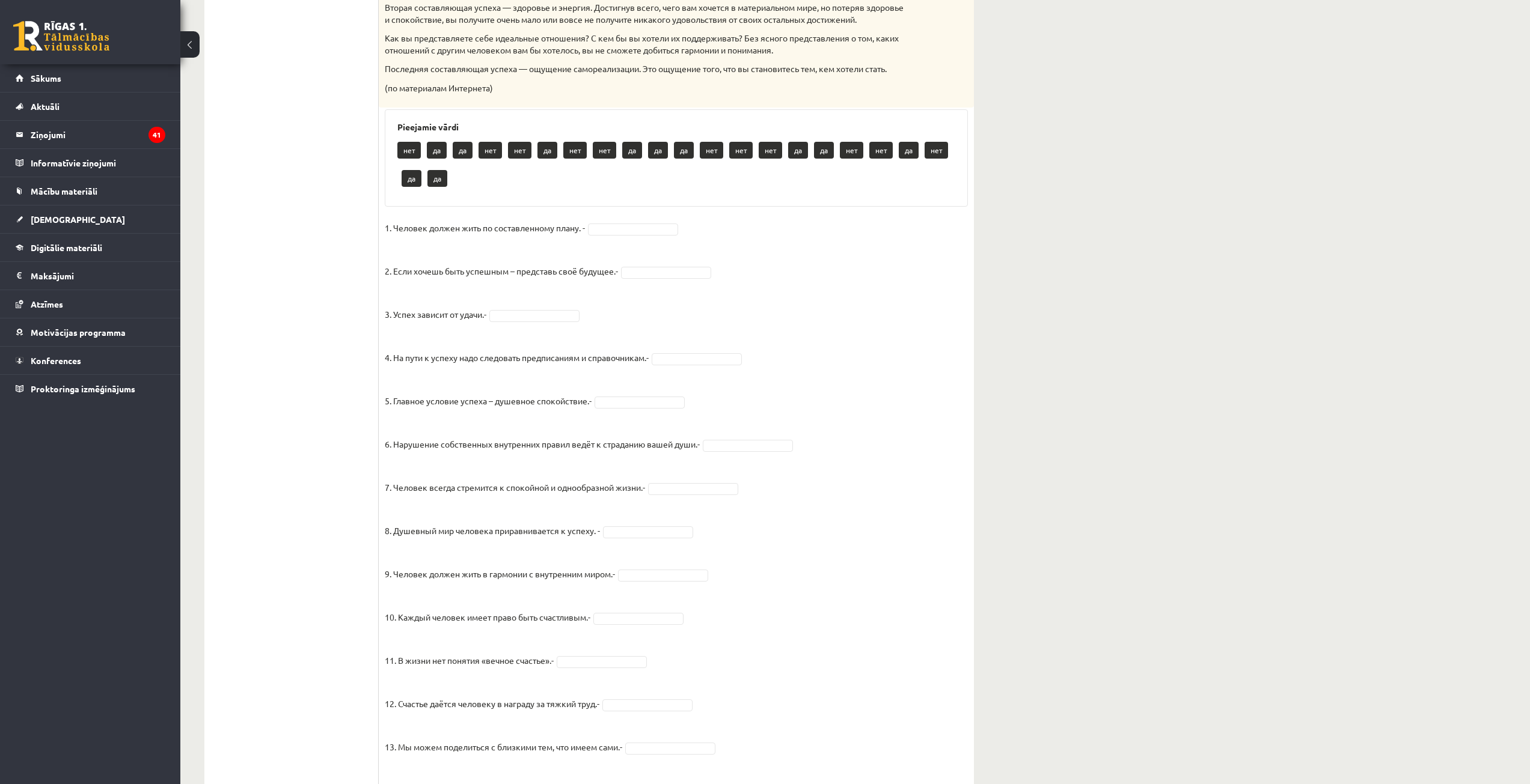
click at [623, 248] on fieldset "1. Человек должен жить по составленному плану. - 2. Если хочешь быть успешным –…" at bounding box center [677, 534] width 583 height 631
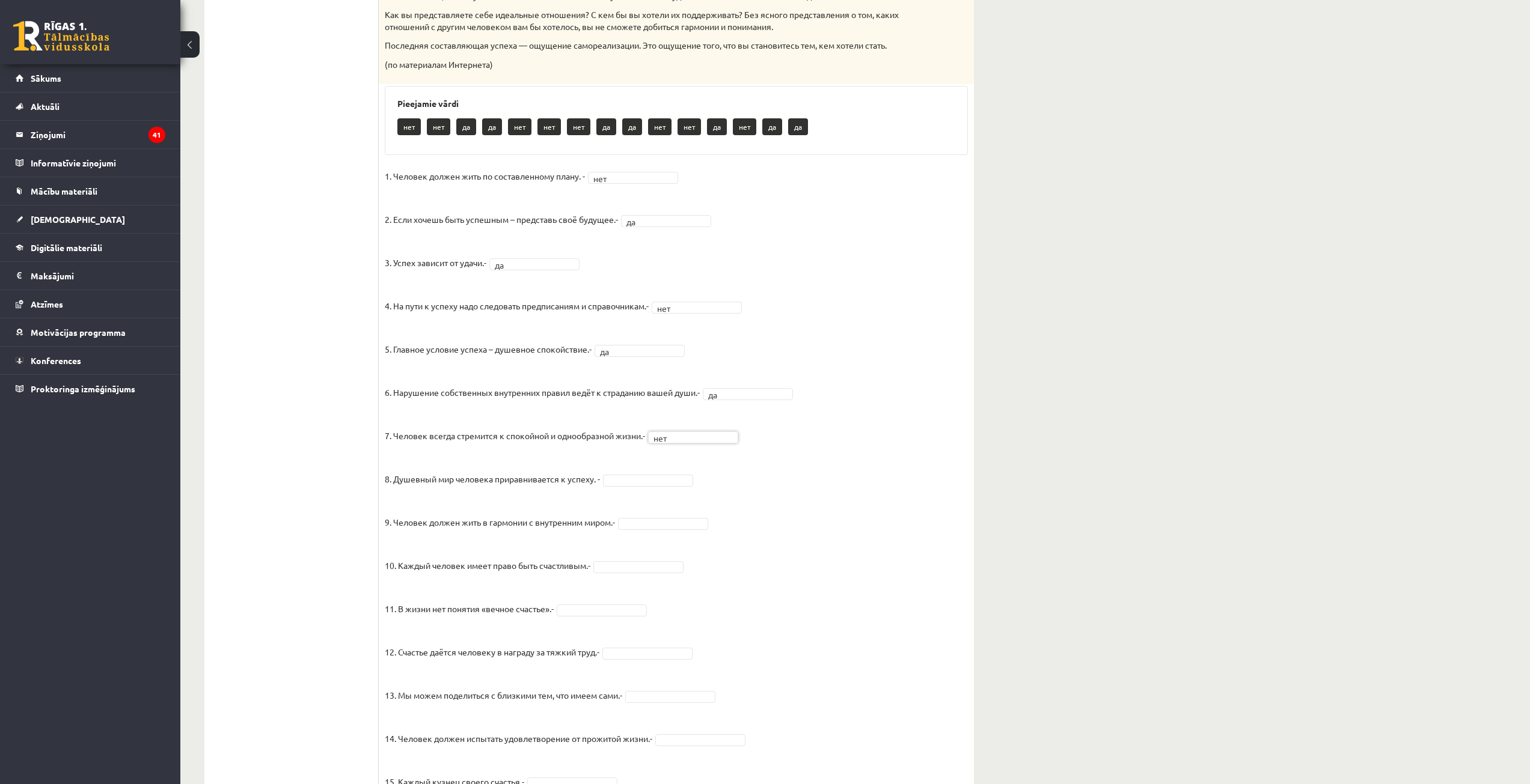
scroll to position [619, 0]
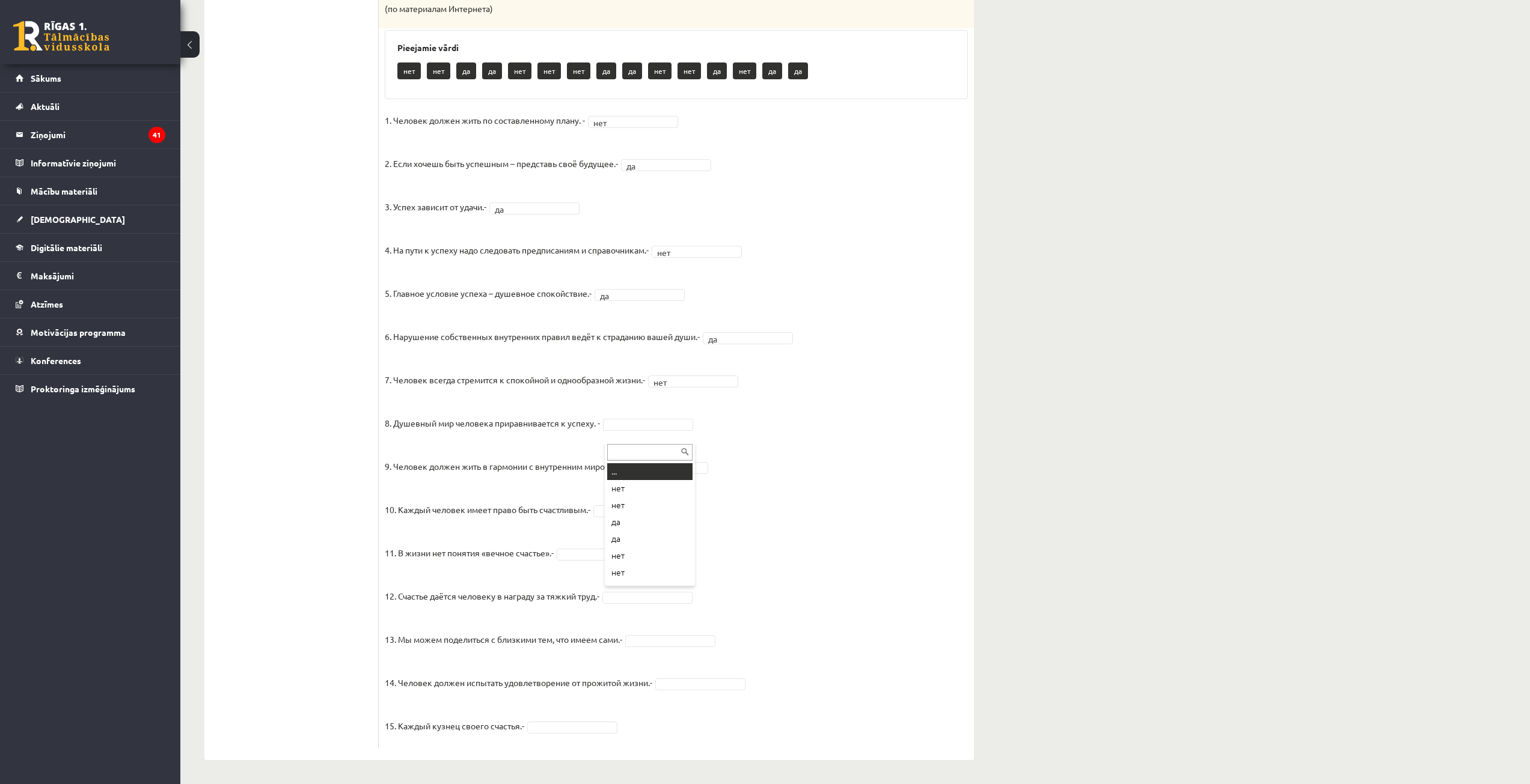
drag, startPoint x: 643, startPoint y: 418, endPoint x: 648, endPoint y: 426, distance: 9.4
drag, startPoint x: 663, startPoint y: 464, endPoint x: 664, endPoint y: 481, distance: 17.0
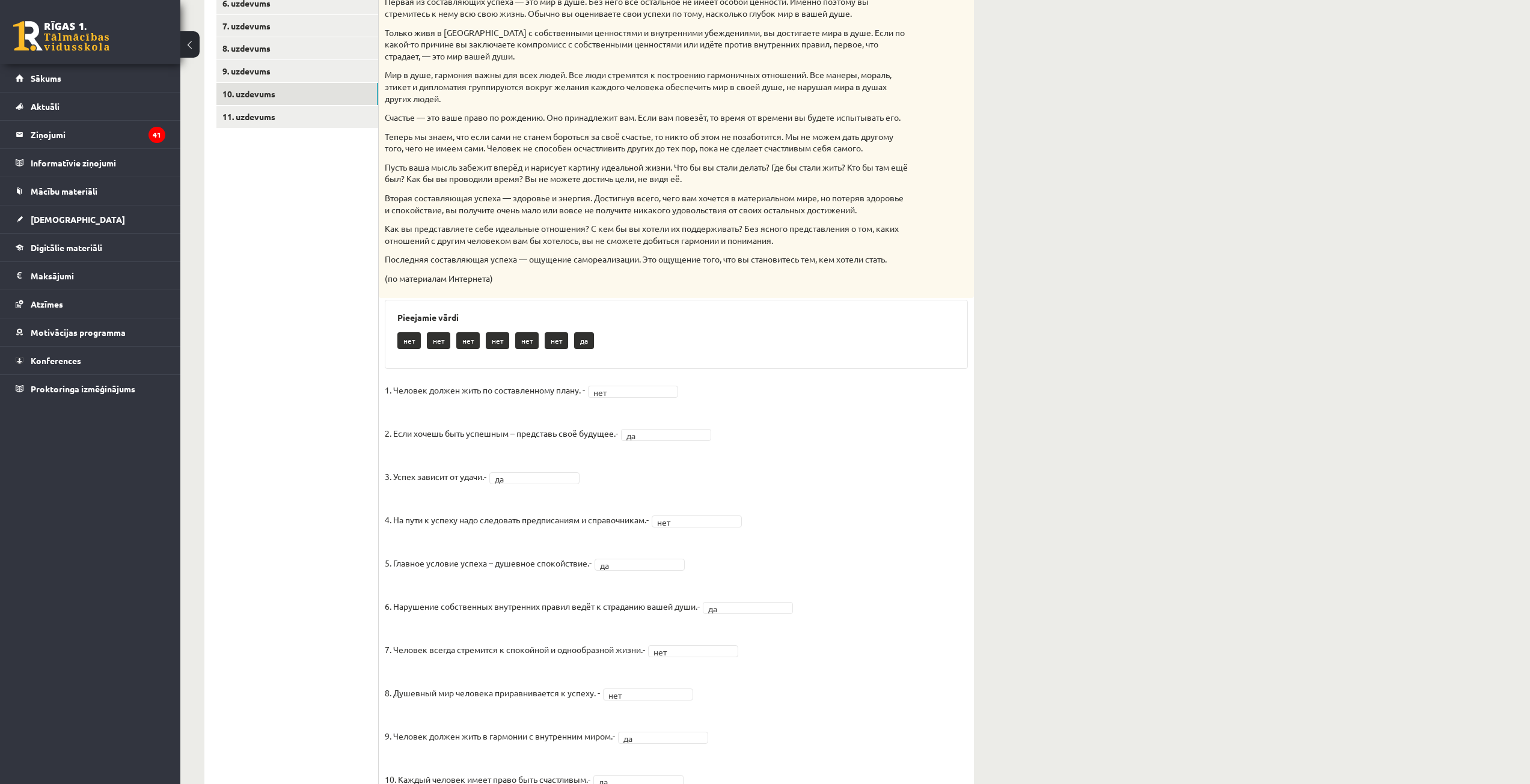
scroll to position [139, 0]
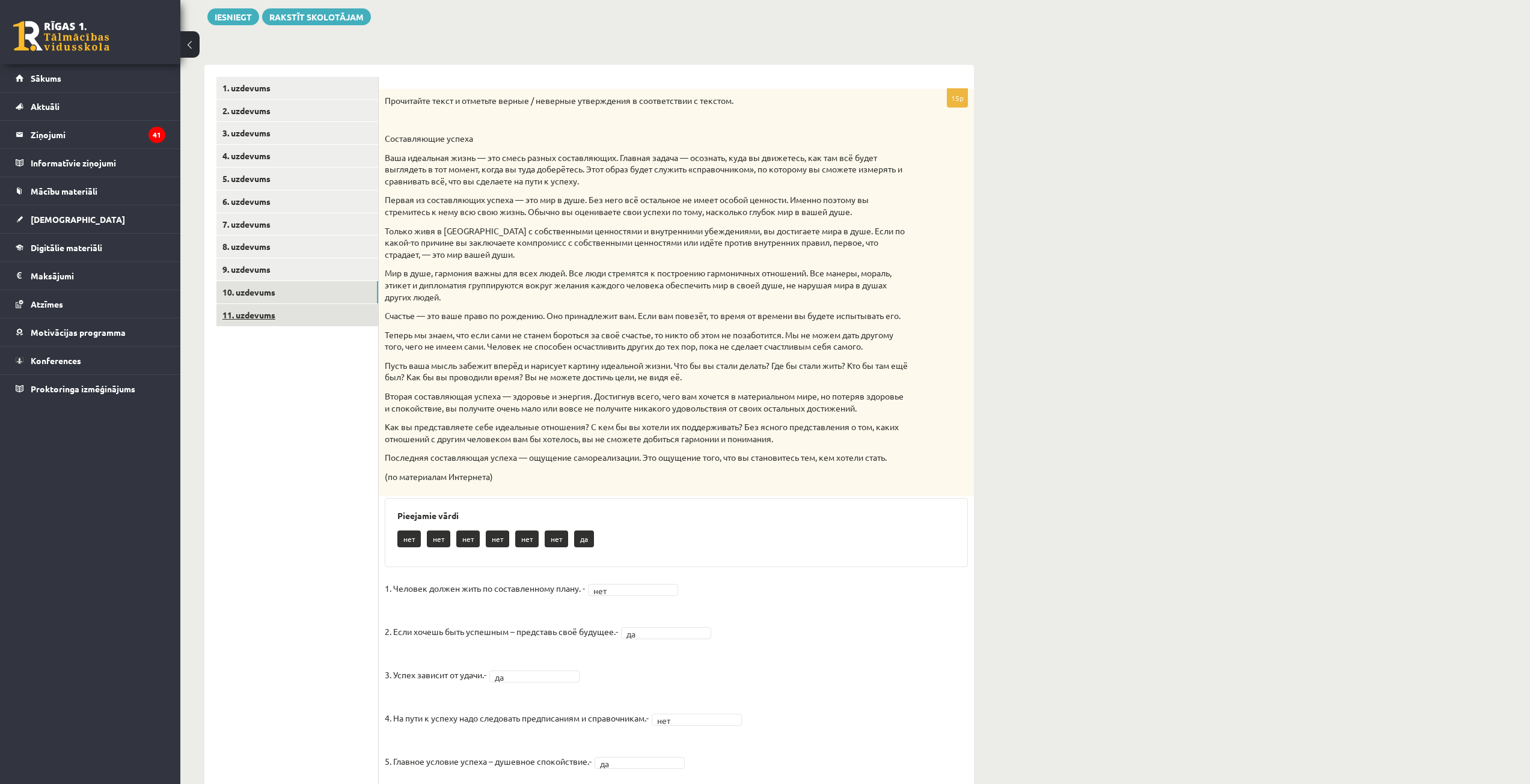
click at [290, 314] on link "11. uzdevums" at bounding box center [298, 315] width 162 height 22
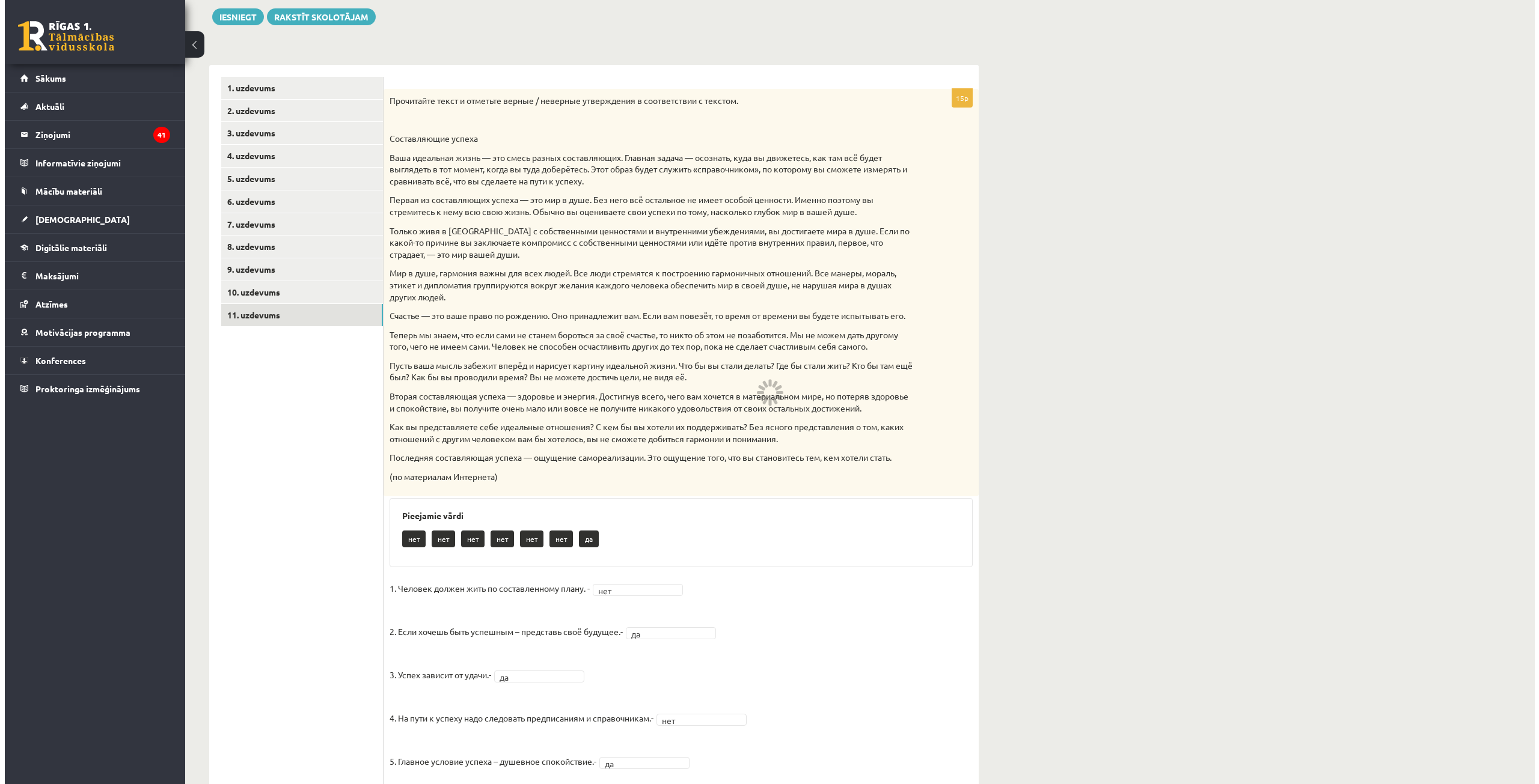
scroll to position [0, 0]
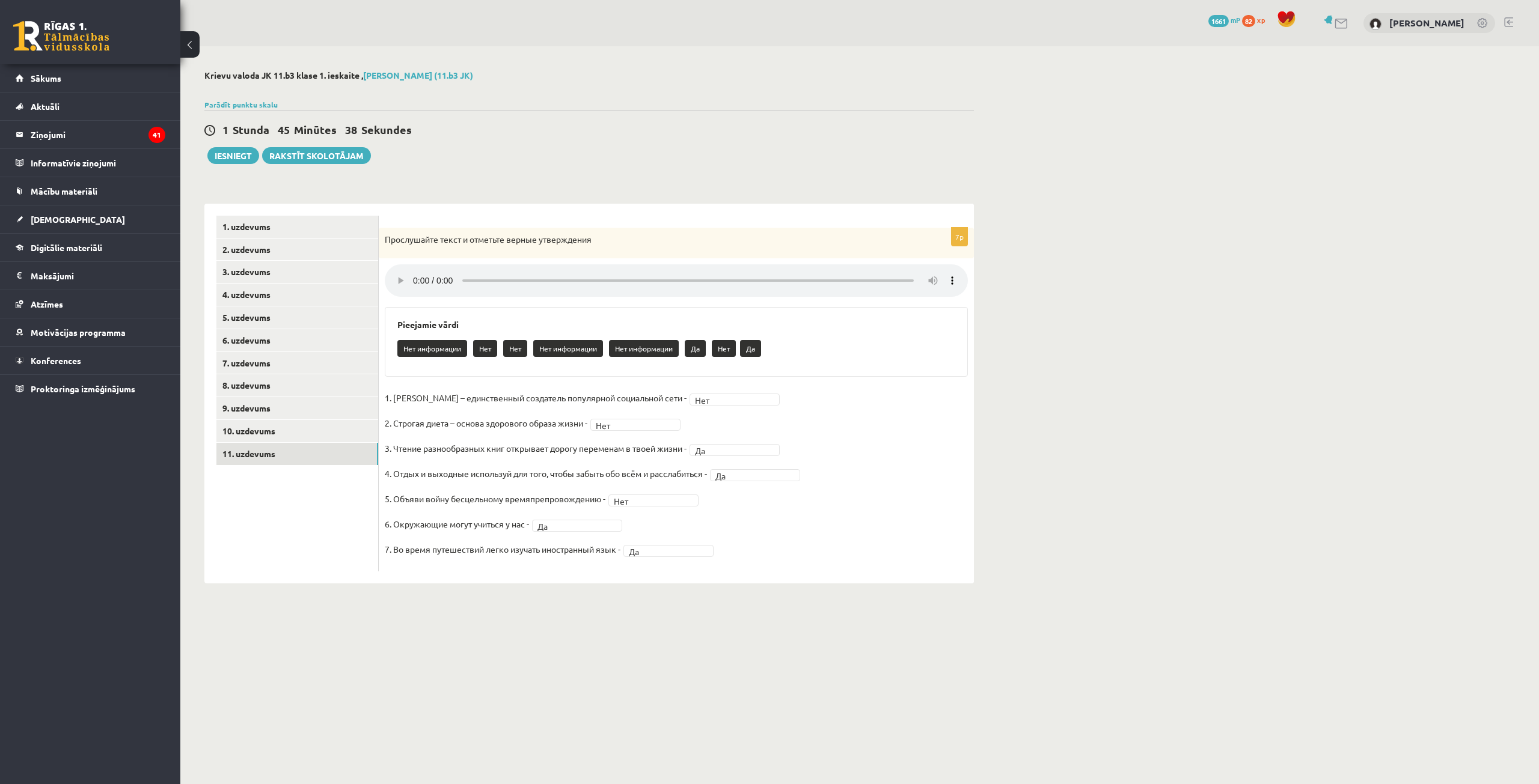
click at [1037, 284] on div "Krievu valoda JK 11.b3 klase 1. ieskaite , Viktorija Vanessa Radivilko (11.b3 J…" at bounding box center [859, 326] width 1359 height 561
click at [235, 157] on button "Iesniegt" at bounding box center [234, 156] width 52 height 17
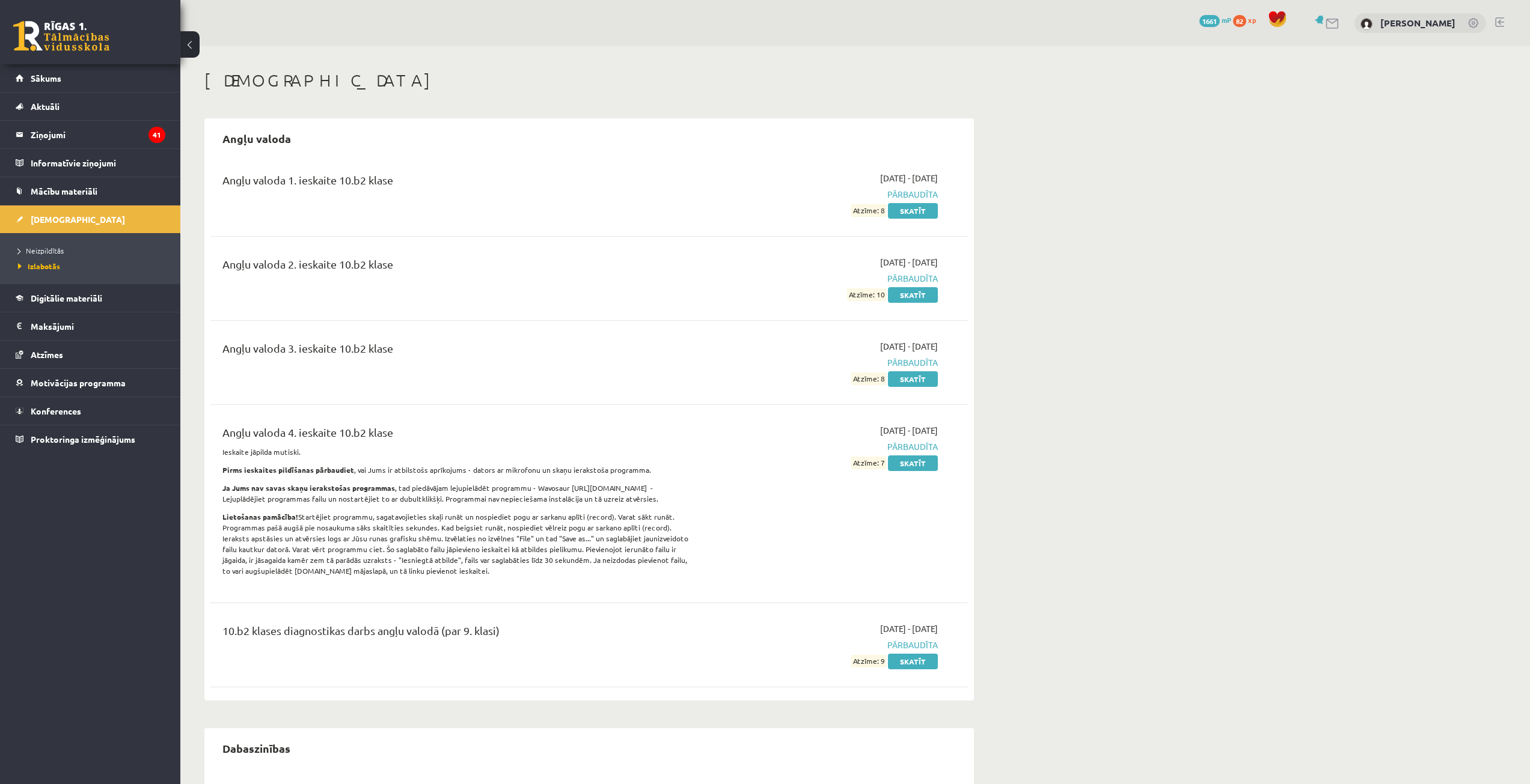
click at [44, 245] on li "Neizpildītās" at bounding box center [93, 250] width 151 height 16
click at [50, 248] on span "Neizpildītās" at bounding box center [44, 250] width 52 height 10
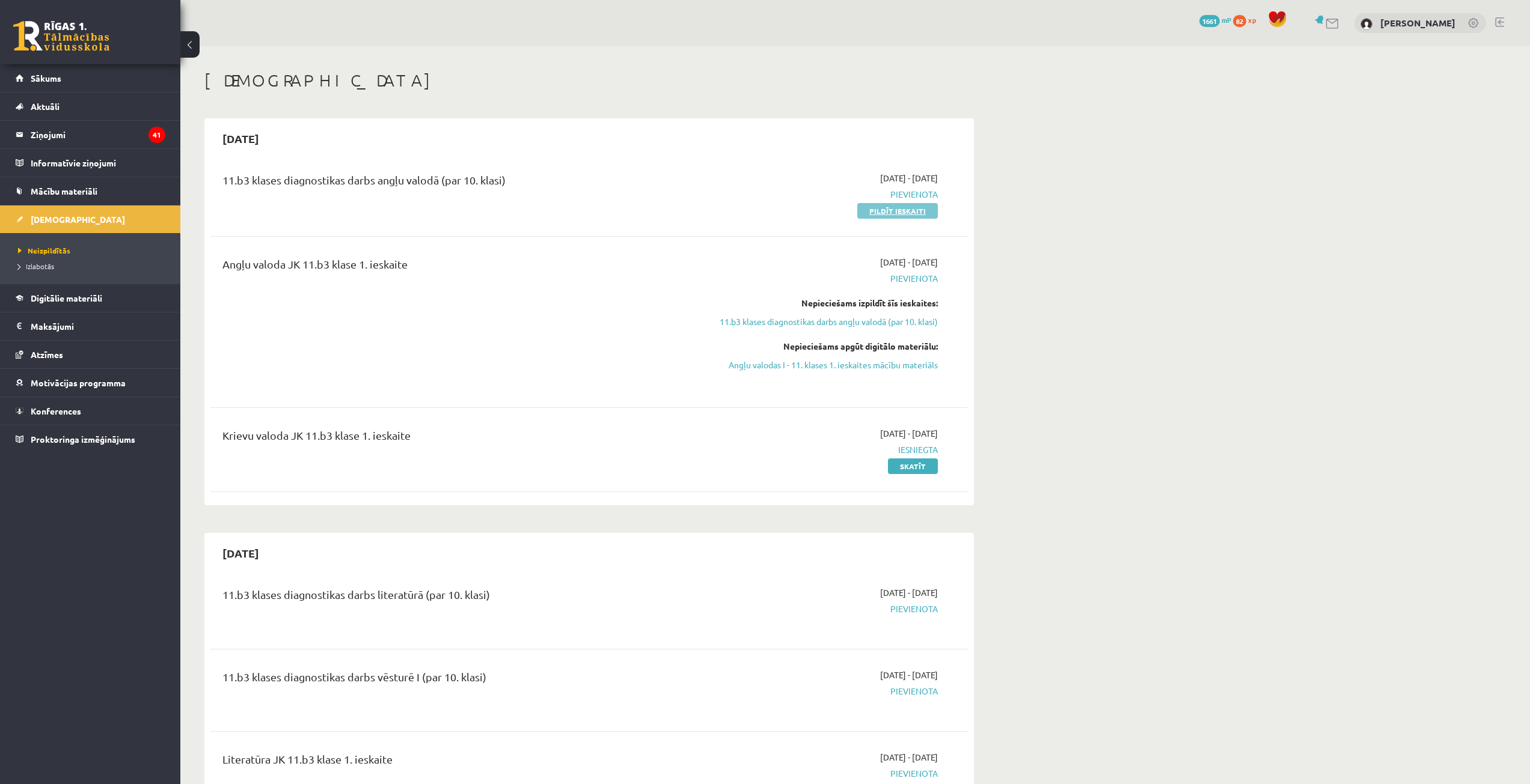
click at [861, 209] on link "Pildīt ieskaiti" at bounding box center [897, 211] width 81 height 16
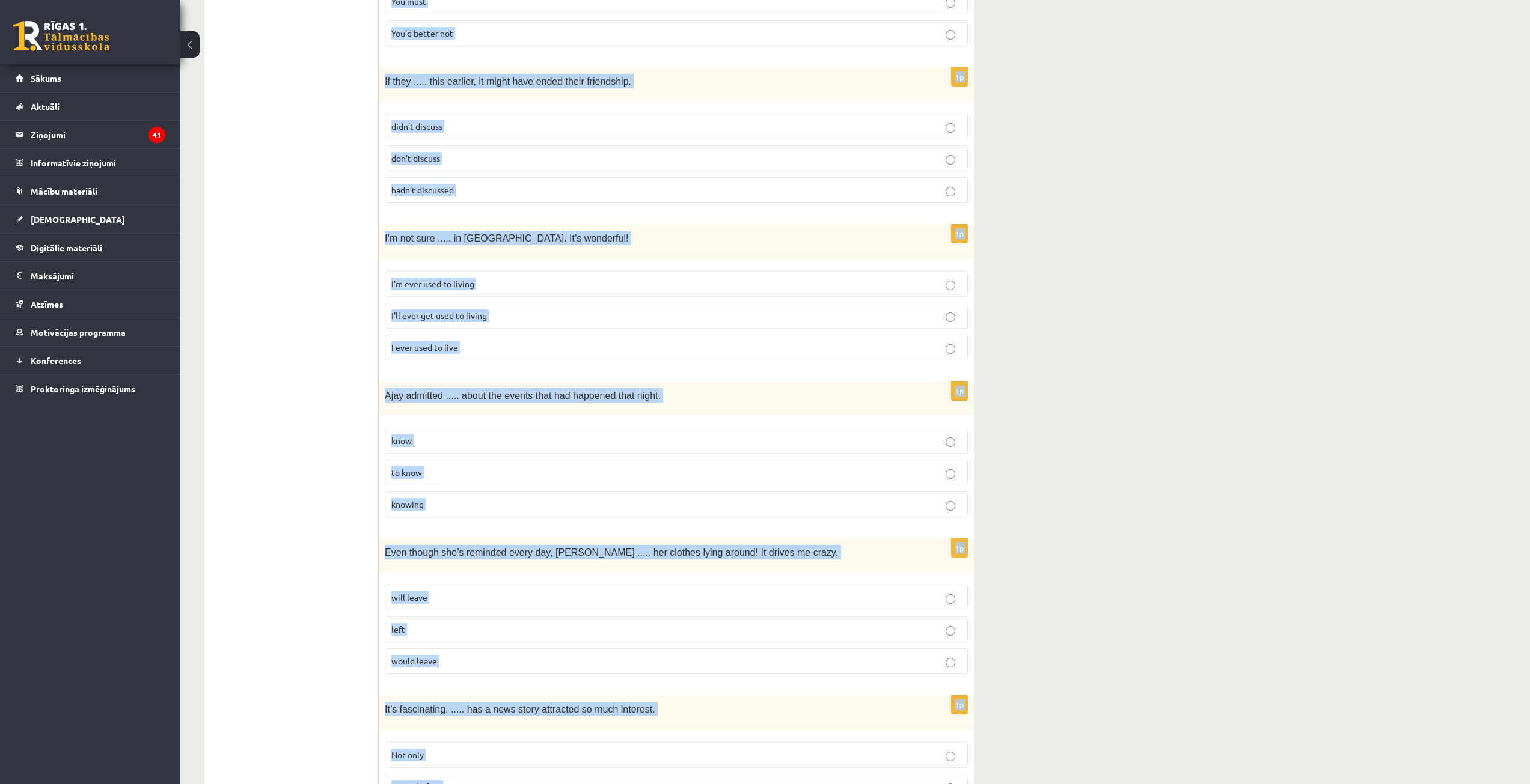
scroll to position [2663, 0]
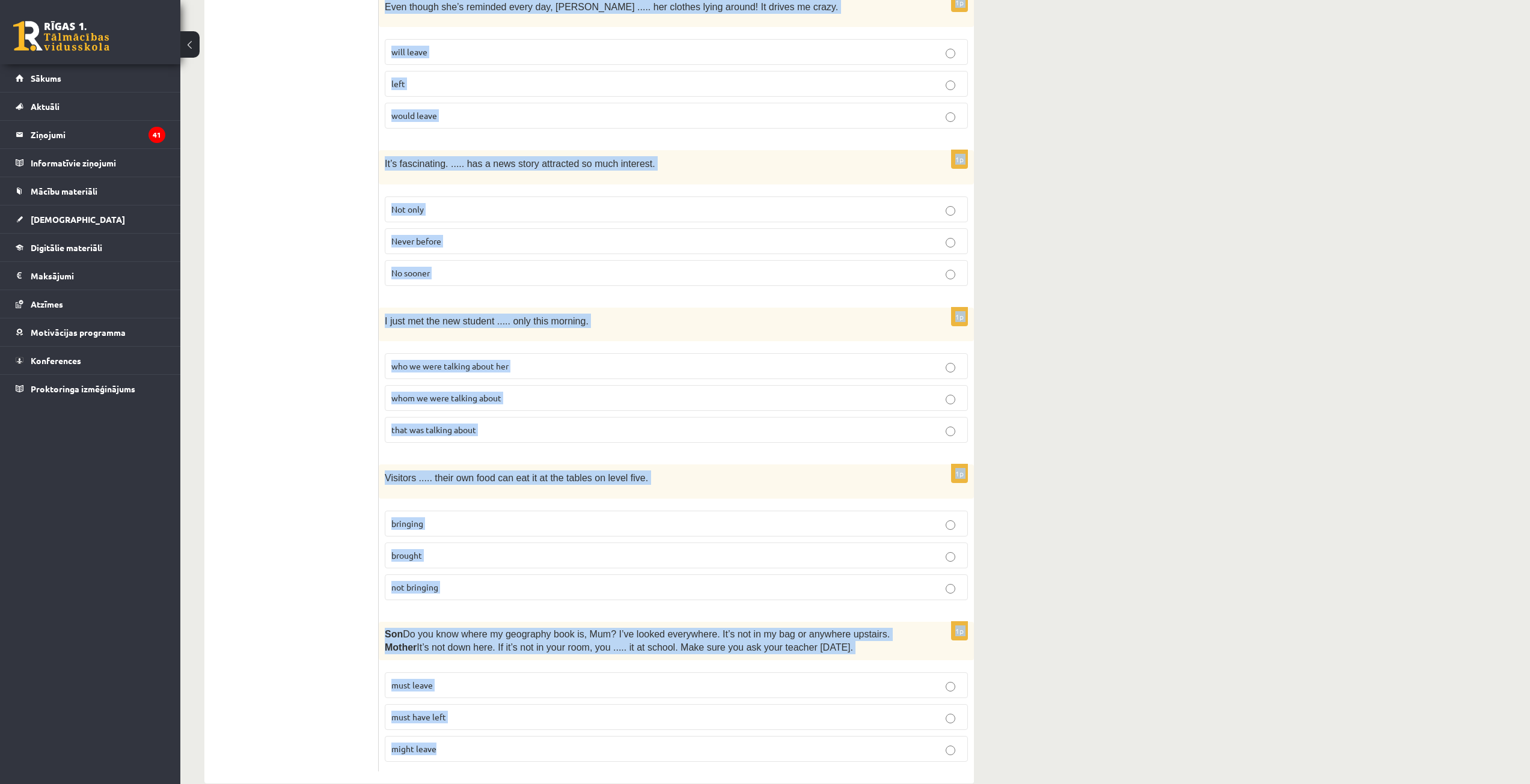
drag, startPoint x: 394, startPoint y: 221, endPoint x: 1011, endPoint y: 783, distance: 834.6
copy form "ead the sentence and choose the correct answer. 1p Daughter  Thanks so much for…"
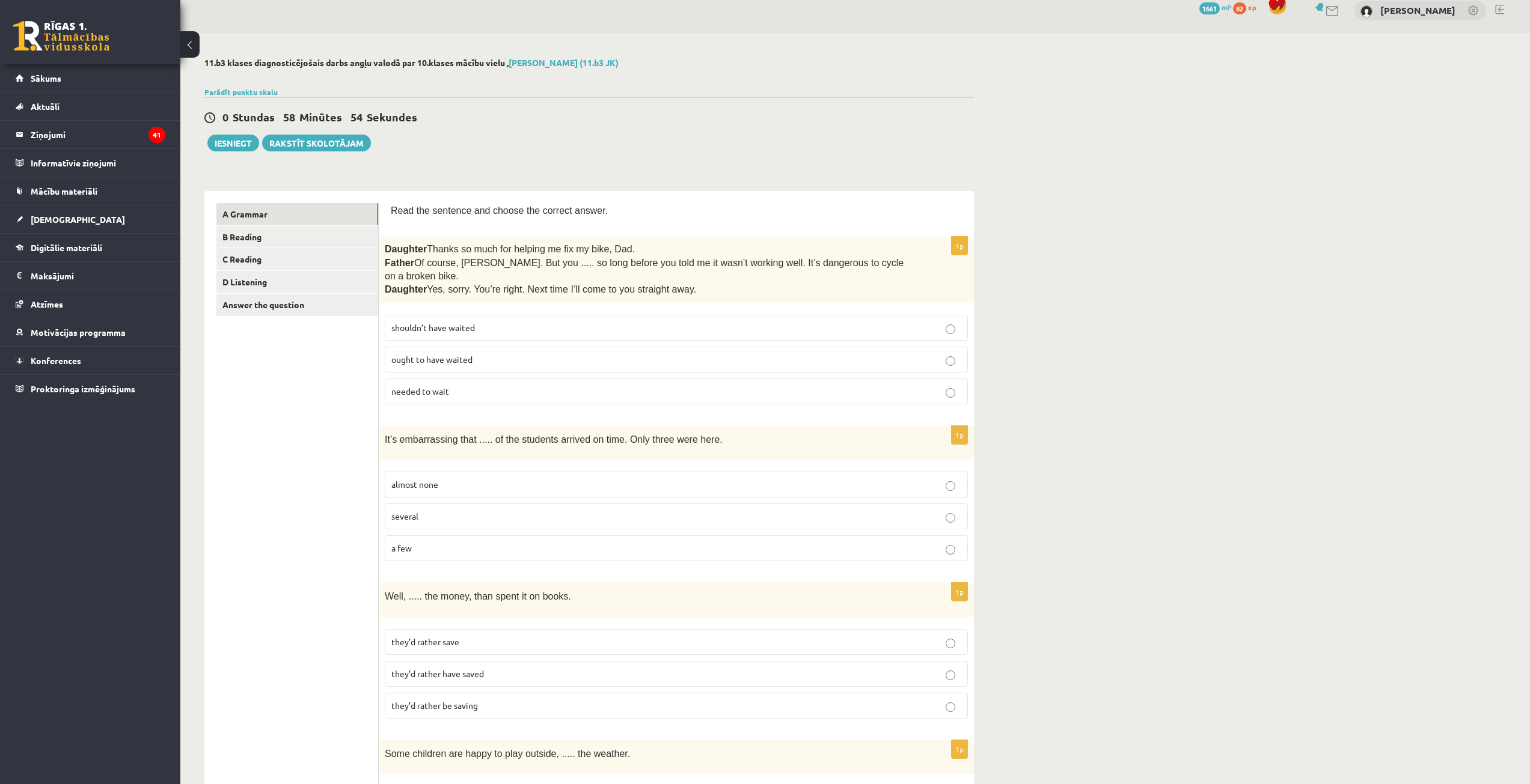
scroll to position [0, 0]
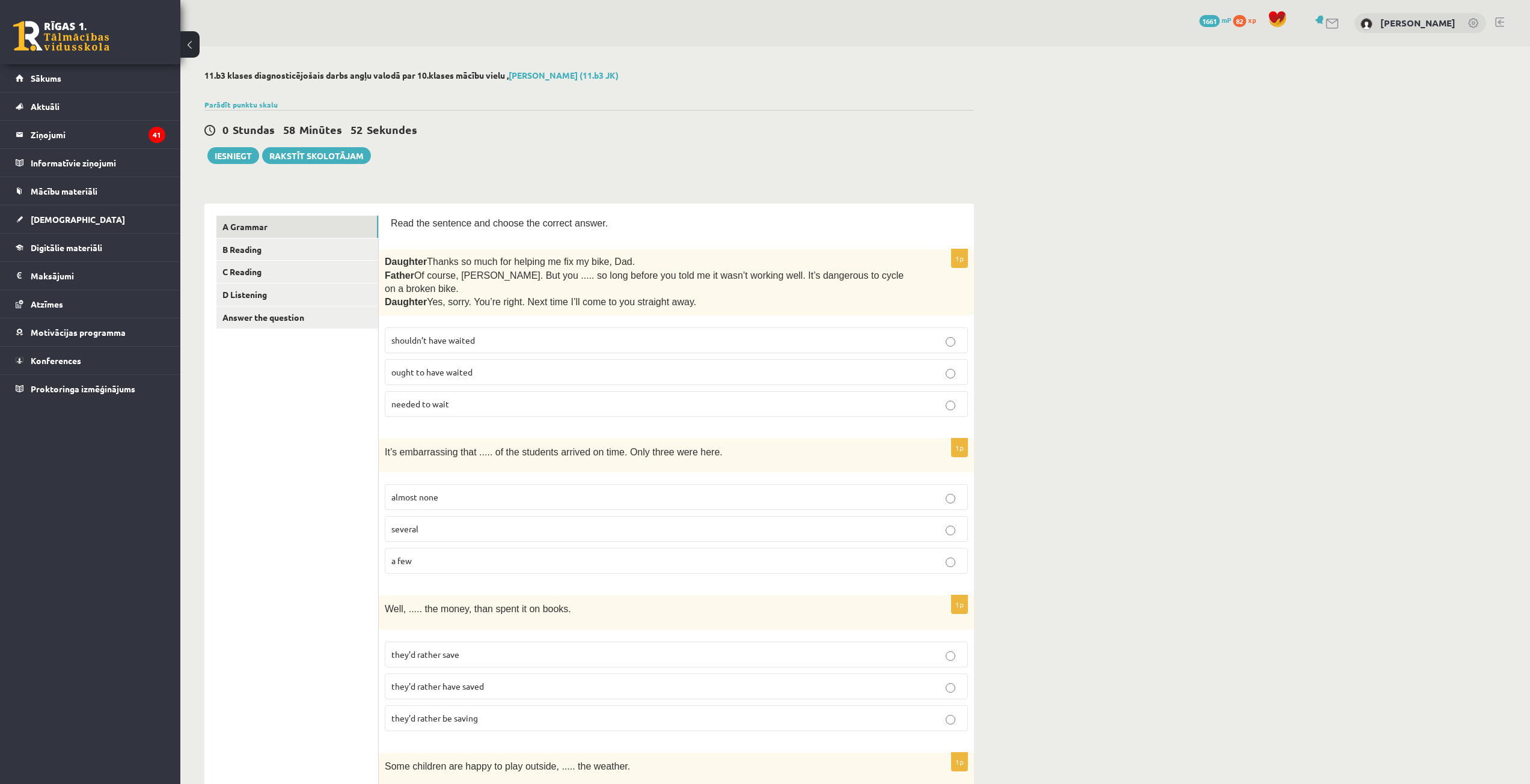
click at [471, 335] on span "shouldn’t have waited" at bounding box center [433, 340] width 84 height 11
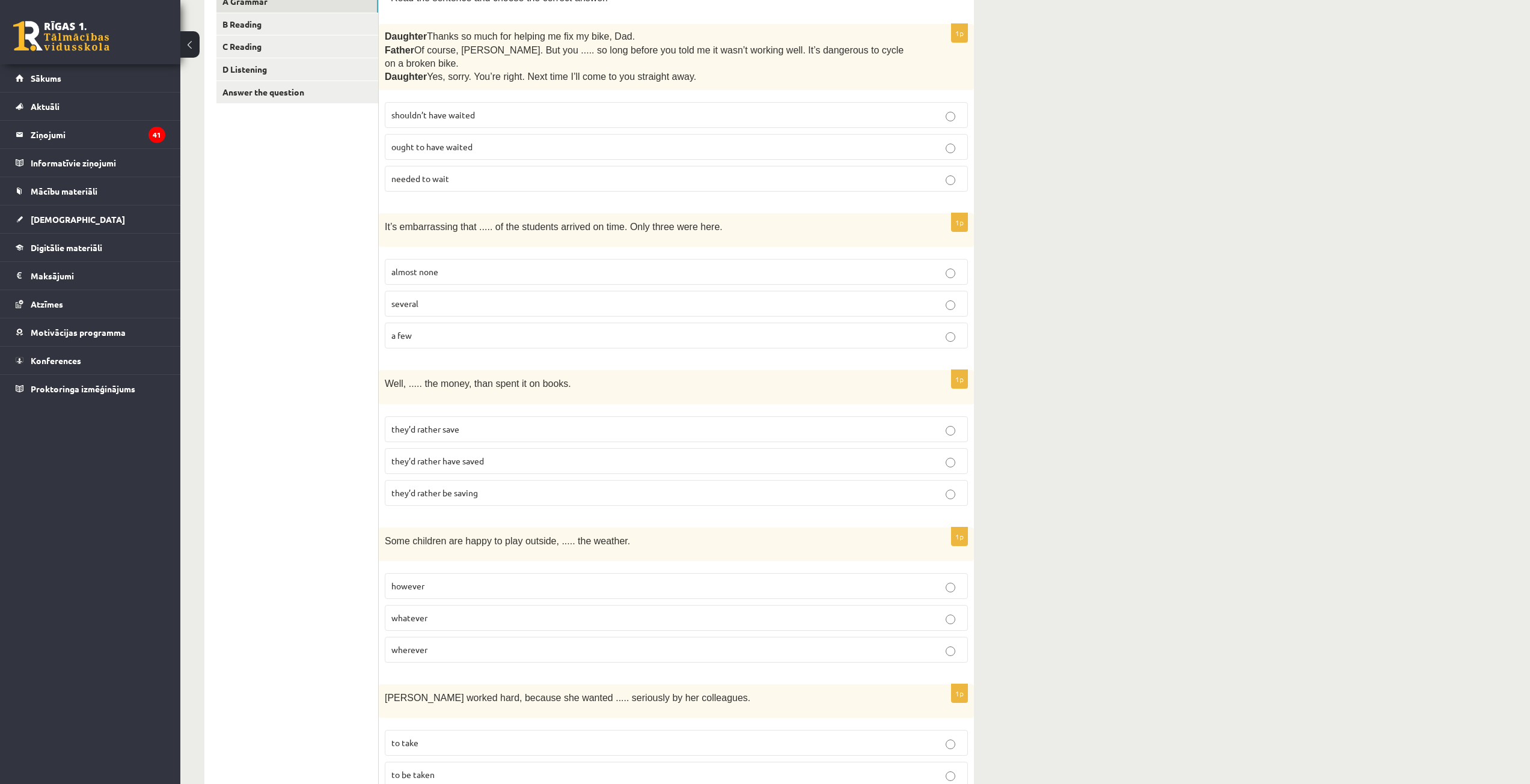
scroll to position [240, 0]
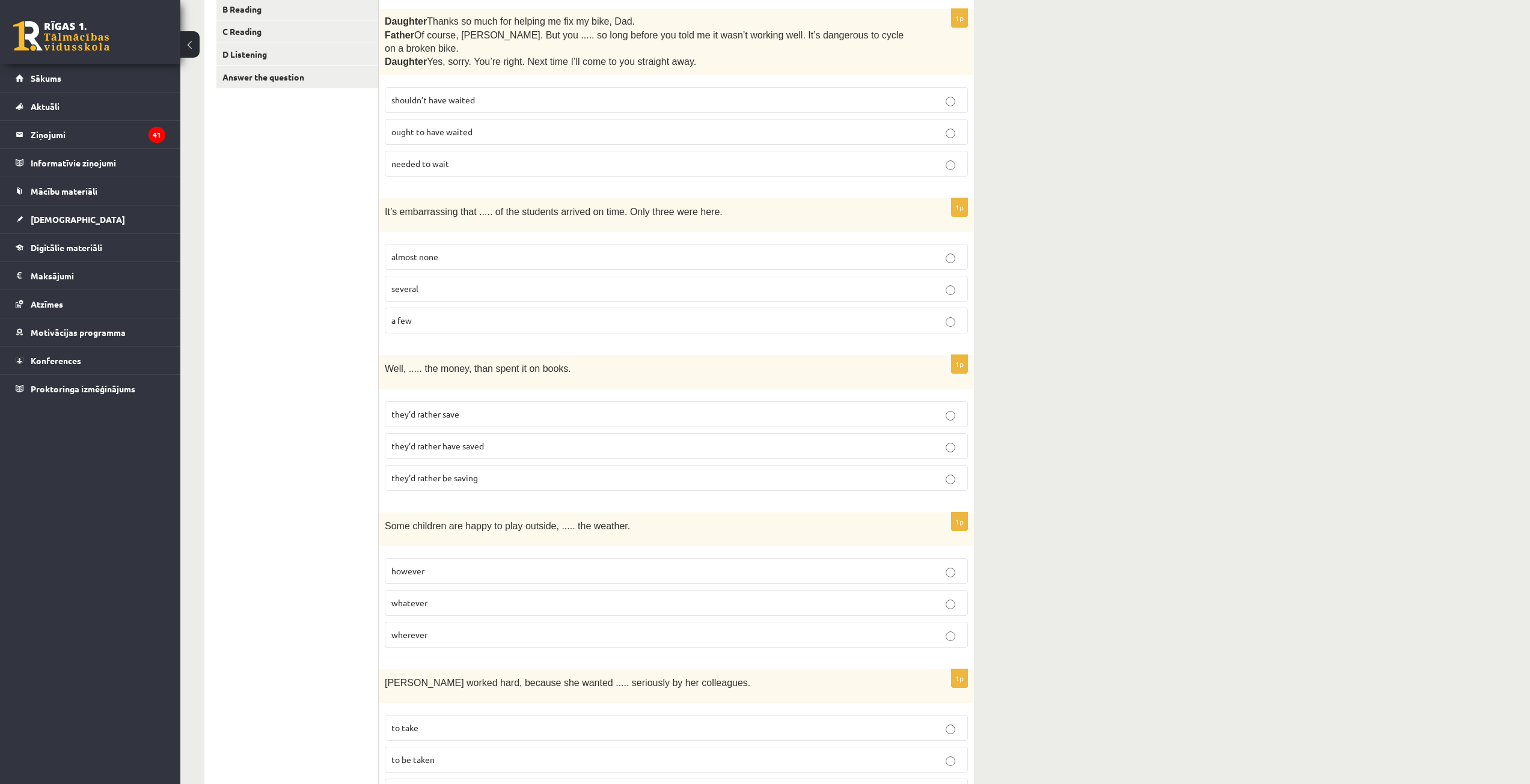
click at [431, 251] on span "almost none" at bounding box center [414, 257] width 47 height 11
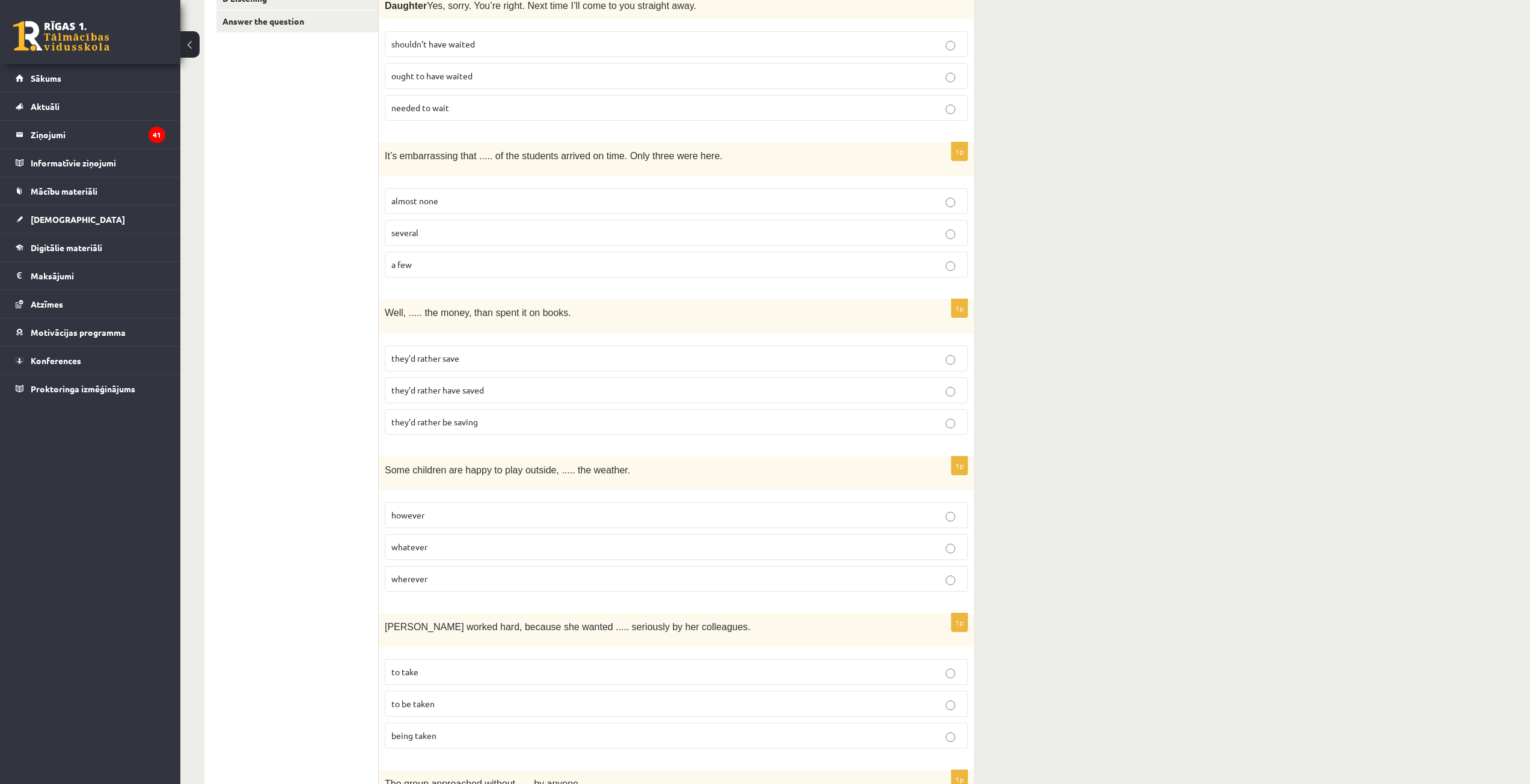
scroll to position [300, 0]
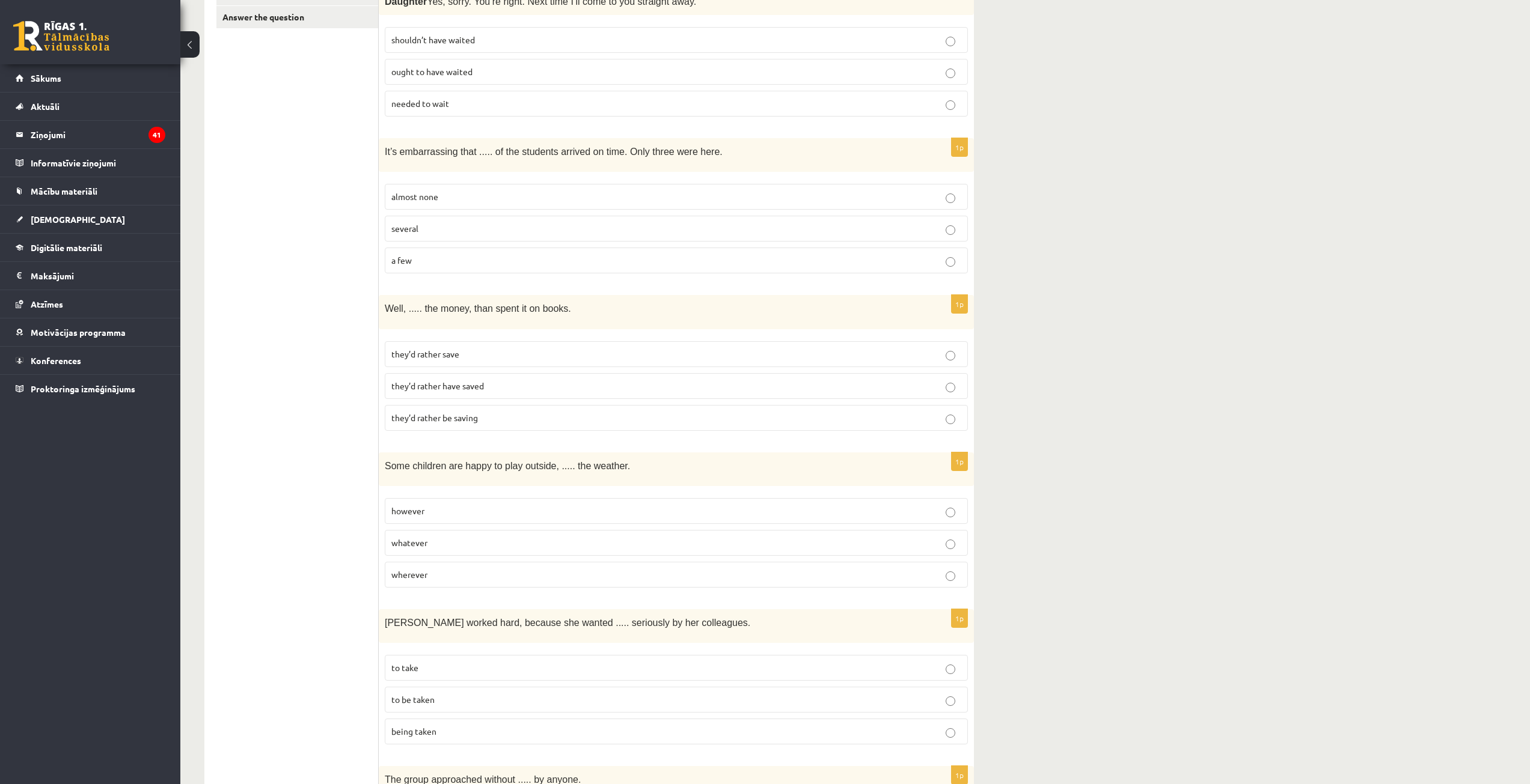
click at [453, 348] on p "they’d rather save" at bounding box center [676, 354] width 570 height 13
click at [467, 381] on span "they’d rather have saved" at bounding box center [437, 386] width 93 height 11
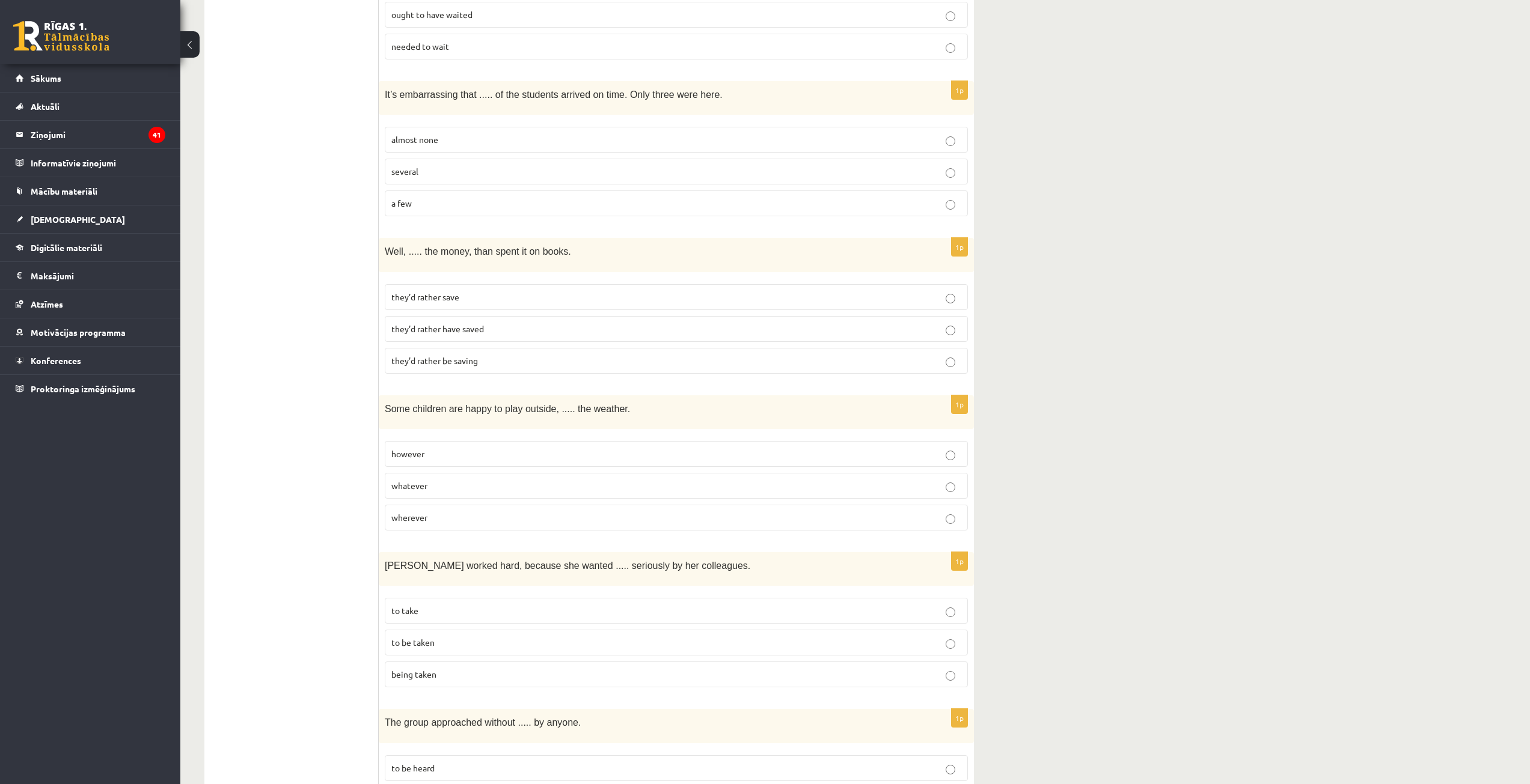
scroll to position [360, 0]
click at [451, 476] on p "whatever" at bounding box center [676, 482] width 570 height 13
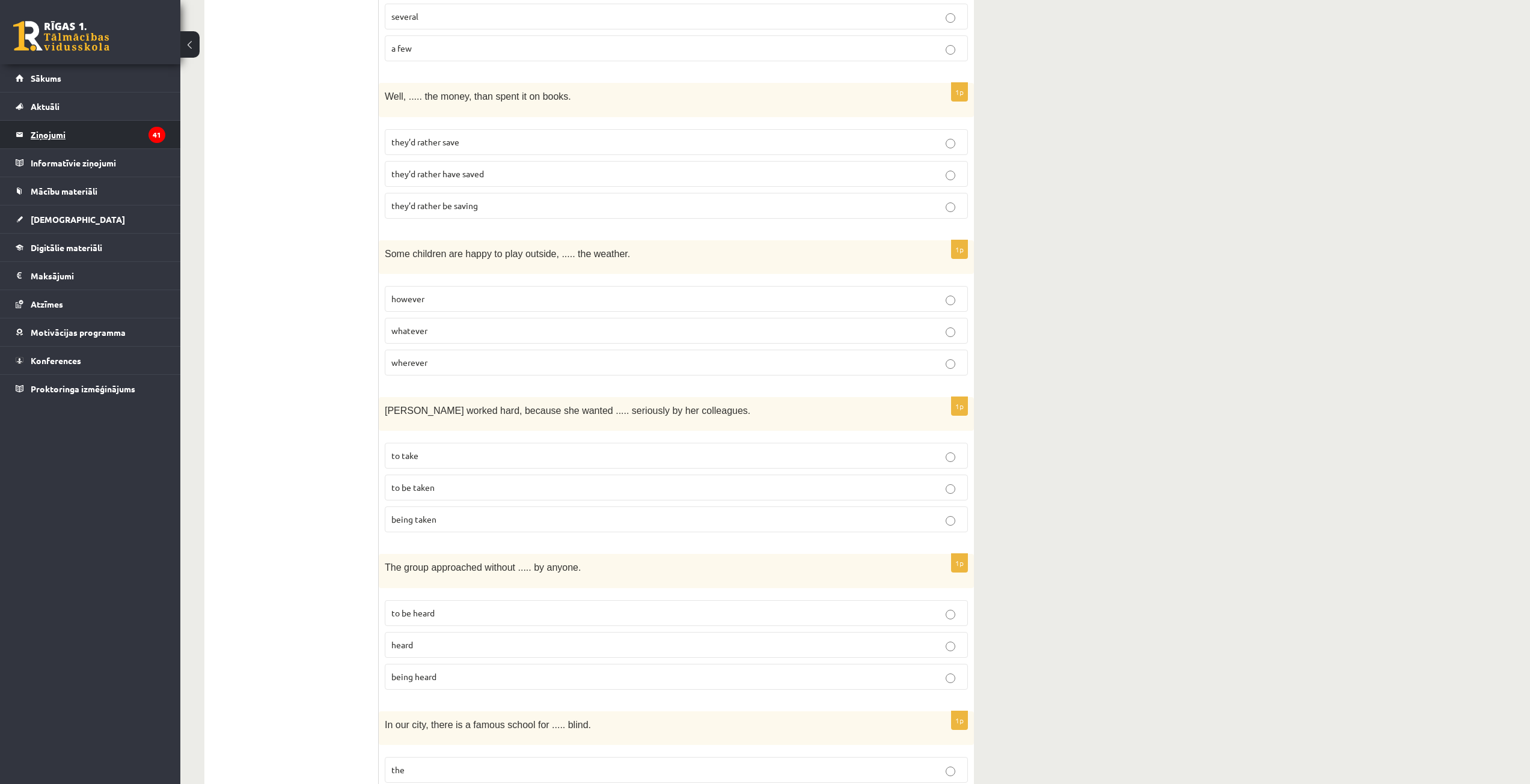
scroll to position [541, 0]
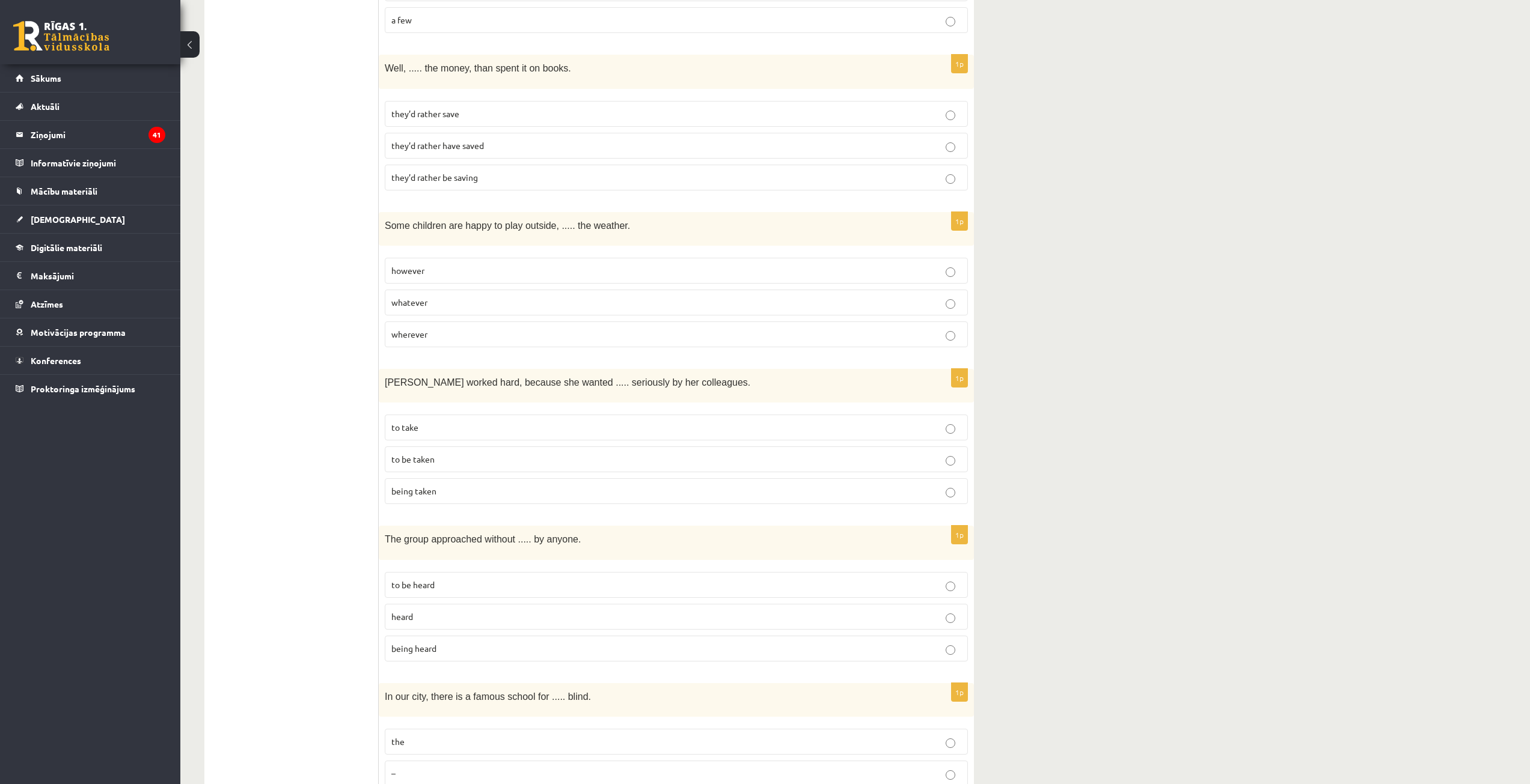
click at [433, 454] on span "to be taken" at bounding box center [413, 459] width 43 height 11
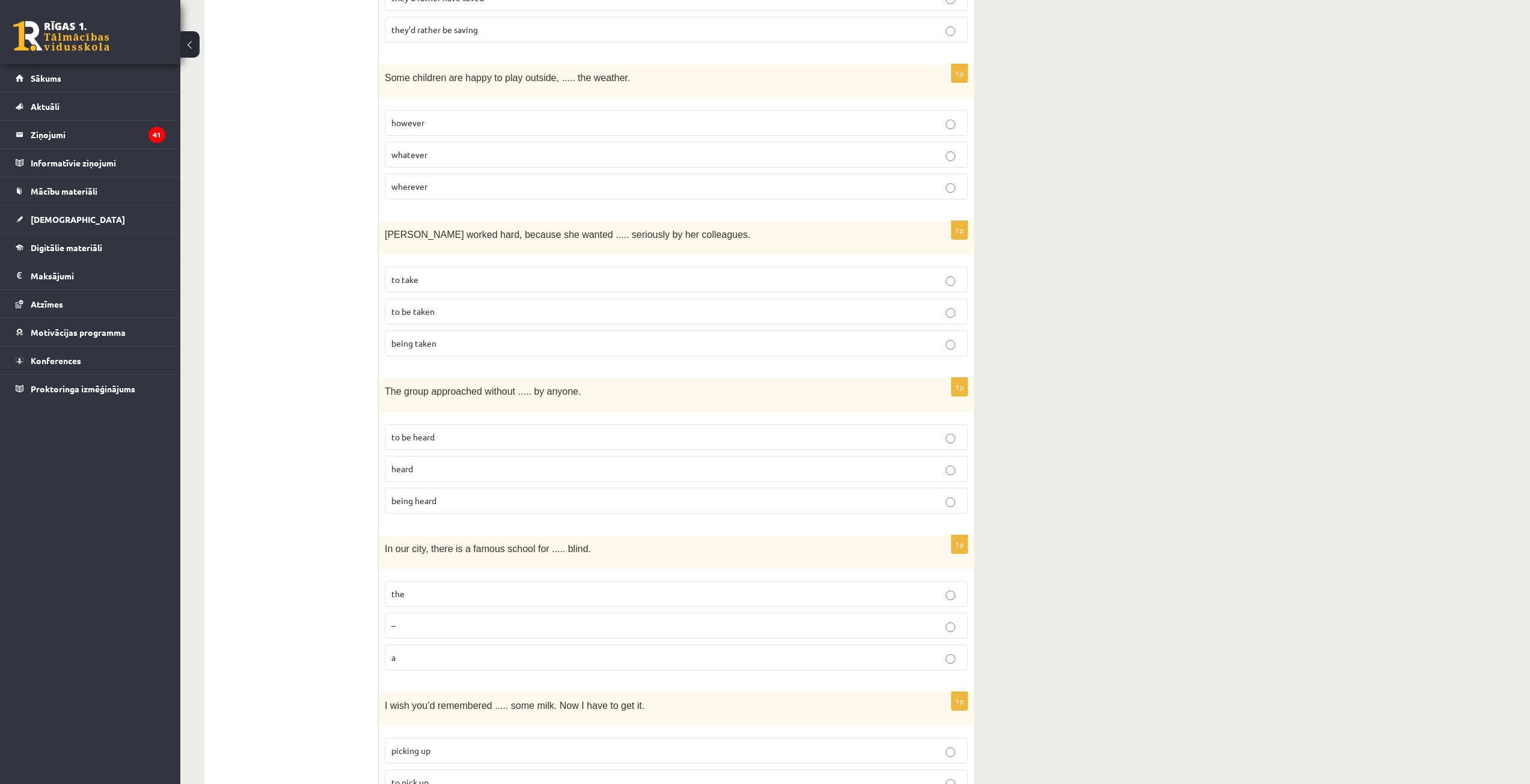
scroll to position [721, 0]
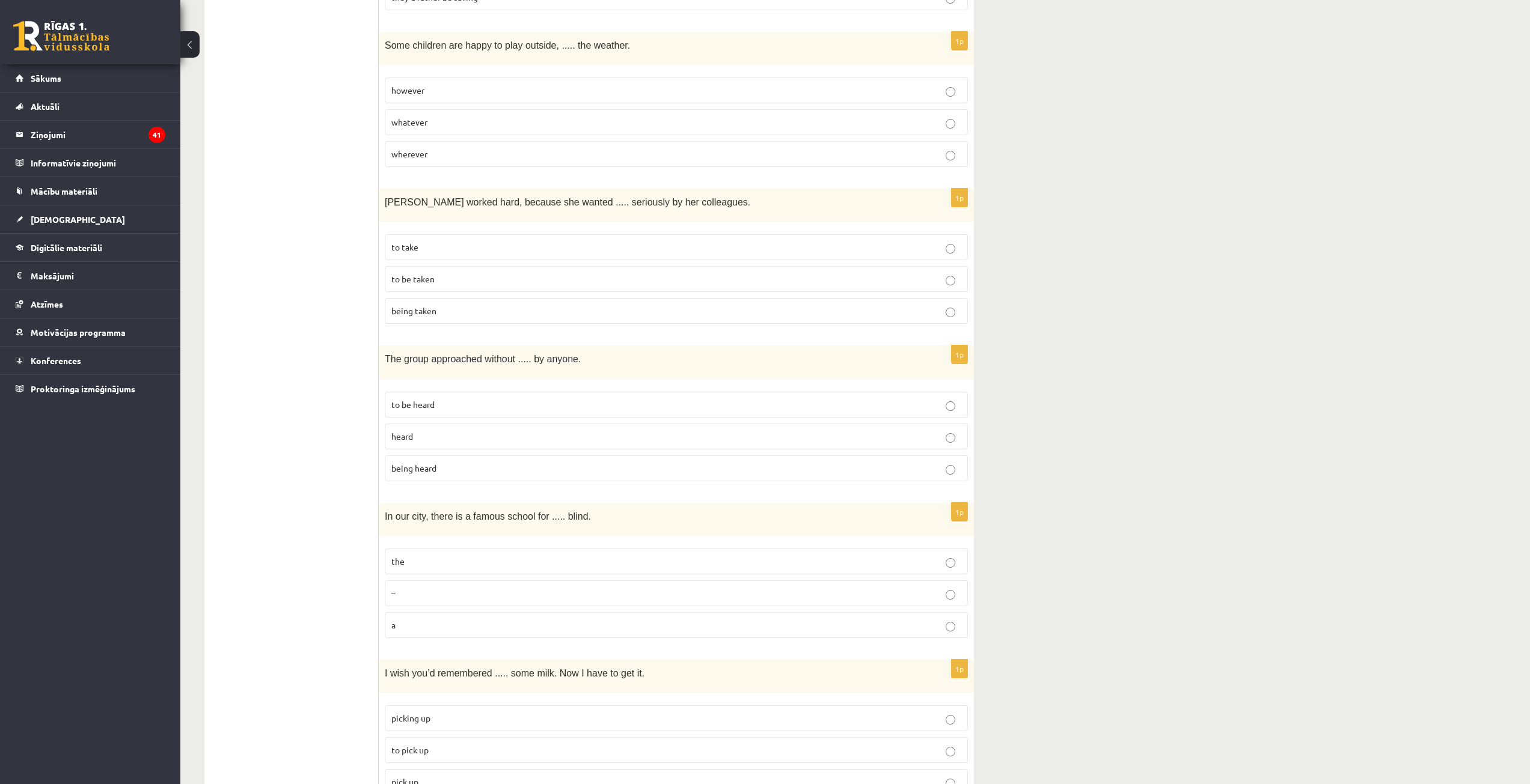
click at [439, 462] on p "being heard" at bounding box center [676, 468] width 570 height 13
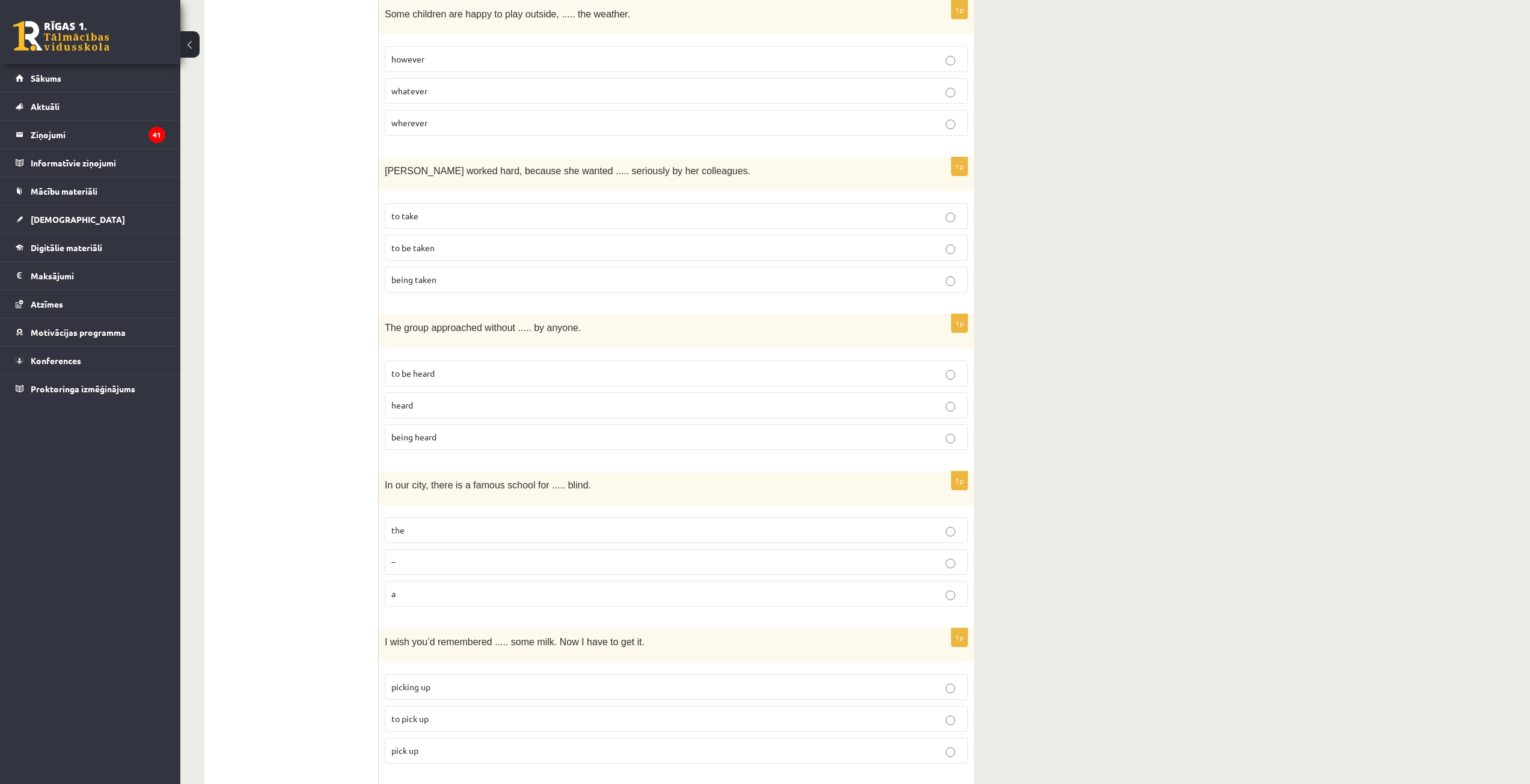
scroll to position [901, 0]
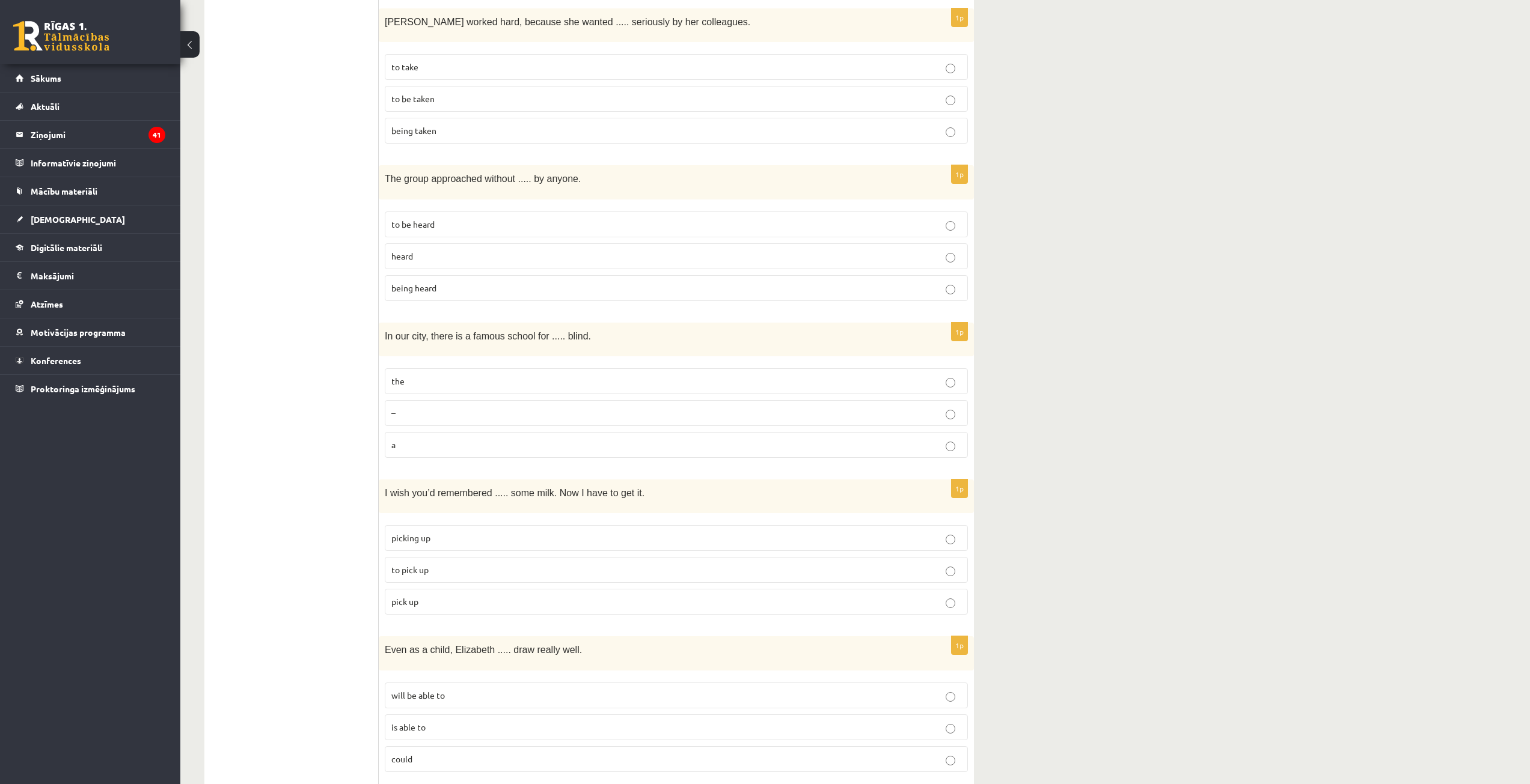
click at [412, 375] on p "the" at bounding box center [676, 381] width 570 height 13
click at [453, 564] on p "to pick up" at bounding box center [676, 570] width 570 height 13
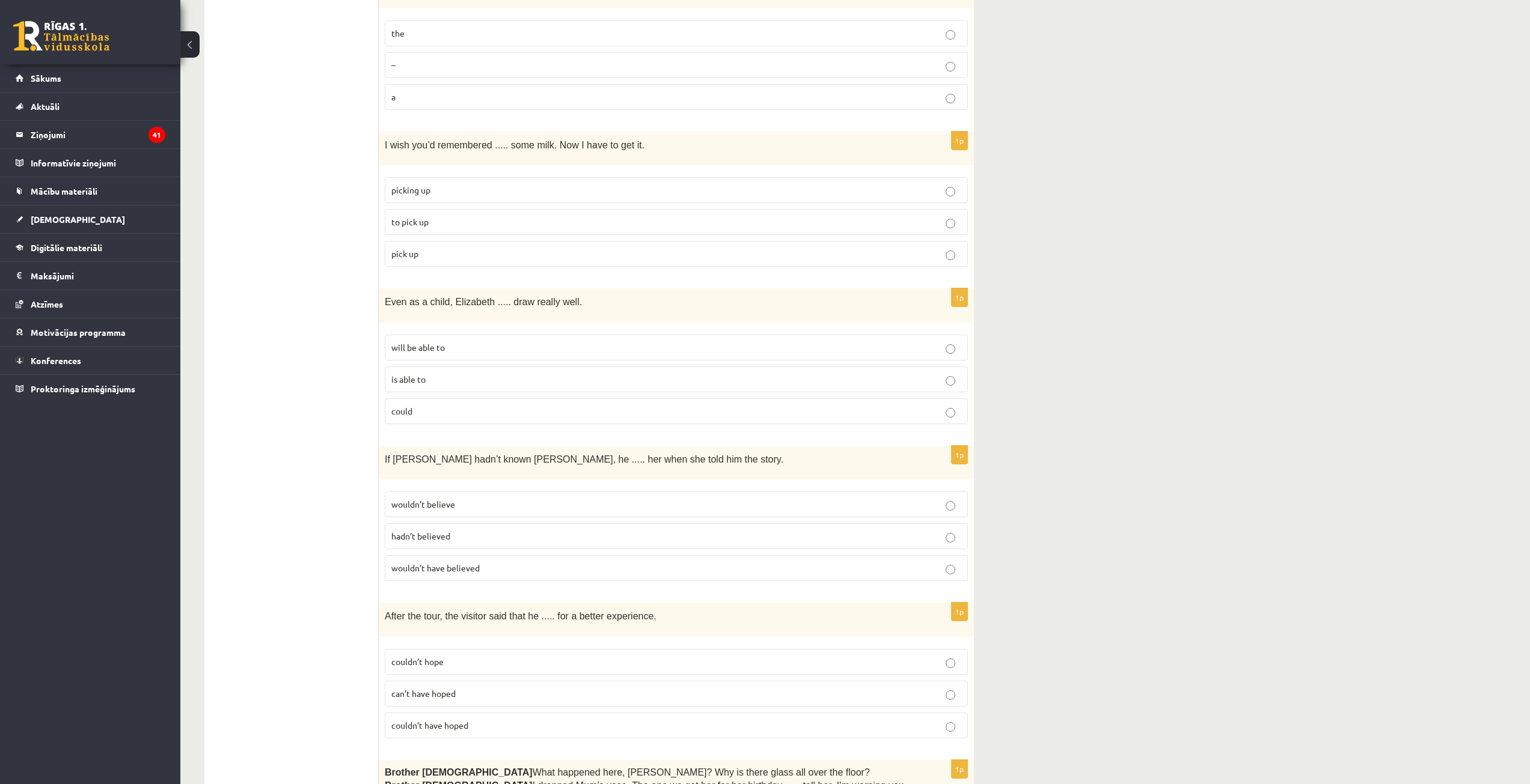
scroll to position [1262, 0]
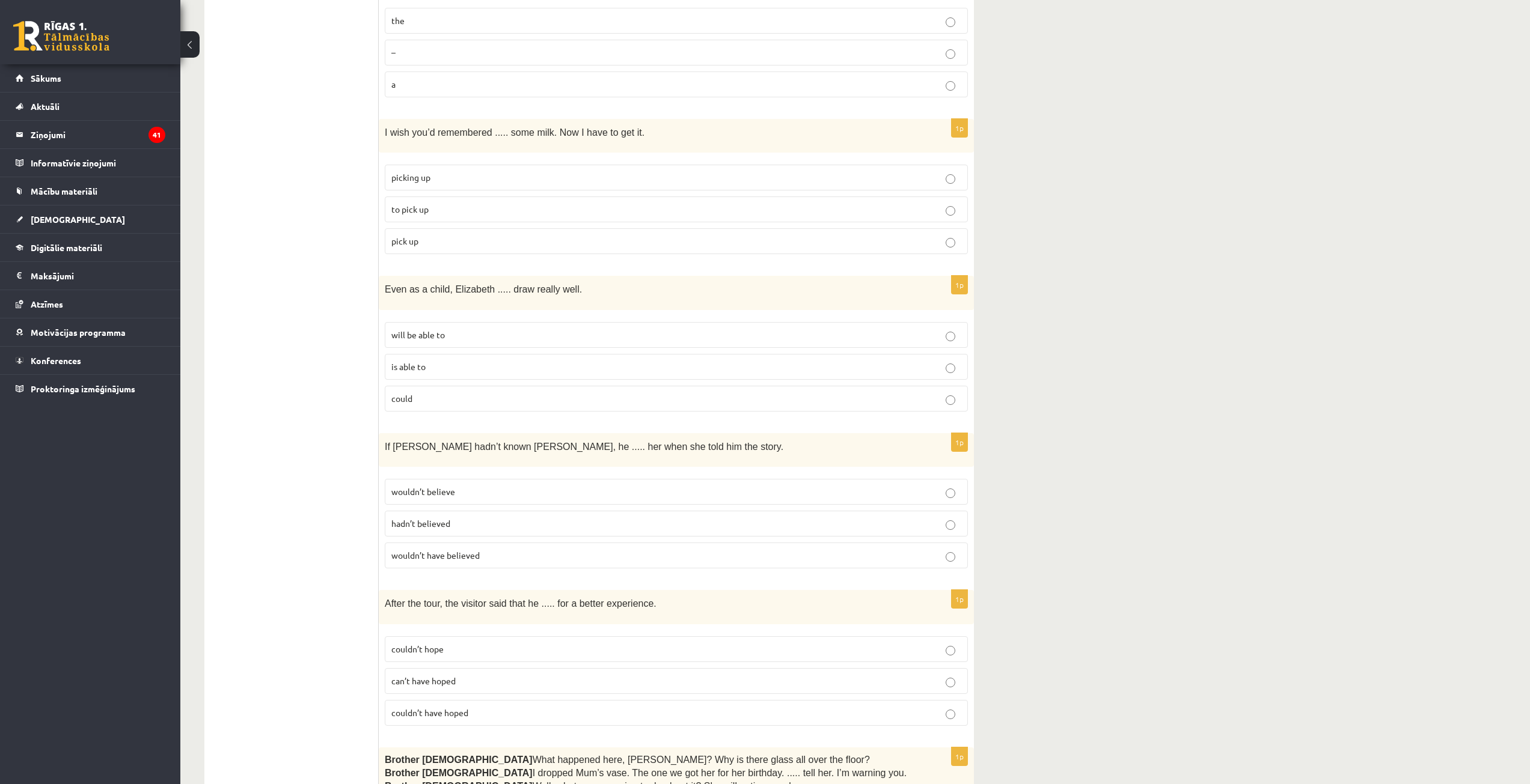
click at [406, 392] on p "could" at bounding box center [676, 398] width 570 height 13
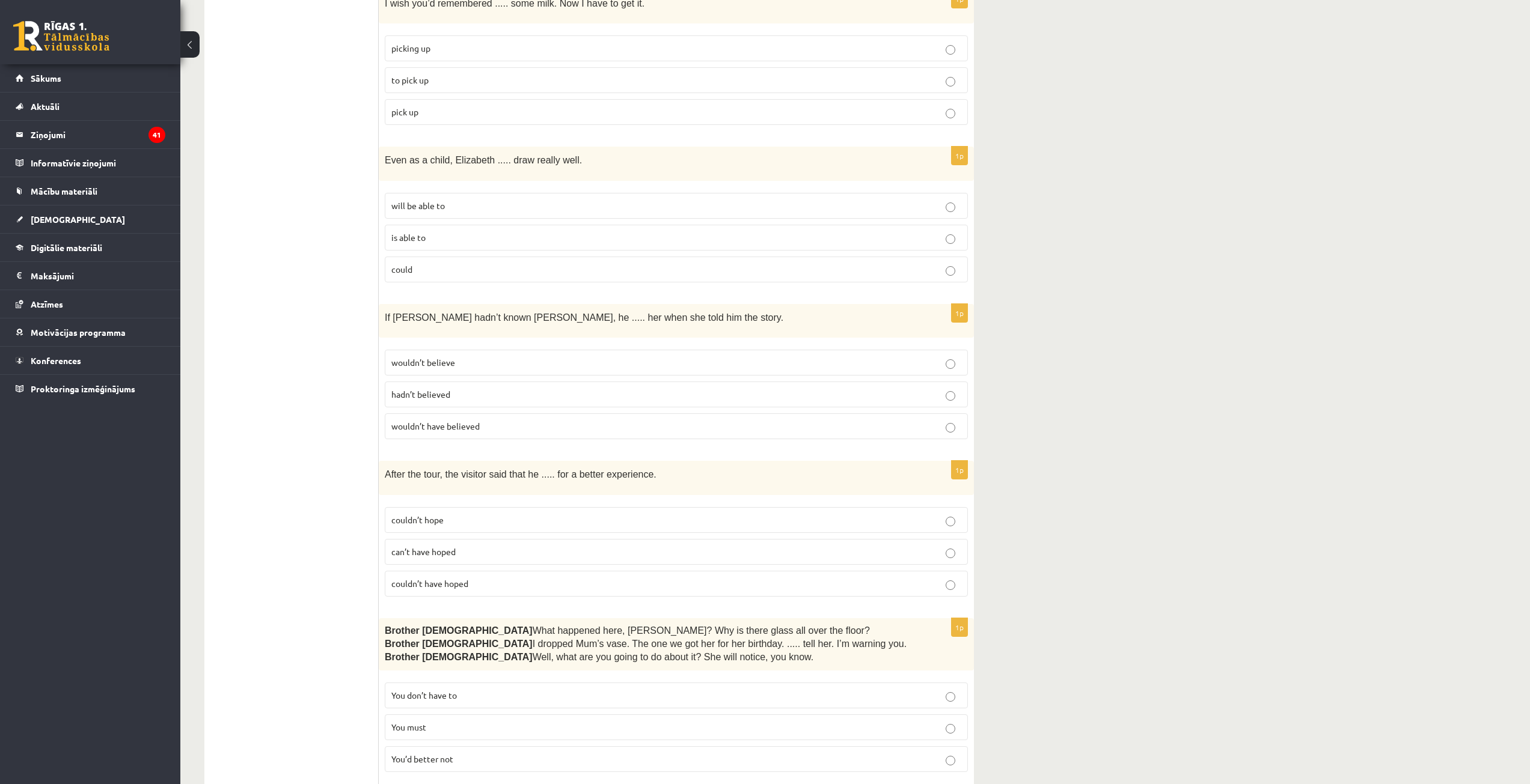
scroll to position [1442, 0]
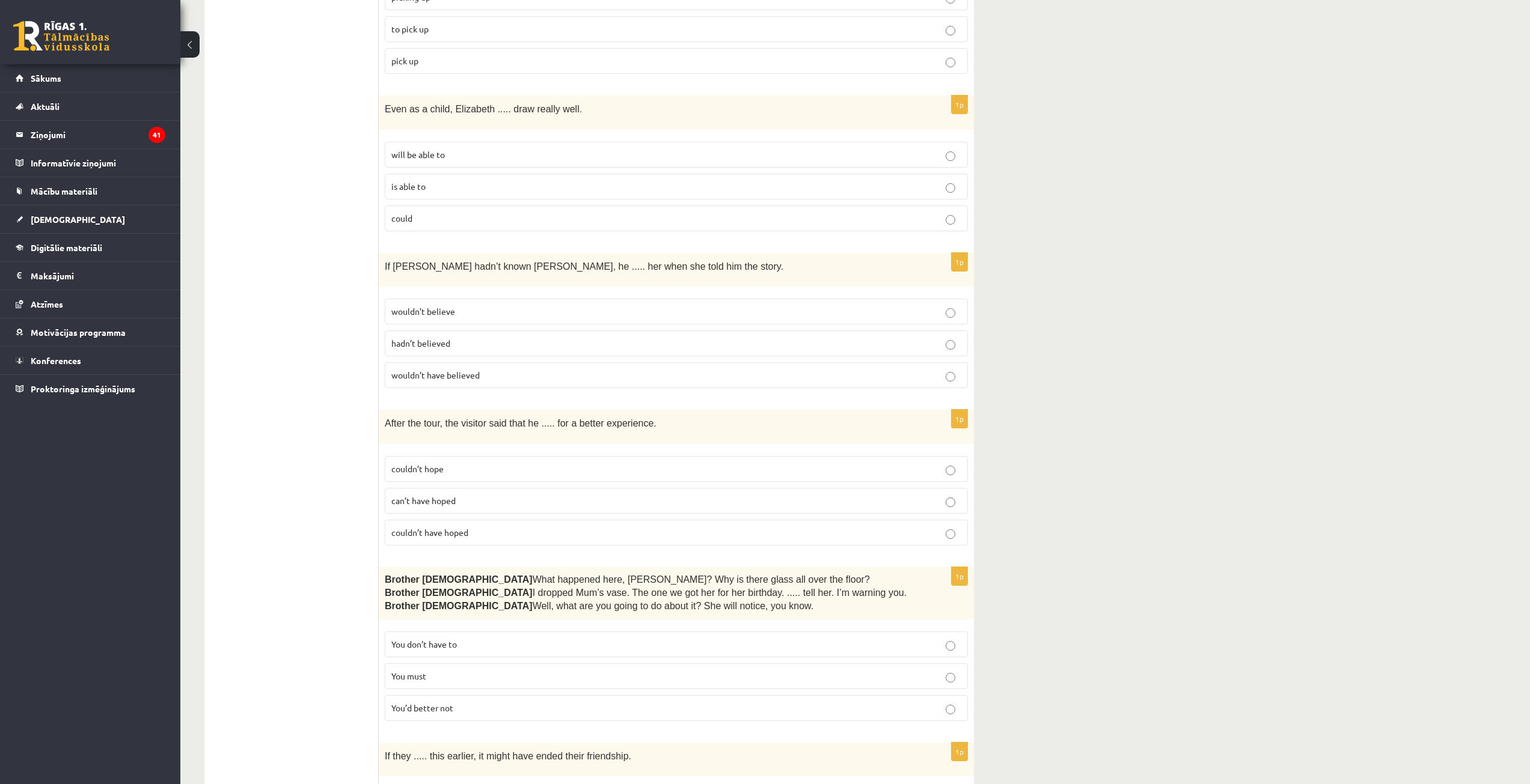
click at [476, 369] on span "wouldn’t have believed" at bounding box center [435, 375] width 88 height 11
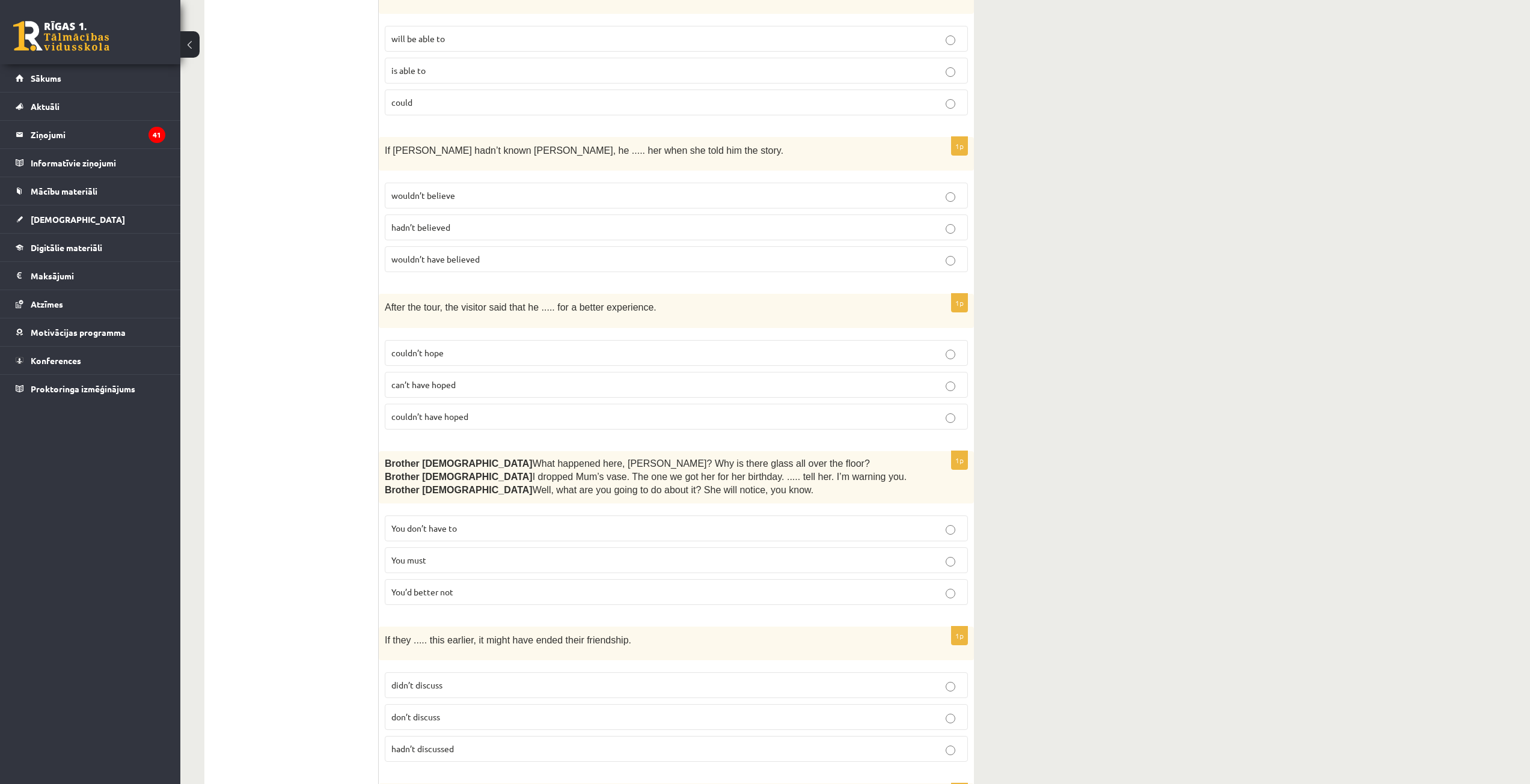
scroll to position [1563, 0]
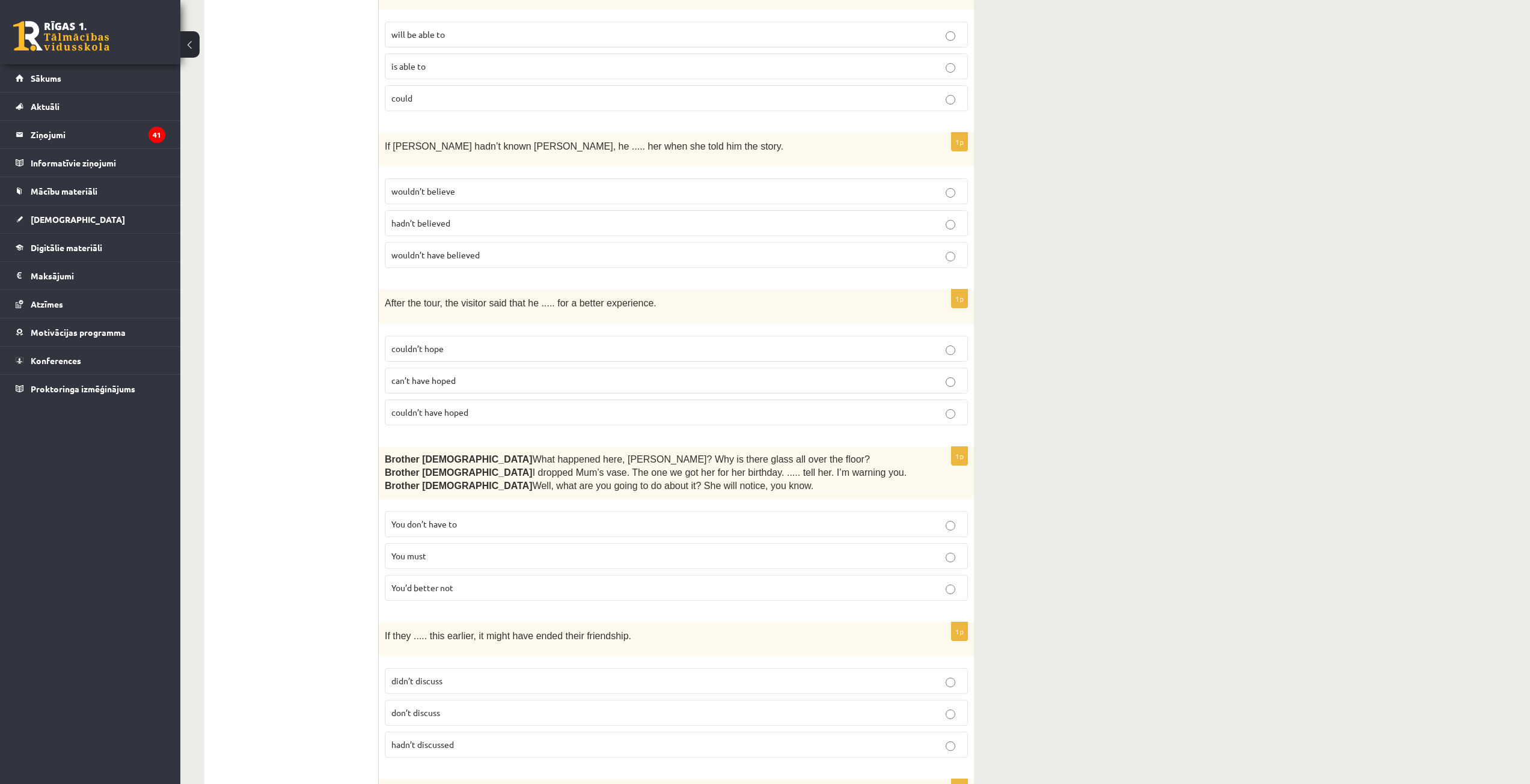
click at [455, 407] on span "couldn’t have hoped" at bounding box center [430, 412] width 77 height 11
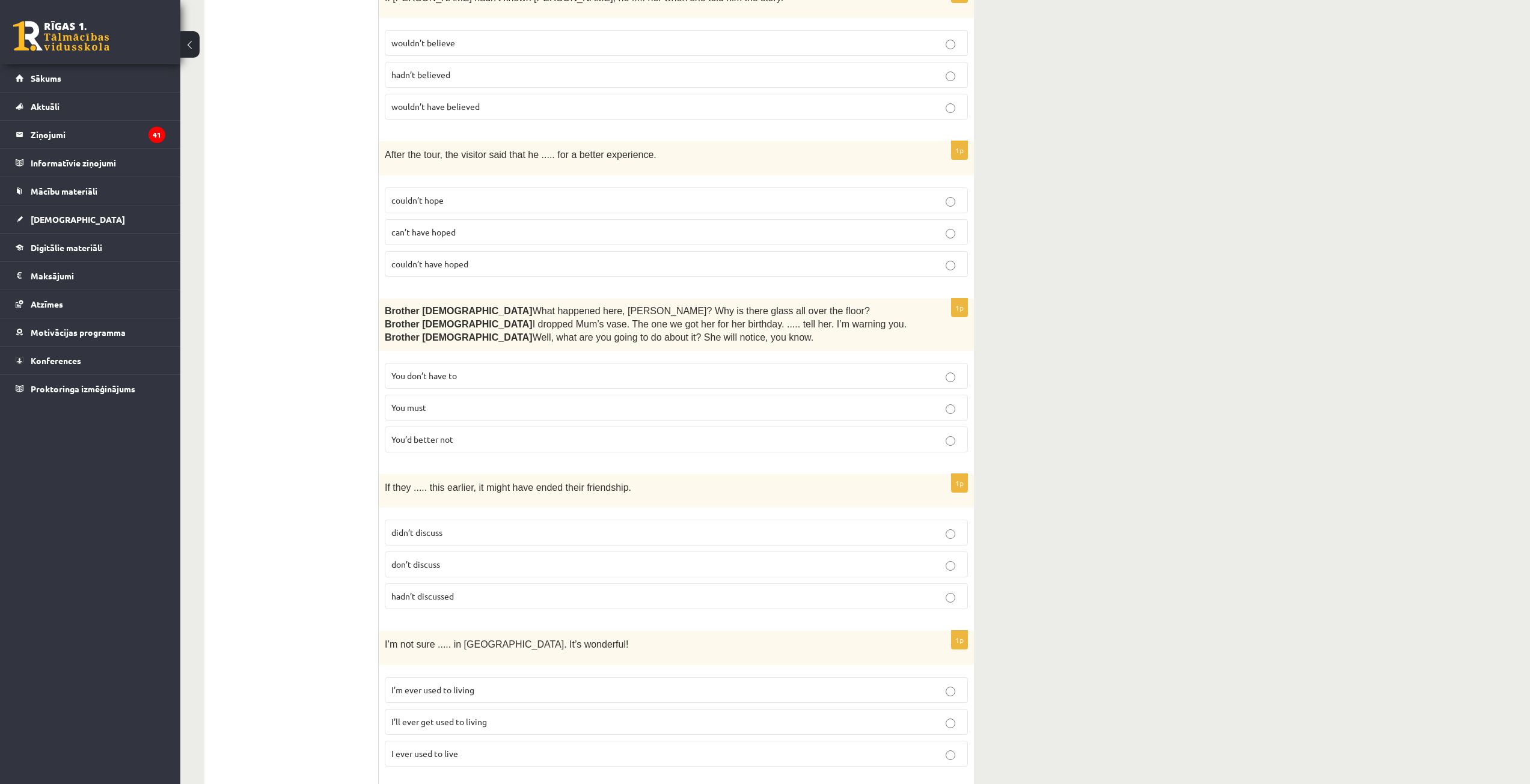
scroll to position [1743, 0]
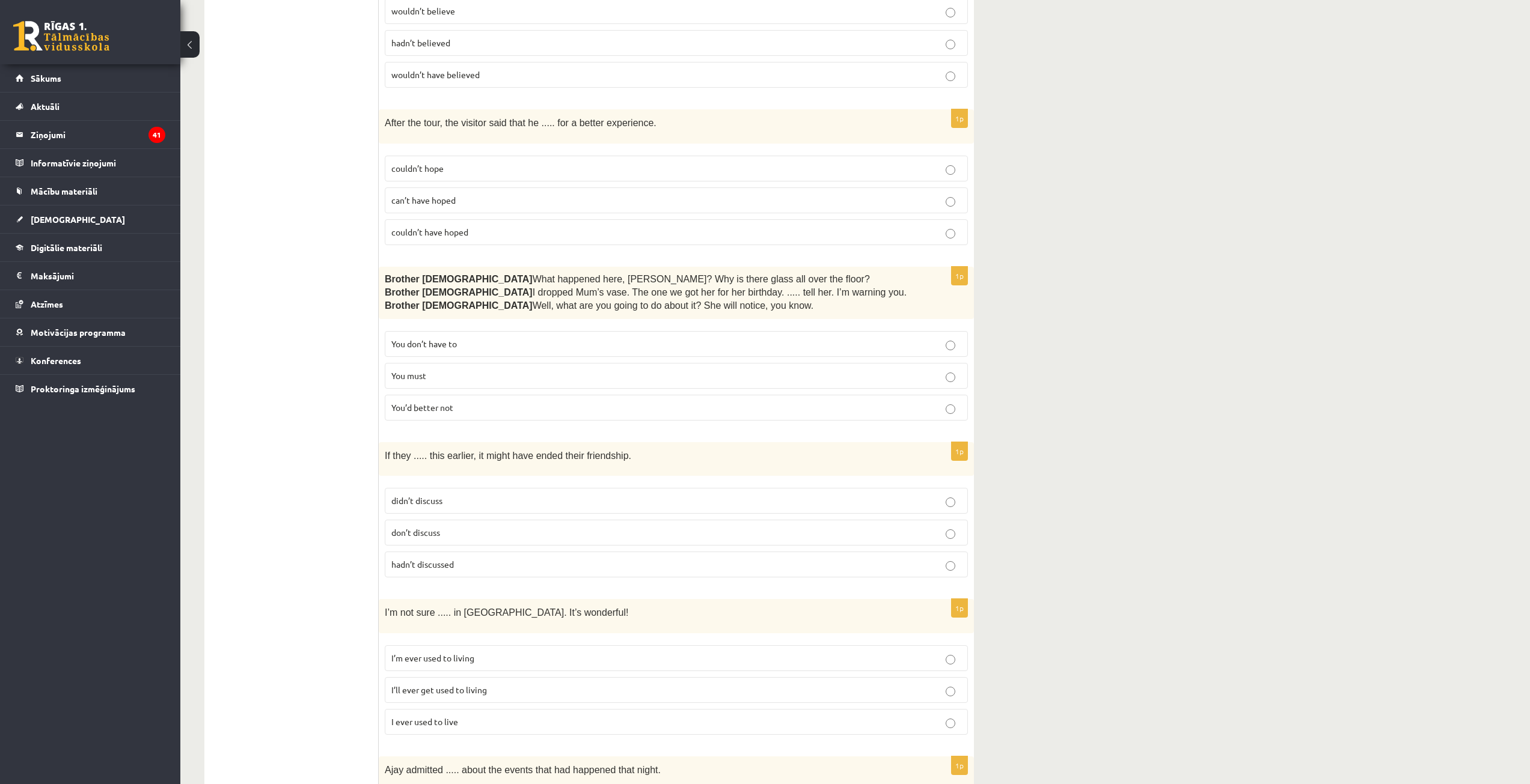
click at [459, 401] on p "You’d better not" at bounding box center [676, 407] width 570 height 13
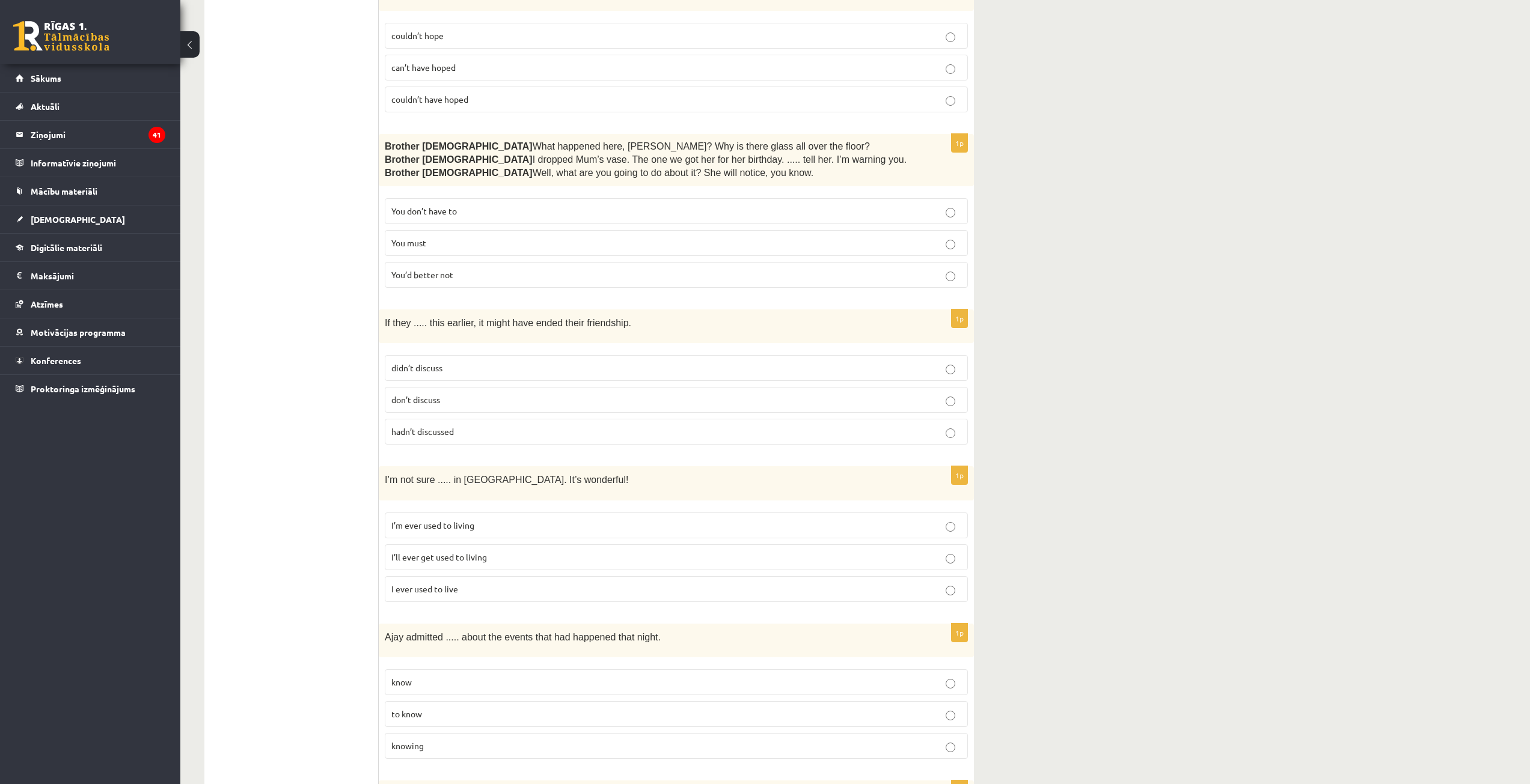
scroll to position [1923, 0]
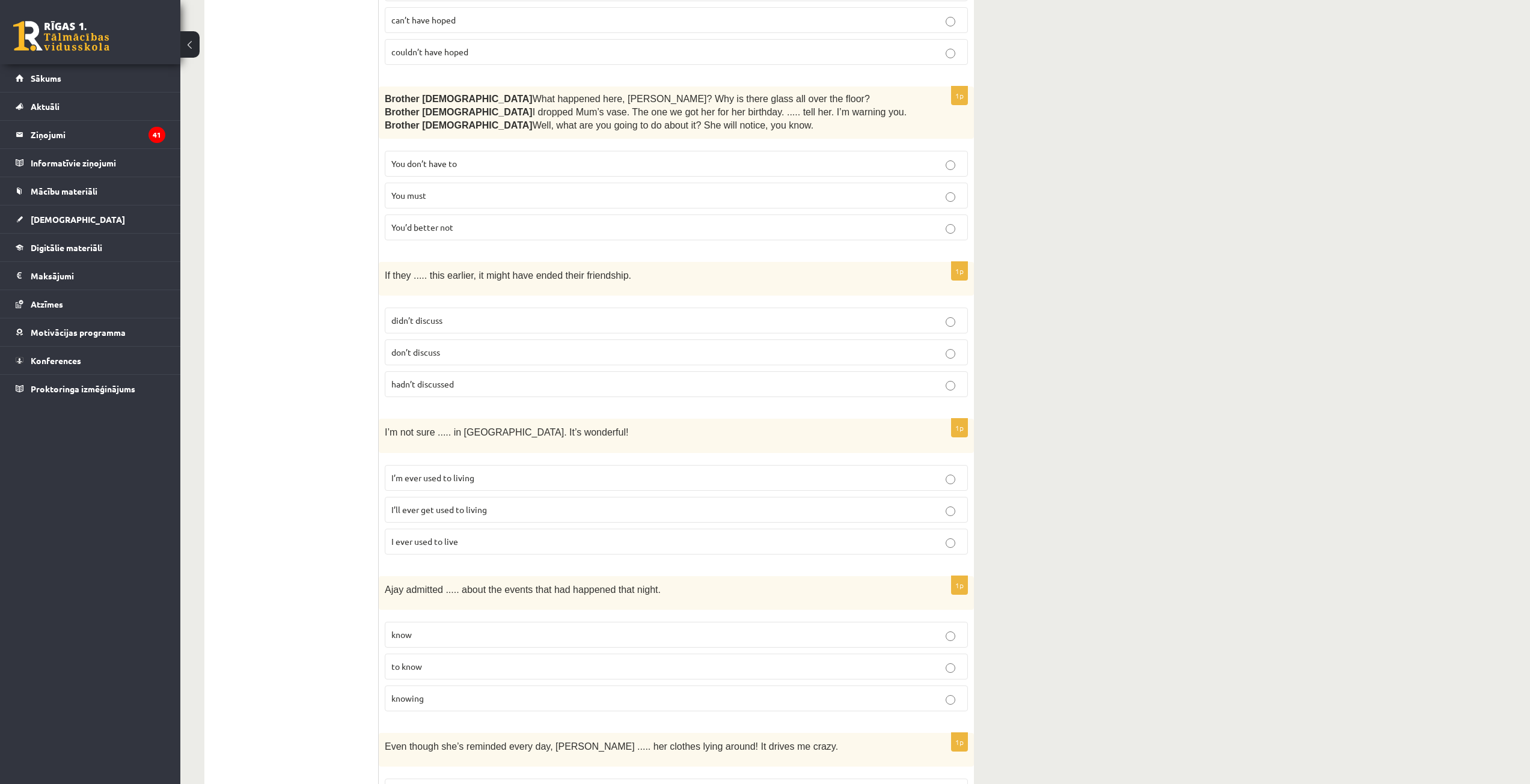
click at [488, 378] on p "hadn’t discussed" at bounding box center [676, 384] width 570 height 13
click at [441, 504] on span "I’ll ever get used to living" at bounding box center [439, 510] width 96 height 11
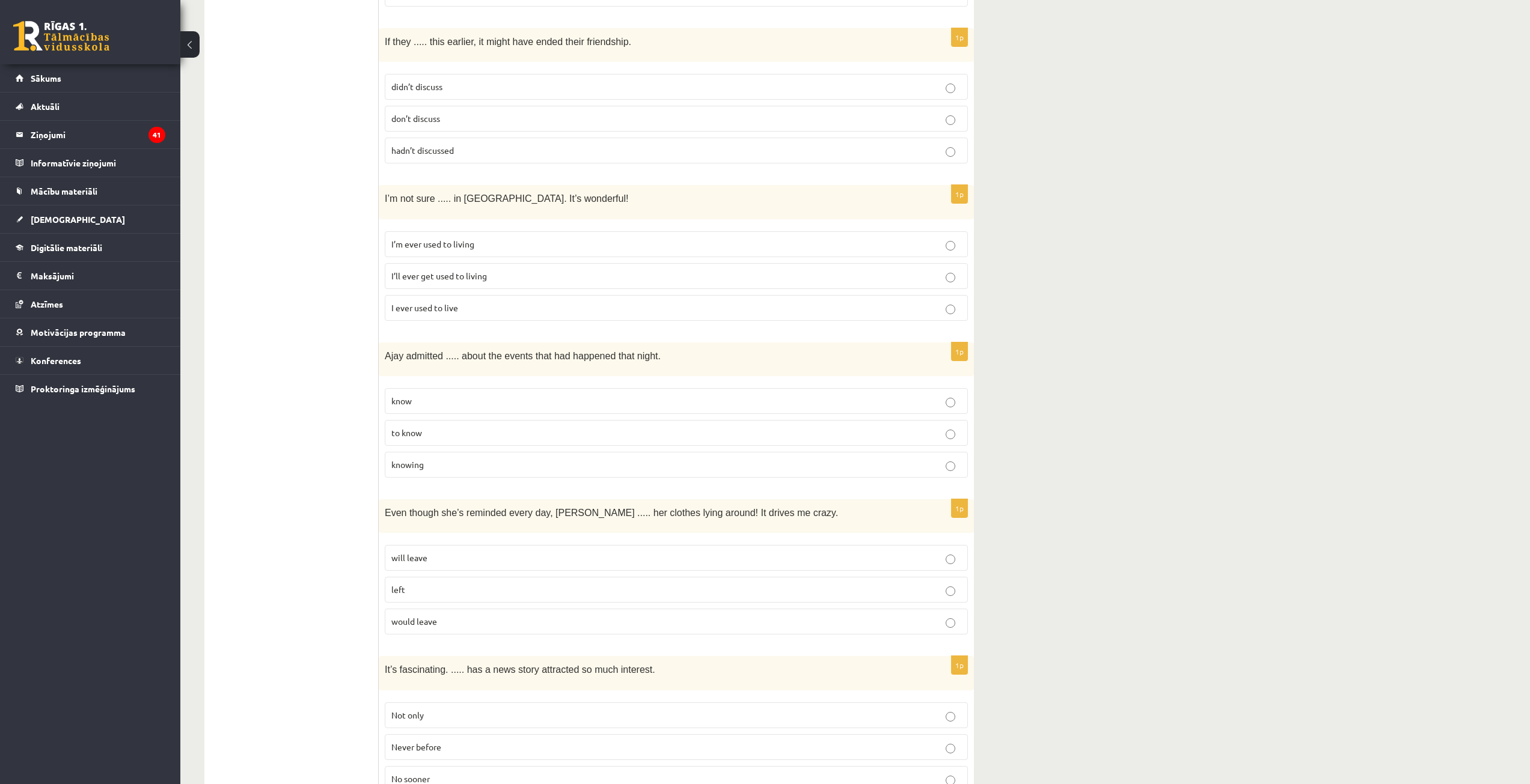
scroll to position [2164, 0]
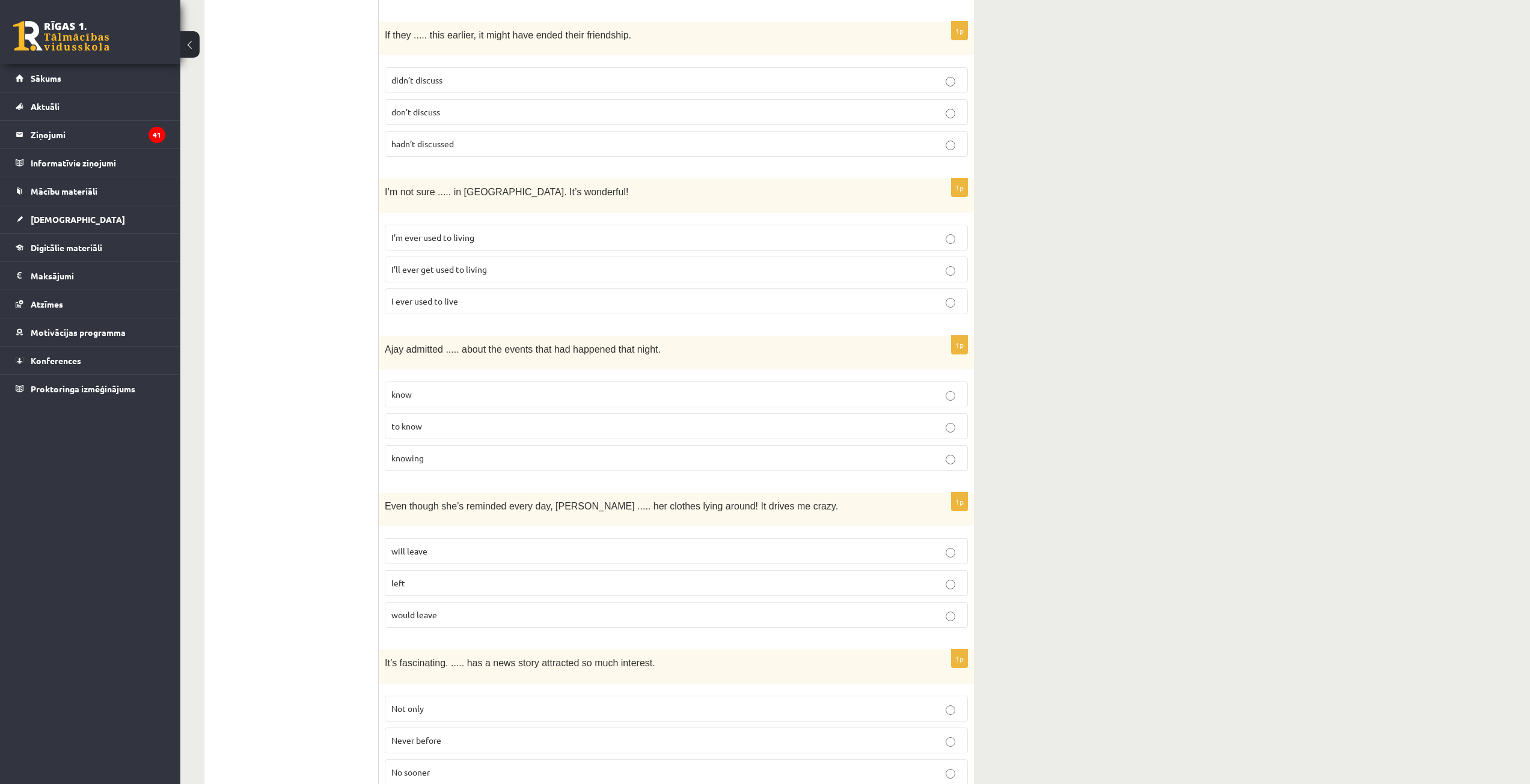
click at [444, 452] on p "knowing" at bounding box center [676, 458] width 570 height 13
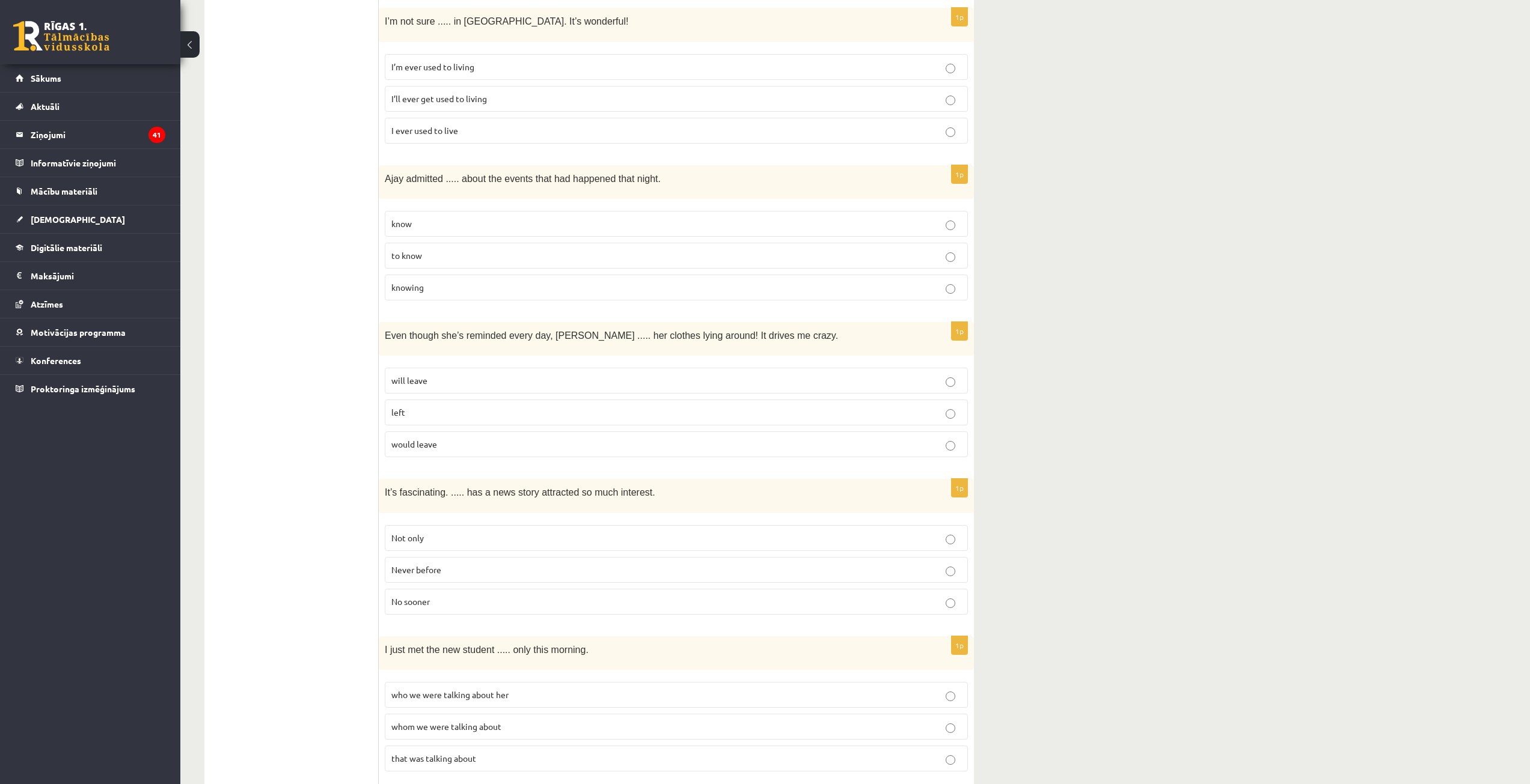
scroll to position [2344, 0]
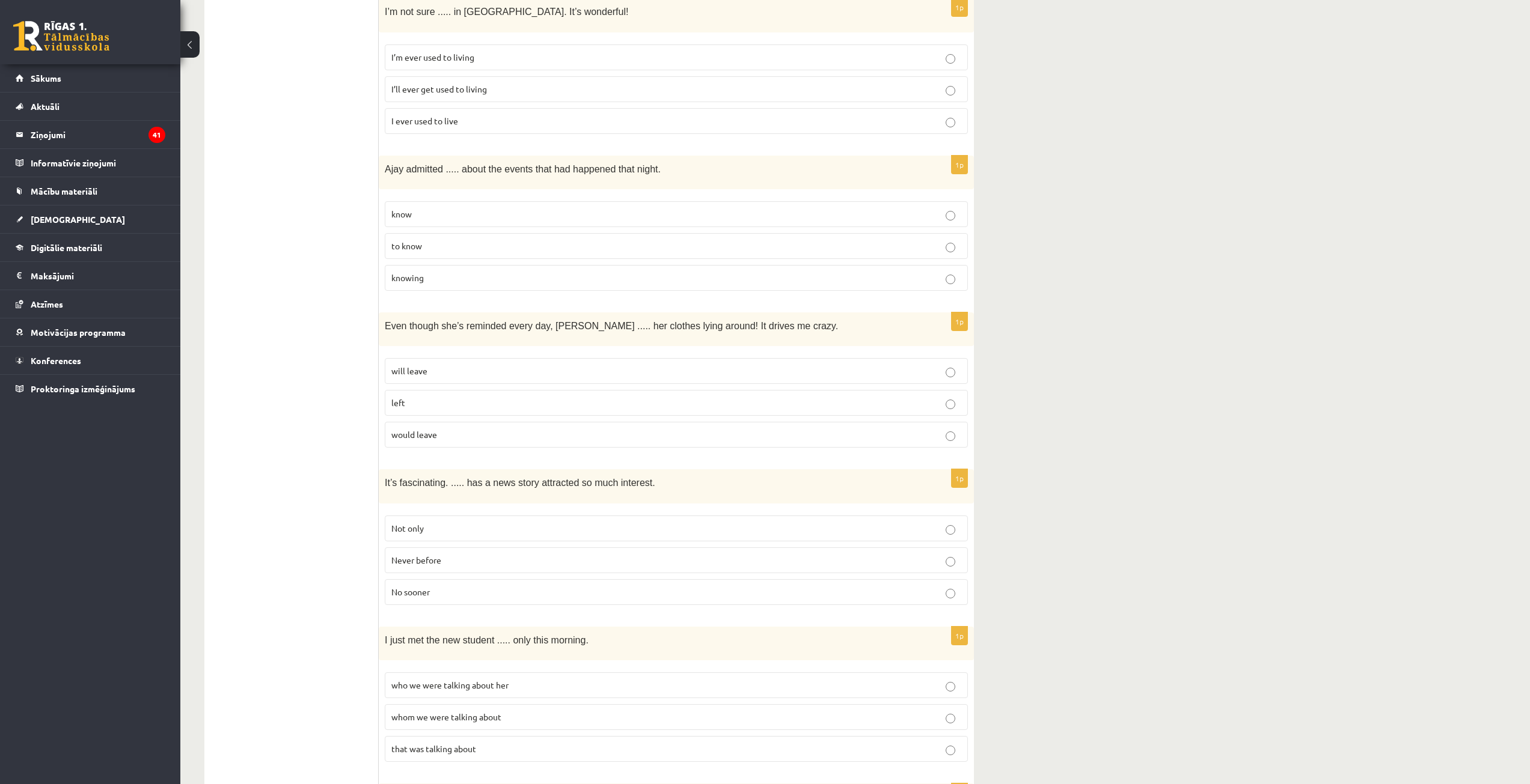
click at [410, 366] on span "will leave" at bounding box center [409, 371] width 36 height 11
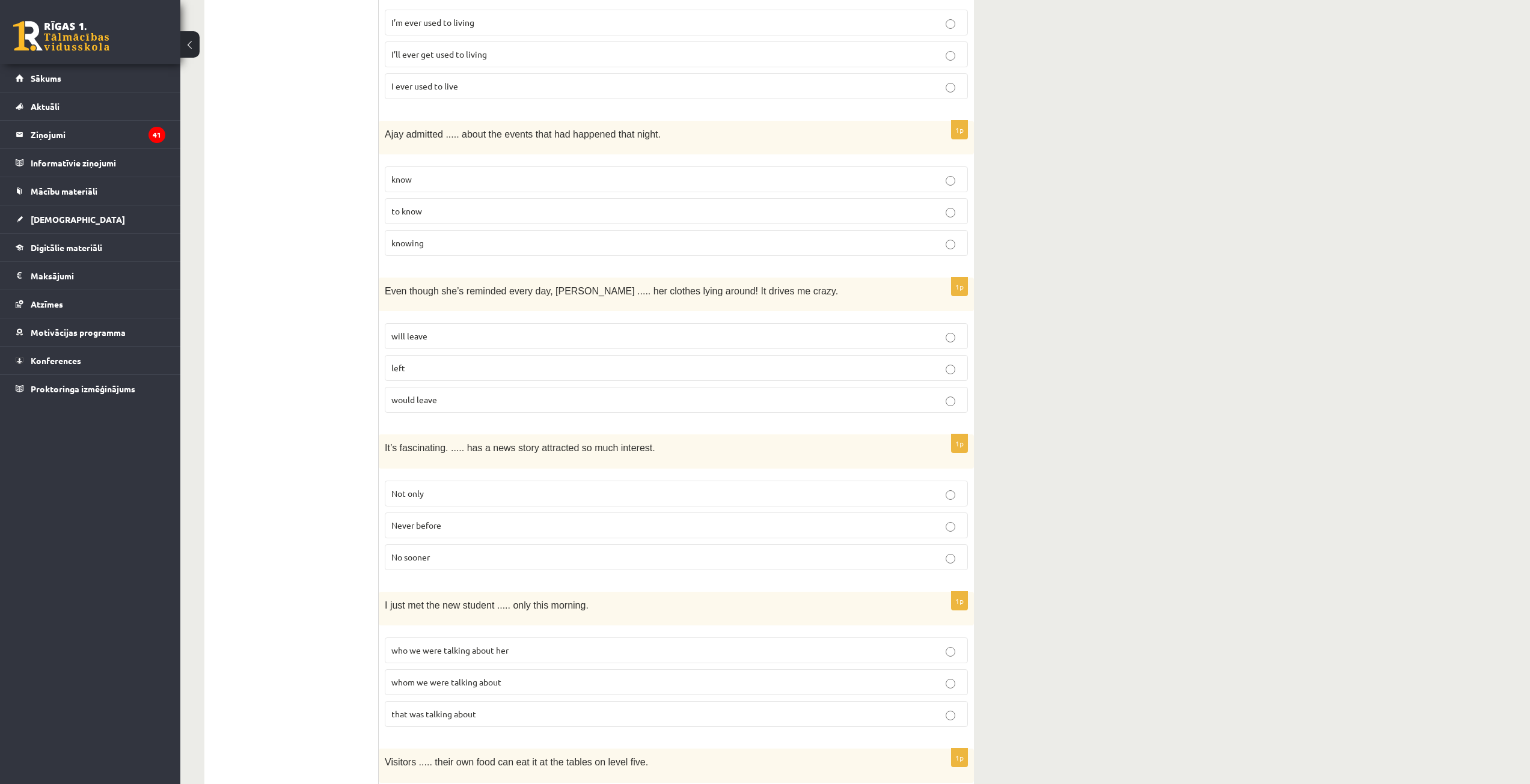
scroll to position [2524, 0]
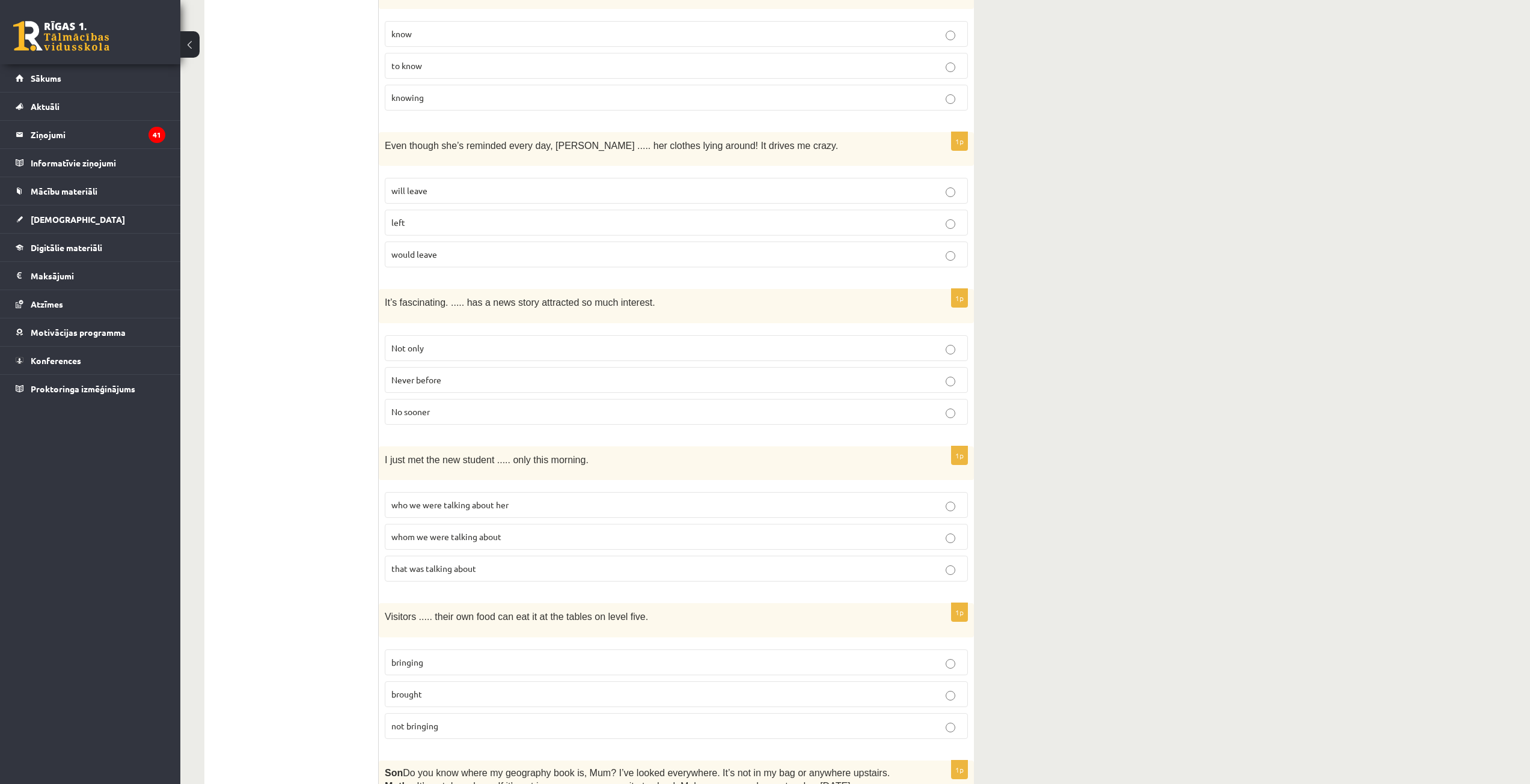
click at [451, 374] on p "Never before" at bounding box center [676, 380] width 570 height 13
click at [457, 531] on span "whom we were talking about" at bounding box center [446, 536] width 110 height 11
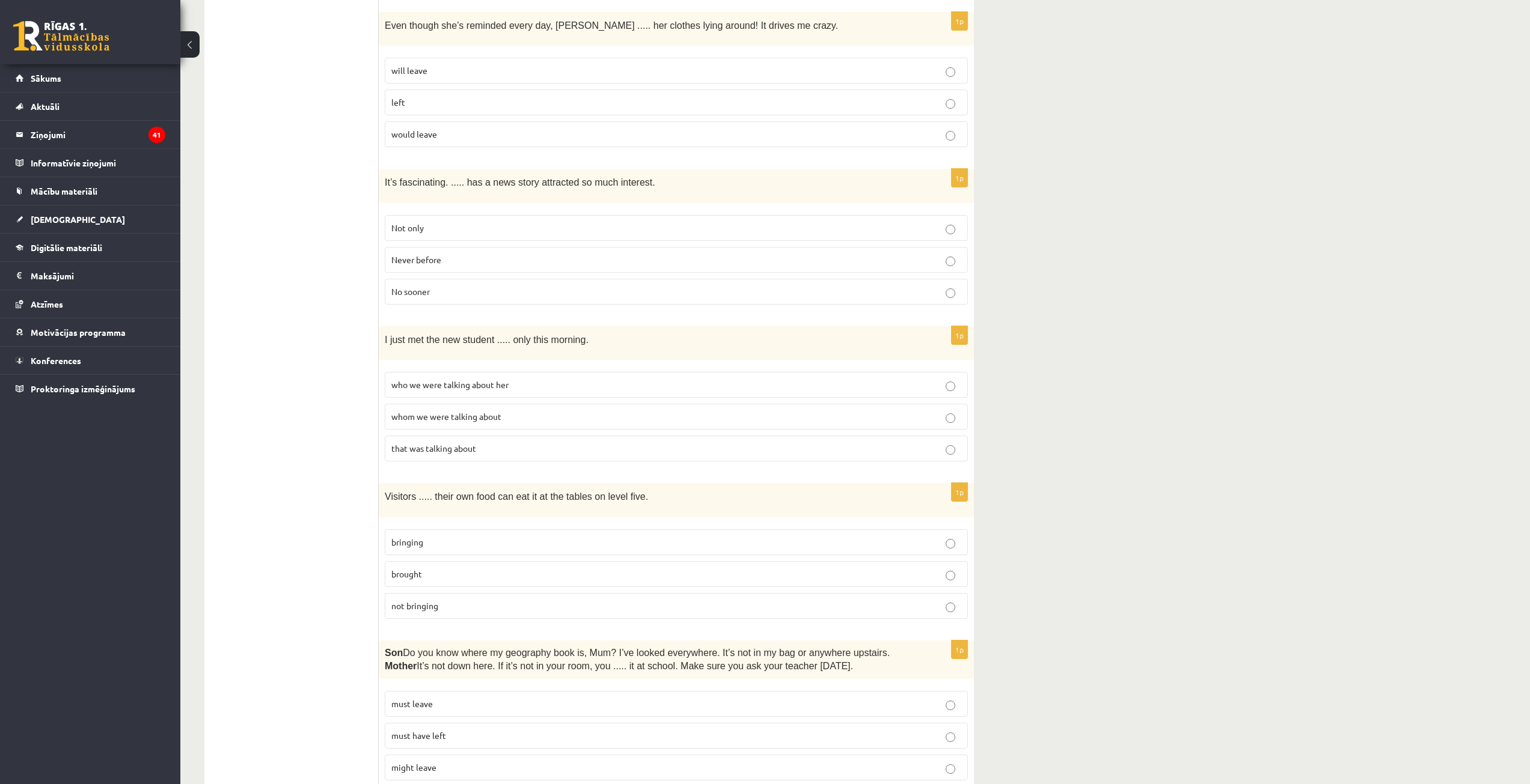
click at [420, 537] on span "bringing" at bounding box center [407, 542] width 32 height 11
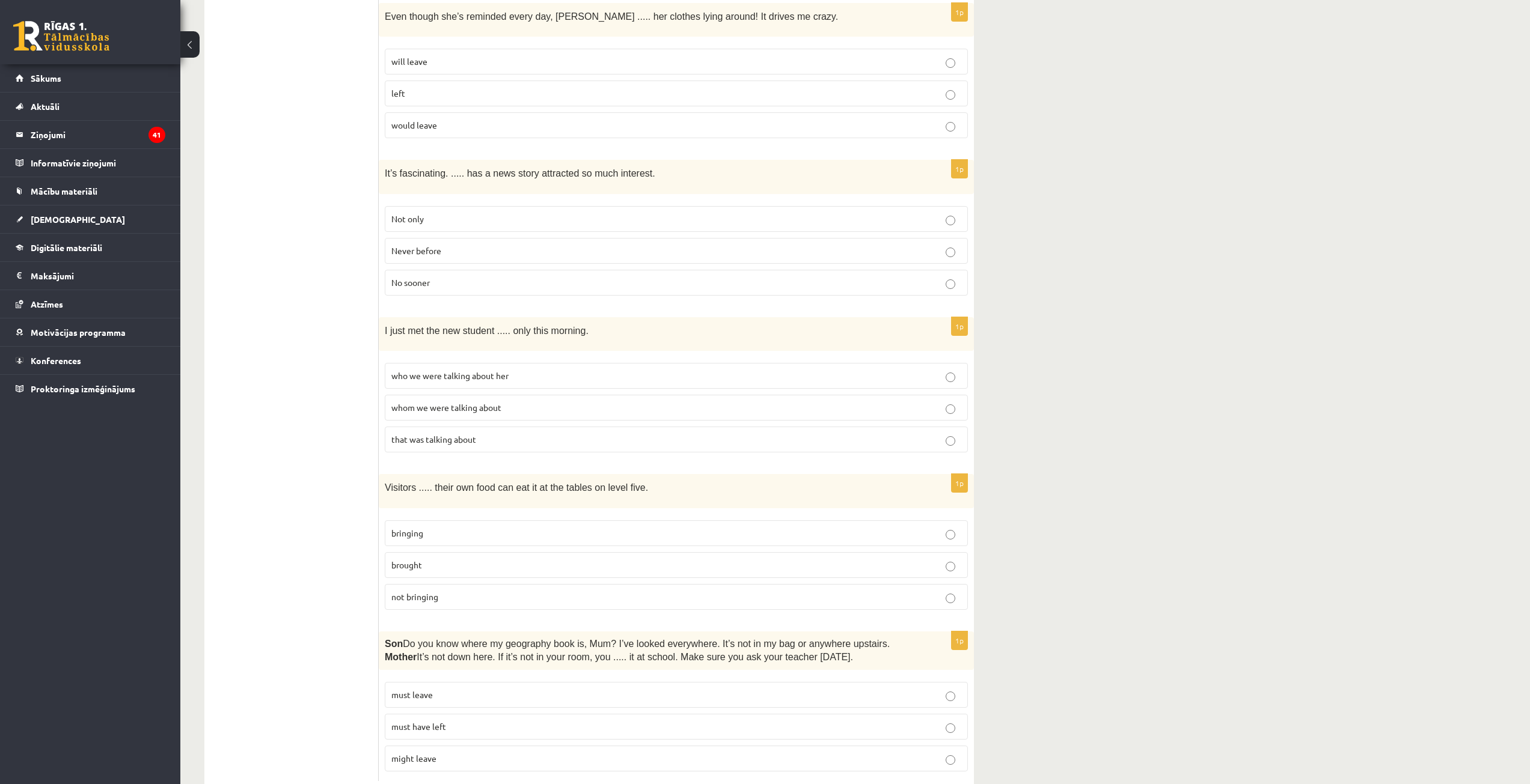
scroll to position [2663, 0]
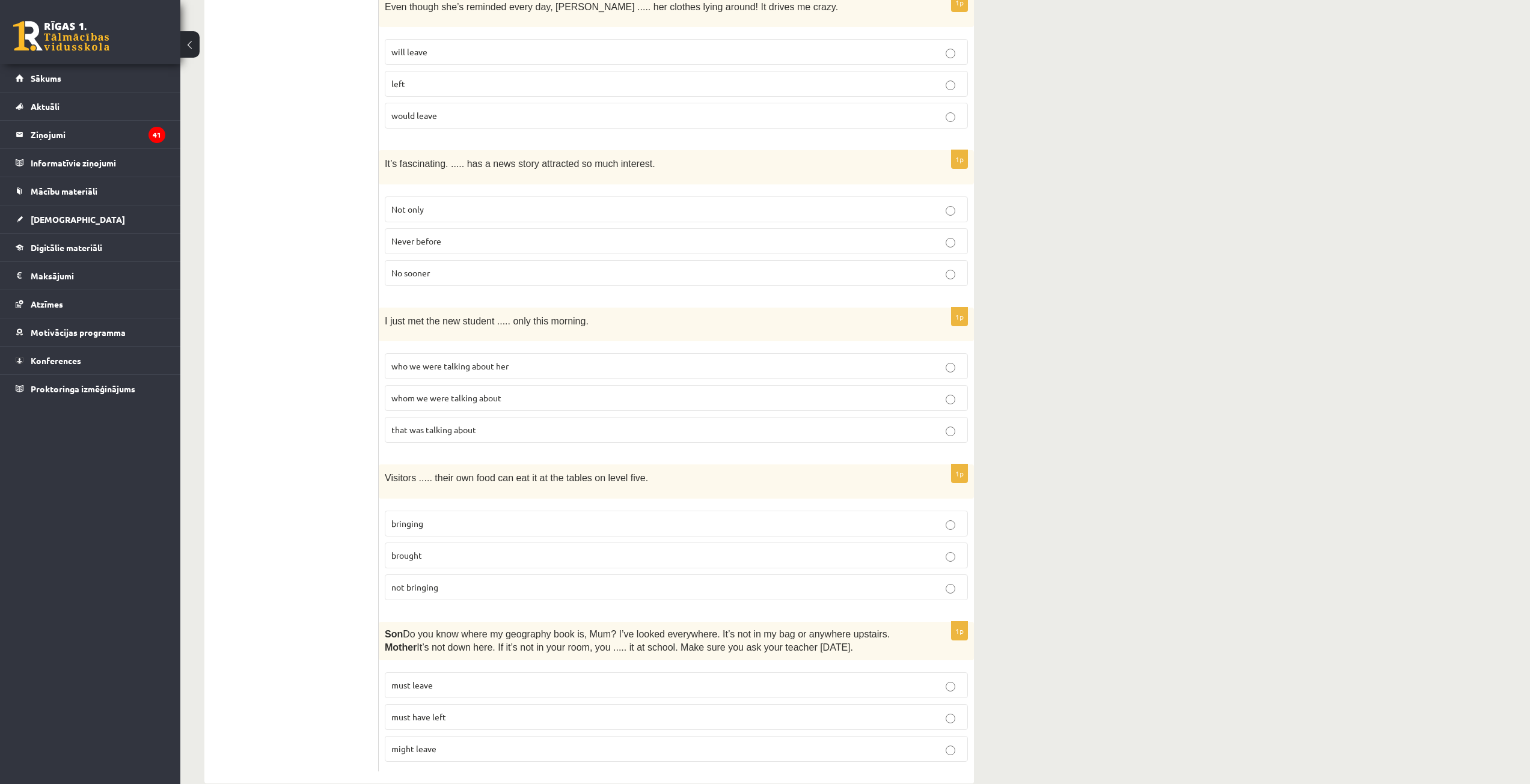
click at [426, 711] on span "must have left" at bounding box center [418, 717] width 55 height 11
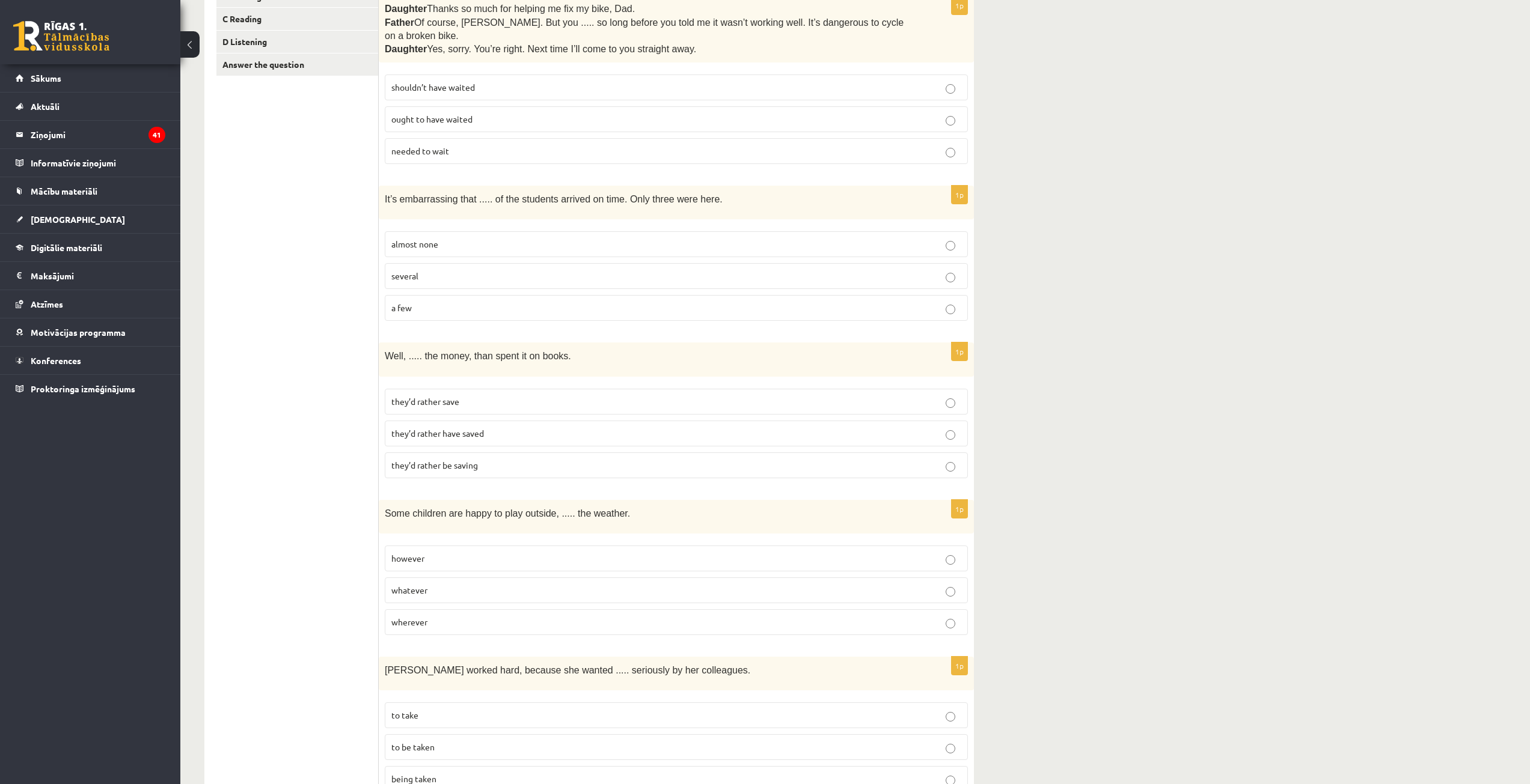
scroll to position [0, 0]
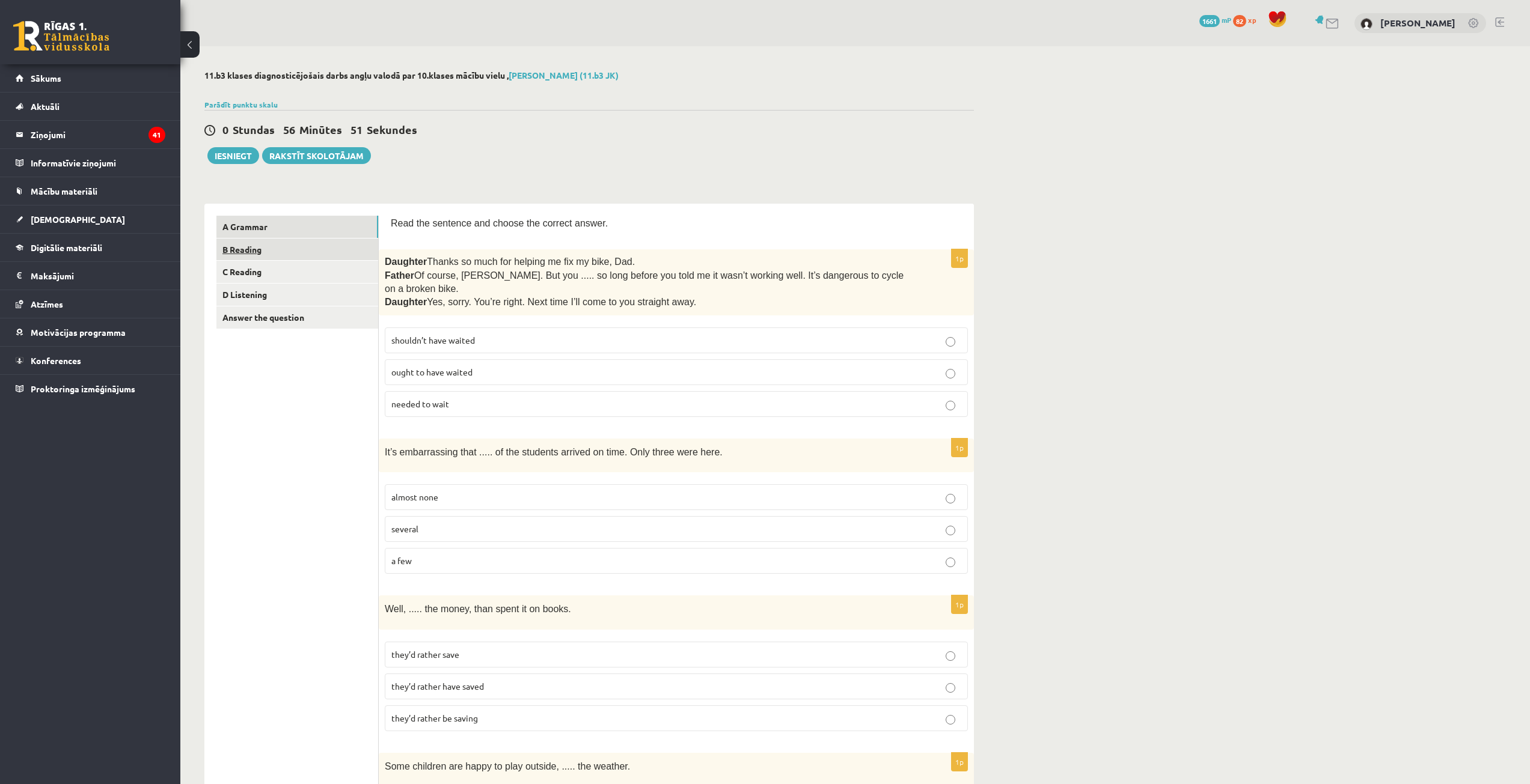
click at [275, 248] on link "B Reading" at bounding box center [298, 250] width 162 height 22
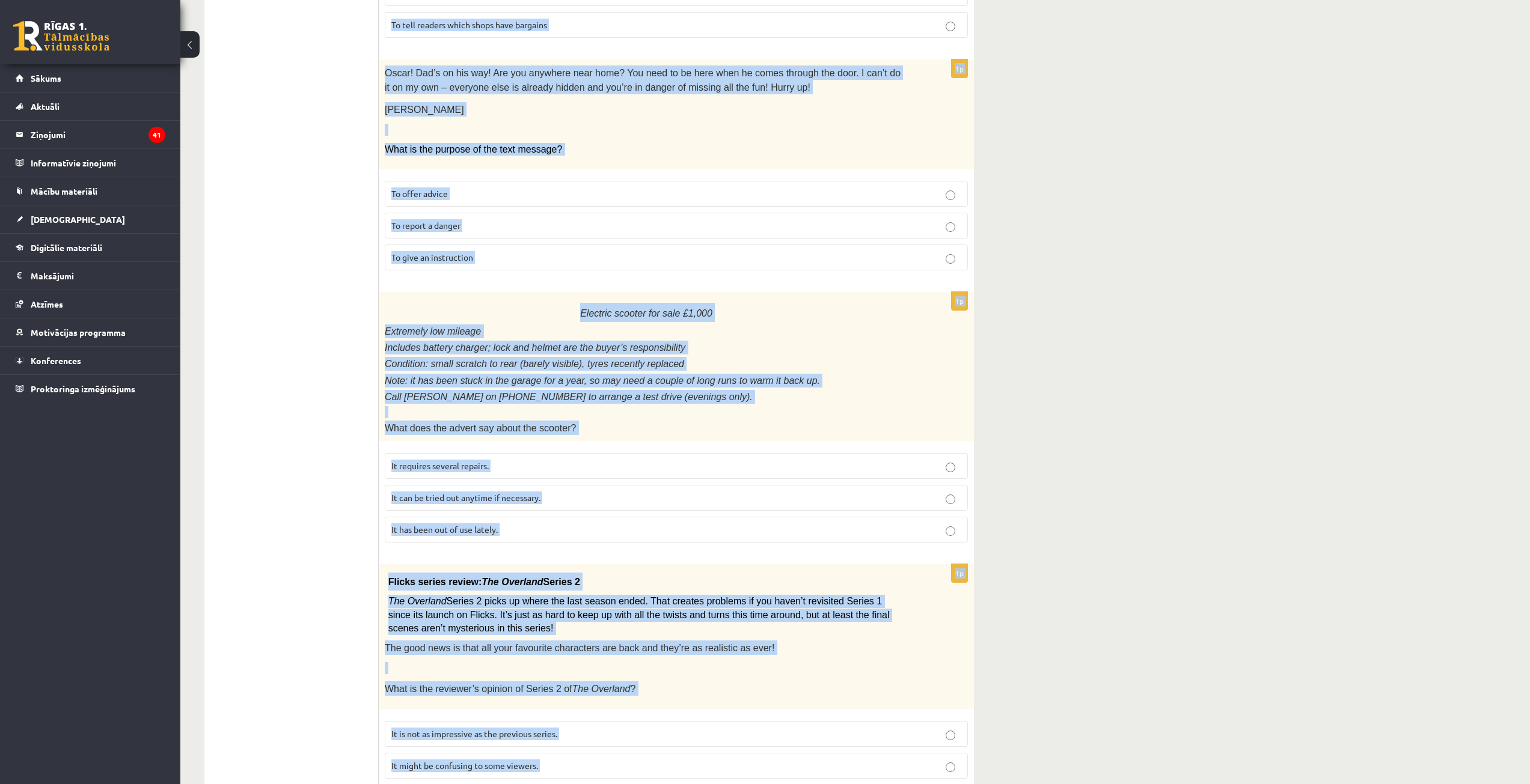
scroll to position [1053, 0]
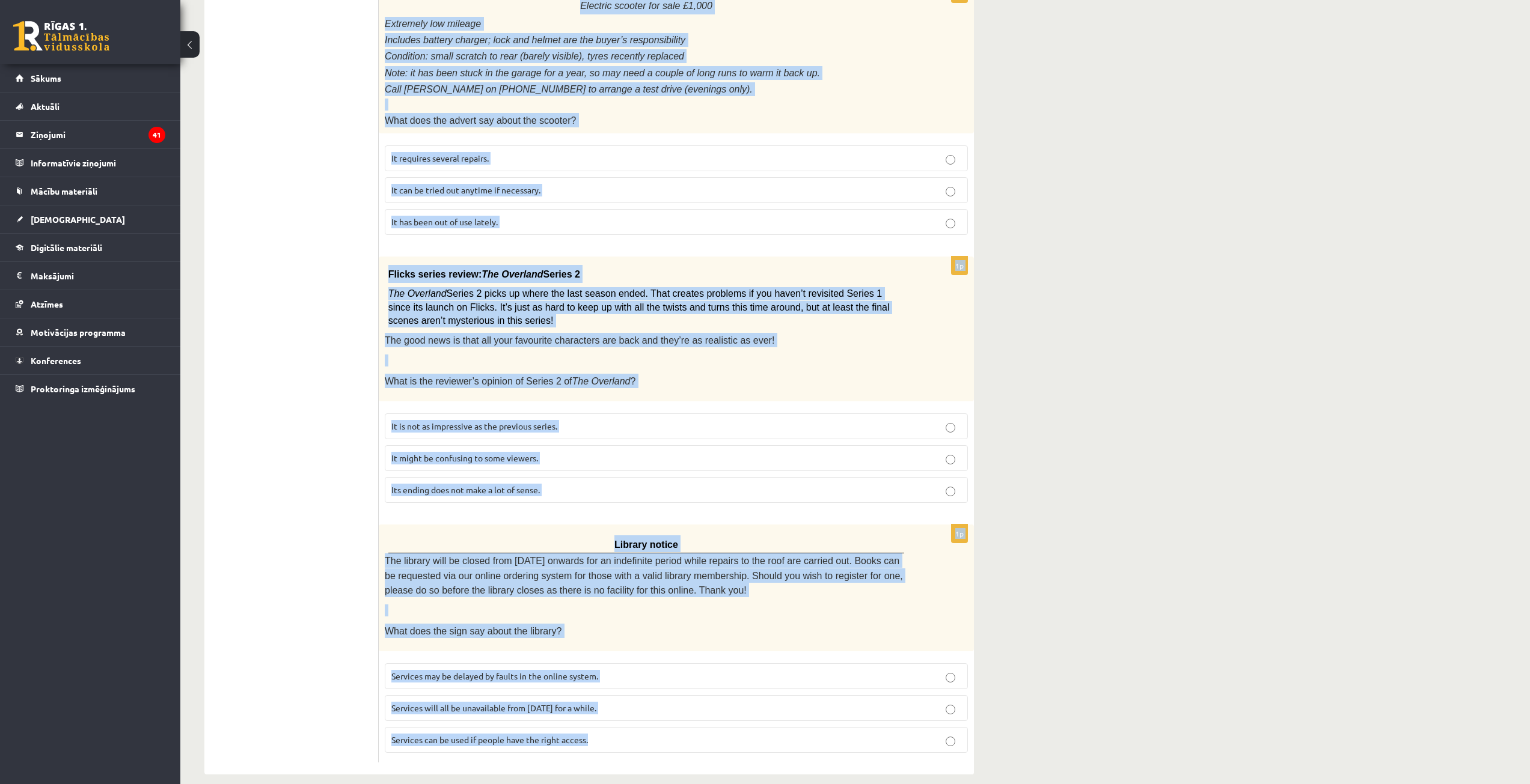
drag, startPoint x: 386, startPoint y: 217, endPoint x: 793, endPoint y: 542, distance: 520.8
copy form "Read the text and choose the correct answer. 1p From: Emily To: Priya Subject: …"
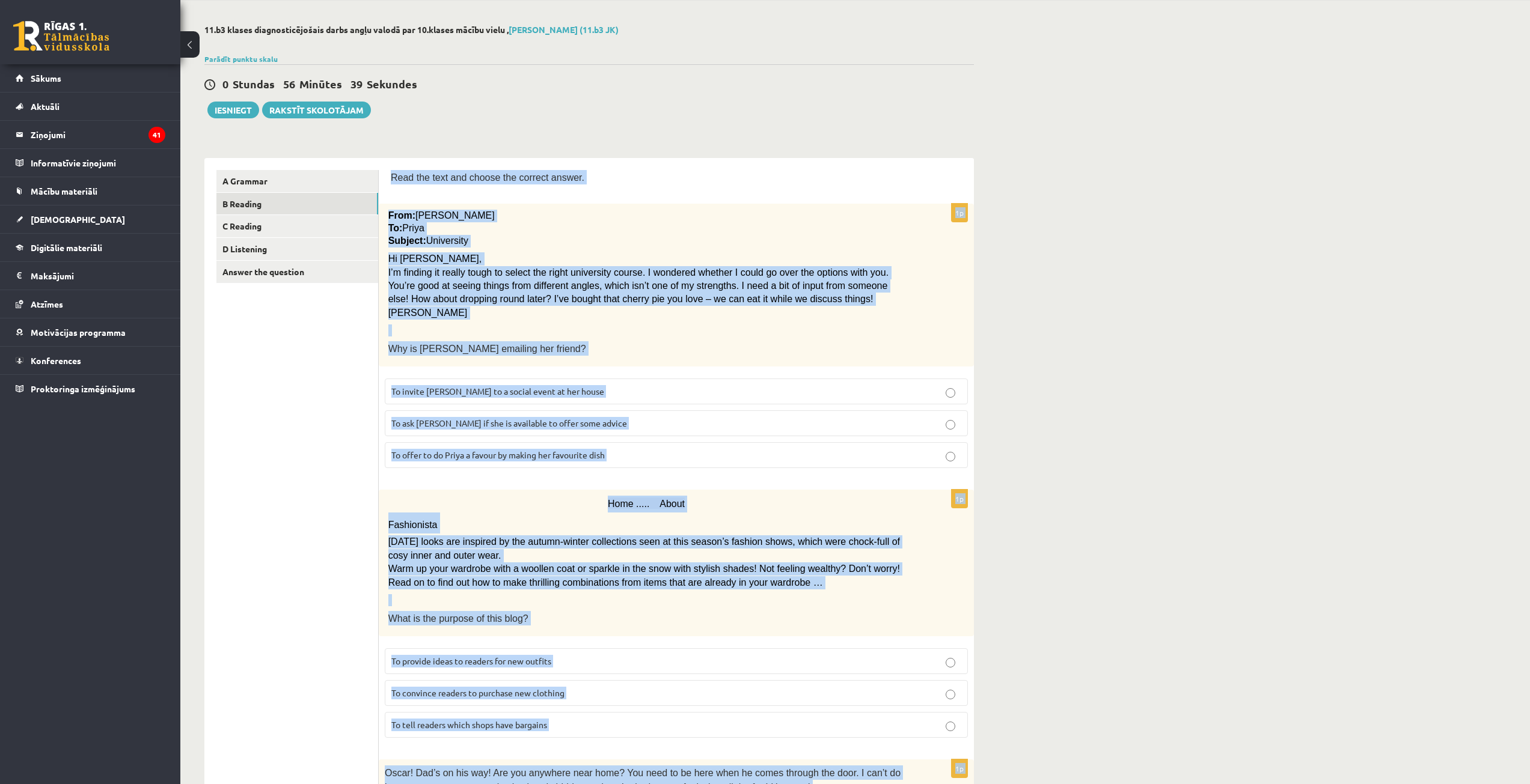
scroll to position [0, 0]
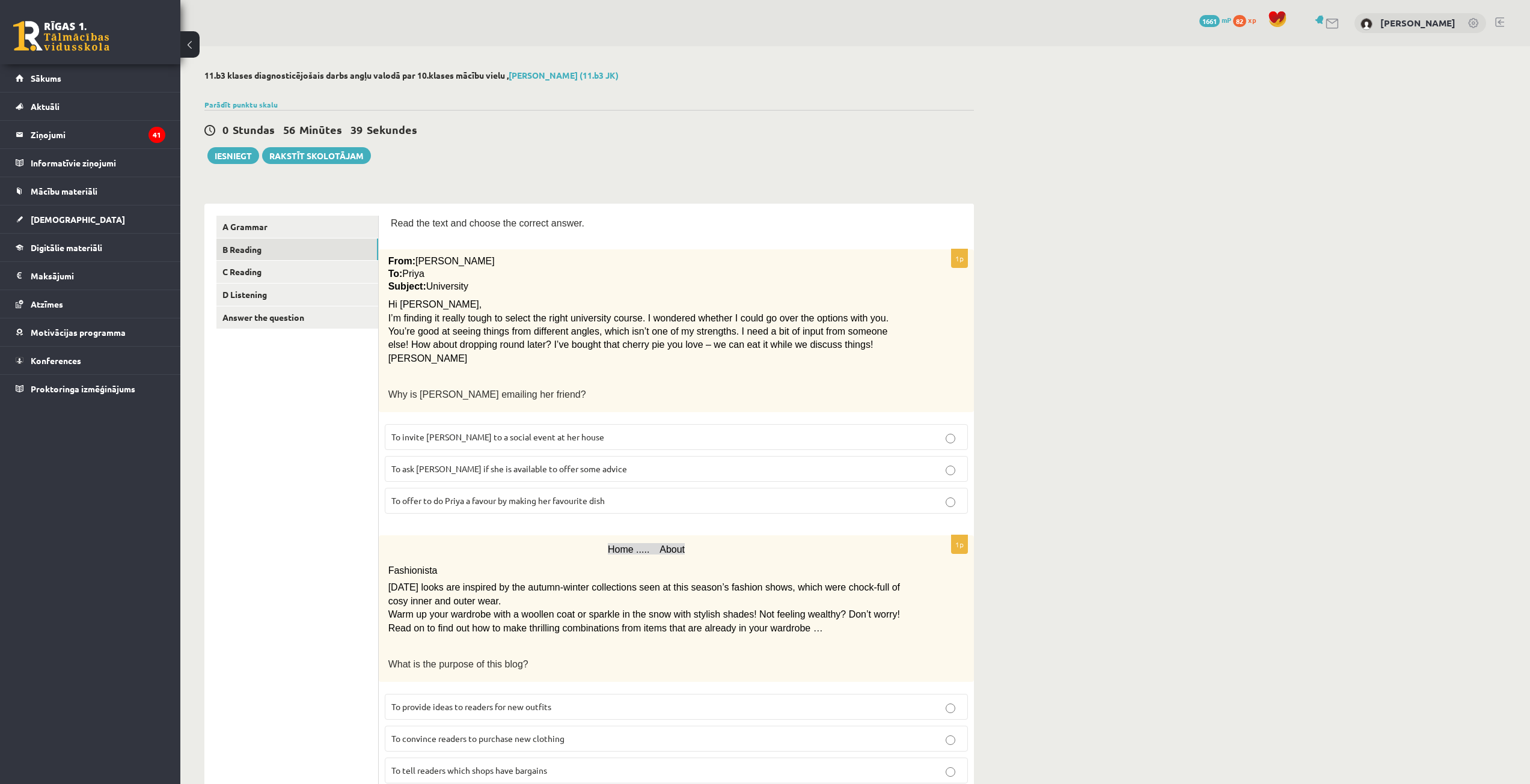
click at [513, 468] on span "To ask Priya if she is available to offer some advice" at bounding box center [509, 469] width 236 height 11
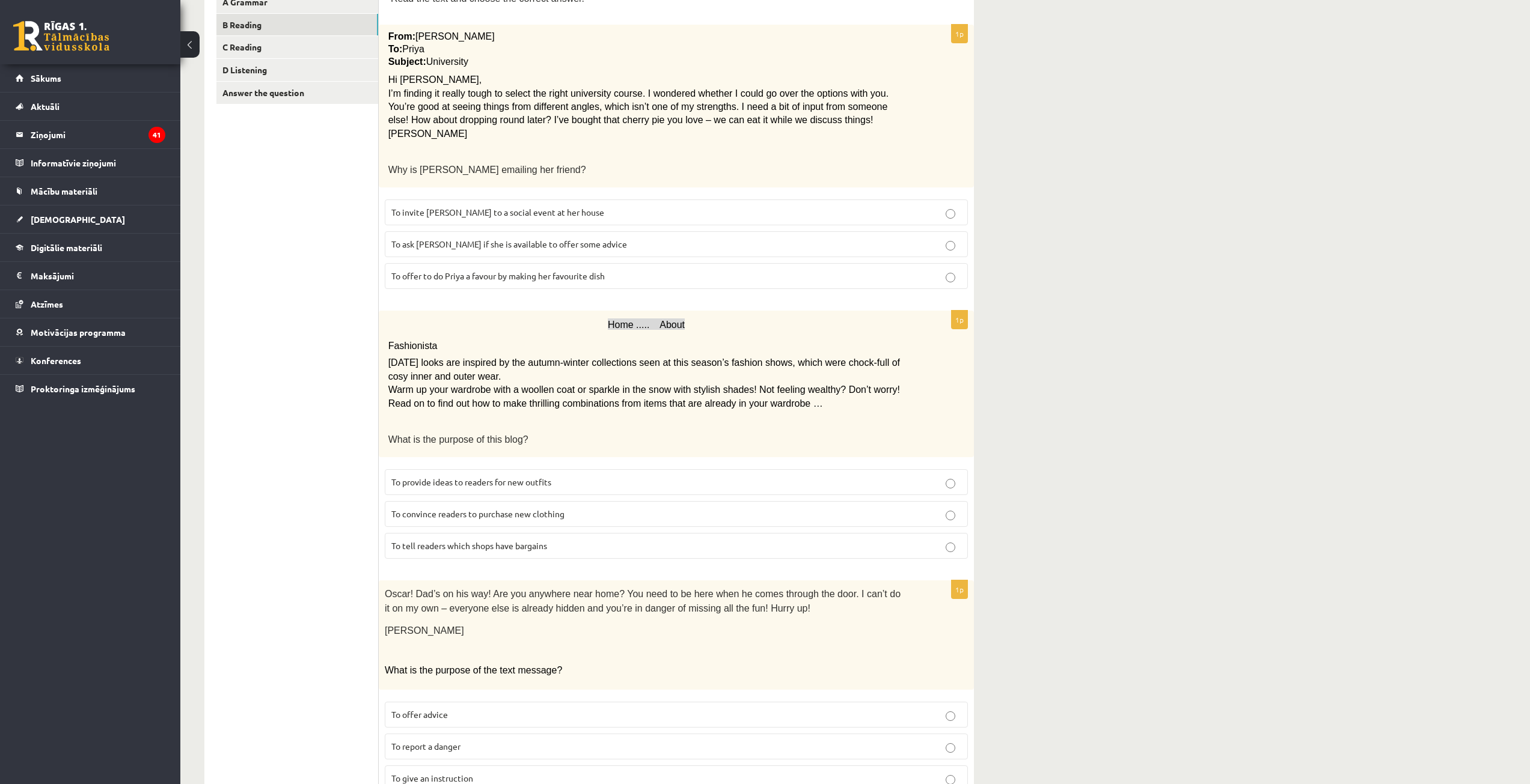
scroll to position [240, 0]
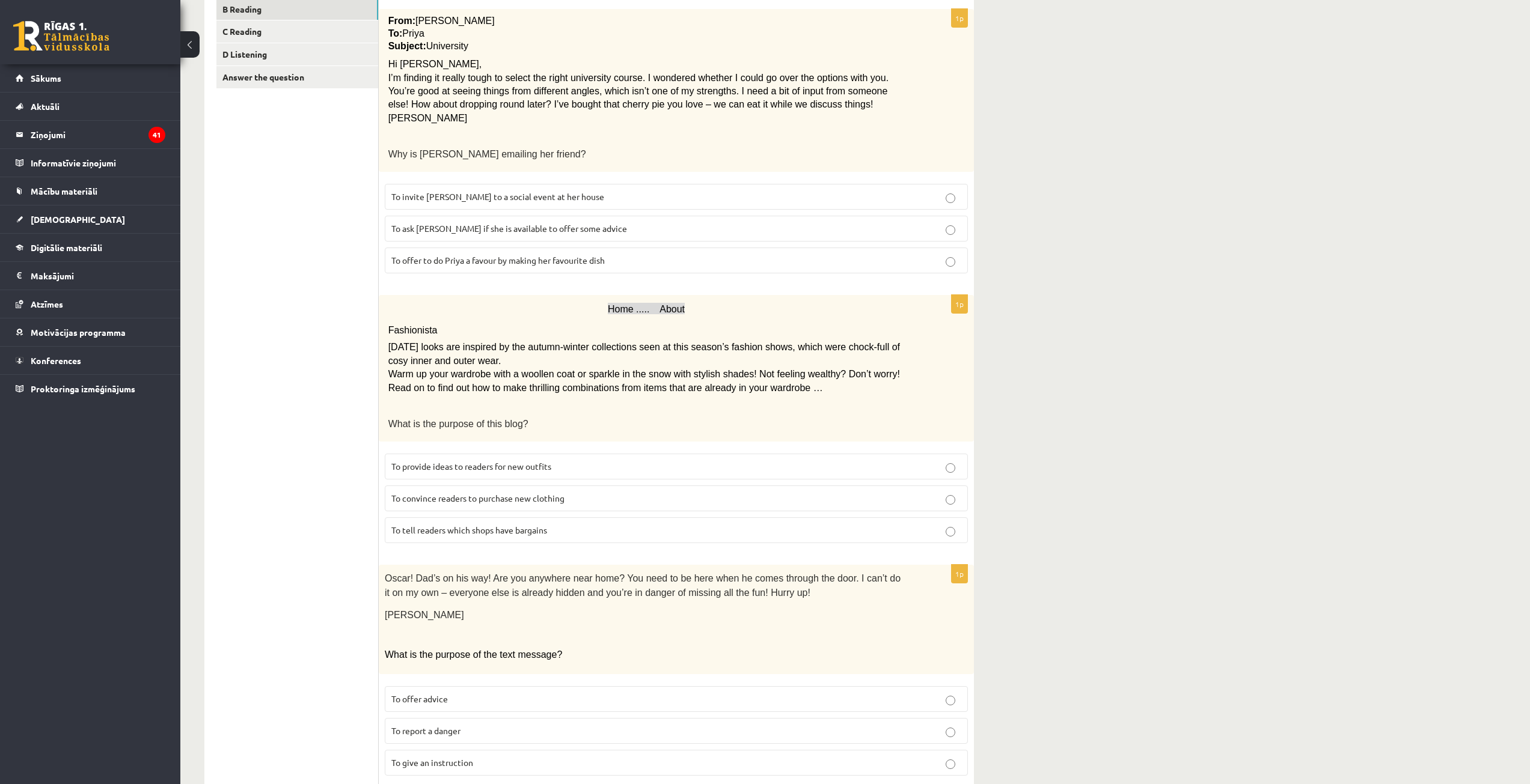
click at [468, 461] on span "To provide ideas to readers for new outfits" at bounding box center [471, 466] width 160 height 11
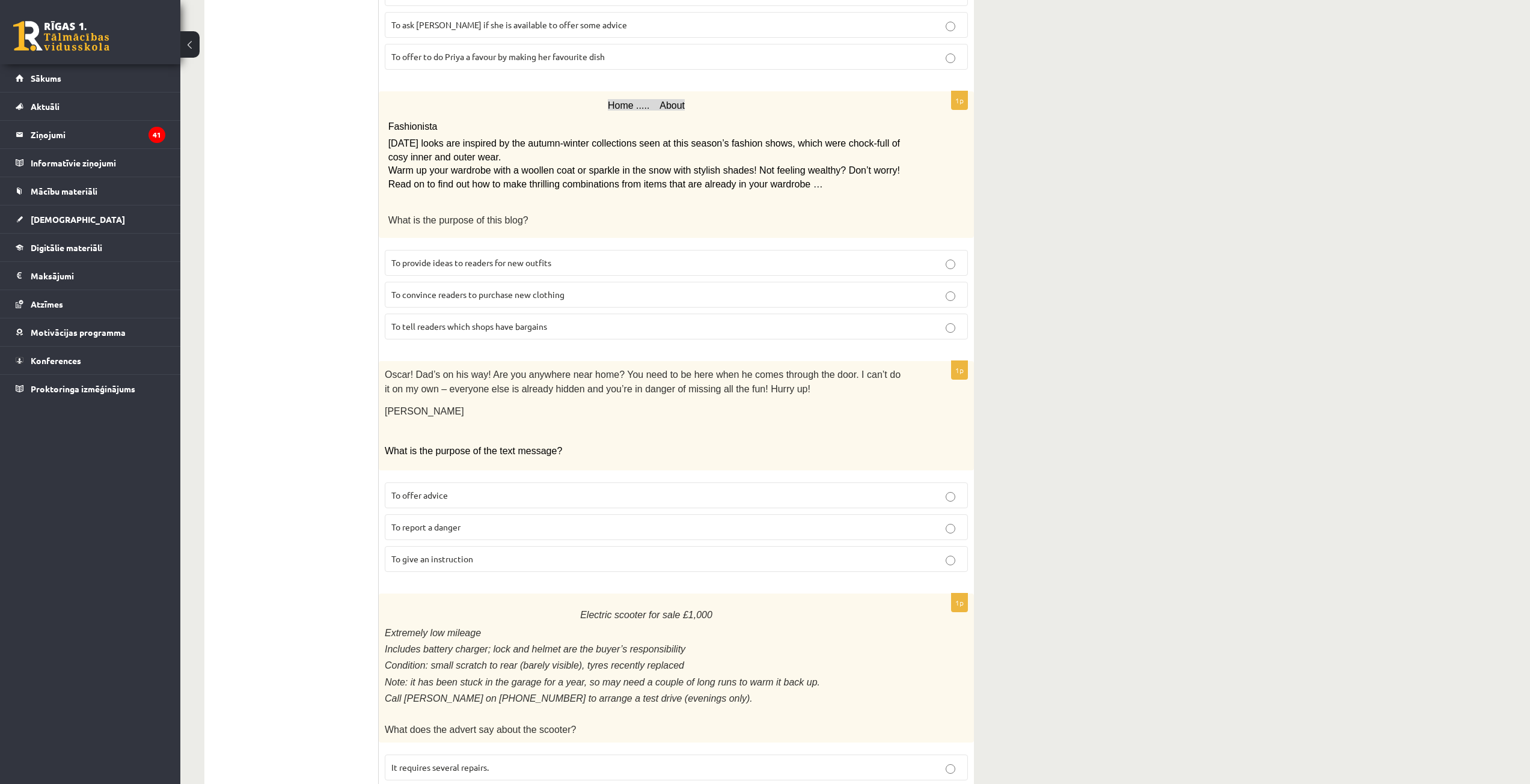
scroll to position [481, 0]
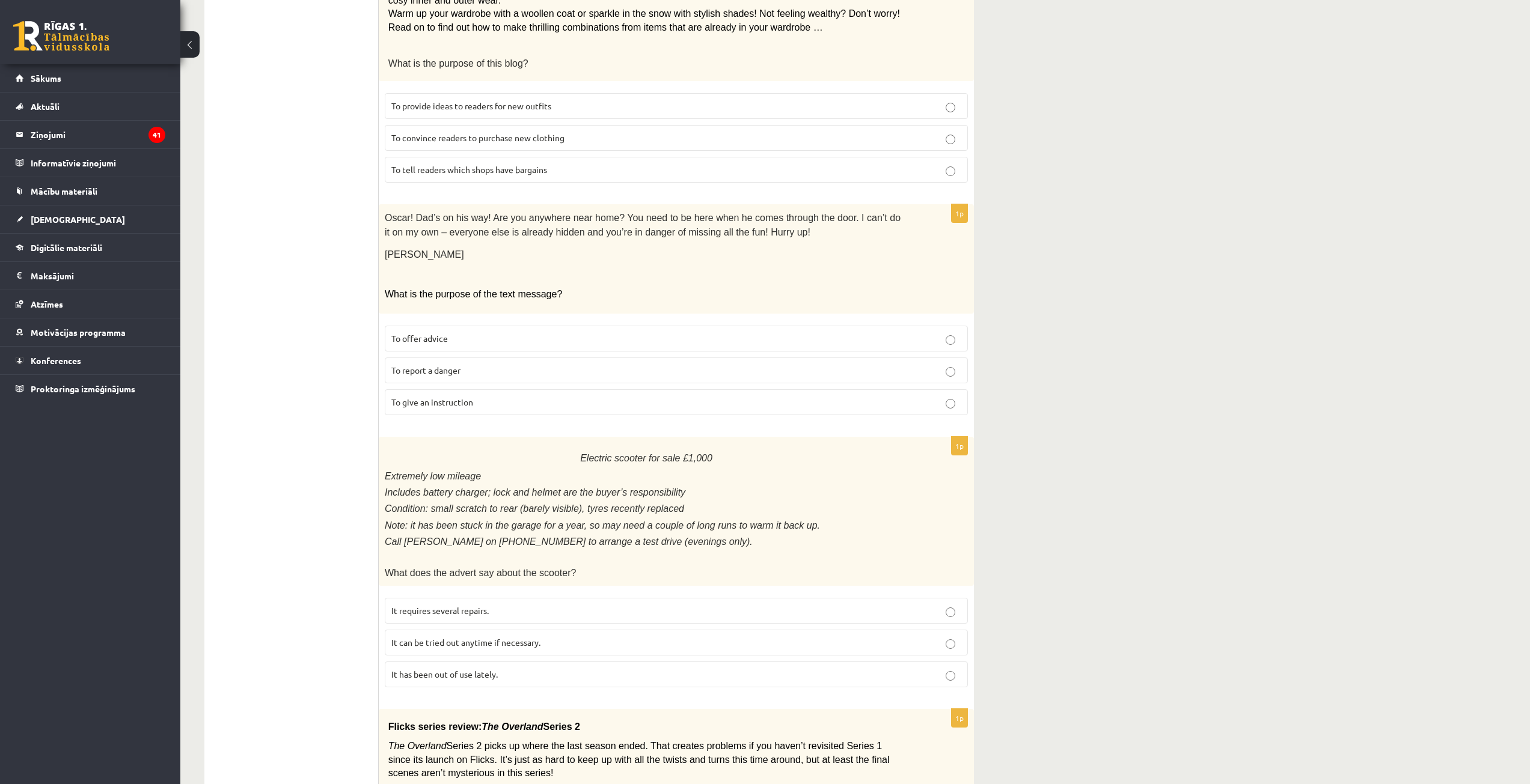
click at [446, 401] on span "To give an instruction" at bounding box center [432, 402] width 82 height 11
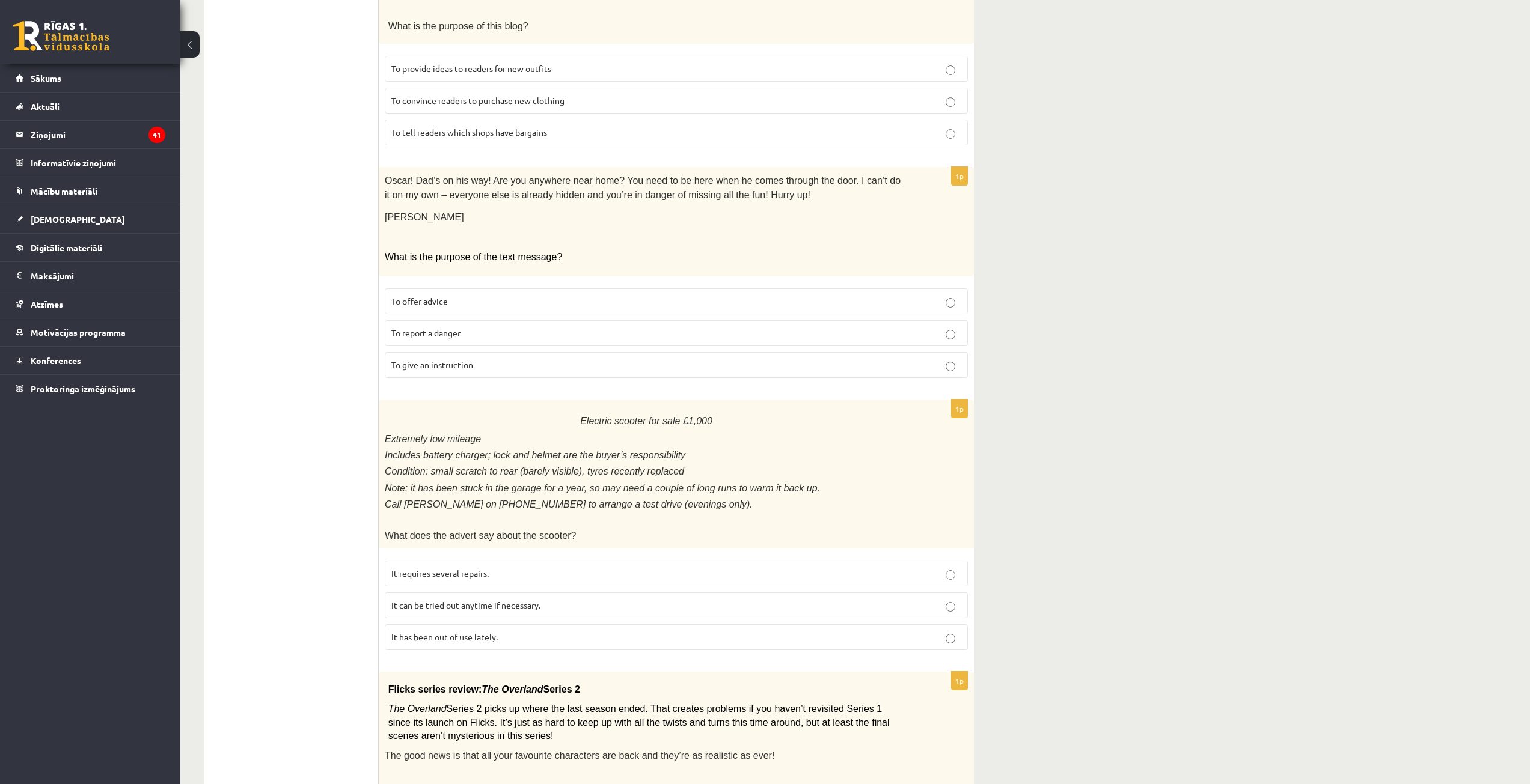
scroll to position [781, 0]
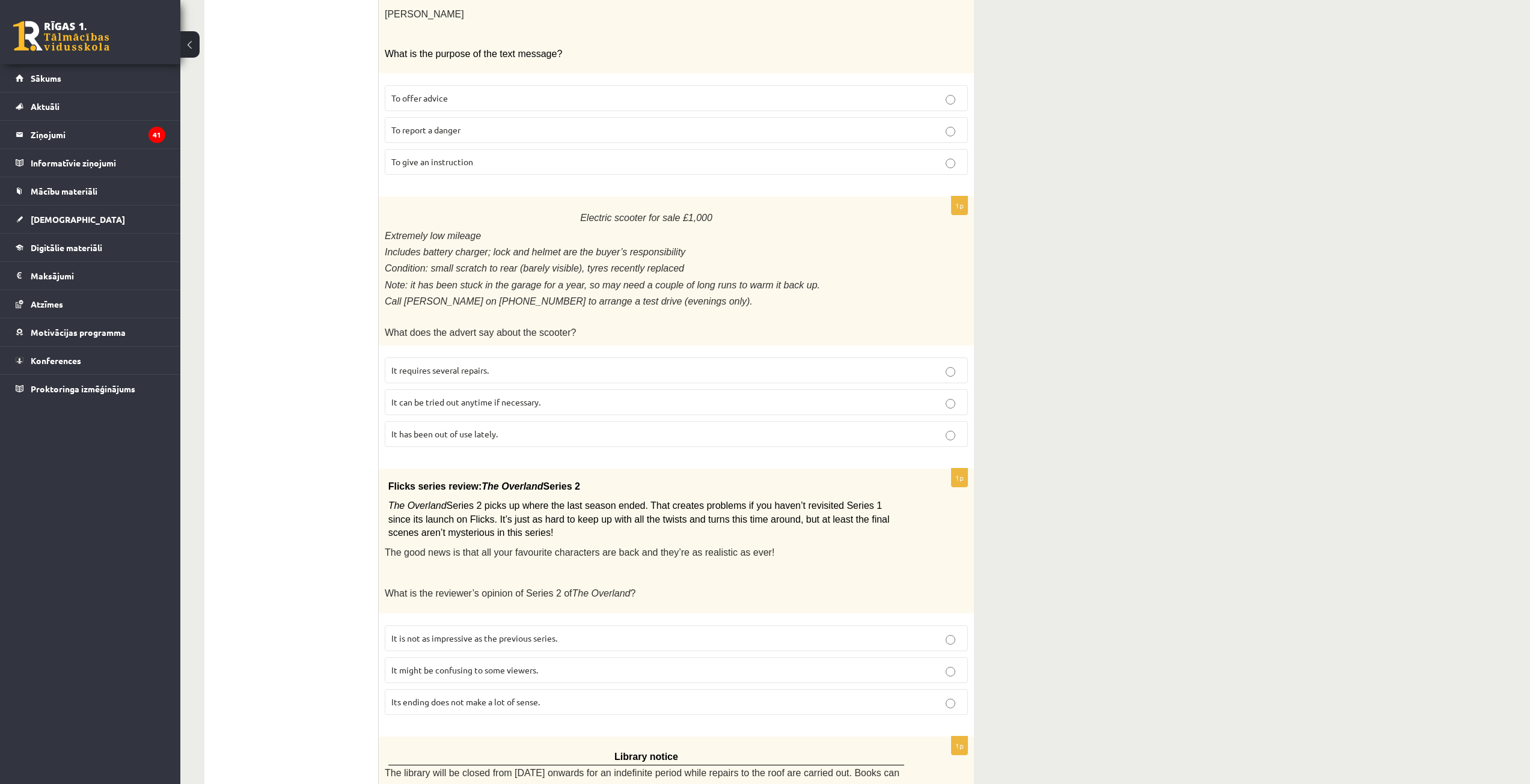
click at [470, 429] on span "It has been out of use lately." at bounding box center [444, 434] width 106 height 11
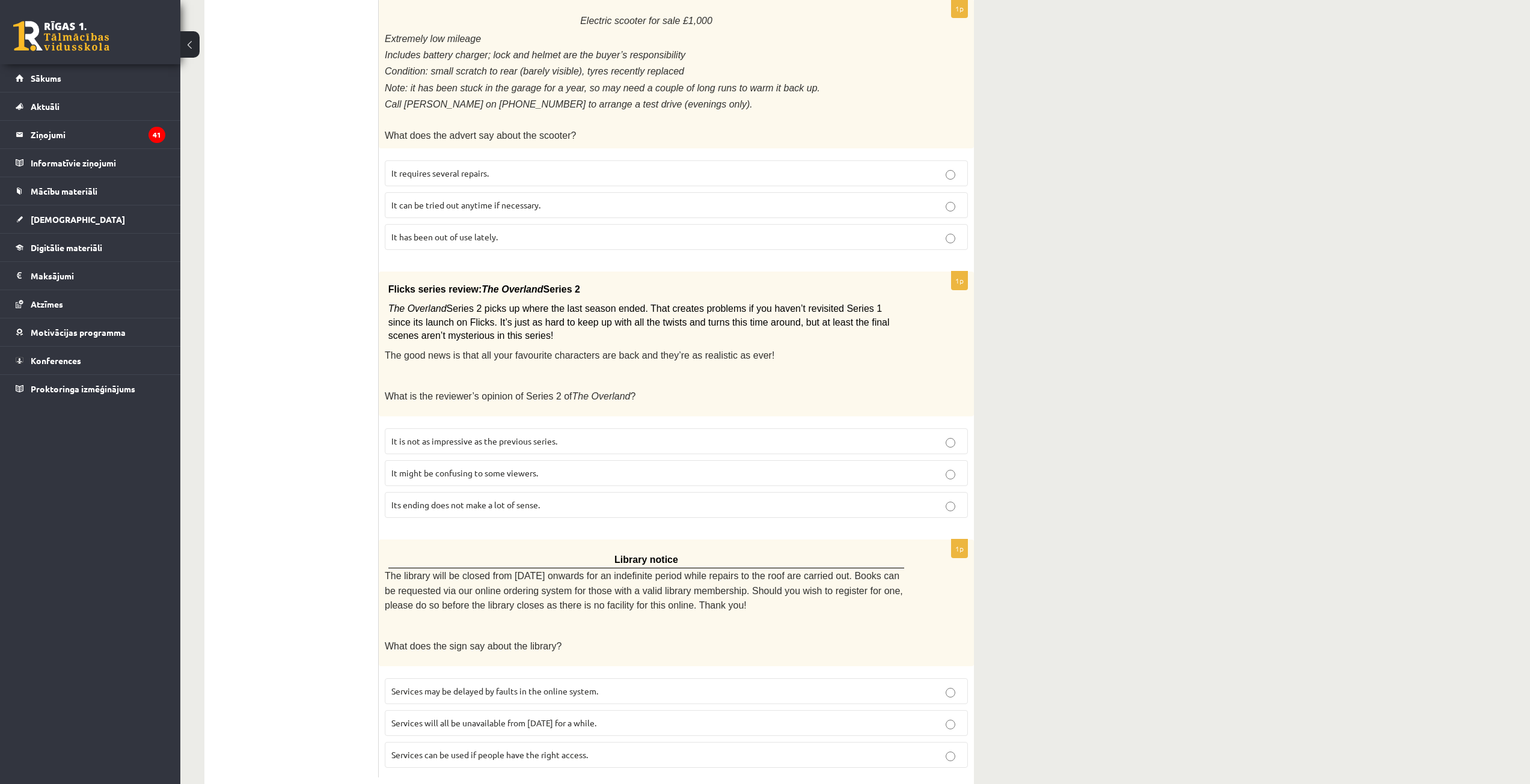
scroll to position [1053, 0]
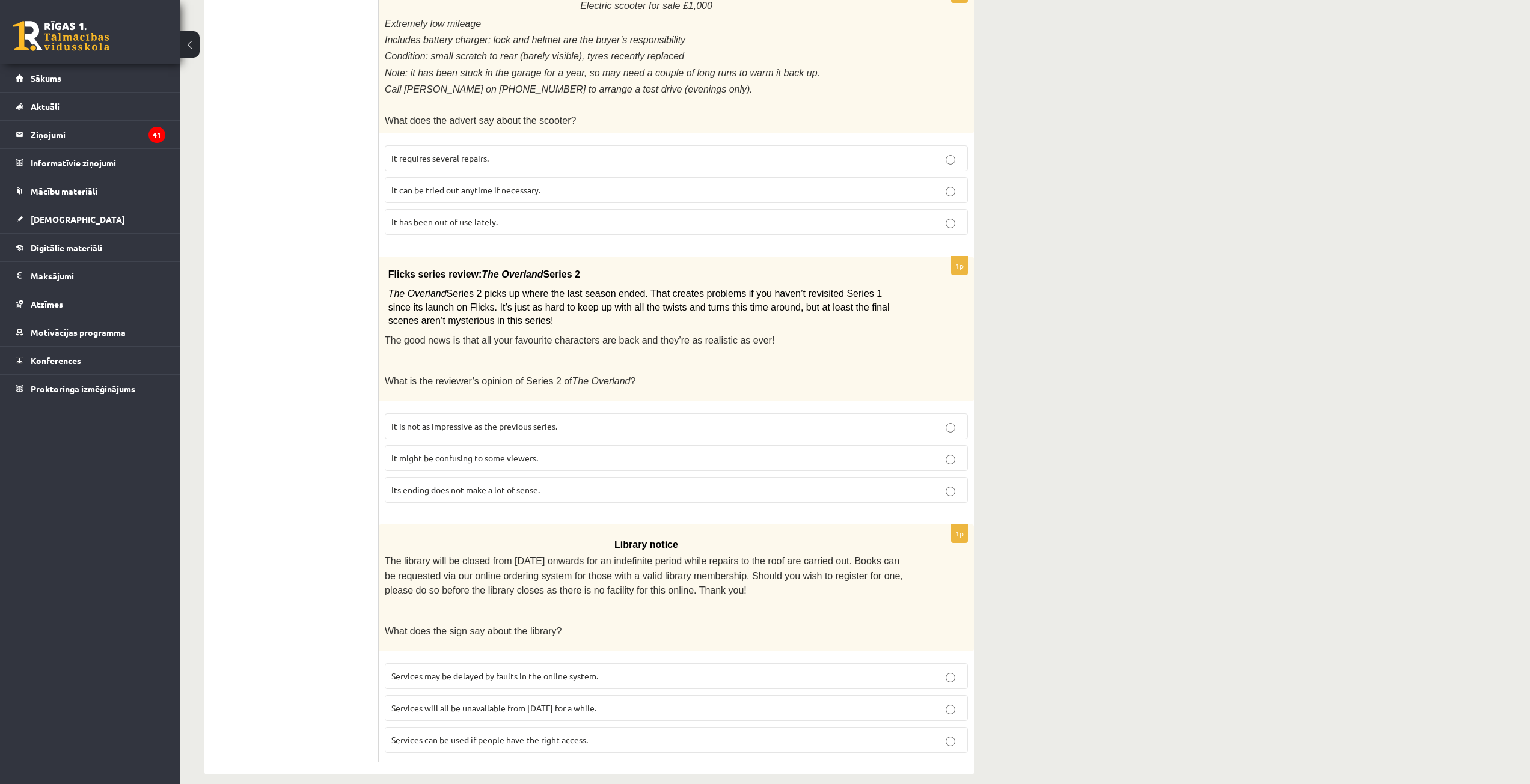
click at [456, 452] on span "It might be confusing to some viewers." at bounding box center [464, 458] width 147 height 11
click at [498, 734] on span "Services can be used if people have the right access." at bounding box center [489, 739] width 197 height 11
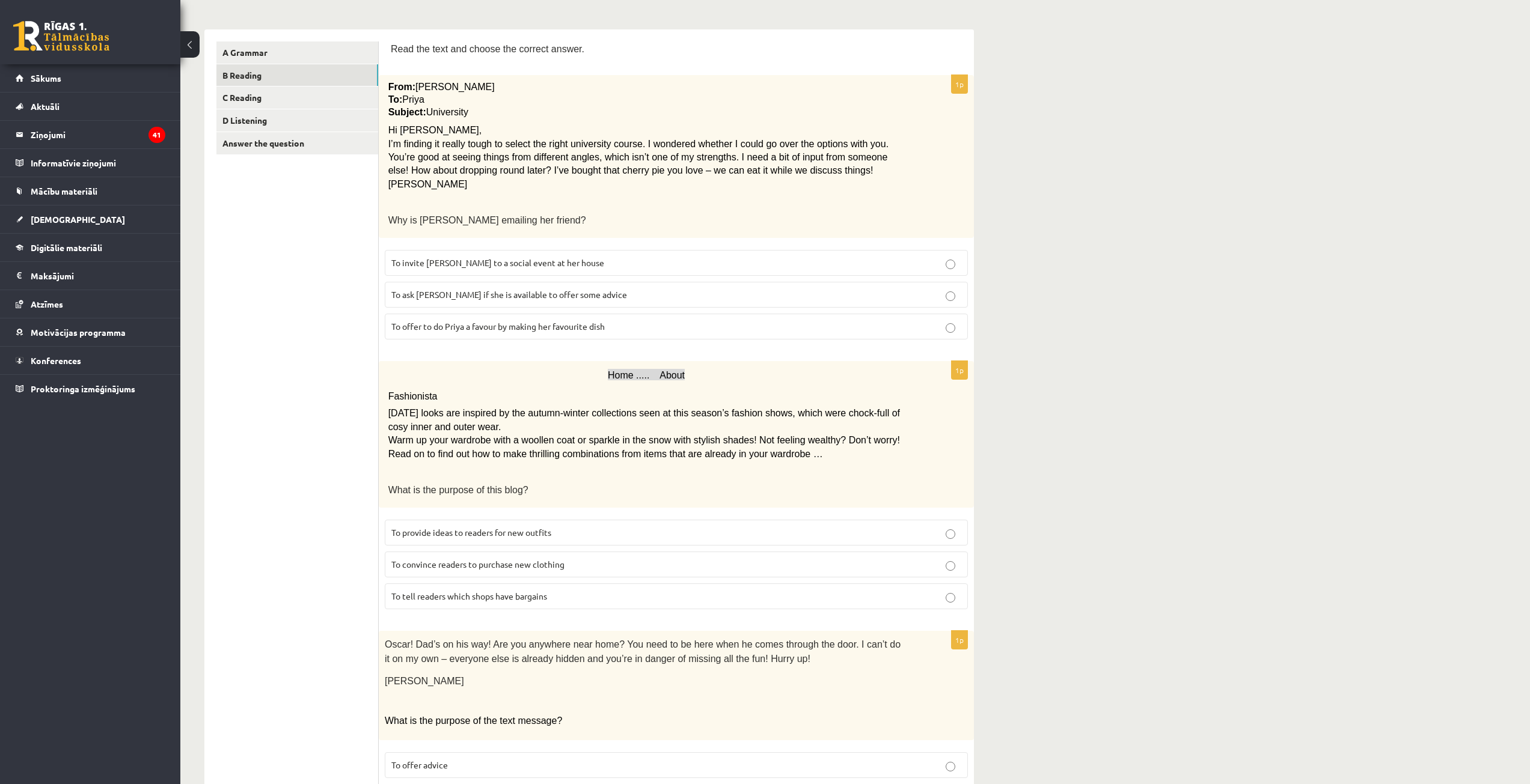
scroll to position [0, 0]
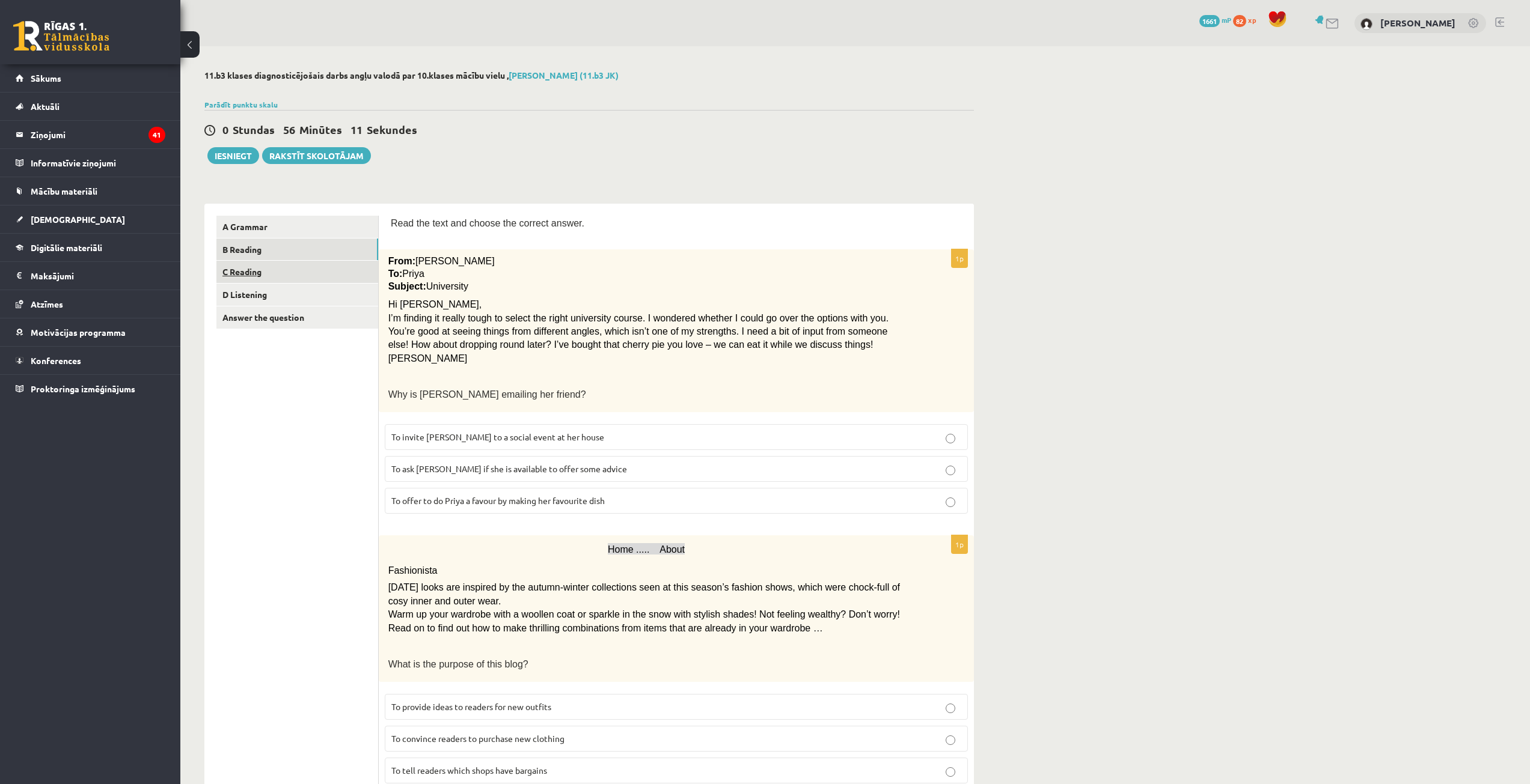
click at [278, 274] on link "C Reading" at bounding box center [298, 272] width 162 height 22
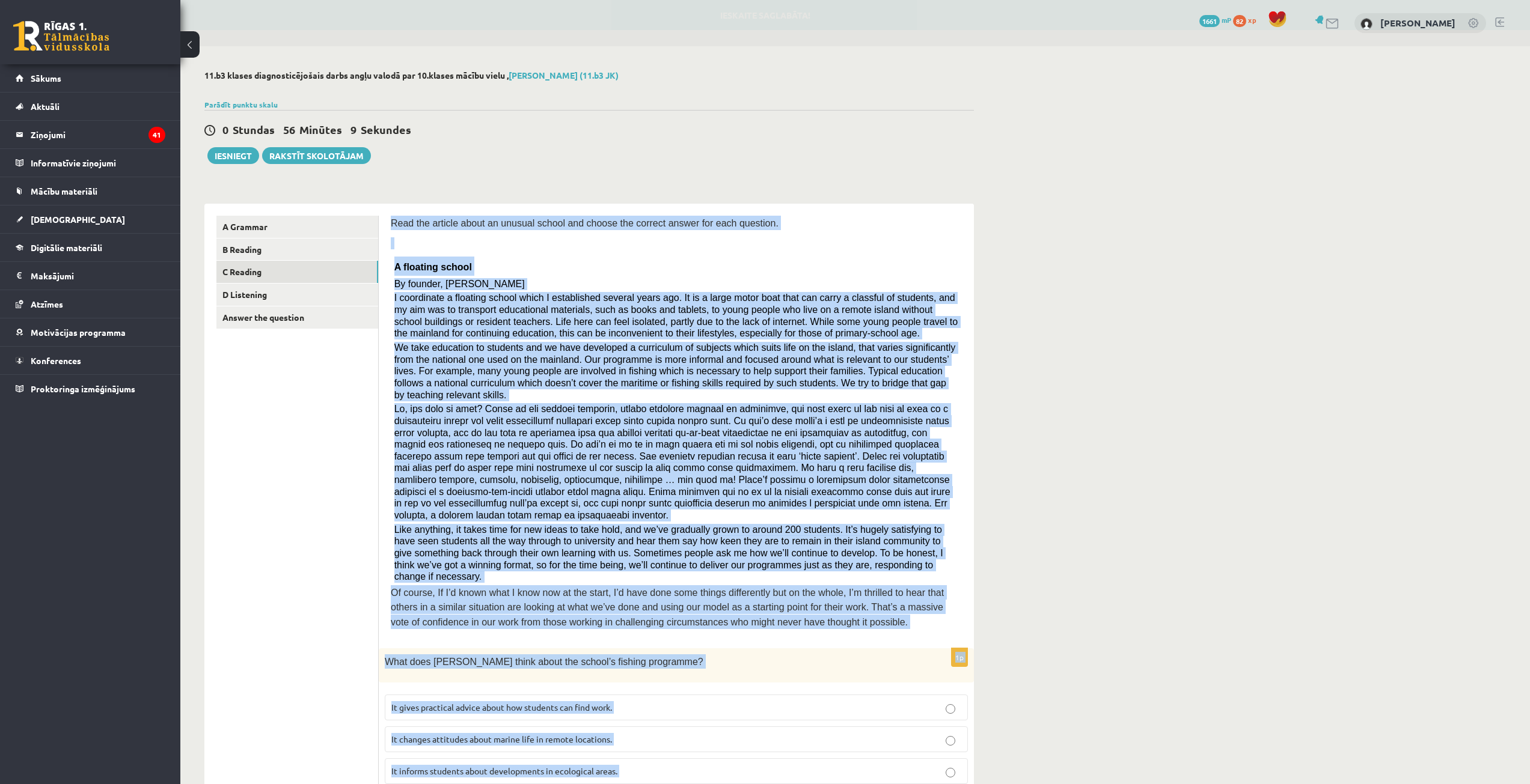
scroll to position [790, 0]
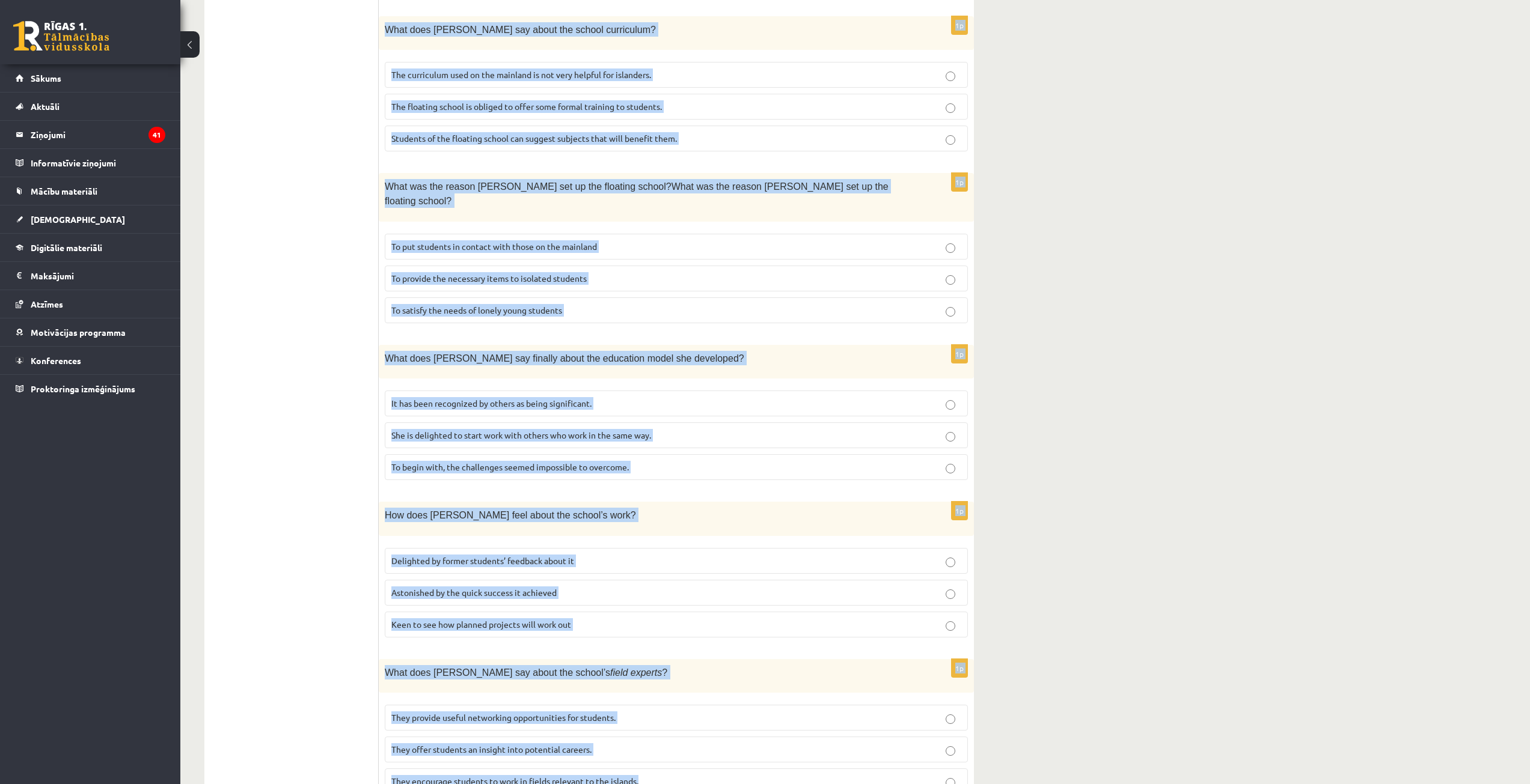
drag, startPoint x: 390, startPoint y: 223, endPoint x: 870, endPoint y: 691, distance: 670.4
copy form "Read the article about an unusual school and choose the correct answer for each…"
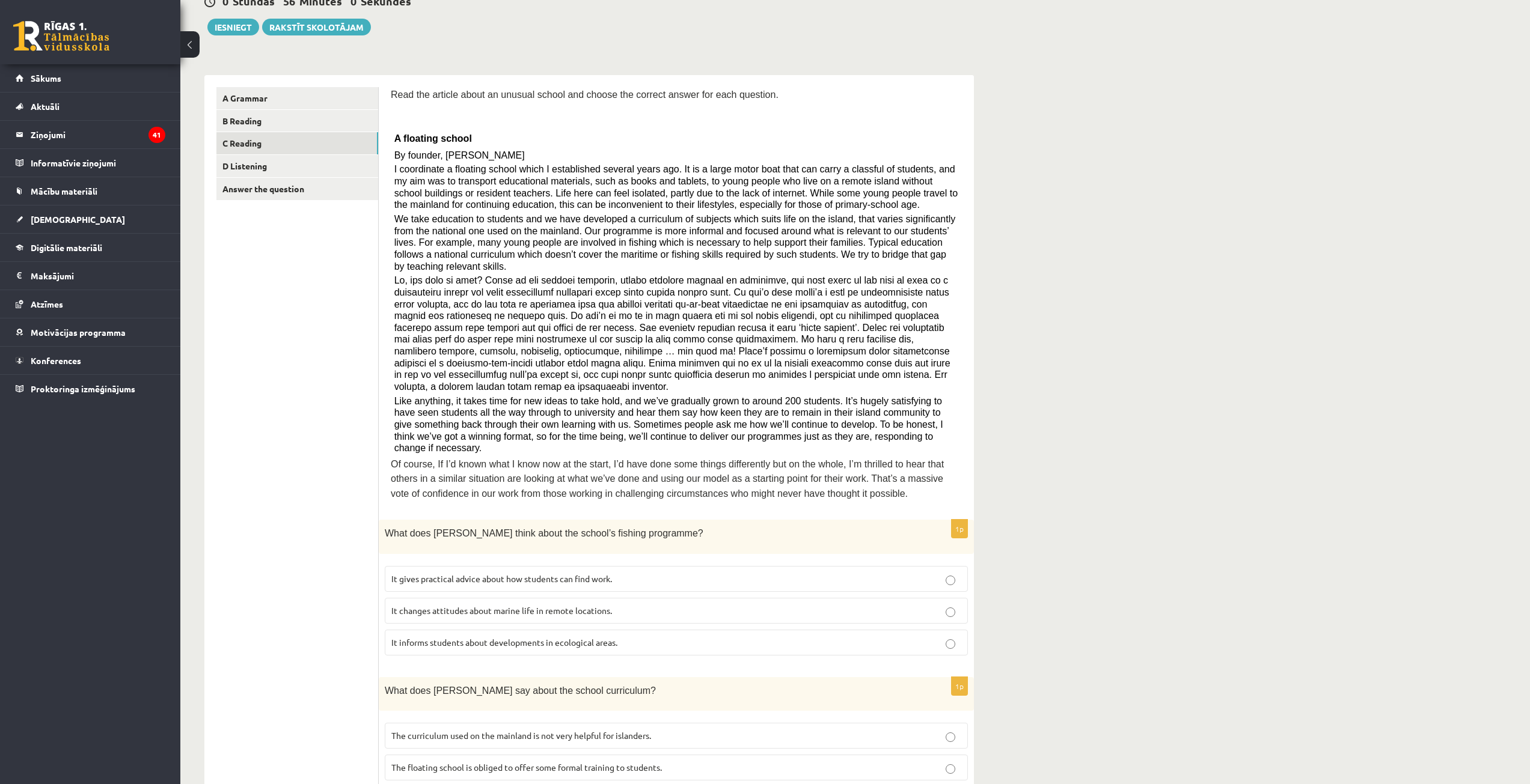
click at [342, 442] on ul "A Grammar B Reading C Reading D Listening Answer the question" at bounding box center [298, 776] width 162 height 1378
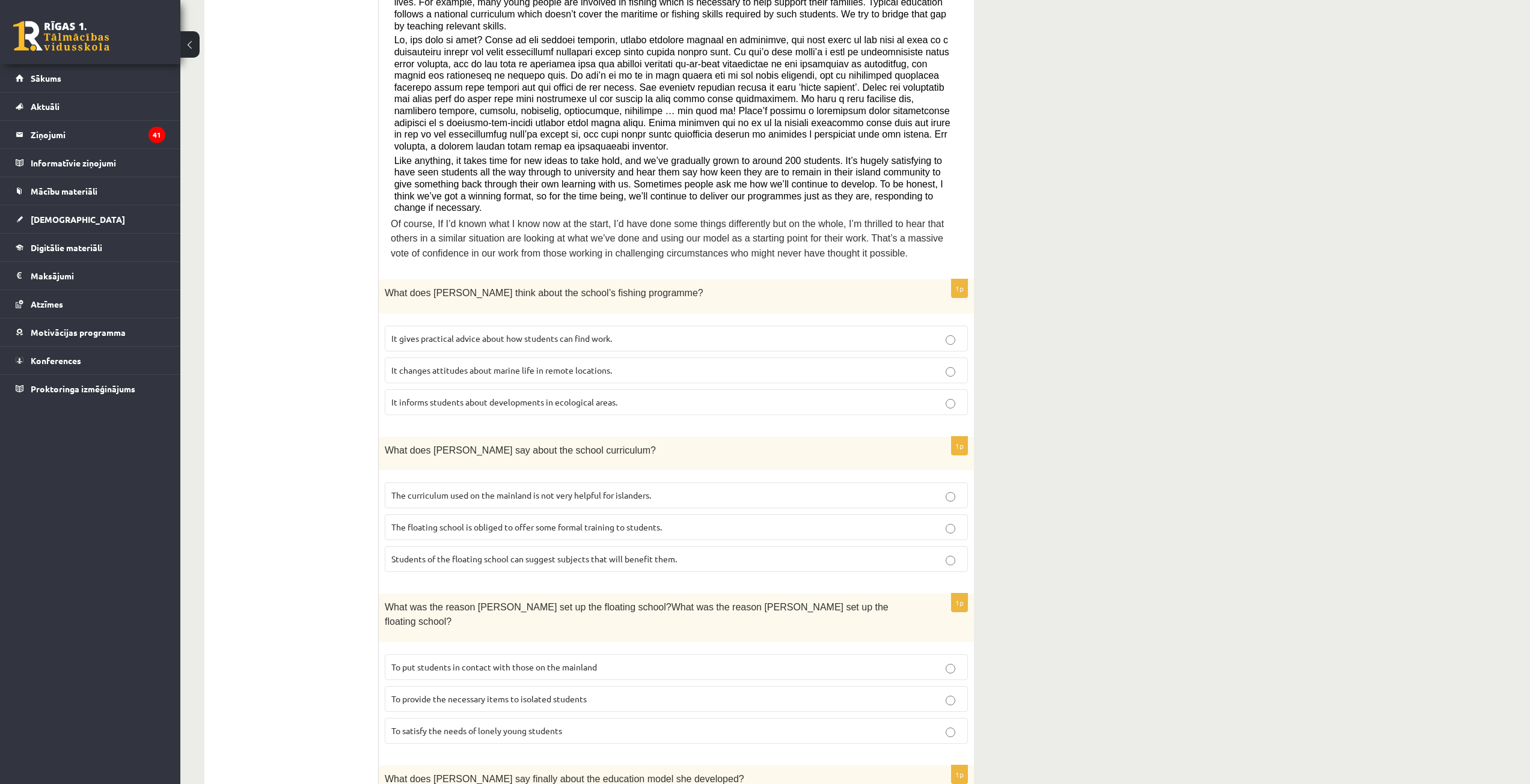
click at [432, 397] on span "It informs students about developments in ecological areas." at bounding box center [504, 402] width 226 height 11
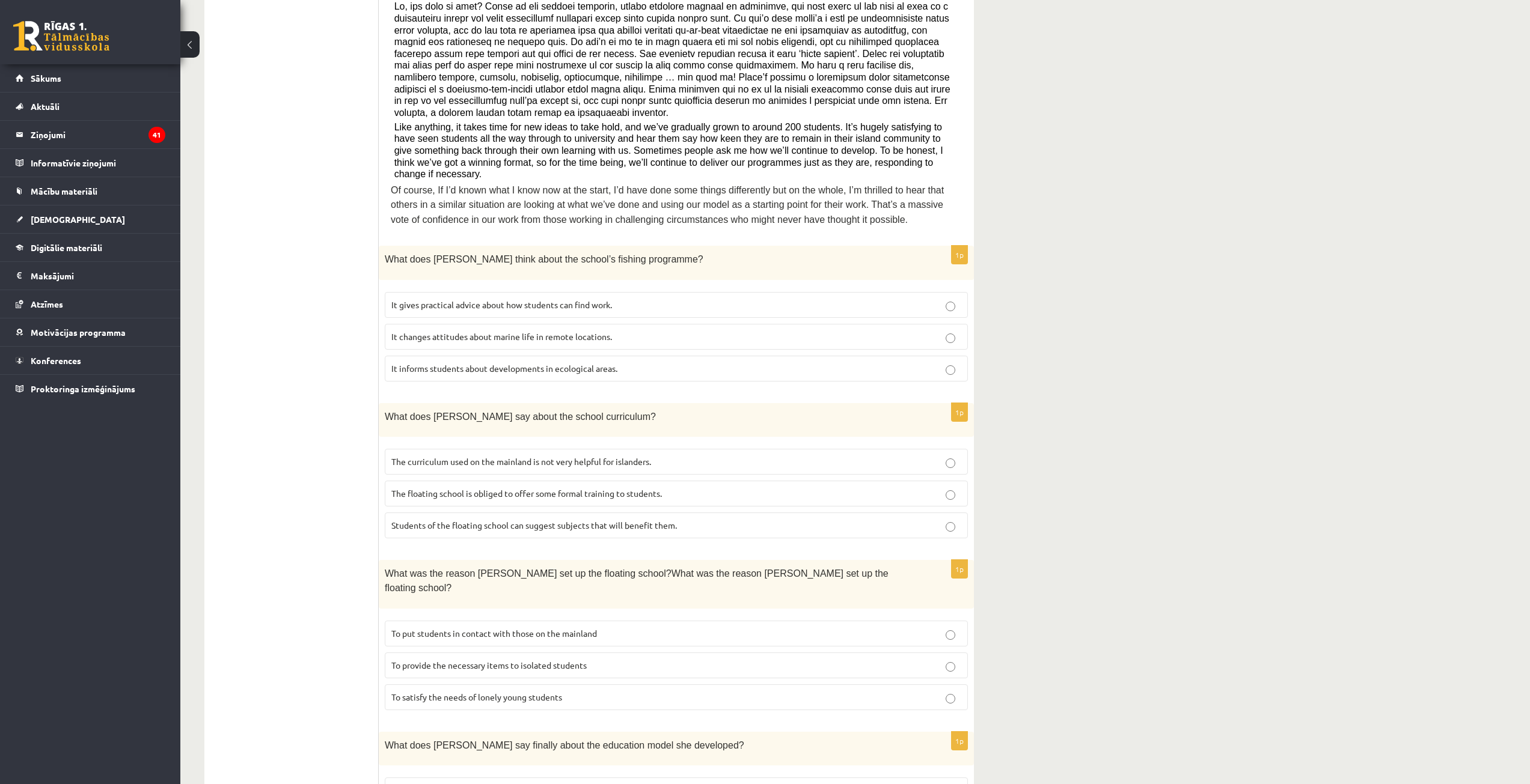
scroll to position [490, 0]
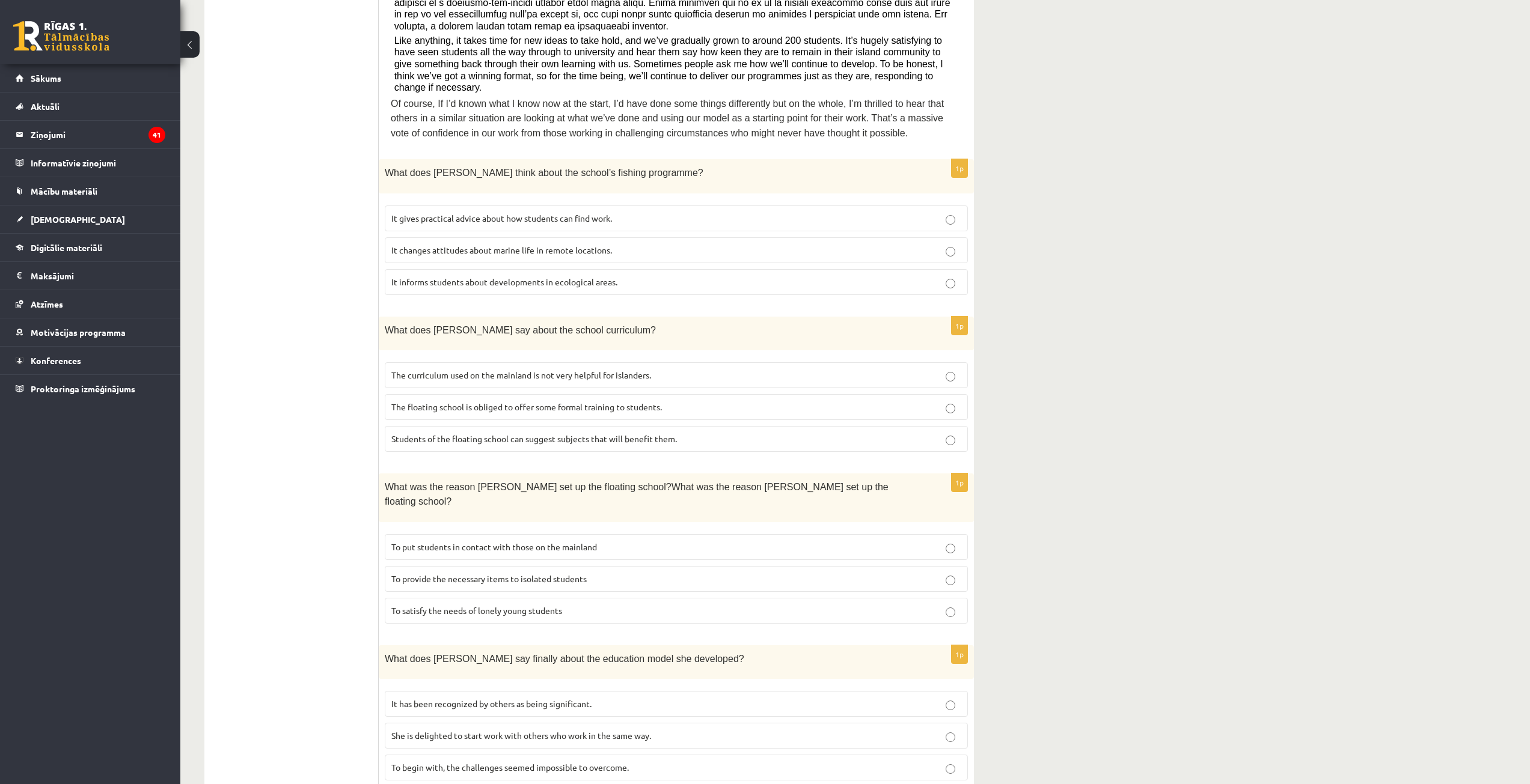
click at [522, 369] on span "The curriculum used on the mainland is not very helpful for islanders." at bounding box center [521, 375] width 260 height 11
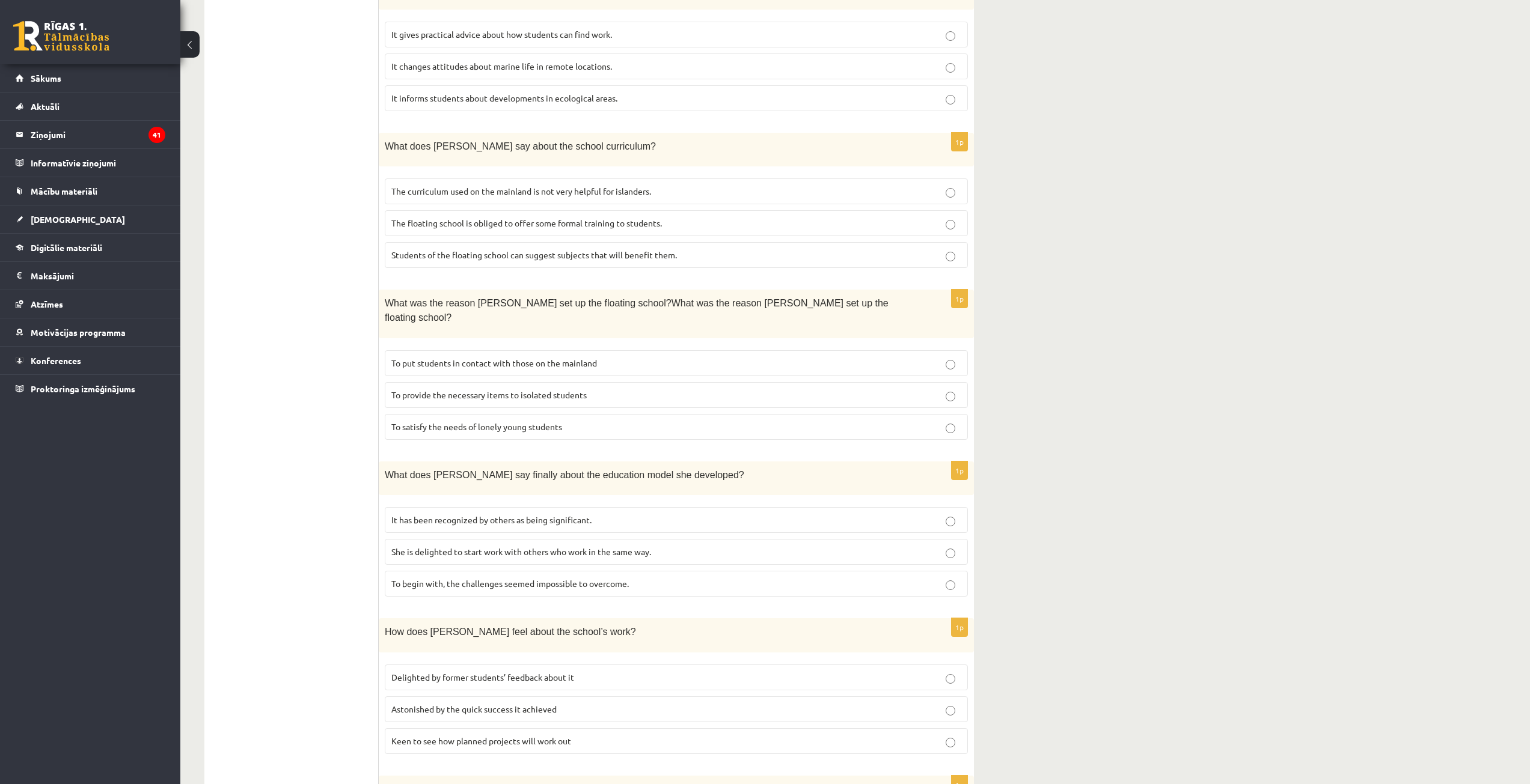
scroll to position [730, 0]
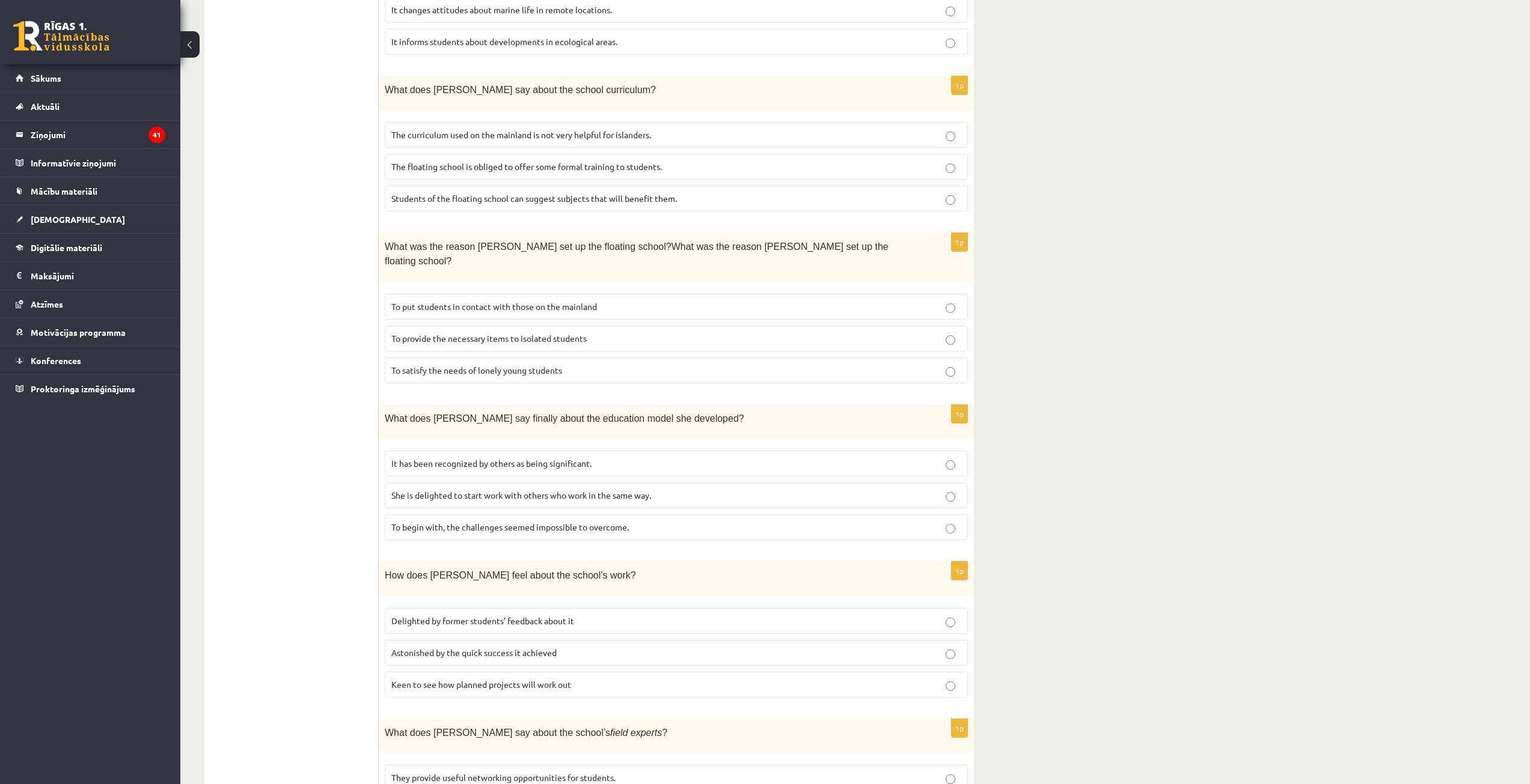
click at [445, 332] on p "To provide the necessary items to isolated students" at bounding box center [676, 338] width 570 height 13
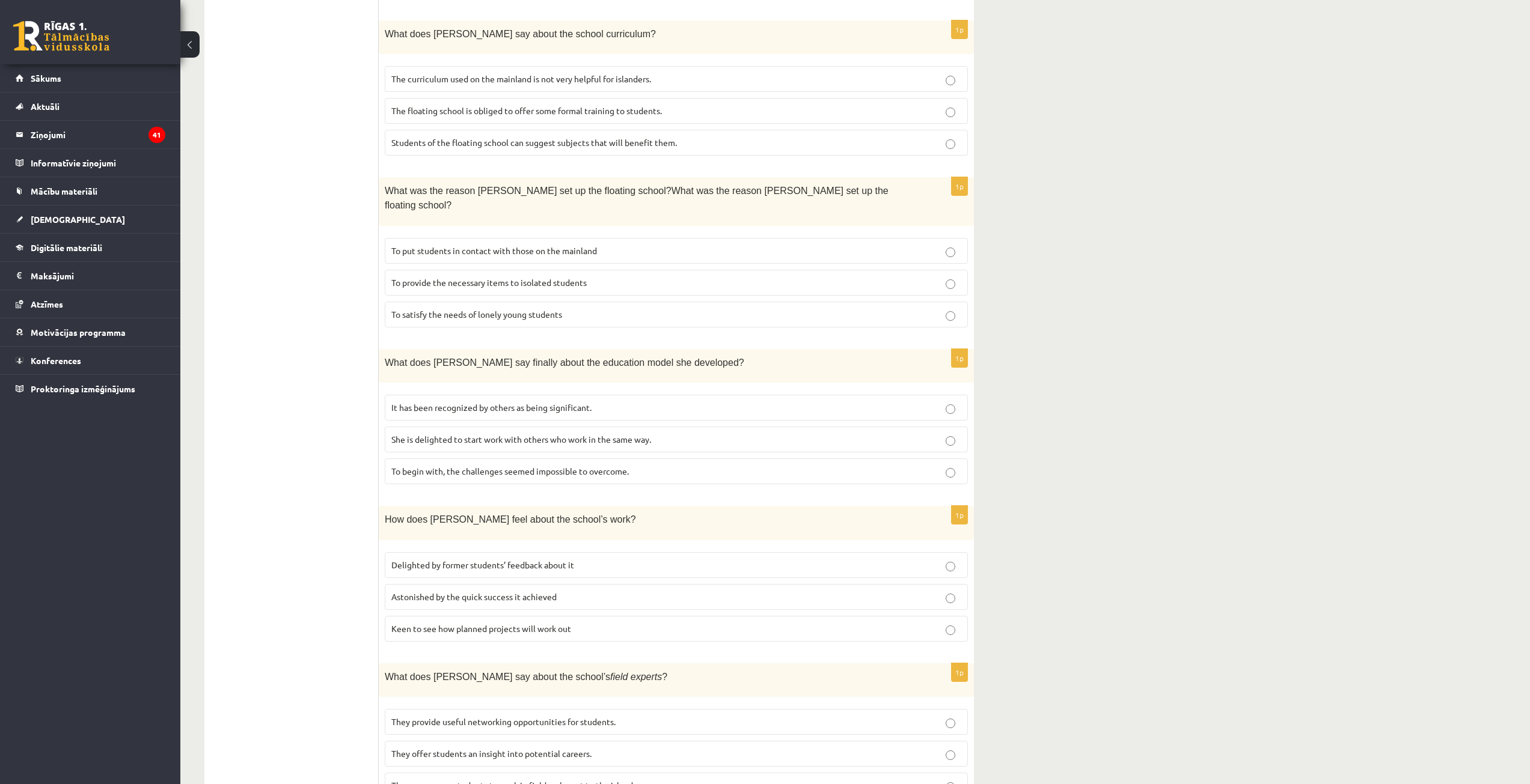
scroll to position [790, 0]
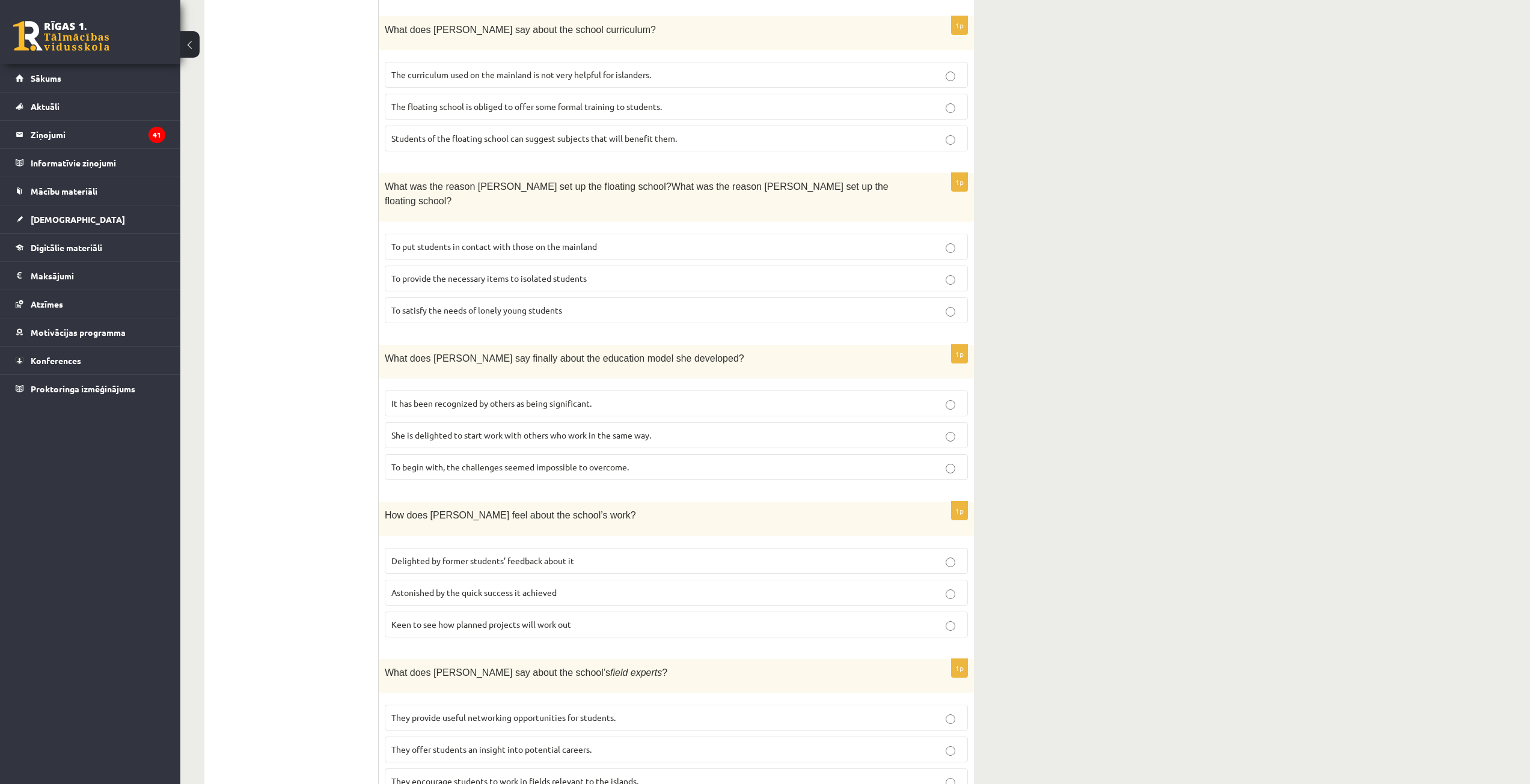
click at [486, 398] on span "It has been recognized by others as being significant." at bounding box center [491, 403] width 200 height 11
click at [450, 556] on span "Delighted by former students’ feedback about it" at bounding box center [482, 561] width 183 height 11
click at [476, 743] on p "They offer students an insight into potential careers." at bounding box center [676, 749] width 570 height 13
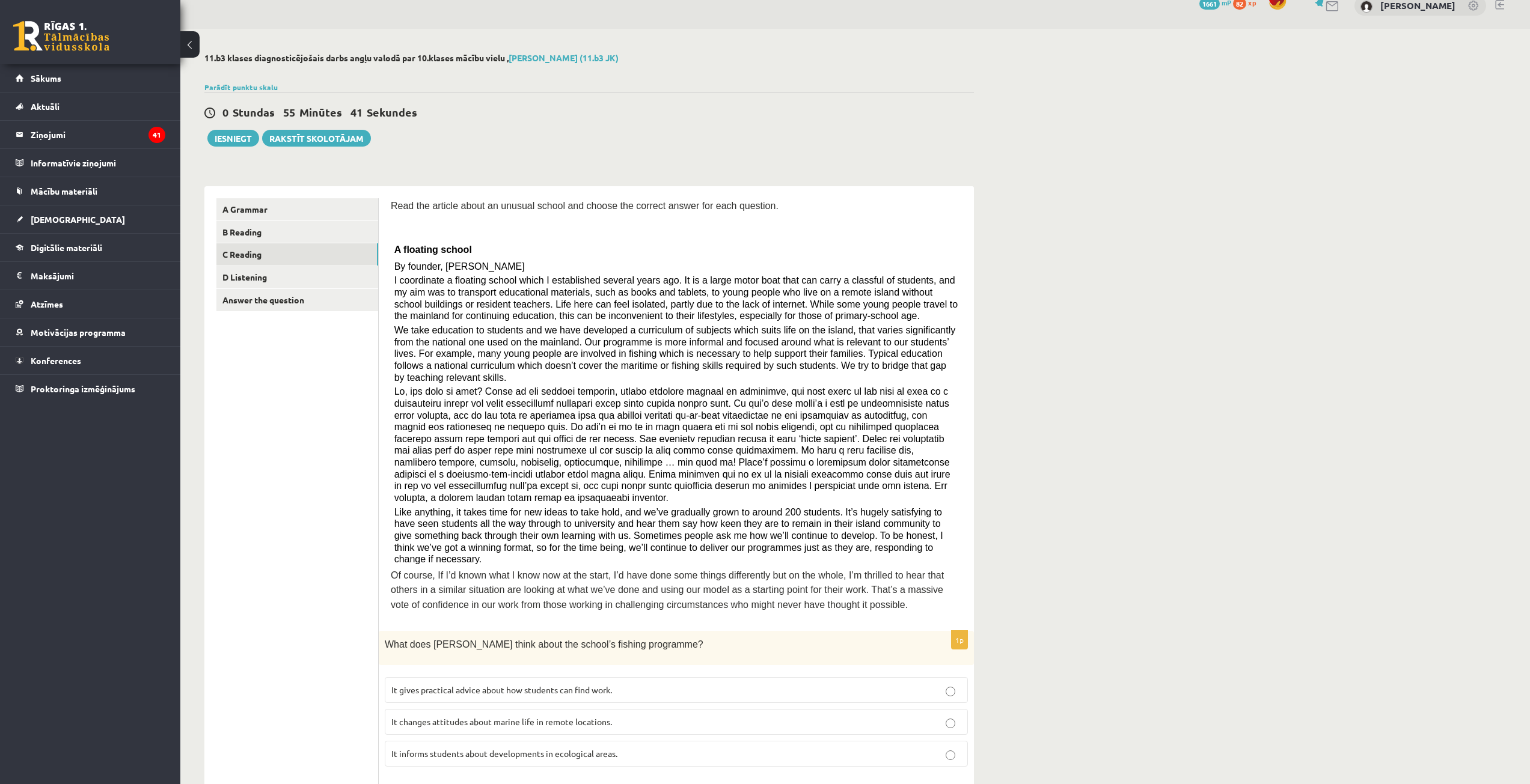
scroll to position [0, 0]
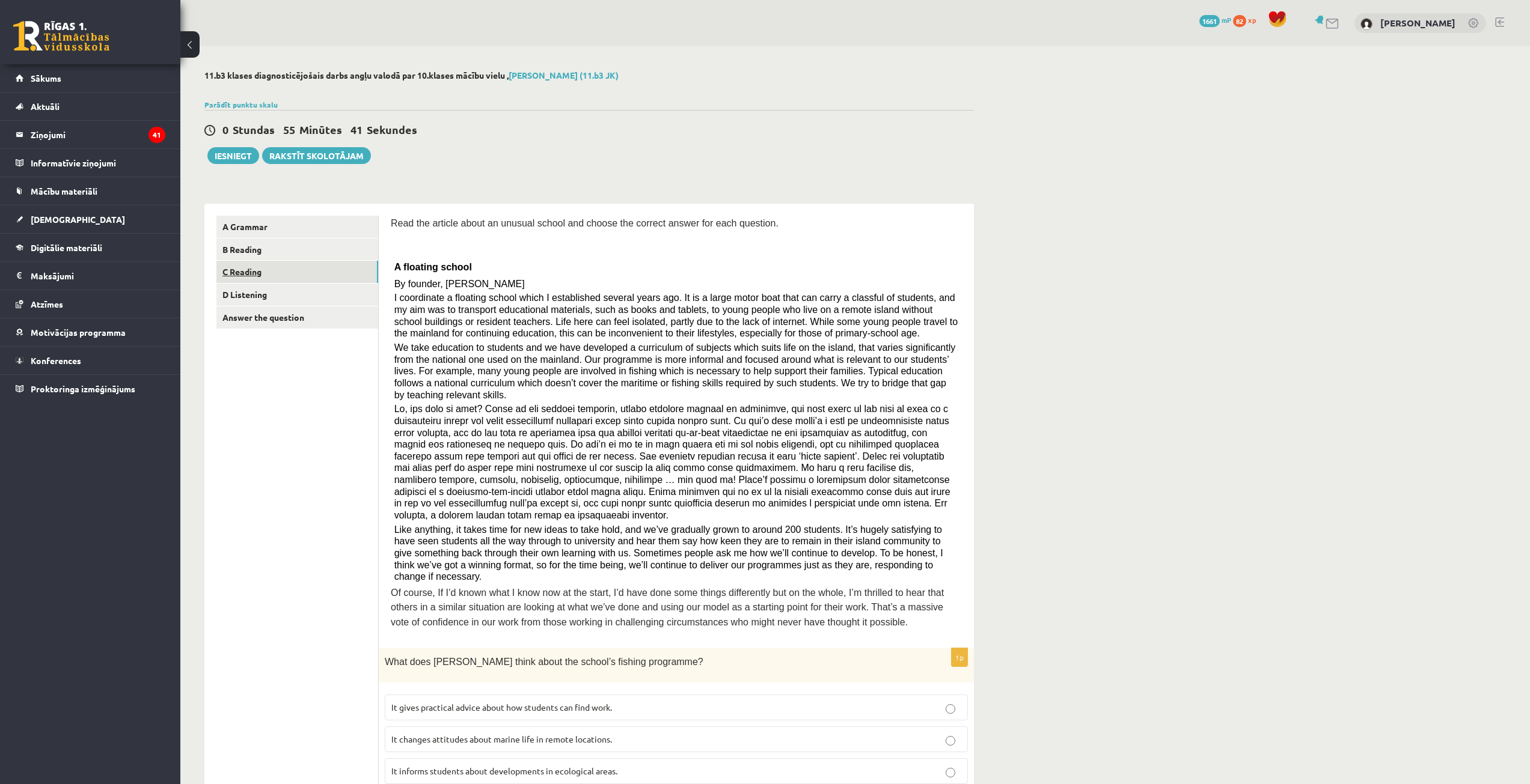
click at [256, 280] on link "C Reading" at bounding box center [298, 272] width 162 height 22
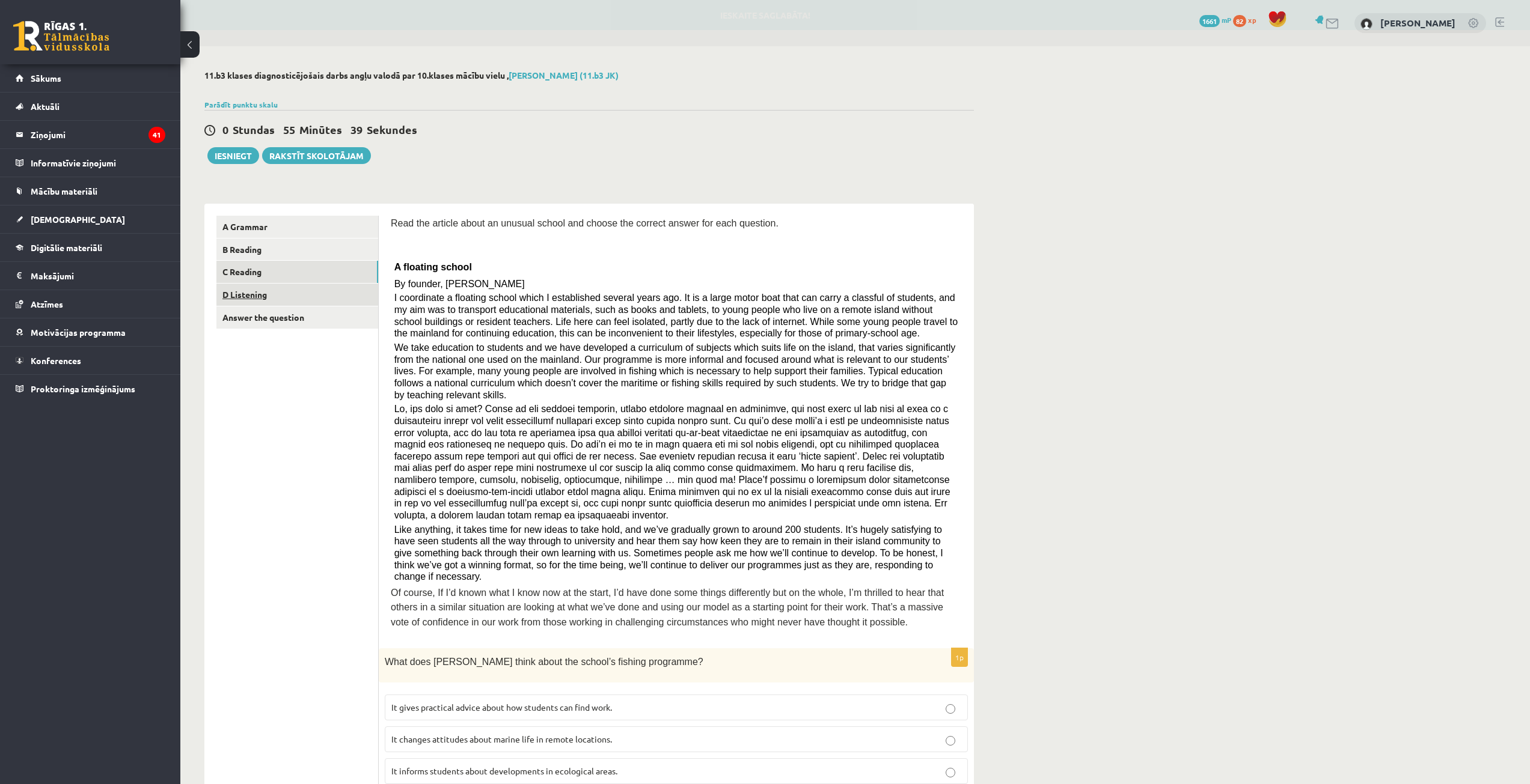
click at [303, 295] on link "D Listening" at bounding box center [298, 294] width 162 height 22
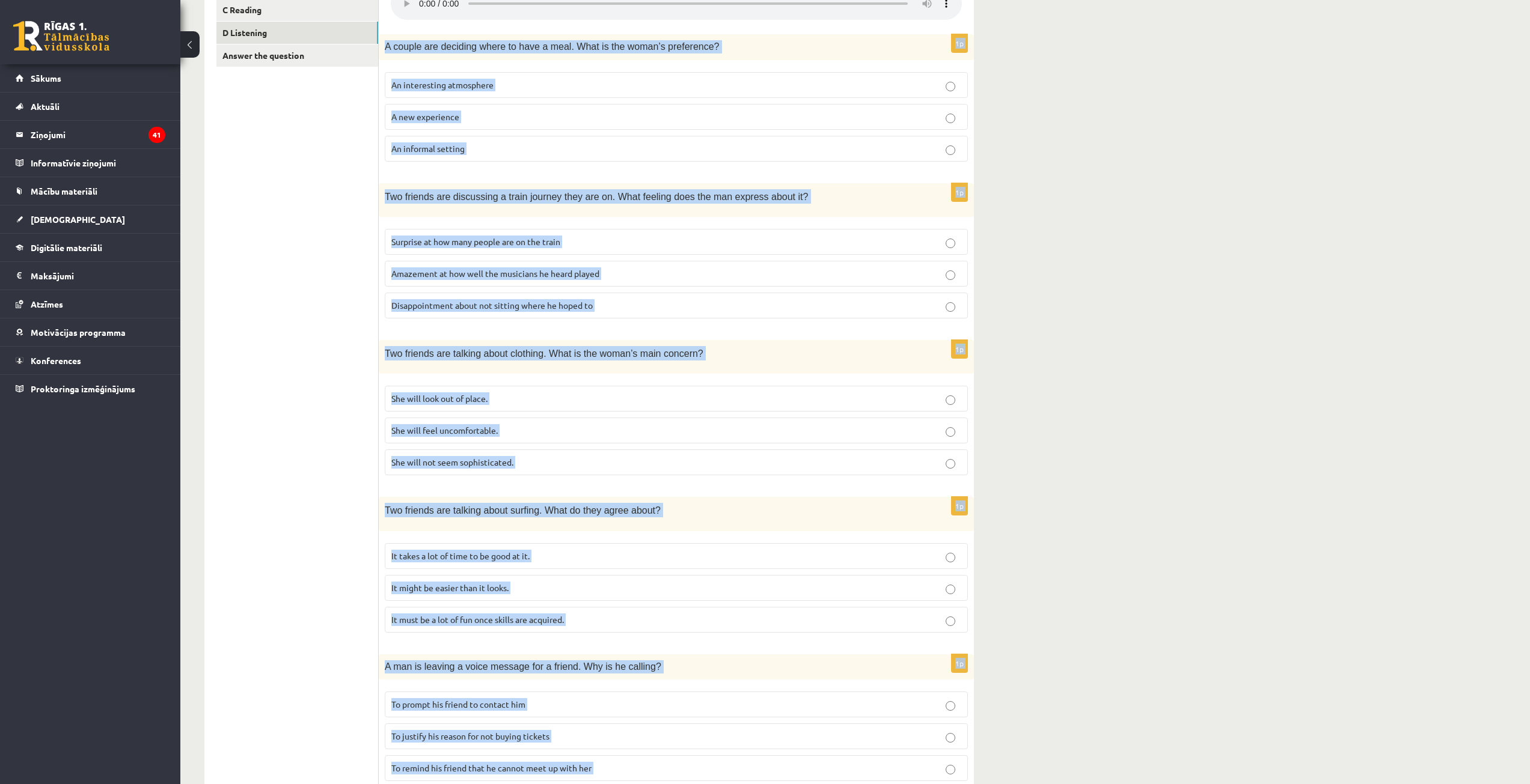
scroll to position [461, 0]
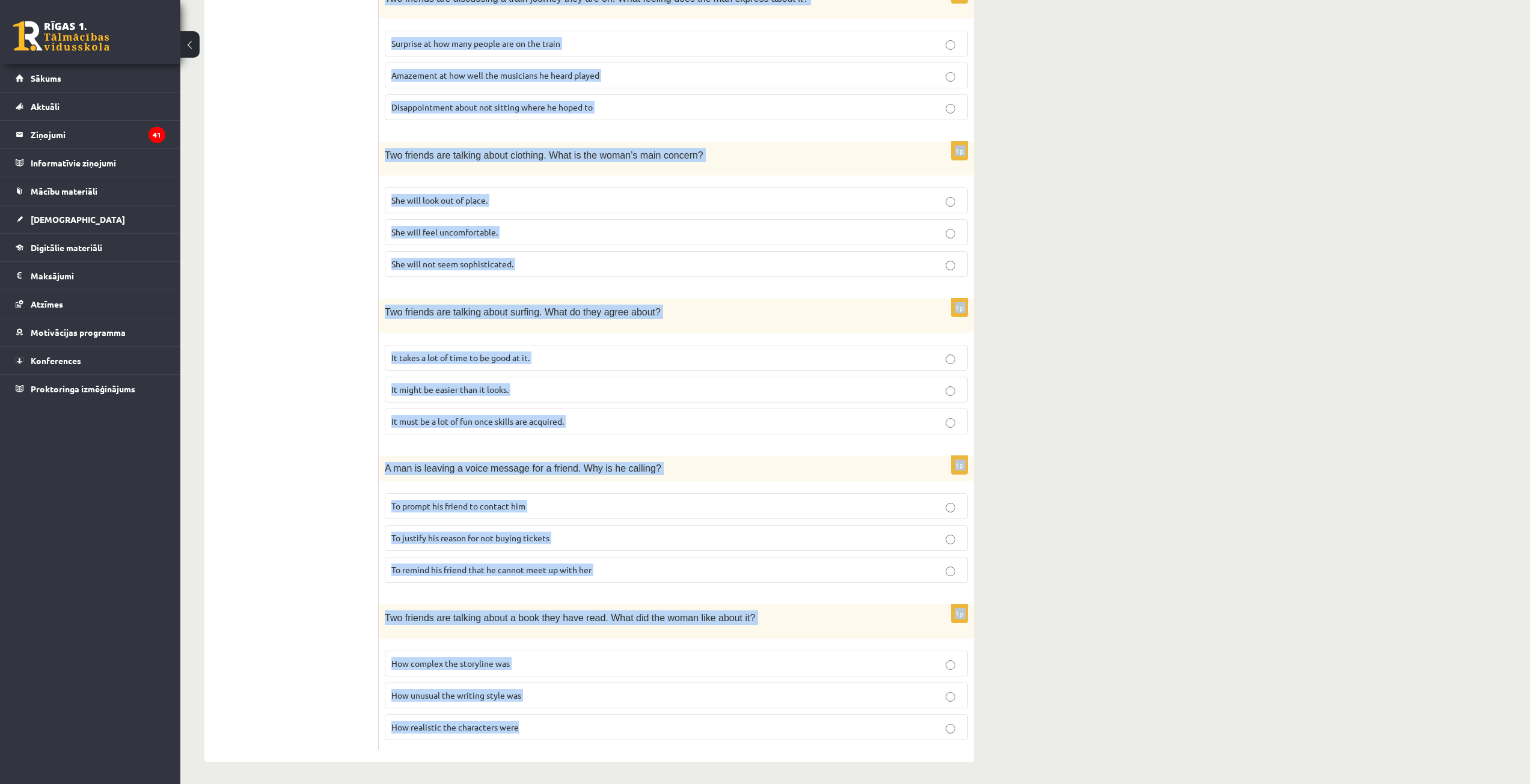
drag, startPoint x: 391, startPoint y: 223, endPoint x: 751, endPoint y: 691, distance: 590.4
copy form "Listen to the conversation and answer the question. 1p A couple are deciding wh…"
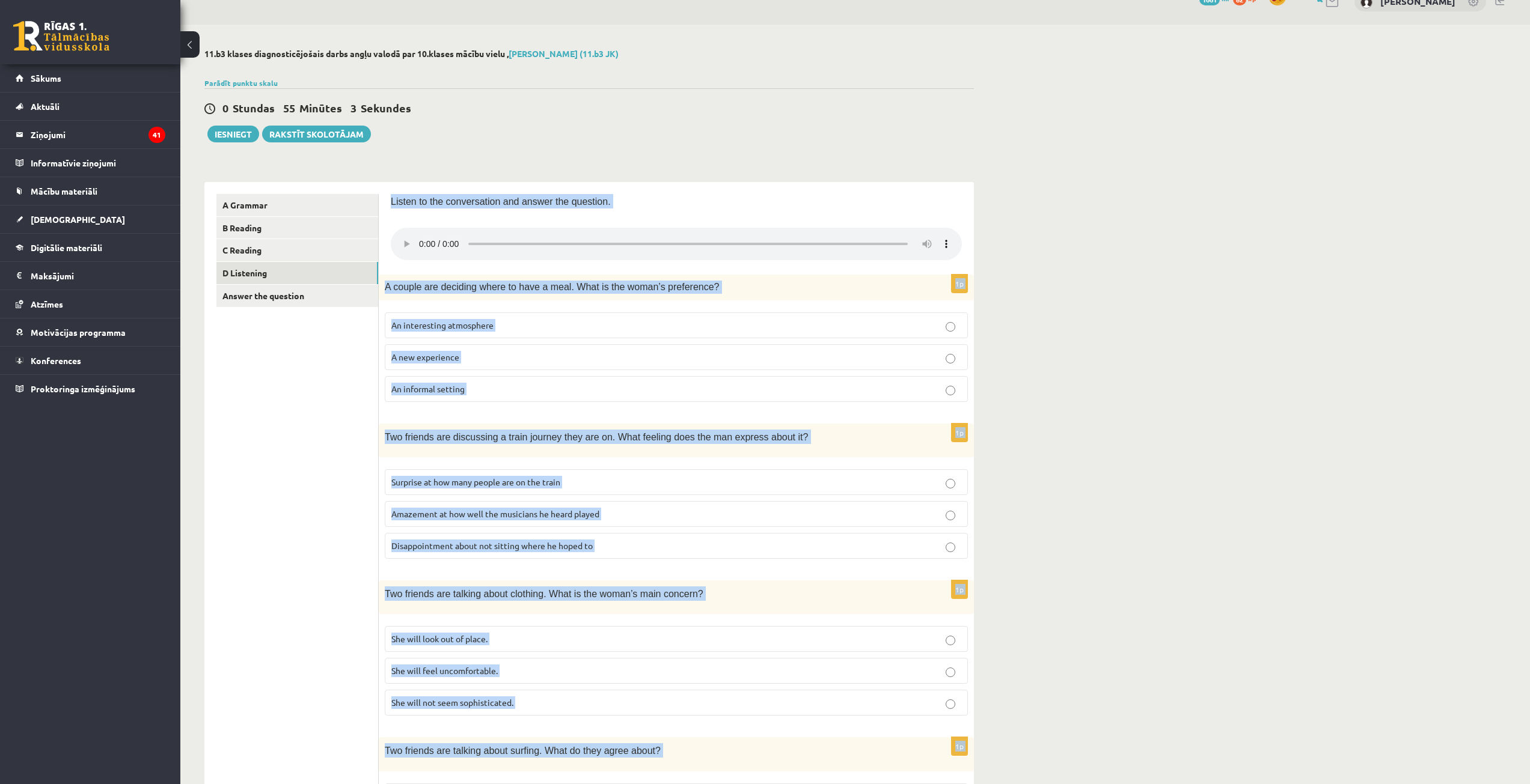
scroll to position [0, 0]
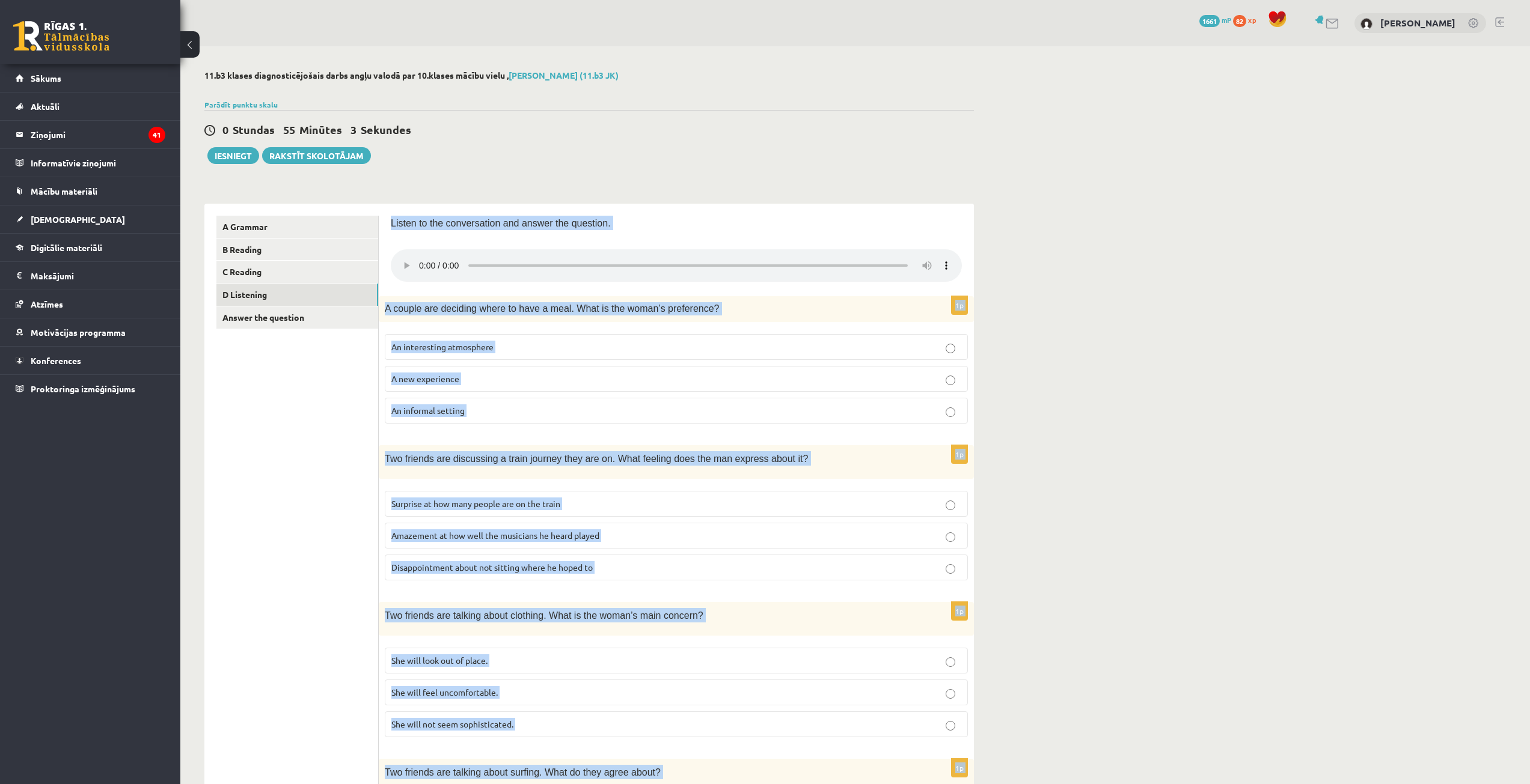
click at [1170, 371] on div "11.b3 klases diagnosticējošais darbs angļu valodā par 10.klases mācību vielu , …" at bounding box center [855, 646] width 1350 height 1200
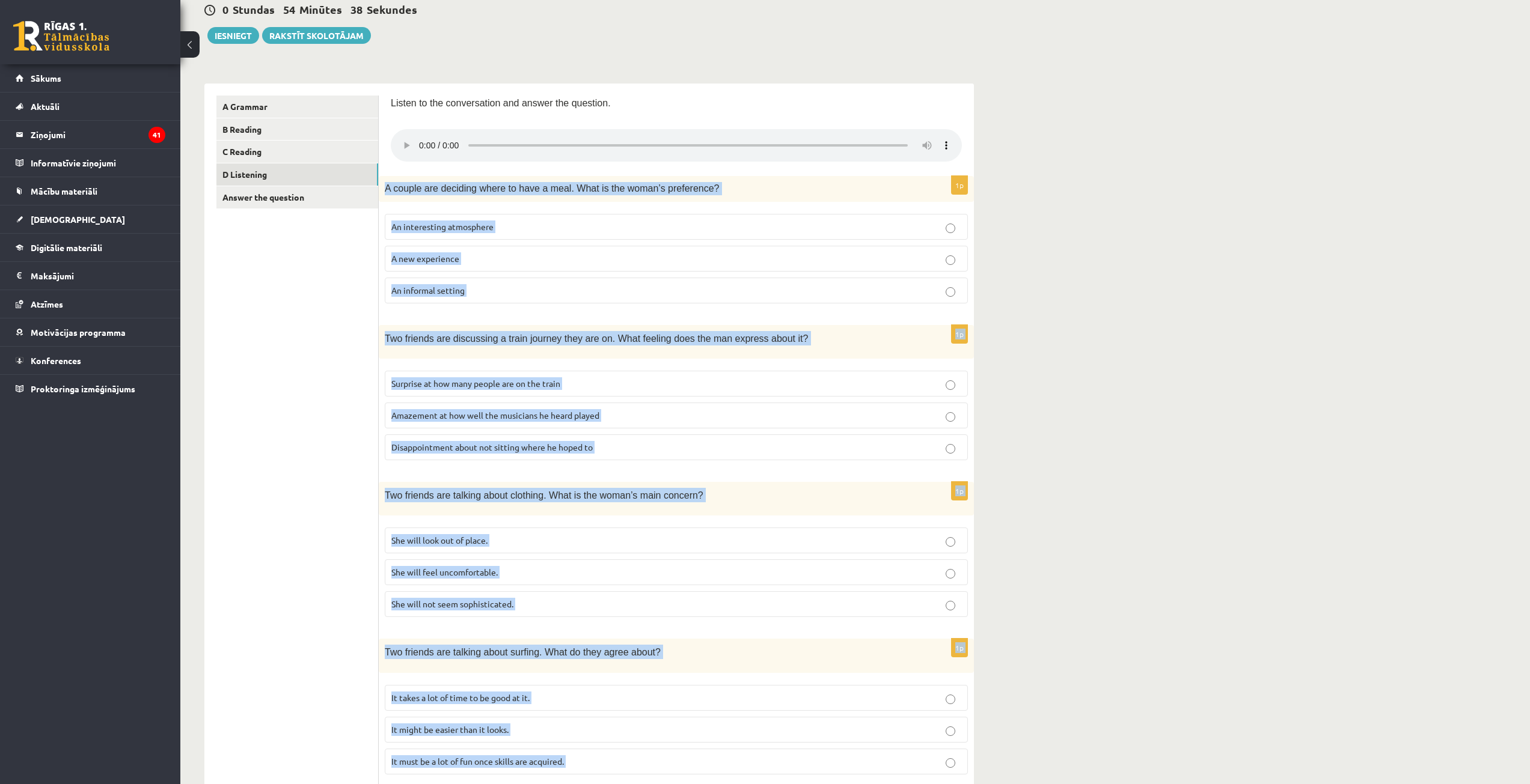
scroll to position [461, 0]
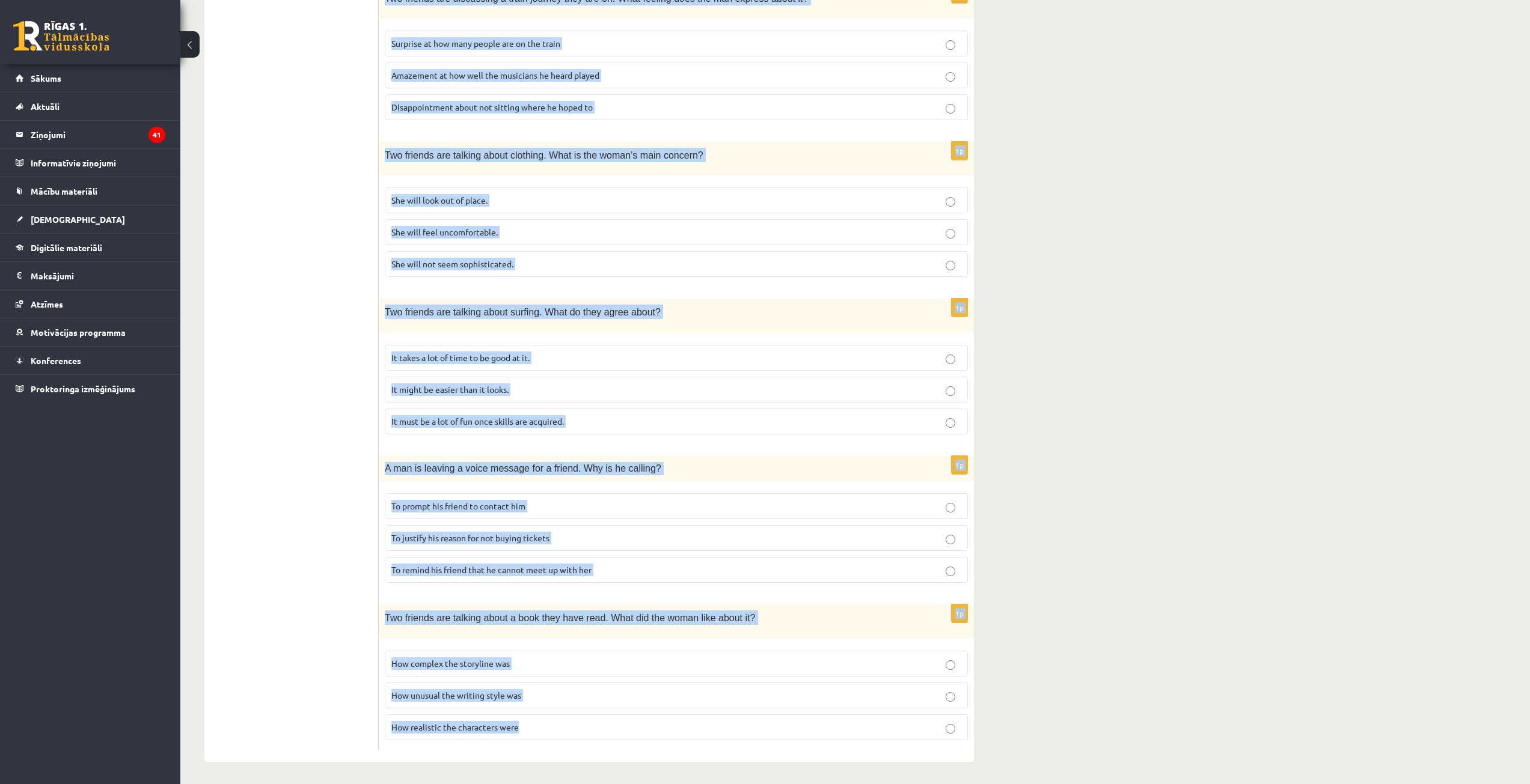
drag, startPoint x: 384, startPoint y: 188, endPoint x: 790, endPoint y: 731, distance: 678.0
copy form "A couple are deciding where to have a meal. What is the woman’s preference? An …"
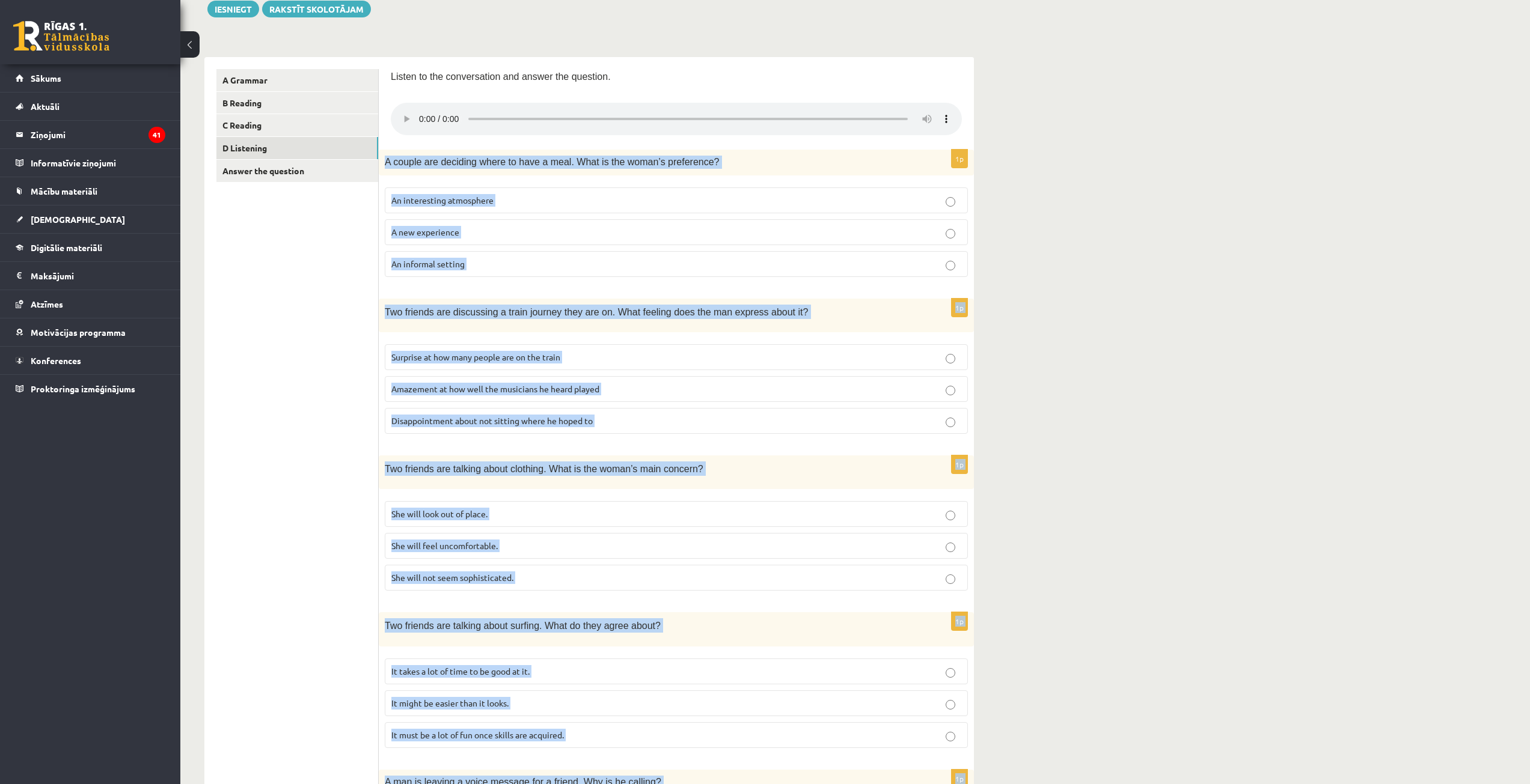
scroll to position [99, 0]
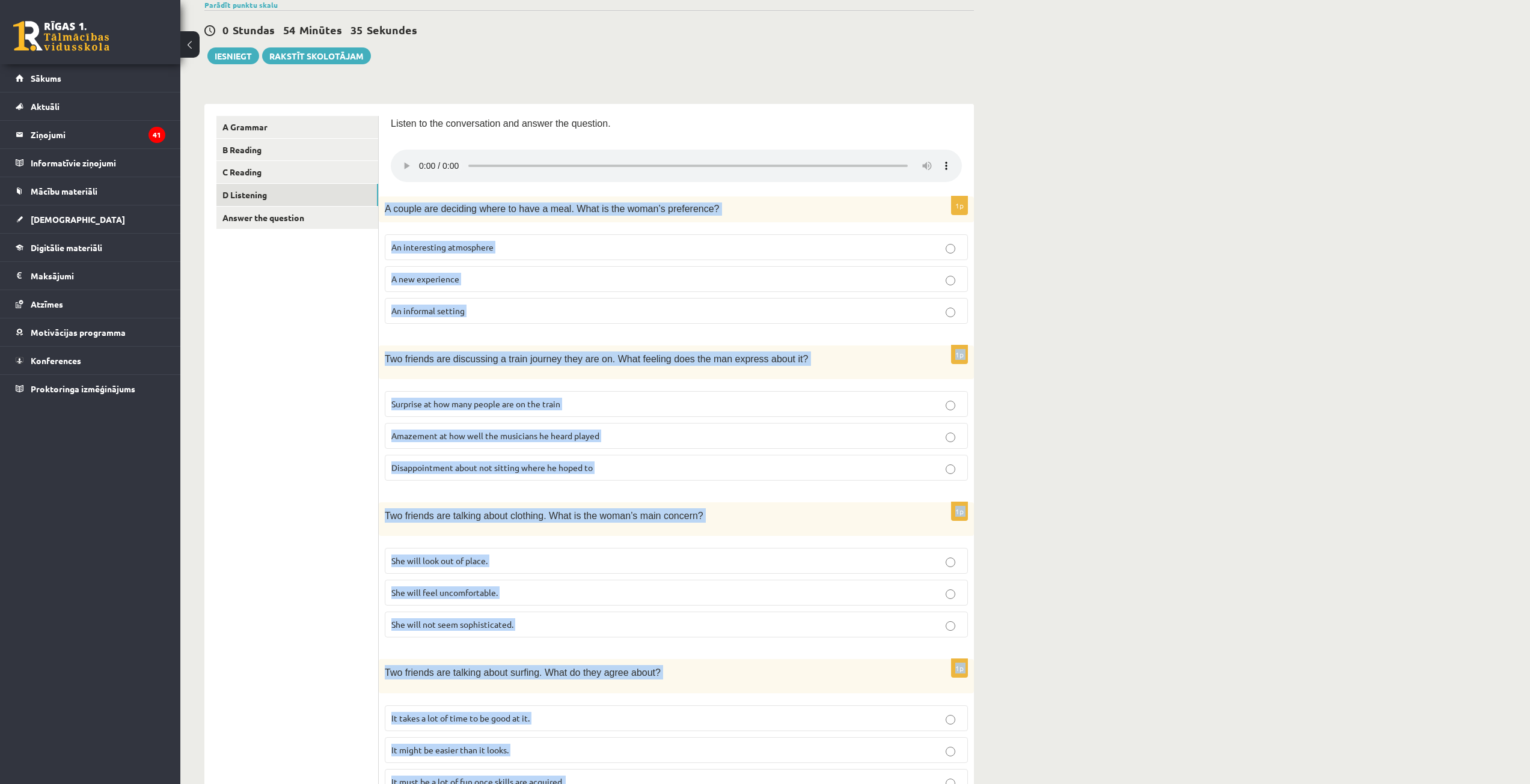
click at [1175, 369] on div "11.b3 klases diagnosticējošais darbs angļu valodā par 10.klases mācību vielu , …" at bounding box center [855, 547] width 1350 height 1200
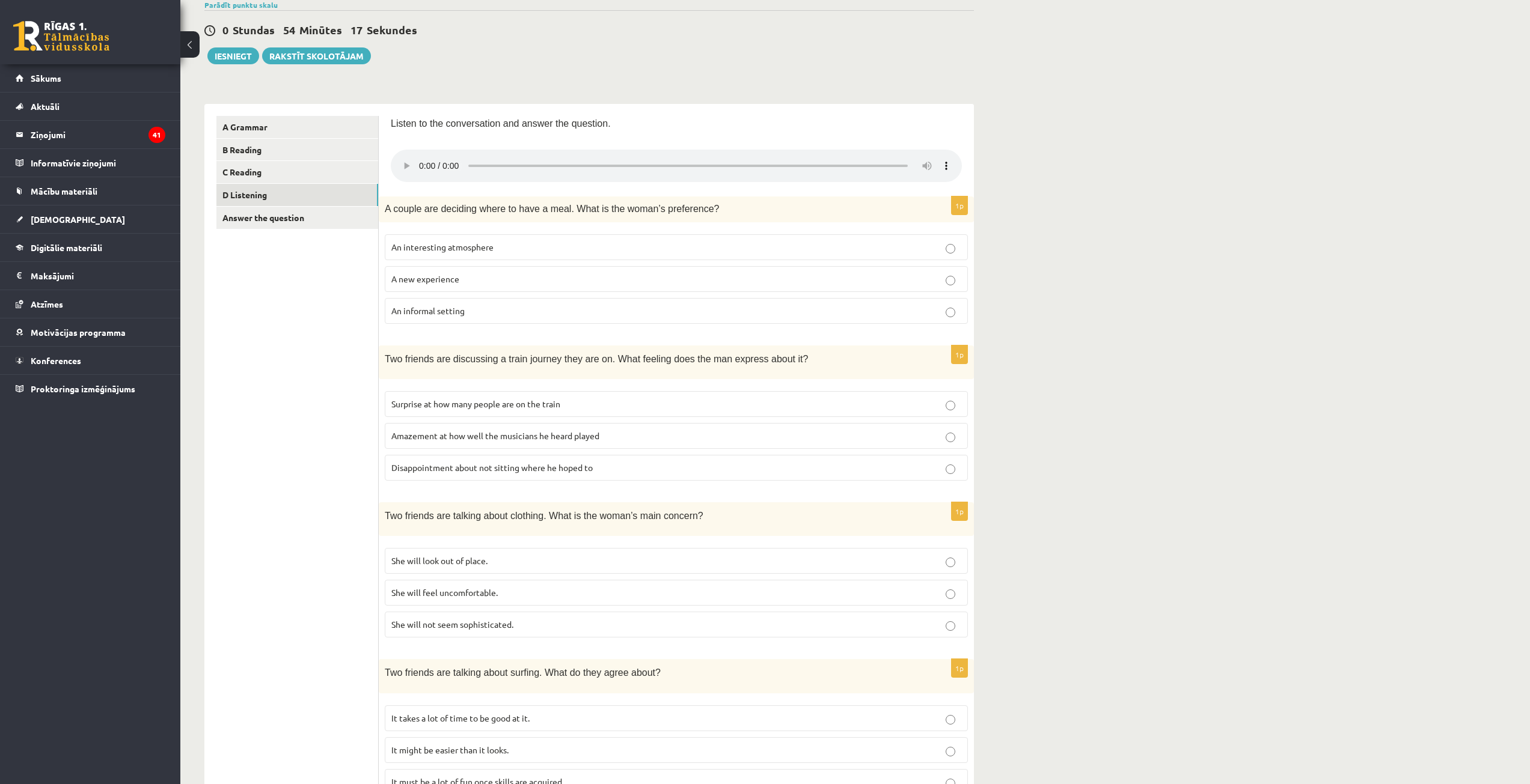
click at [482, 283] on p "A new experience" at bounding box center [676, 279] width 570 height 13
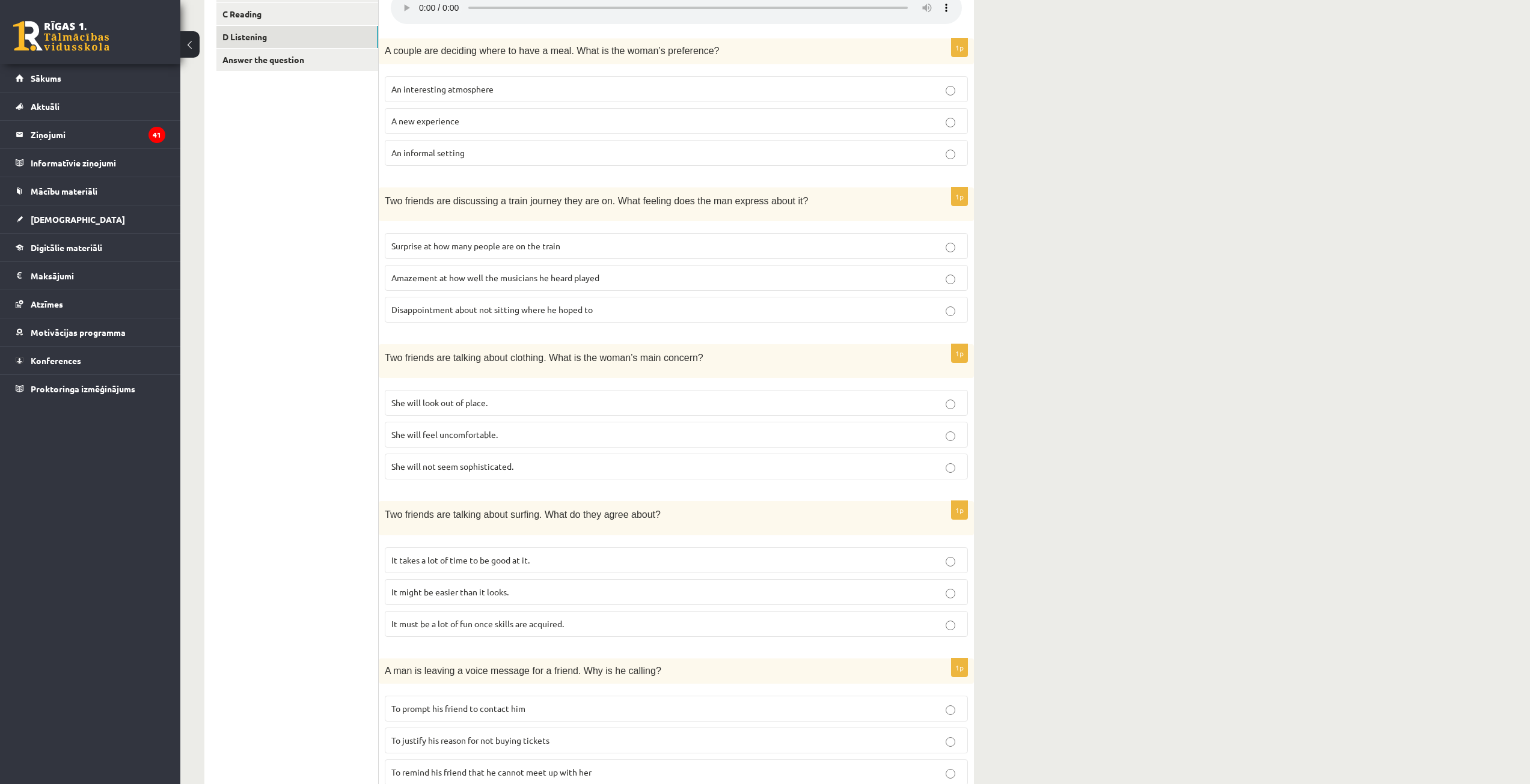
scroll to position [220, 0]
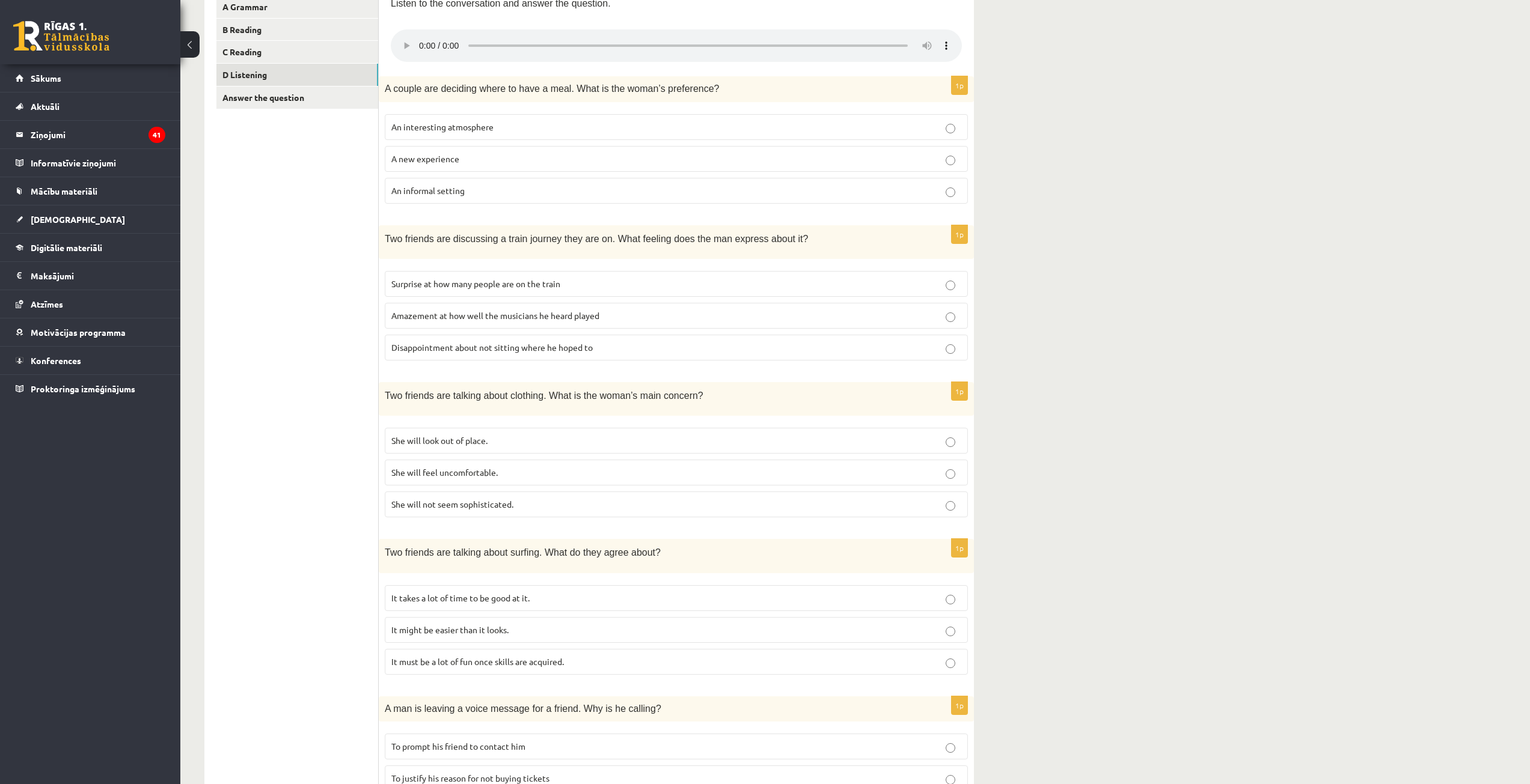
click at [460, 194] on span "An informal setting" at bounding box center [427, 191] width 73 height 11
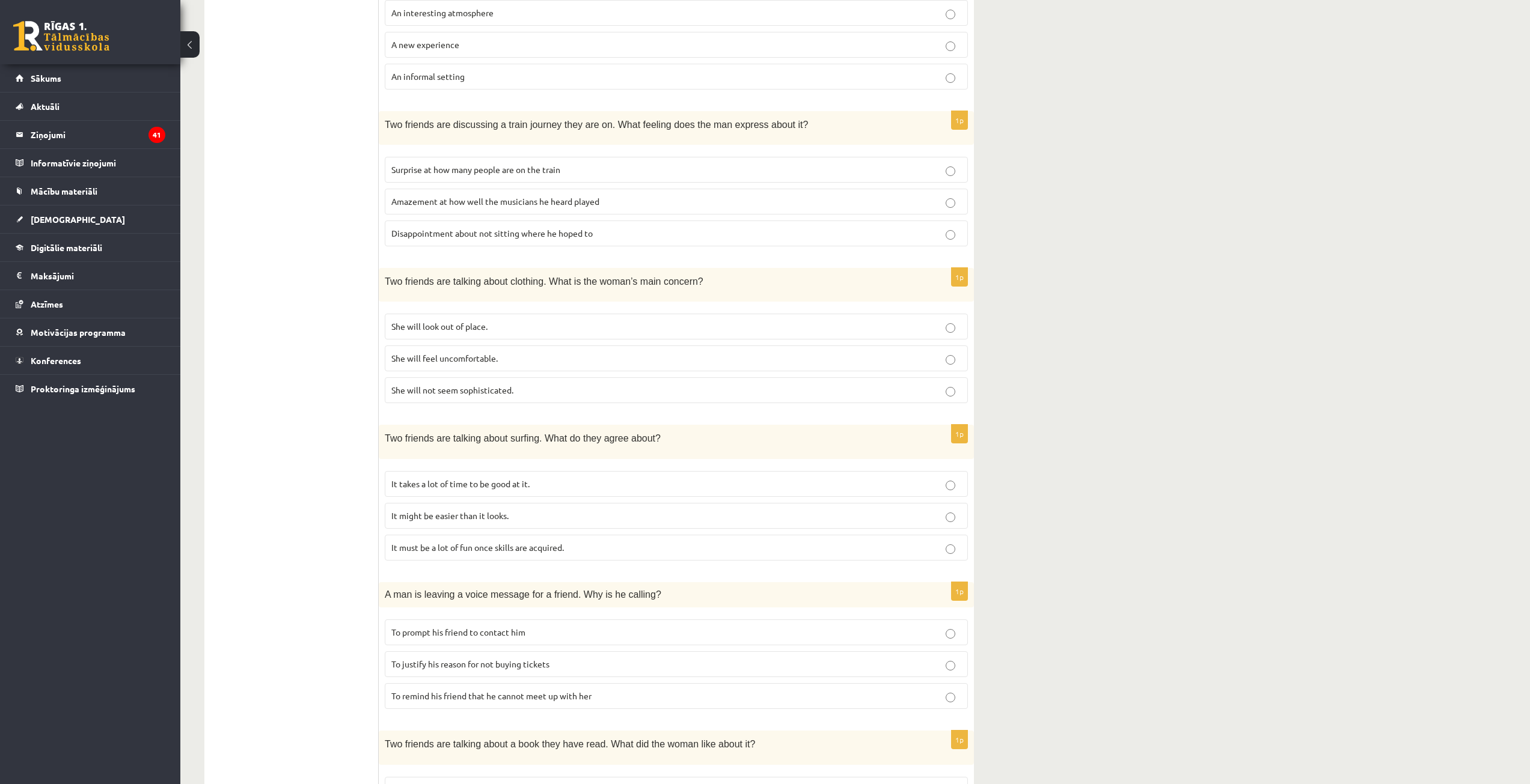
scroll to position [340, 0]
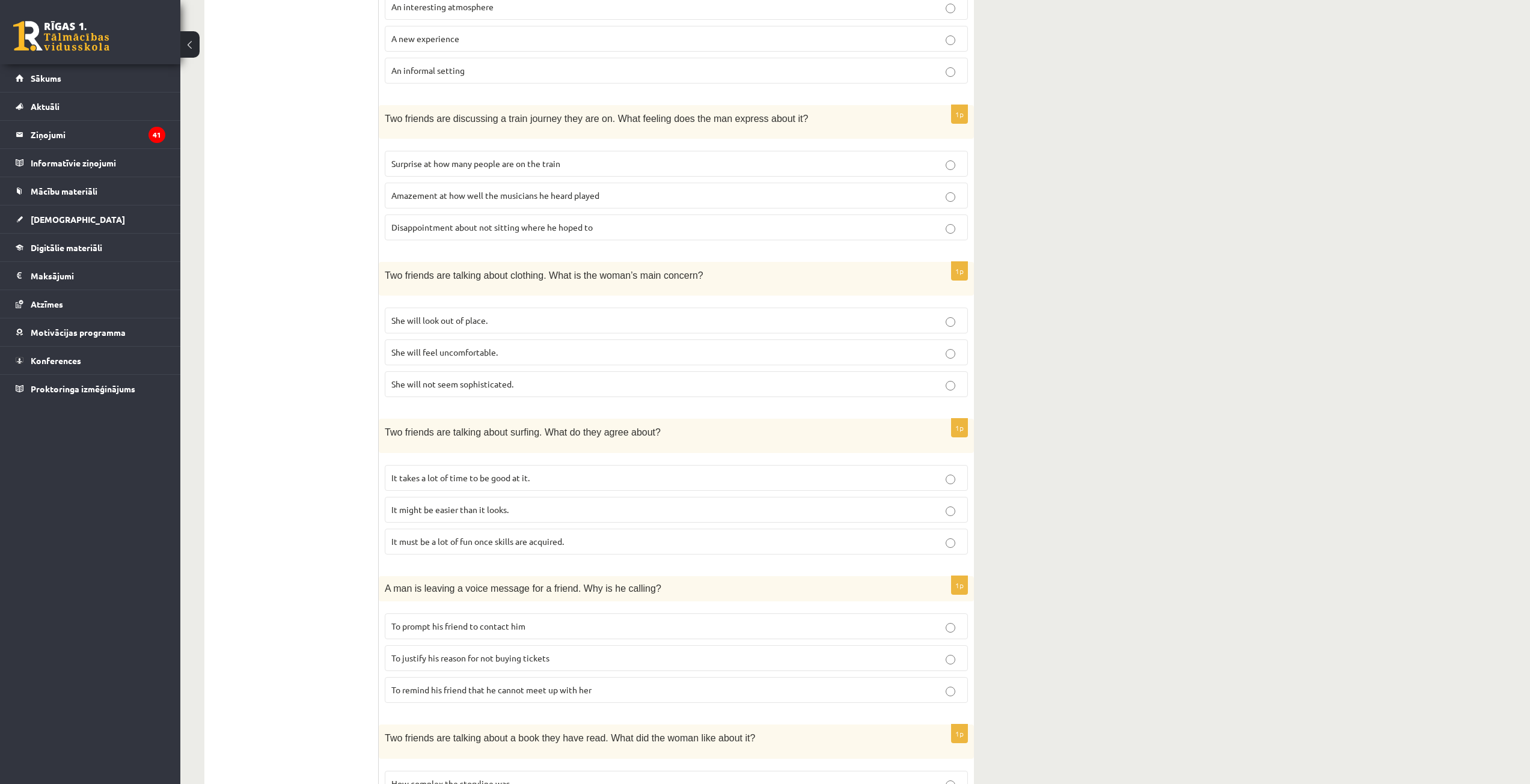
click at [505, 166] on span "Surprise at how many people are on the train" at bounding box center [476, 163] width 169 height 11
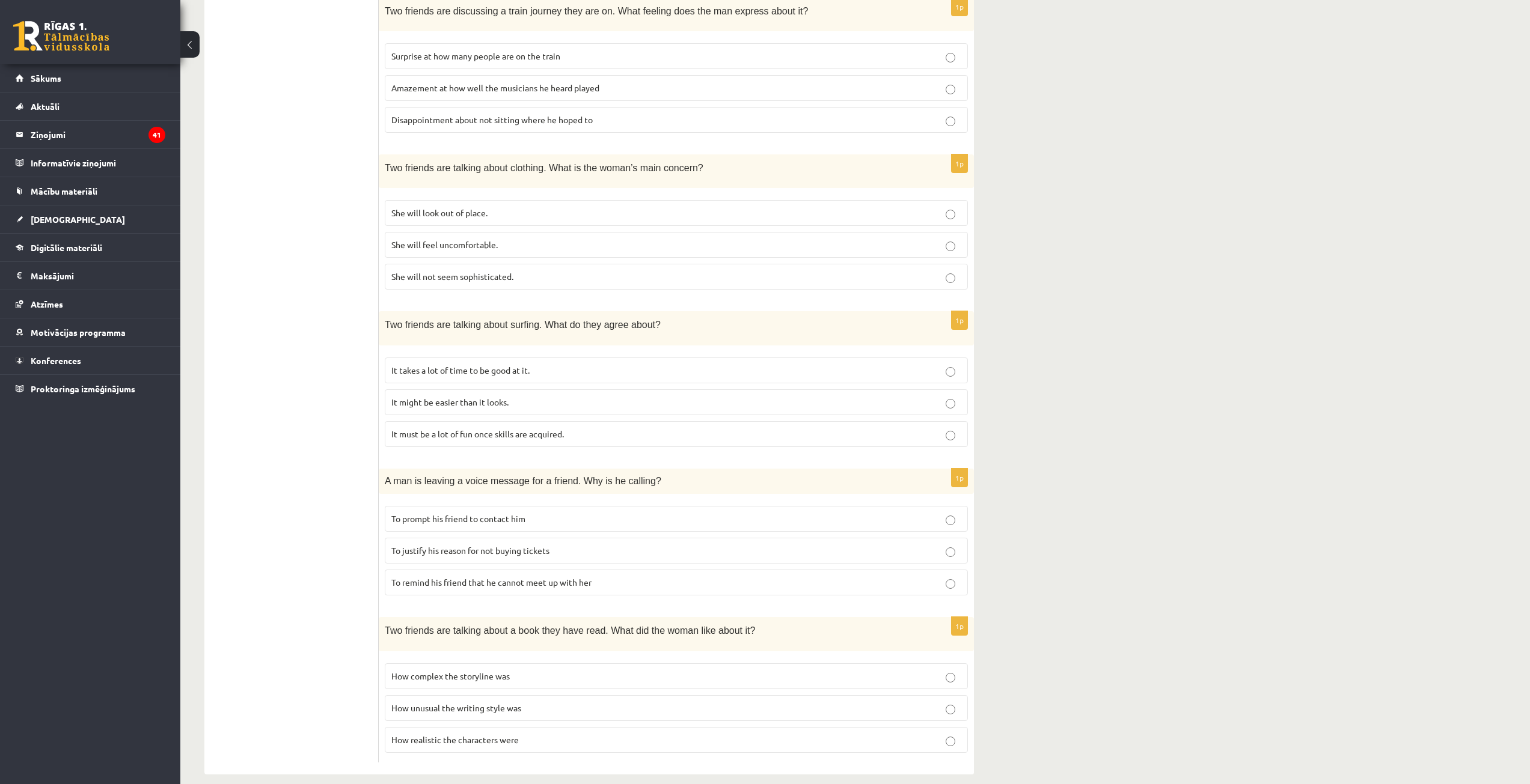
scroll to position [461, 0]
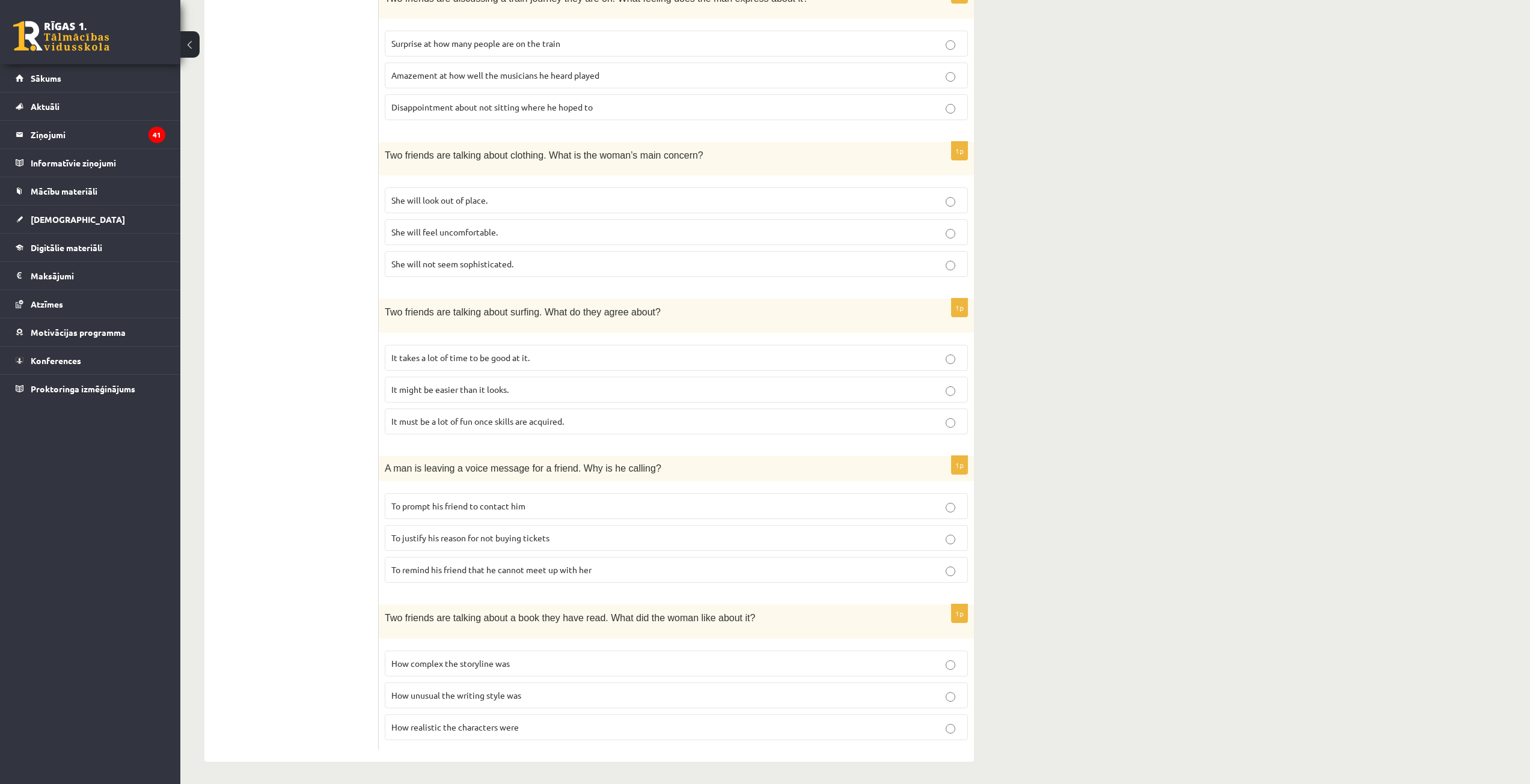
click at [521, 692] on span "How unusual the writing style was" at bounding box center [456, 695] width 130 height 11
click at [556, 529] on label "To justify his reason for not buying tickets" at bounding box center [677, 538] width 583 height 26
click at [718, 493] on label "To prompt his friend to contact him" at bounding box center [677, 506] width 583 height 26
click at [755, 419] on p "It must be a lot of fun once skills are acquired." at bounding box center [676, 421] width 570 height 13
click at [746, 214] on fieldset "She will look out of place. She will feel uncomfortable. She will not seem soph…" at bounding box center [677, 231] width 583 height 99
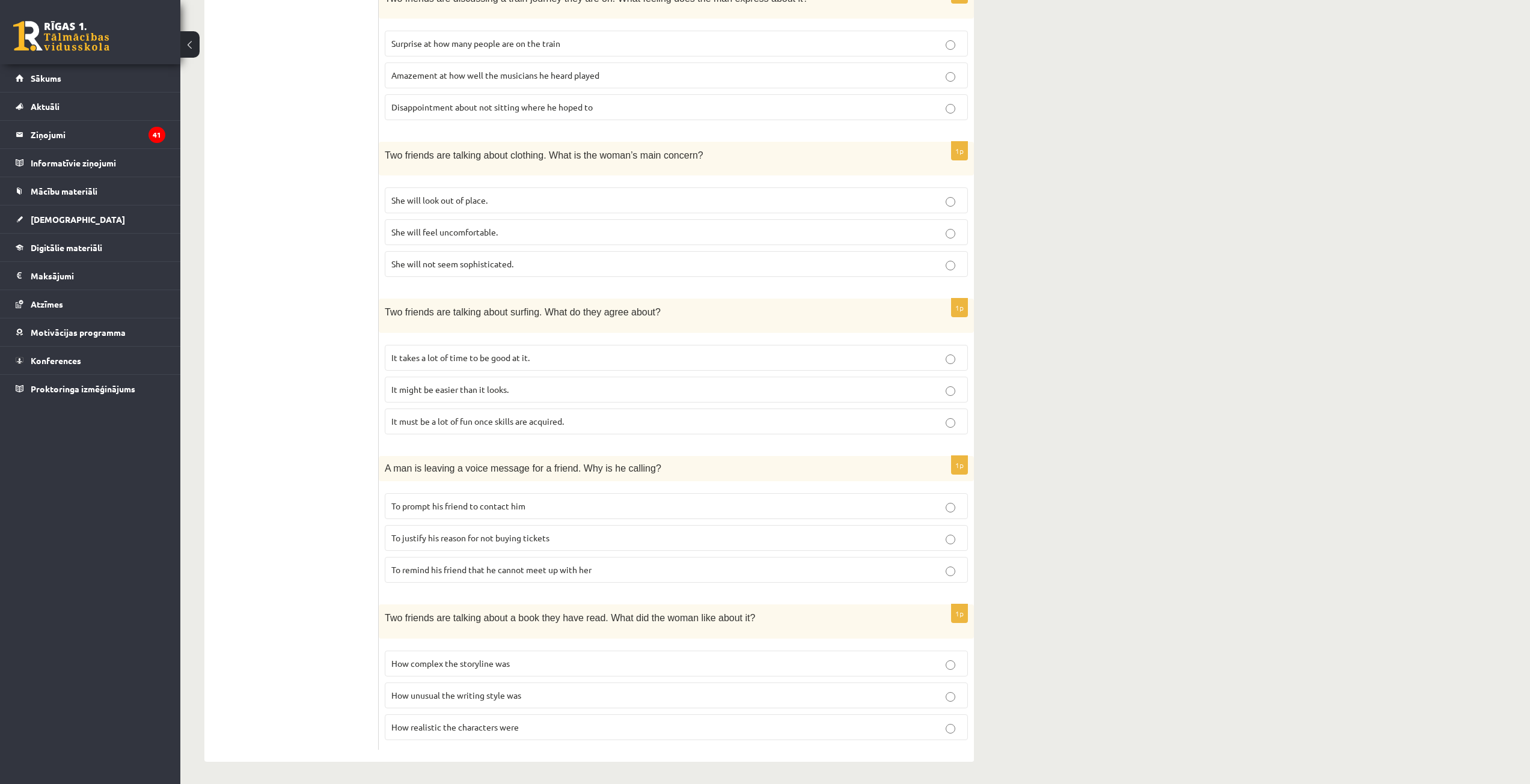
click at [788, 191] on label "She will look out of place." at bounding box center [677, 200] width 583 height 26
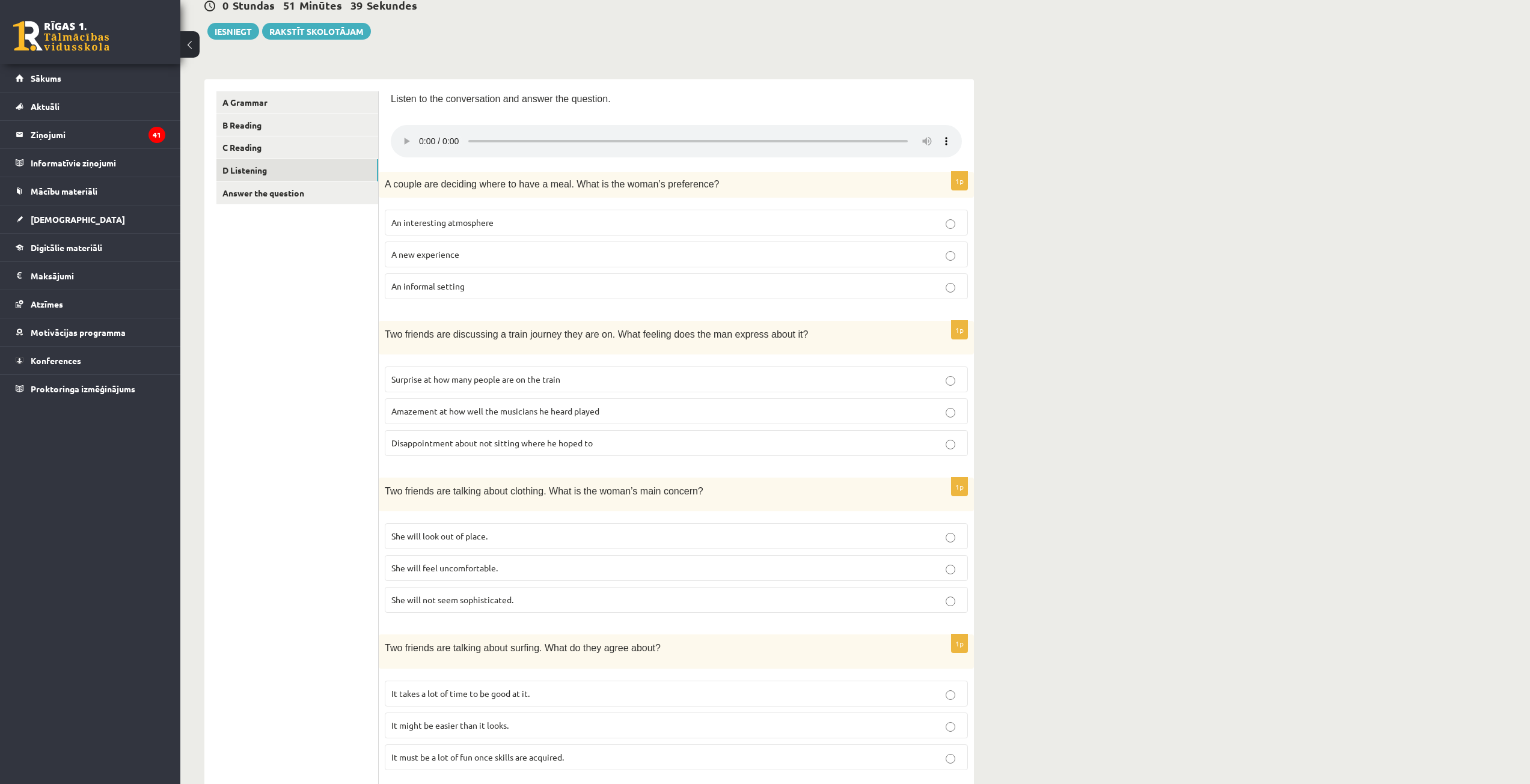
scroll to position [120, 0]
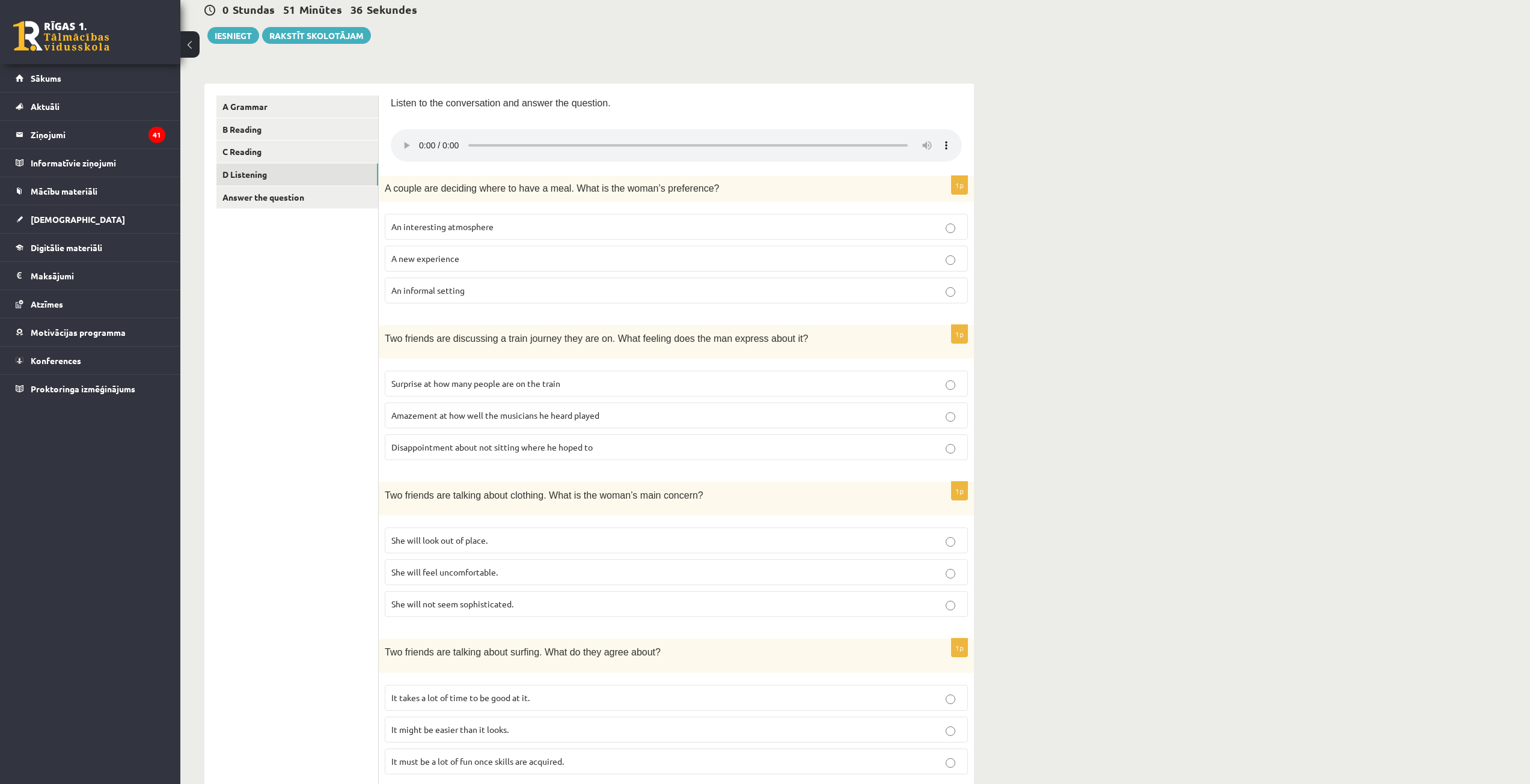
click at [522, 570] on p "She will feel uncomfortable." at bounding box center [676, 572] width 570 height 13
click at [287, 201] on link "Answer the question" at bounding box center [298, 197] width 162 height 22
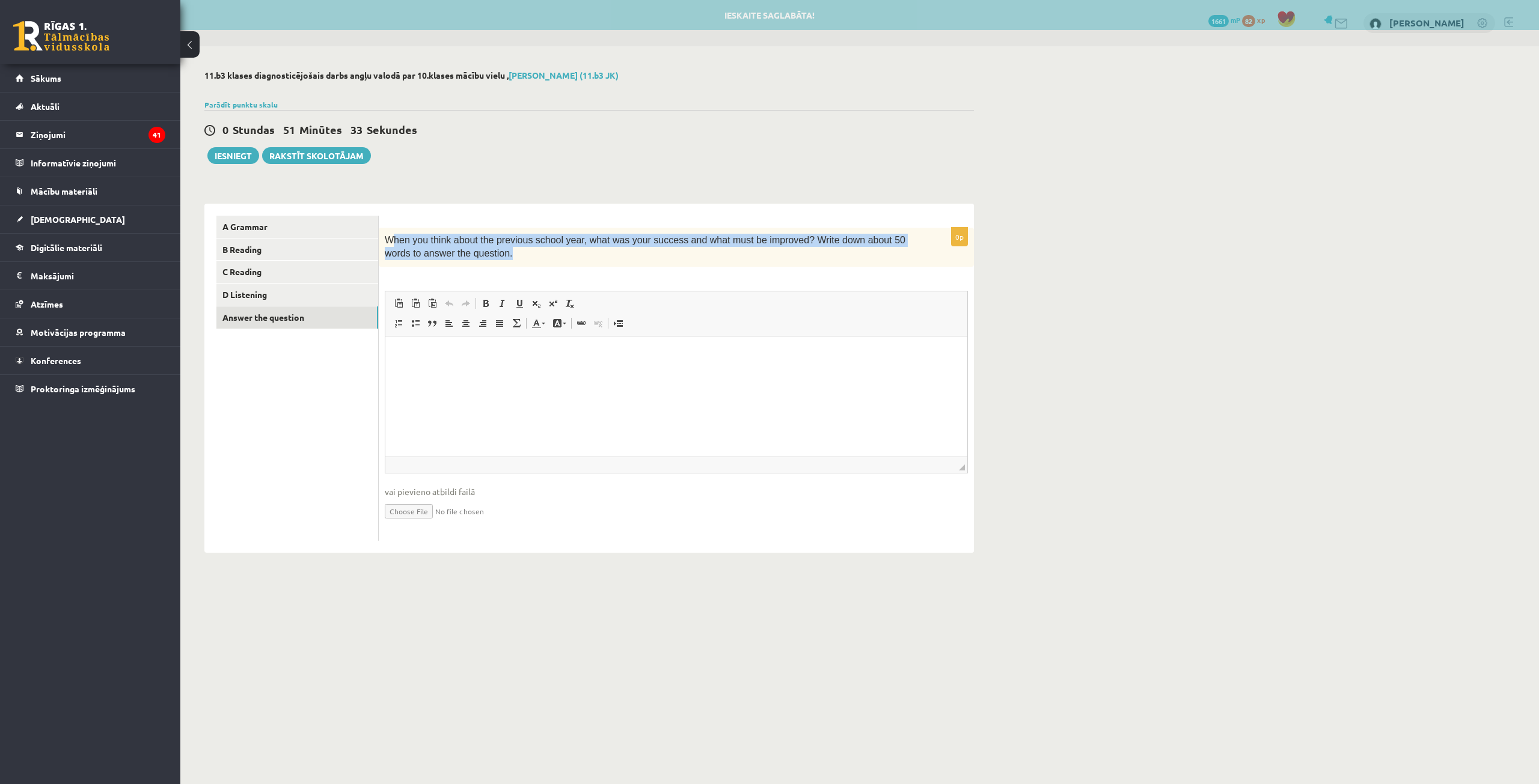
scroll to position [0, 0]
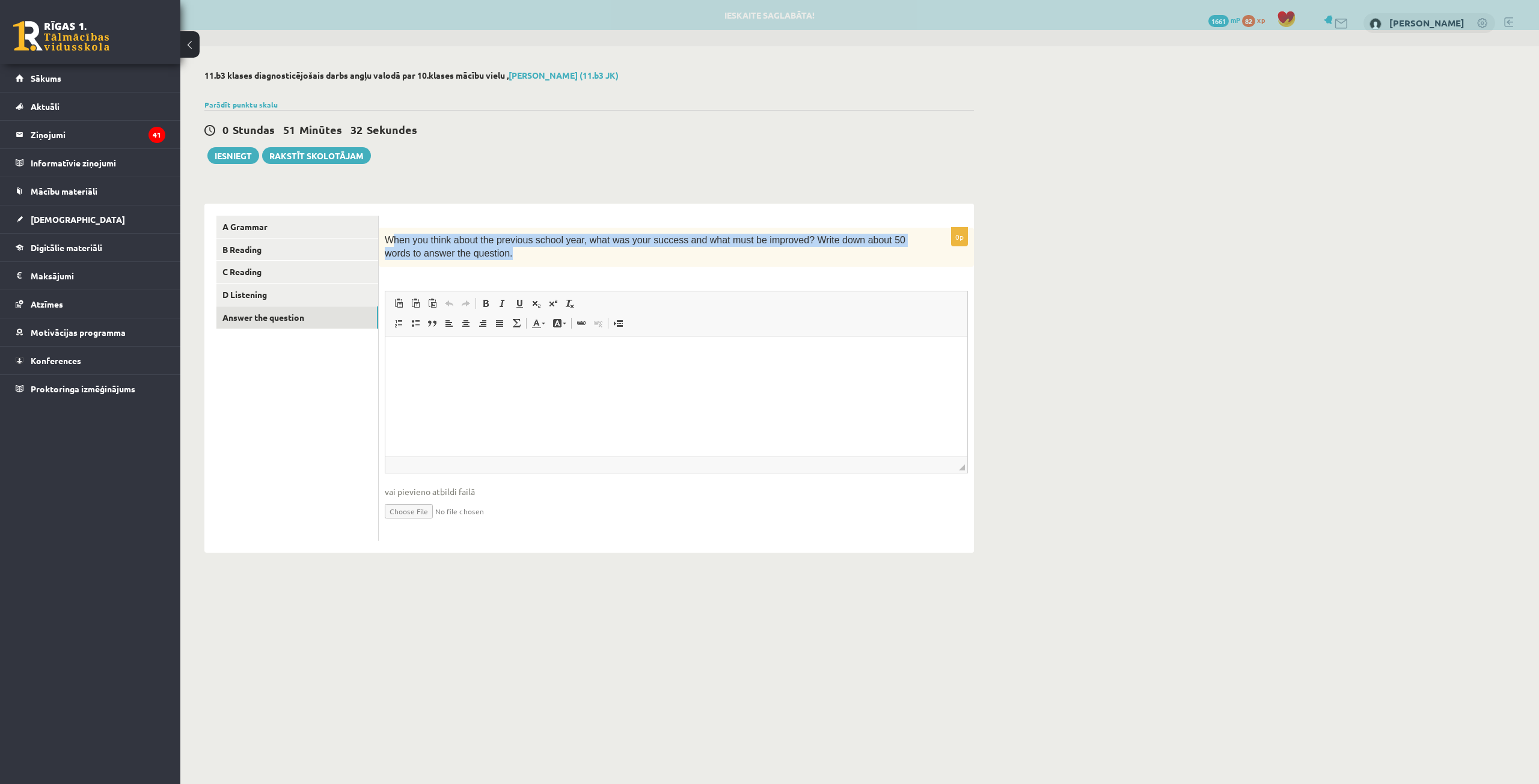
drag, startPoint x: 391, startPoint y: 236, endPoint x: 553, endPoint y: 266, distance: 164.8
click at [553, 266] on div "When you think about the previous school year, what was your success and what m…" at bounding box center [676, 247] width 595 height 39
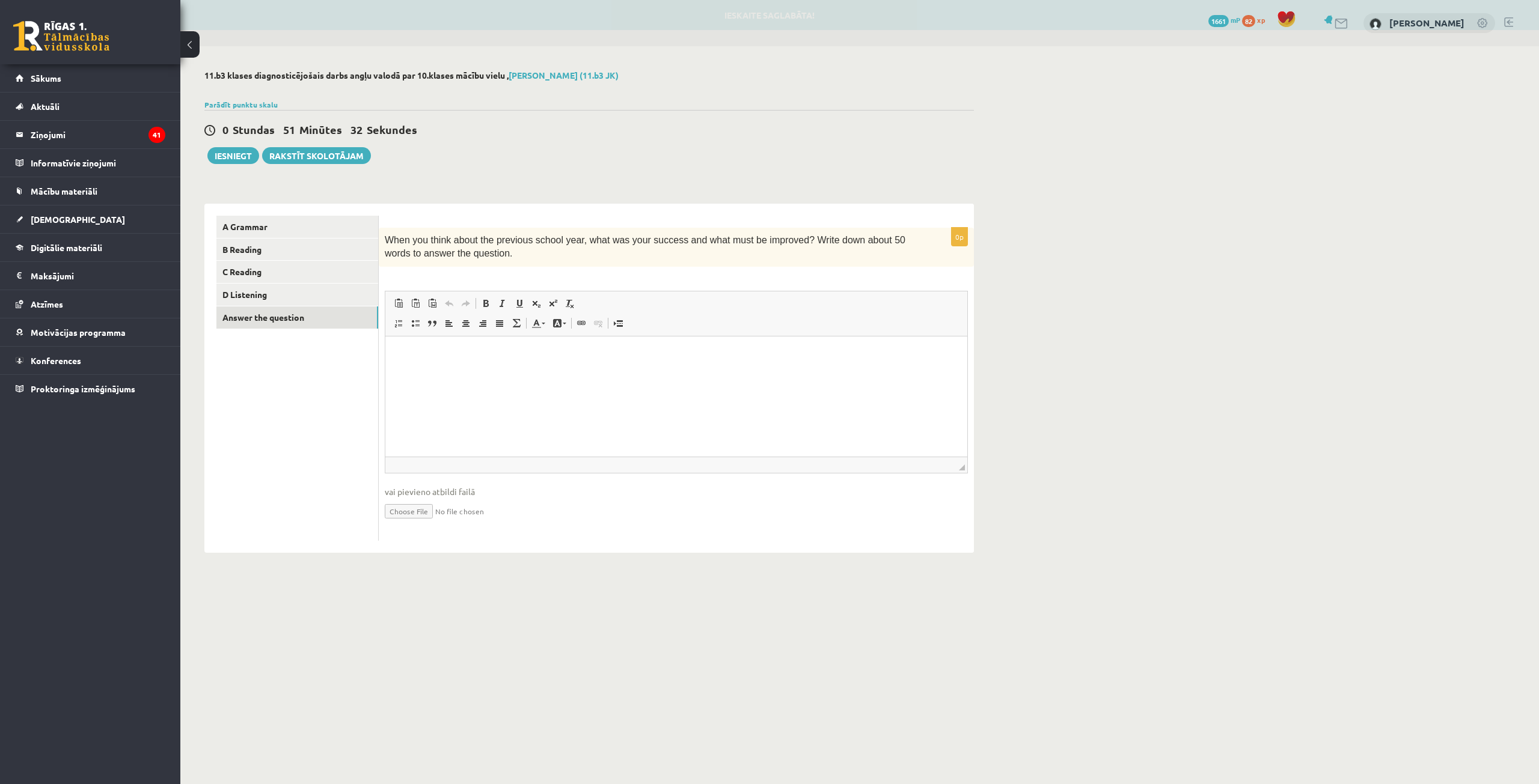
click at [612, 279] on div "0p When you think about the previous school year, what was your success and wha…" at bounding box center [676, 384] width 595 height 313
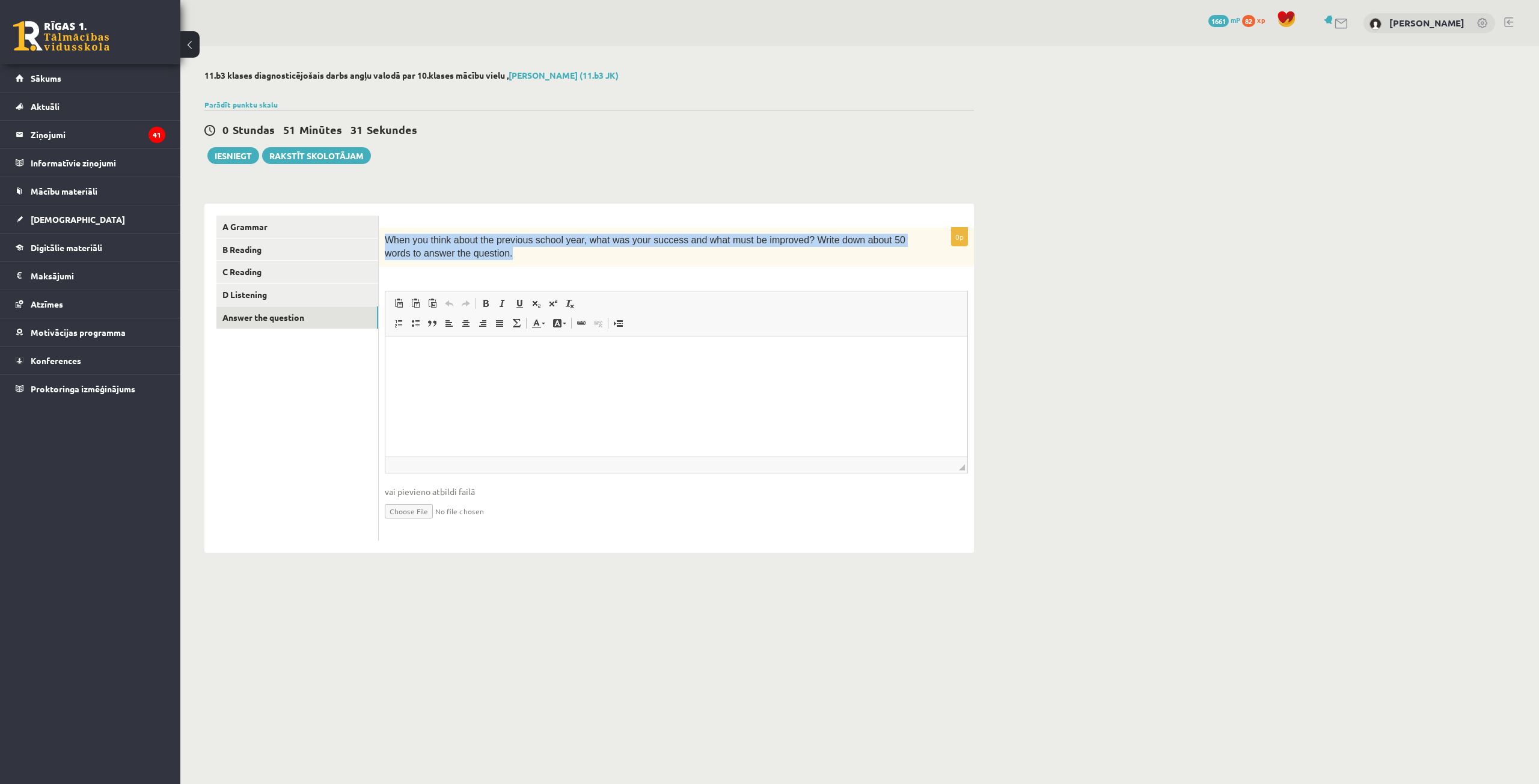
drag, startPoint x: 380, startPoint y: 240, endPoint x: 483, endPoint y: 266, distance: 106.2
click at [483, 266] on div "When you think about the previous school year, what was your success and what m…" at bounding box center [676, 247] width 595 height 39
copy span "When you think about the previous school year, what was your success and what m…"
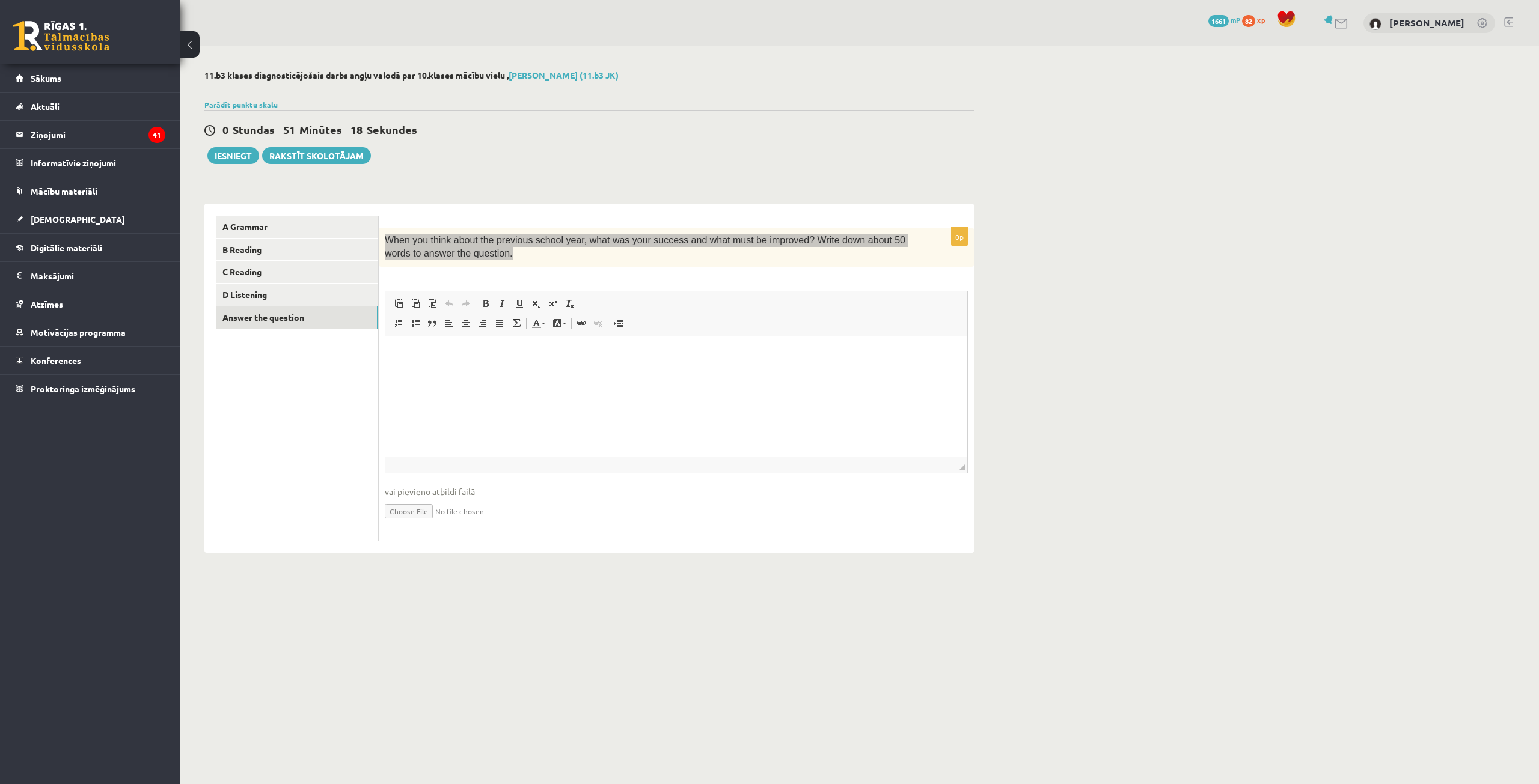
click at [571, 372] on html at bounding box center [676, 354] width 582 height 36
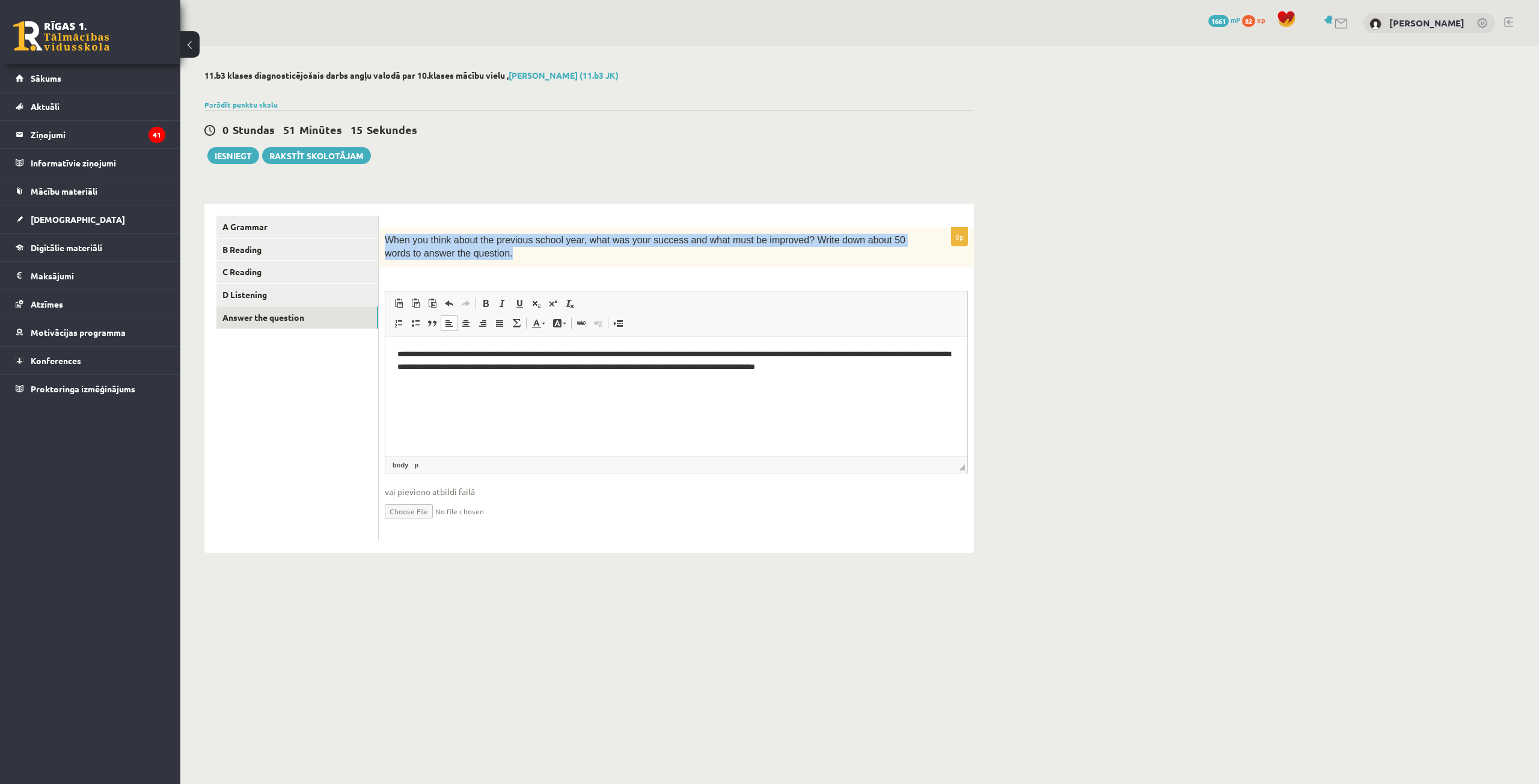
click at [503, 176] on div "11.b3 klases diagnosticējošais darbs angļu valodā par 10.klases mācību vielu , …" at bounding box center [589, 311] width 818 height 530
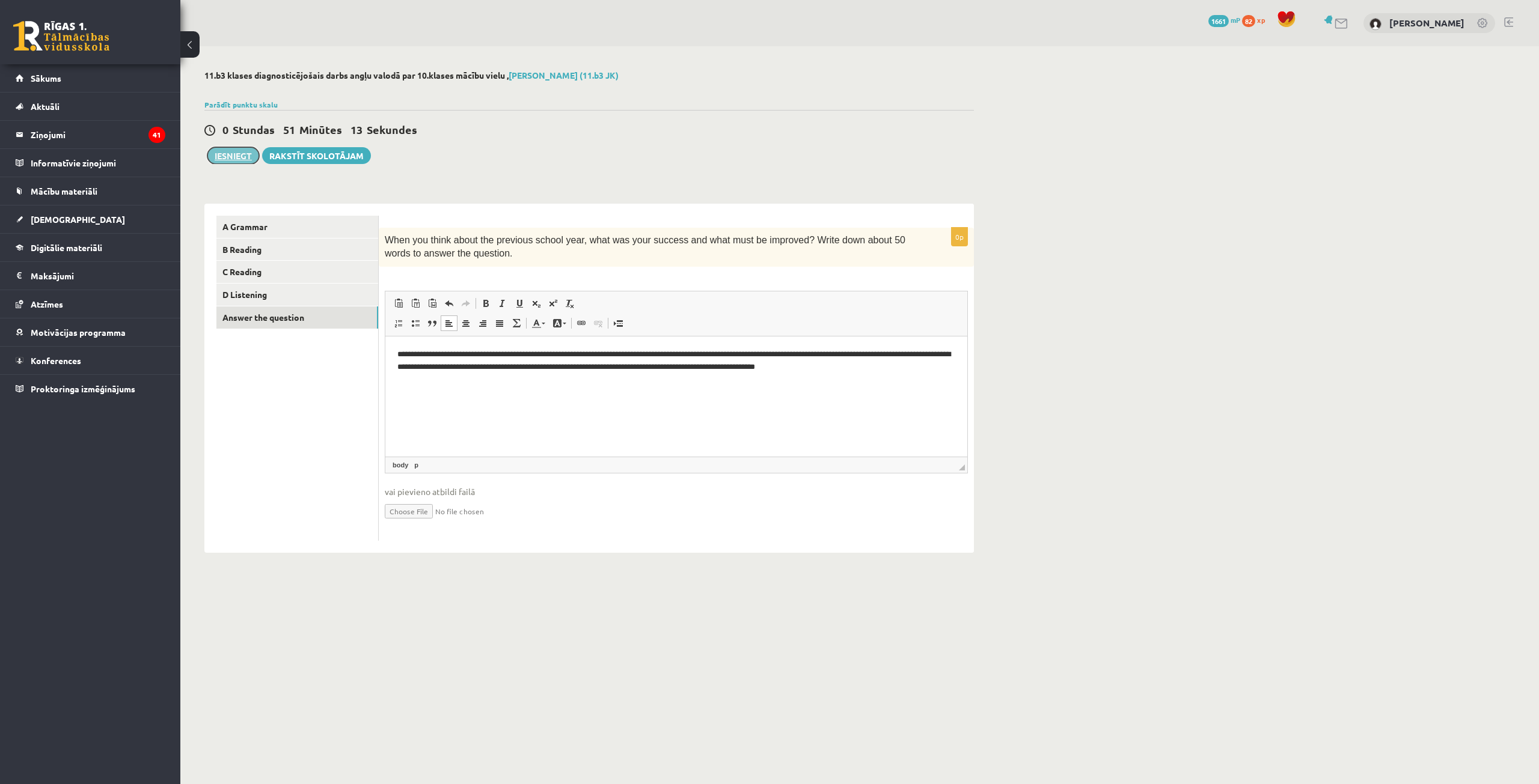
click at [226, 161] on button "Iesniegt" at bounding box center [234, 156] width 52 height 17
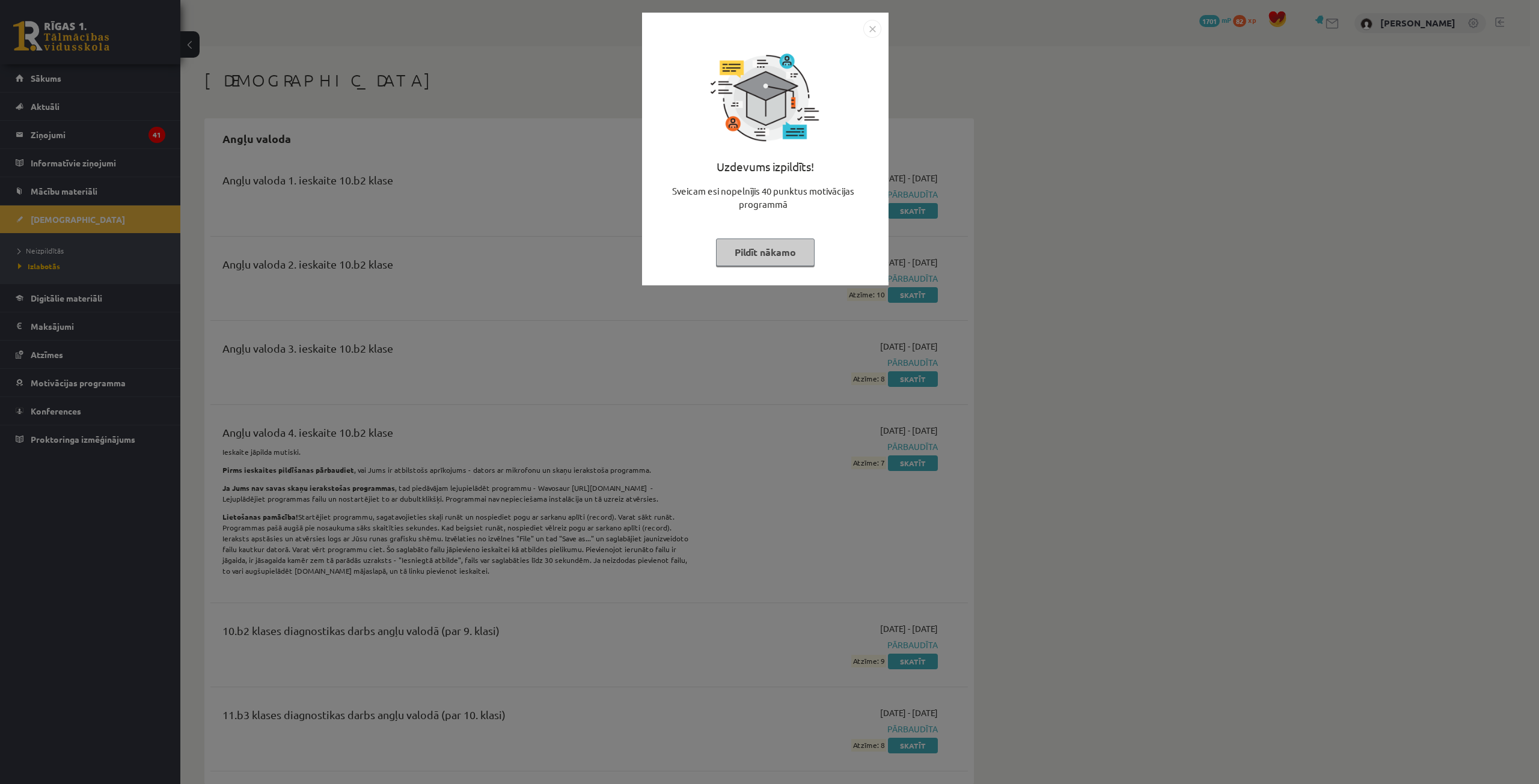
click at [784, 254] on button "Pildīt nākamo" at bounding box center [765, 252] width 99 height 27
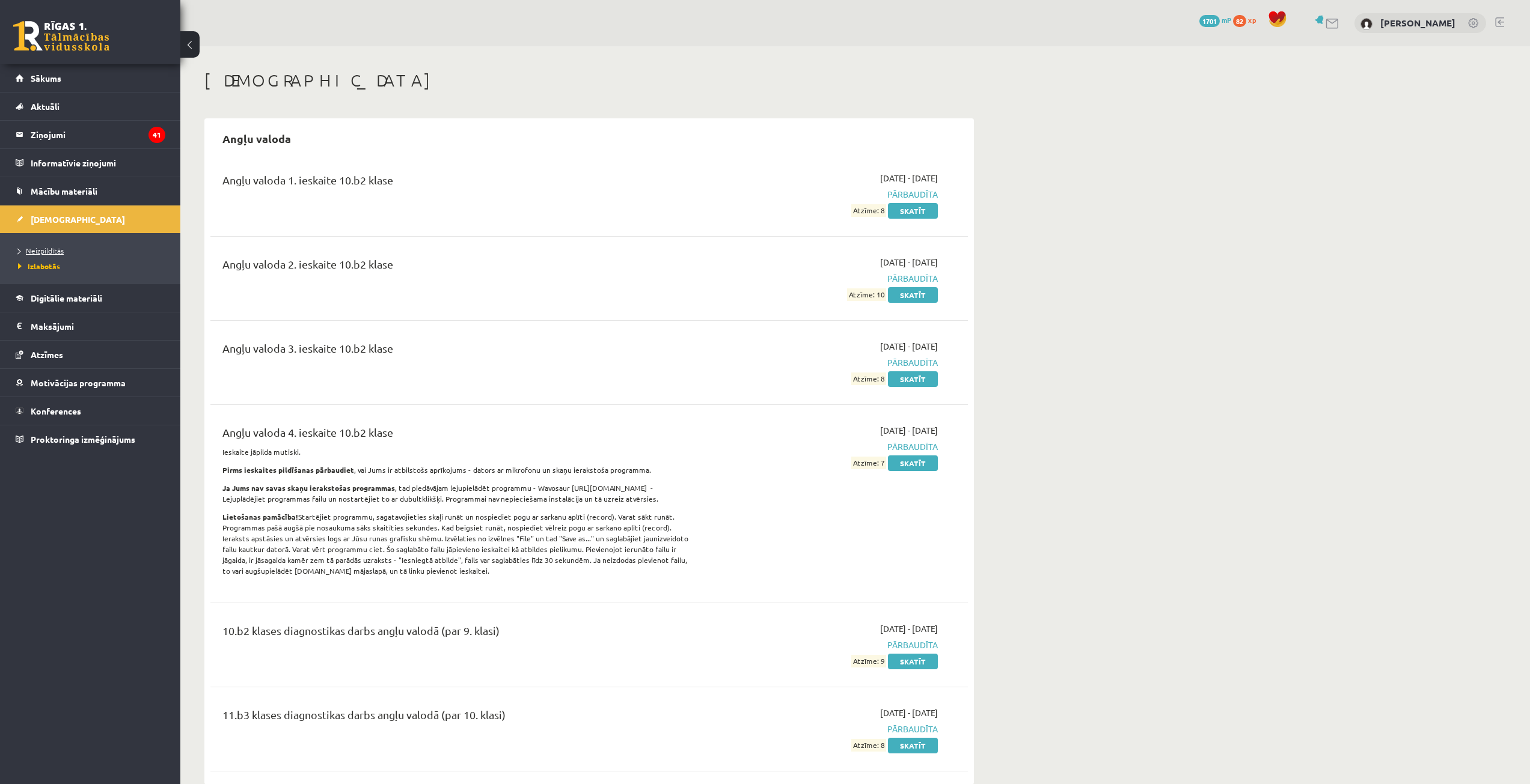
click at [55, 252] on span "Neizpildītās" at bounding box center [41, 250] width 46 height 10
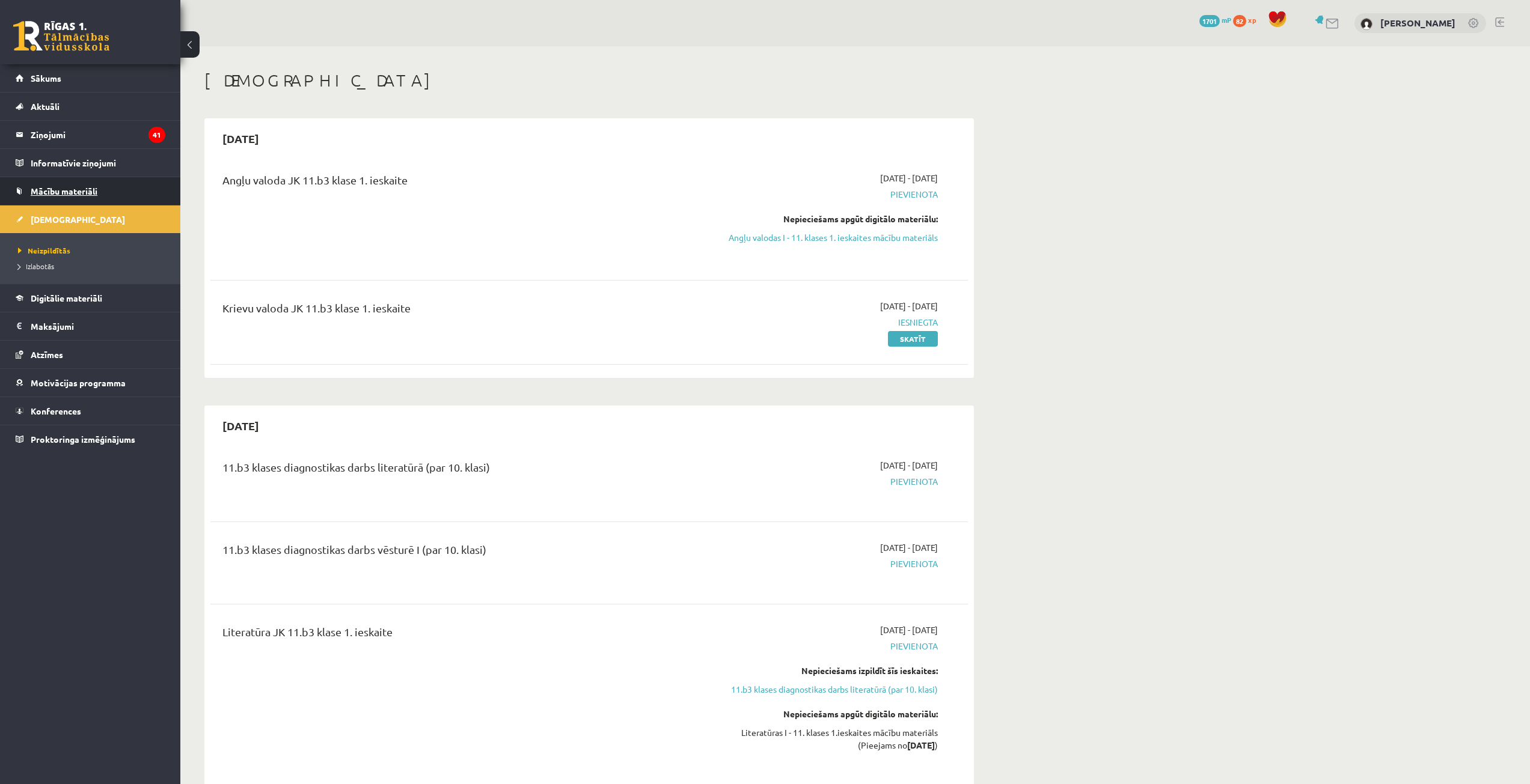
click at [89, 188] on span "Mācību materiāli" at bounding box center [64, 191] width 67 height 11
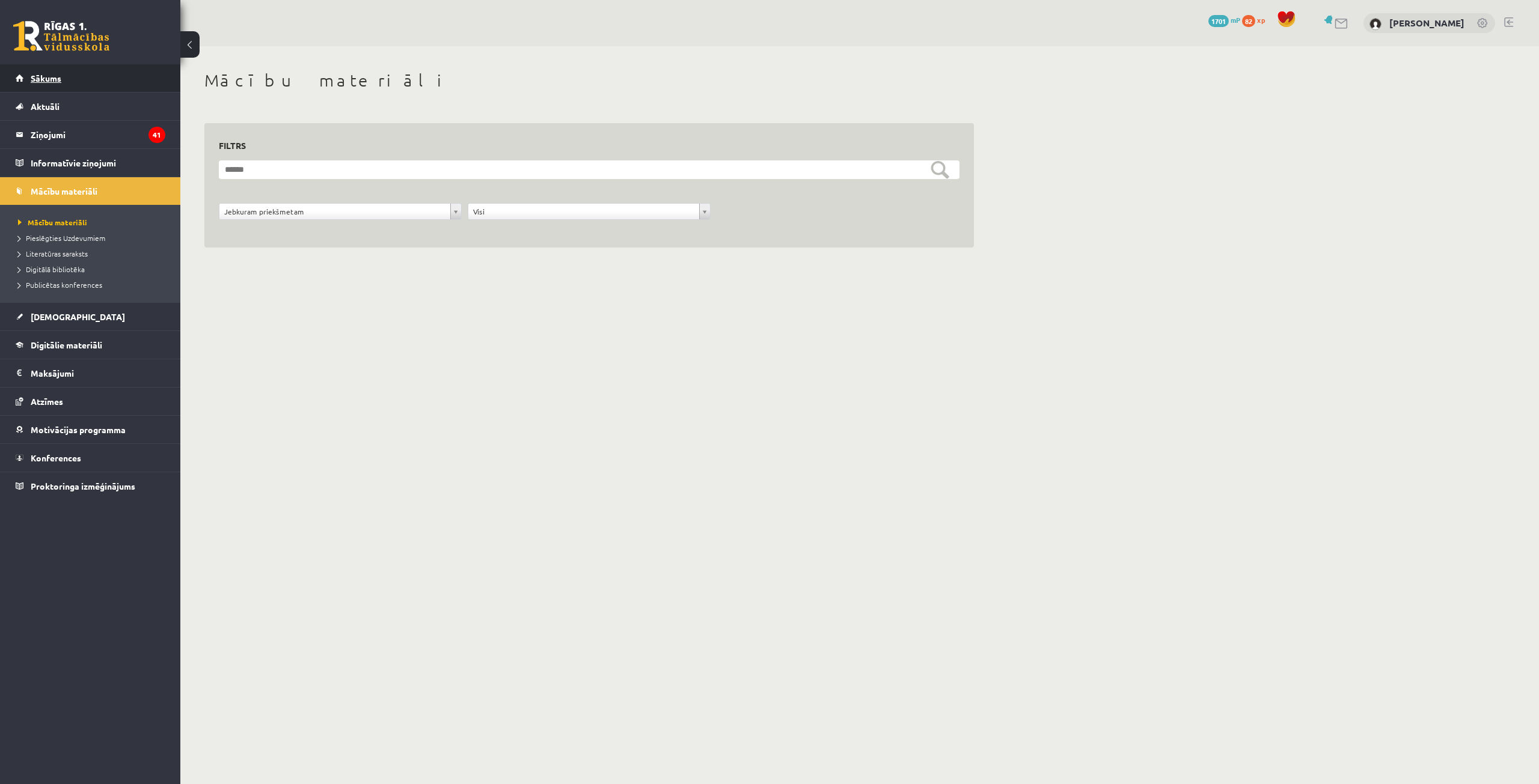
click at [66, 86] on link "Sākums" at bounding box center [91, 78] width 150 height 27
